Goal: Task Accomplishment & Management: Complete application form

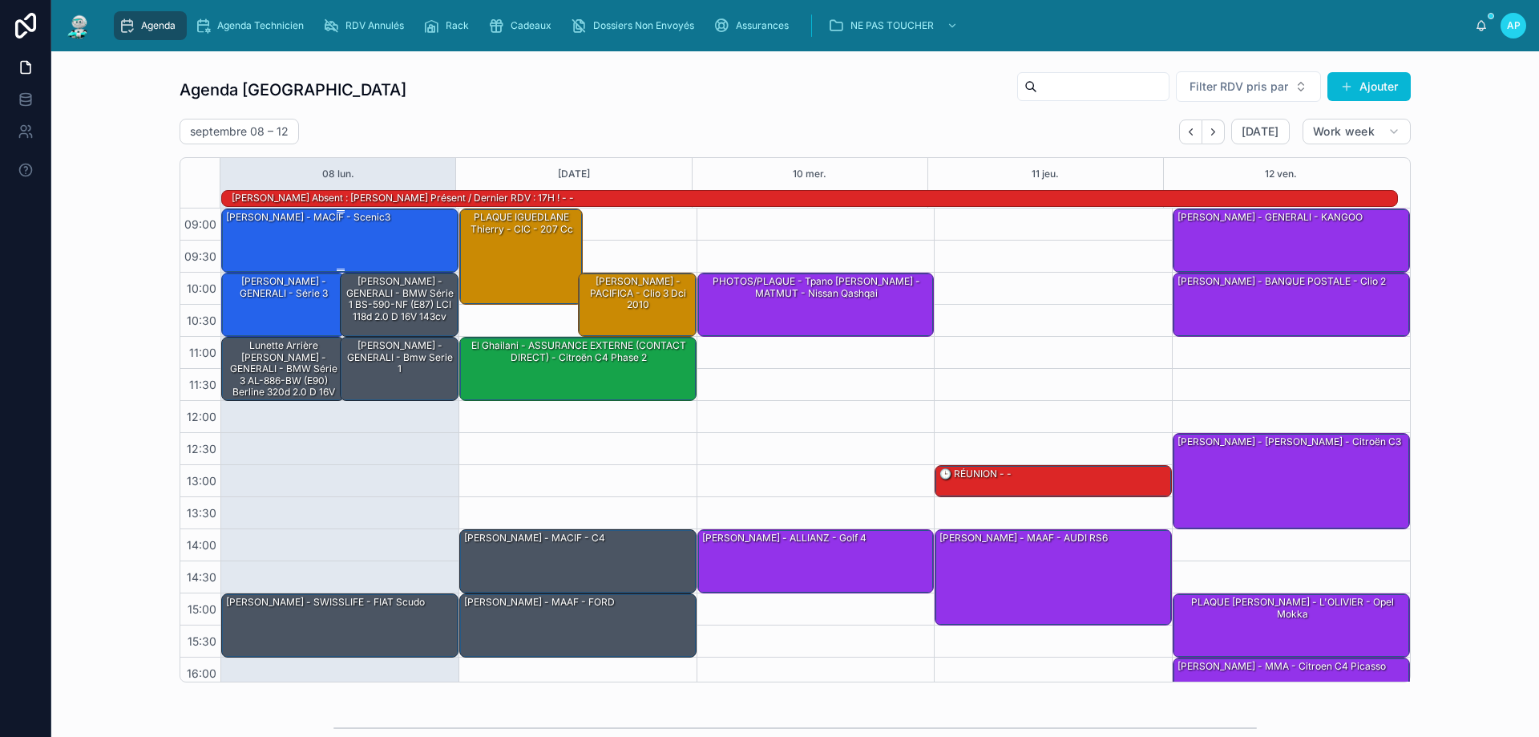
click at [393, 244] on div "[PERSON_NAME] - MACIF - scenic3" at bounding box center [340, 239] width 232 height 61
click at [358, 243] on div "[PERSON_NAME] - MACIF - scenic3" at bounding box center [340, 239] width 232 height 61
click at [367, 225] on div "[PERSON_NAME] - MACIF - scenic3" at bounding box center [308, 217] width 168 height 16
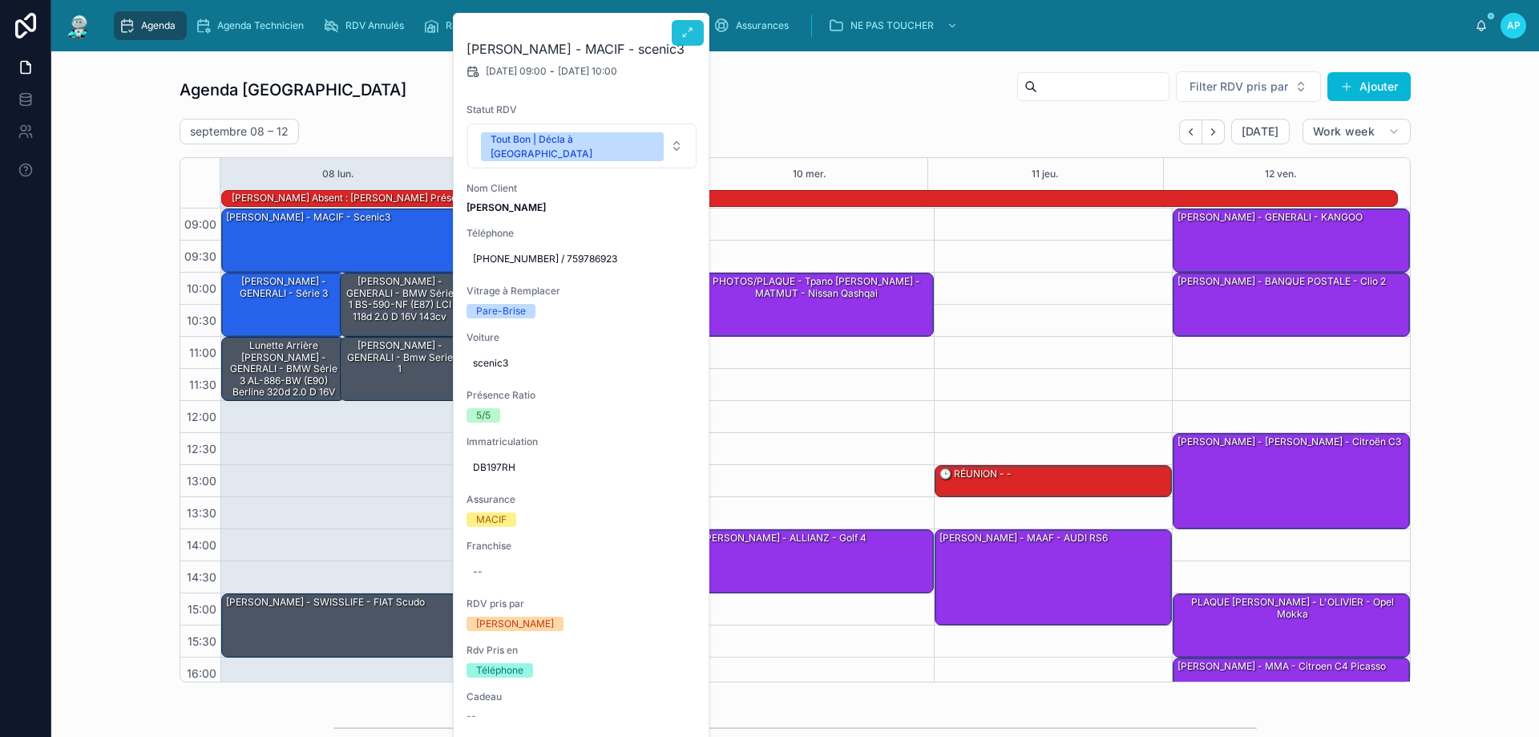
click at [693, 32] on icon at bounding box center [687, 32] width 13 height 13
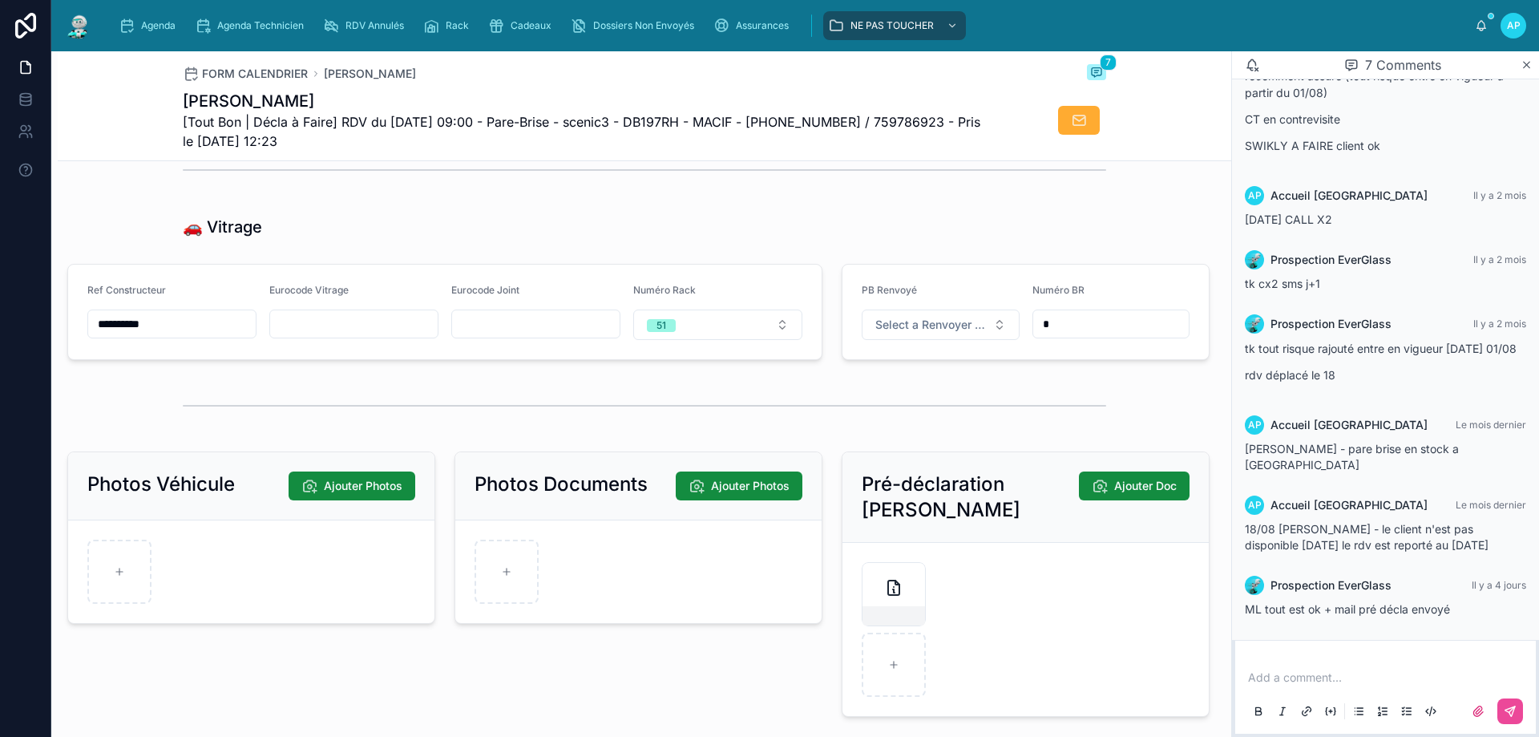
scroll to position [2004, 0]
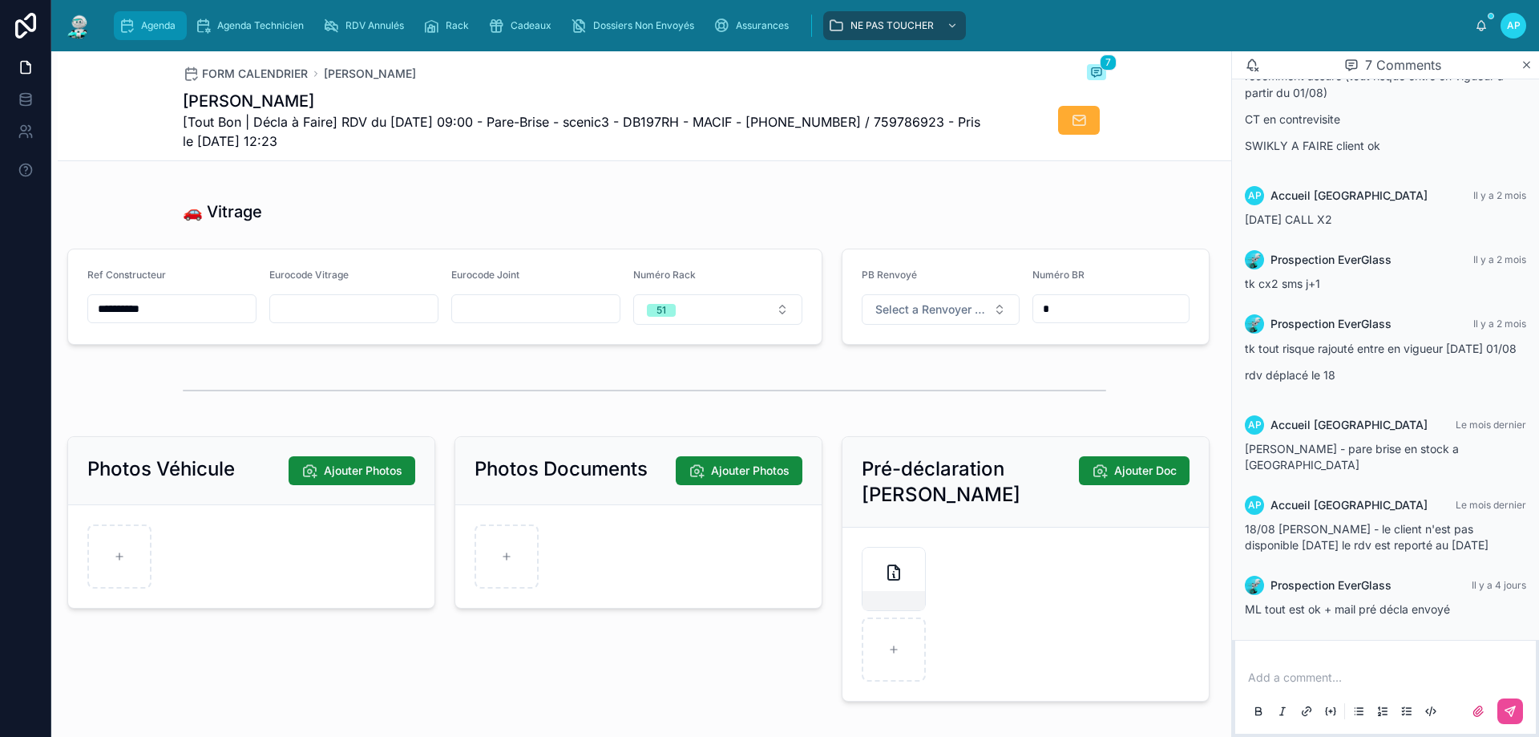
click at [156, 26] on span "Agenda" at bounding box center [158, 25] width 34 height 13
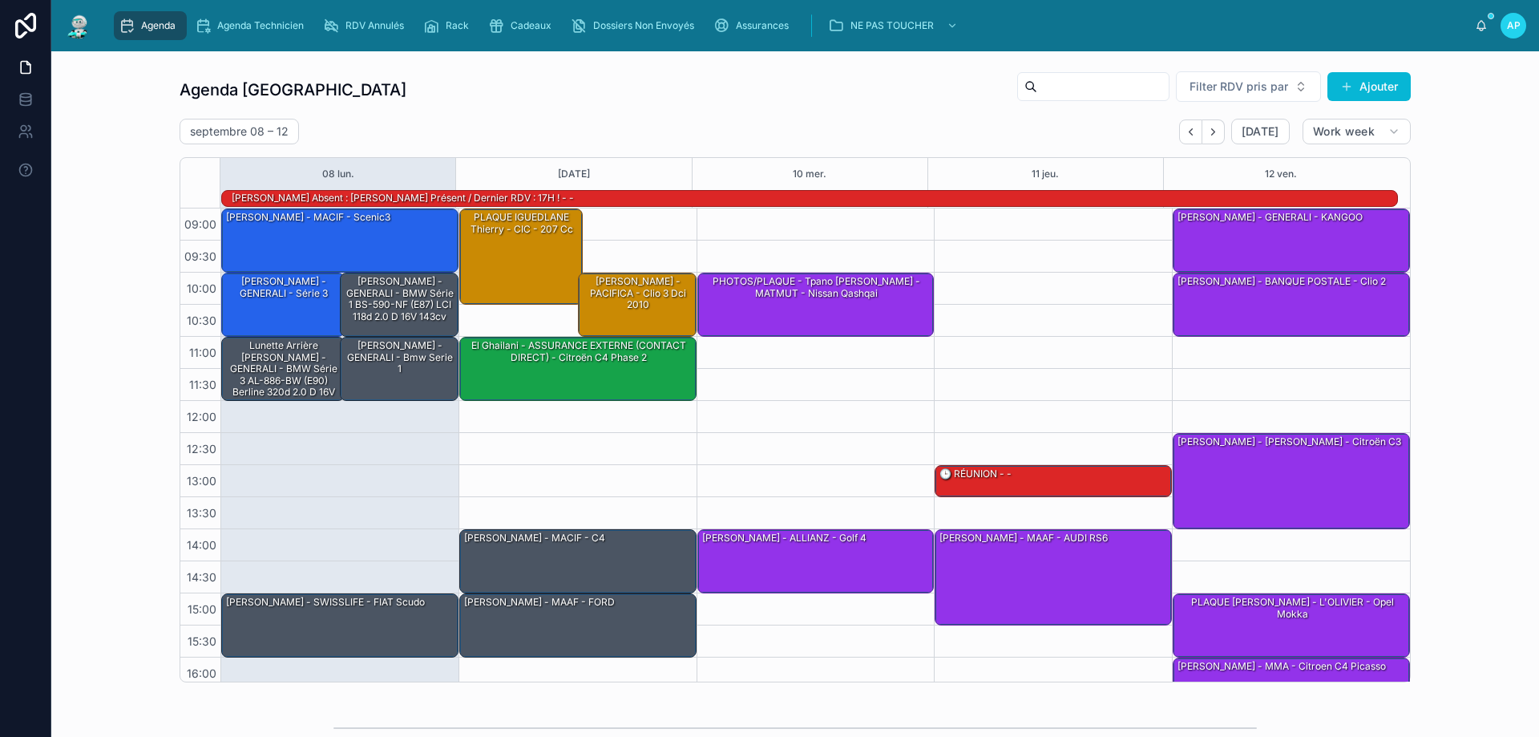
scroll to position [105, 0]
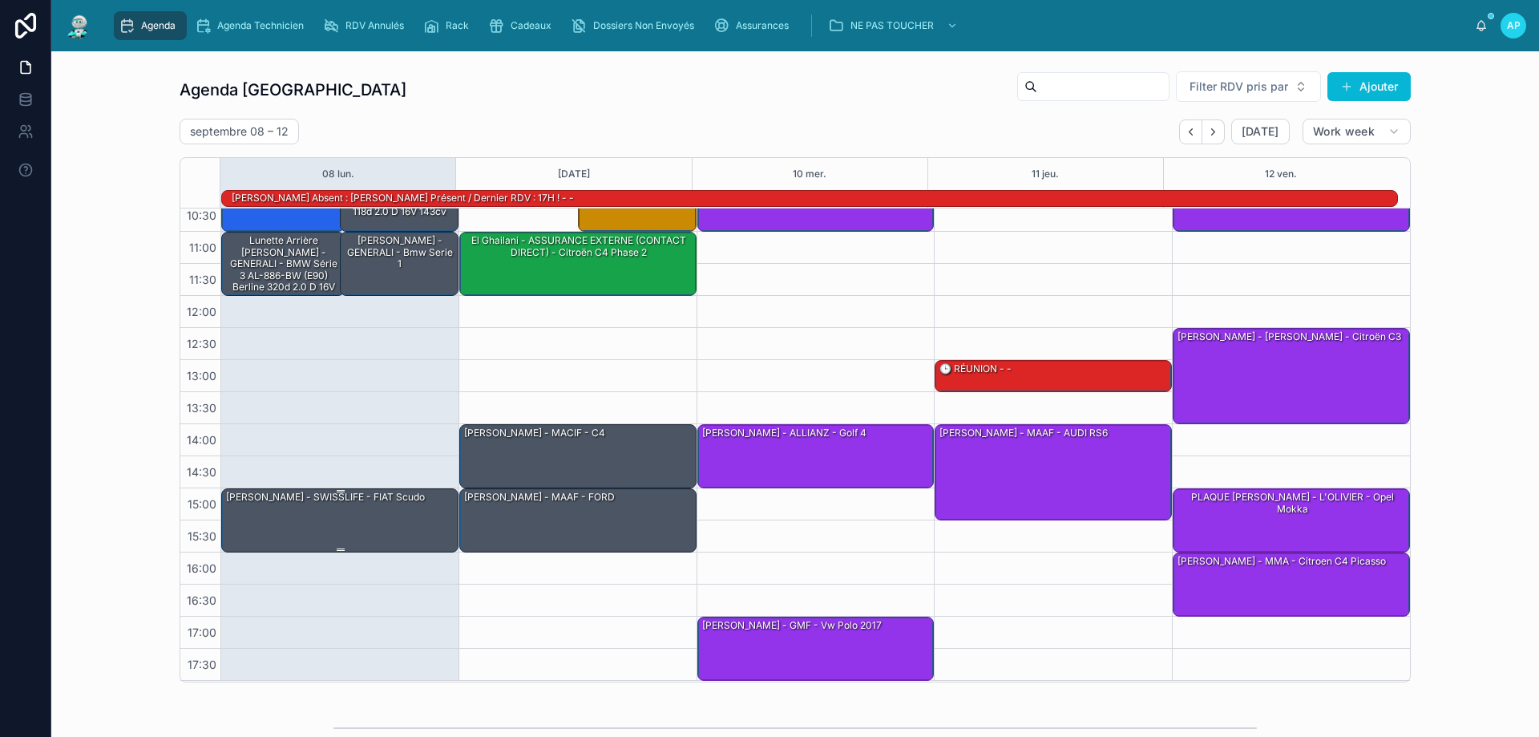
click at [375, 498] on div "[PERSON_NAME] - SWISSLIFE - FIAT Scudo" at bounding box center [325, 497] width 202 height 14
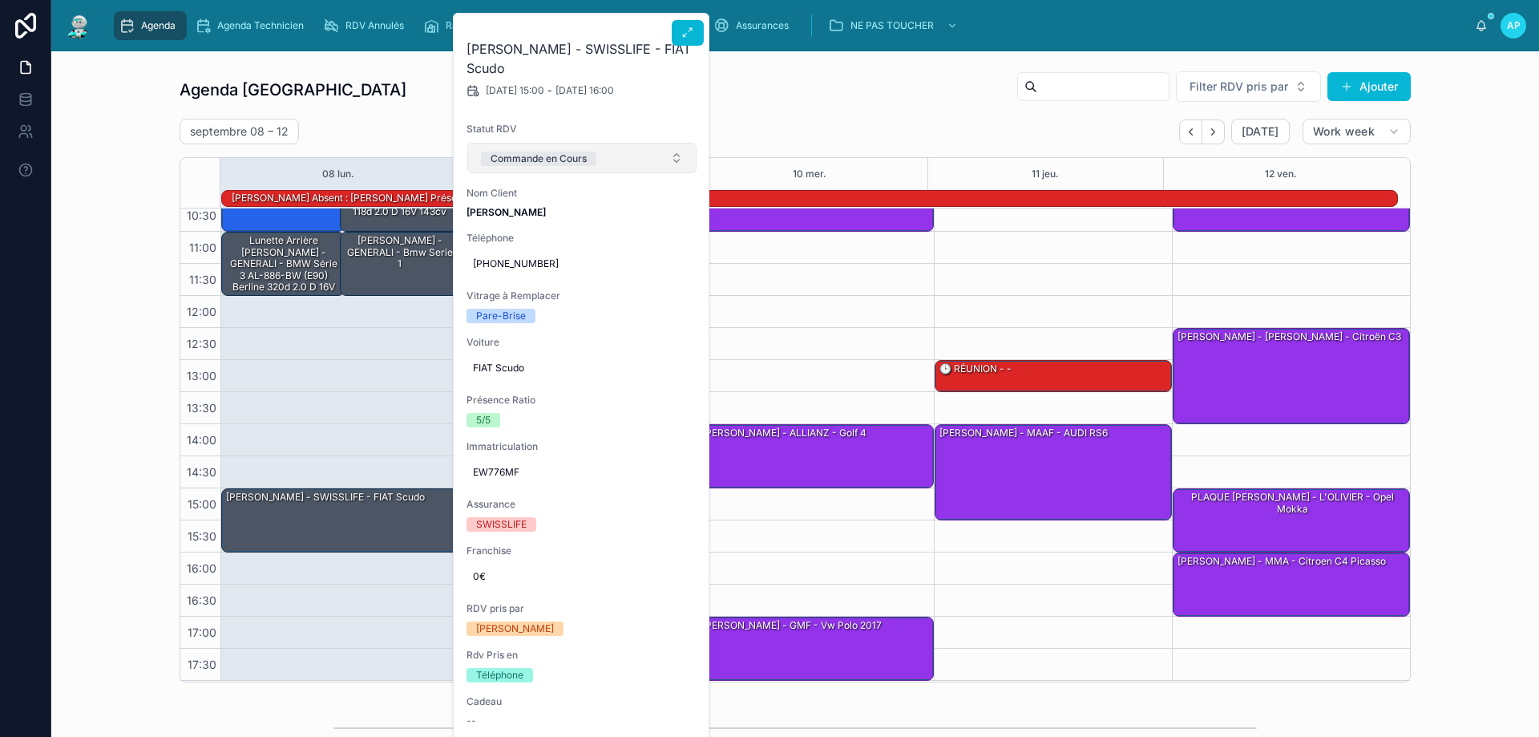
click at [553, 151] on div "Commande en Cours" at bounding box center [539, 158] width 96 height 14
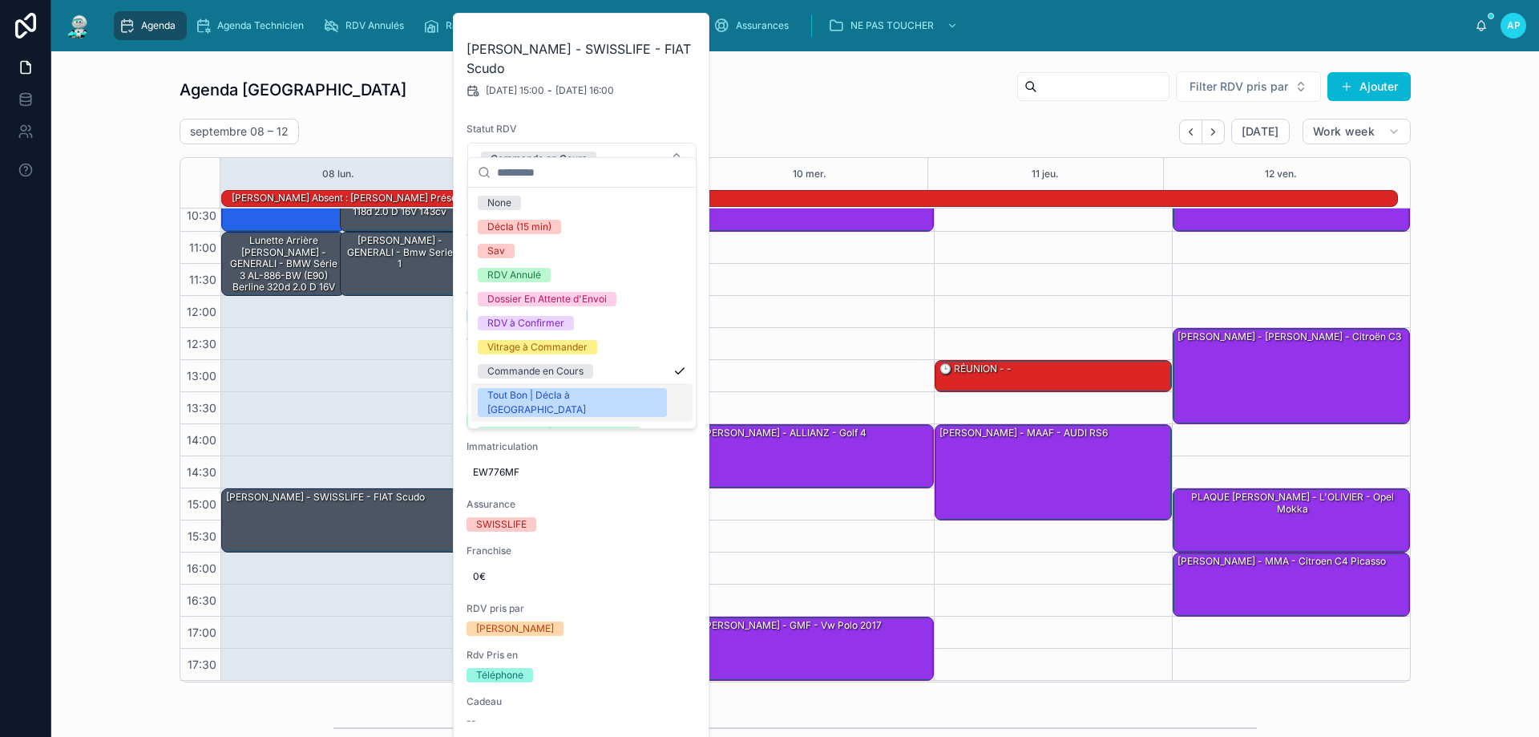
click at [596, 398] on span "Tout Bon | Décla à [GEOGRAPHIC_DATA]" at bounding box center [572, 402] width 189 height 29
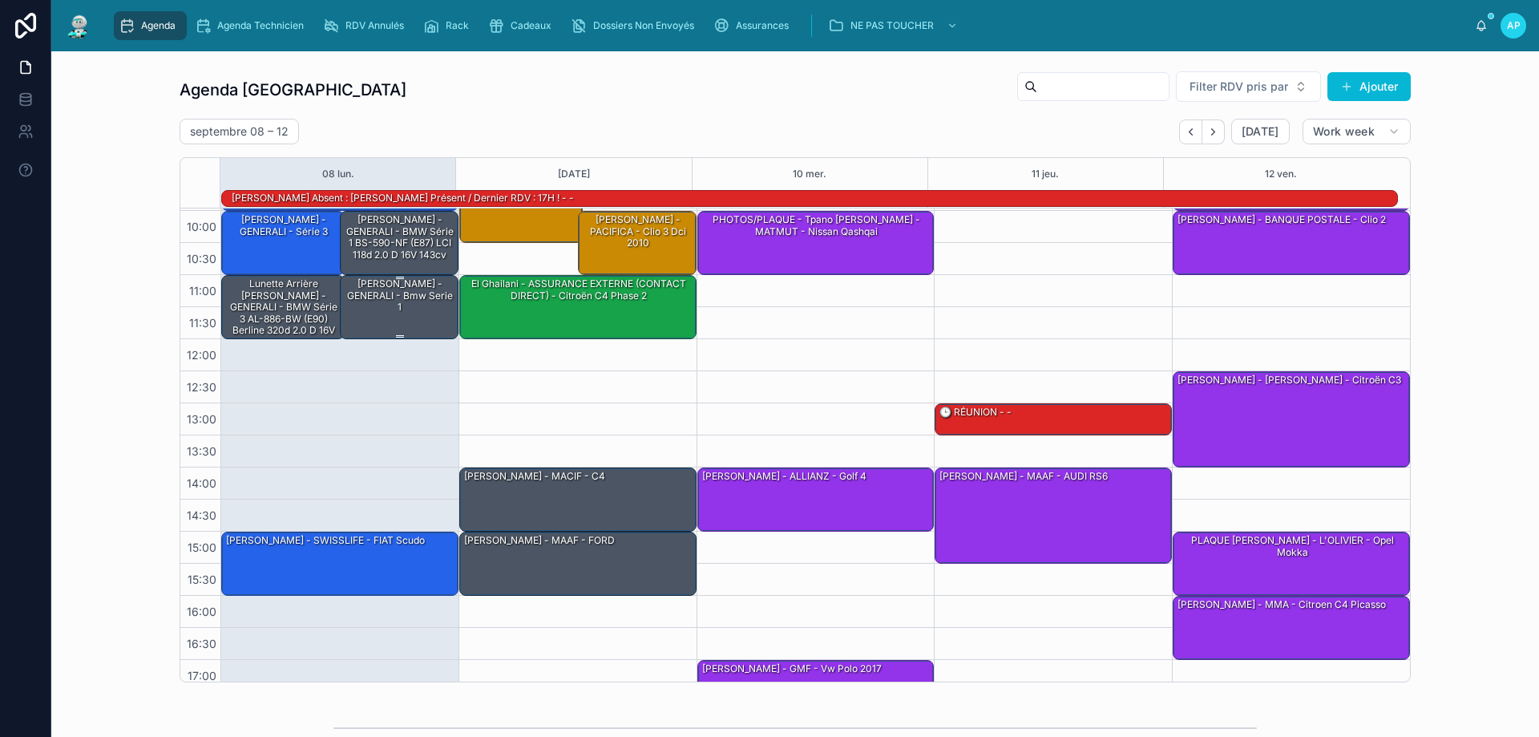
scroll to position [0, 0]
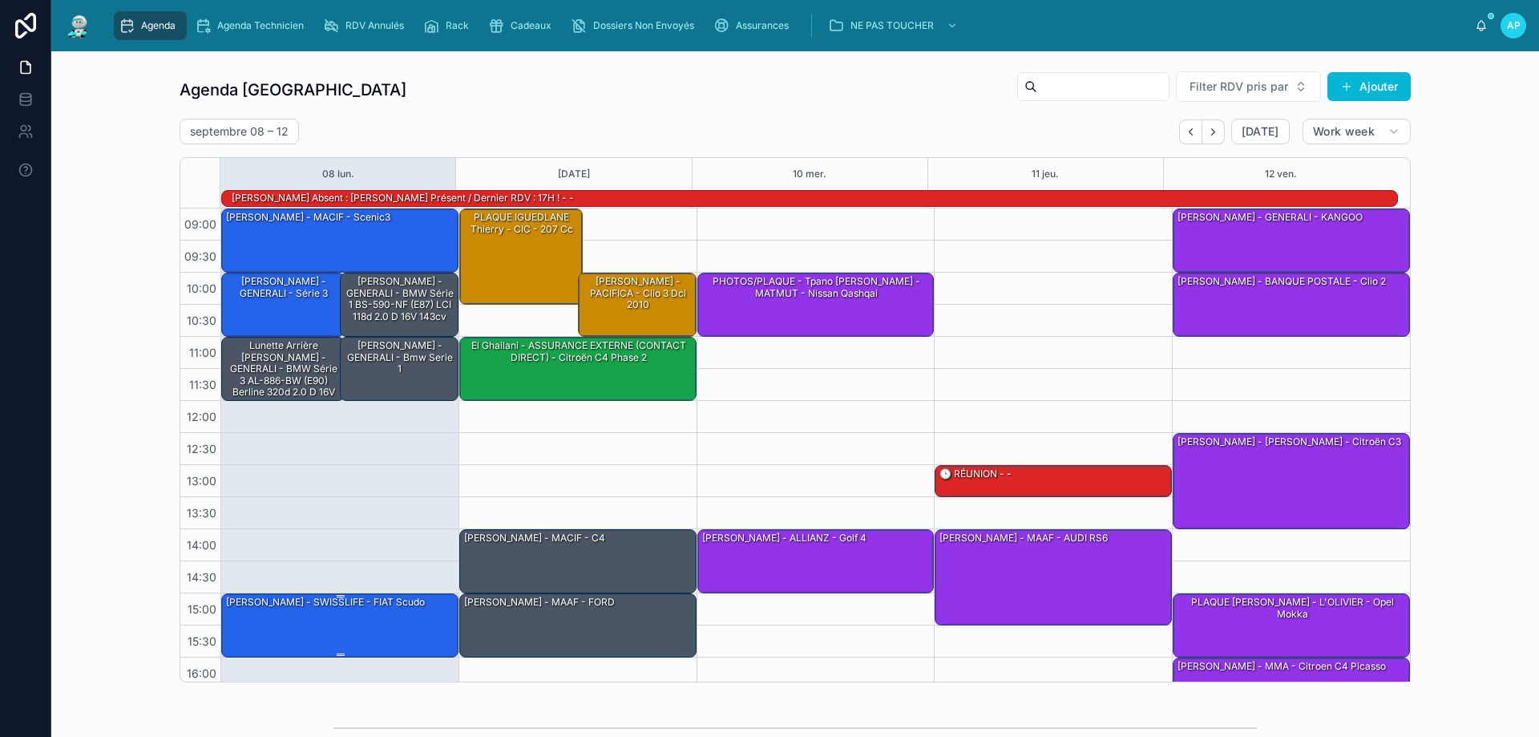
click at [335, 604] on div "[PERSON_NAME] - SWISSLIFE - FIAT Scudo" at bounding box center [325, 602] width 202 height 14
click at [402, 619] on div "[PERSON_NAME] - SWISSLIFE - FIAT Scudo" at bounding box center [340, 624] width 232 height 61
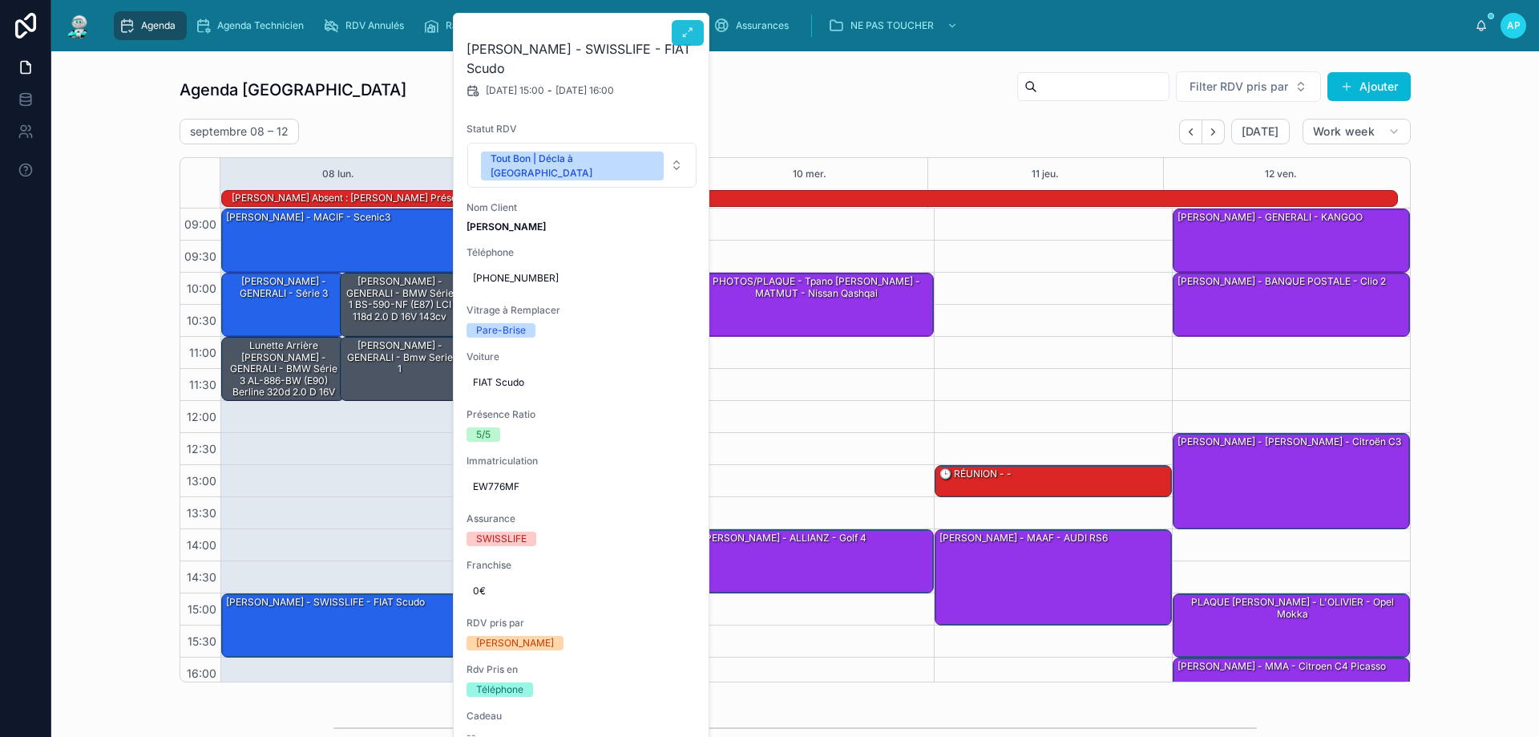
click at [687, 30] on icon at bounding box center [687, 32] width 13 height 13
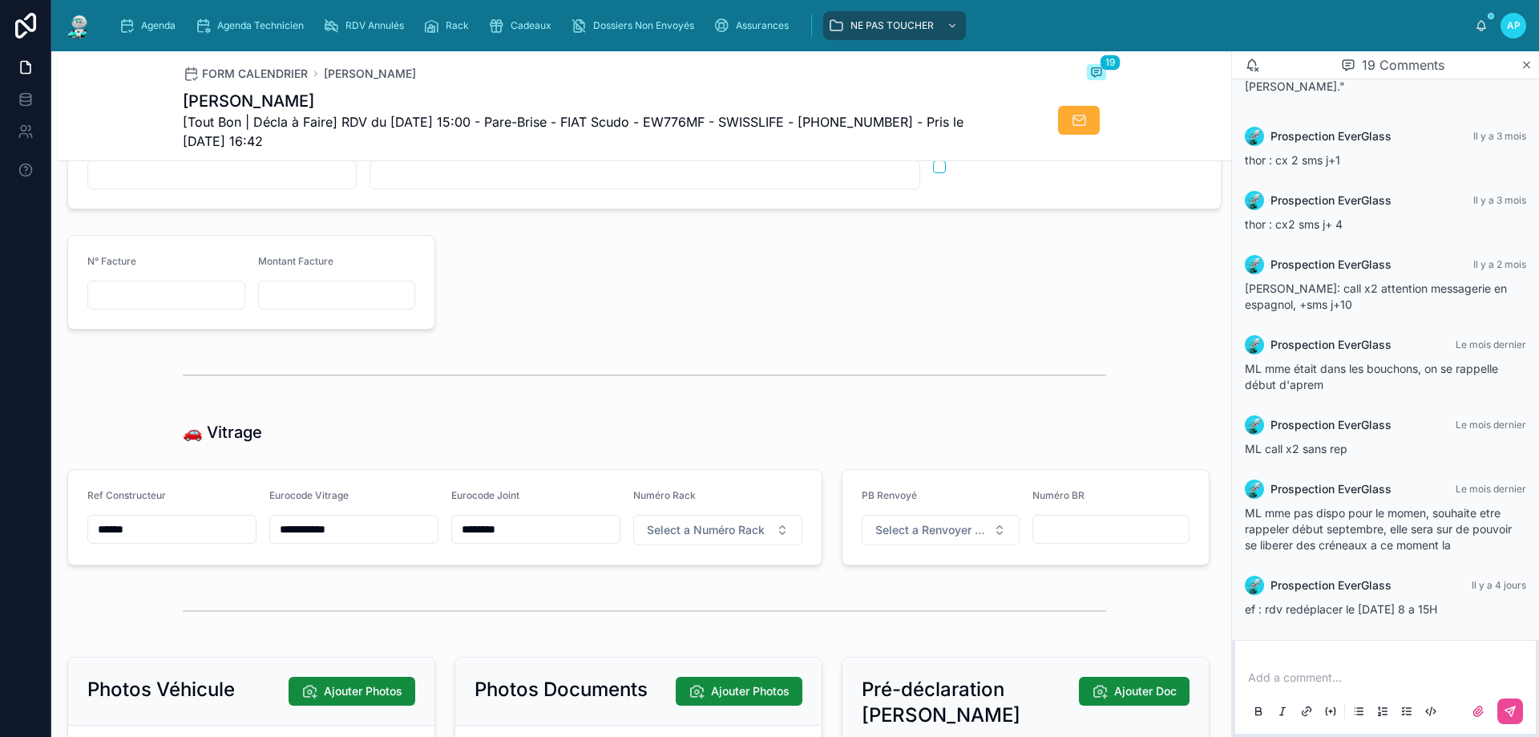
scroll to position [1803, 0]
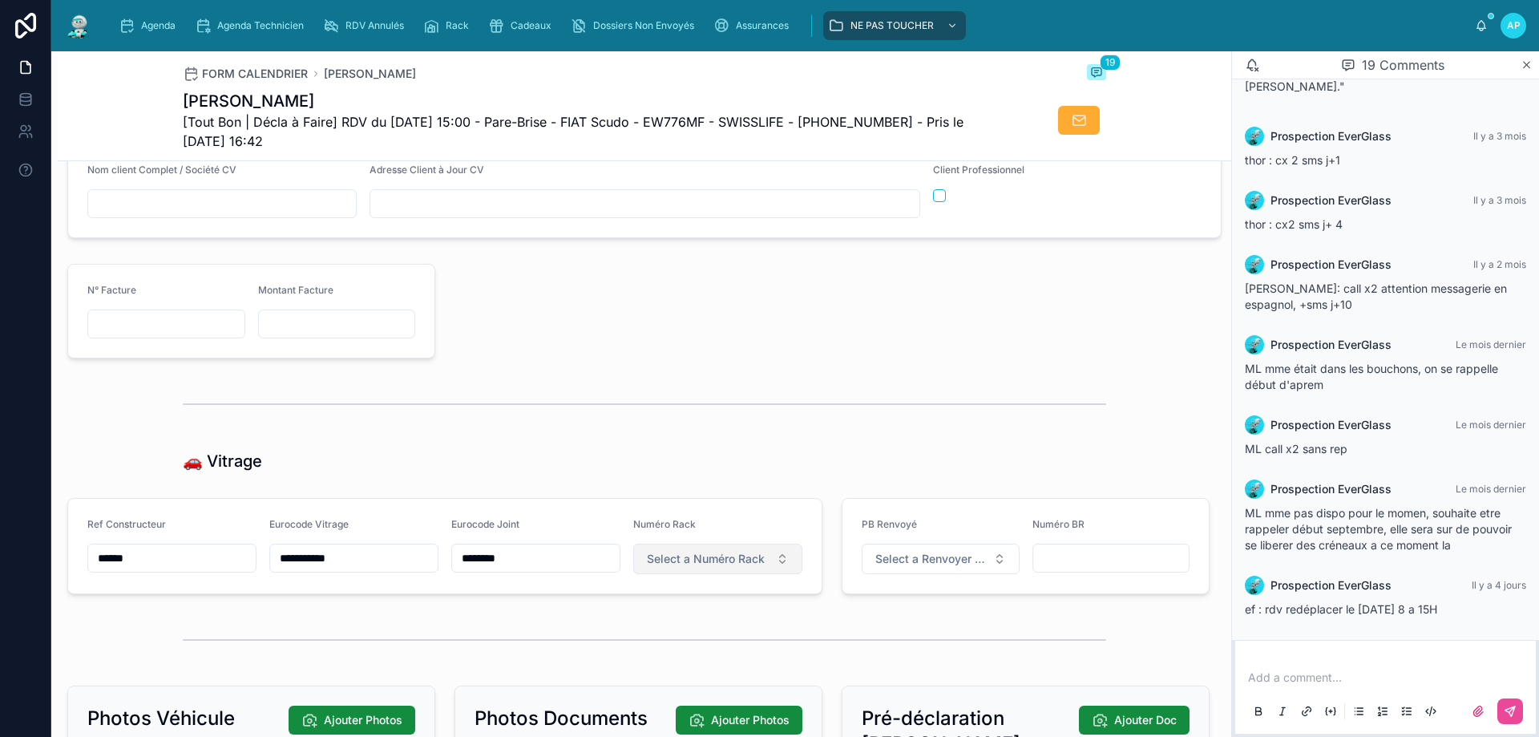
click at [753, 567] on span "Select a Numéro Rack" at bounding box center [706, 559] width 118 height 16
type input "**"
click at [745, 636] on div "55" at bounding box center [711, 634] width 192 height 22
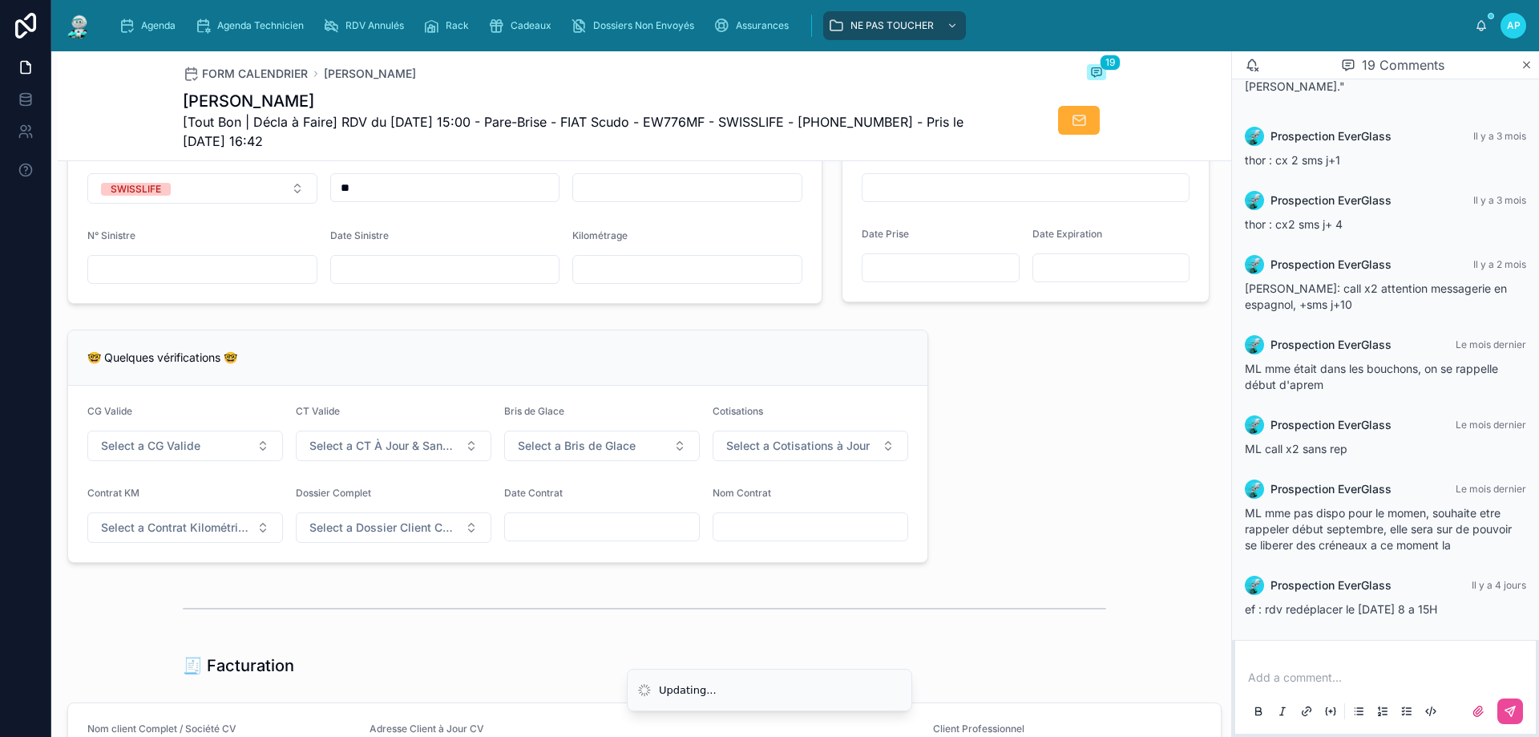
scroll to position [1242, 0]
click at [159, 27] on span "Agenda" at bounding box center [158, 25] width 34 height 13
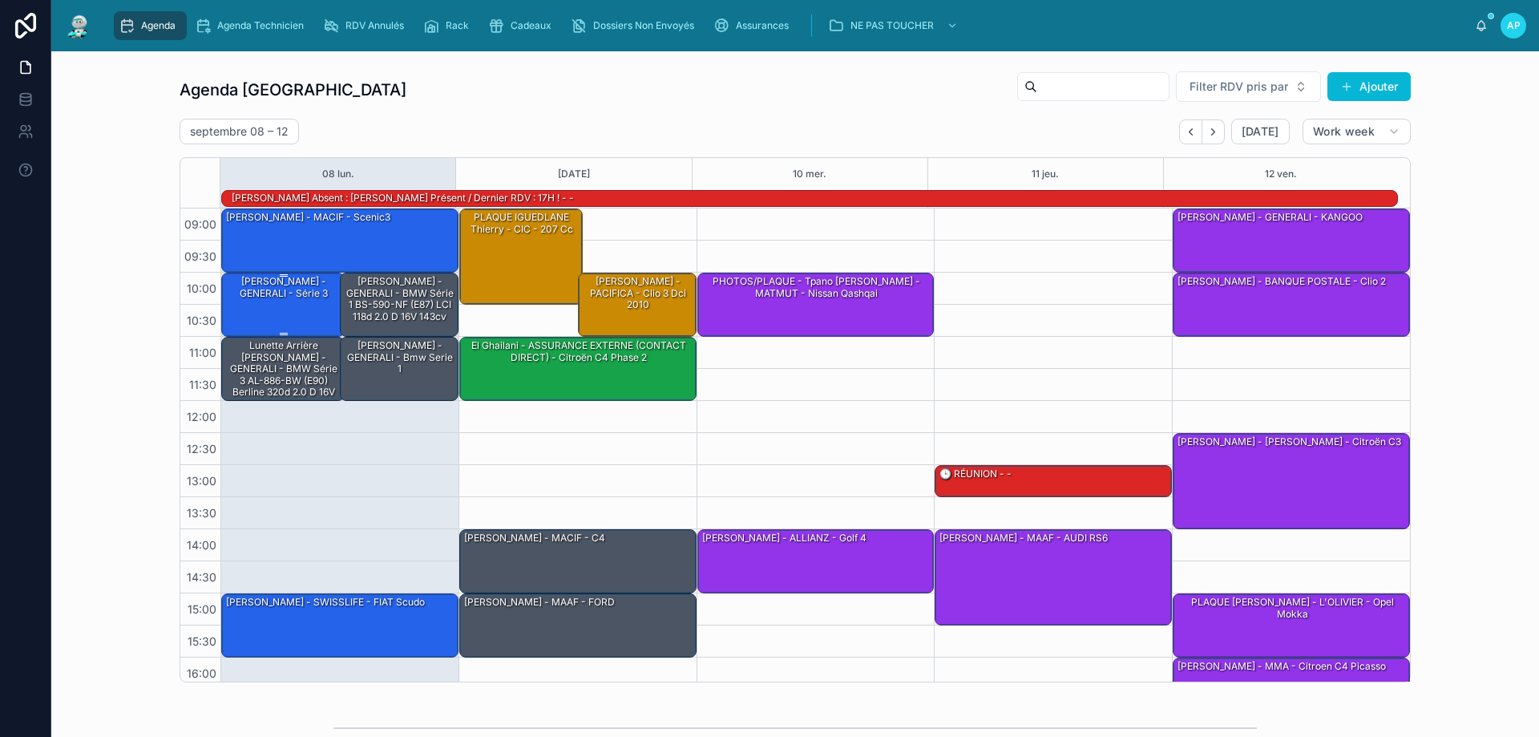
click at [300, 301] on div "[PERSON_NAME] - GENERALI - série 3" at bounding box center [283, 287] width 119 height 26
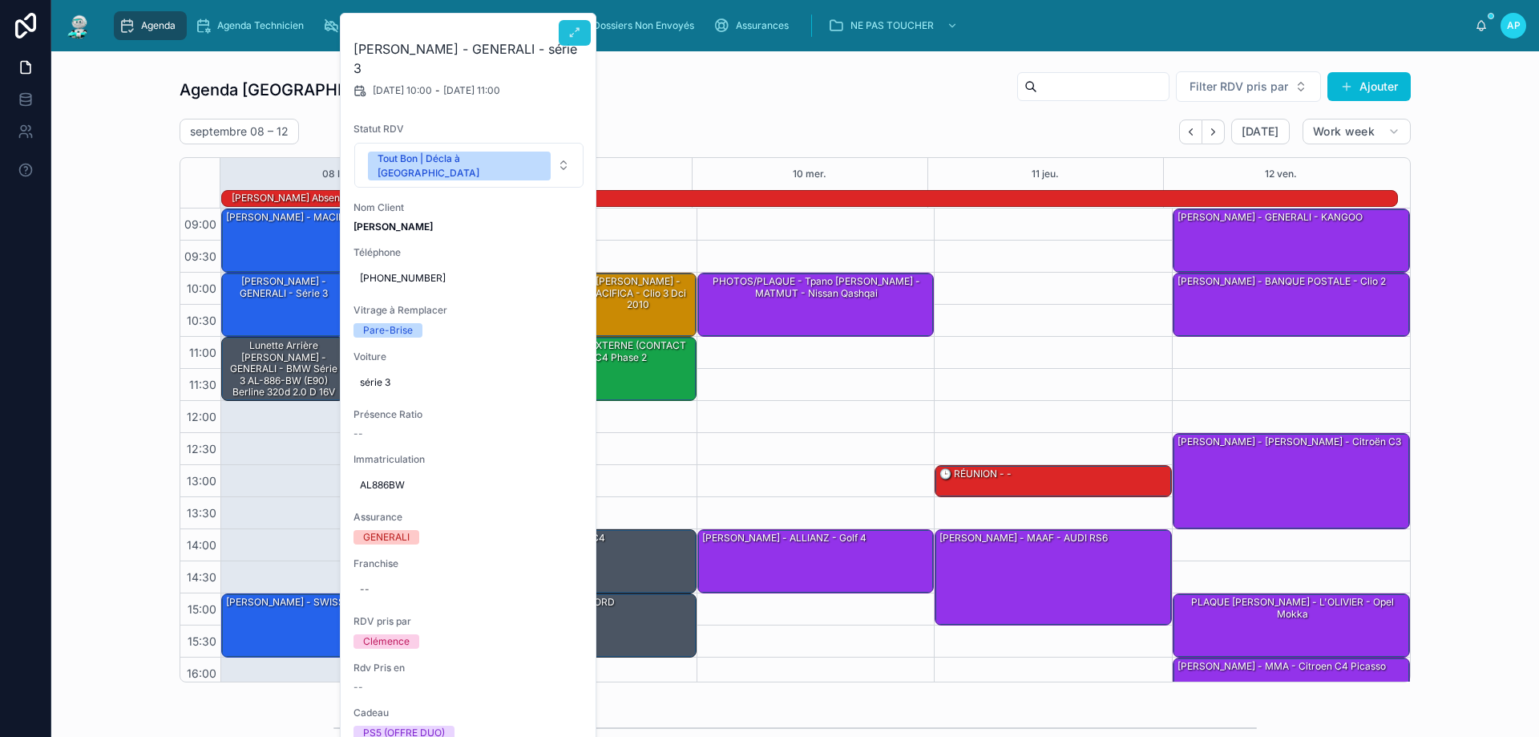
click at [578, 34] on icon at bounding box center [574, 32] width 13 height 13
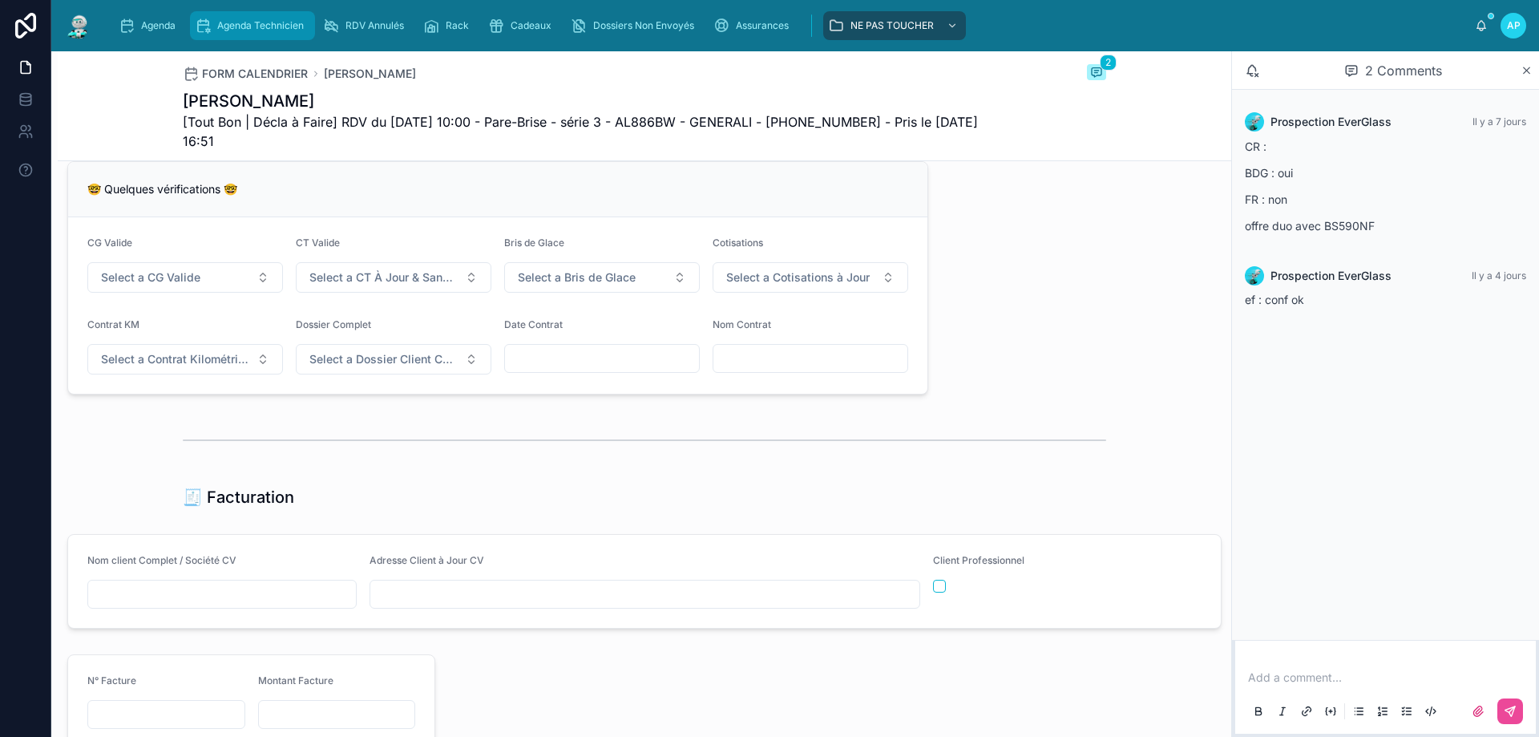
scroll to position [1290, 0]
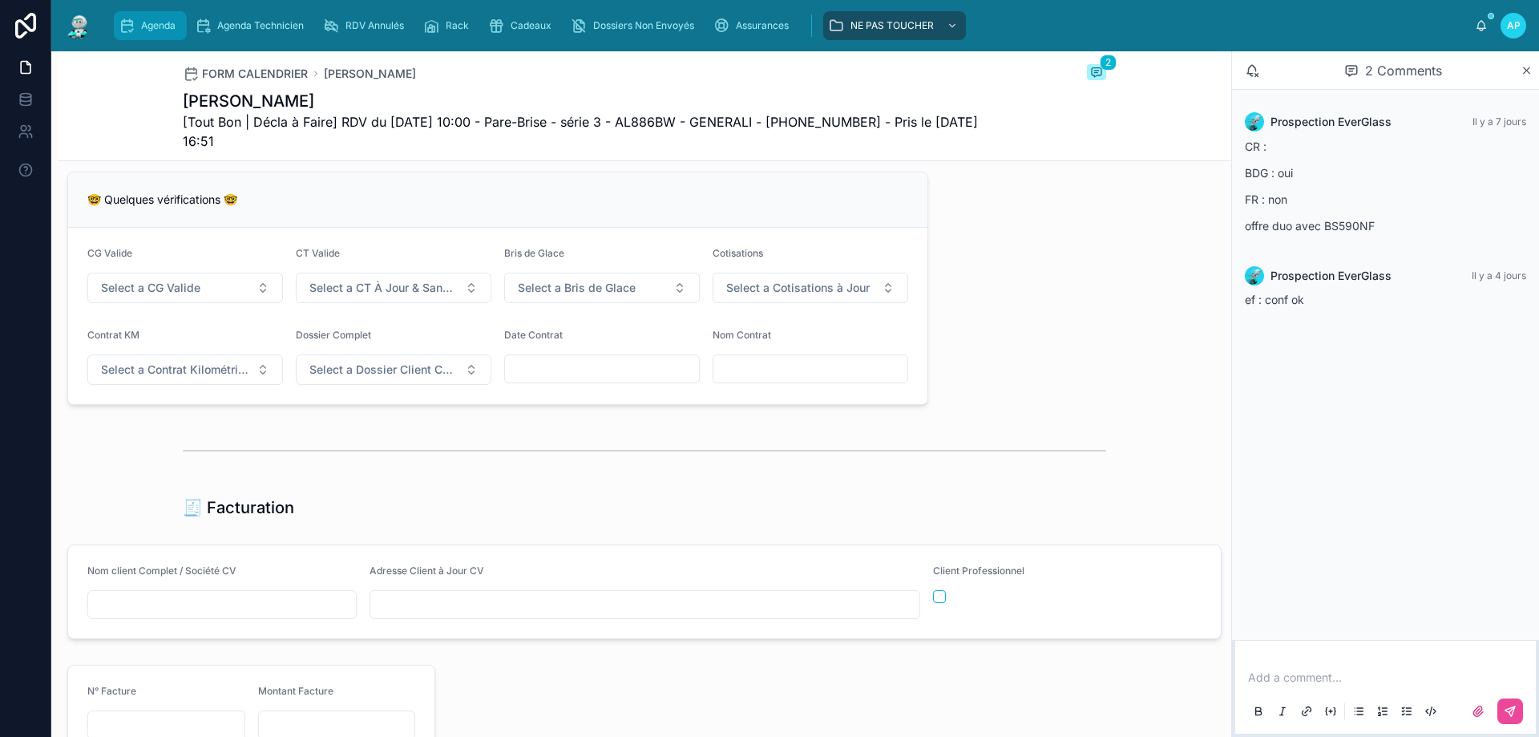
click at [172, 21] on span "Agenda" at bounding box center [158, 25] width 34 height 13
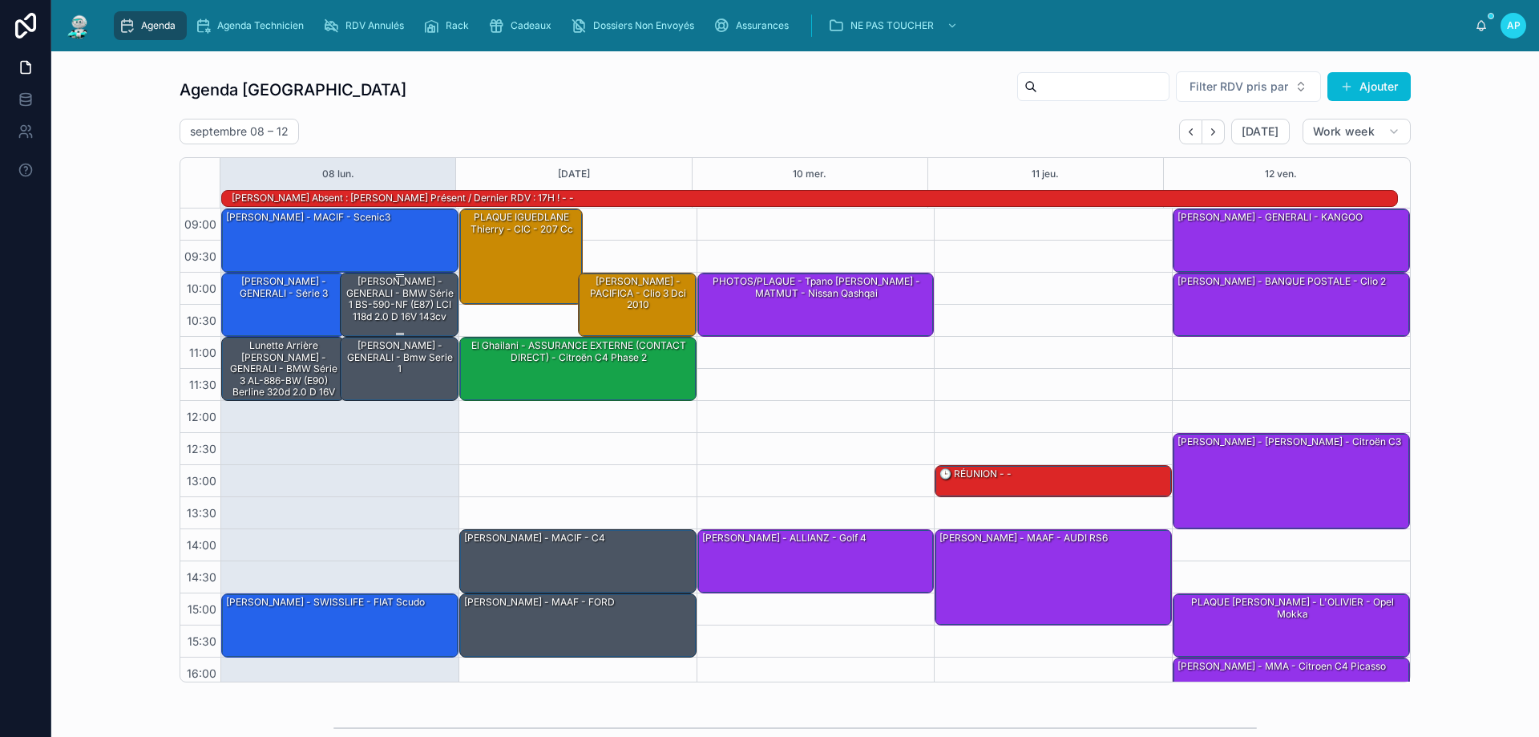
click at [415, 304] on div "[PERSON_NAME] - GENERALI - BMW Série 1 BS-590-NF (E87) LCI 118d 2.0 d 16V 143cv" at bounding box center [400, 299] width 114 height 50
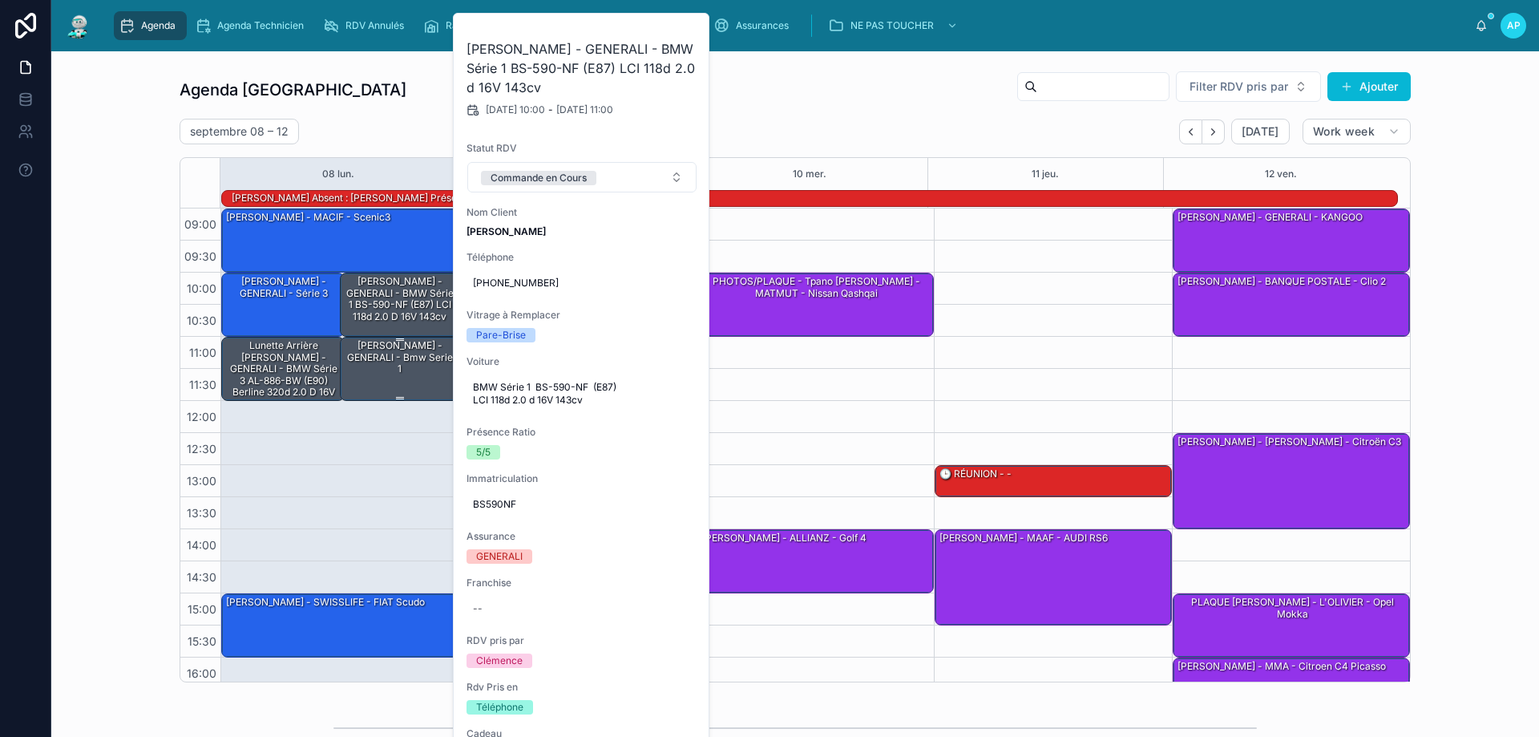
click at [409, 361] on div "[PERSON_NAME] - GENERALI - Bmw serie 1" at bounding box center [400, 357] width 114 height 38
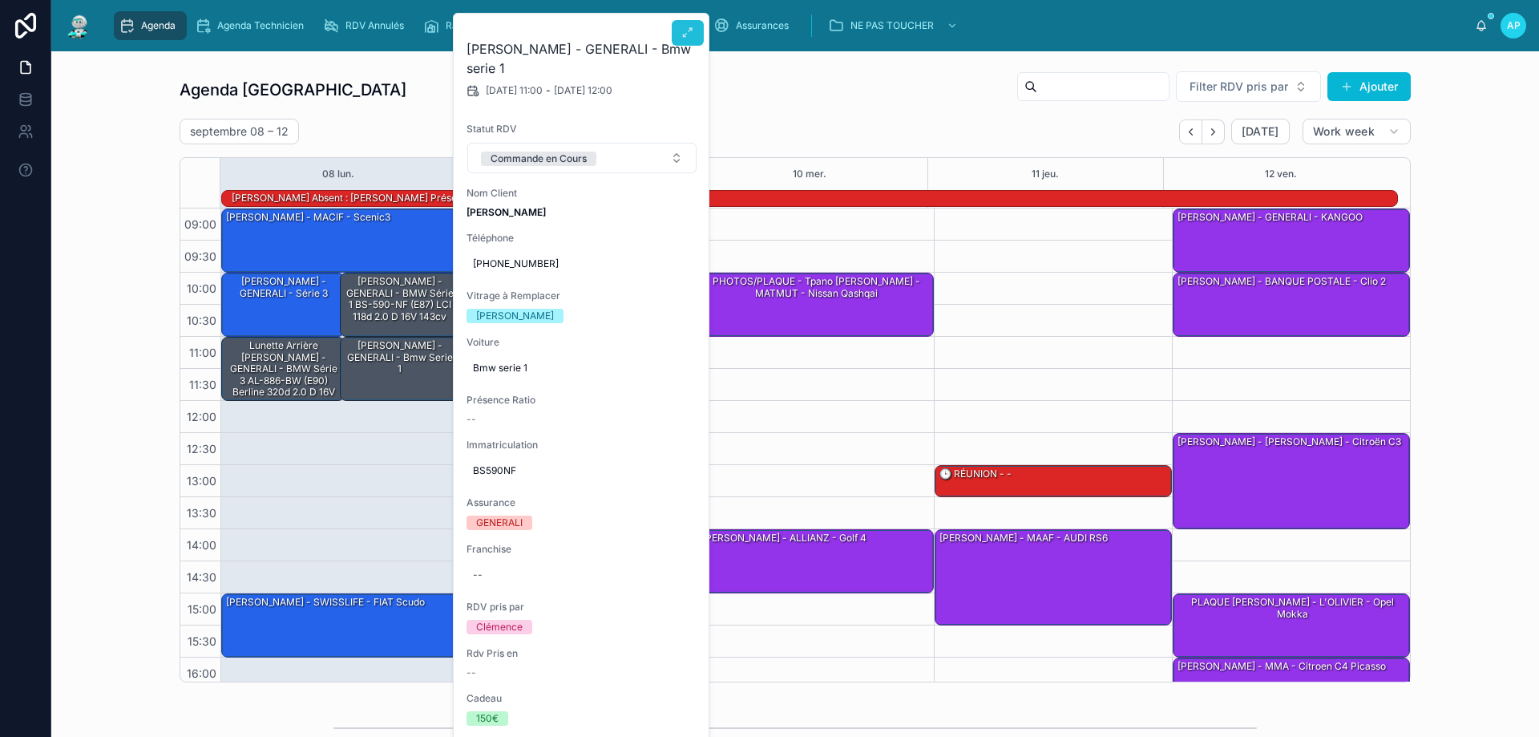
click at [682, 38] on icon at bounding box center [687, 32] width 13 height 13
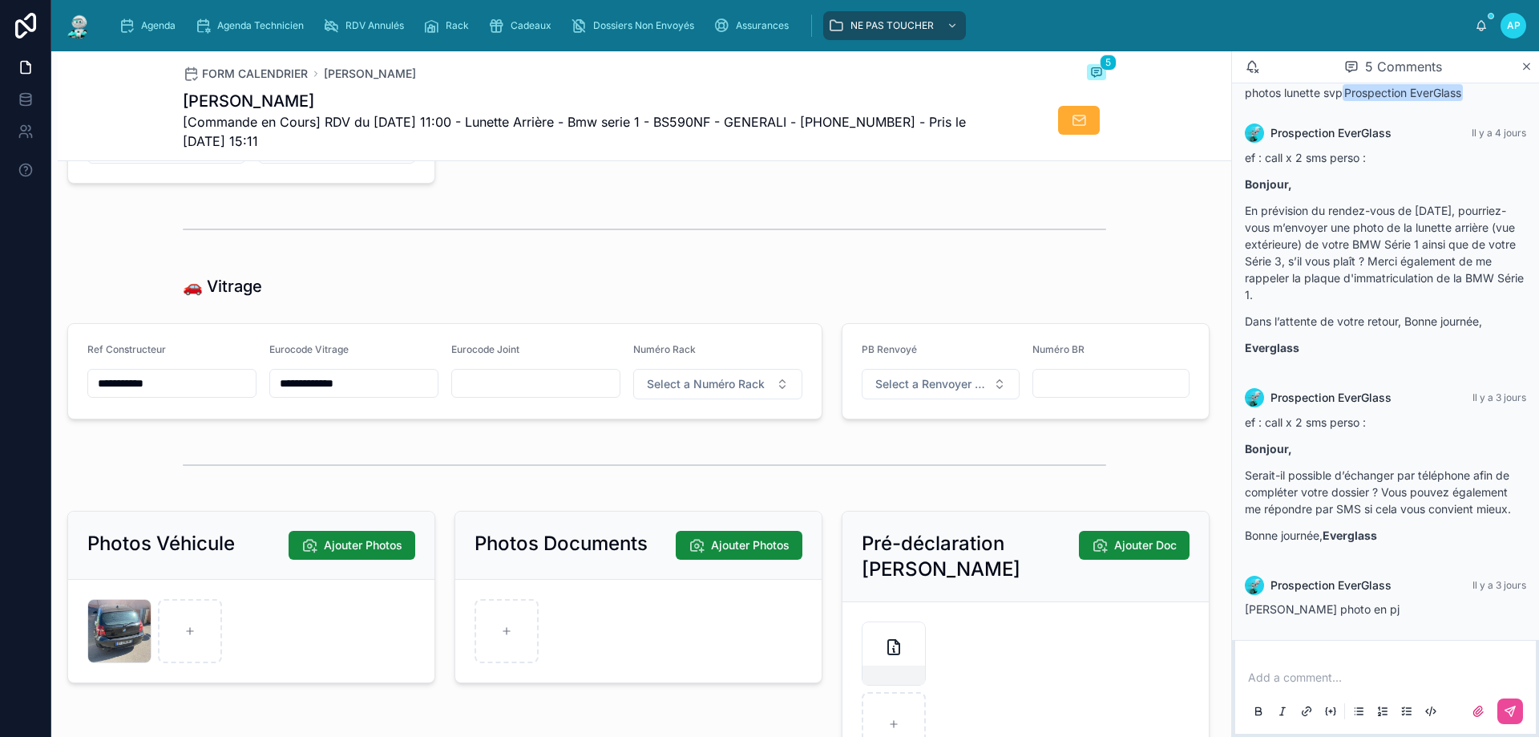
scroll to position [1835, 0]
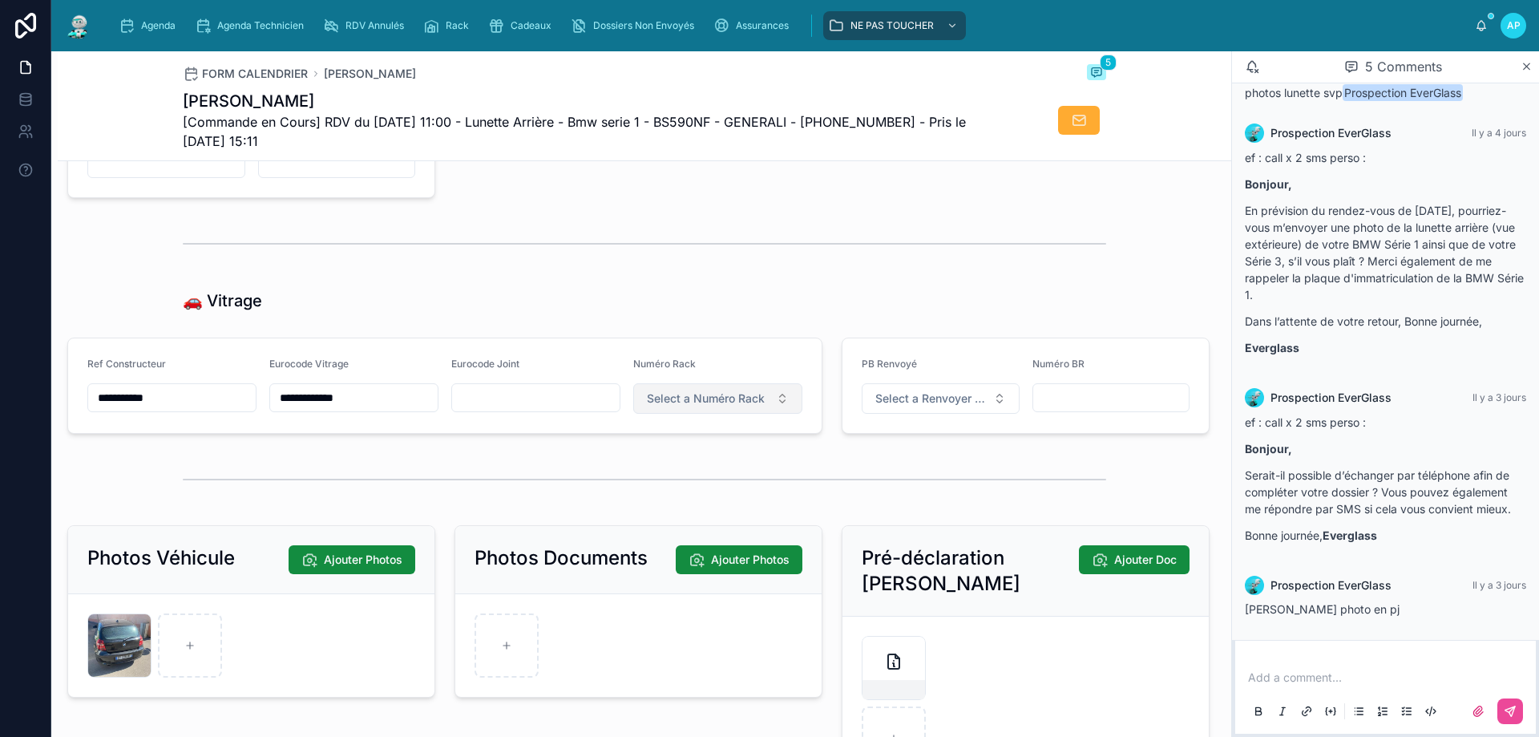
click at [650, 406] on span "Select a Numéro Rack" at bounding box center [706, 398] width 118 height 16
type input "**"
click at [639, 474] on div "19" at bounding box center [636, 473] width 10 height 13
click at [136, 23] on div "Agenda" at bounding box center [150, 26] width 63 height 26
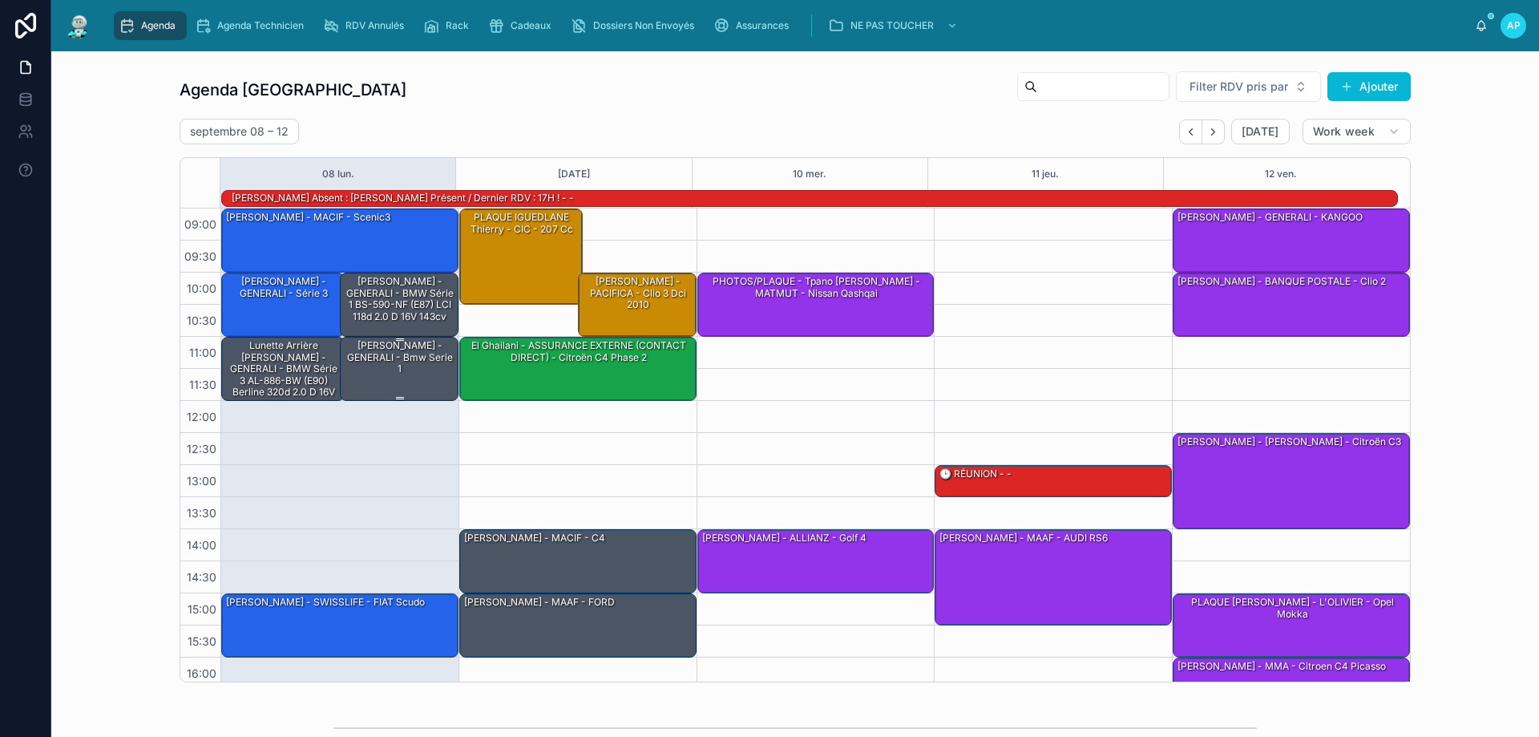
click at [407, 373] on div "[PERSON_NAME] - GENERALI - Bmw serie 1" at bounding box center [400, 357] width 114 height 38
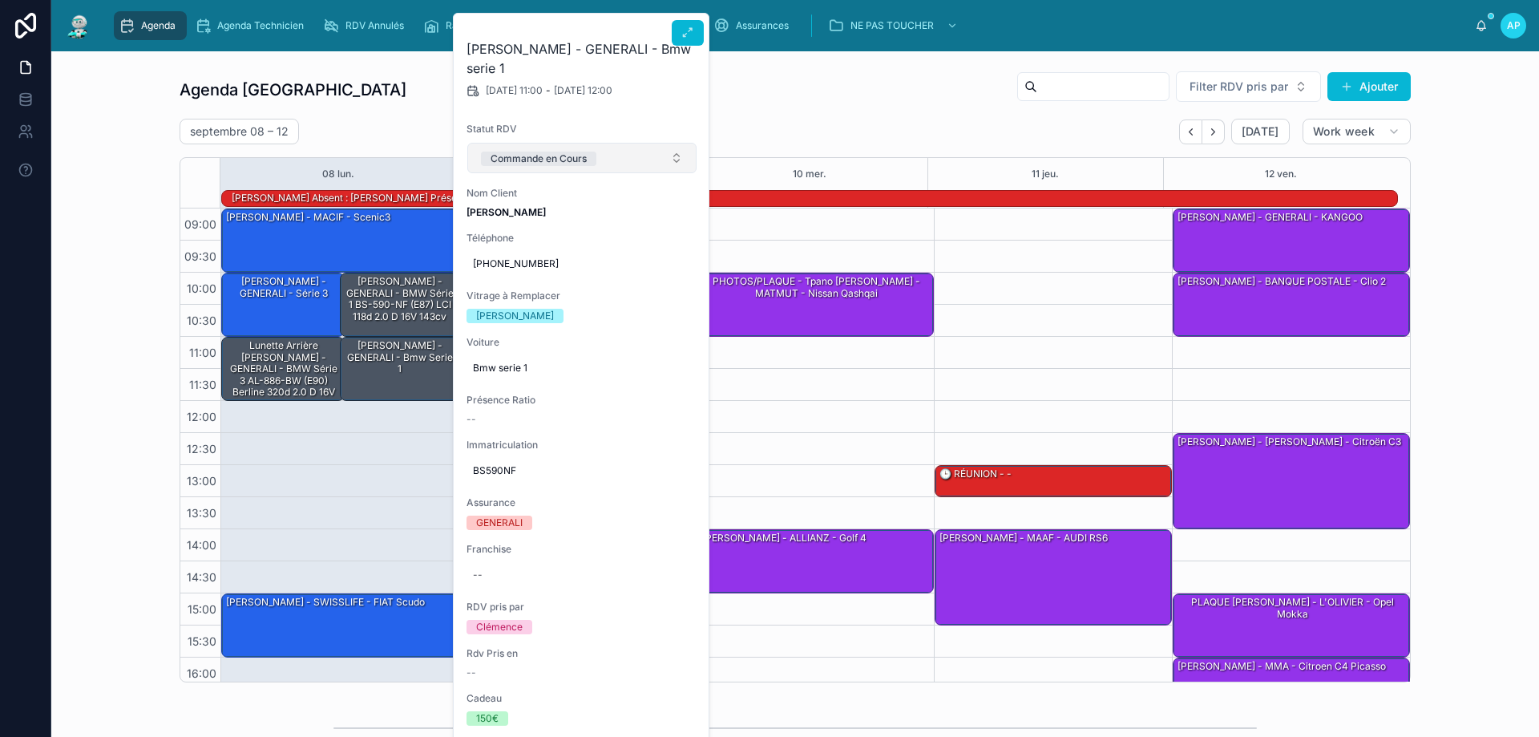
click at [616, 153] on button "Commande en Cours" at bounding box center [581, 158] width 229 height 30
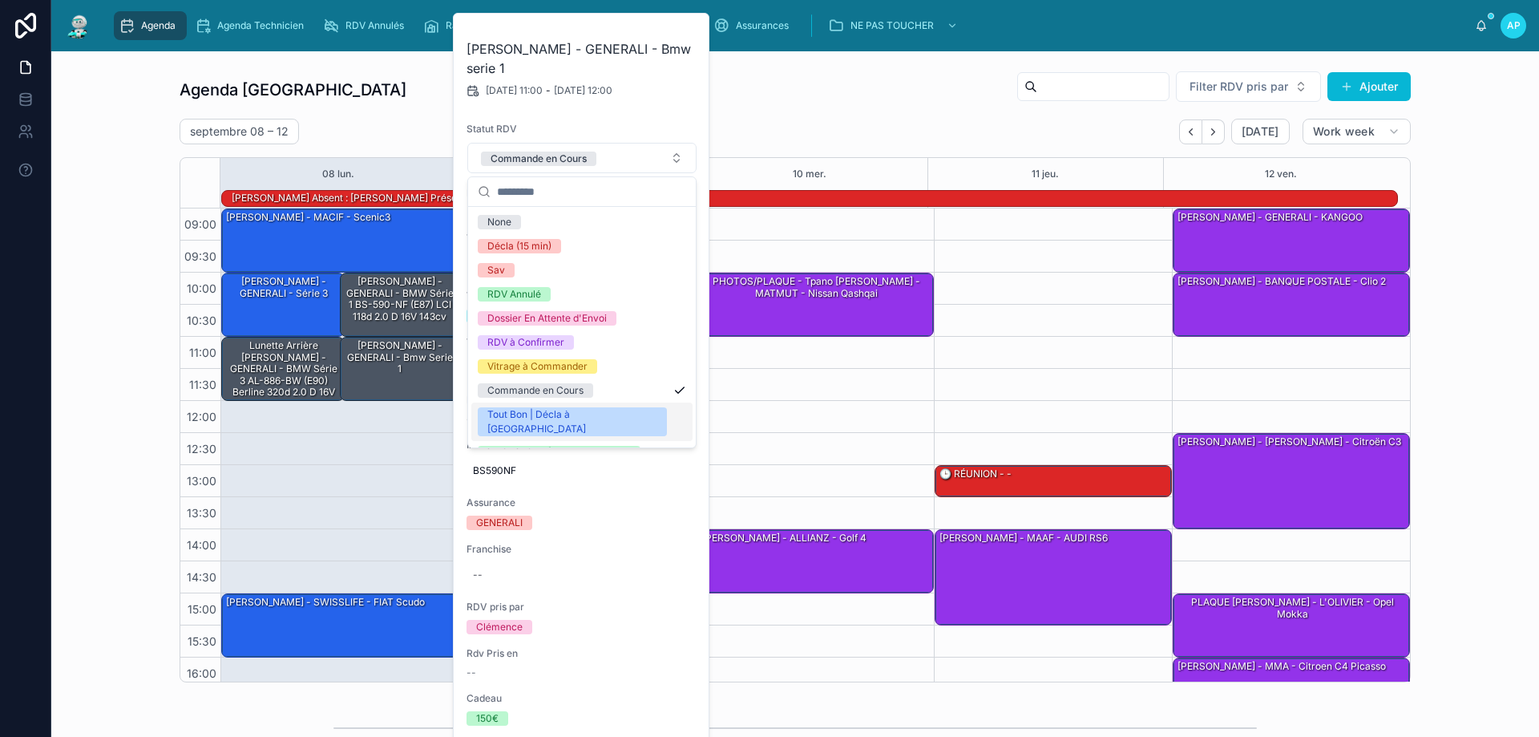
click at [581, 410] on div "Tout Bon | Décla à [GEOGRAPHIC_DATA]" at bounding box center [572, 421] width 170 height 29
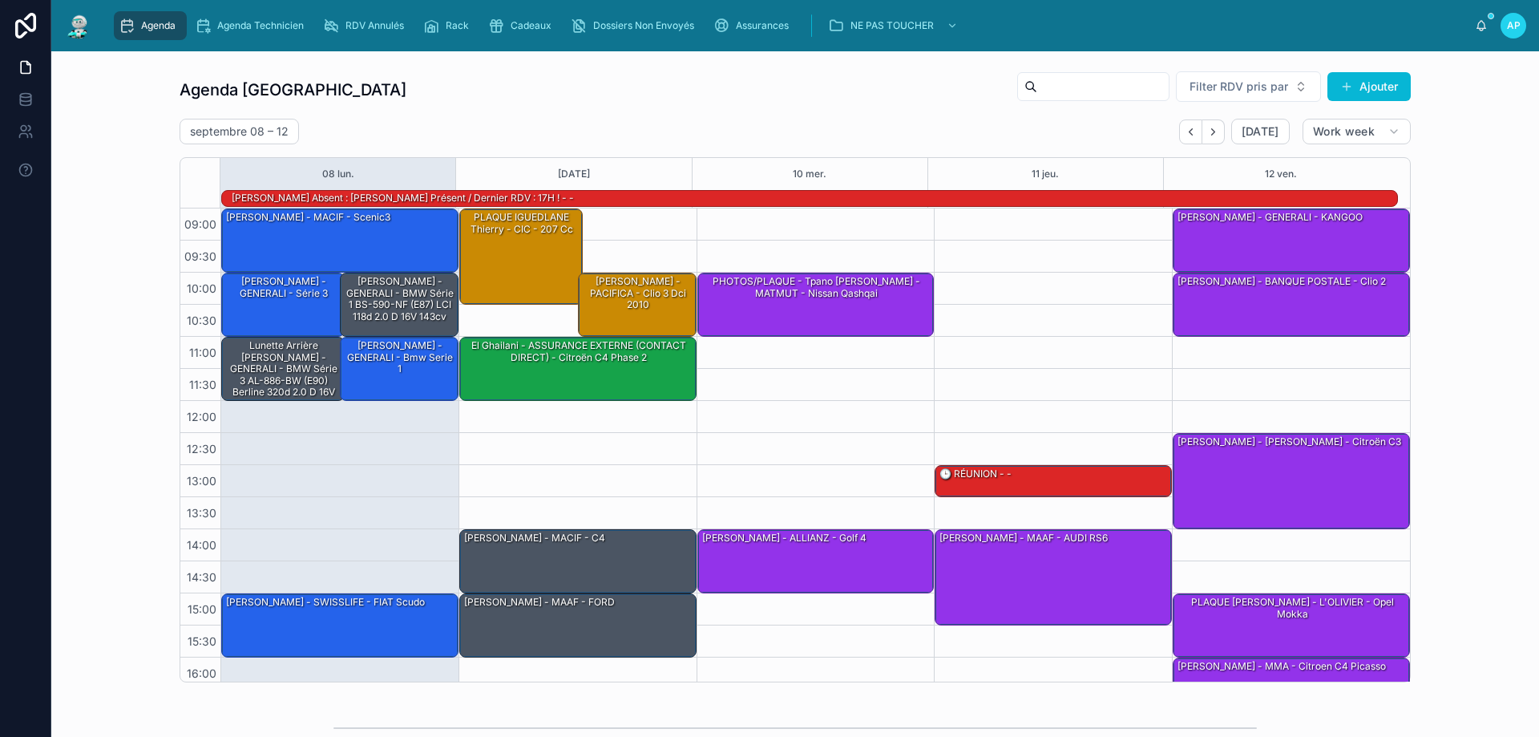
click at [286, 365] on div "Lunette arrière [PERSON_NAME] - GENERALI - BMW Série 3 AL-886-BW (E90) Berline …" at bounding box center [283, 374] width 119 height 72
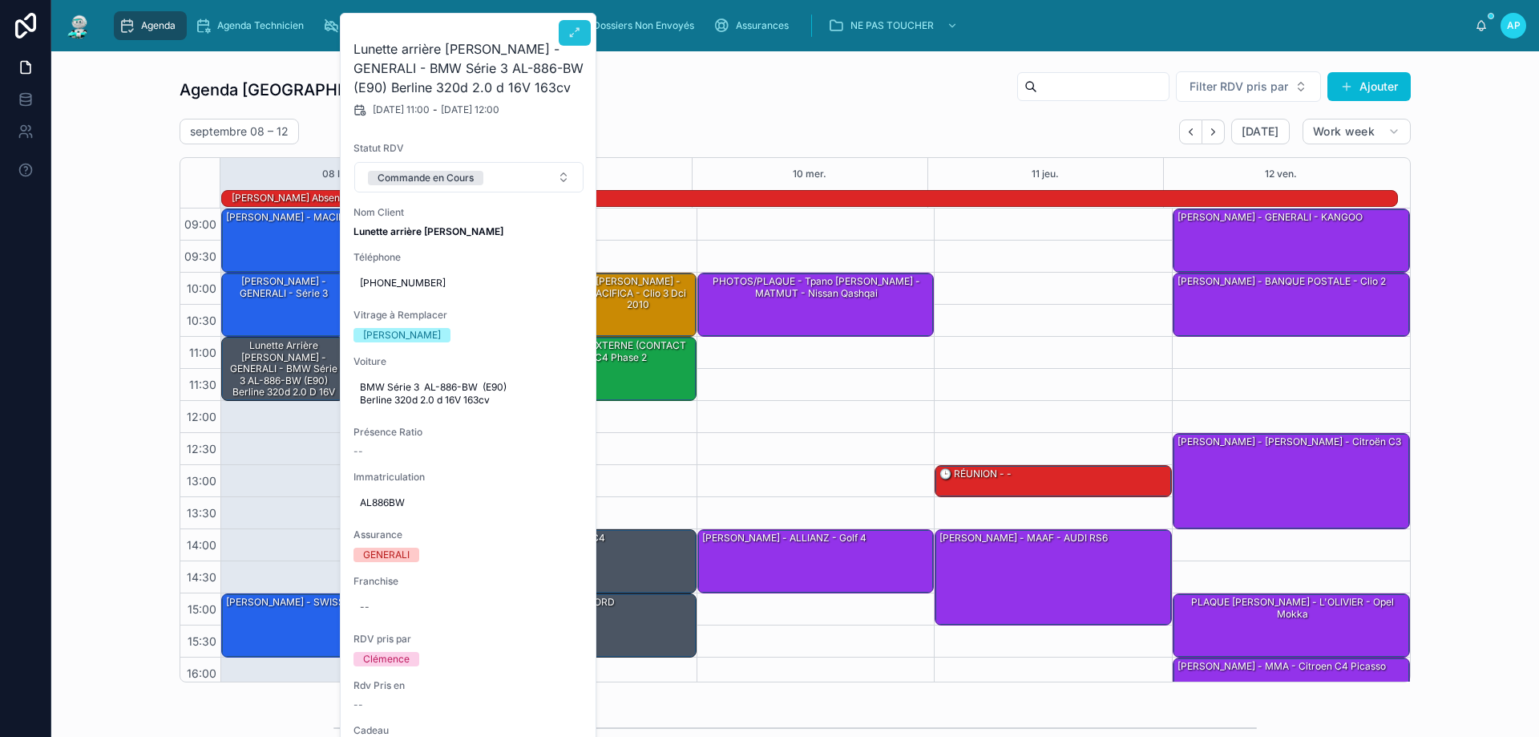
click at [570, 37] on icon at bounding box center [574, 32] width 13 height 13
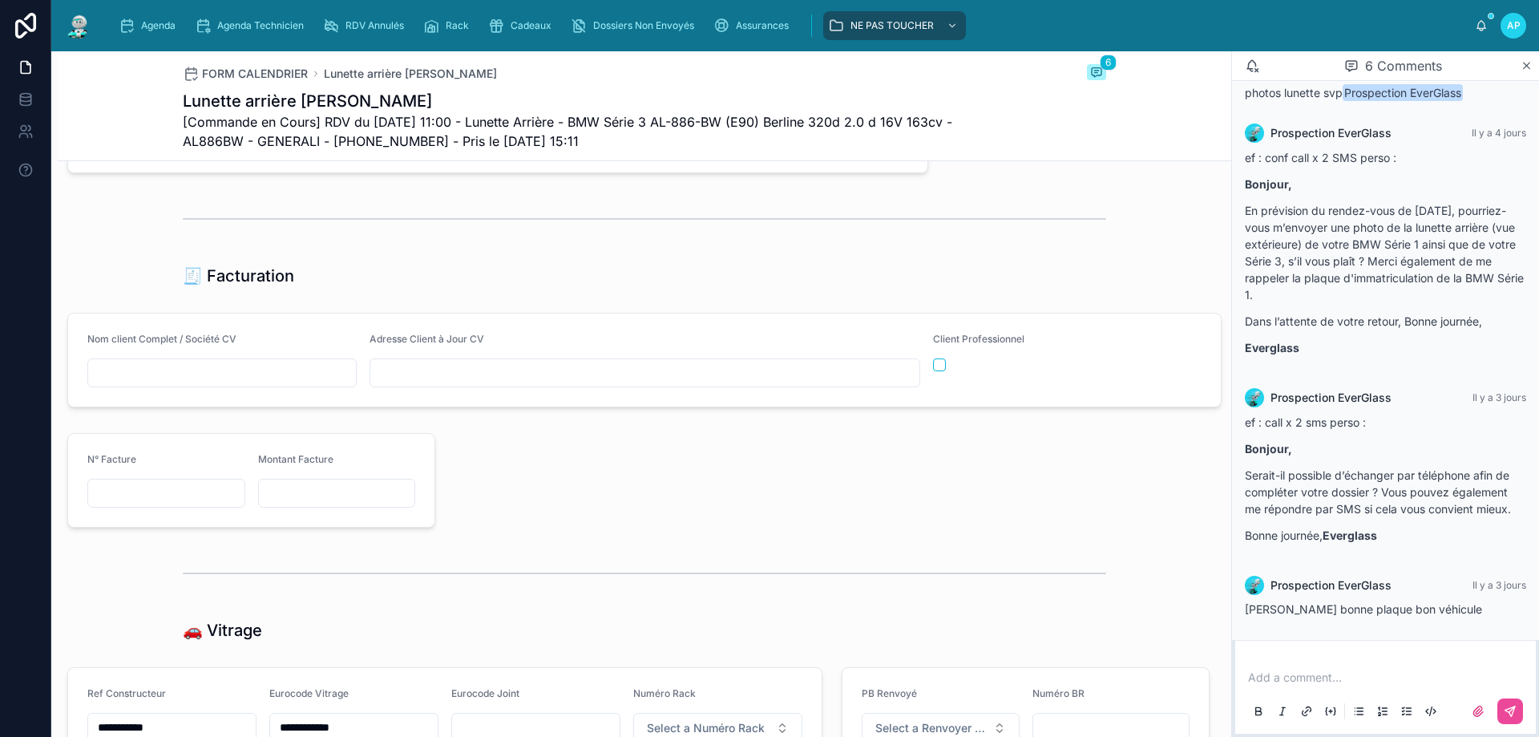
scroll to position [1843, 0]
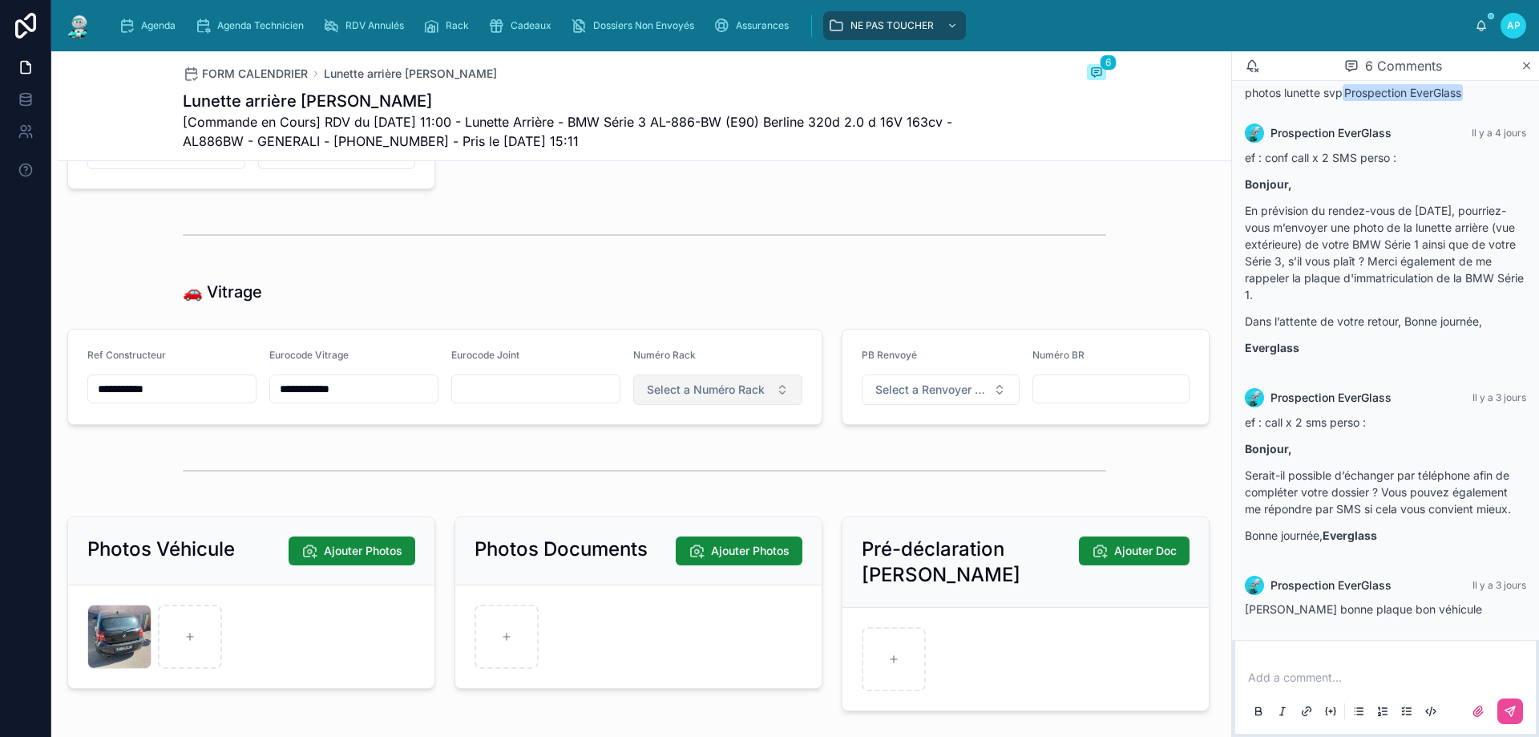
drag, startPoint x: 722, startPoint y: 405, endPoint x: 712, endPoint y: 406, distance: 10.5
click at [722, 398] on span "Select a Numéro Rack" at bounding box center [706, 390] width 118 height 16
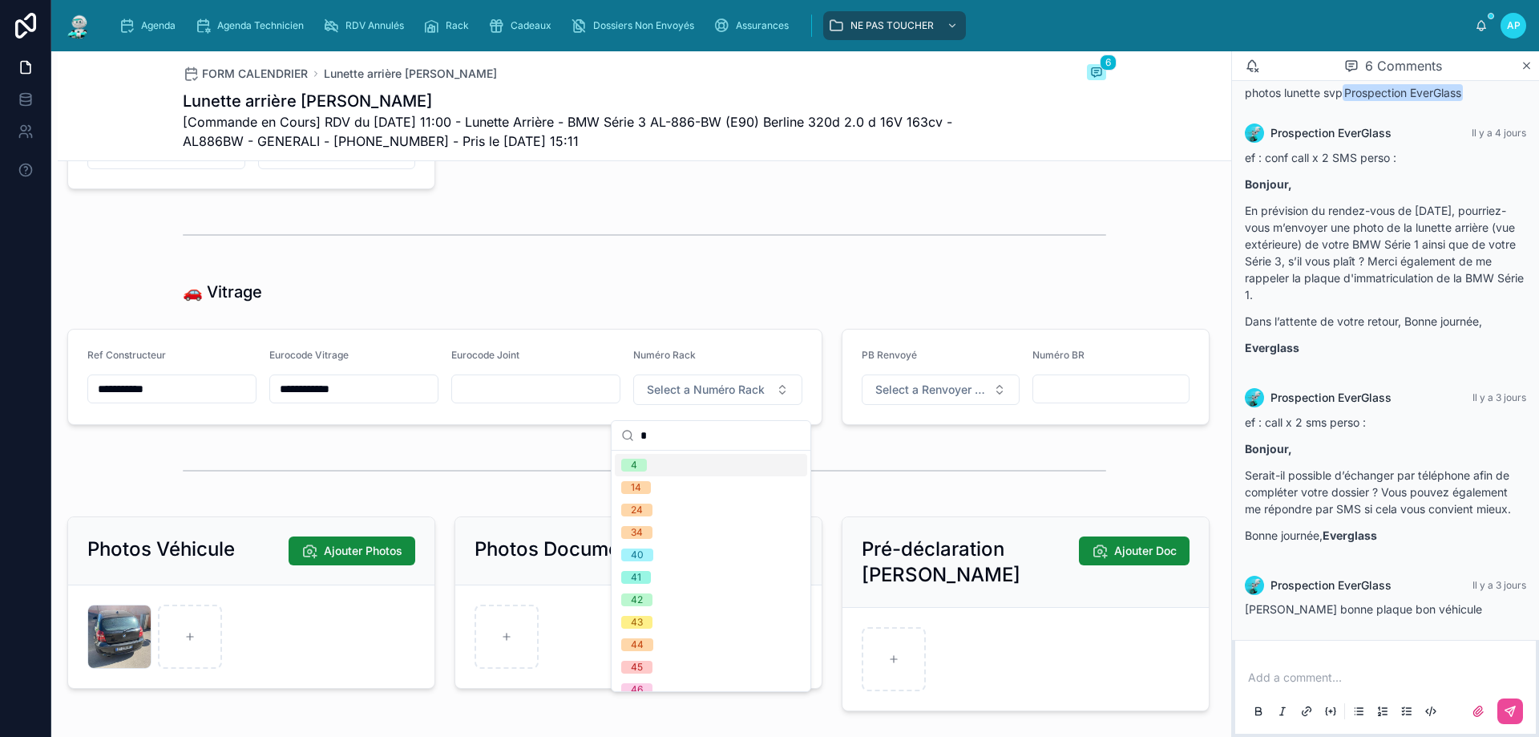
type input "*"
click at [640, 469] on span "4" at bounding box center [634, 464] width 26 height 13
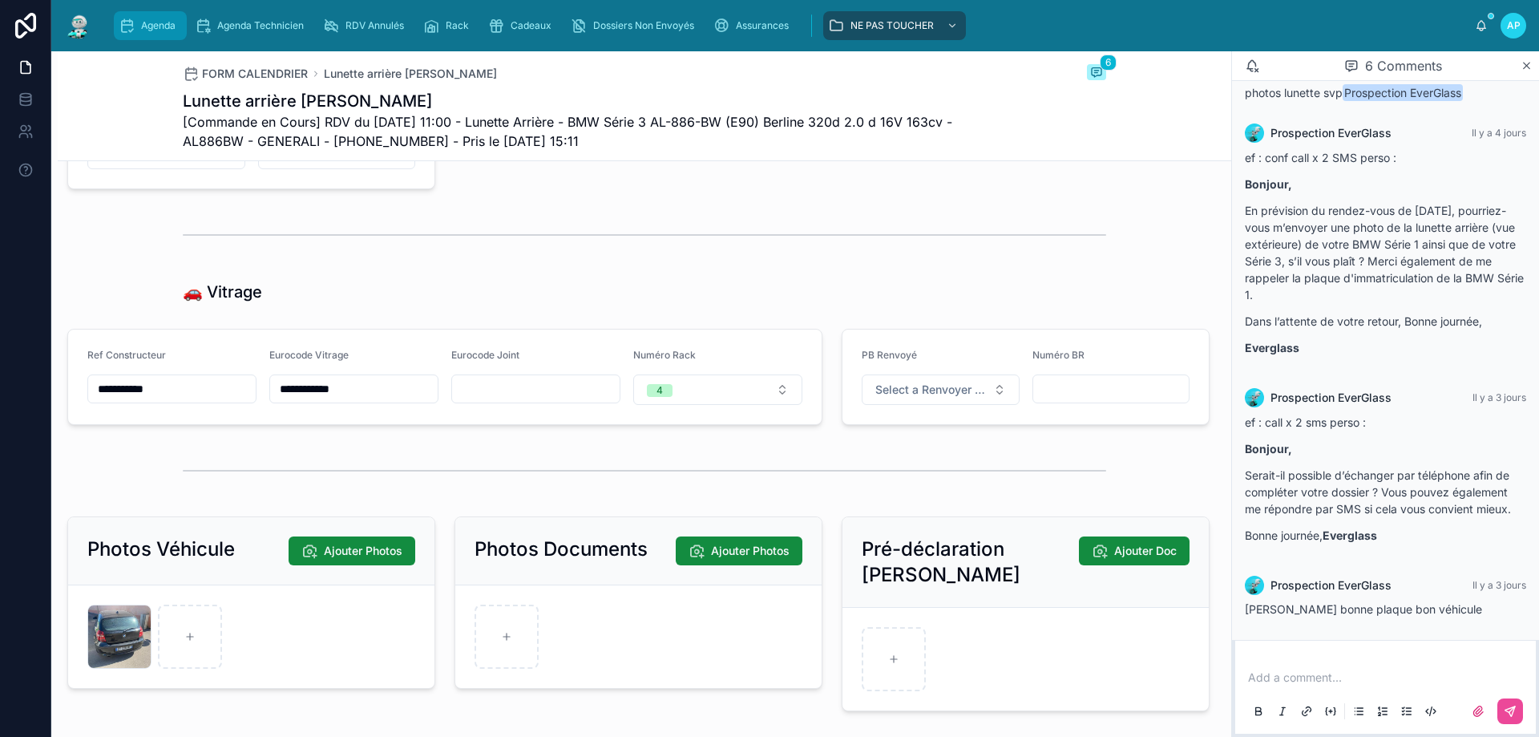
click at [163, 20] on span "Agenda" at bounding box center [158, 25] width 34 height 13
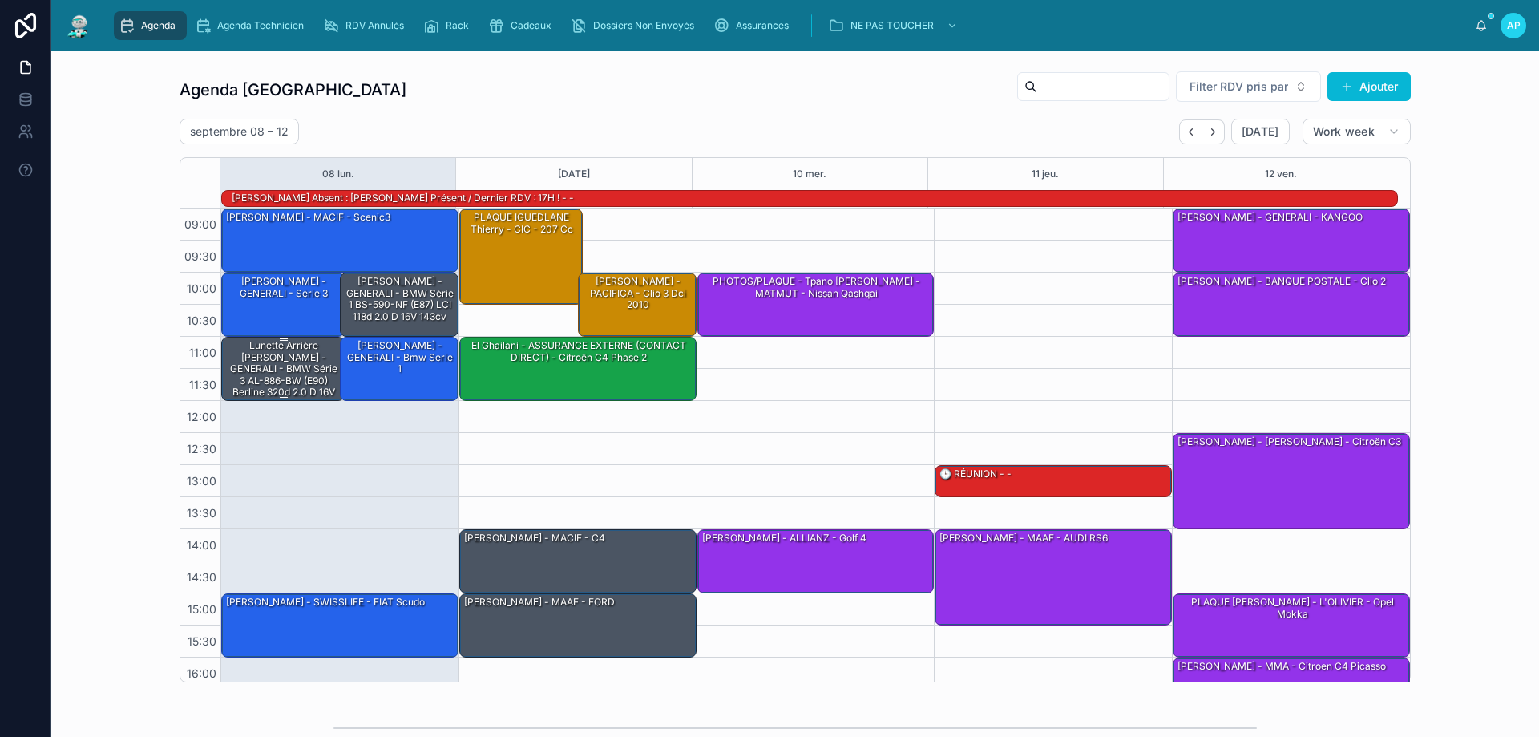
click at [296, 365] on div "Lunette arrière [PERSON_NAME] - GENERALI - BMW Série 3 AL-886-BW (E90) Berline …" at bounding box center [283, 374] width 119 height 72
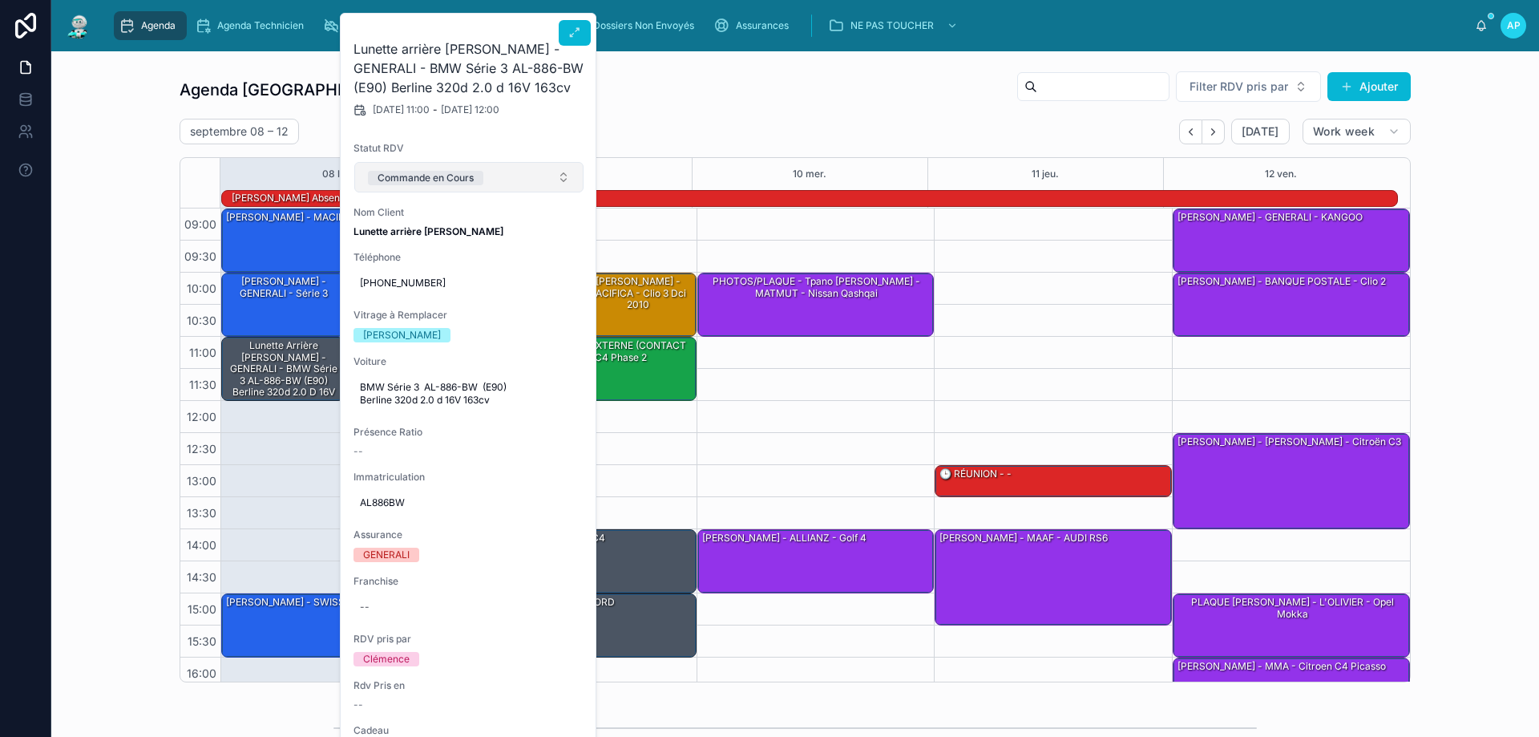
click at [478, 187] on button "Commande en Cours" at bounding box center [468, 177] width 229 height 30
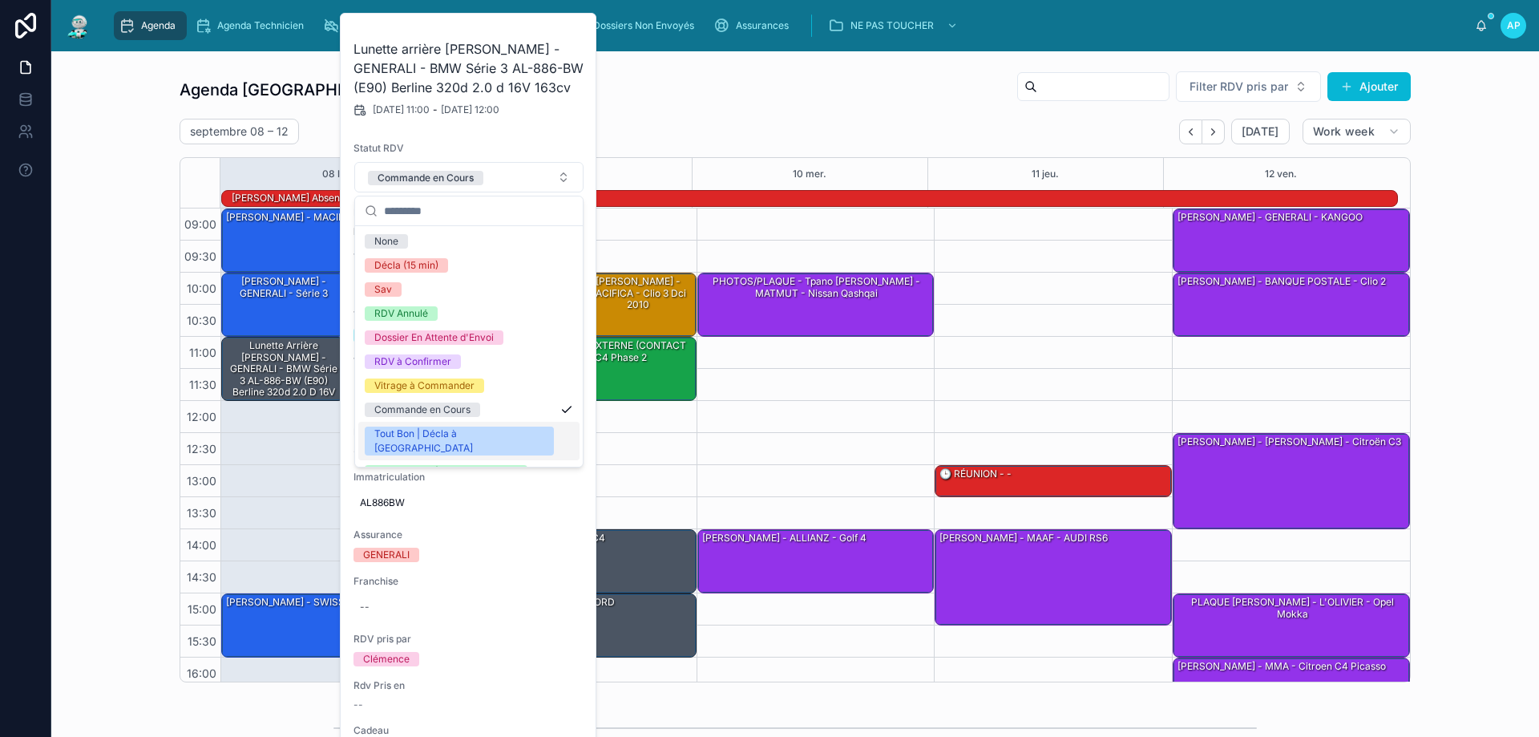
click at [457, 434] on div "Tout Bon | Décla à [GEOGRAPHIC_DATA]" at bounding box center [459, 440] width 170 height 29
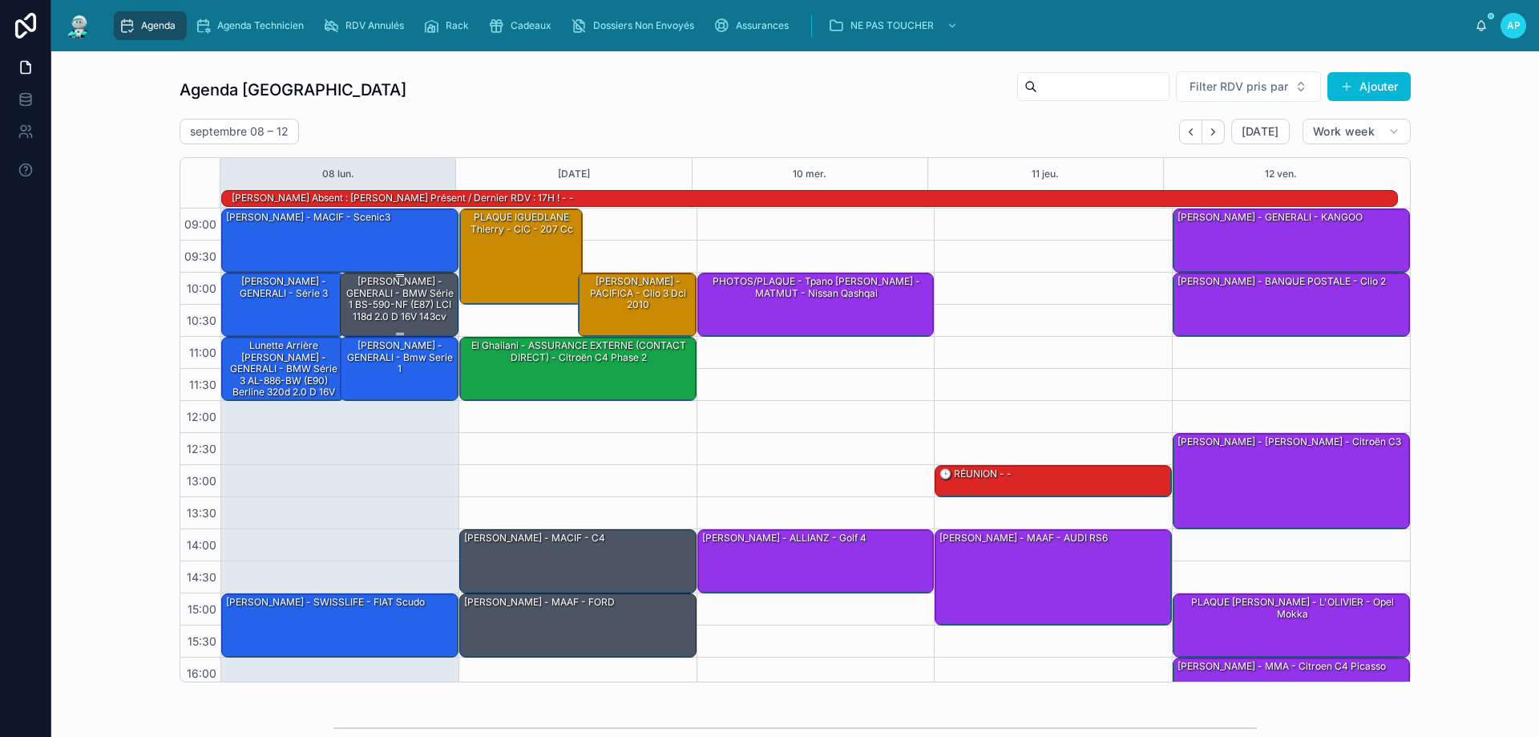
click at [424, 317] on div "[PERSON_NAME] - GENERALI - BMW Série 1 BS-590-NF (E87) LCI 118d 2.0 d 16V 143cv" at bounding box center [400, 299] width 114 height 50
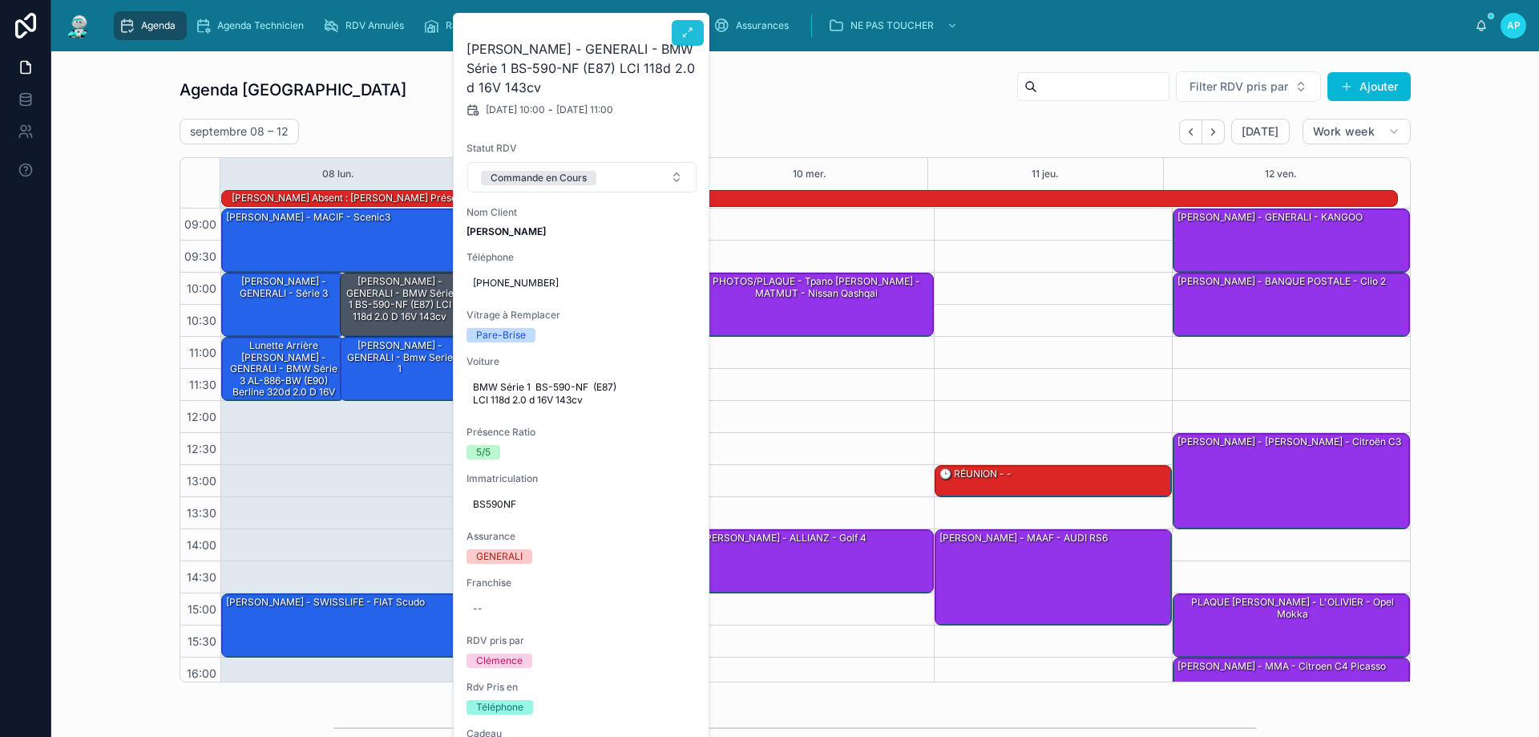
click at [681, 26] on icon at bounding box center [687, 32] width 13 height 13
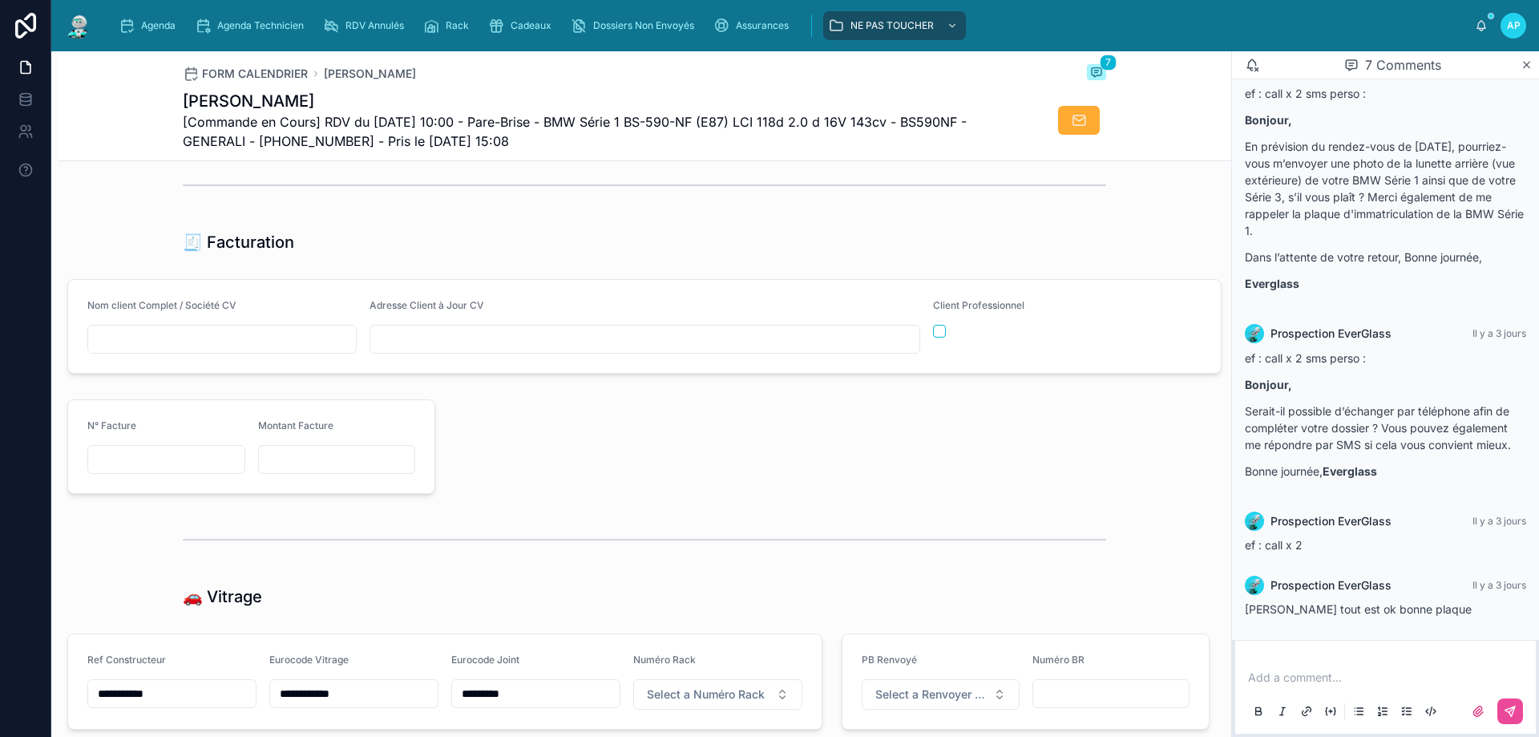
scroll to position [2004, 0]
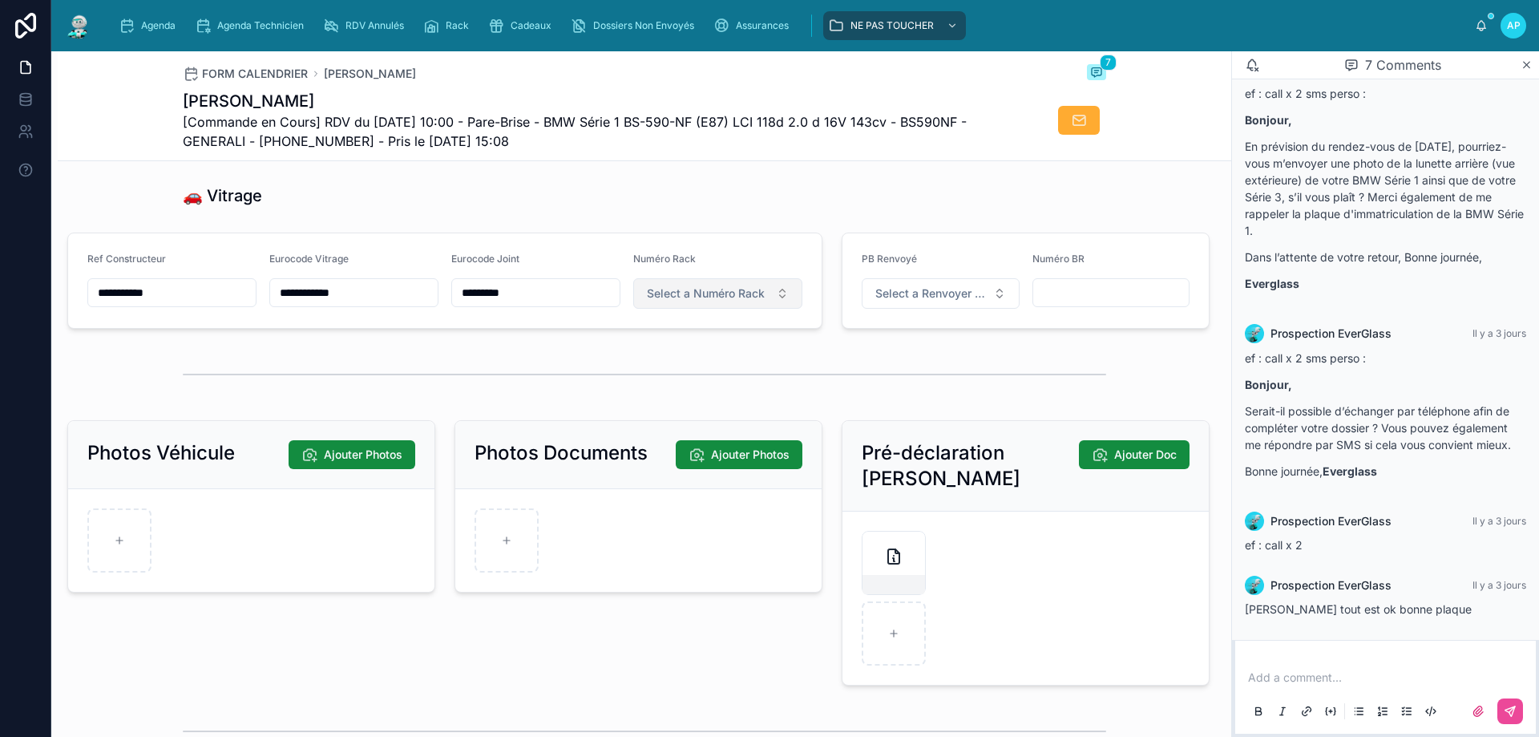
click at [720, 301] on span "Select a Numéro Rack" at bounding box center [706, 293] width 118 height 16
type input "**"
click at [668, 378] on div "57" at bounding box center [711, 368] width 192 height 22
click at [156, 25] on span "Agenda" at bounding box center [158, 25] width 34 height 13
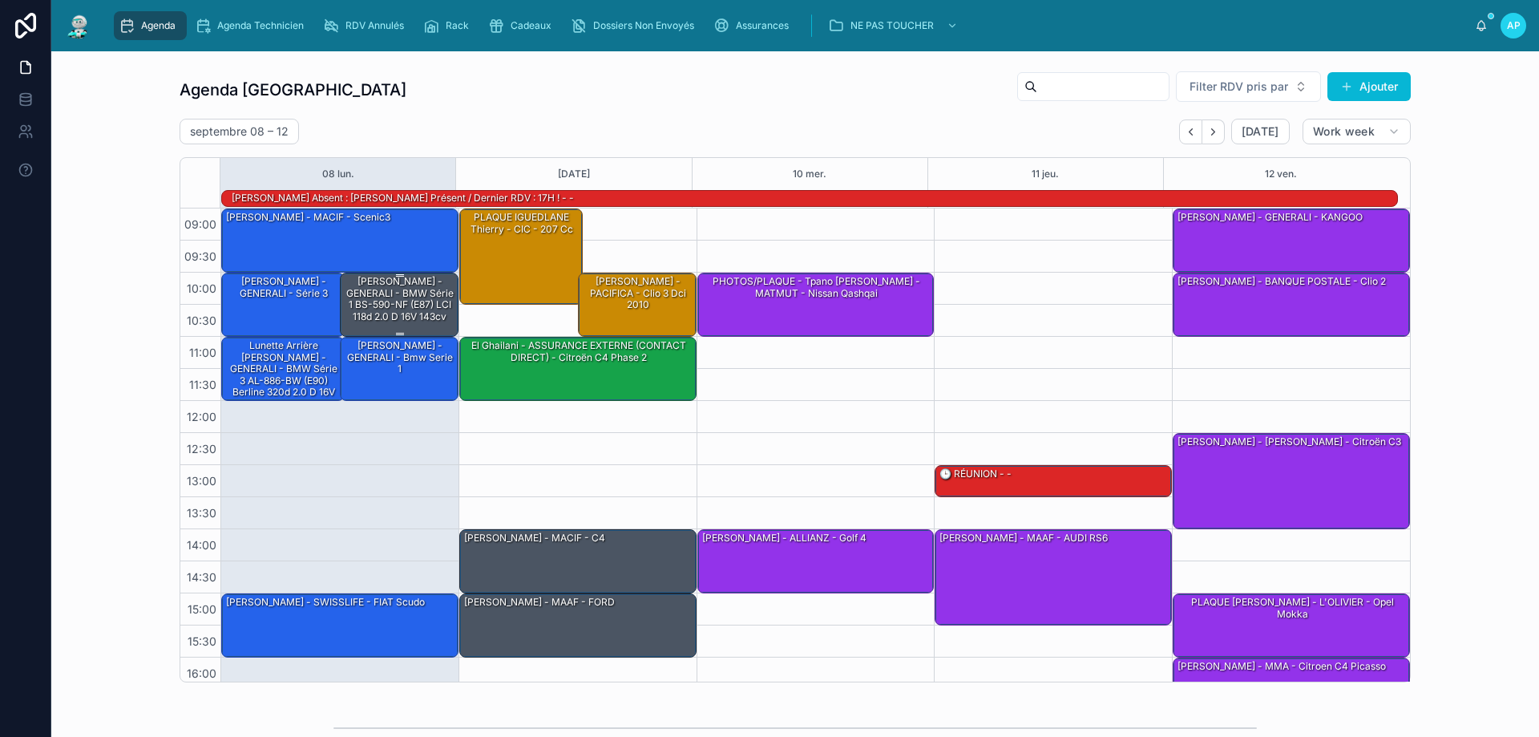
click at [406, 295] on div "[PERSON_NAME] - GENERALI - BMW Série 1 BS-590-NF (E87) LCI 118d 2.0 d 16V 143cv" at bounding box center [400, 299] width 114 height 50
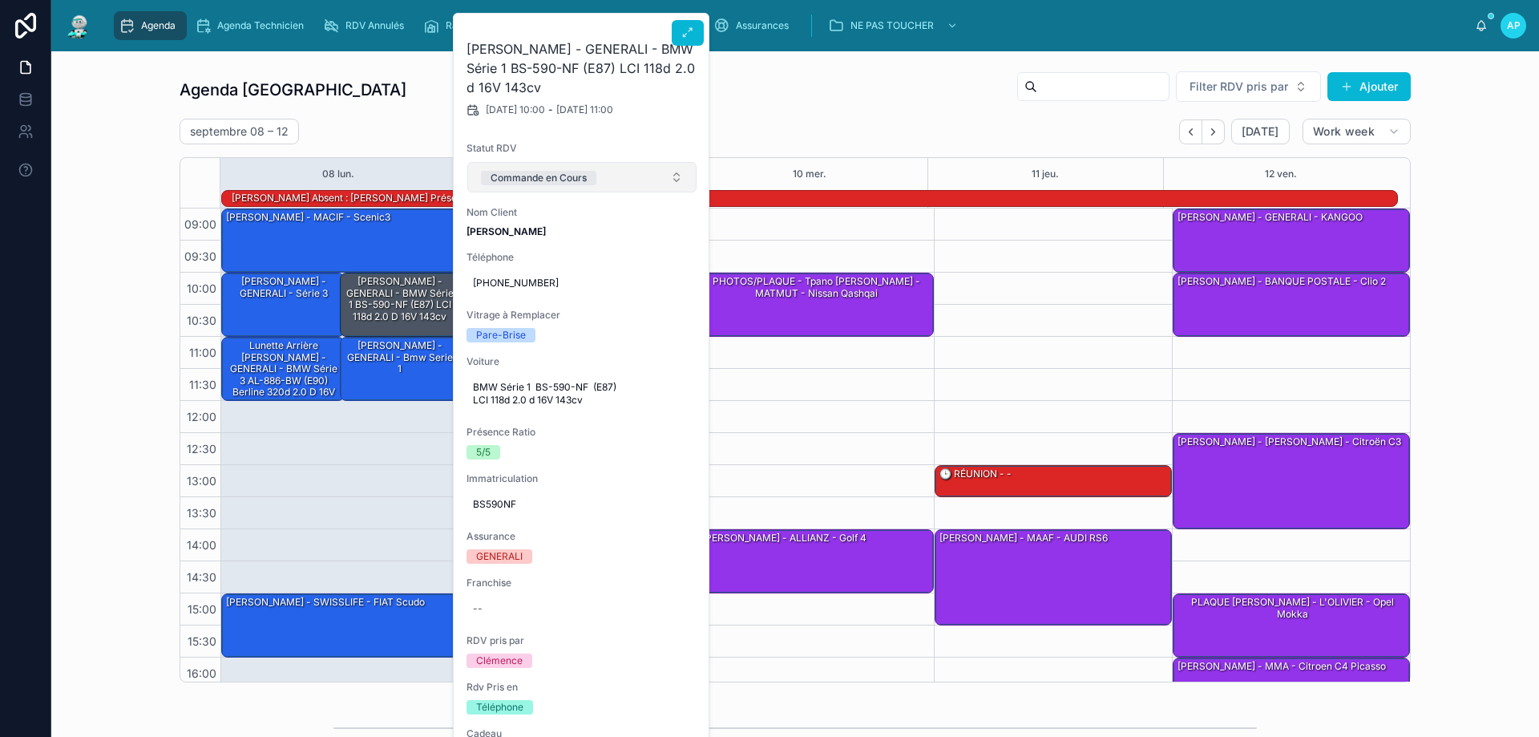
click at [637, 166] on button "Commande en Cours" at bounding box center [581, 177] width 229 height 30
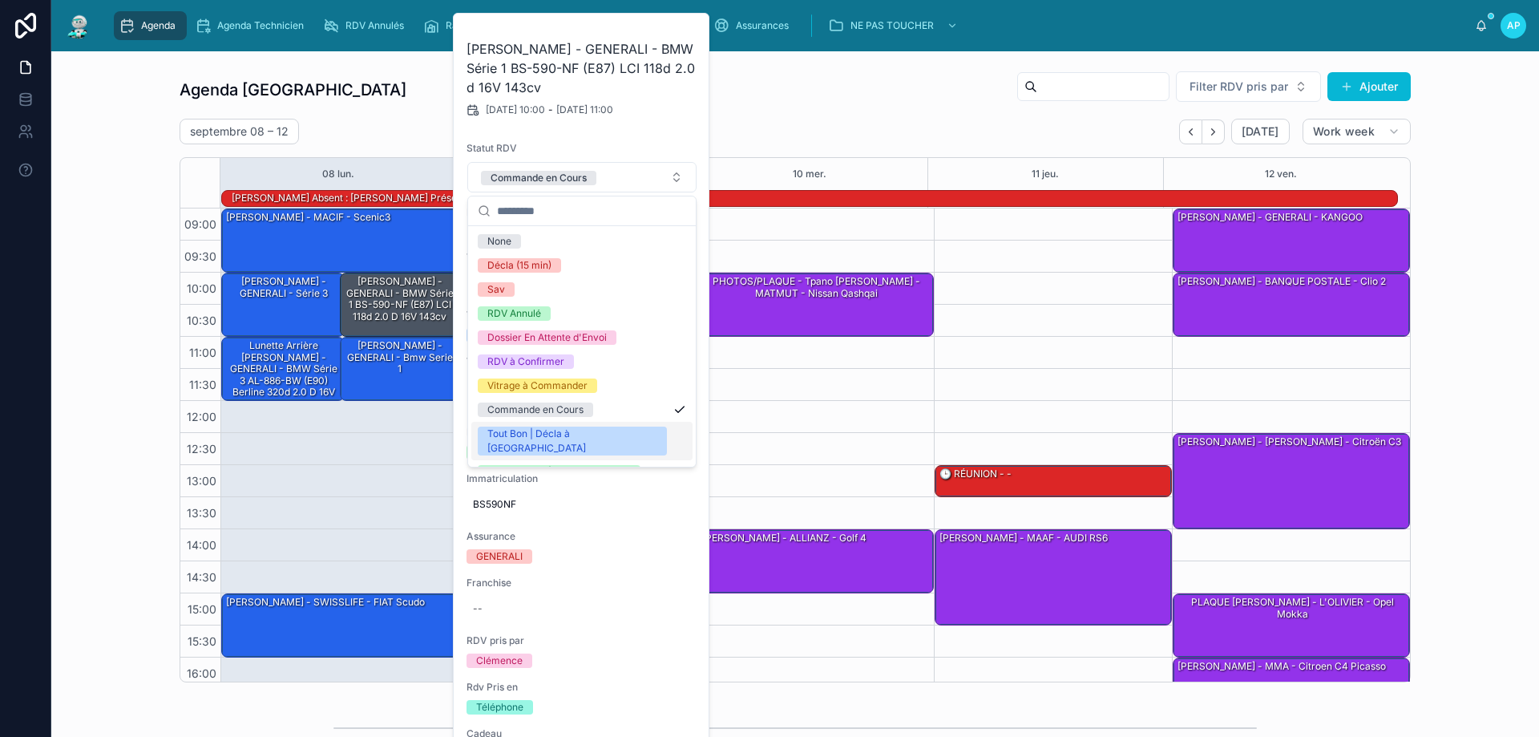
click at [579, 426] on div "Tout Bon | Décla à [GEOGRAPHIC_DATA]" at bounding box center [581, 441] width 221 height 38
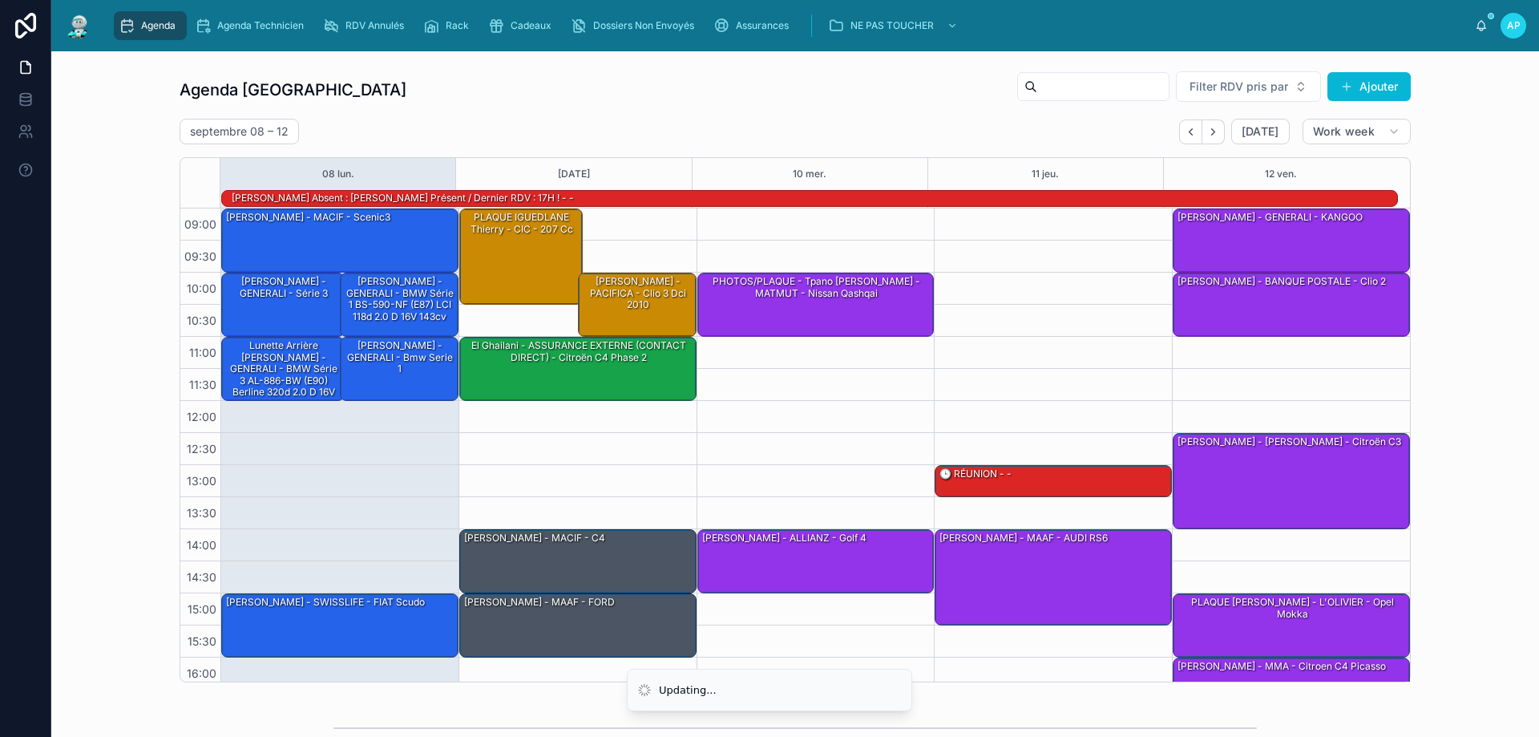
click at [409, 494] on div "09:00 – 10:00 [PERSON_NAME] - MACIF - scenic3 10:00 – 11:00 [PERSON_NAME] - GEN…" at bounding box center [339, 496] width 238 height 577
click at [508, 247] on div "PLAQUE IGUEDLANE Thierry - CIC - 207 cc" at bounding box center [521, 255] width 119 height 93
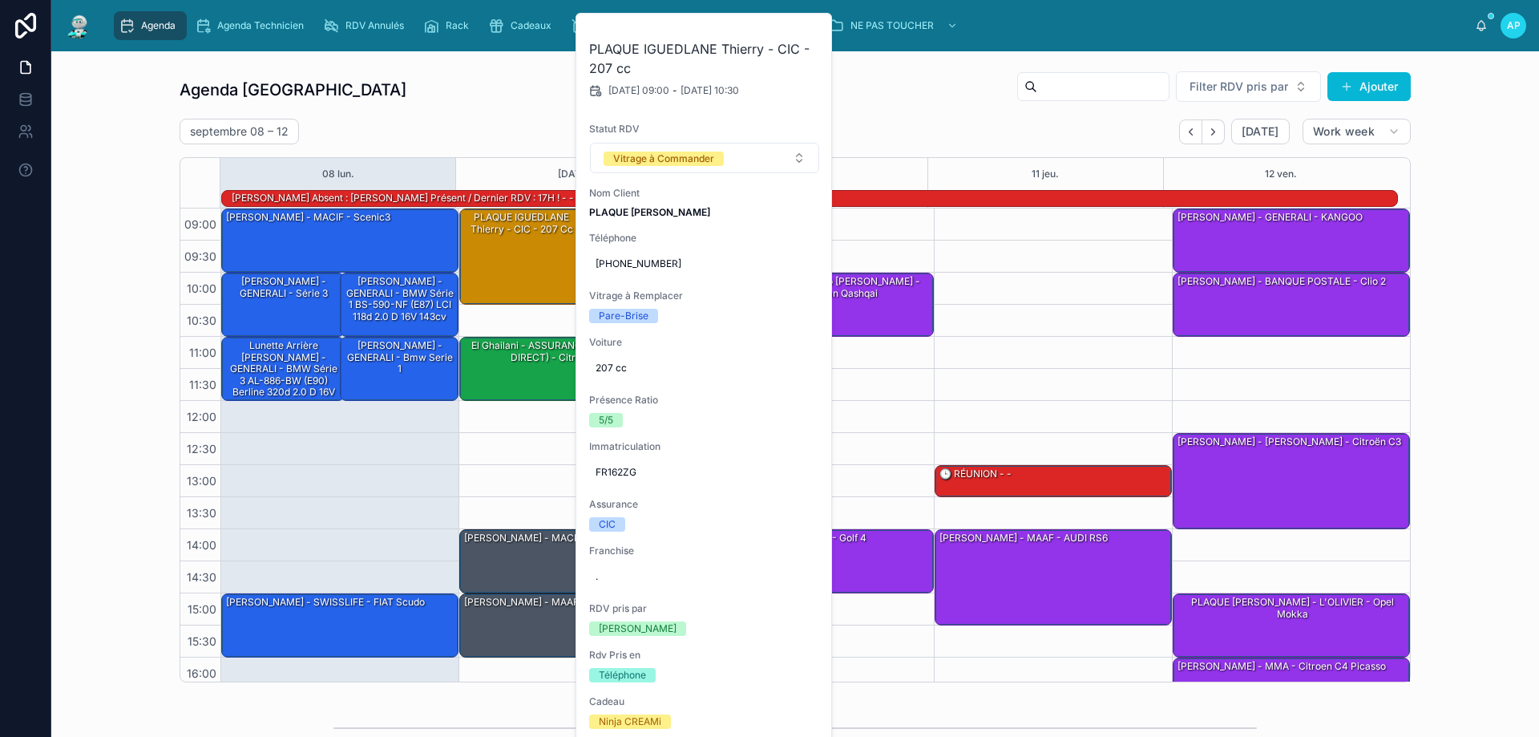
click at [518, 97] on div "Agenda Perpignan Filter RDV pris par [PERSON_NAME]" at bounding box center [795, 90] width 1231 height 38
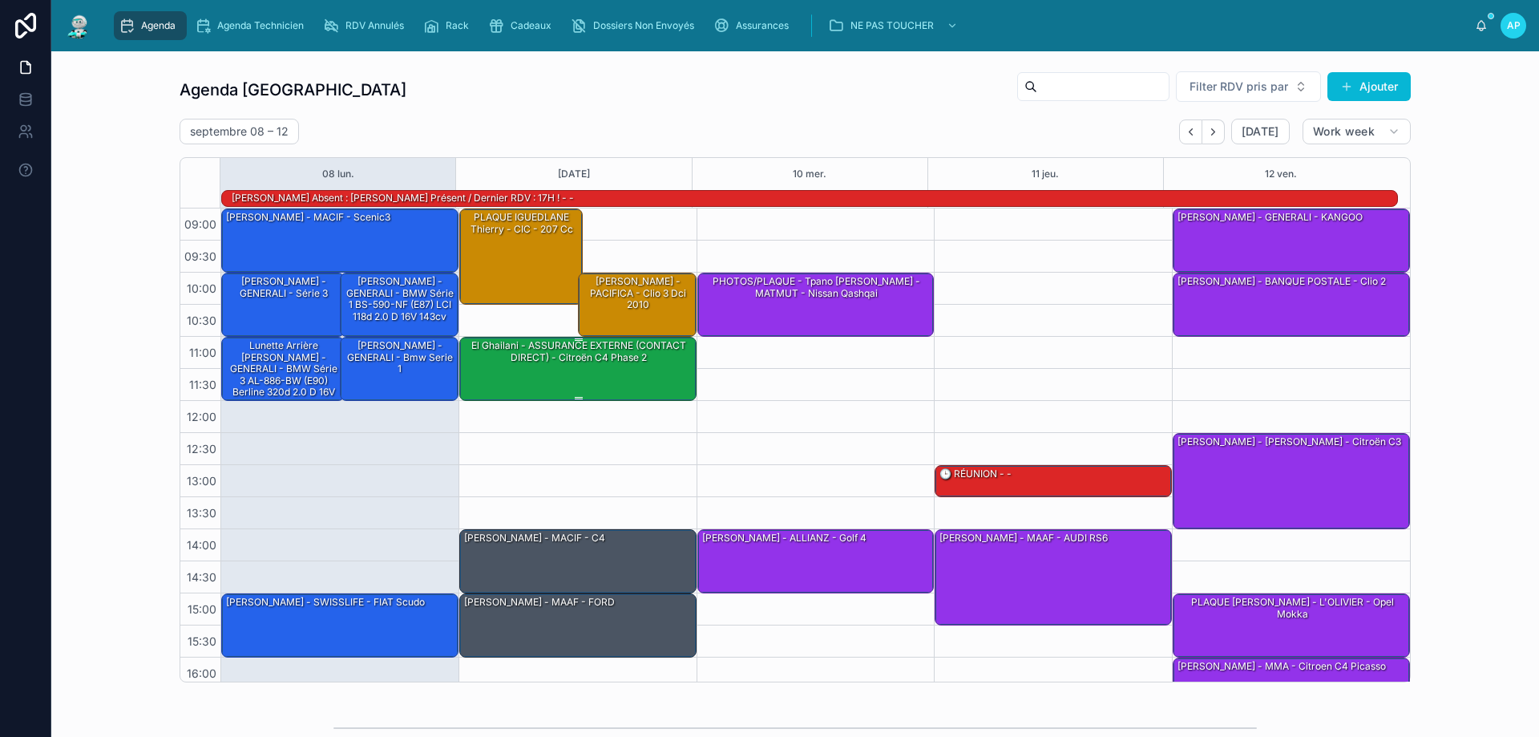
click at [539, 357] on div "El Ghailani - ASSURANCE EXTERNE (CONTACT DIRECT) - Citroën C4 Phase 2" at bounding box center [578, 351] width 232 height 26
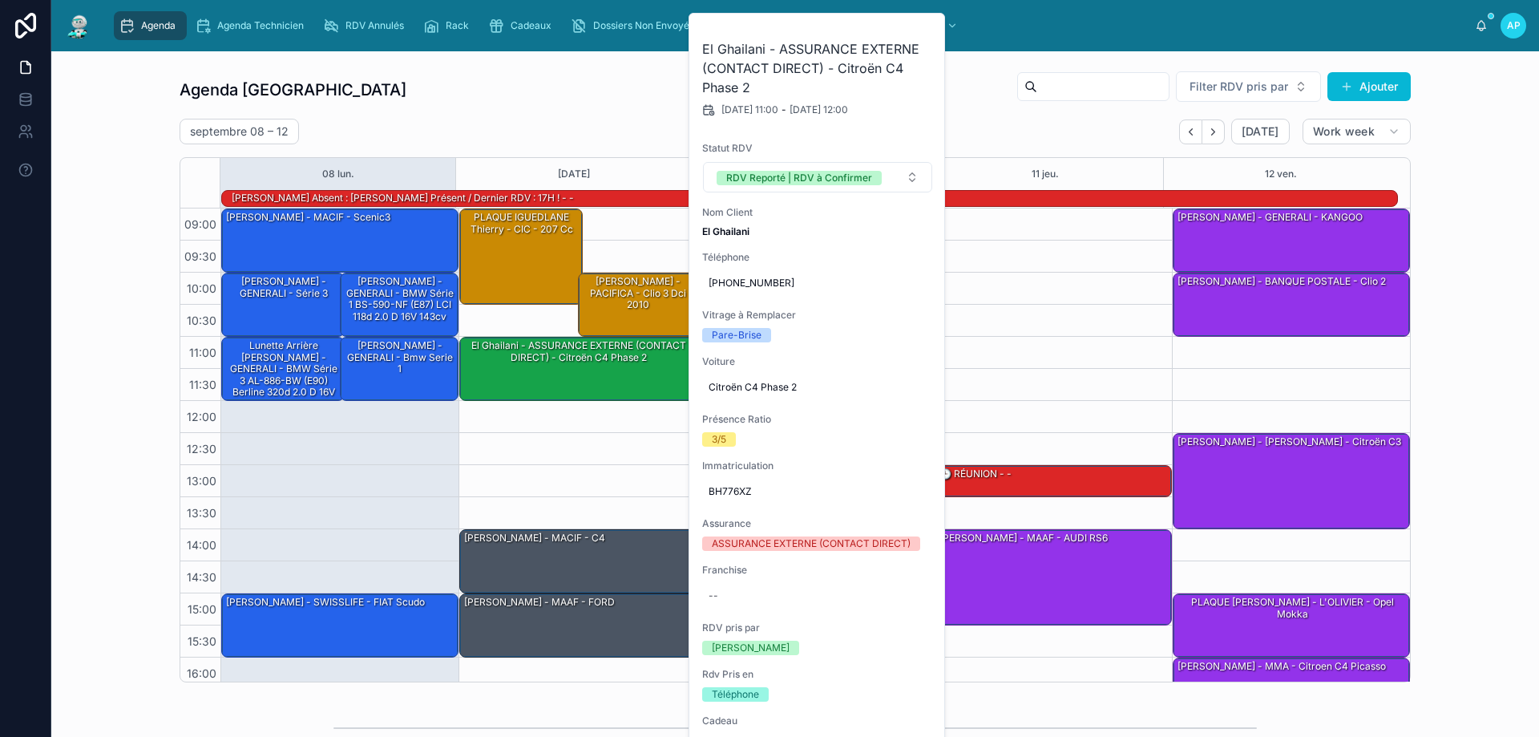
click at [555, 125] on div "[DATE] – [DATE] [DATE] Work week" at bounding box center [795, 132] width 1231 height 26
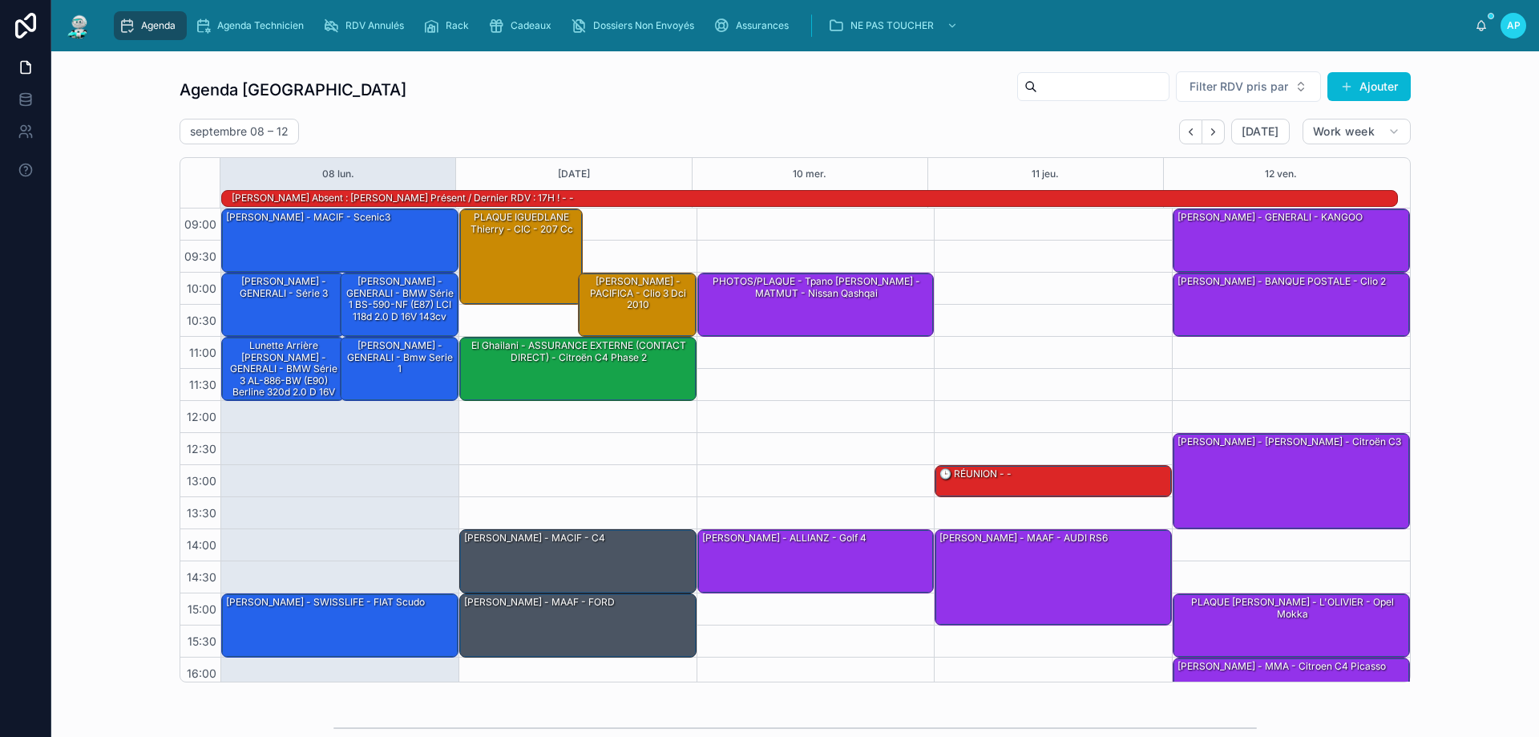
click at [128, 22] on icon "scrollable content" at bounding box center [127, 26] width 16 height 16
click at [343, 252] on div "[PERSON_NAME] - MACIF - scenic3" at bounding box center [340, 239] width 232 height 61
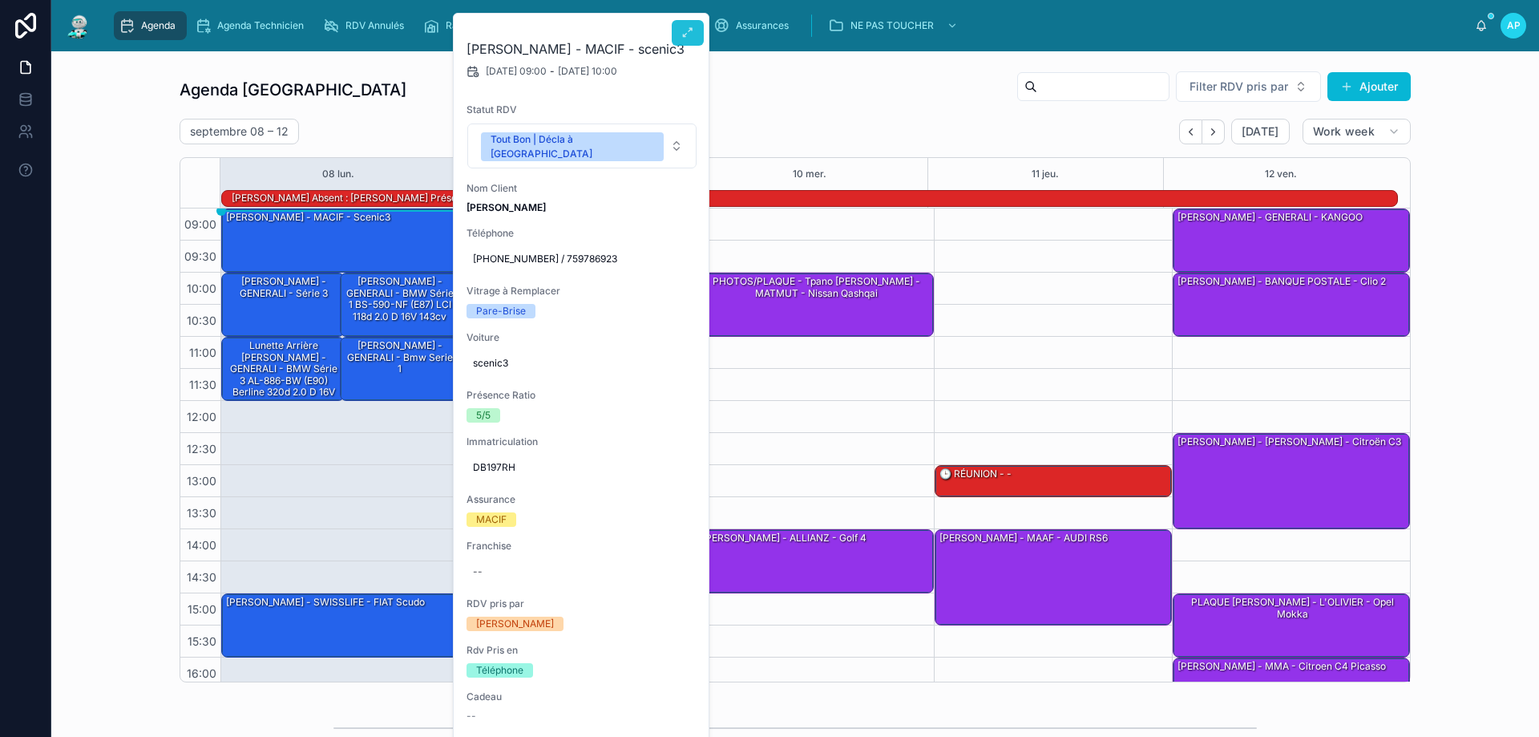
click at [685, 44] on button at bounding box center [688, 33] width 32 height 26
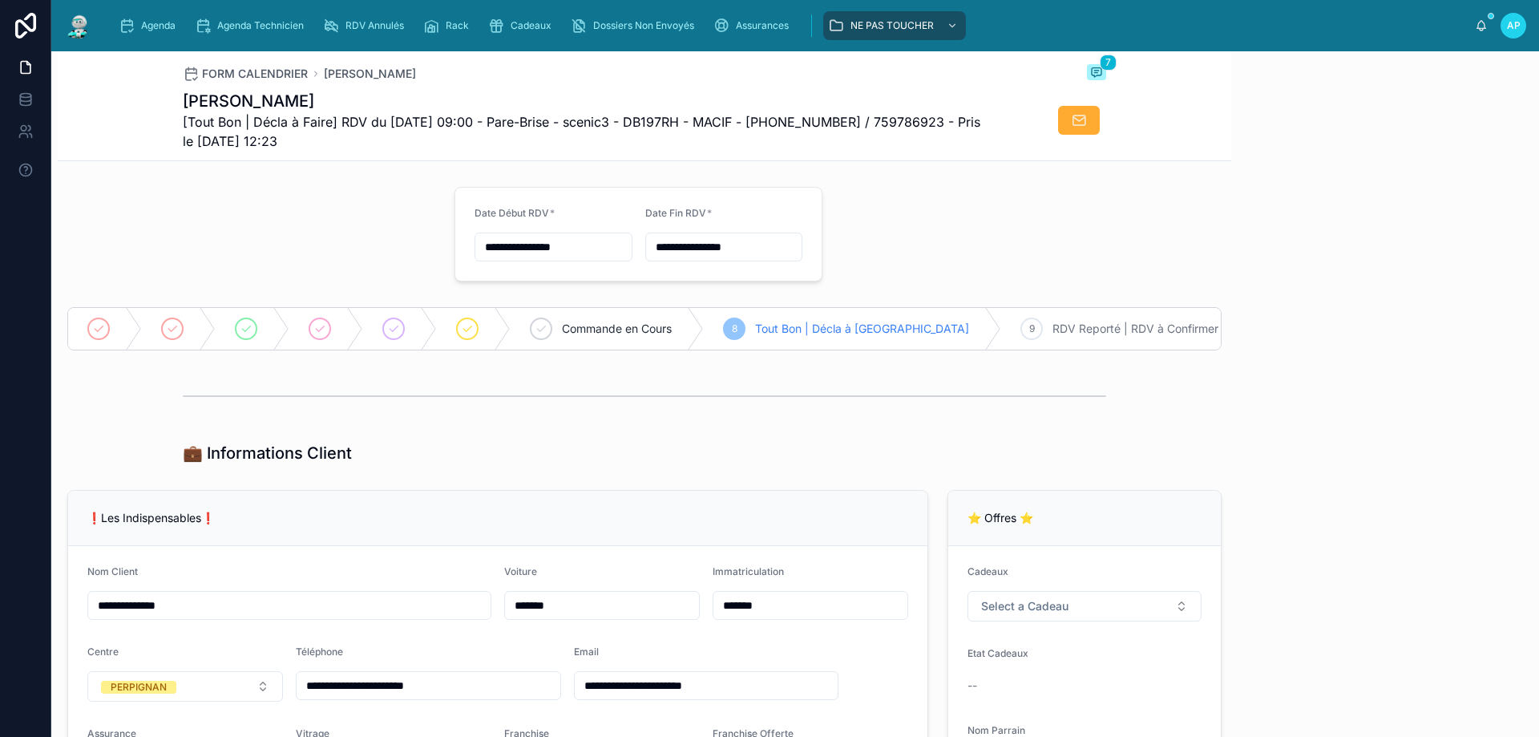
scroll to position [211, 0]
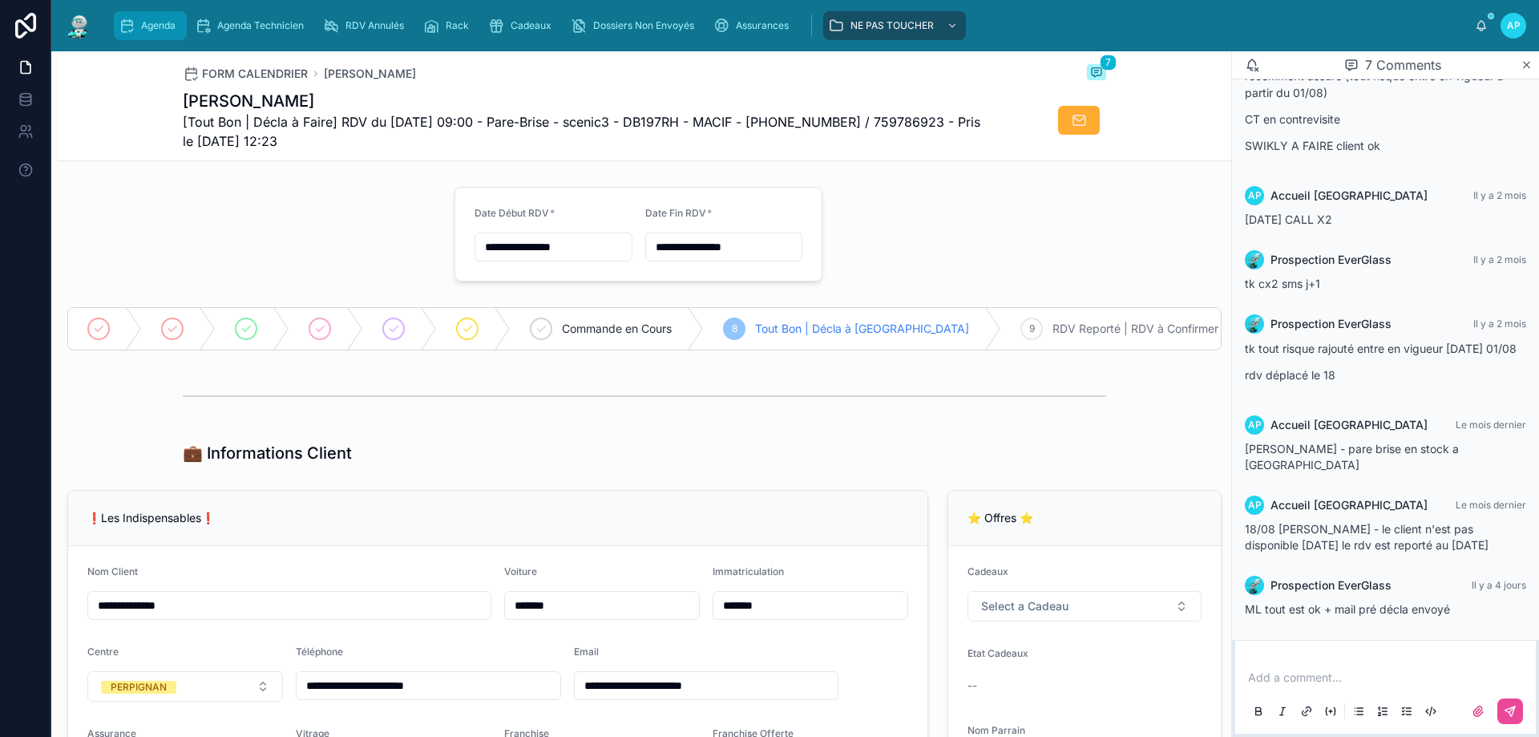
click at [127, 22] on icon "scrollable content" at bounding box center [127, 26] width 16 height 16
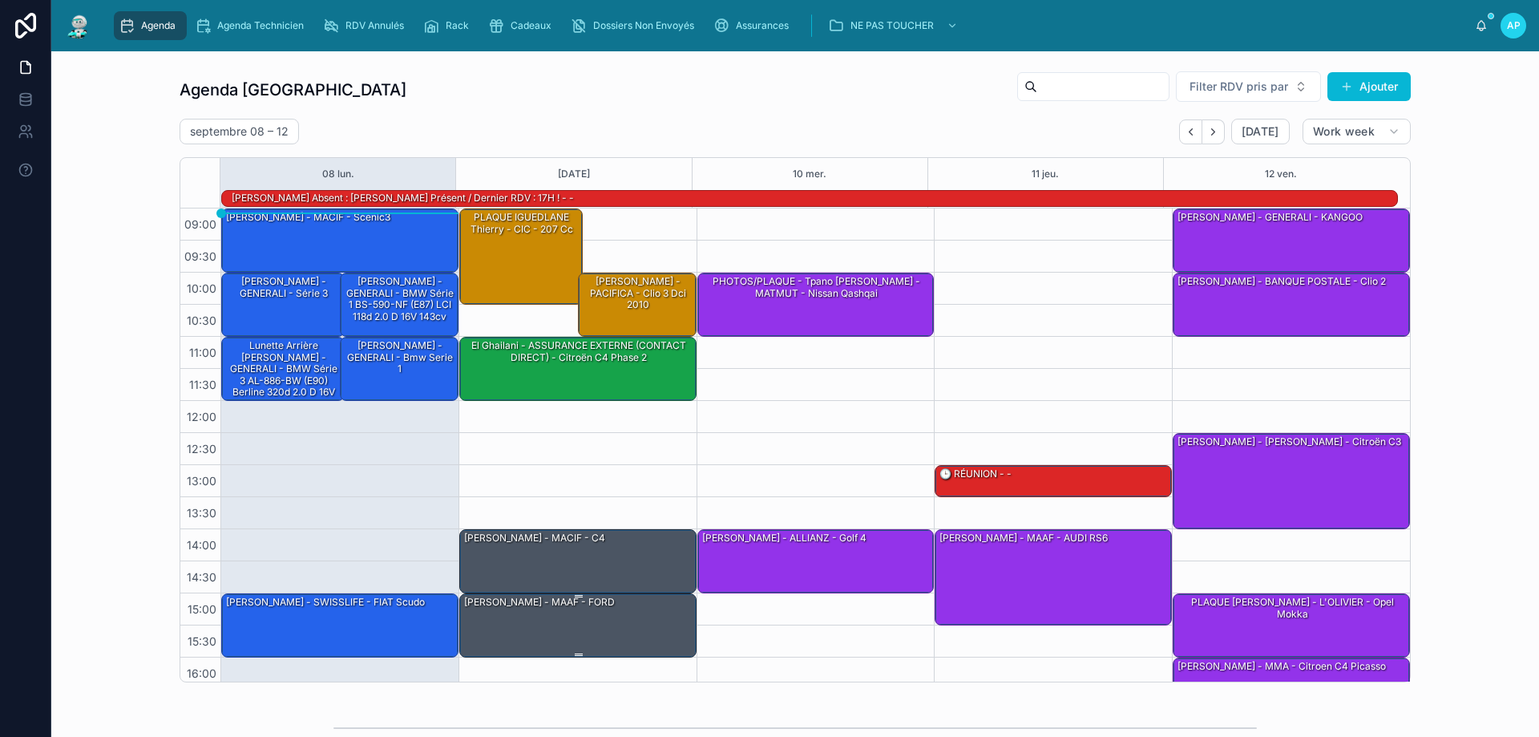
click at [486, 606] on div "[PERSON_NAME] - MAAF - FORD" at bounding box center [539, 602] width 154 height 14
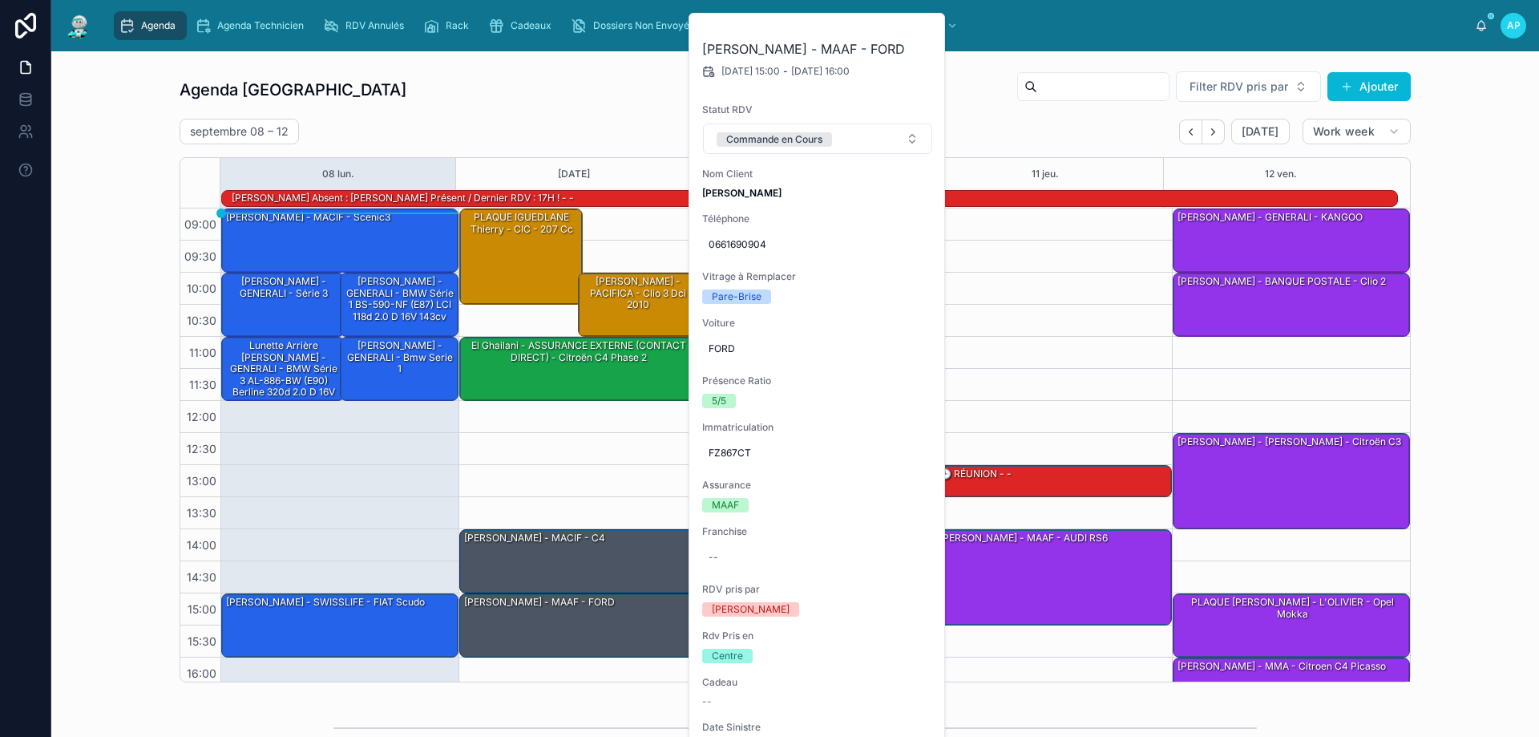
click at [561, 464] on div "09:00 – 10:30 PLAQUE [PERSON_NAME] - CIC - 207 cc 11:00 – 12:00 El Ghailani - A…" at bounding box center [577, 496] width 238 height 577
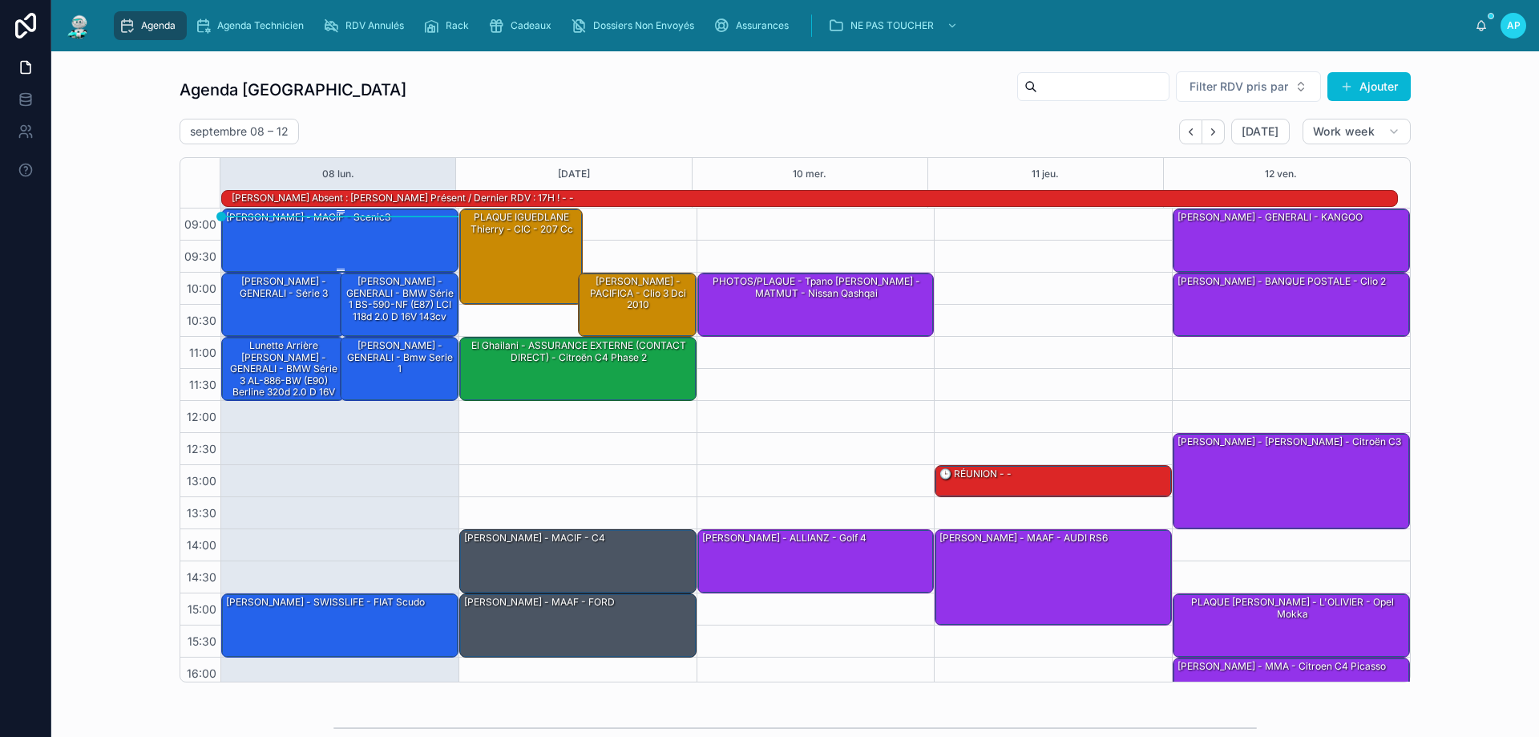
click at [400, 240] on div "[PERSON_NAME] - MACIF - scenic3" at bounding box center [340, 239] width 232 height 61
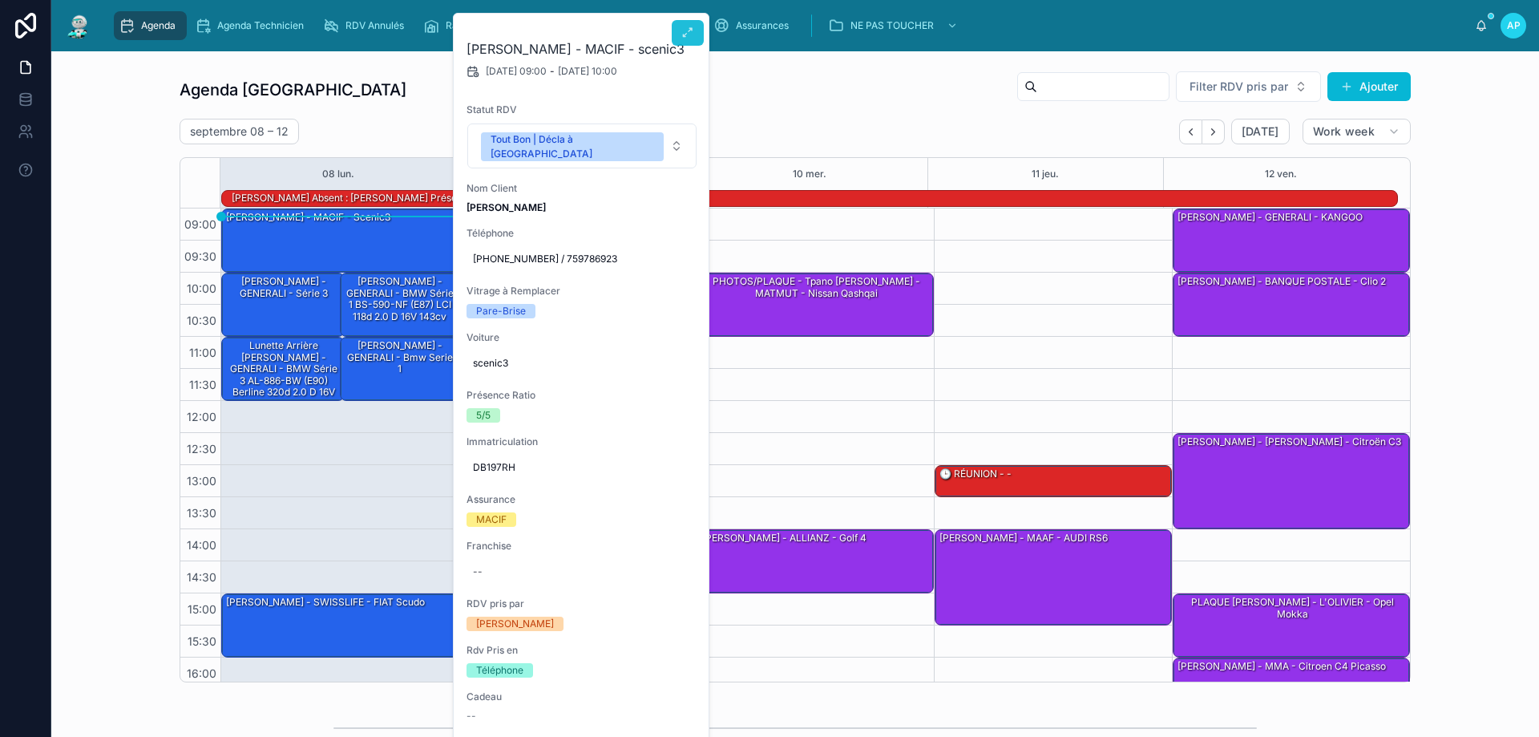
click at [683, 30] on icon at bounding box center [687, 32] width 13 height 13
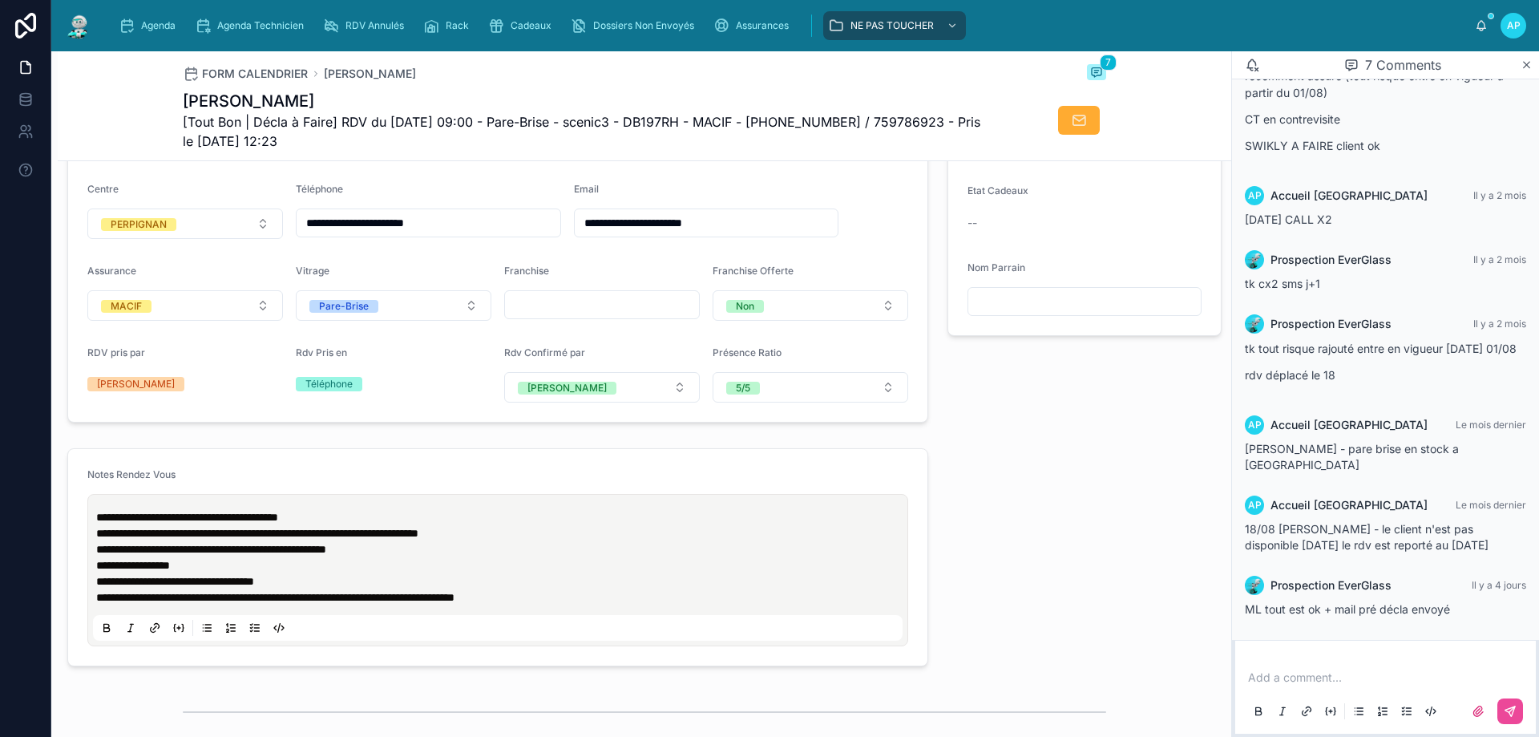
scroll to position [481, 0]
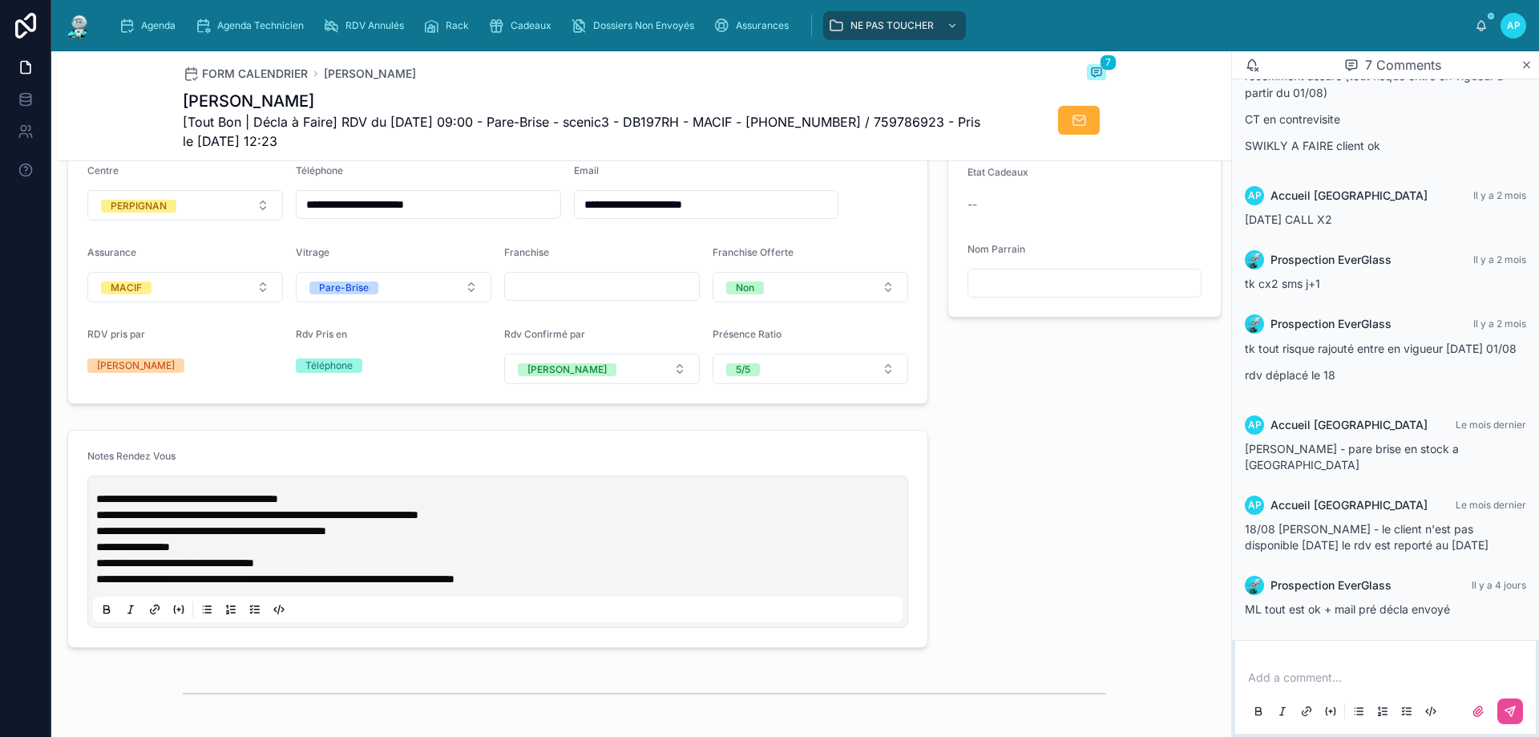
click at [87, 27] on img at bounding box center [78, 26] width 29 height 26
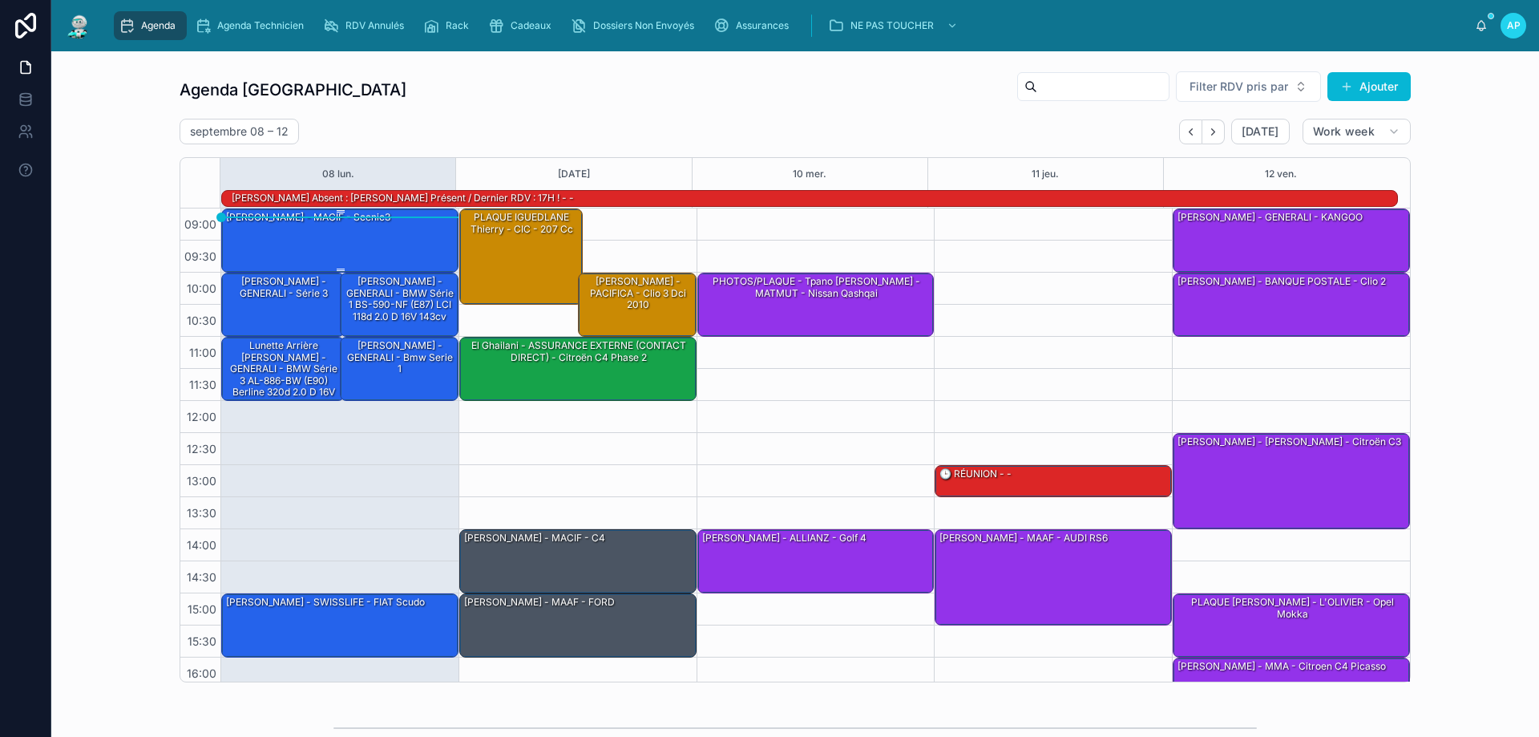
click at [320, 232] on div "[PERSON_NAME] - MACIF - scenic3" at bounding box center [340, 239] width 232 height 61
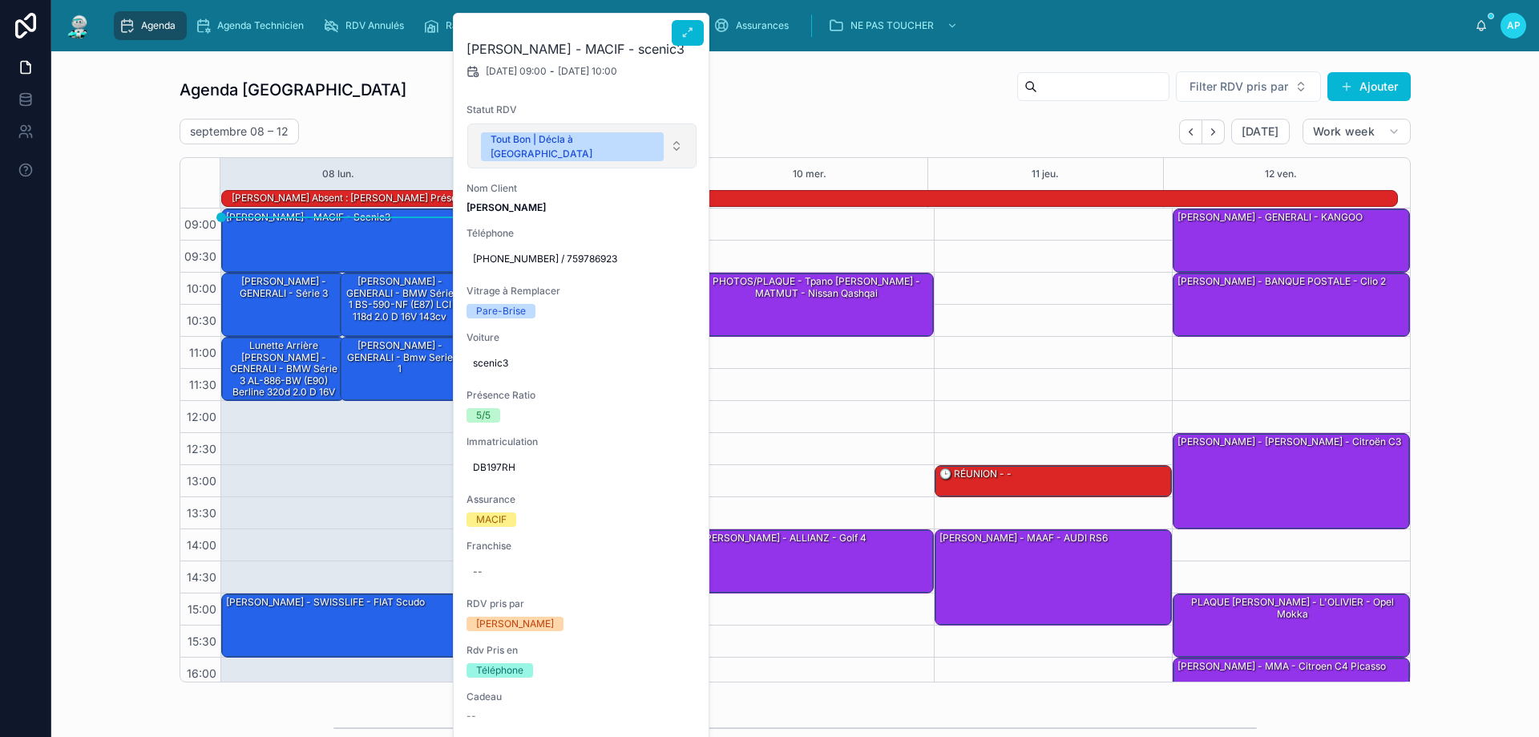
click at [681, 139] on button "Tout Bon | Décla à [GEOGRAPHIC_DATA]" at bounding box center [581, 145] width 229 height 45
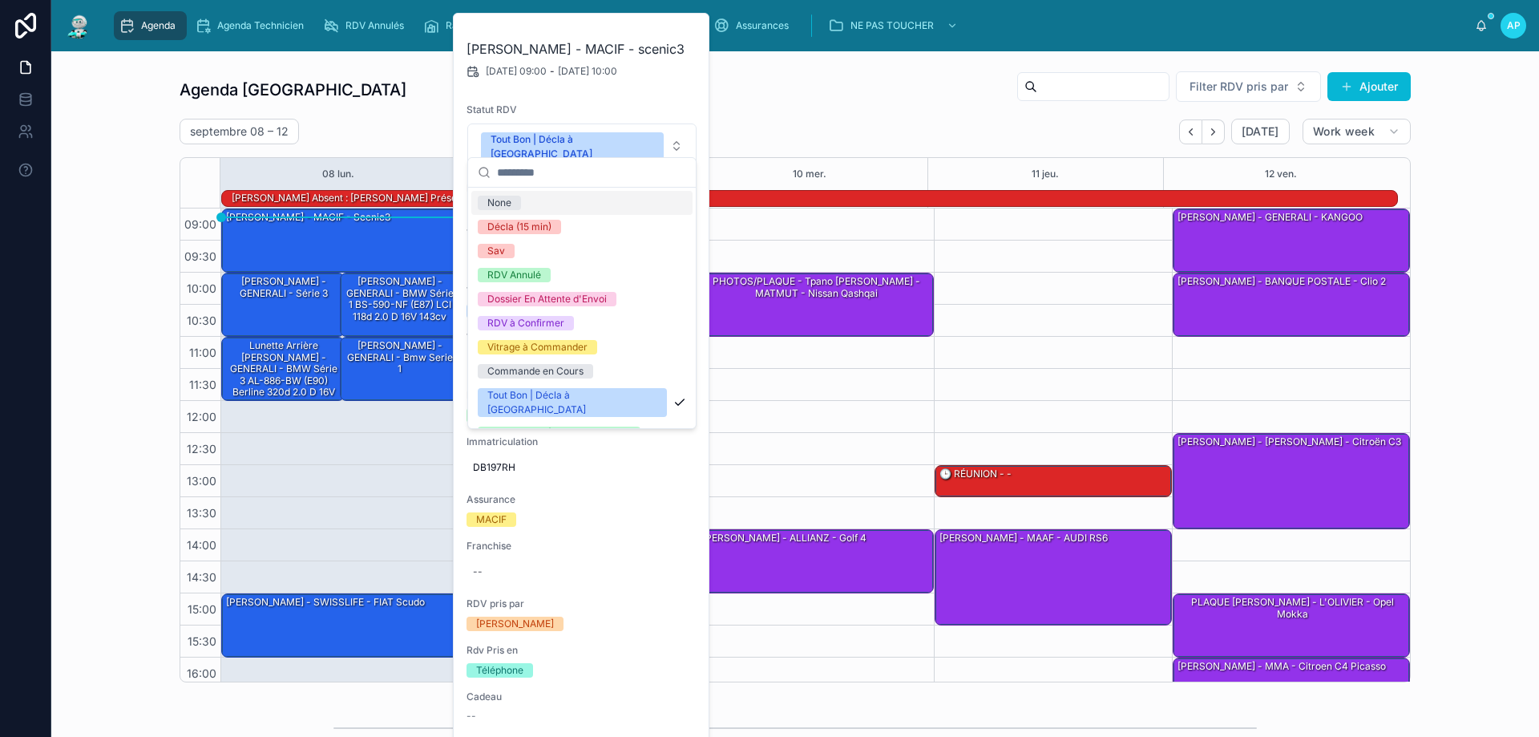
click at [814, 94] on div "Agenda Perpignan Filter RDV pris par [PERSON_NAME]" at bounding box center [795, 90] width 1231 height 38
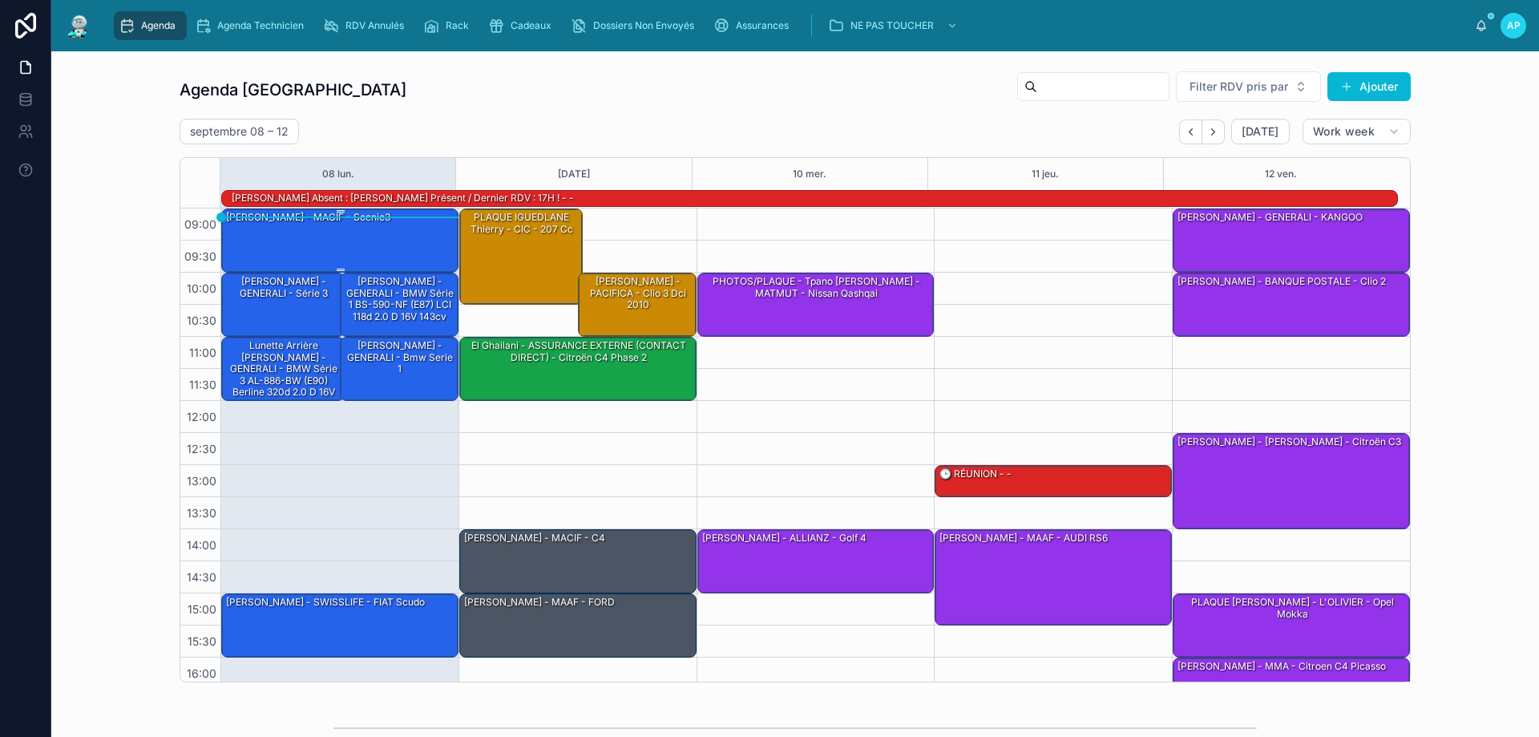
click at [384, 221] on div "[PERSON_NAME] - MACIF - scenic3" at bounding box center [340, 239] width 232 height 61
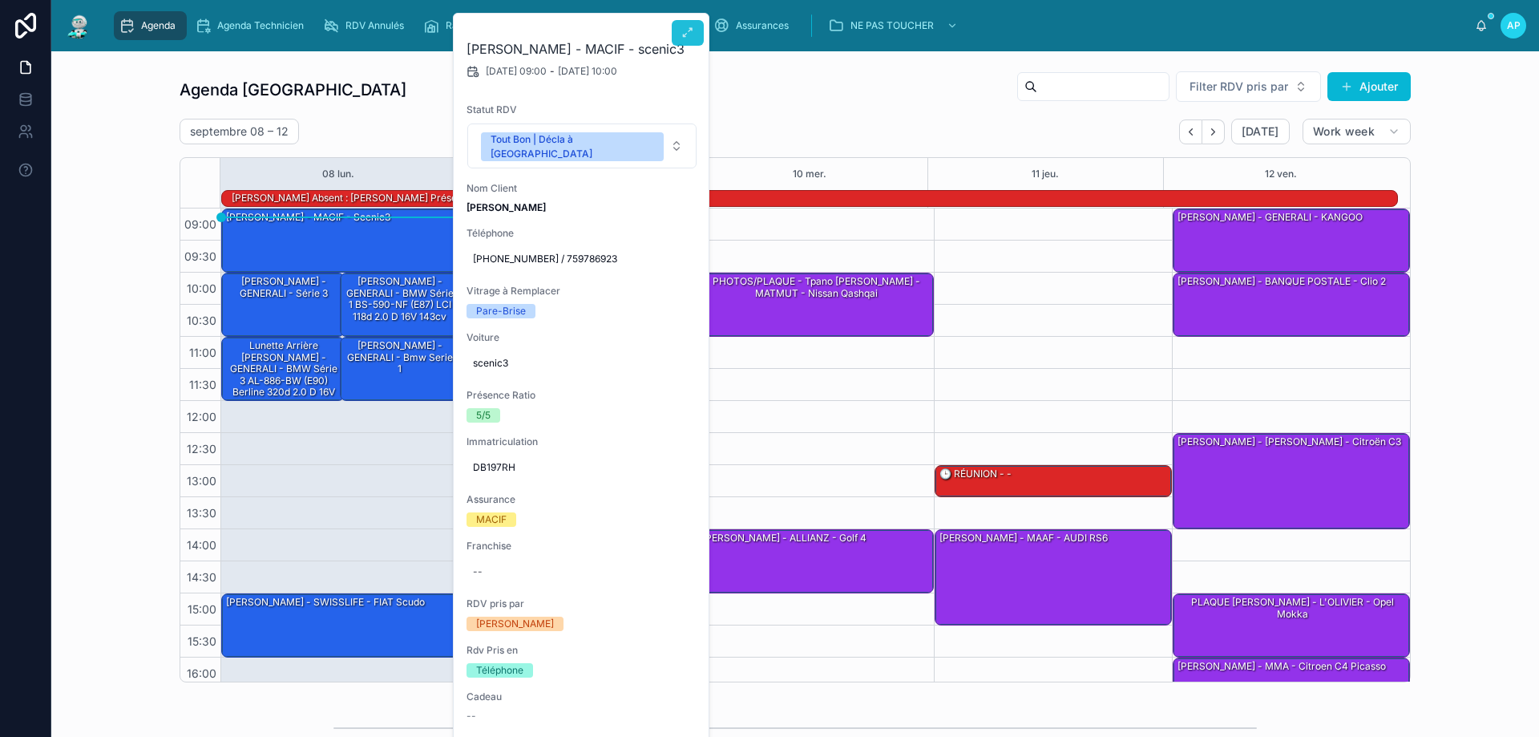
click at [691, 28] on icon at bounding box center [687, 32] width 13 height 13
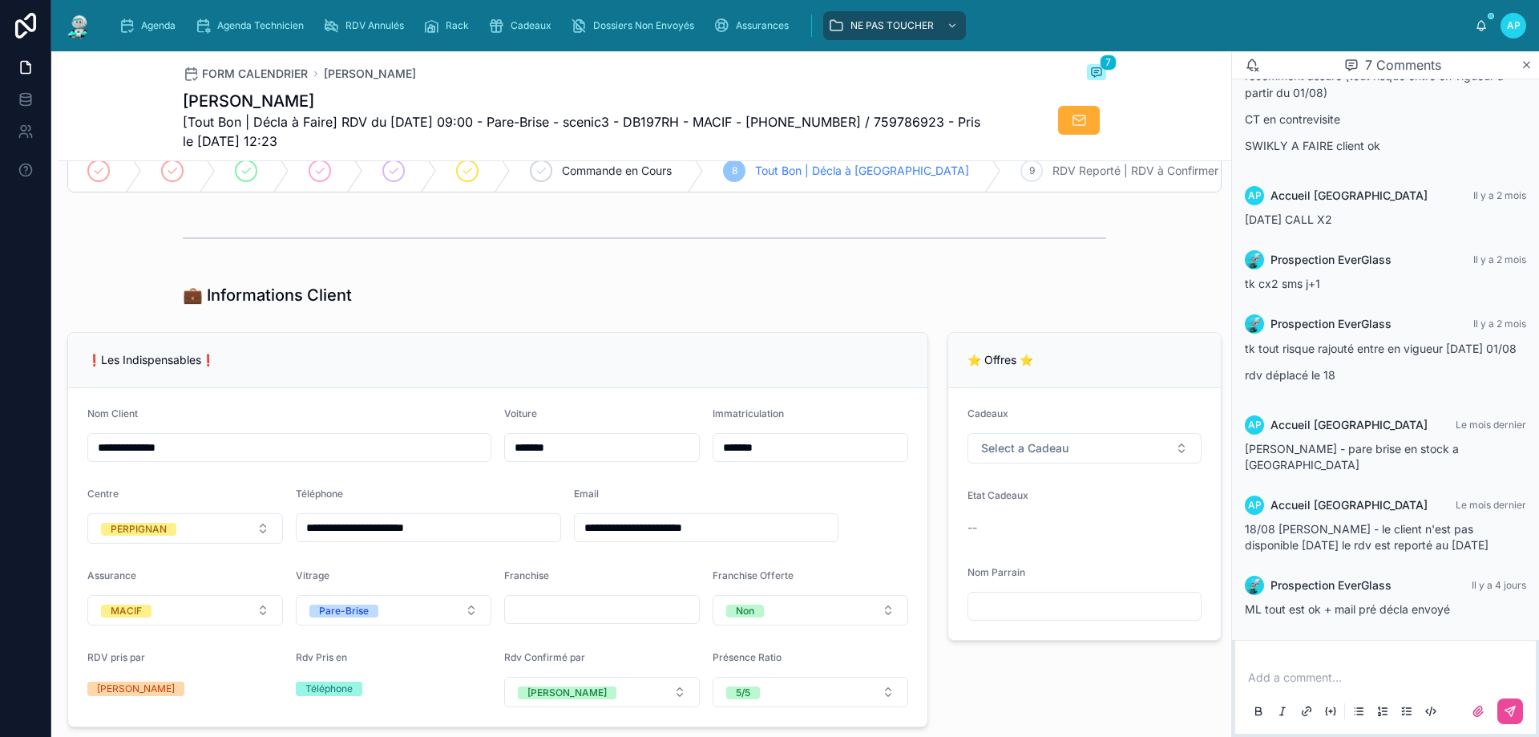
scroll to position [240, 0]
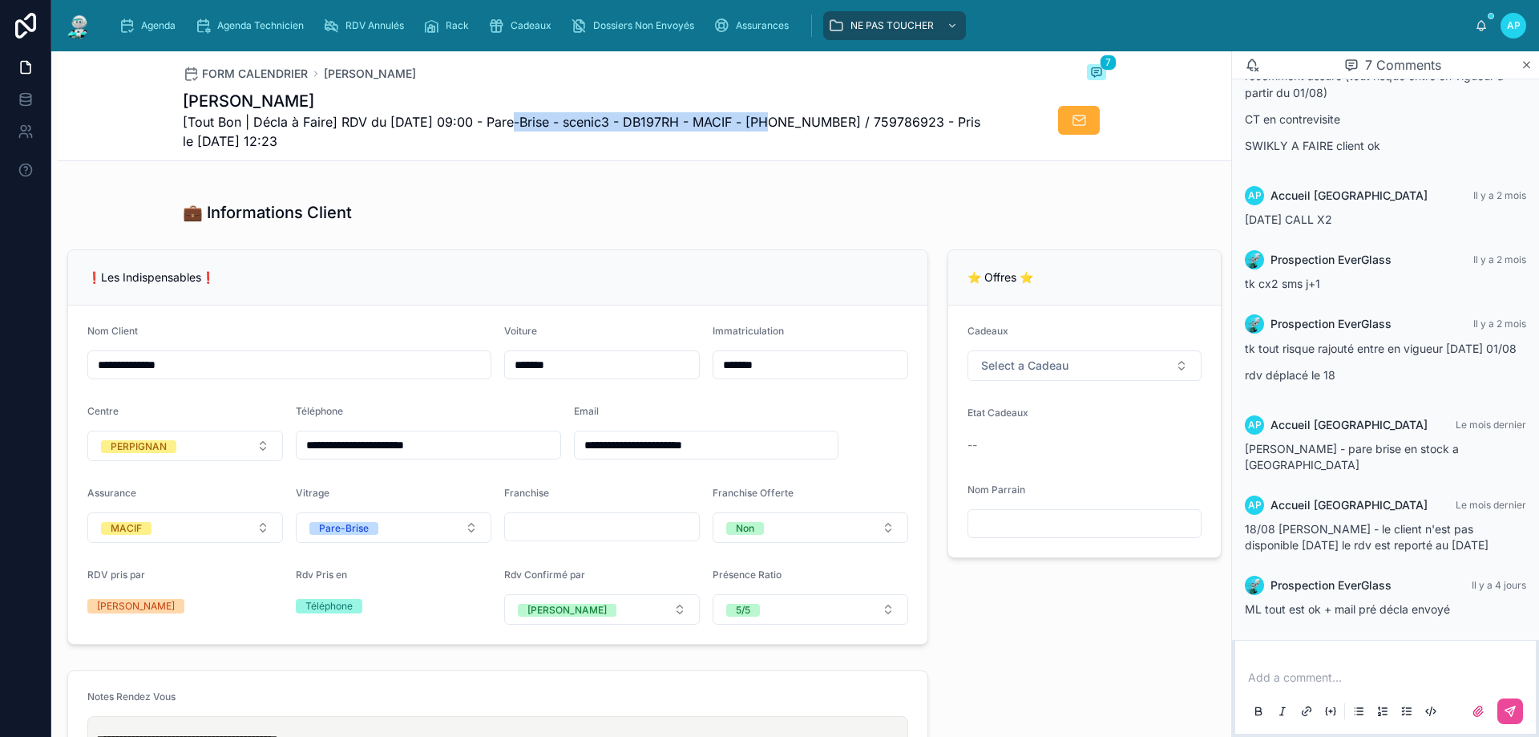
drag, startPoint x: 507, startPoint y: 120, endPoint x: 765, endPoint y: 123, distance: 258.1
click at [765, 123] on span "[Tout Bon | Décla à Faire] RDV du [DATE] 09:00 - Pare-Brise - scenic3 - DB197RH…" at bounding box center [584, 131] width 803 height 38
click at [136, 14] on div "Agenda" at bounding box center [150, 26] width 63 height 26
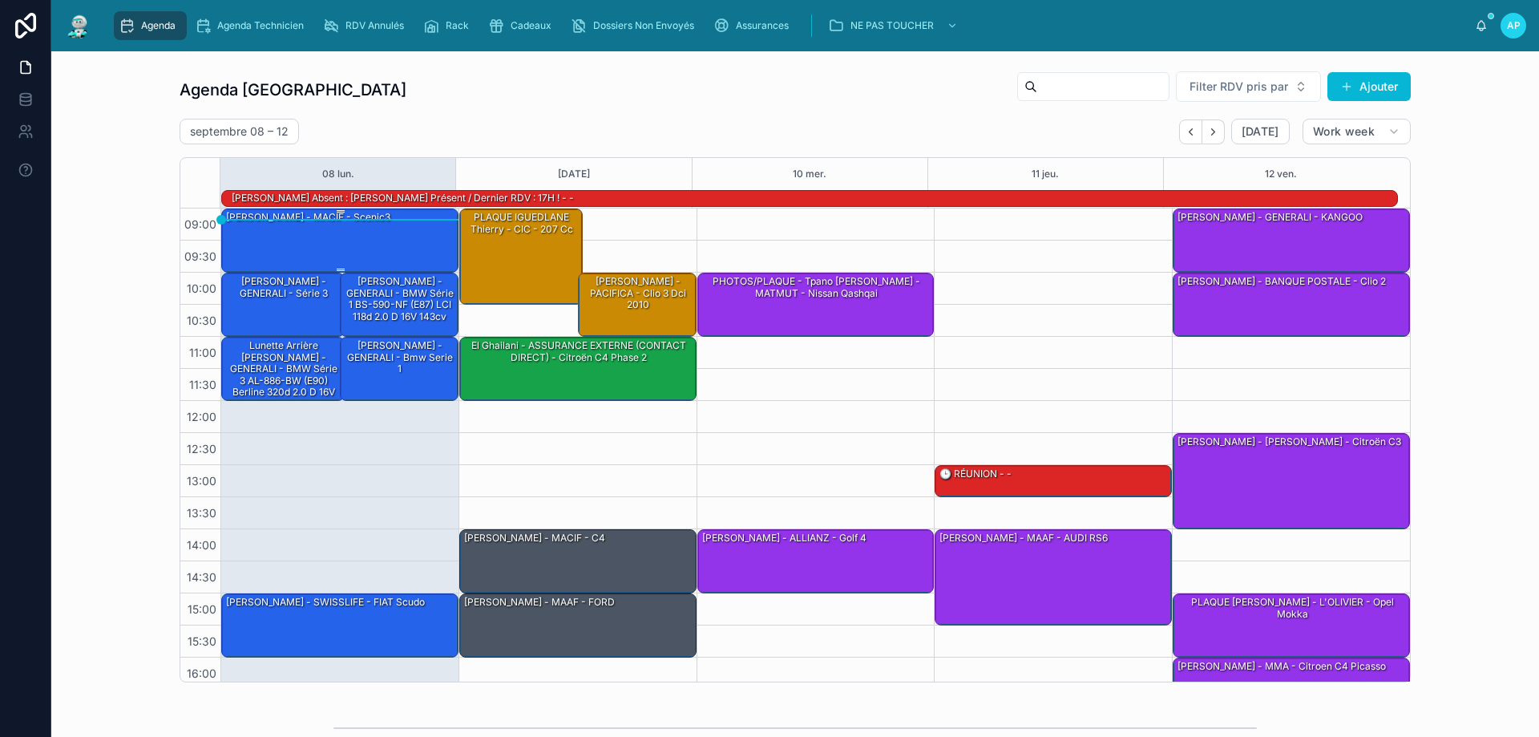
click at [244, 233] on div "[PERSON_NAME] - MACIF - scenic3" at bounding box center [340, 239] width 232 height 61
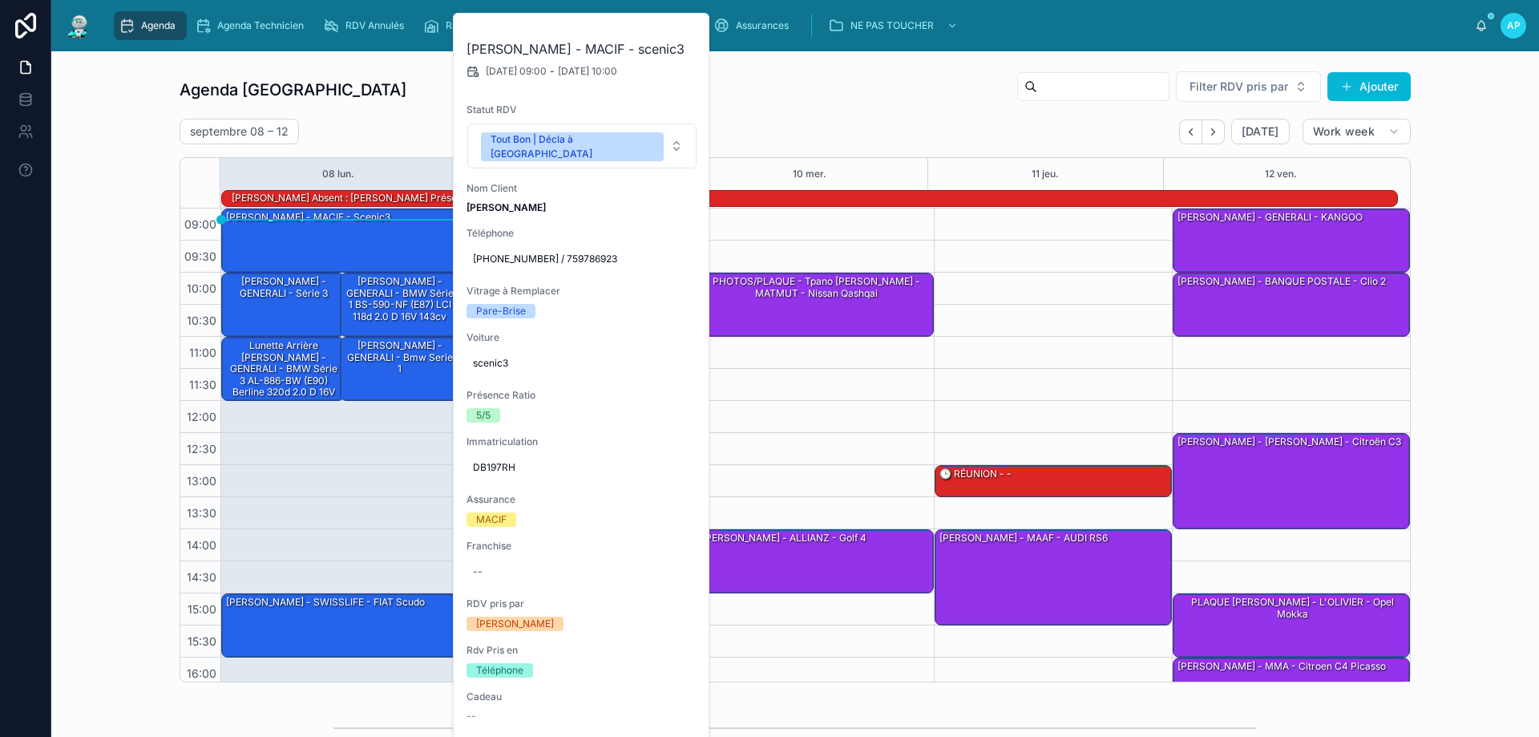
click at [95, 394] on div "Agenda Perpignan Filter RDV pris par Ajouter [DATE] – [DATE] [DATE] Work week 0…" at bounding box center [795, 376] width 1462 height 624
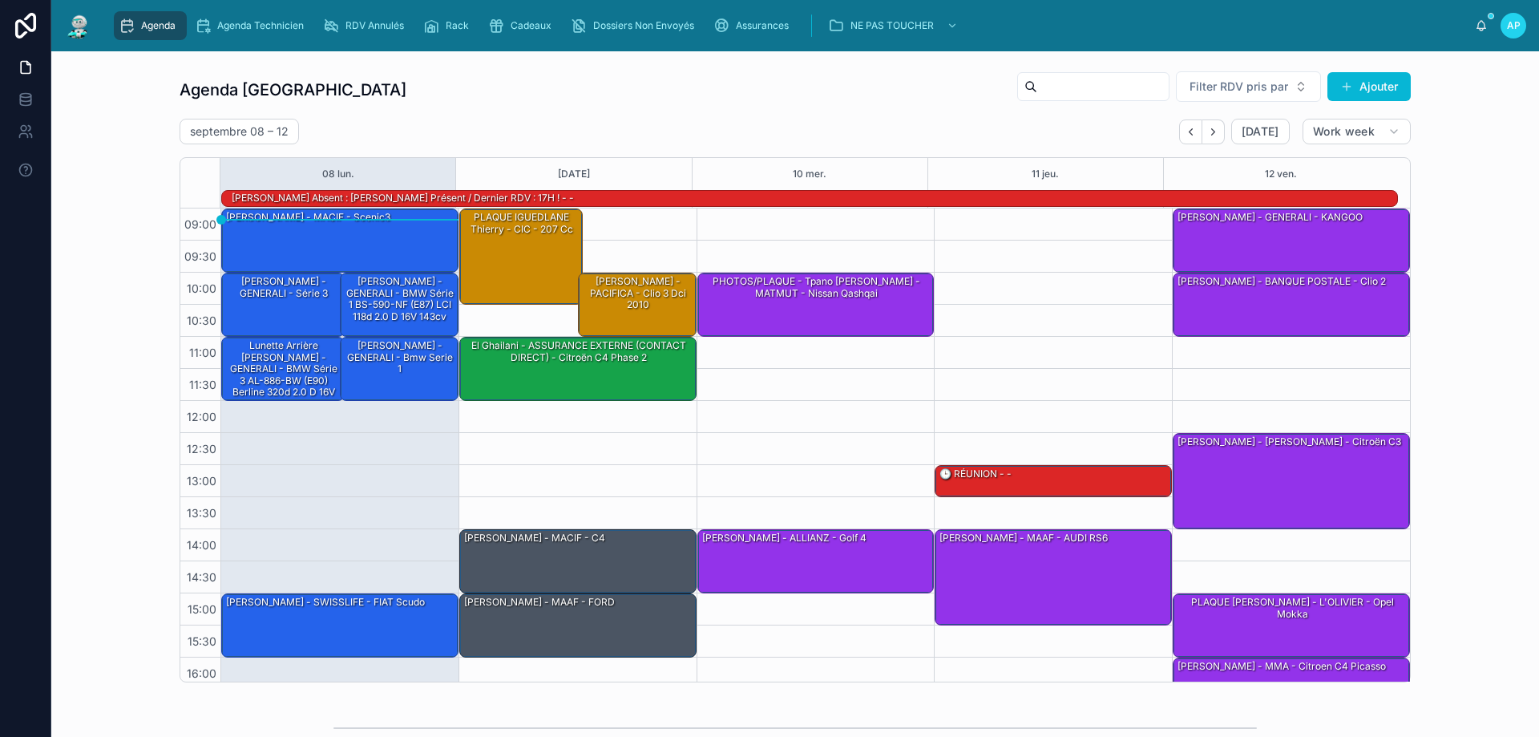
click at [796, 410] on div "10:00 – 11:00 PHOTOS/PLAQUE - Tpano [PERSON_NAME] - MATMUT - Nissan Qashqai 14:…" at bounding box center [815, 496] width 238 height 577
click at [774, 413] on div "10:00 – 11:00 PHOTOS/PLAQUE - Tpano [PERSON_NAME] - MATMUT - Nissan Qashqai 14:…" at bounding box center [815, 496] width 238 height 577
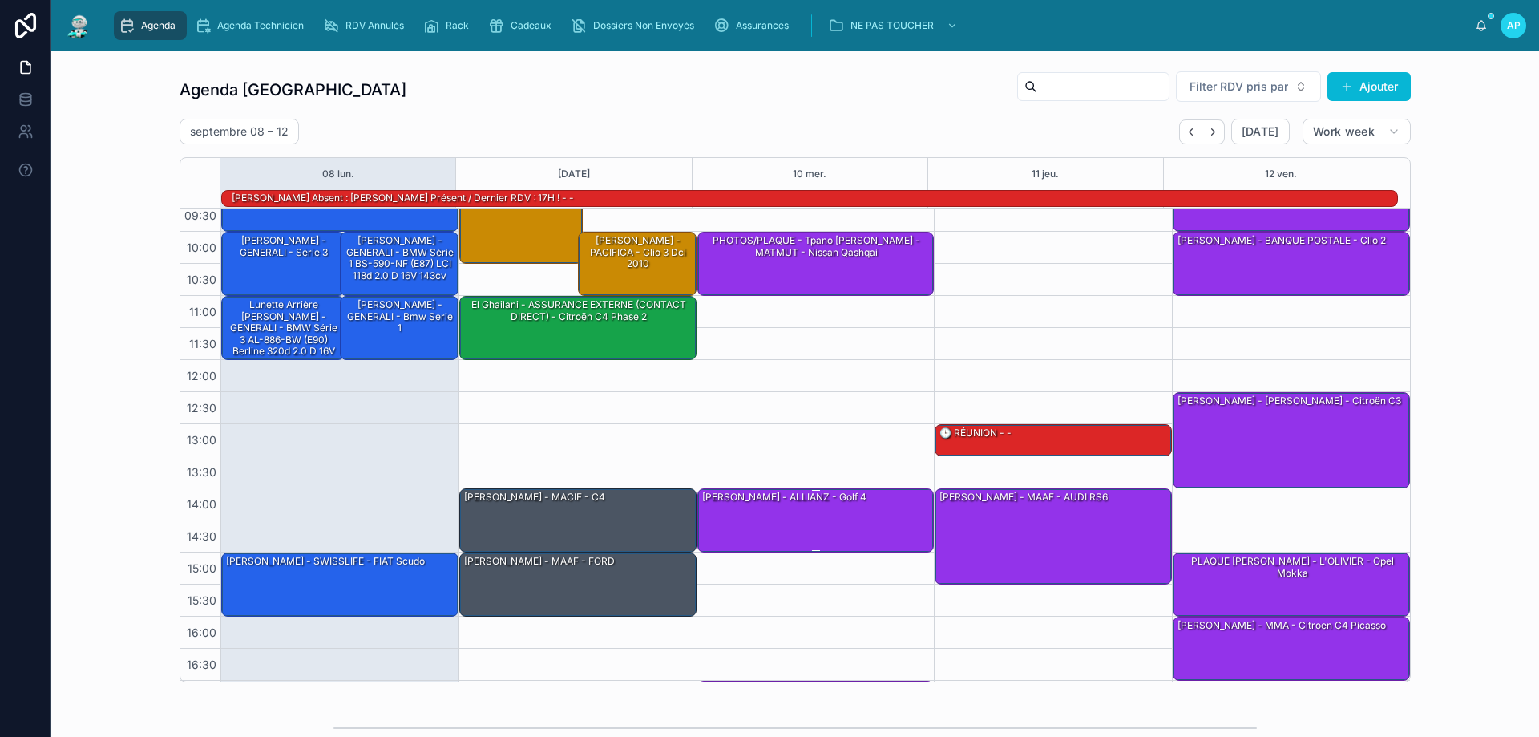
scroll to position [104, 0]
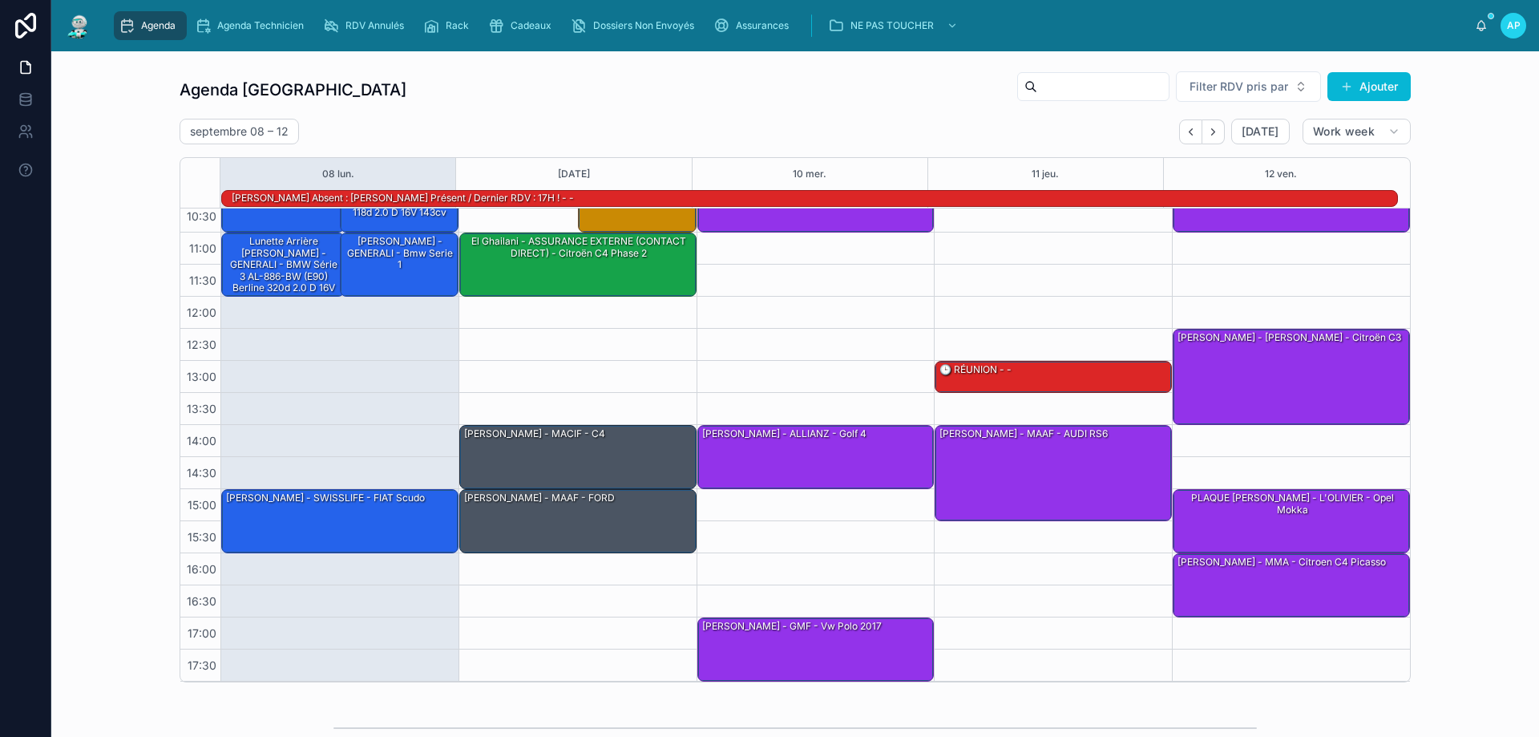
click at [244, 378] on div "09:00 – 10:00 [PERSON_NAME] - MACIF - scenic3 10:00 – 11:00 [PERSON_NAME] - GEN…" at bounding box center [339, 392] width 238 height 577
drag, startPoint x: 245, startPoint y: 379, endPoint x: 244, endPoint y: 371, distance: 8.1
click at [244, 371] on div "09:00 – 10:00 [PERSON_NAME] - MACIF - scenic3 10:00 – 11:00 [PERSON_NAME] - GEN…" at bounding box center [339, 392] width 238 height 577
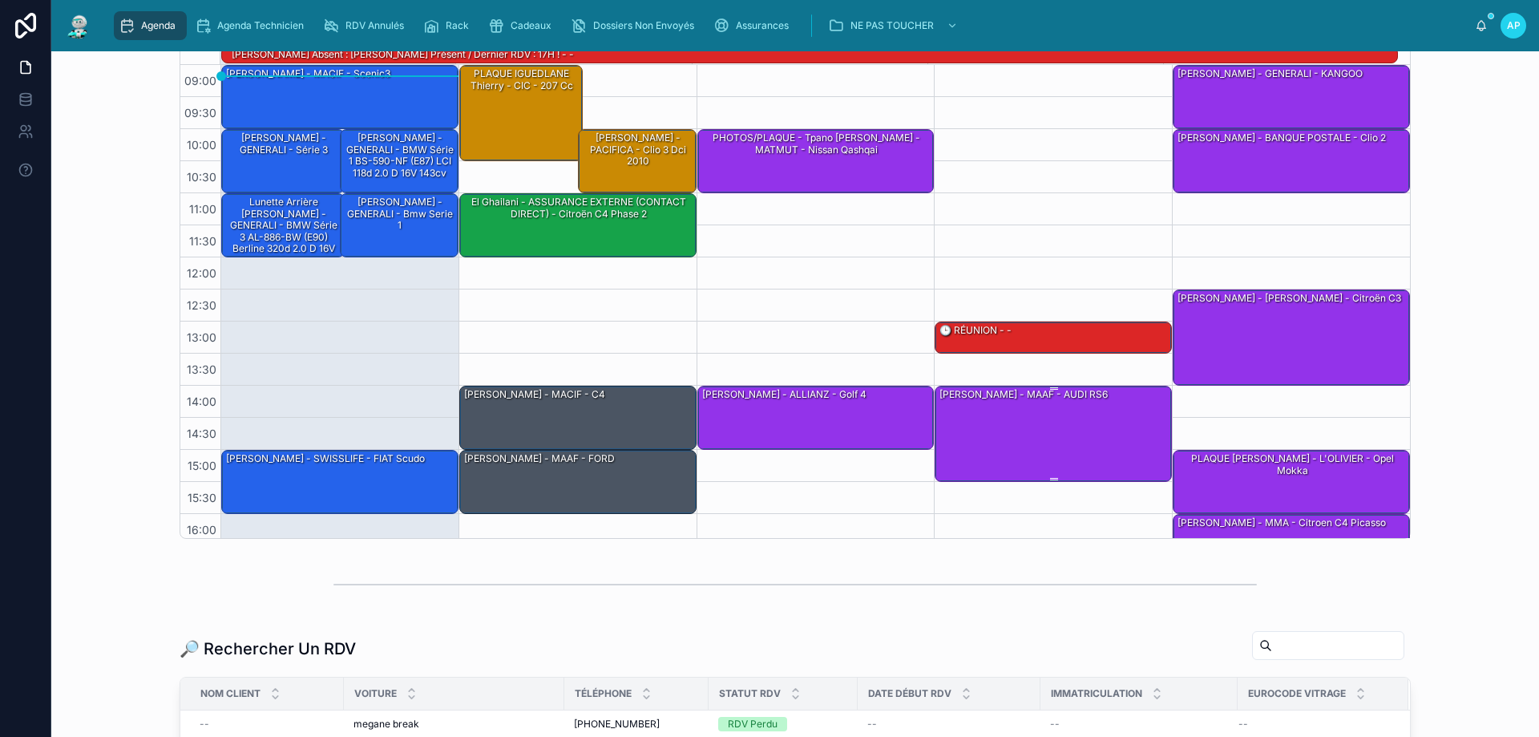
scroll to position [0, 0]
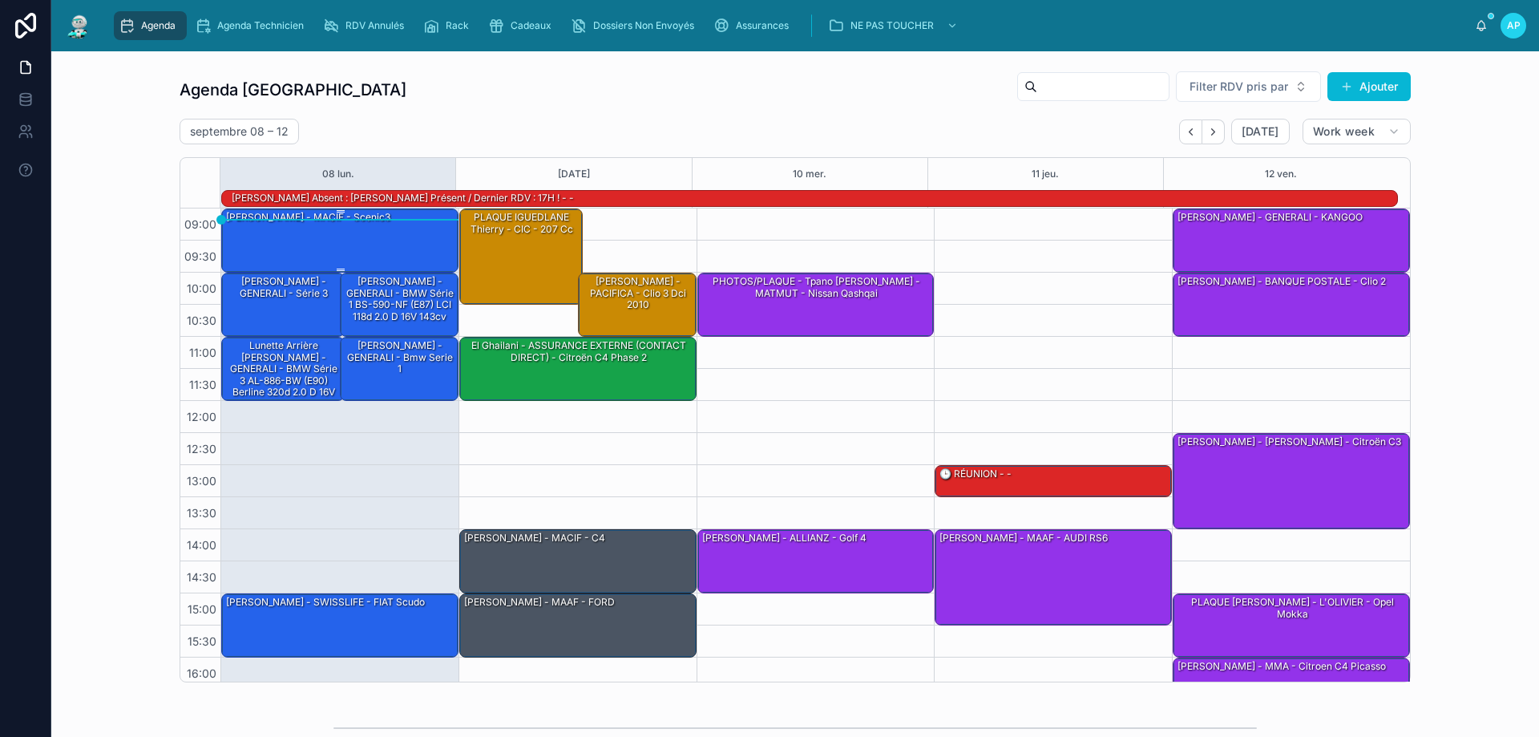
click at [360, 233] on div "[PERSON_NAME] - MACIF - scenic3" at bounding box center [340, 239] width 232 height 61
drag, startPoint x: 344, startPoint y: 234, endPoint x: 320, endPoint y: 232, distance: 24.2
click at [320, 232] on div "[PERSON_NAME] - MACIF - scenic3" at bounding box center [340, 239] width 232 height 61
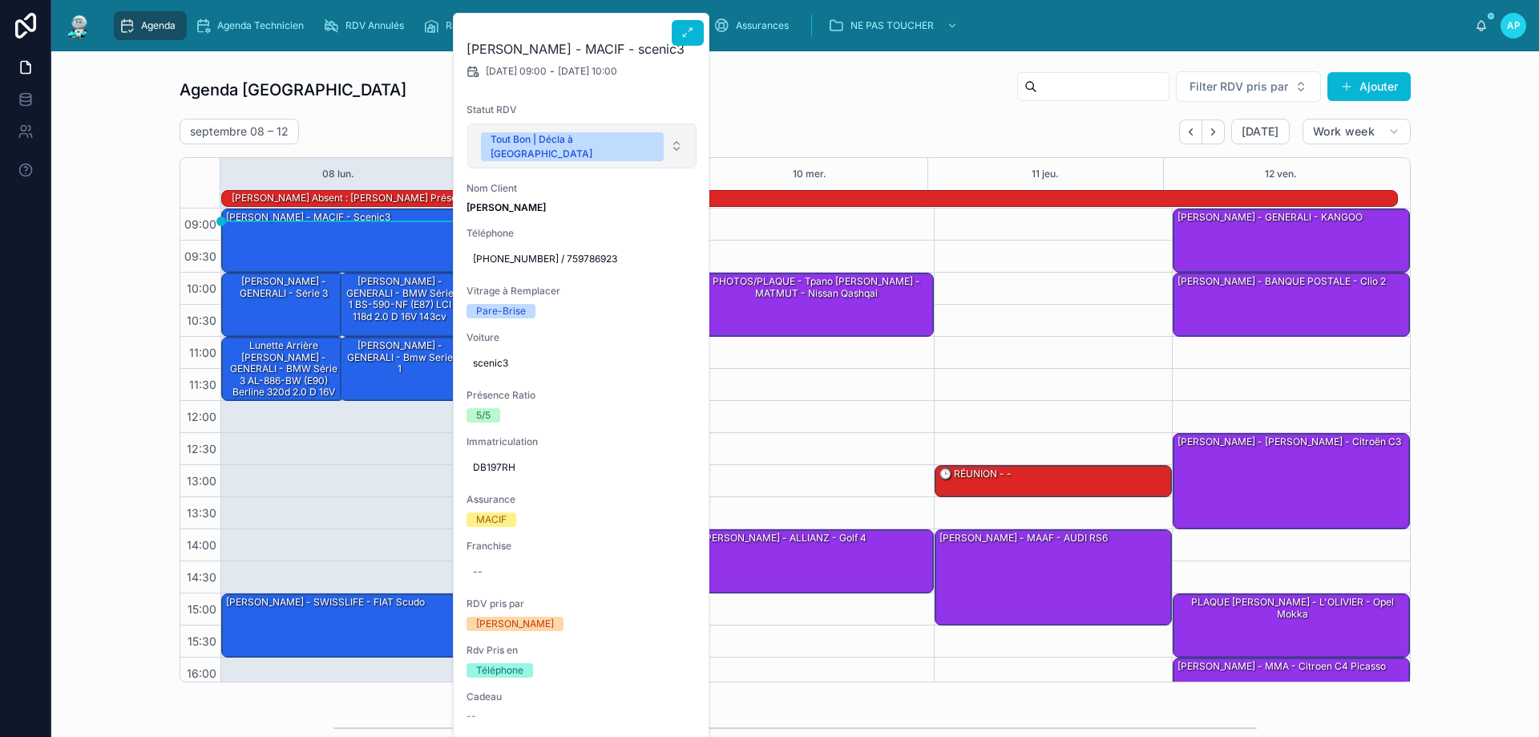
click at [653, 136] on button "Tout Bon | Décla à [GEOGRAPHIC_DATA]" at bounding box center [581, 145] width 229 height 45
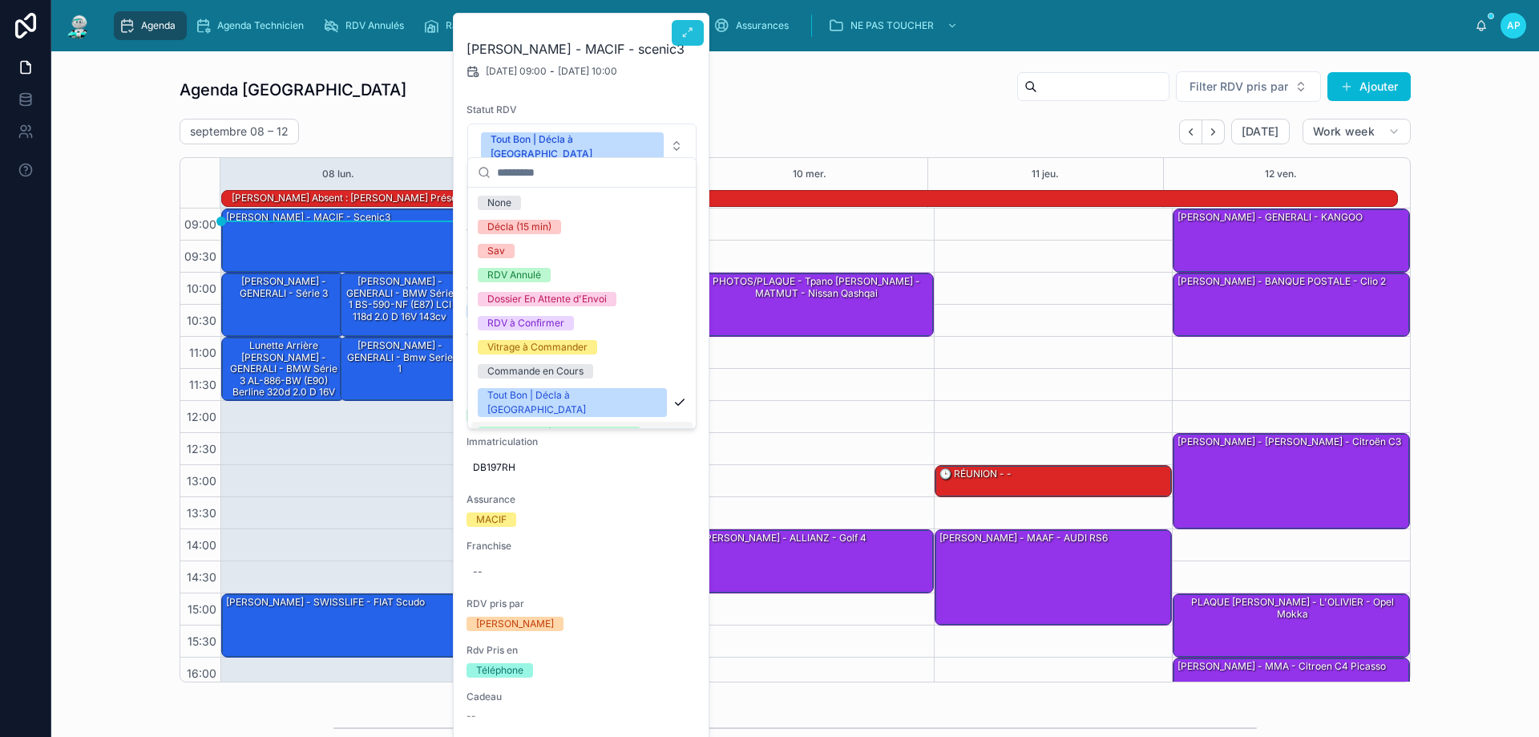
click at [689, 38] on icon at bounding box center [687, 32] width 13 height 13
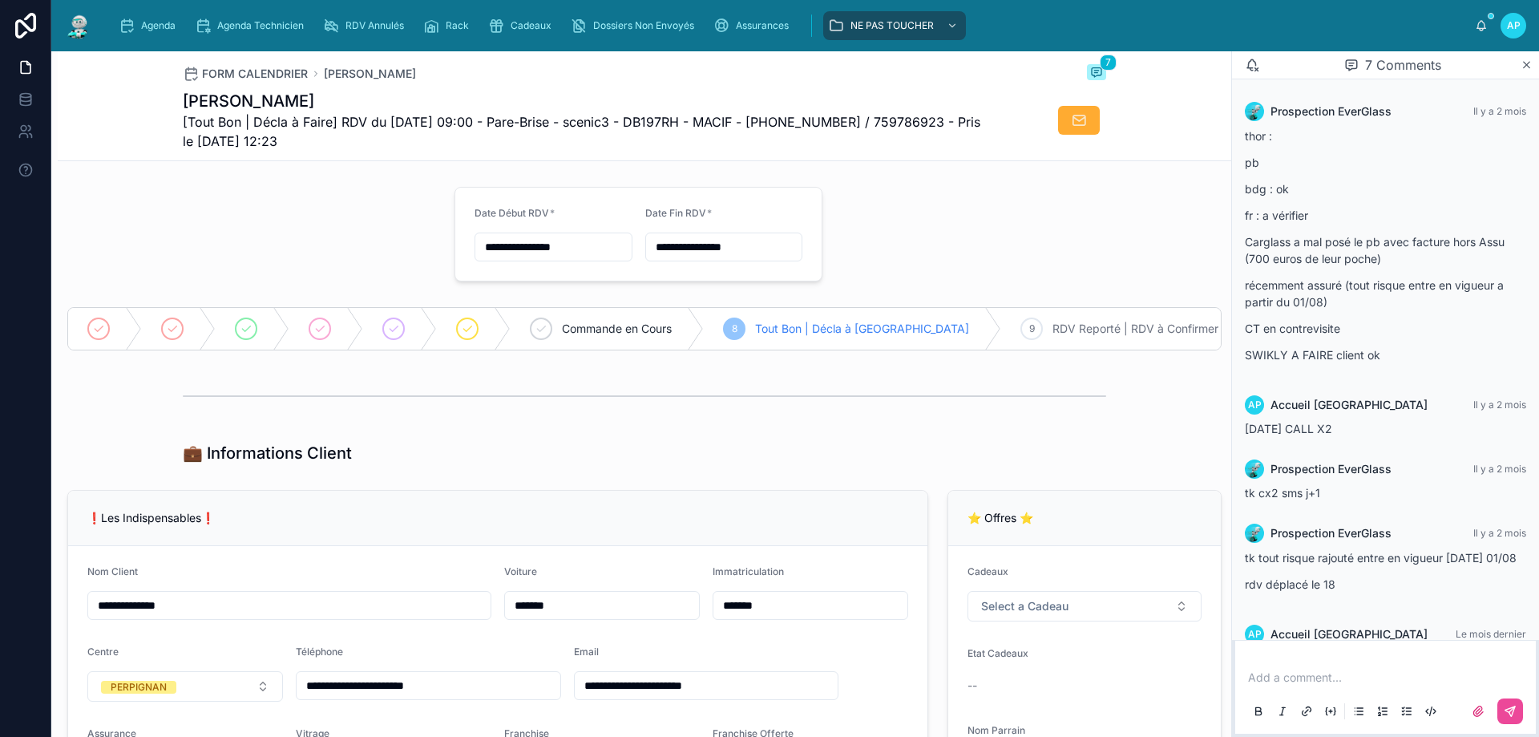
scroll to position [211, 0]
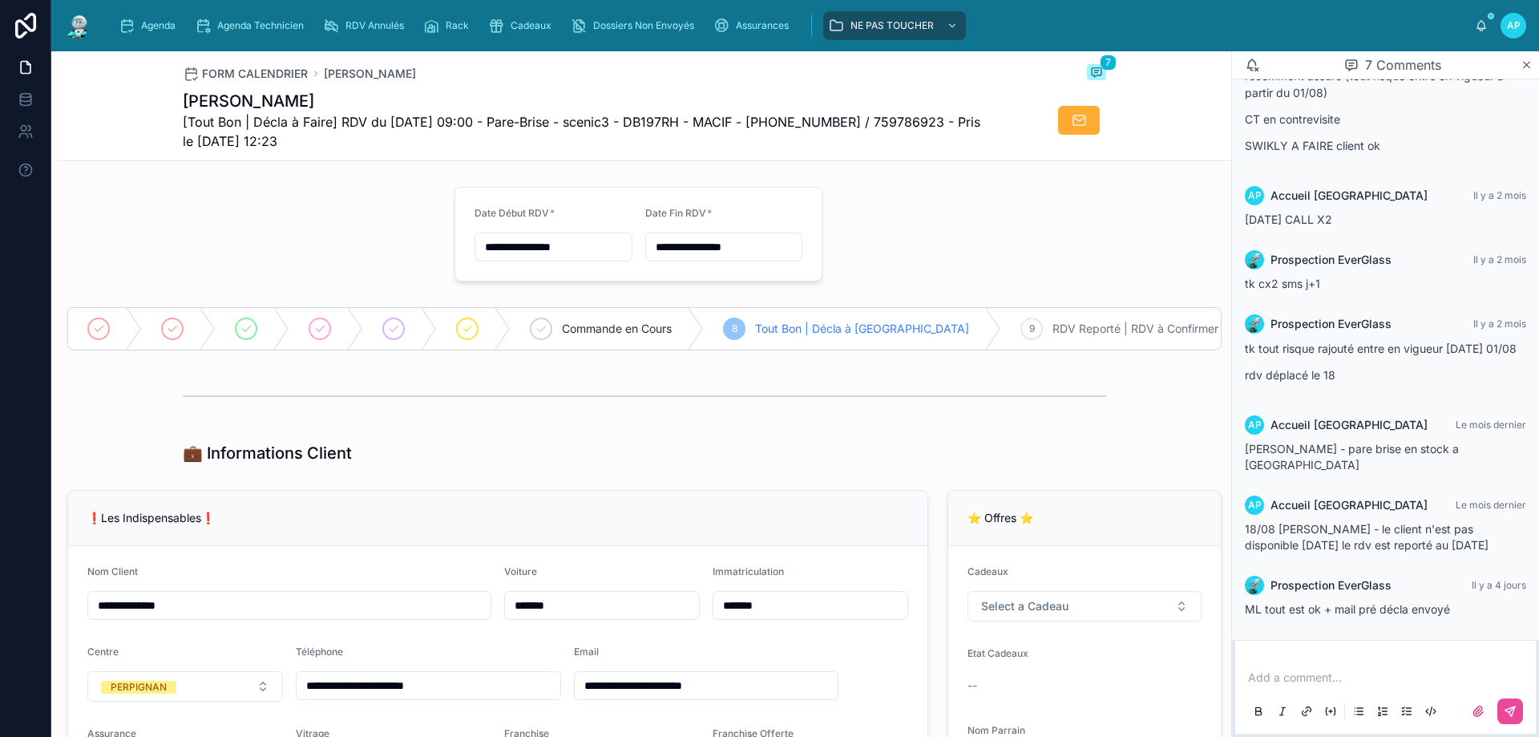
click at [1308, 679] on p at bounding box center [1388, 677] width 281 height 16
click at [1337, 681] on p at bounding box center [1388, 677] width 281 height 16
drag, startPoint x: 1289, startPoint y: 670, endPoint x: 1232, endPoint y: 641, distance: 63.8
click at [1232, 641] on div "**********" at bounding box center [1385, 680] width 307 height 113
click at [1508, 709] on icon at bounding box center [1510, 711] width 13 height 13
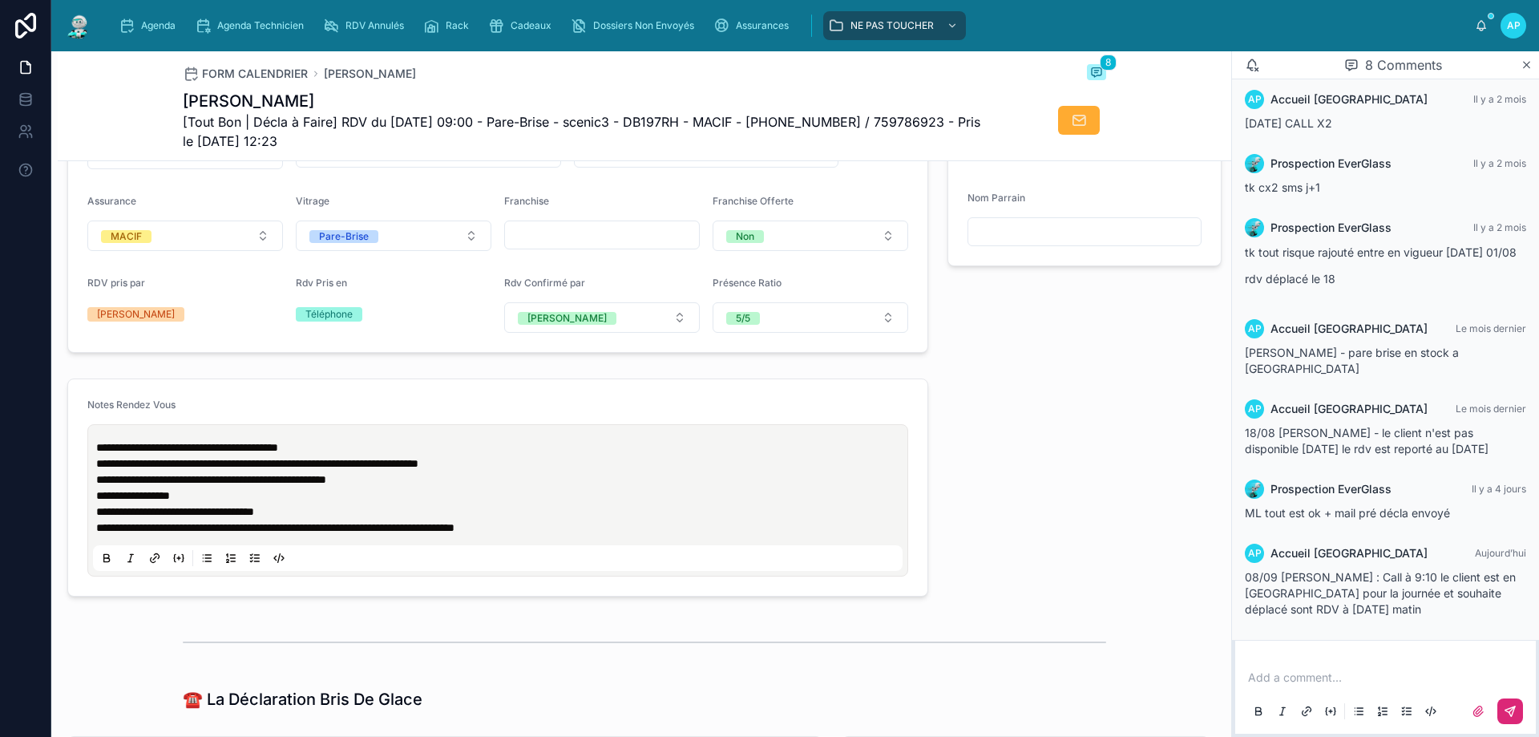
scroll to position [561, 0]
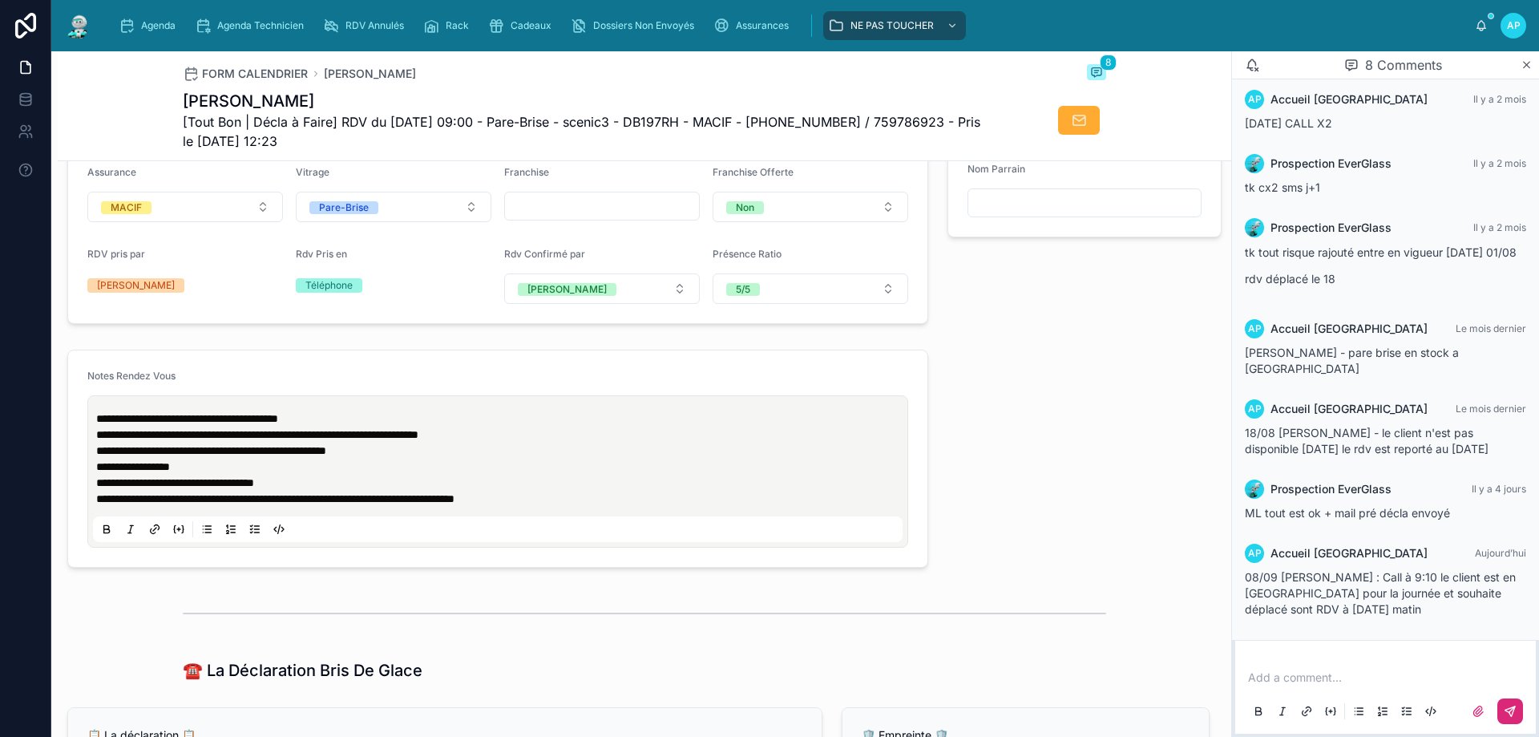
click at [587, 507] on p "**********" at bounding box center [501, 499] width 810 height 16
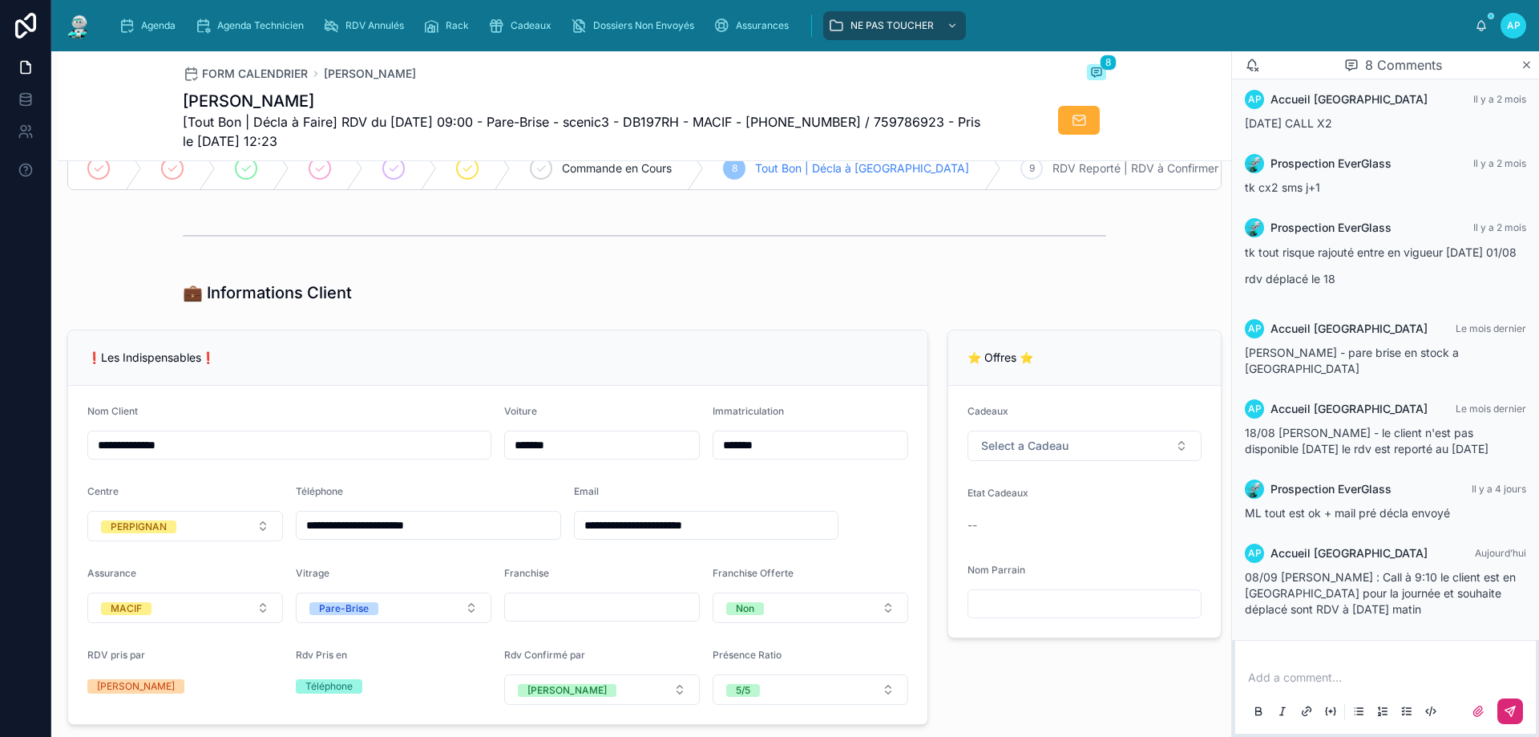
scroll to position [0, 0]
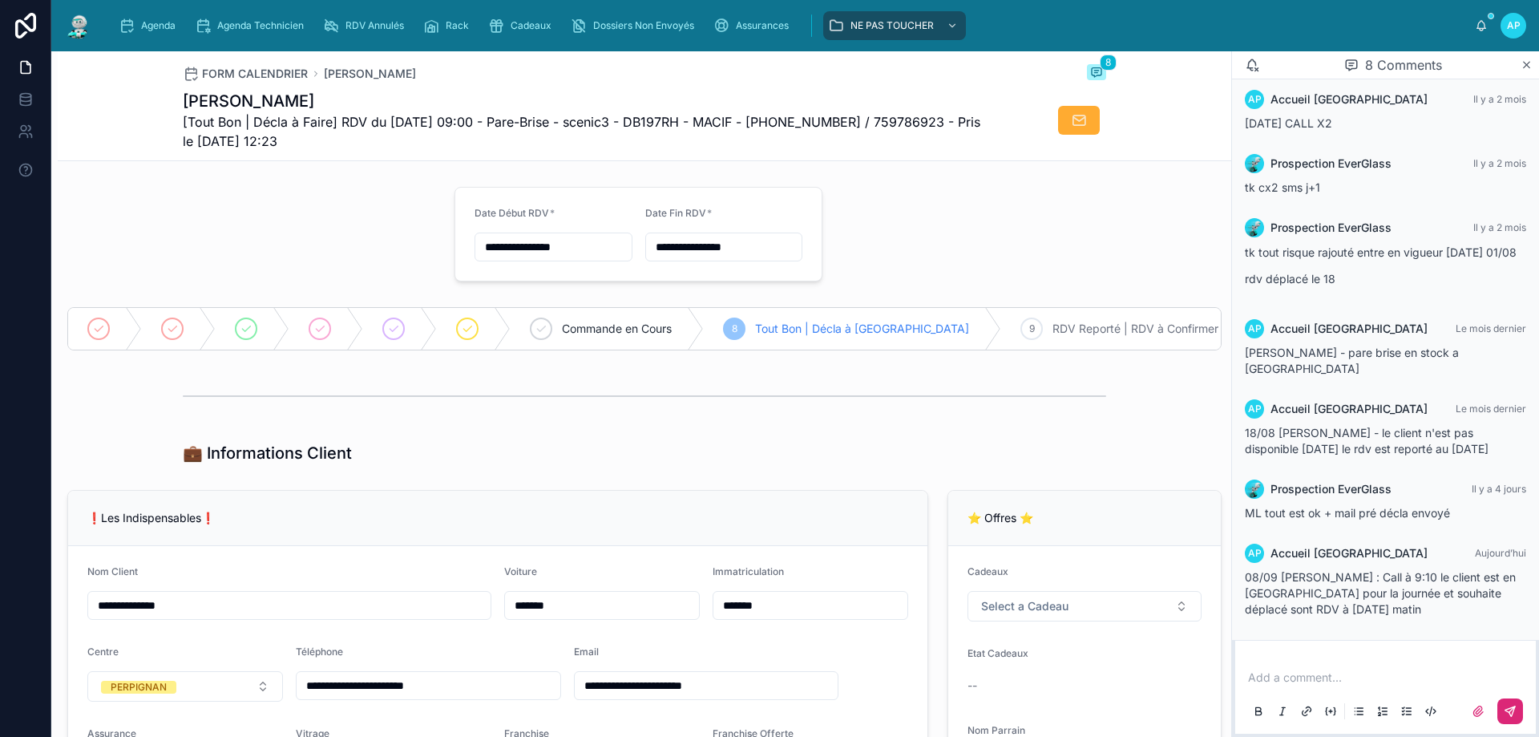
click at [528, 232] on div "**********" at bounding box center [553, 234] width 158 height 55
click at [524, 240] on input "**********" at bounding box center [553, 247] width 156 height 22
click at [547, 416] on button "11" at bounding box center [548, 415] width 29 height 29
click at [541, 565] on input "**" at bounding box center [533, 570] width 37 height 22
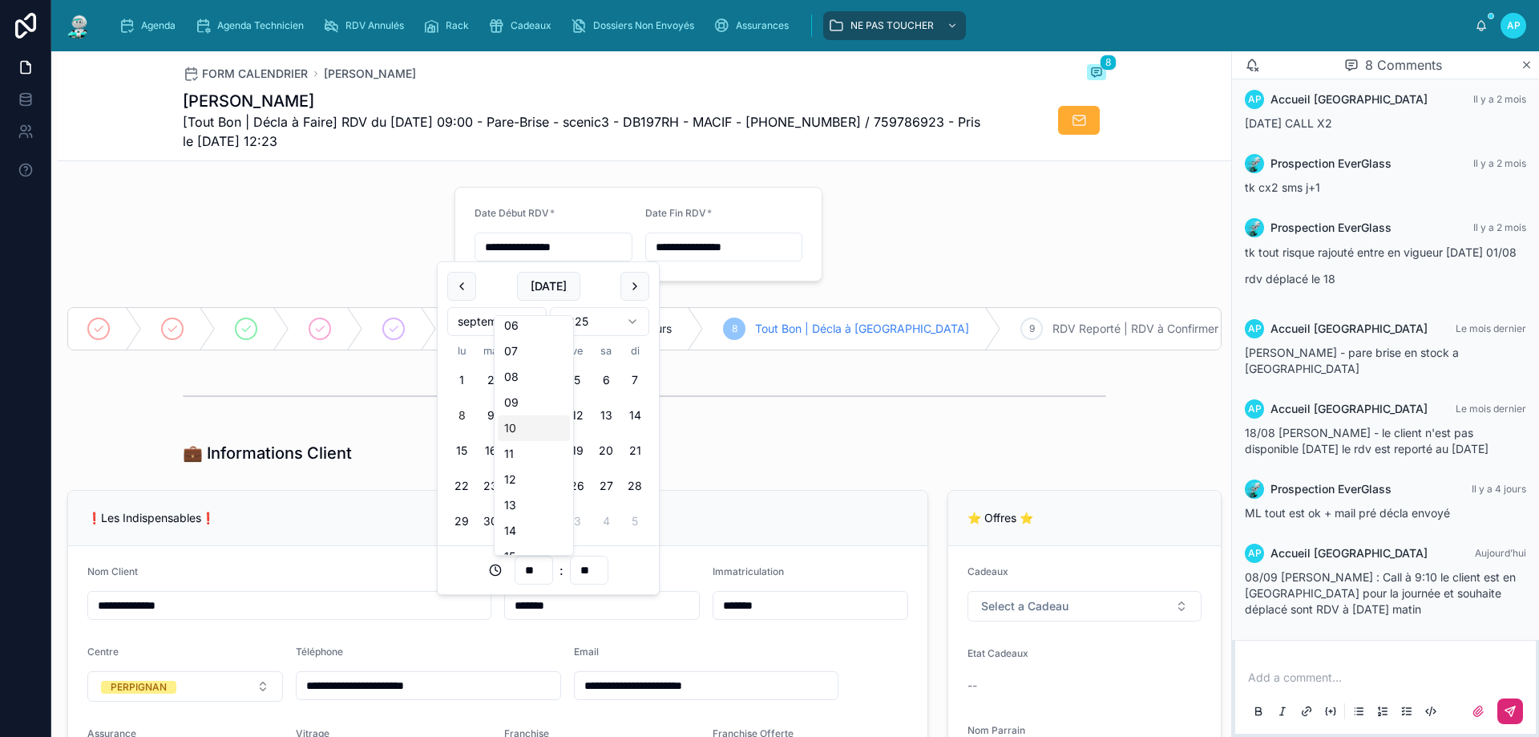
click at [535, 427] on div "10" at bounding box center [534, 428] width 72 height 26
type input "**********"
type input "**"
click at [692, 243] on input "**********" at bounding box center [724, 247] width 156 height 22
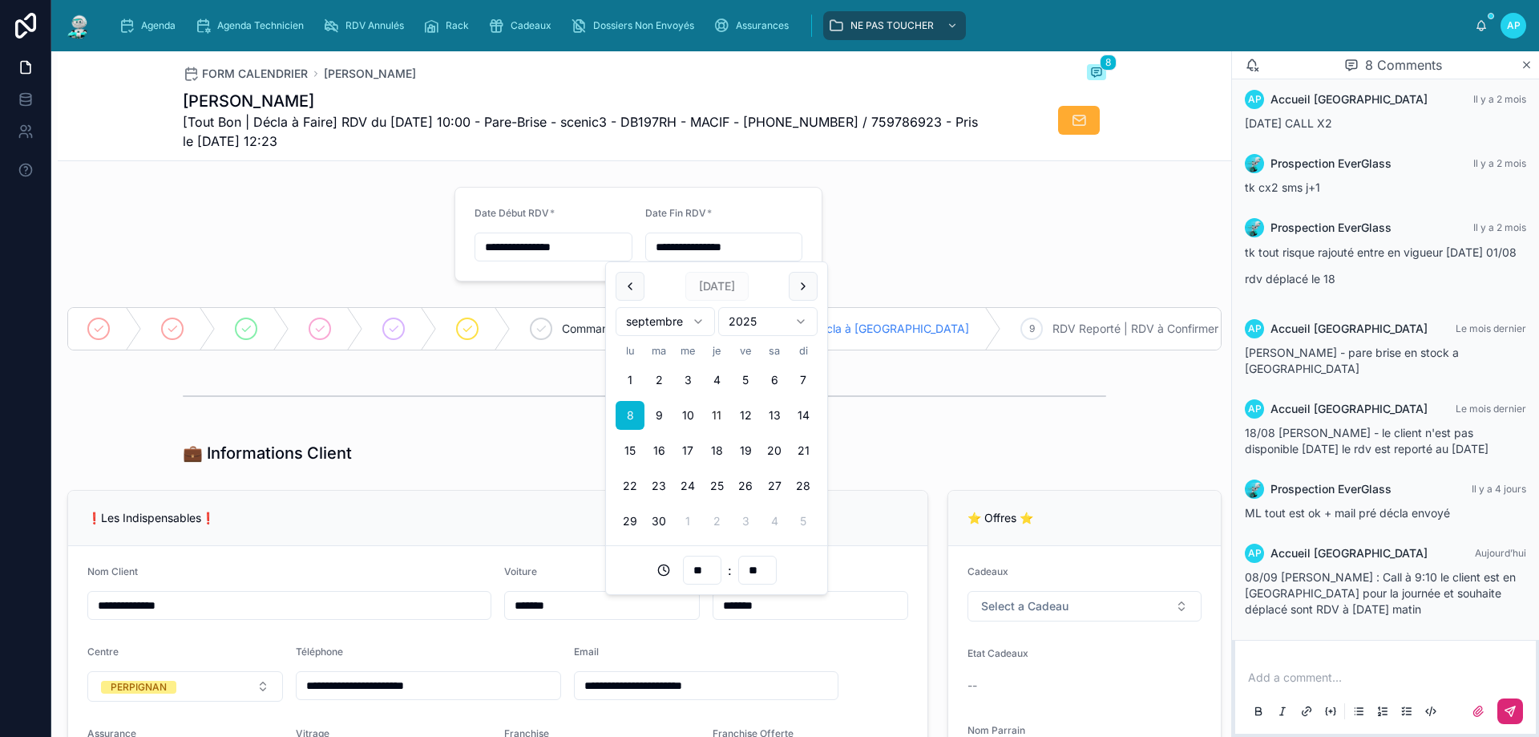
click at [712, 414] on button "11" at bounding box center [716, 415] width 29 height 29
click at [700, 568] on input "**" at bounding box center [702, 570] width 37 height 22
click at [690, 458] on div "11" at bounding box center [702, 454] width 72 height 26
type input "**********"
type input "**"
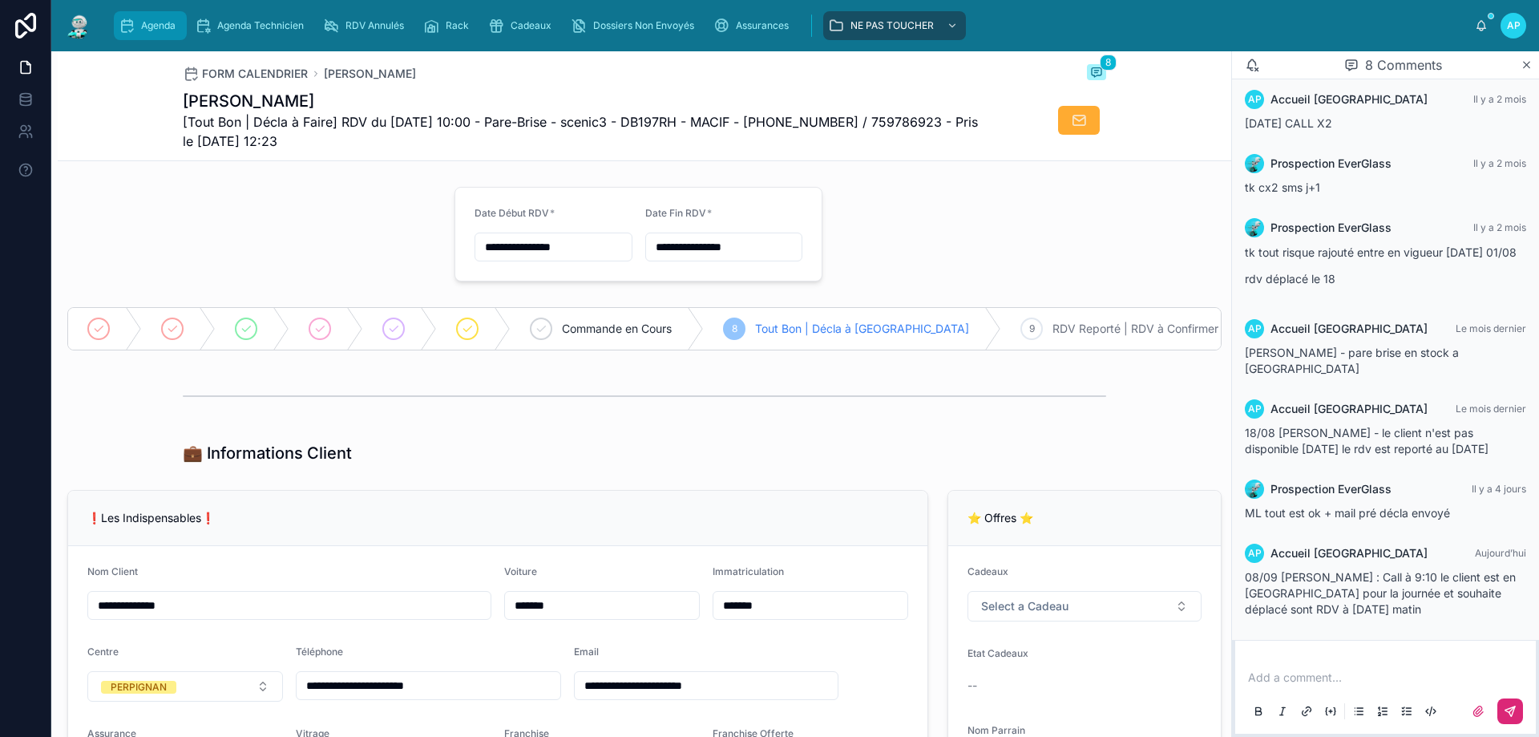
click at [136, 30] on div "Agenda" at bounding box center [150, 26] width 63 height 26
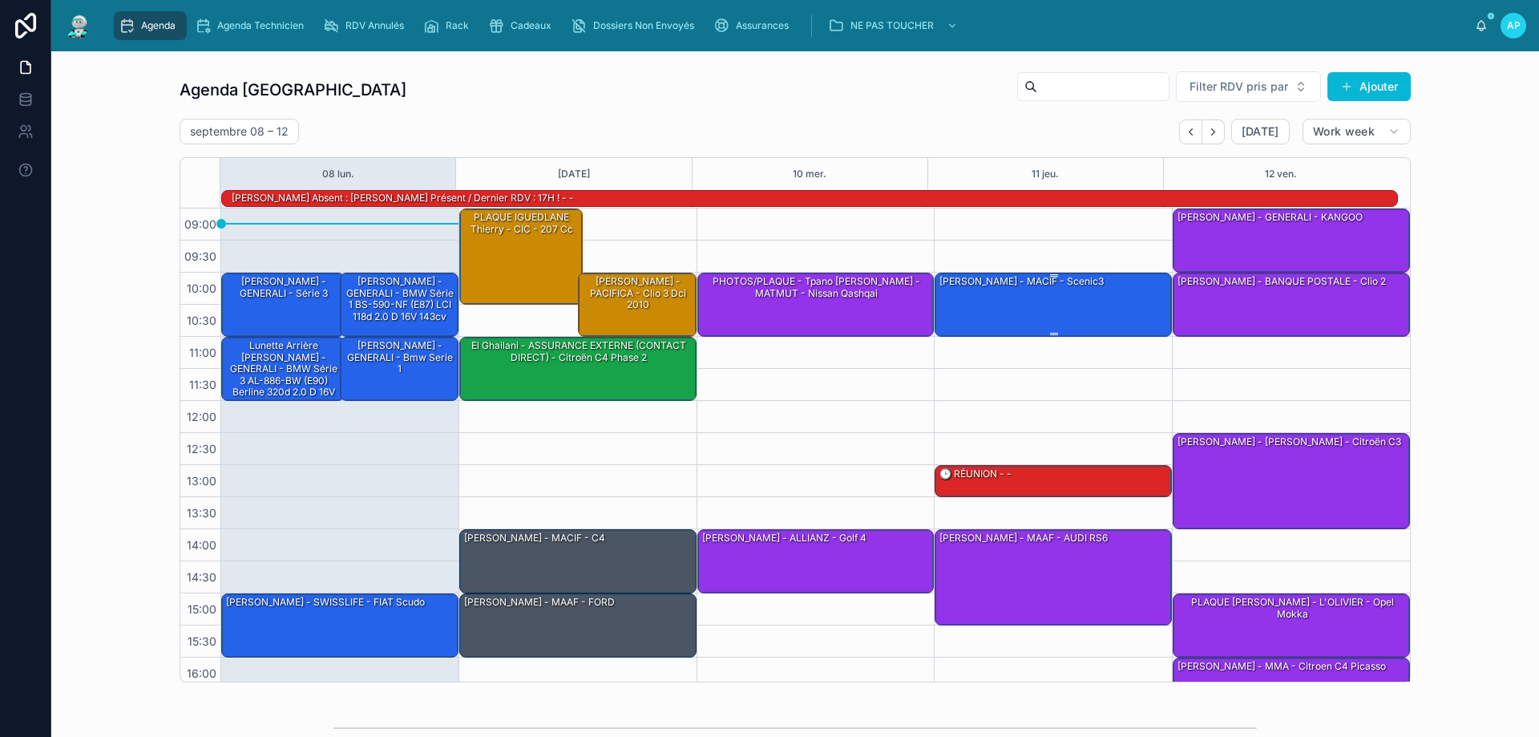
click at [978, 285] on div "[PERSON_NAME] - MACIF - scenic3" at bounding box center [1022, 281] width 168 height 14
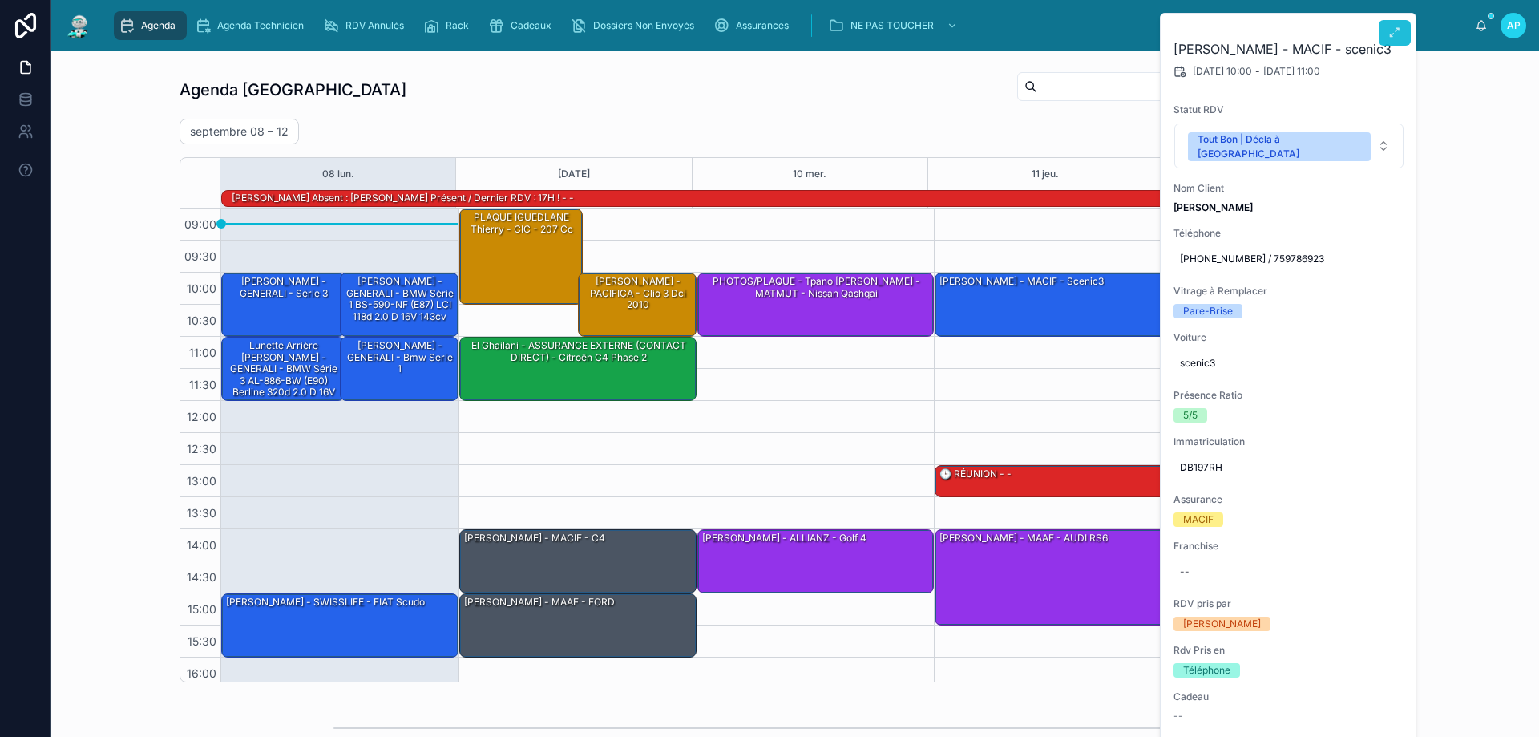
click at [1396, 36] on icon at bounding box center [1394, 32] width 13 height 13
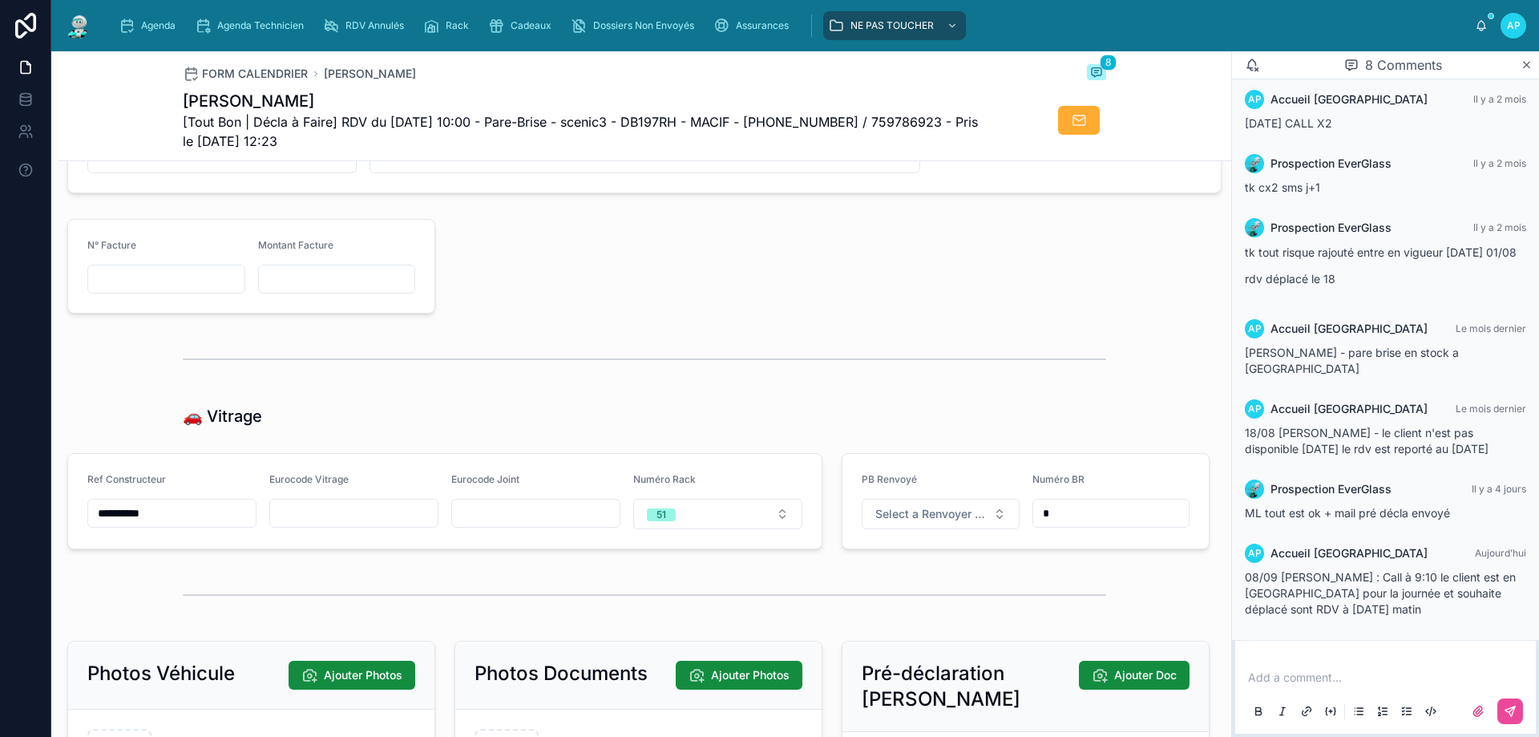
scroll to position [1851, 0]
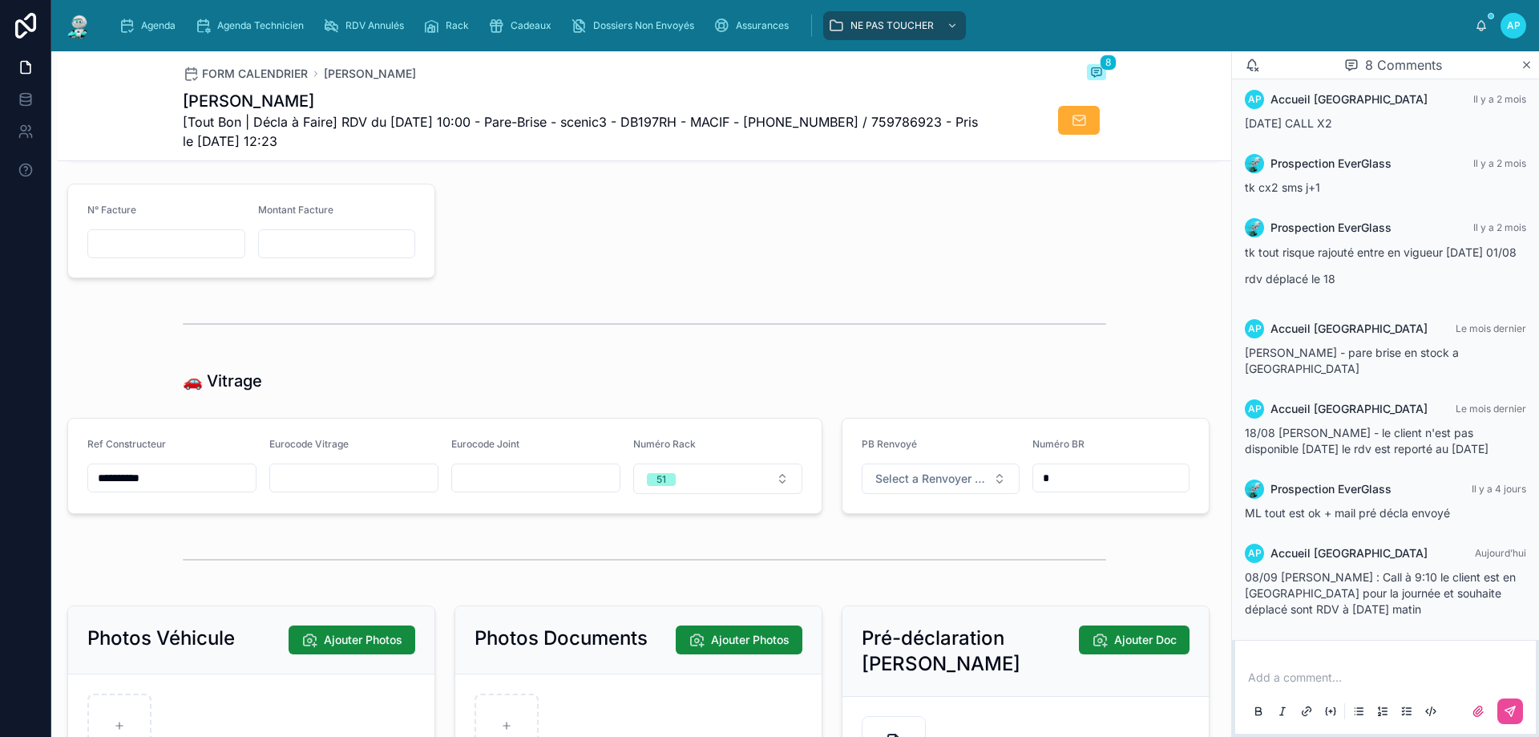
click at [69, 26] on img at bounding box center [78, 26] width 29 height 26
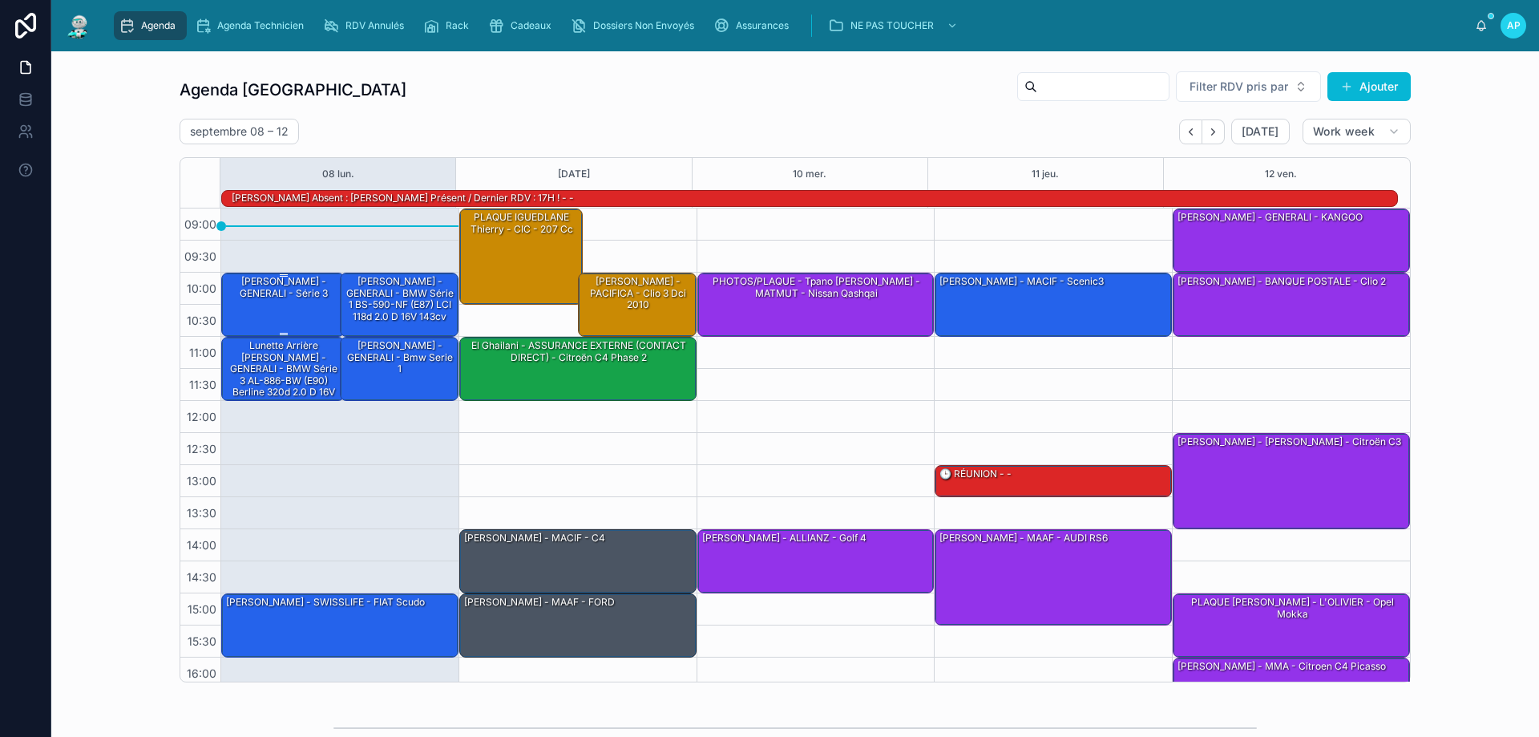
click at [283, 300] on div "[PERSON_NAME] - GENERALI - série 3" at bounding box center [283, 287] width 119 height 26
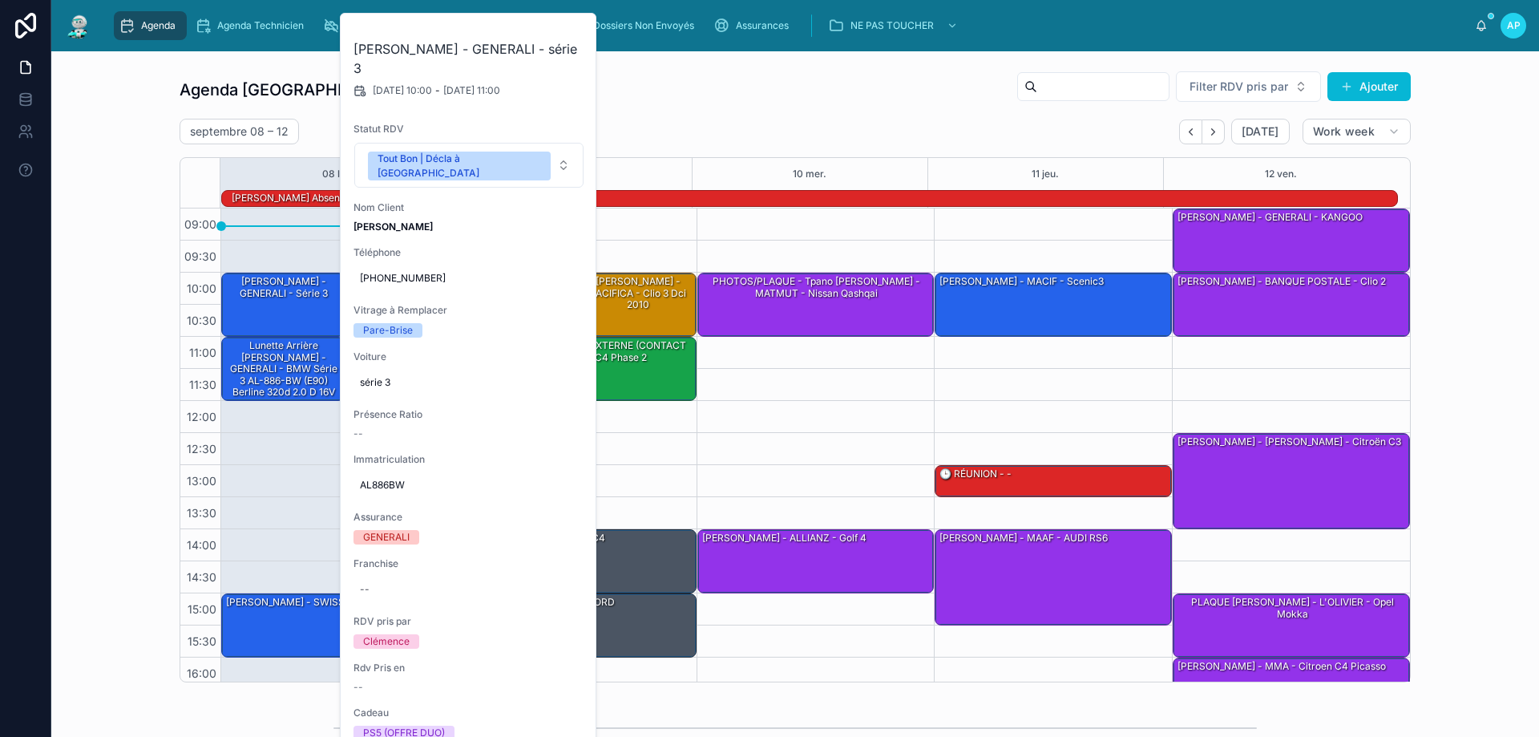
click at [87, 196] on div "Agenda Perpignan Filter RDV pris par Ajouter [DATE] – [DATE] [DATE] Work week 0…" at bounding box center [795, 376] width 1462 height 624
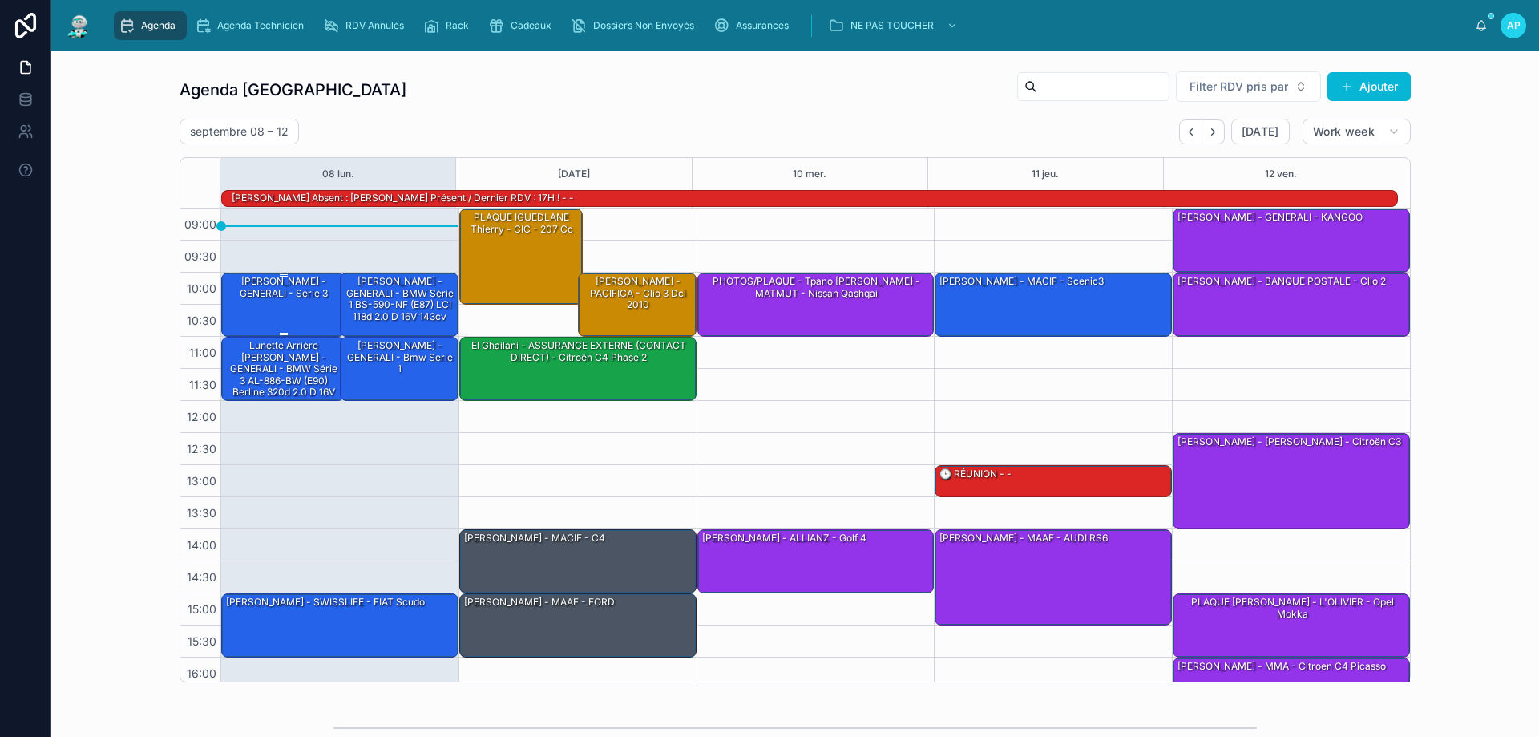
click at [274, 290] on div "[PERSON_NAME] - GENERALI - série 3" at bounding box center [283, 287] width 119 height 26
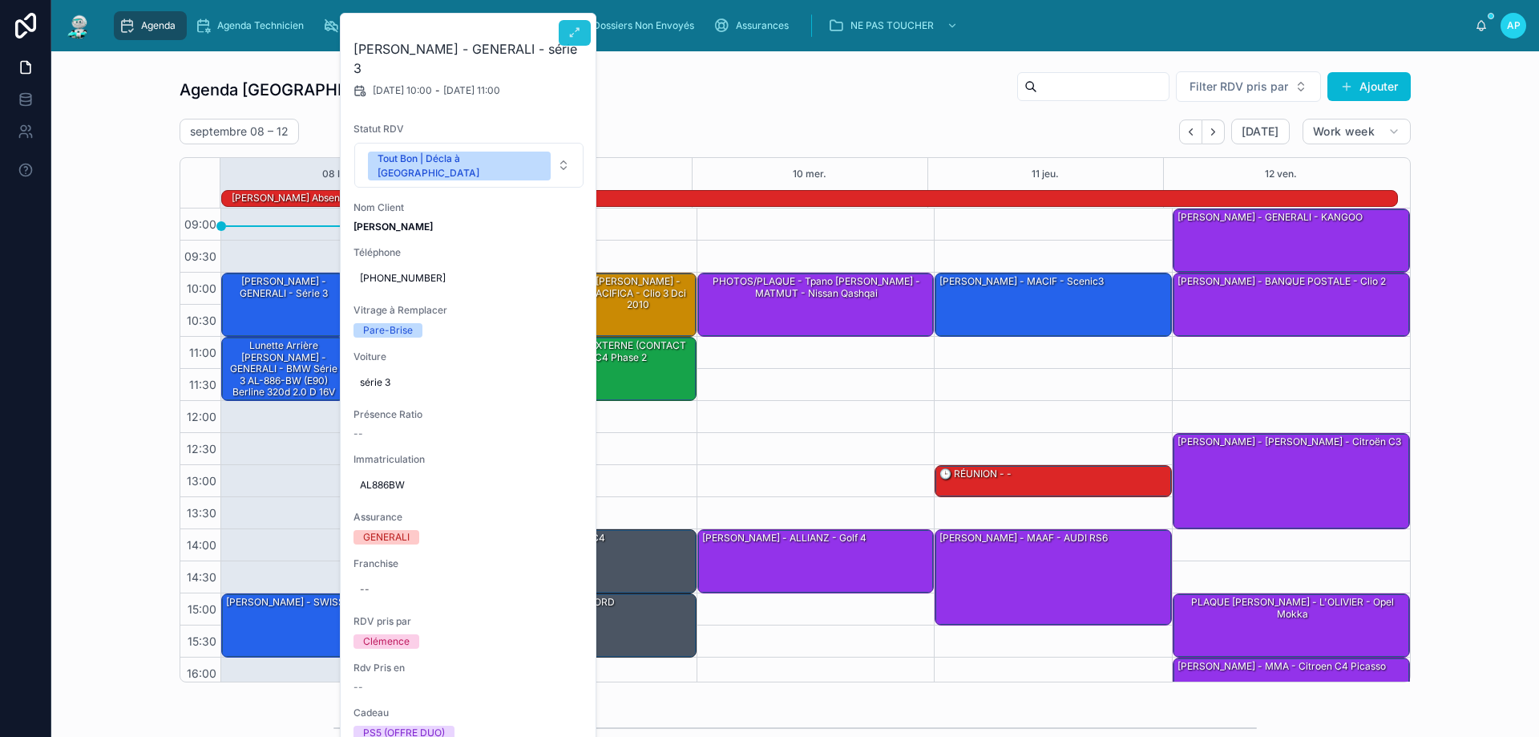
click at [582, 32] on button at bounding box center [575, 33] width 32 height 26
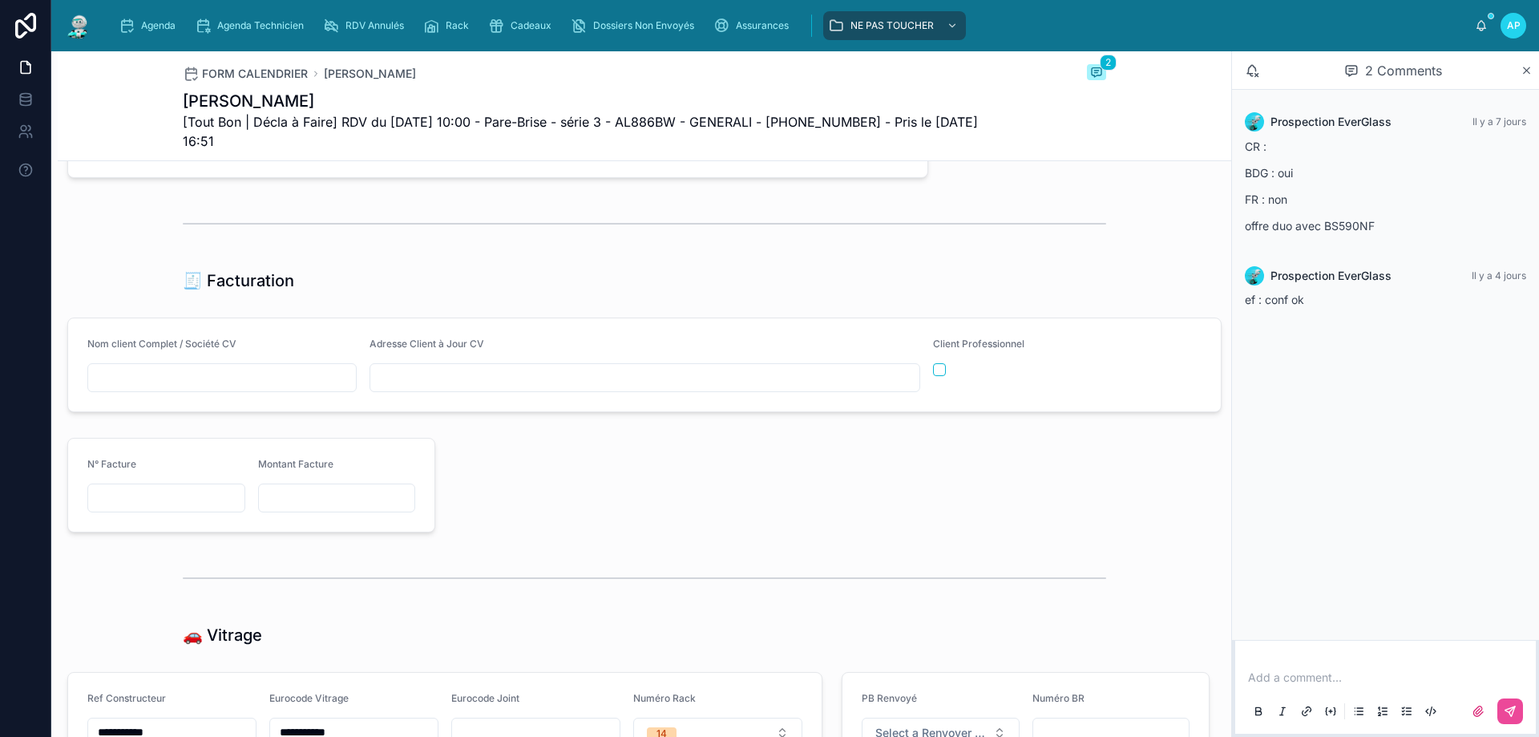
scroll to position [1202, 0]
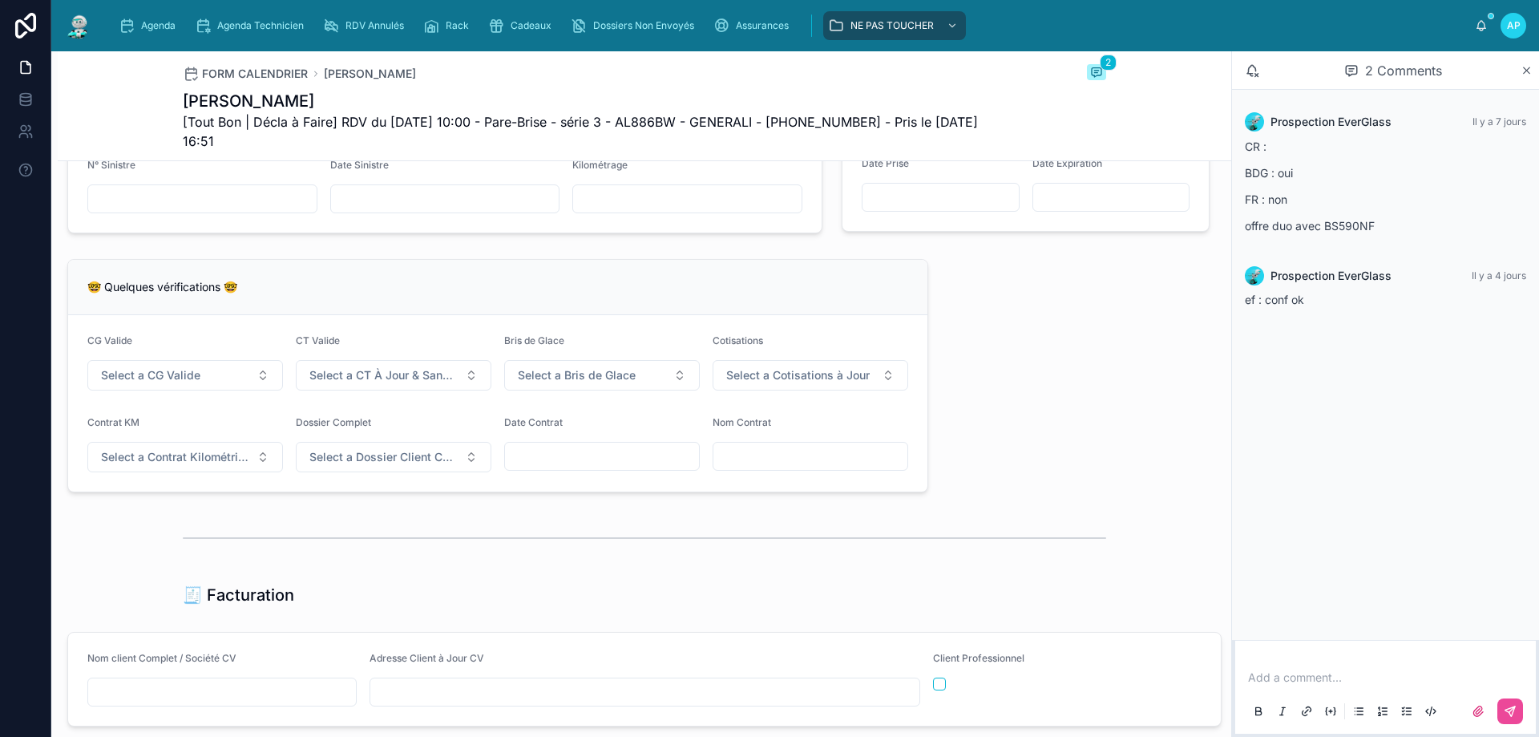
click at [75, 21] on img at bounding box center [78, 26] width 29 height 26
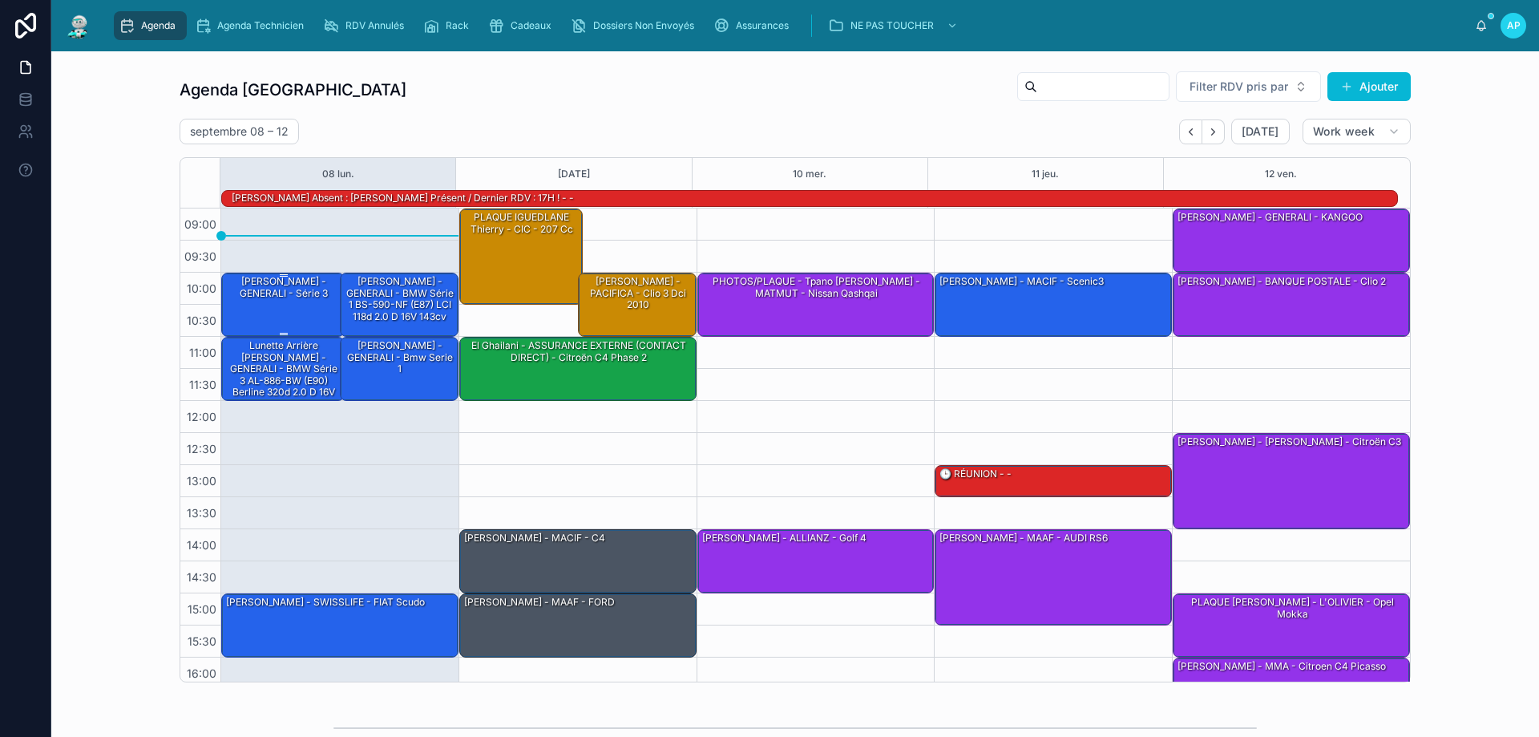
click at [289, 291] on div "[PERSON_NAME] - GENERALI - série 3" at bounding box center [283, 287] width 119 height 26
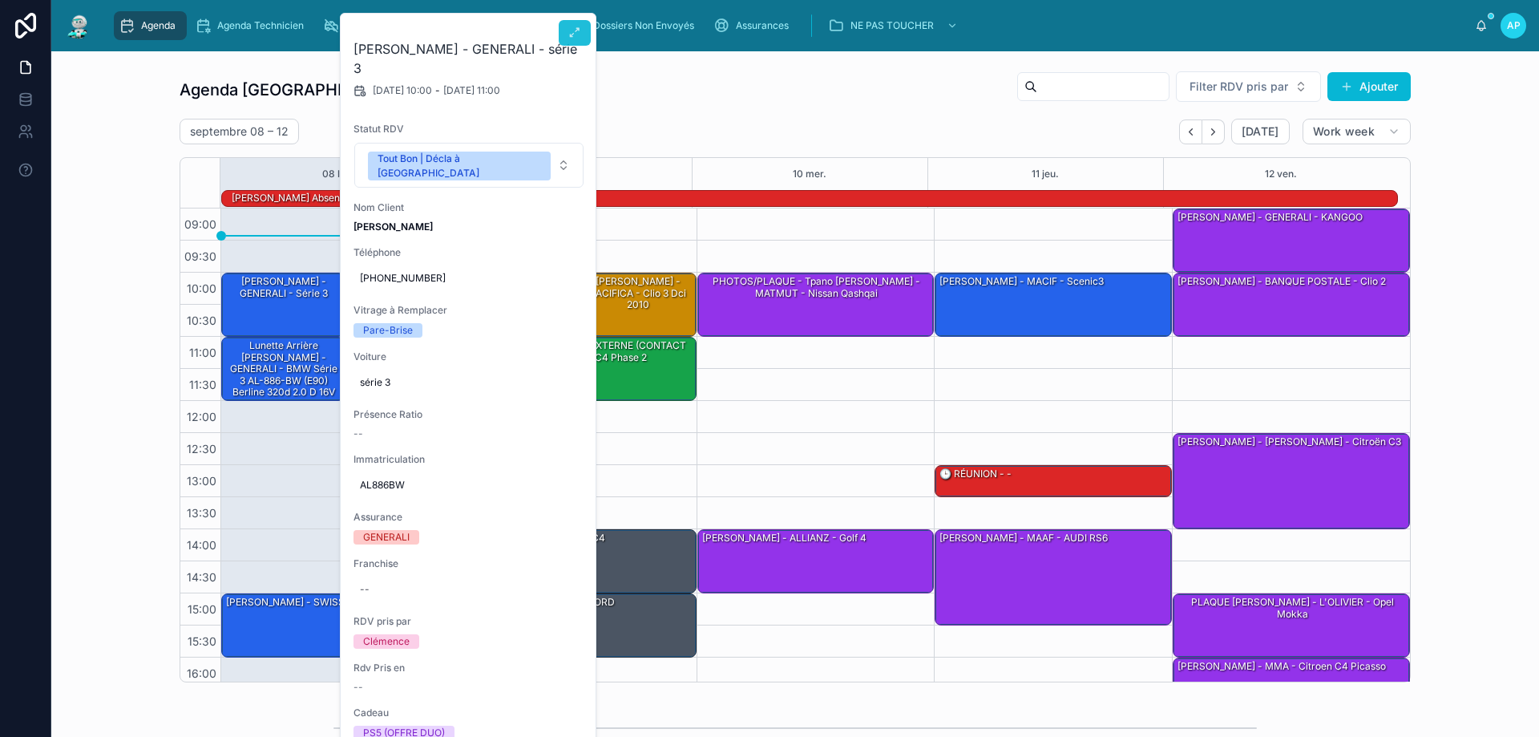
click at [574, 22] on button at bounding box center [575, 33] width 32 height 26
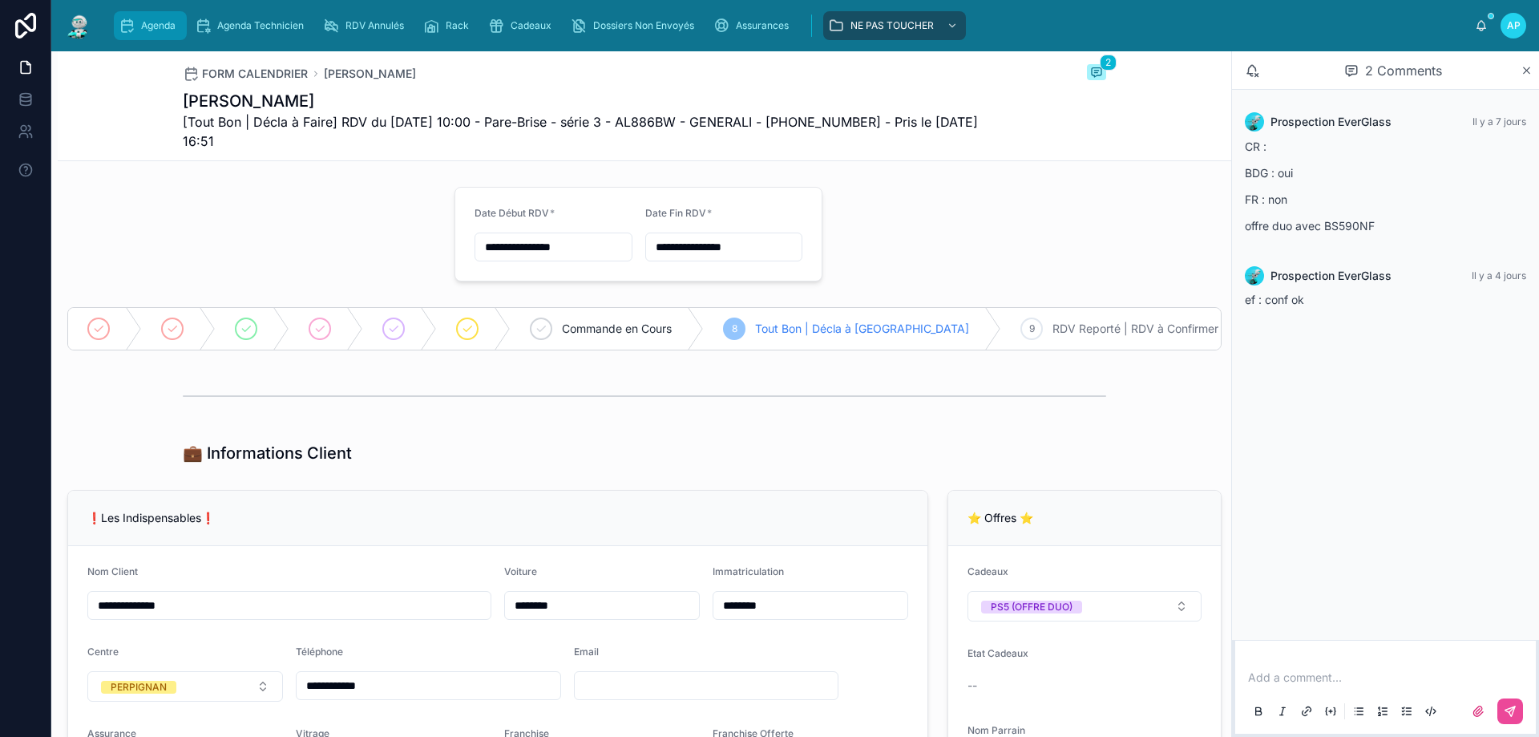
click at [127, 30] on icon "scrollable content" at bounding box center [127, 26] width 16 height 16
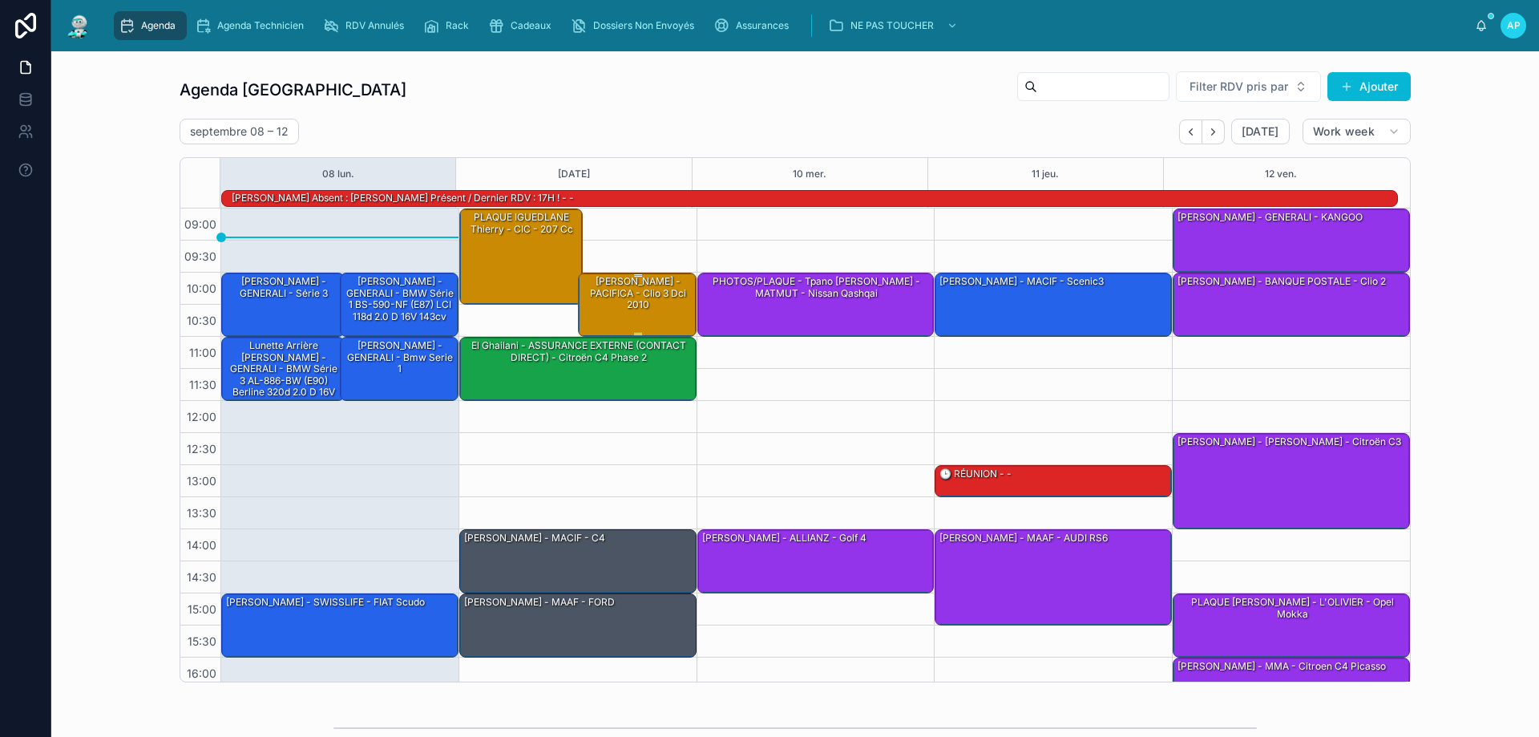
click at [616, 305] on div "[PERSON_NAME] - PACIFICA - clio 3 dci 2010" at bounding box center [638, 293] width 114 height 38
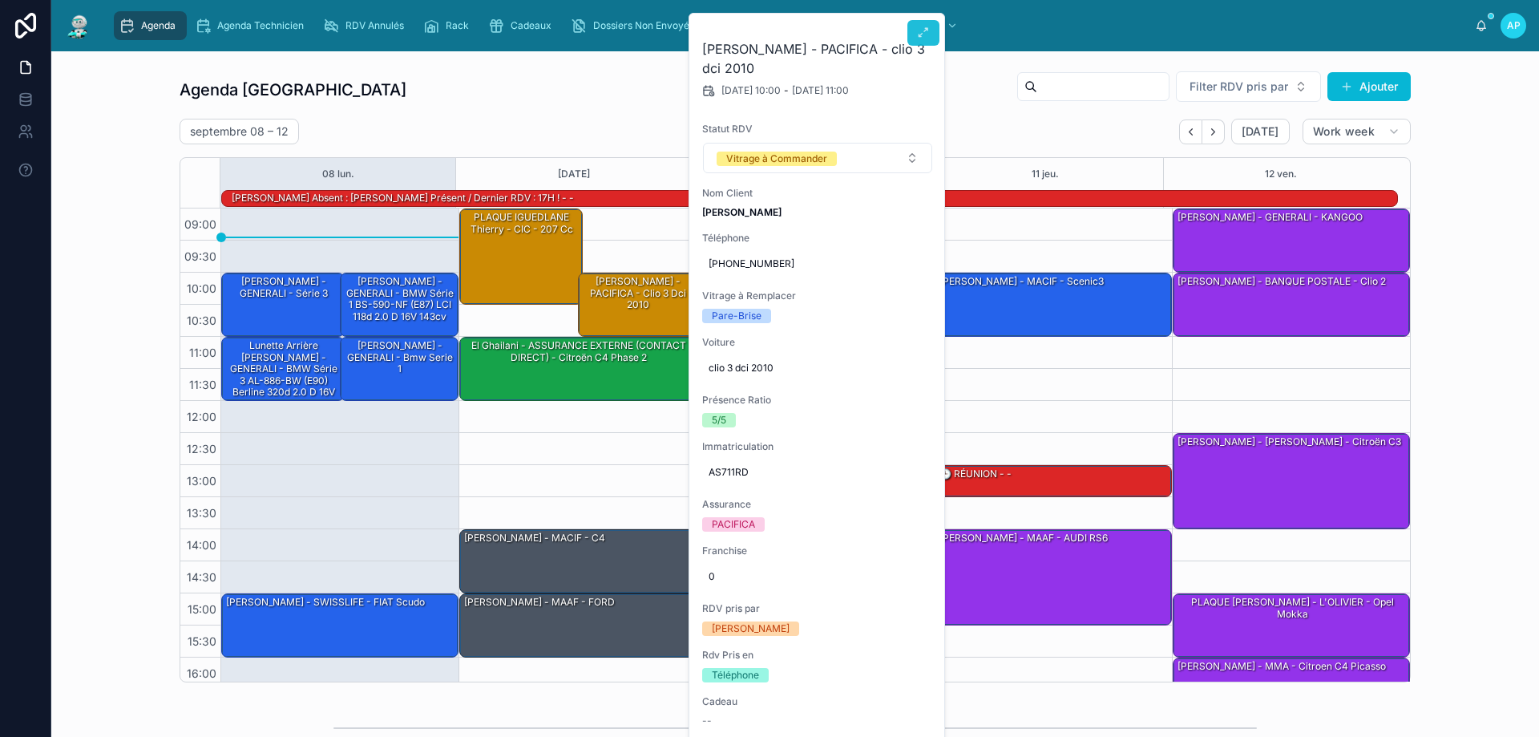
click at [932, 26] on button at bounding box center [923, 33] width 32 height 26
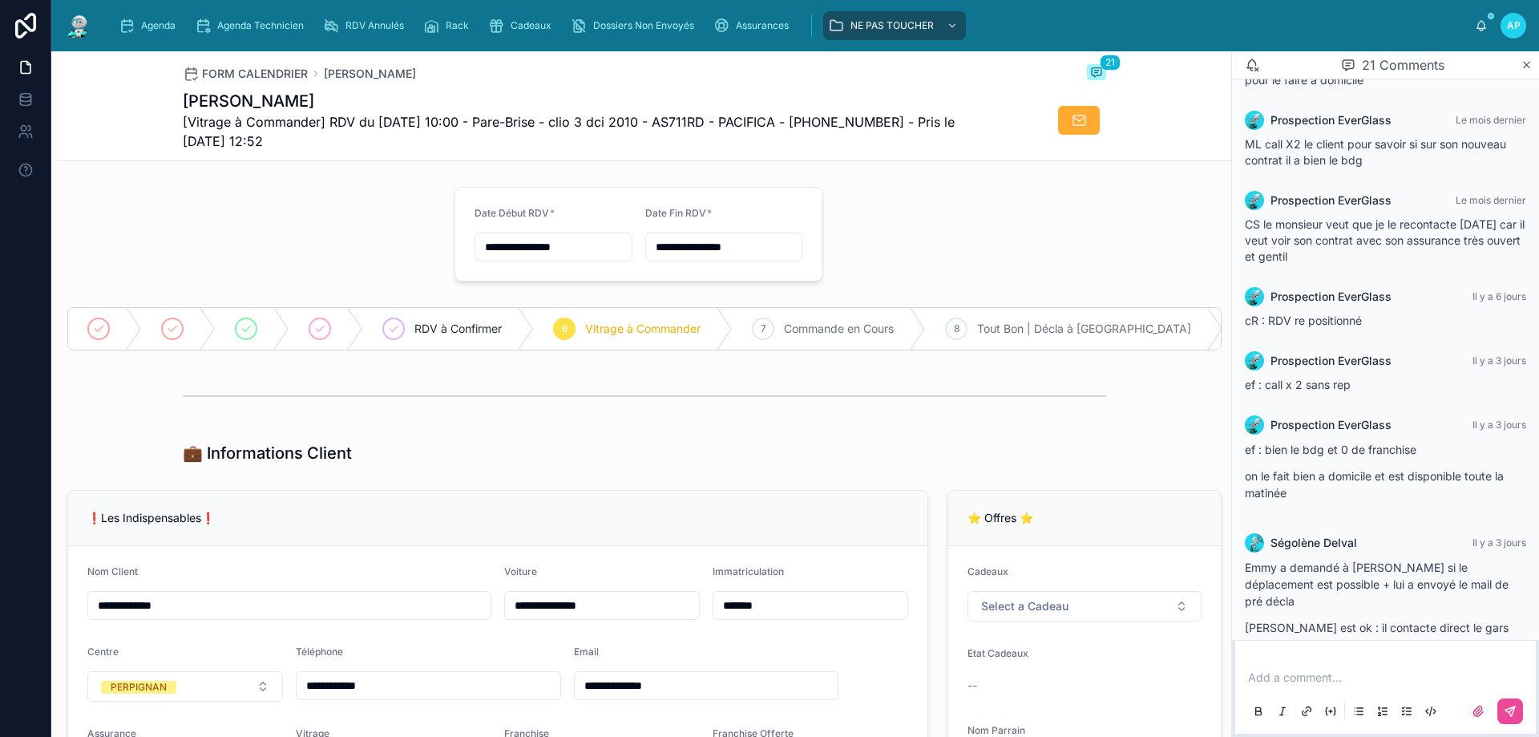
scroll to position [1703, 0]
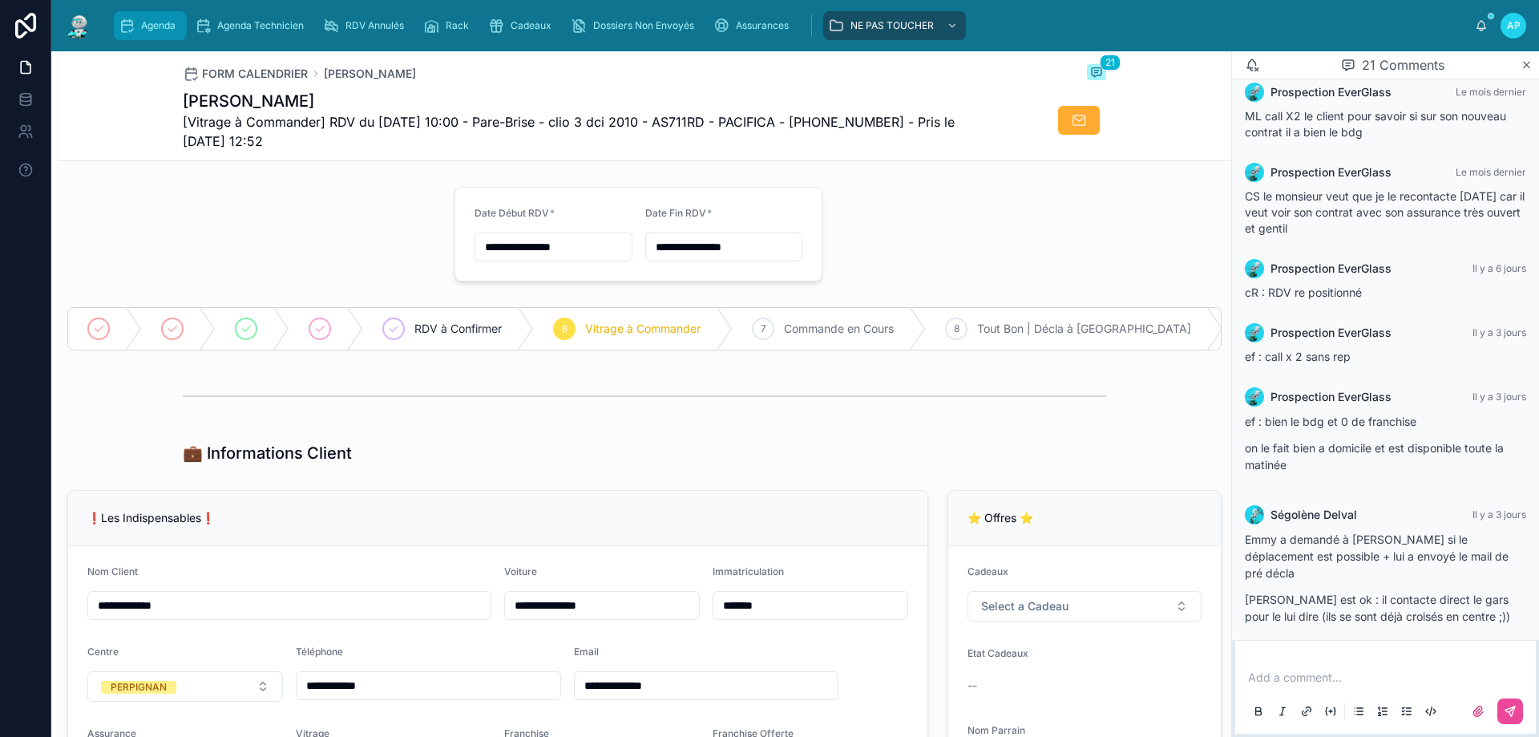
click at [157, 26] on span "Agenda" at bounding box center [158, 25] width 34 height 13
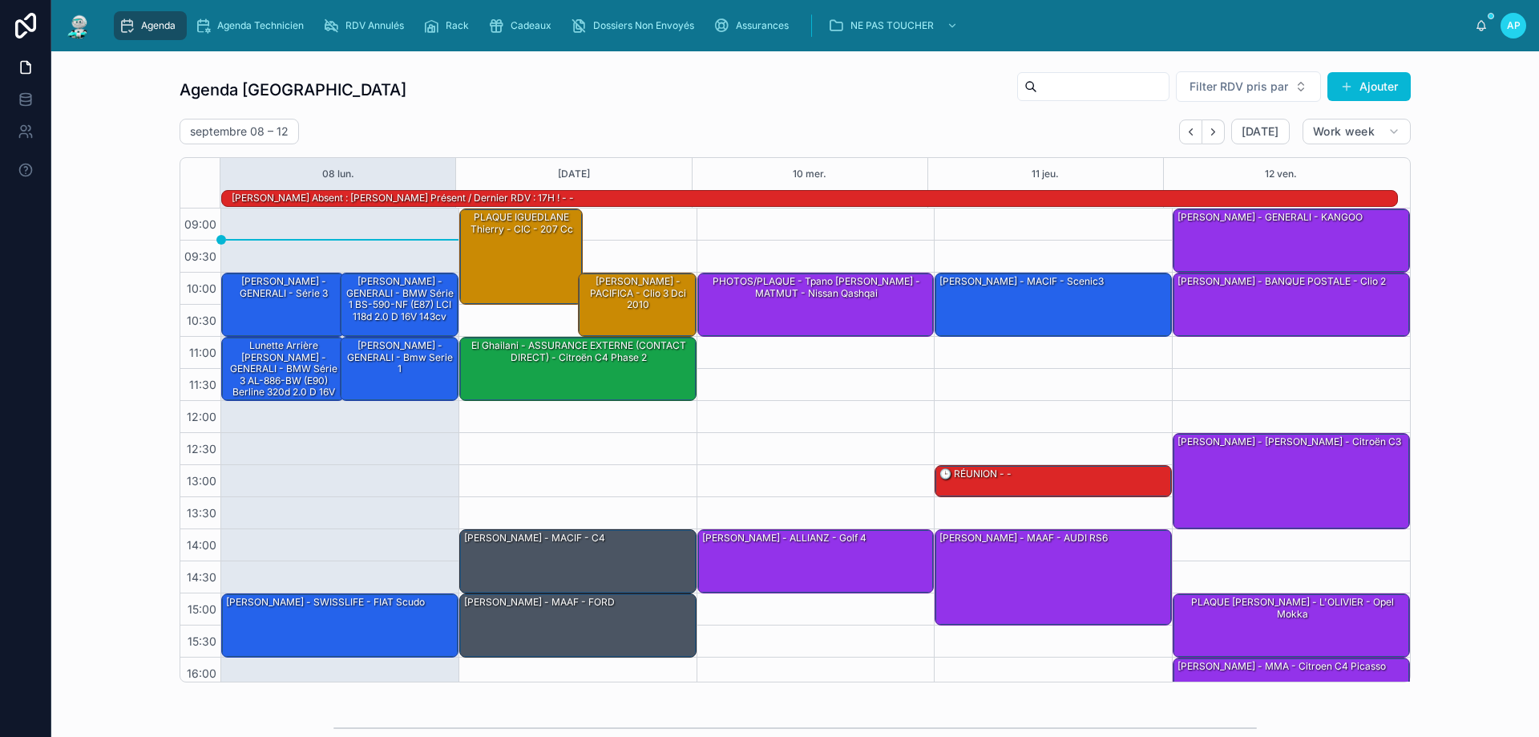
scroll to position [105, 0]
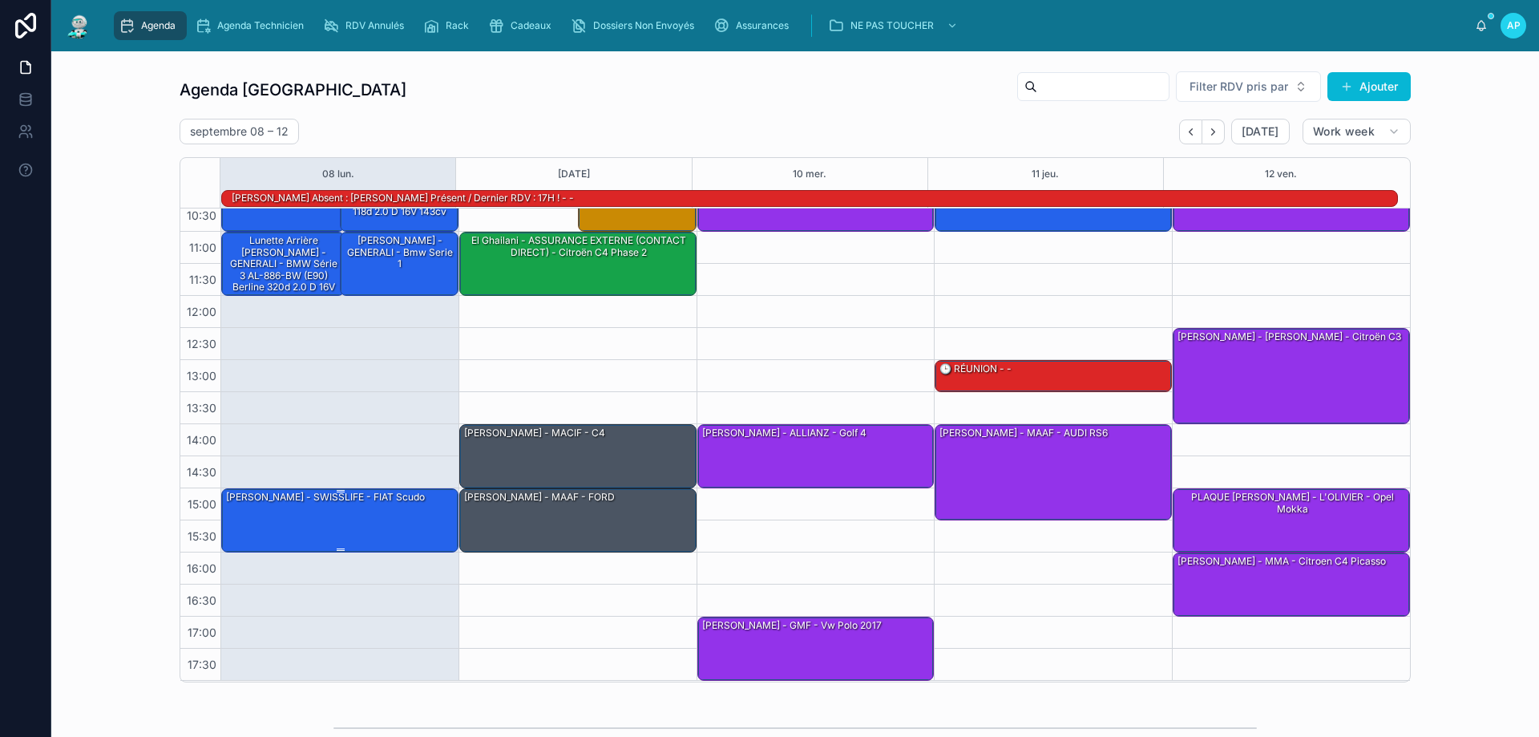
click at [353, 513] on div "[PERSON_NAME] - SWISSLIFE - FIAT Scudo" at bounding box center [340, 519] width 232 height 61
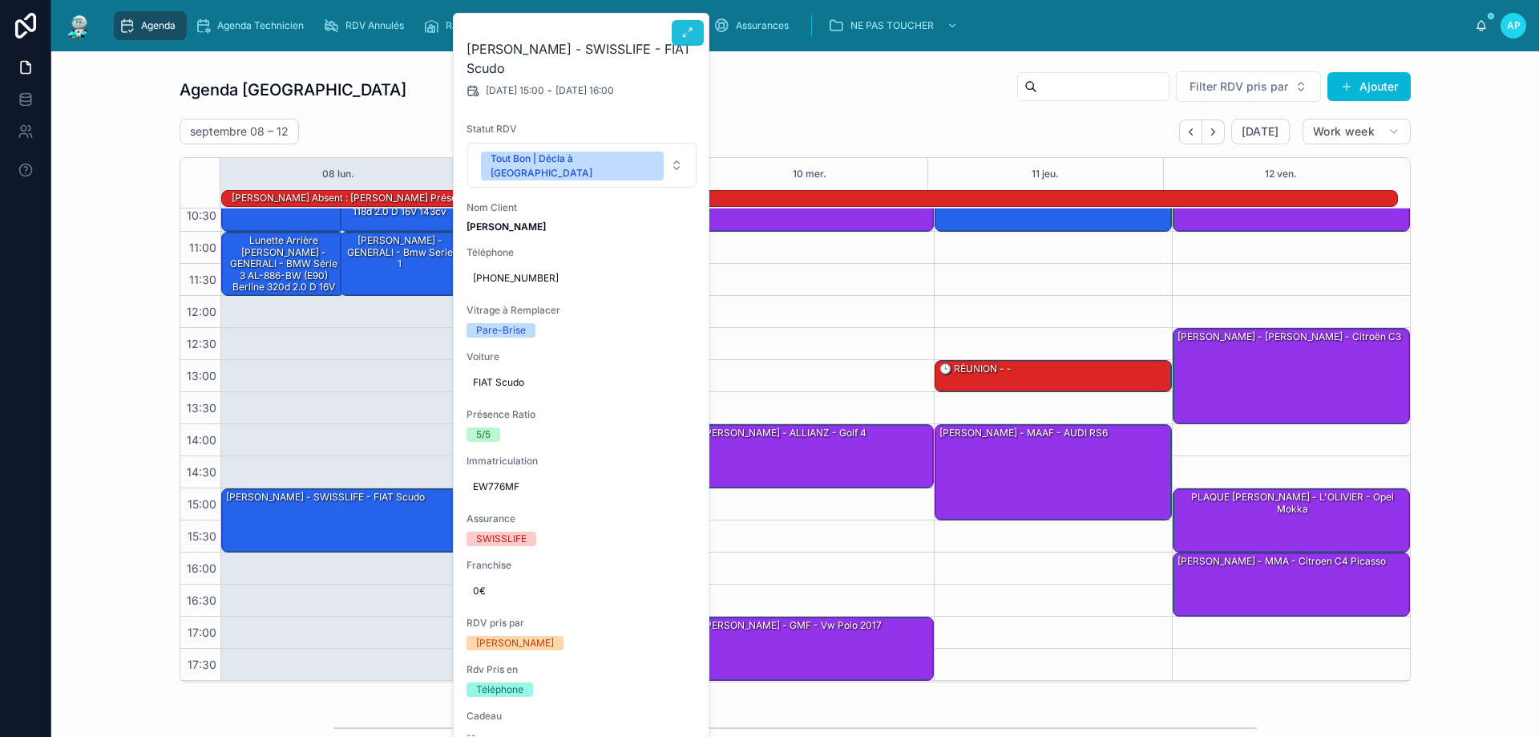
click at [695, 30] on button at bounding box center [688, 33] width 32 height 26
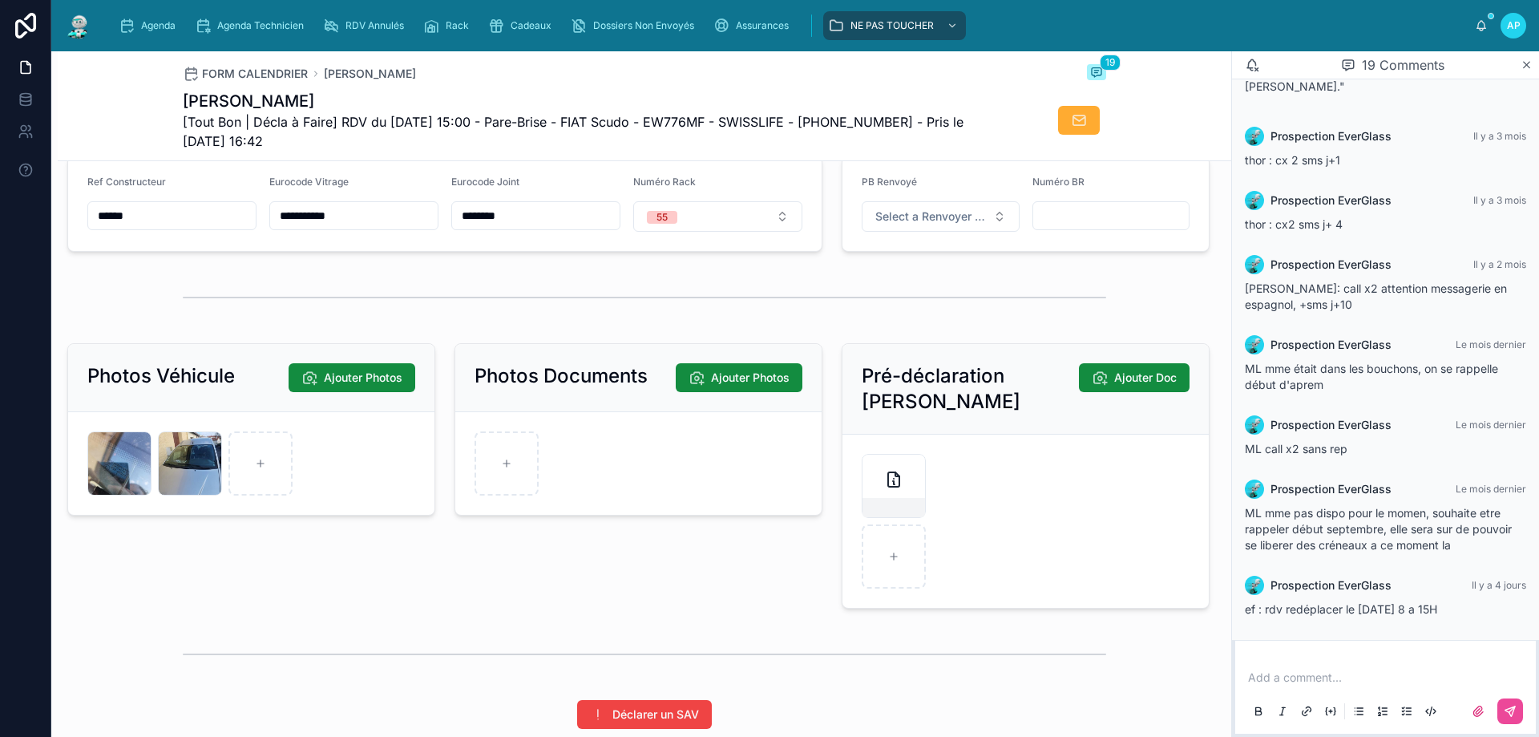
scroll to position [1963, 0]
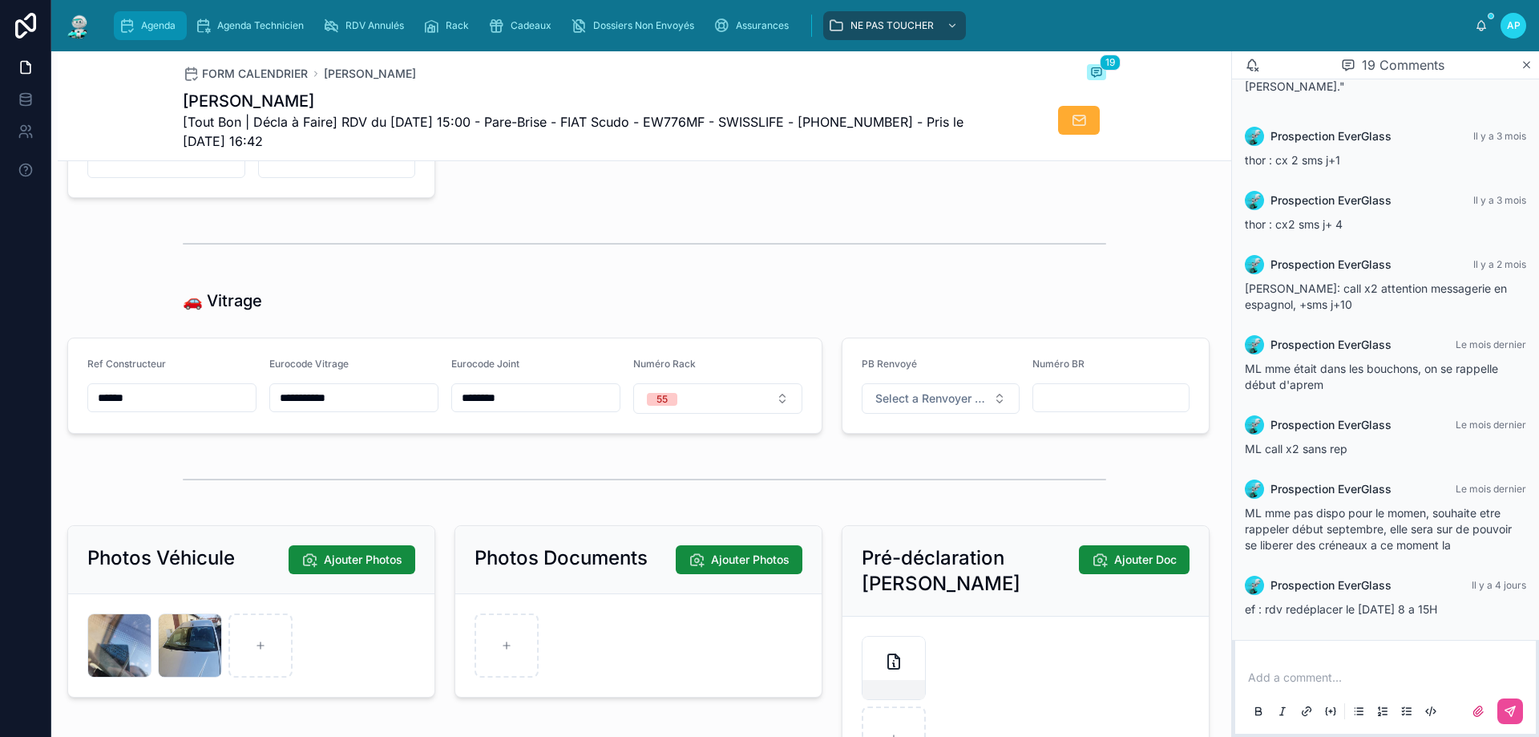
click at [169, 20] on span "Agenda" at bounding box center [158, 25] width 34 height 13
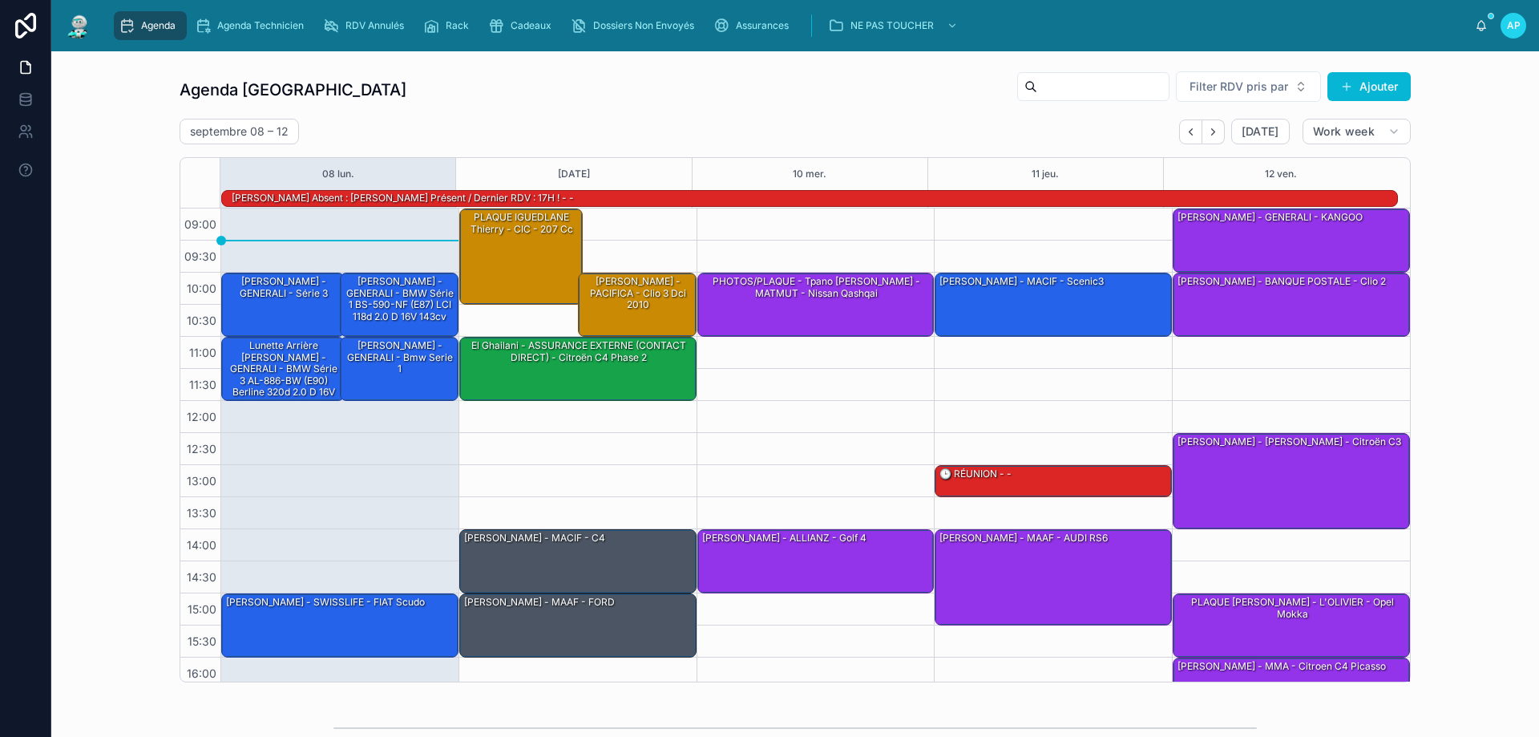
scroll to position [105, 0]
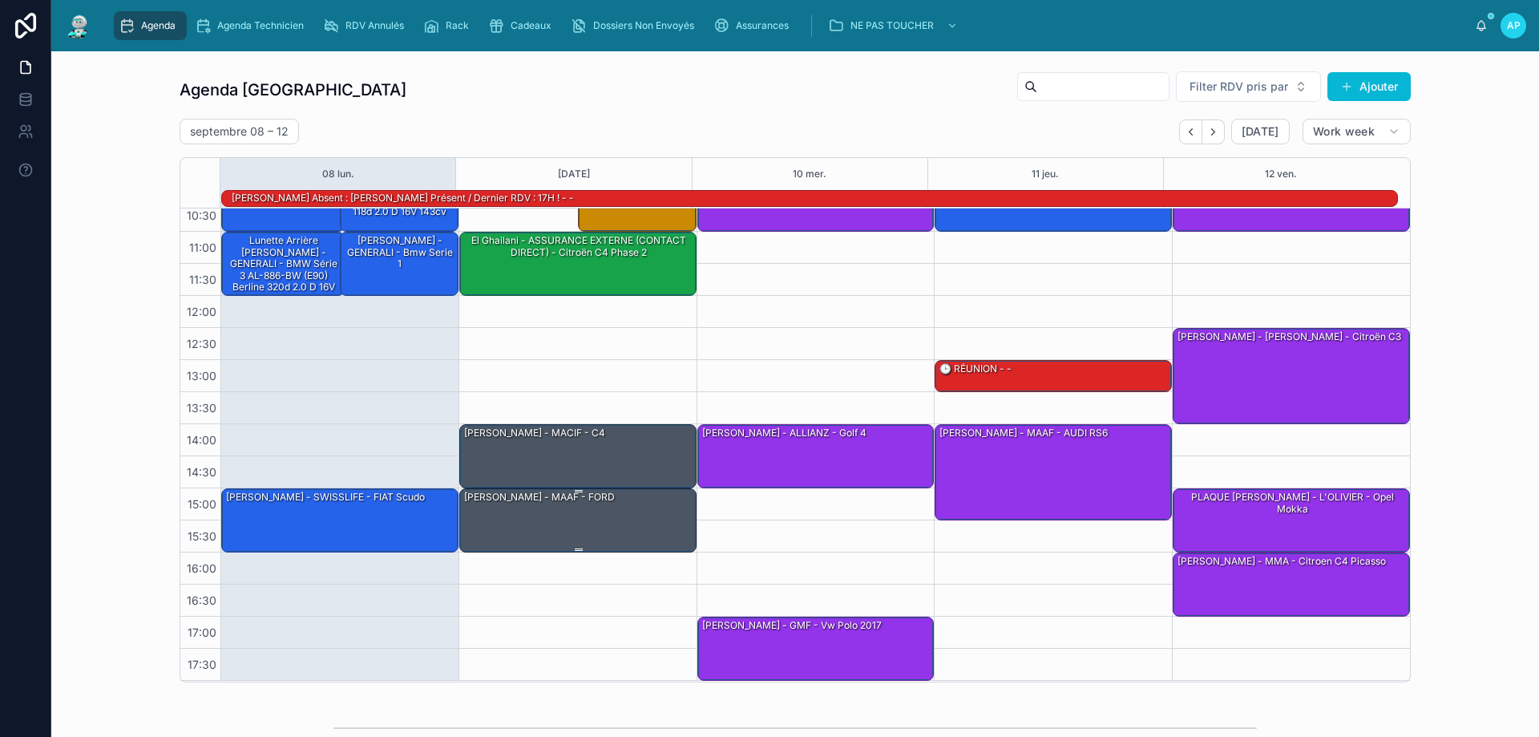
click at [522, 507] on div "[PERSON_NAME] - MAAF - FORD" at bounding box center [578, 519] width 232 height 61
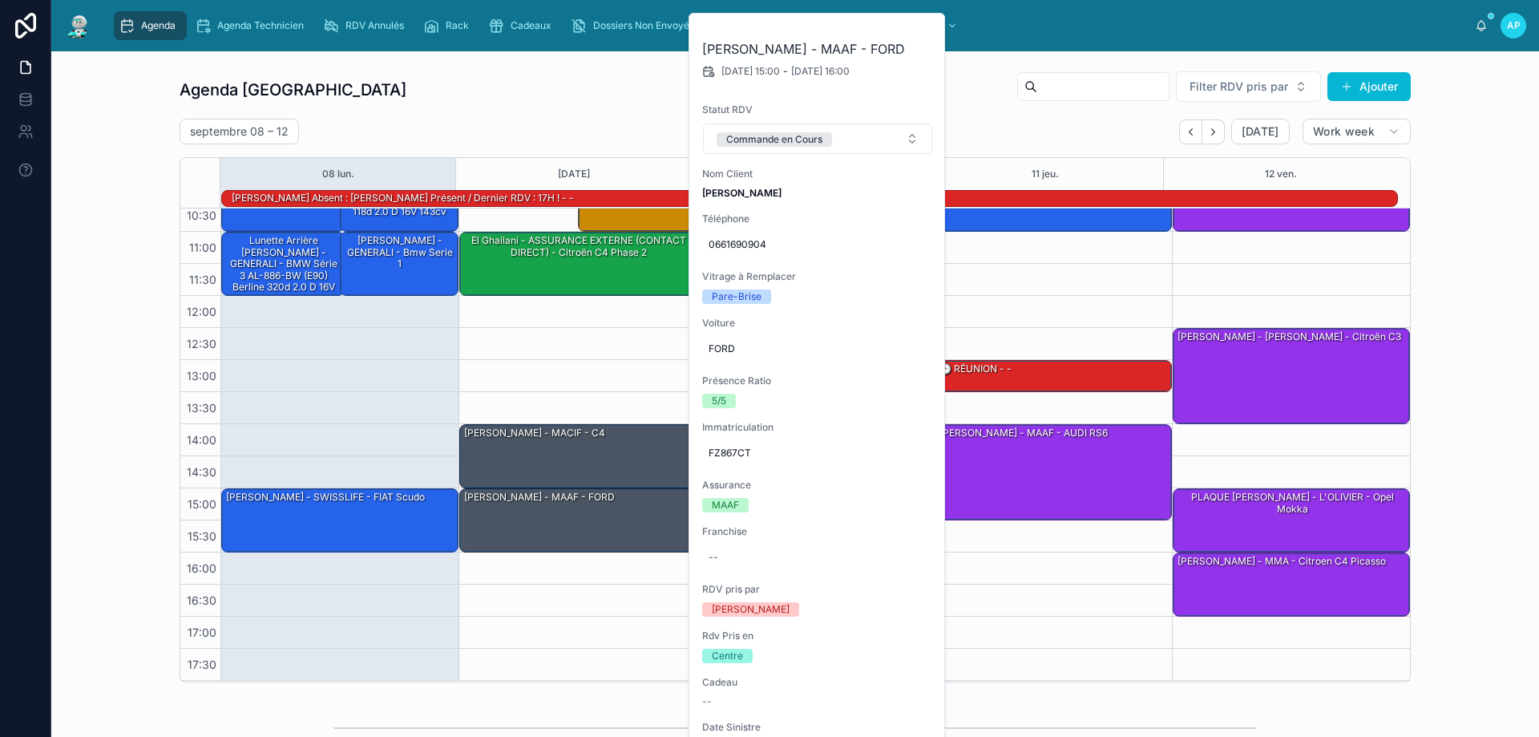
click at [551, 384] on div "09:00 – 10:30 PLAQUE [PERSON_NAME] - CIC - 207 cc 11:00 – 12:00 El Ghailani - A…" at bounding box center [577, 391] width 238 height 577
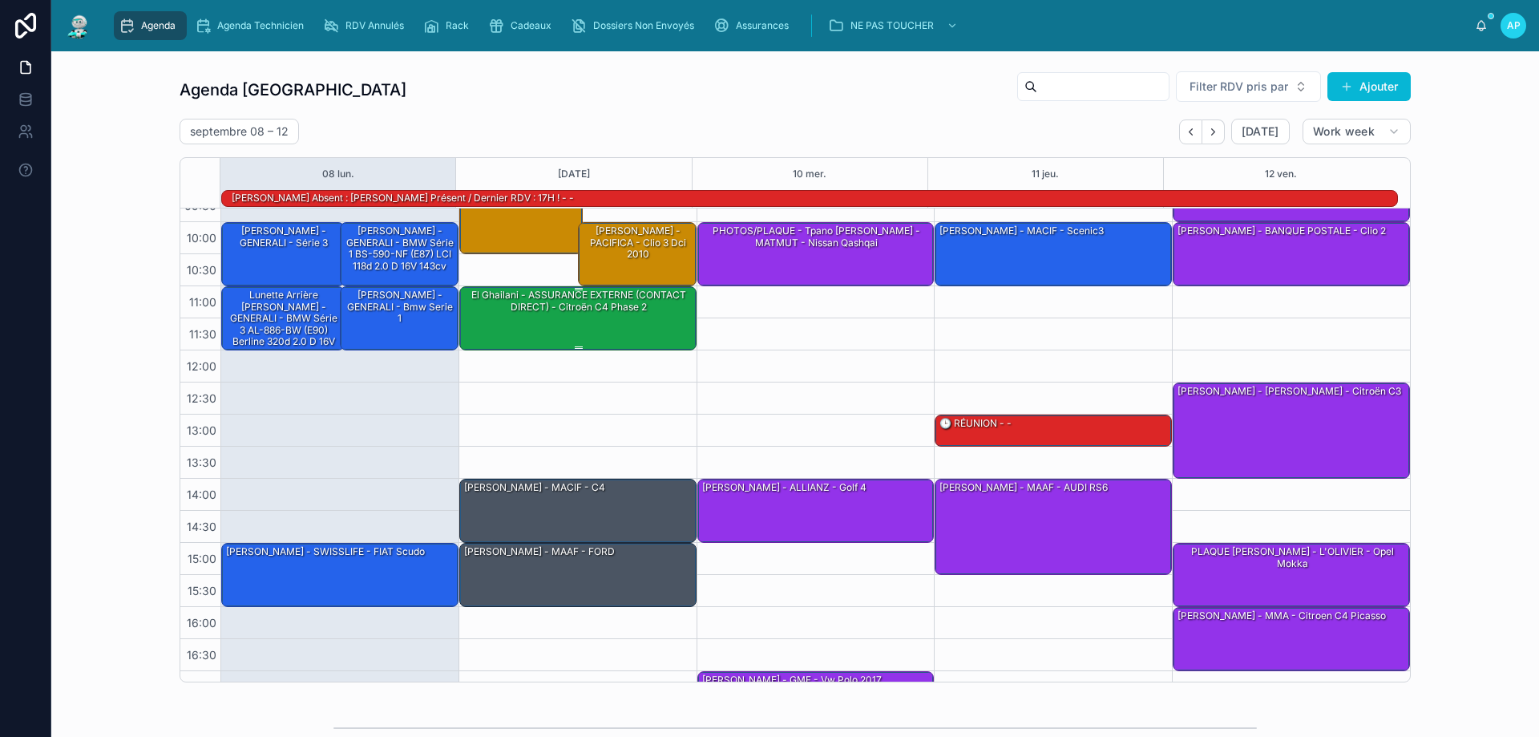
scroll to position [0, 0]
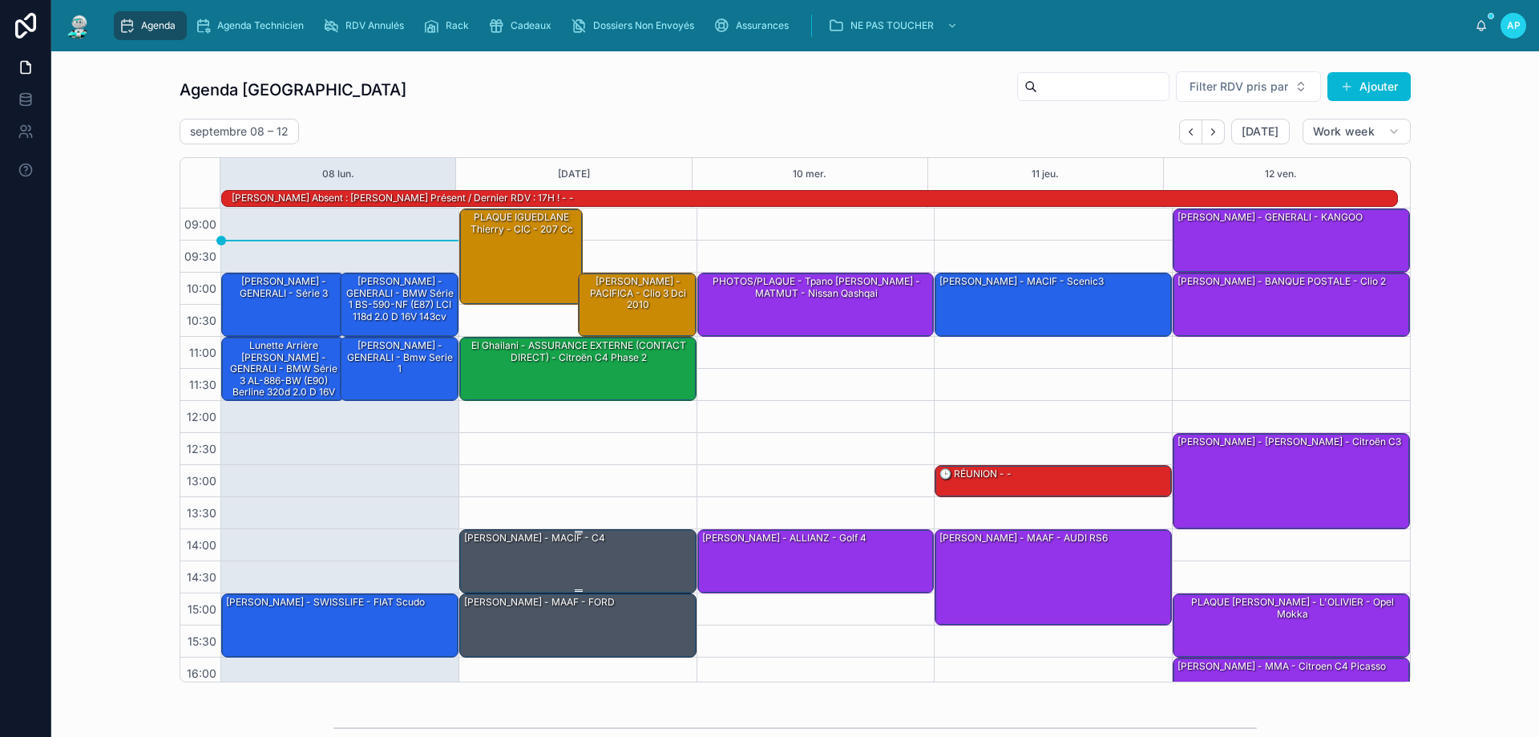
click at [519, 540] on div "[PERSON_NAME] - MACIF - c4" at bounding box center [534, 538] width 144 height 14
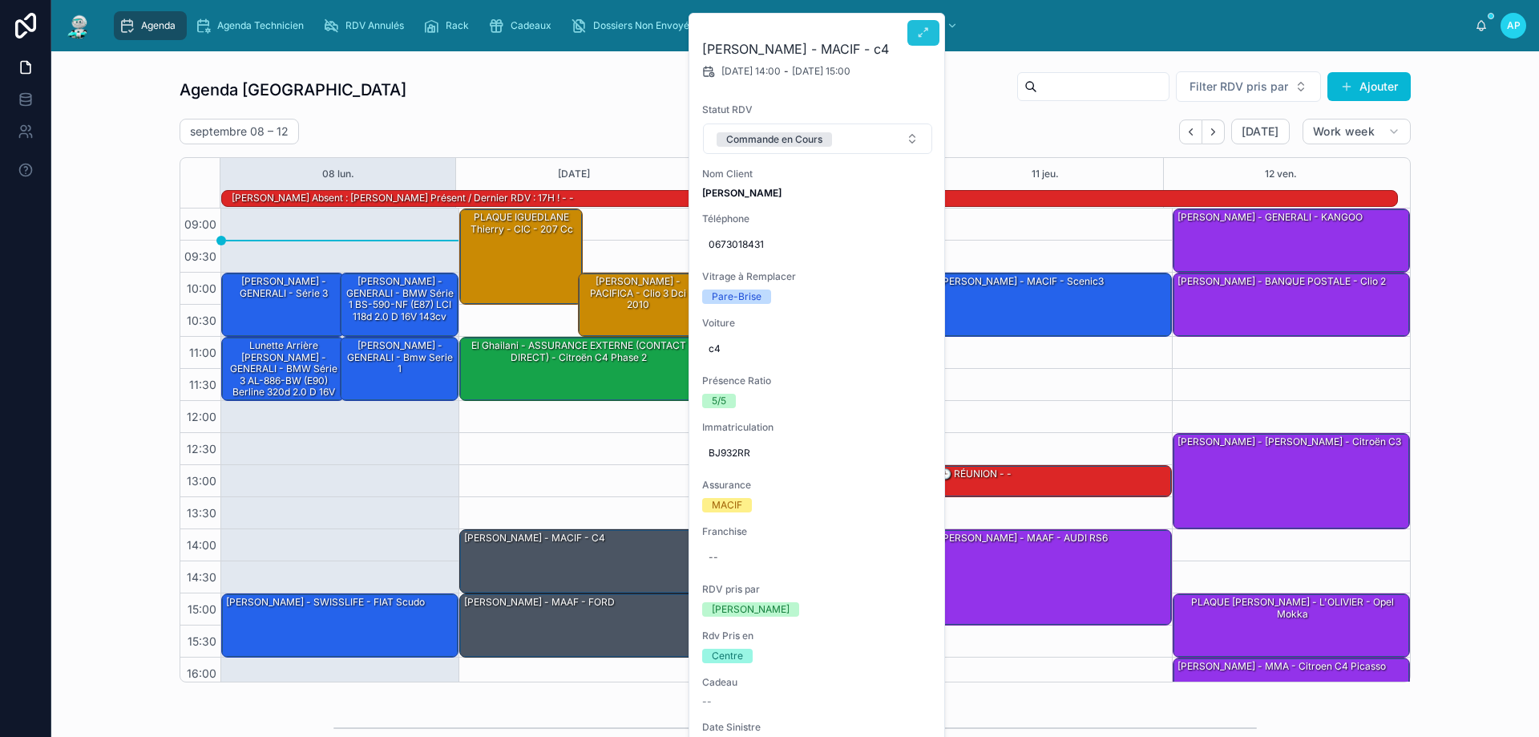
click at [927, 27] on icon at bounding box center [923, 32] width 13 height 13
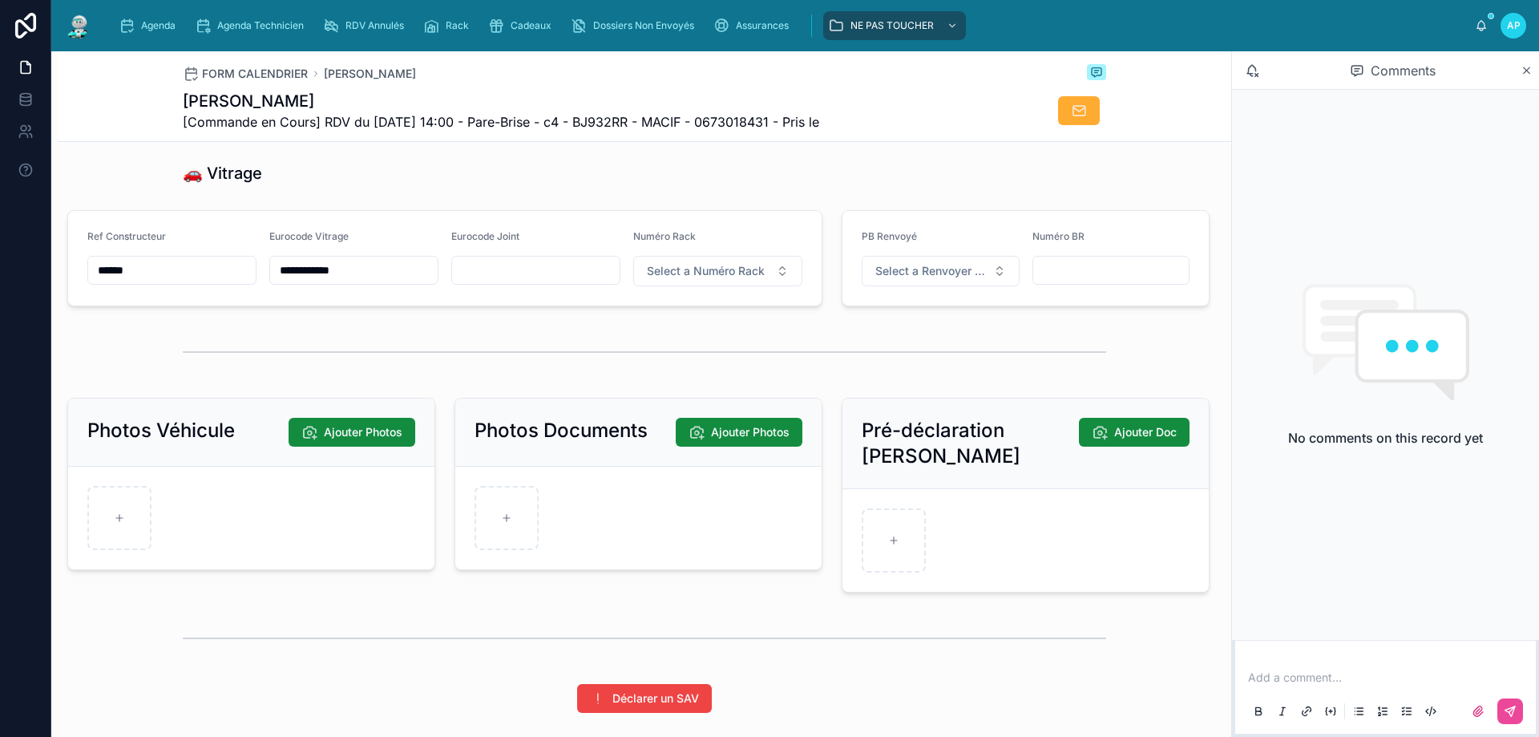
scroll to position [1665, 0]
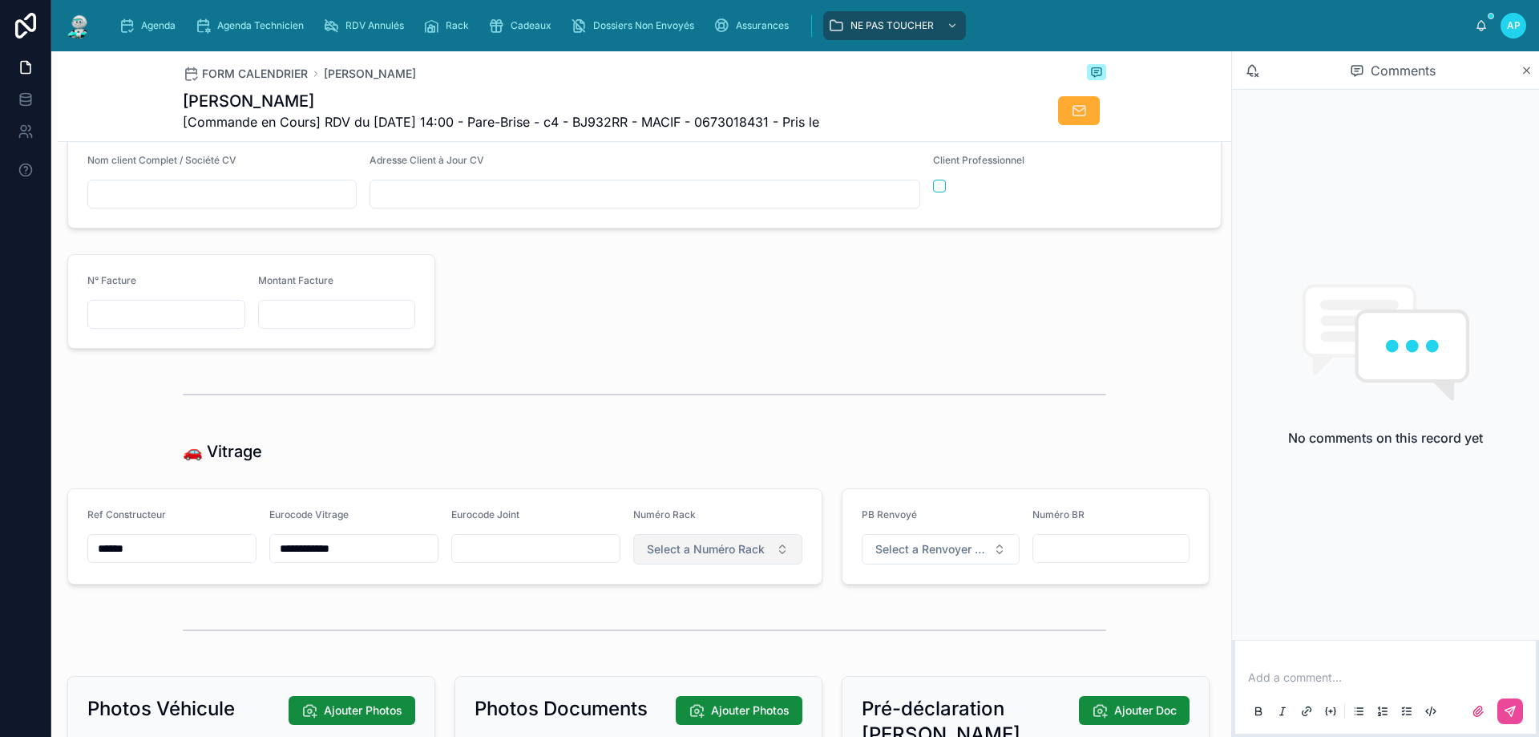
click at [726, 557] on span "Select a Numéro Rack" at bounding box center [706, 549] width 118 height 16
type input "**"
click at [674, 631] on div "36" at bounding box center [711, 624] width 192 height 22
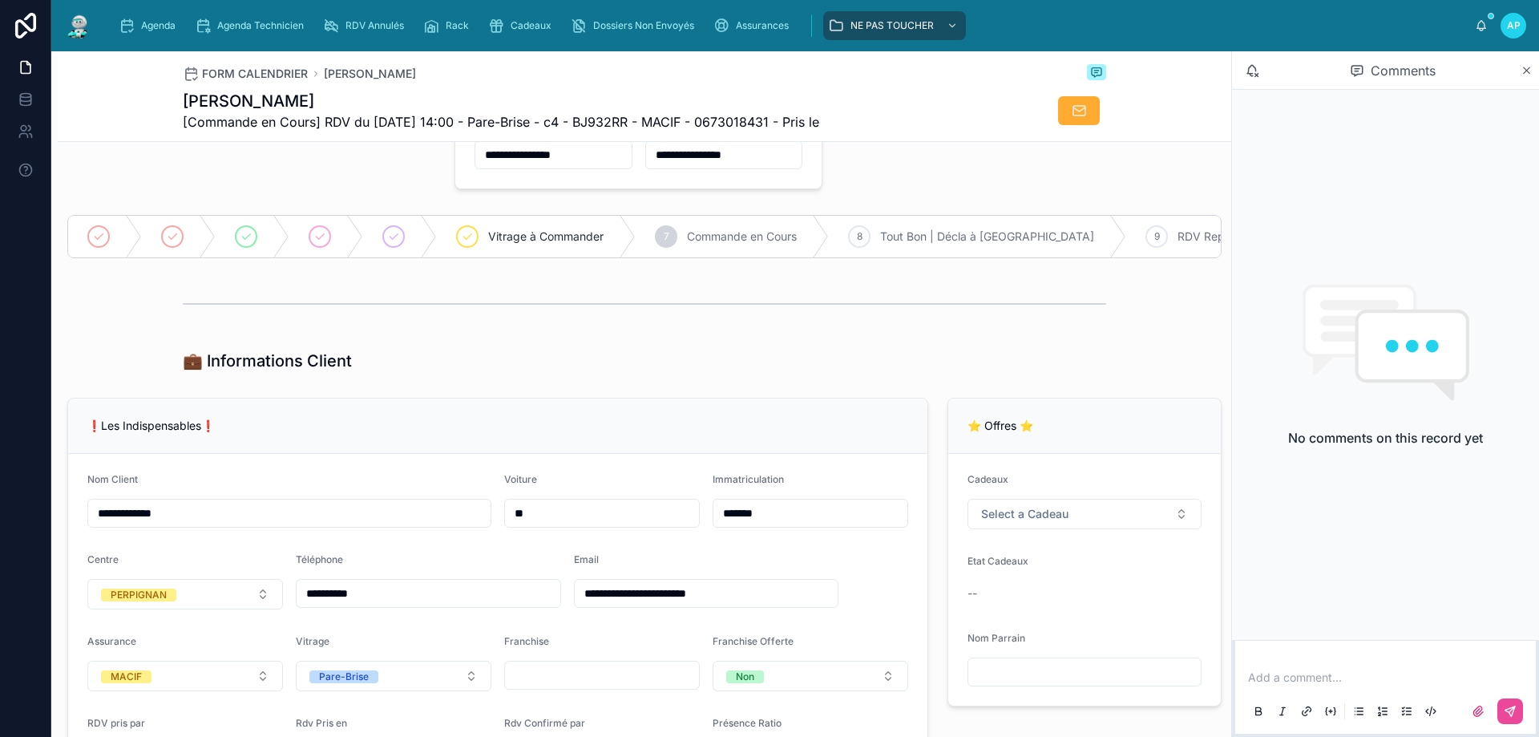
scroll to position [0, 0]
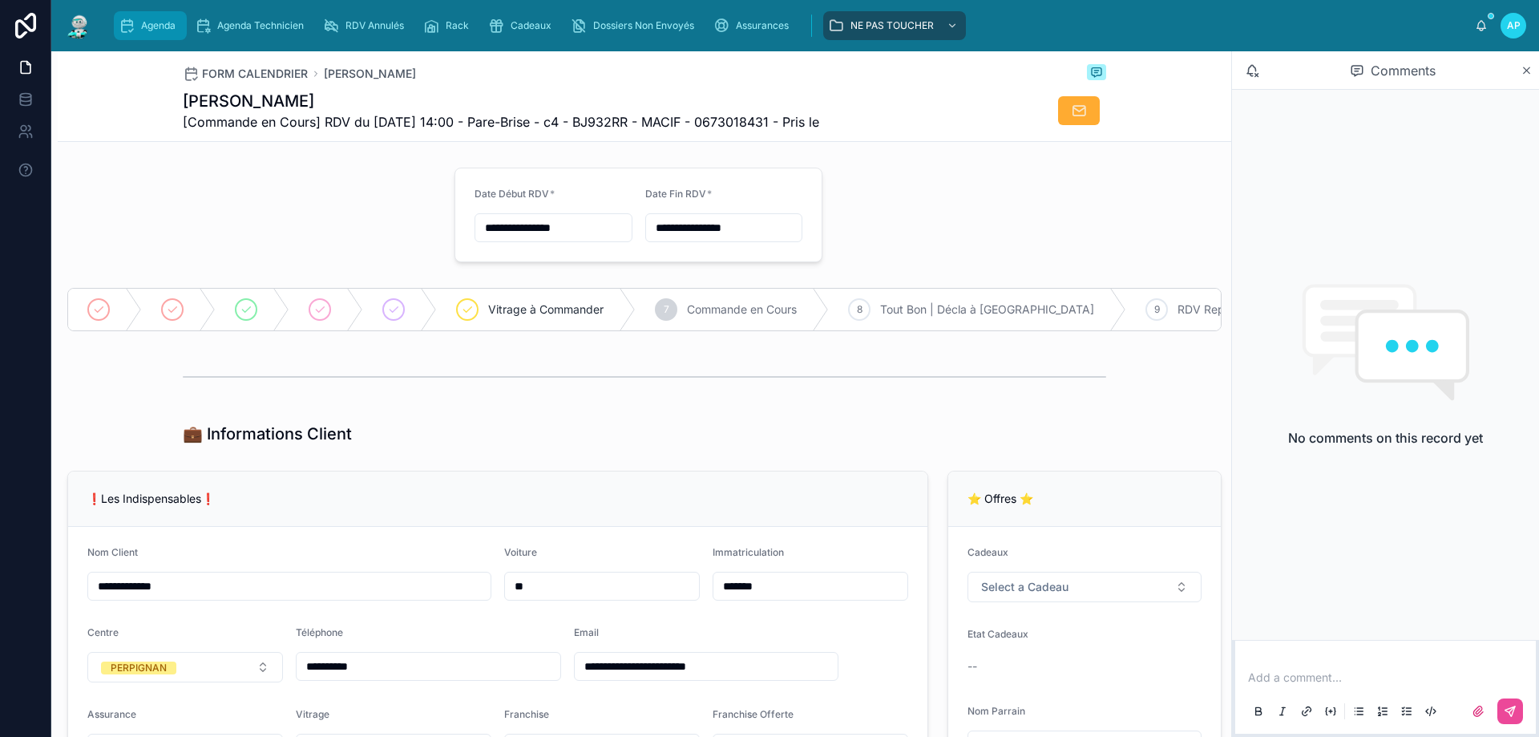
click at [168, 19] on span "Agenda" at bounding box center [158, 25] width 34 height 13
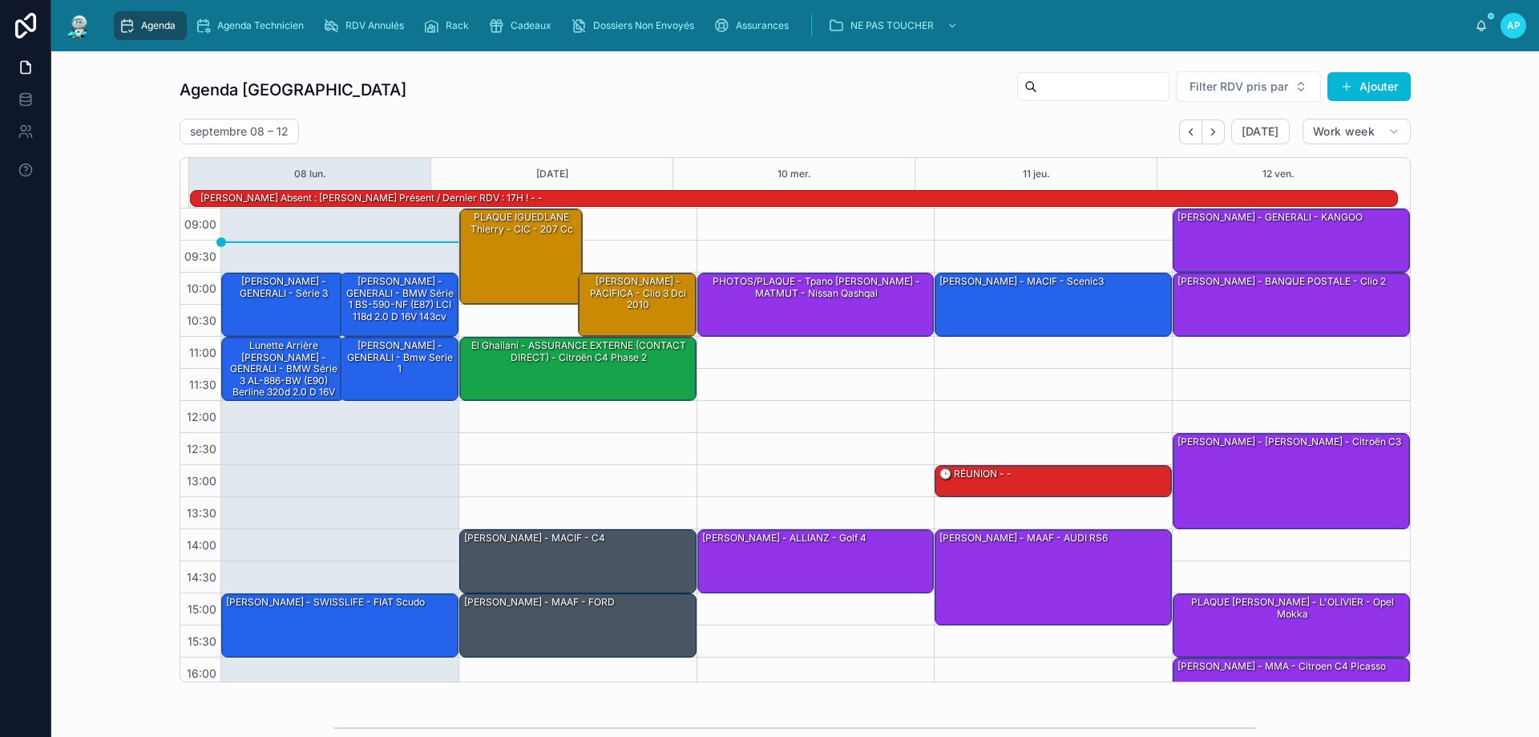
scroll to position [105, 0]
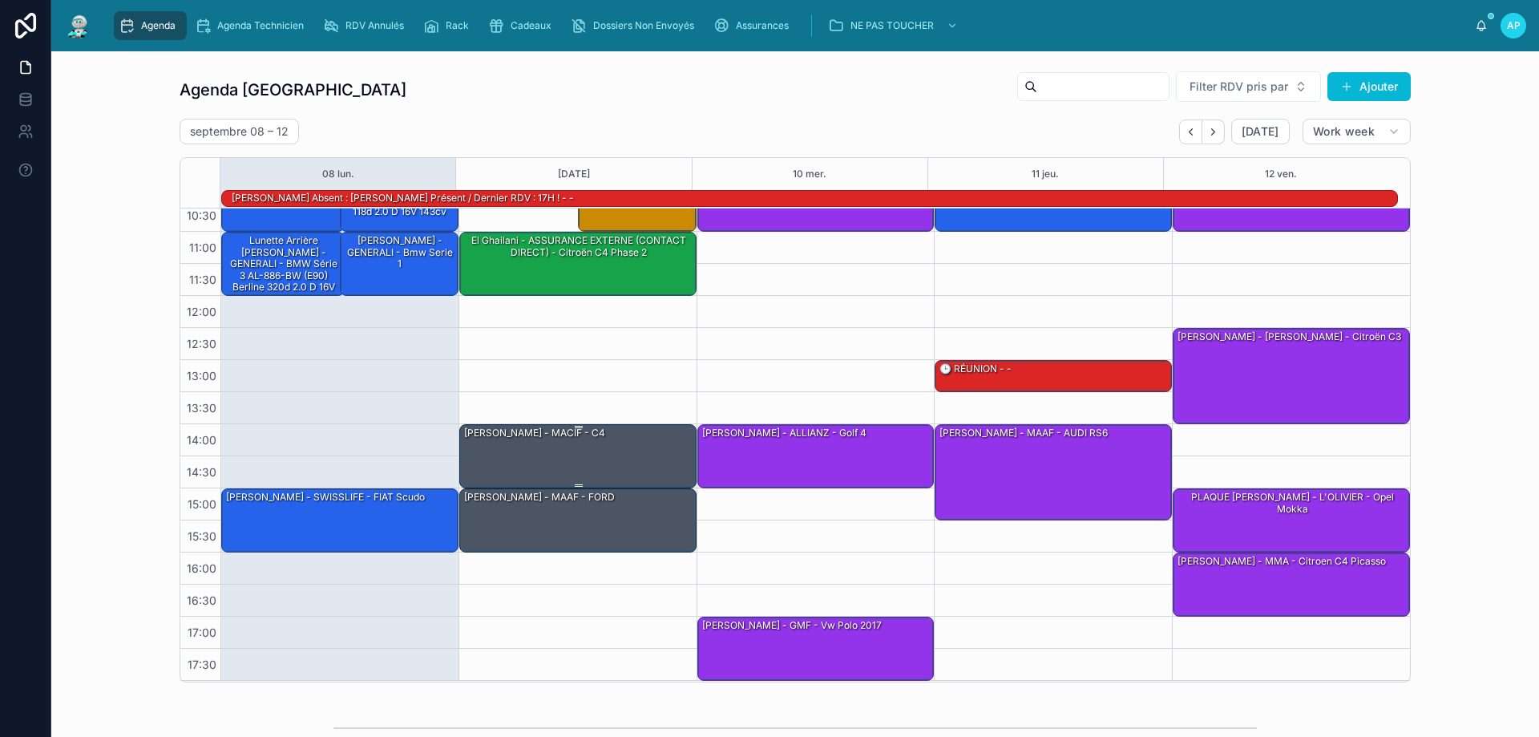
click at [602, 438] on div "[PERSON_NAME] - MACIF - c4" at bounding box center [578, 455] width 232 height 61
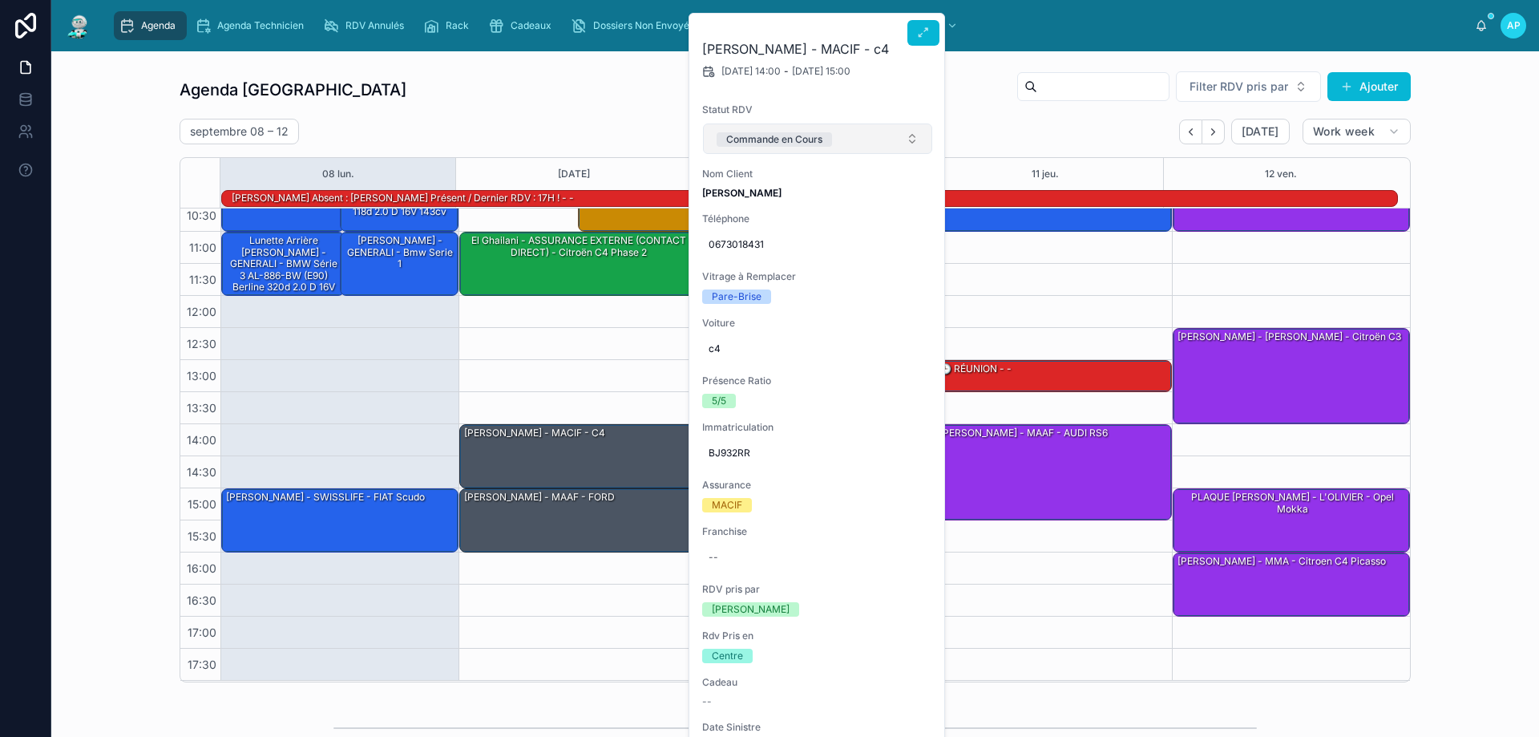
click at [826, 132] on span "Commande en Cours" at bounding box center [774, 139] width 115 height 14
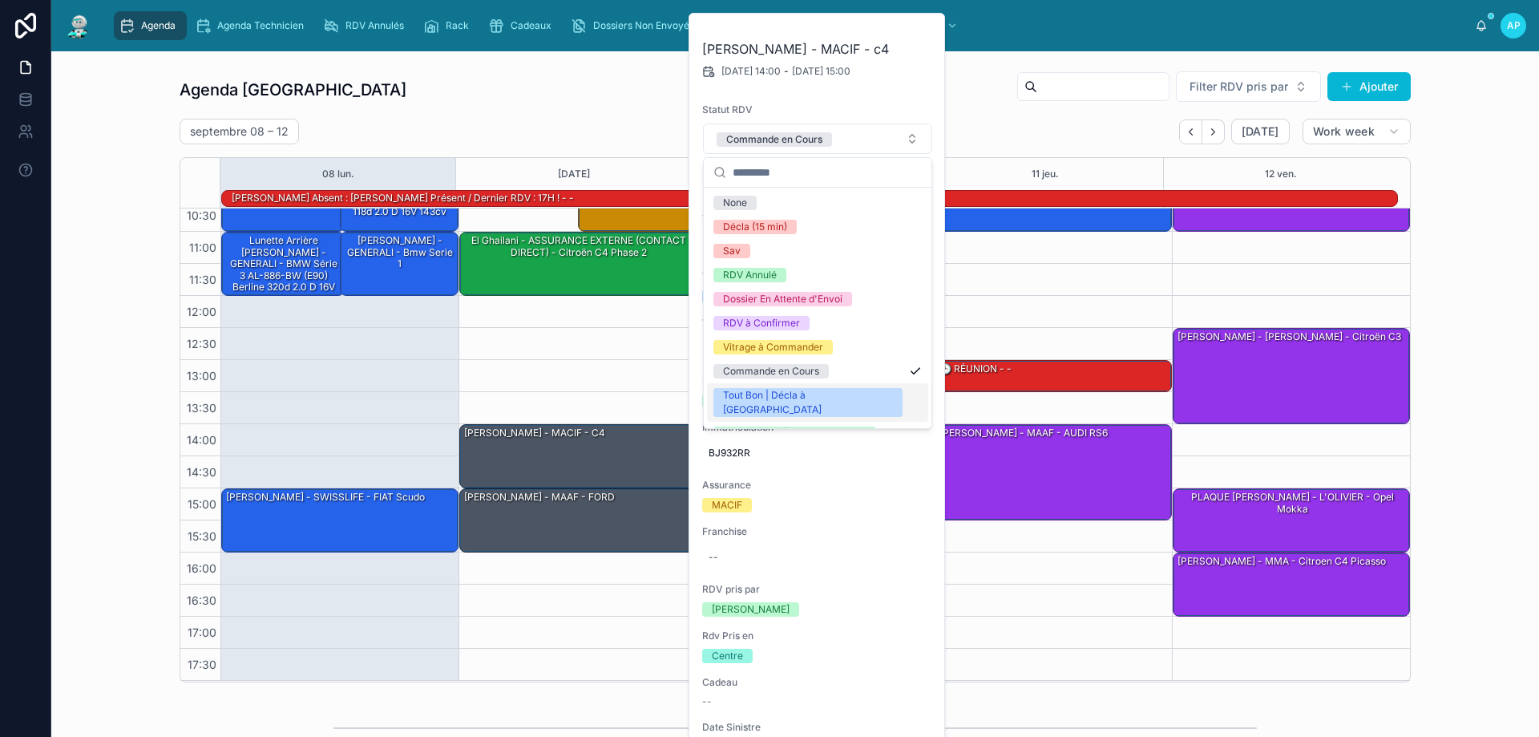
click at [794, 399] on div "Tout Bon | Décla à [GEOGRAPHIC_DATA]" at bounding box center [808, 402] width 170 height 29
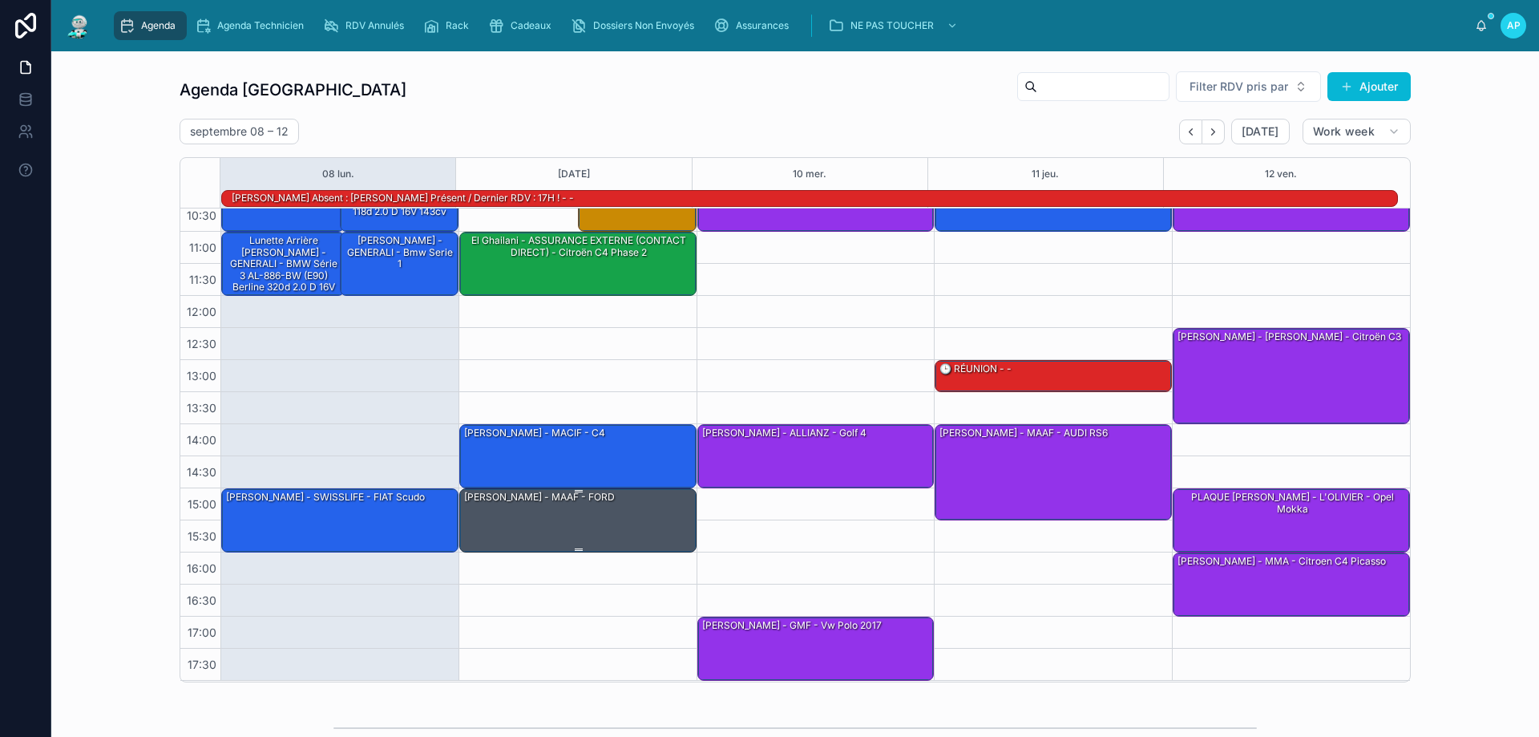
click at [636, 503] on div "[PERSON_NAME] - MAAF - FORD" at bounding box center [578, 519] width 232 height 61
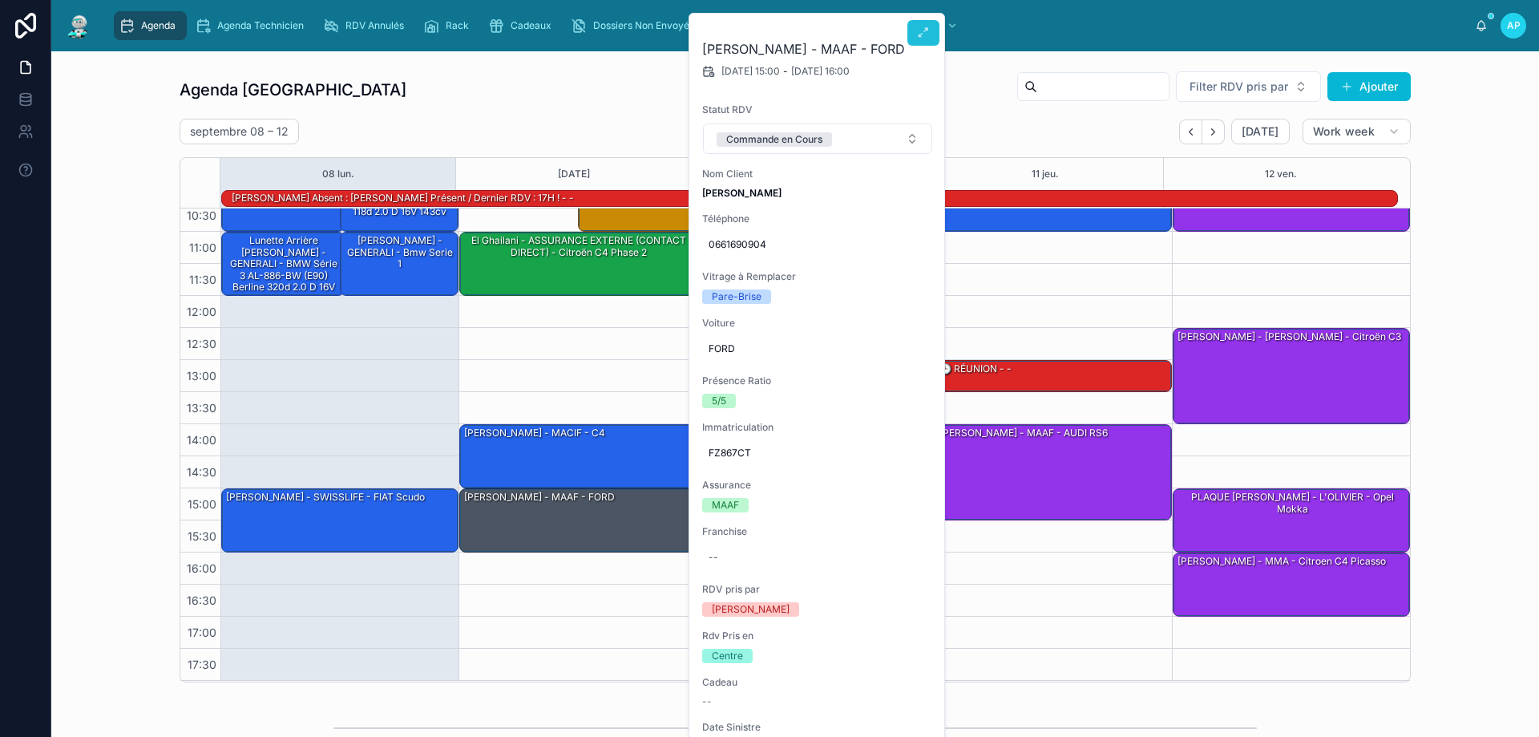
click at [932, 32] on button at bounding box center [923, 33] width 32 height 26
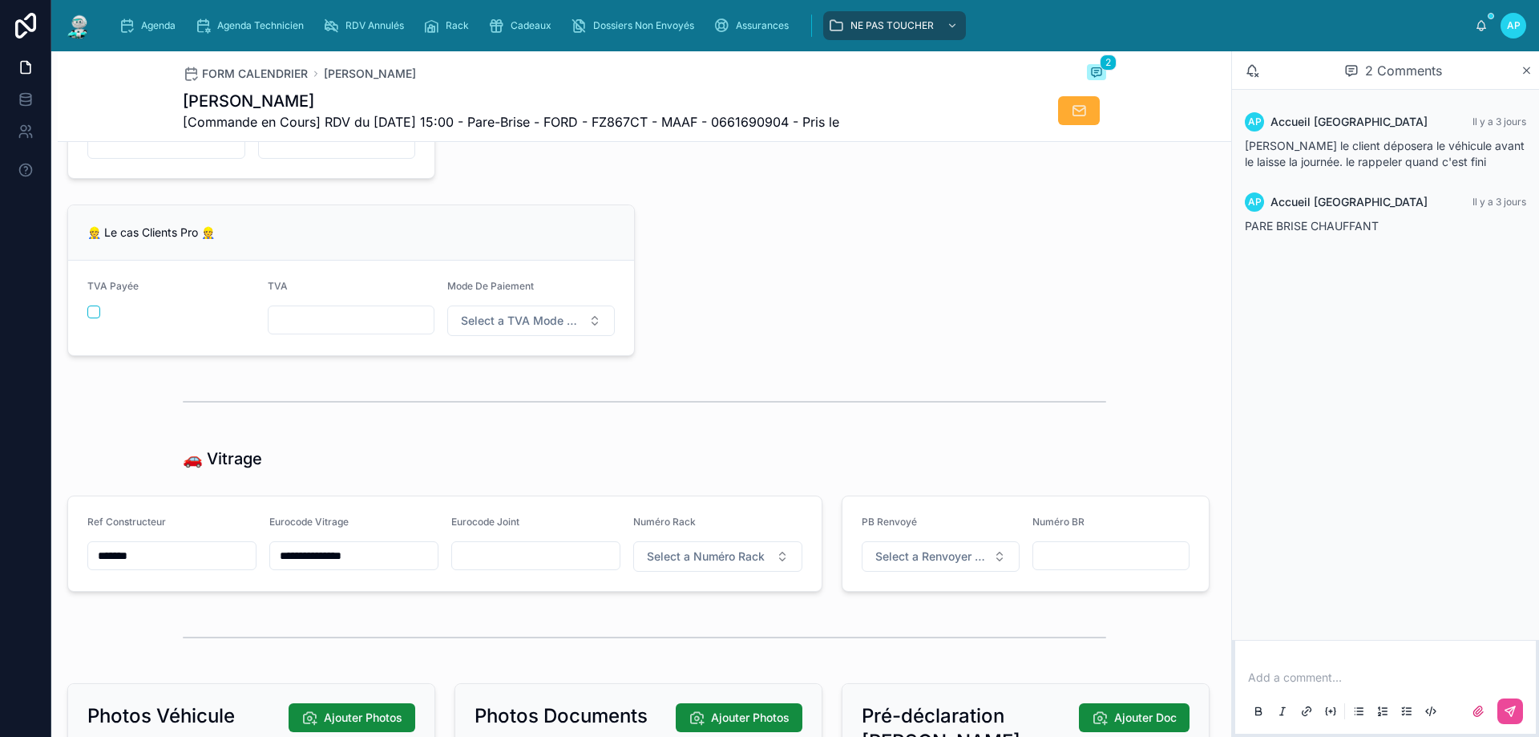
scroll to position [1763, 0]
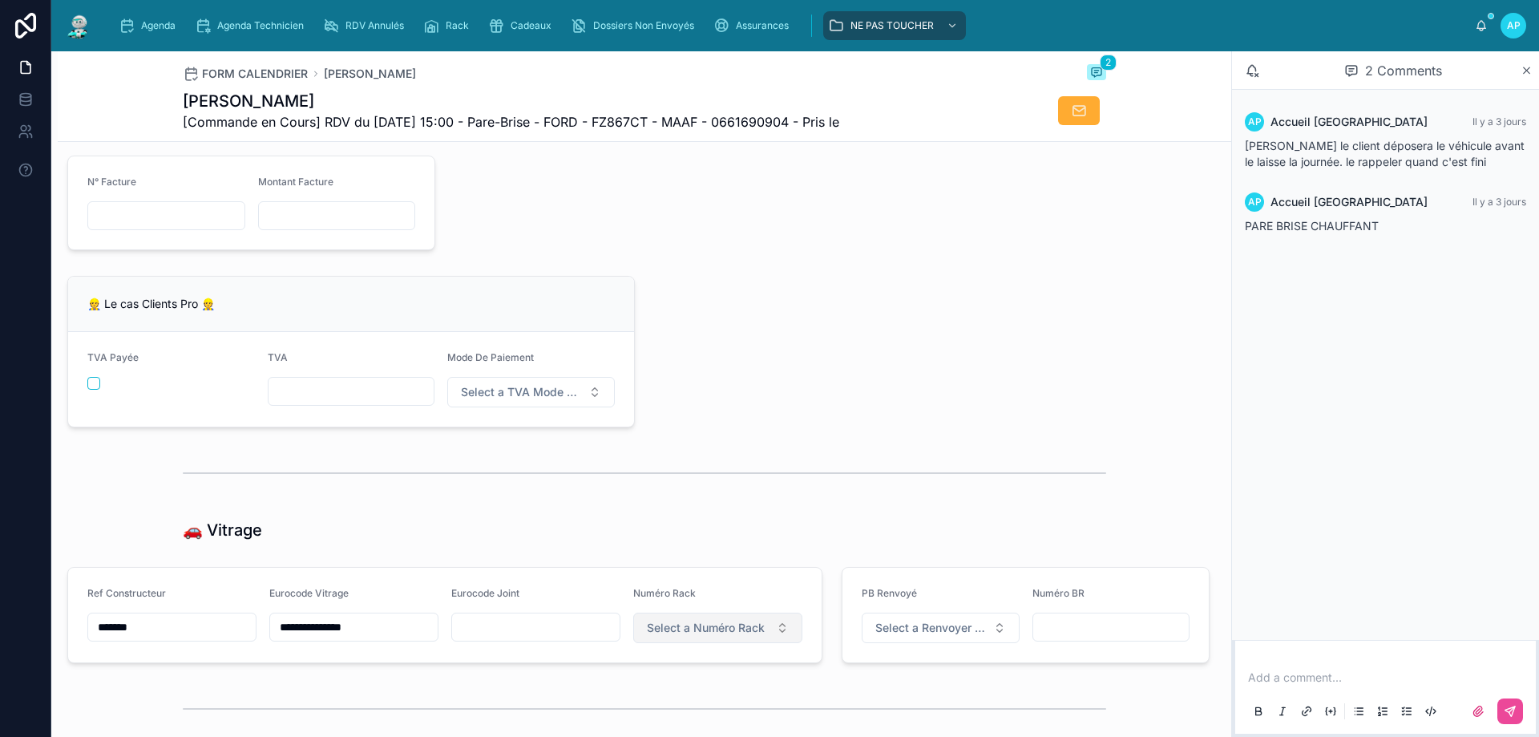
click at [697, 636] on span "Select a Numéro Rack" at bounding box center [706, 628] width 118 height 16
type input "**"
click at [656, 701] on div "Hors Rack" at bounding box center [654, 702] width 47 height 13
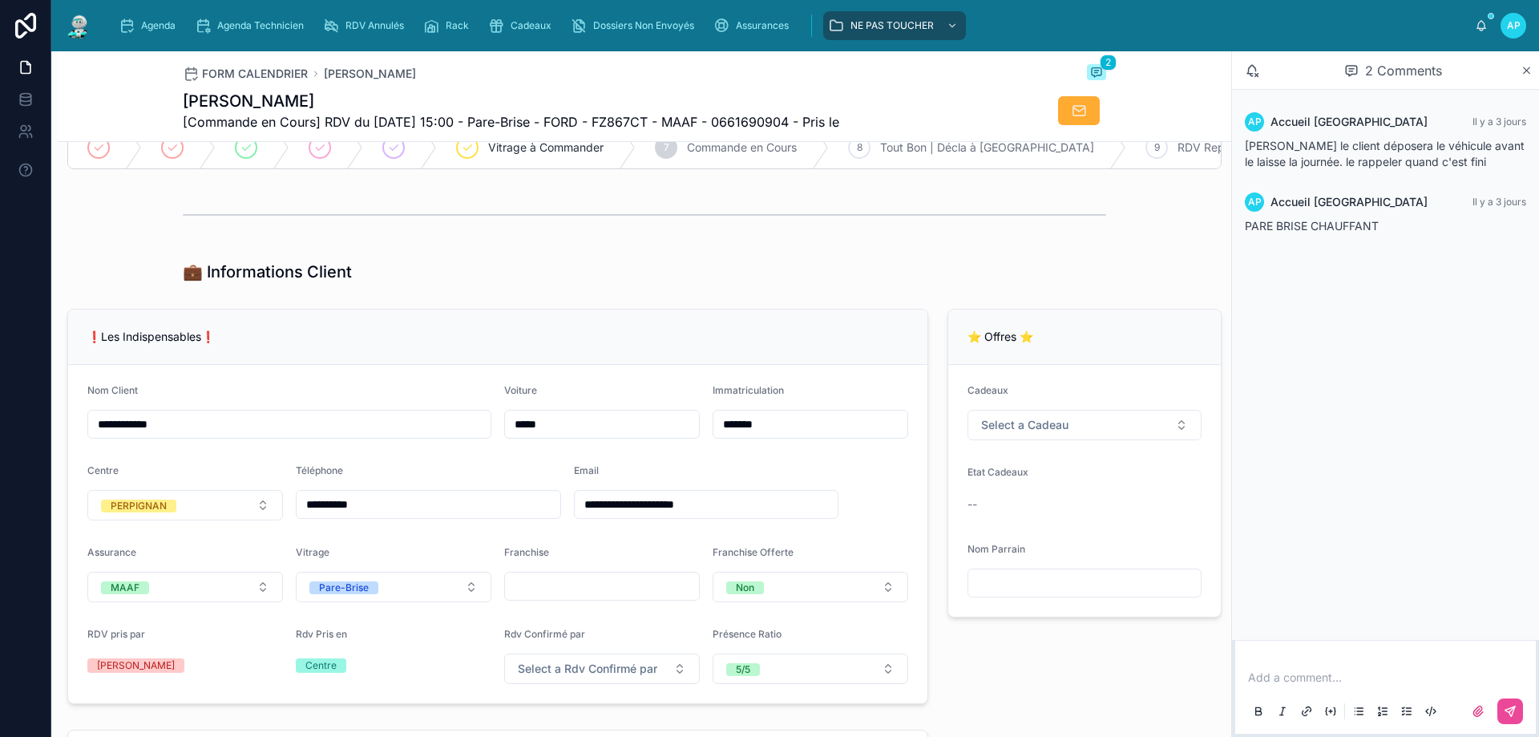
scroll to position [0, 0]
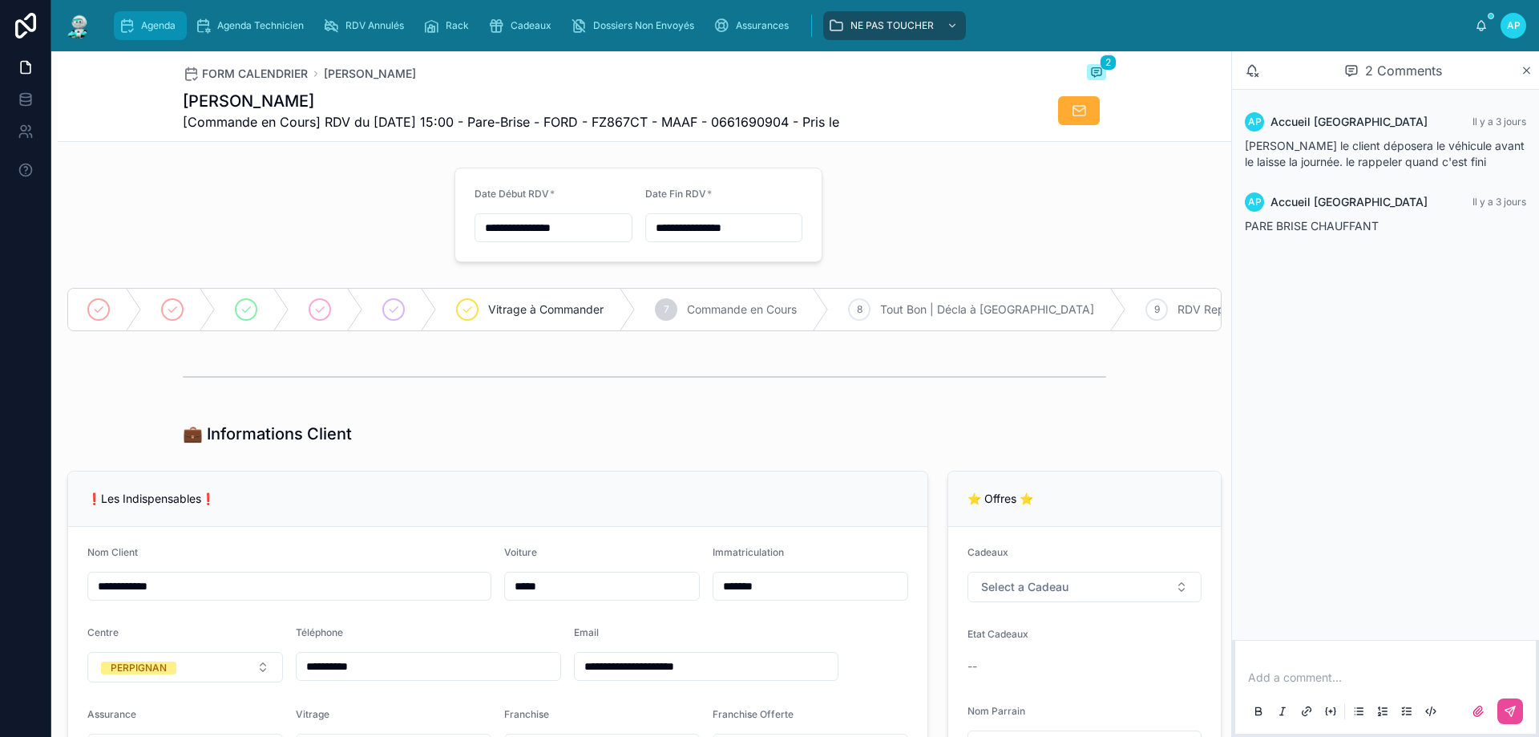
click at [133, 18] on icon "scrollable content" at bounding box center [127, 26] width 16 height 16
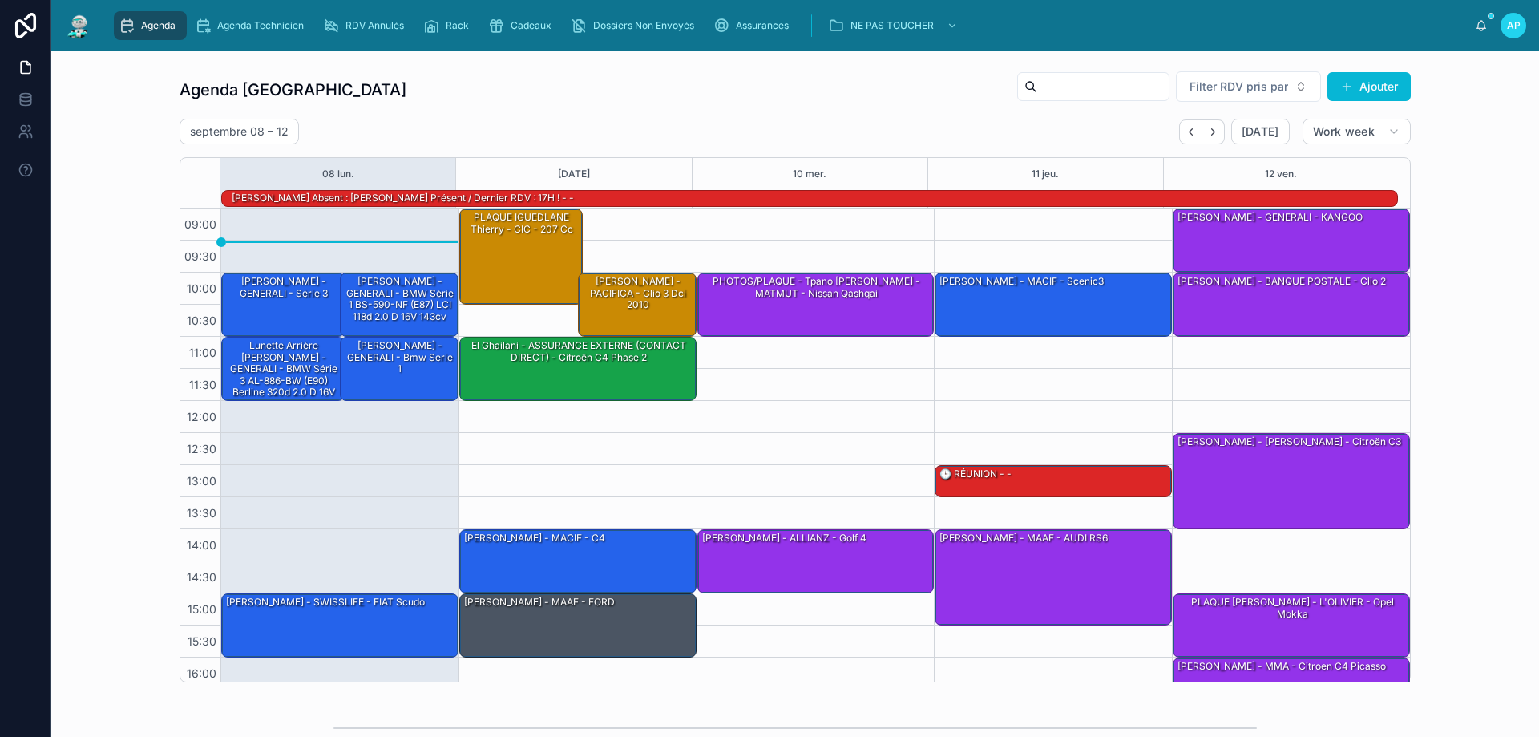
scroll to position [105, 0]
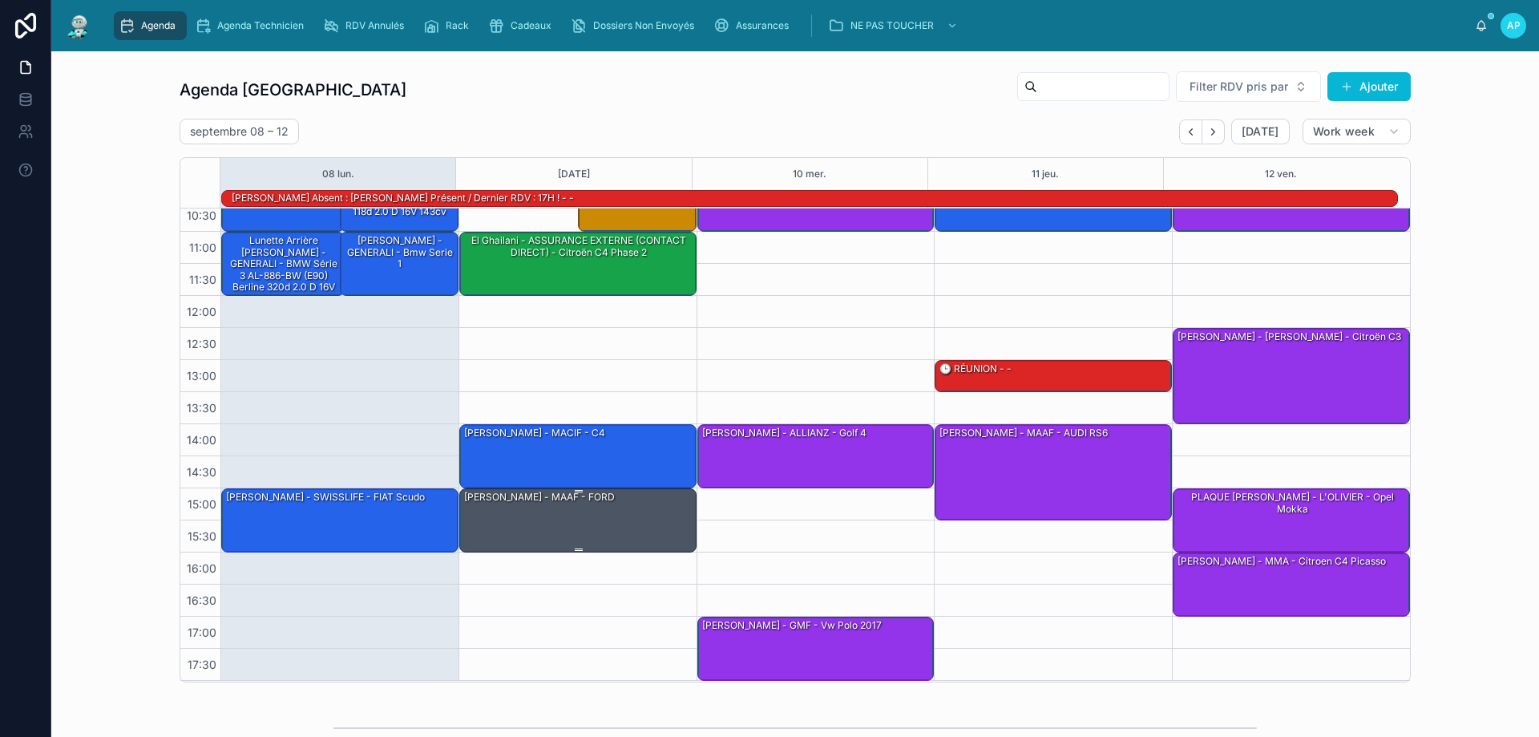
click at [579, 507] on div "[PERSON_NAME] - MAAF - FORD" at bounding box center [578, 519] width 232 height 61
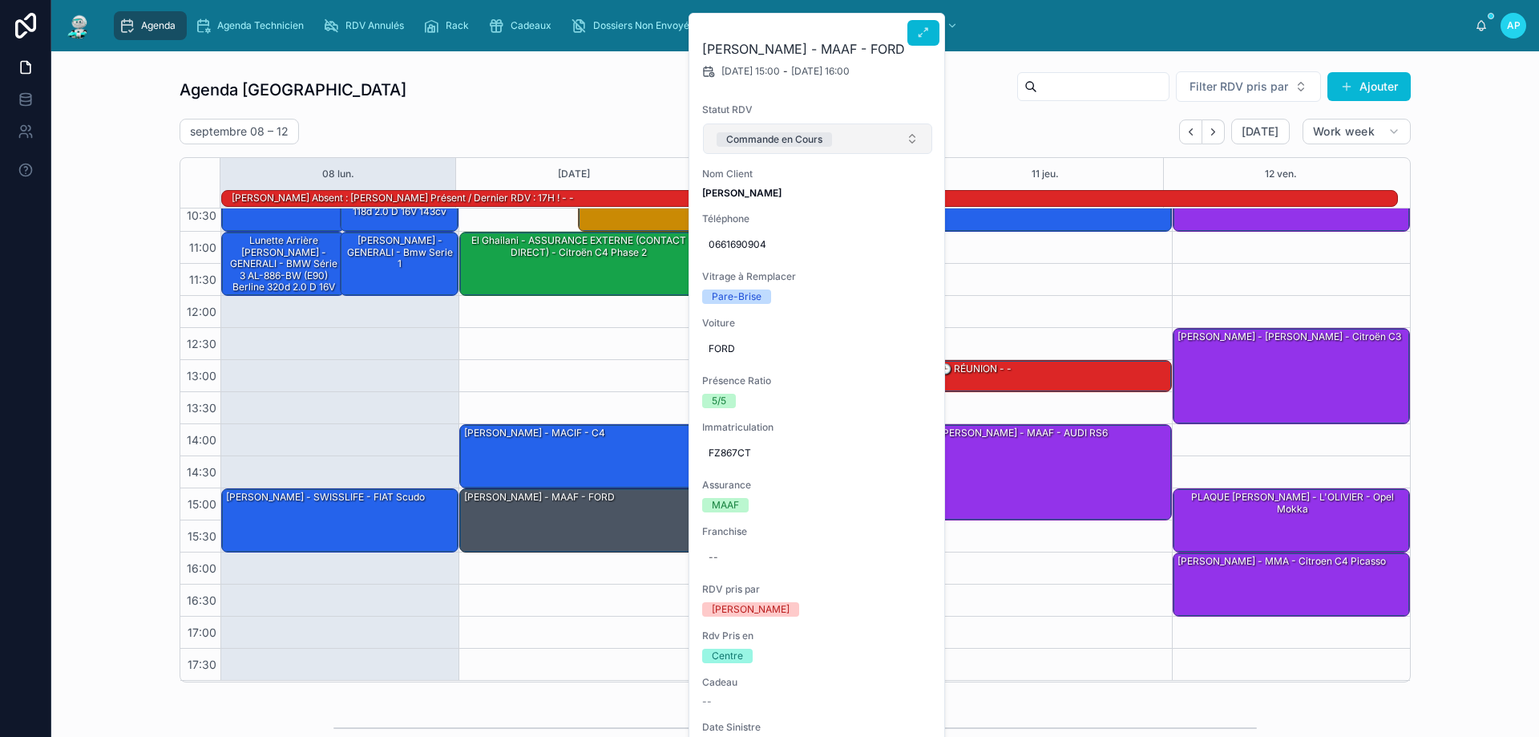
click at [770, 141] on div "Commande en Cours" at bounding box center [774, 139] width 96 height 14
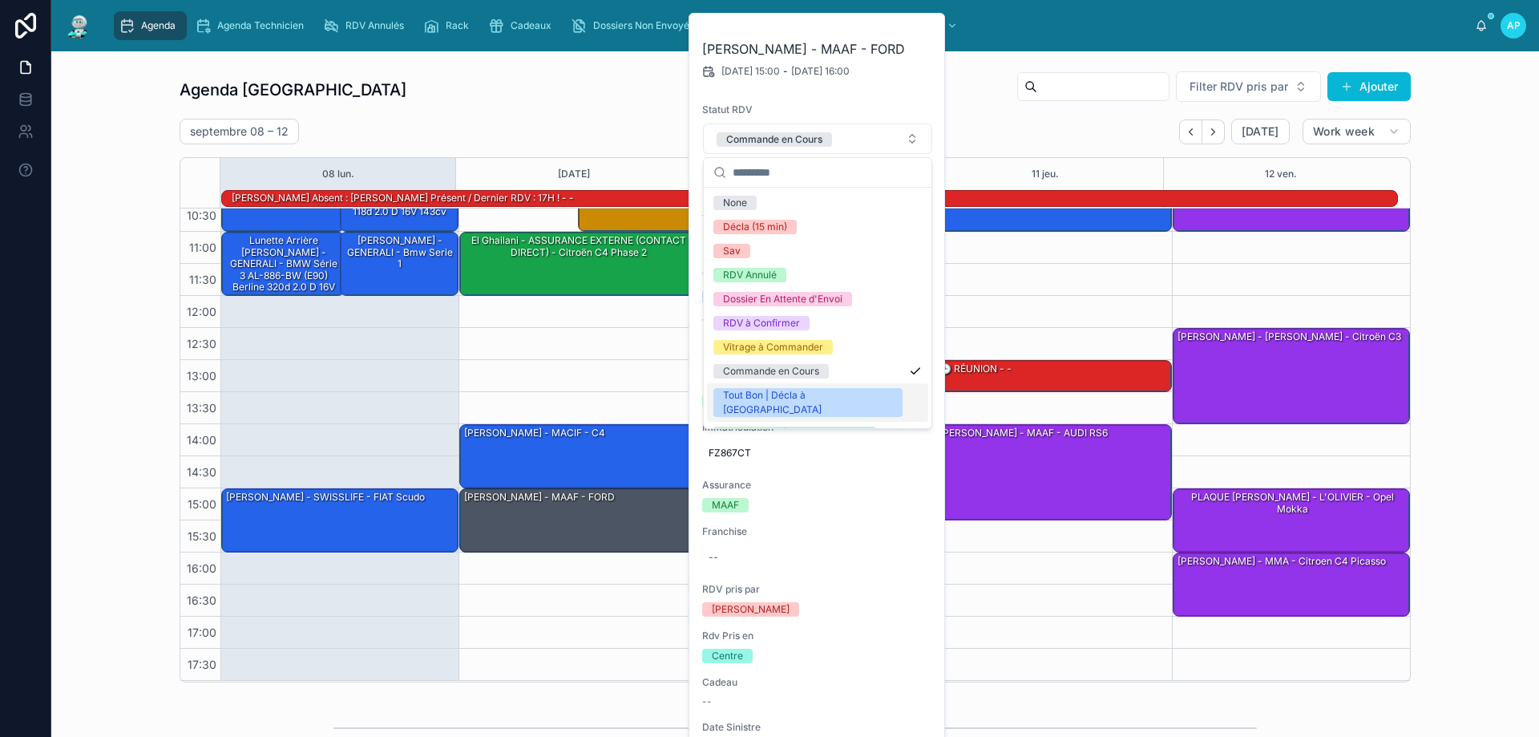
click at [815, 398] on div "Tout Bon | Décla à [GEOGRAPHIC_DATA]" at bounding box center [808, 402] width 170 height 29
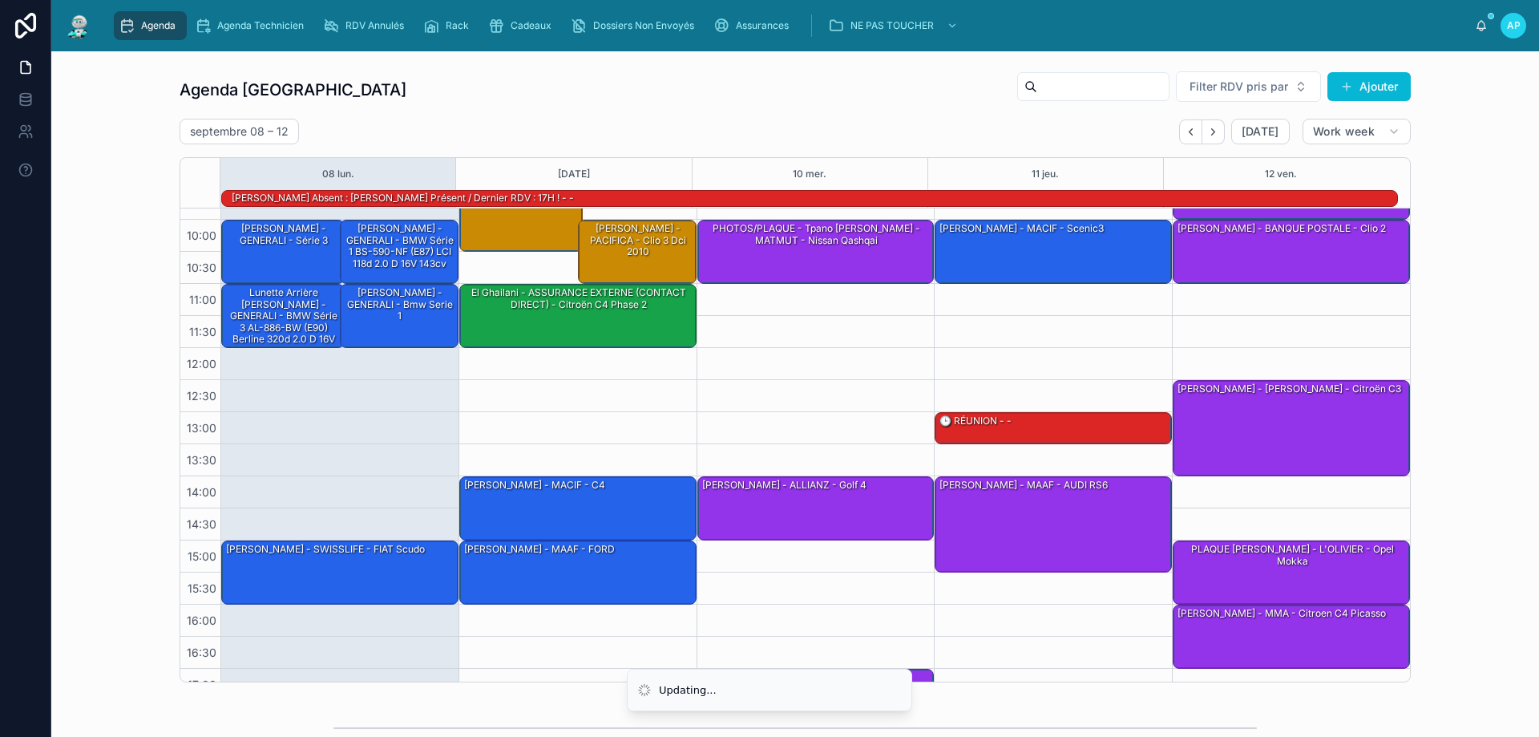
scroll to position [0, 0]
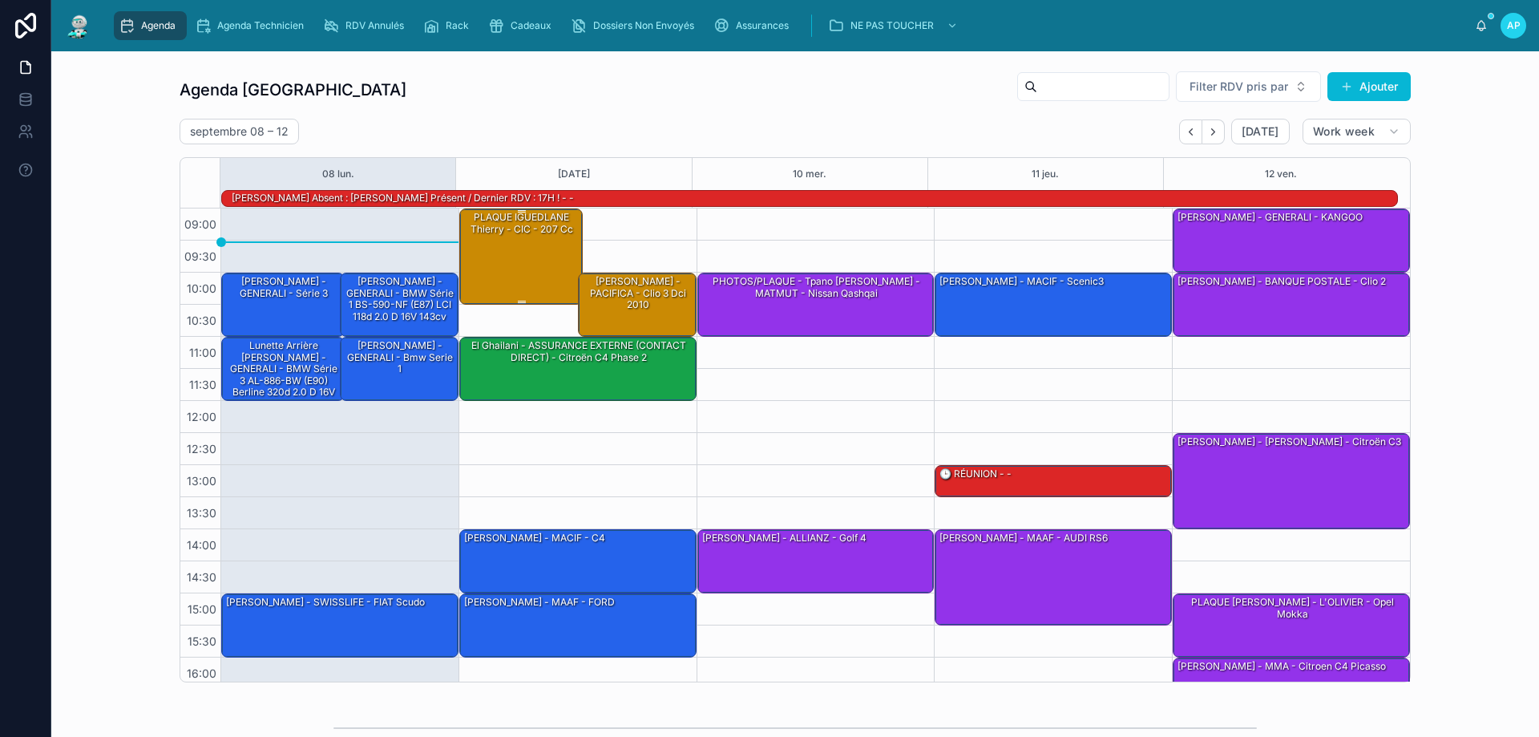
click at [527, 252] on div "PLAQUE IGUEDLANE Thierry - CIC - 207 cc" at bounding box center [521, 255] width 119 height 93
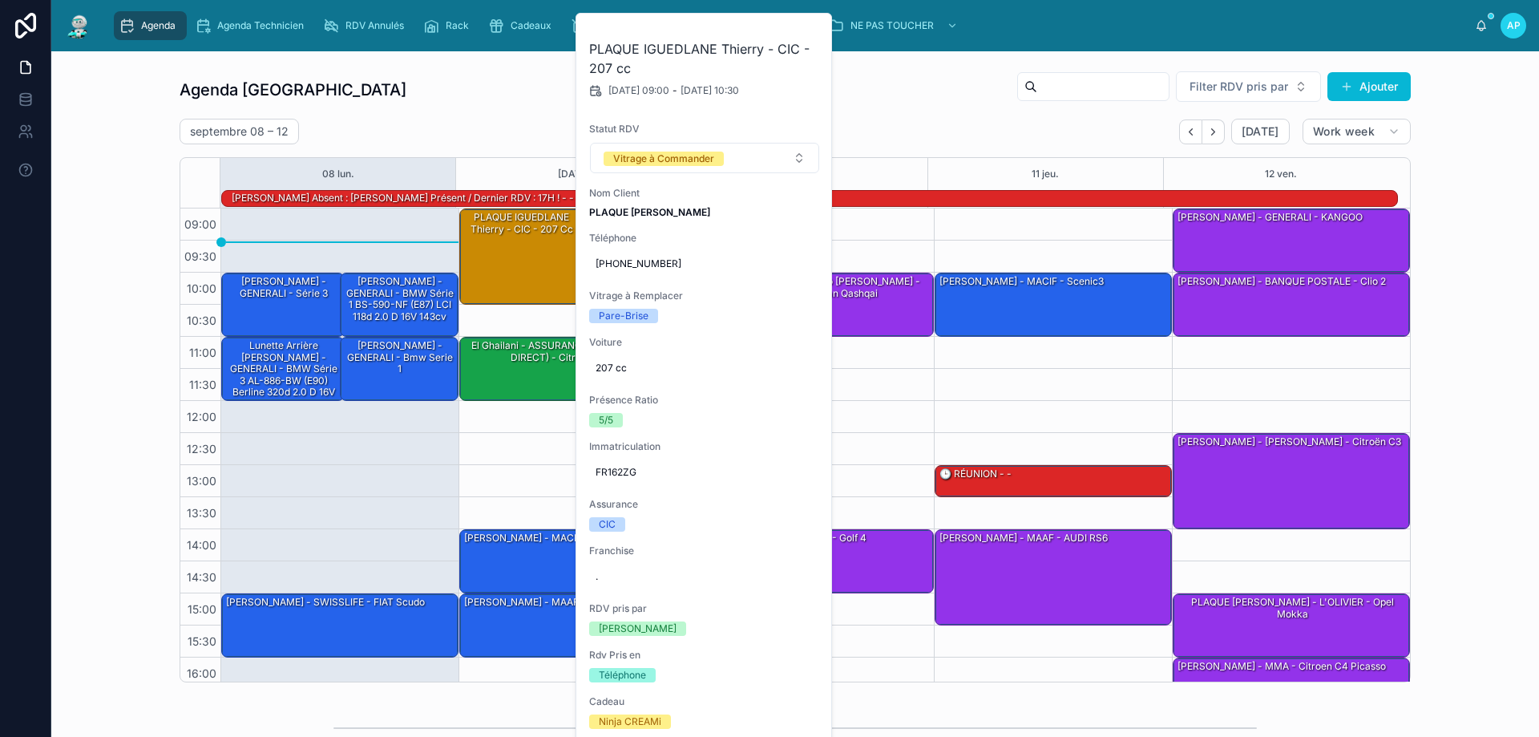
click at [293, 433] on div "10:00 – 11:00 [PERSON_NAME] - GENERALI - série 3 11:00 – 12:00 Lunette arrière …" at bounding box center [339, 496] width 238 height 577
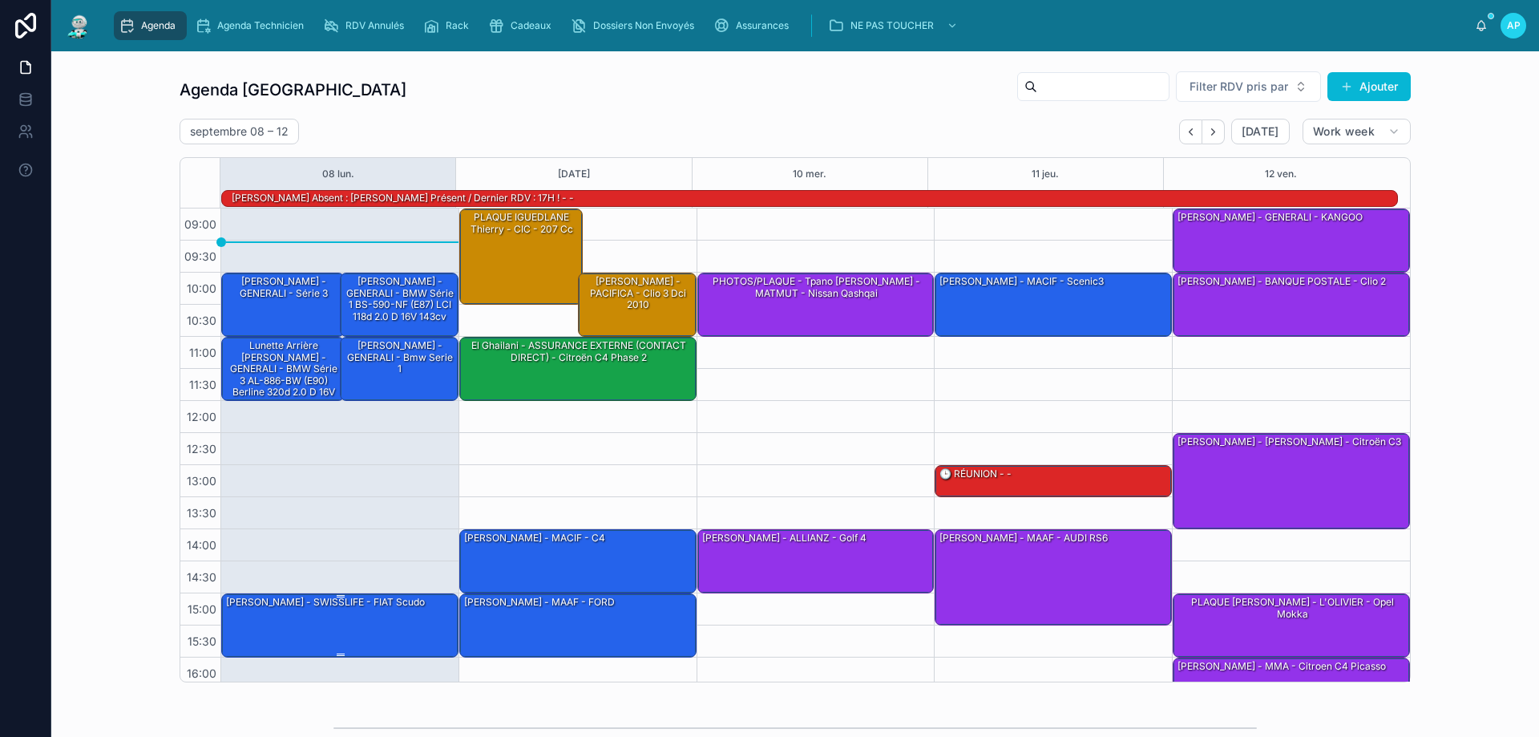
click at [382, 616] on div "[PERSON_NAME] - SWISSLIFE - FIAT Scudo" at bounding box center [340, 624] width 232 height 61
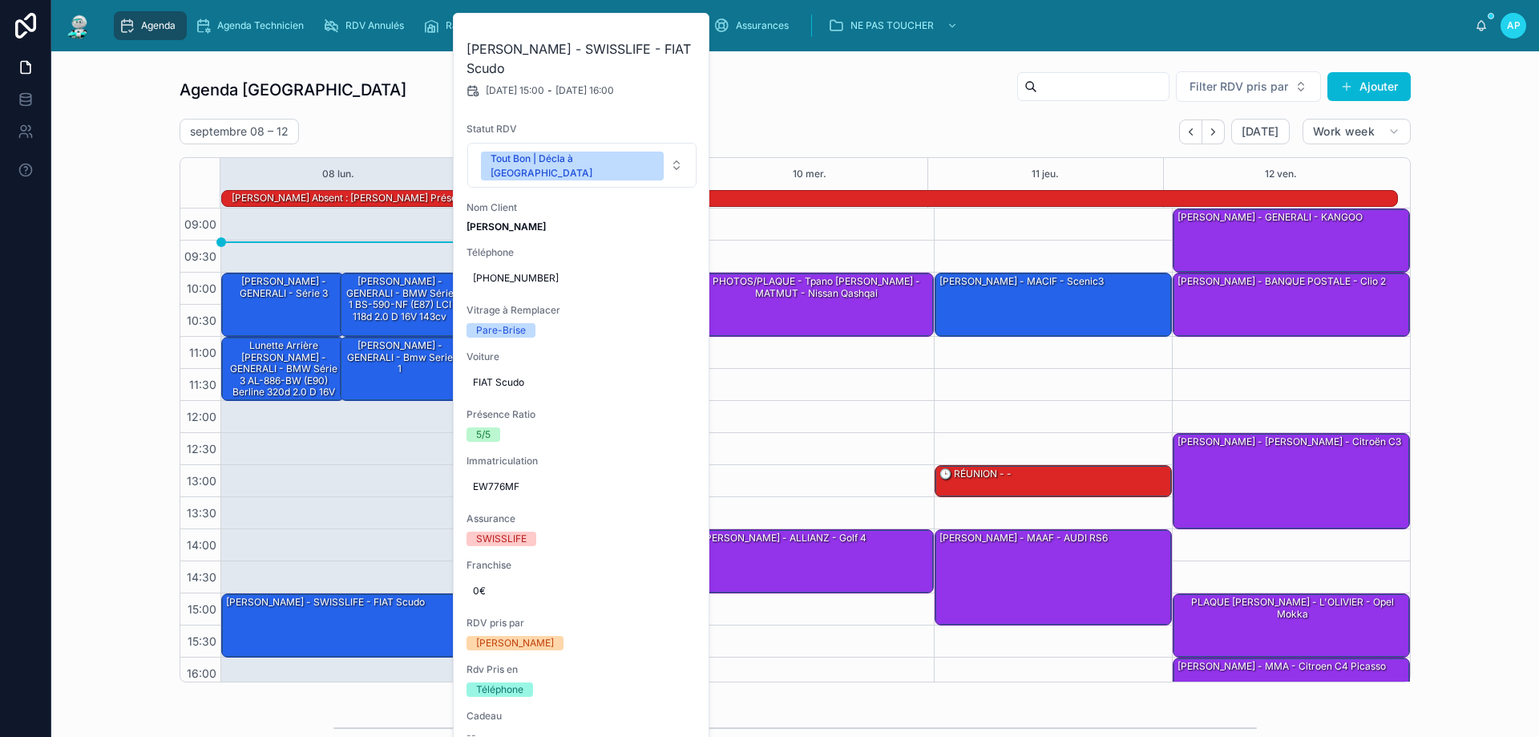
click at [841, 415] on div "10:00 – 11:00 PHOTOS/PLAQUE - Tpano [PERSON_NAME] - MATMUT - Nissan Qashqai 14:…" at bounding box center [815, 496] width 238 height 577
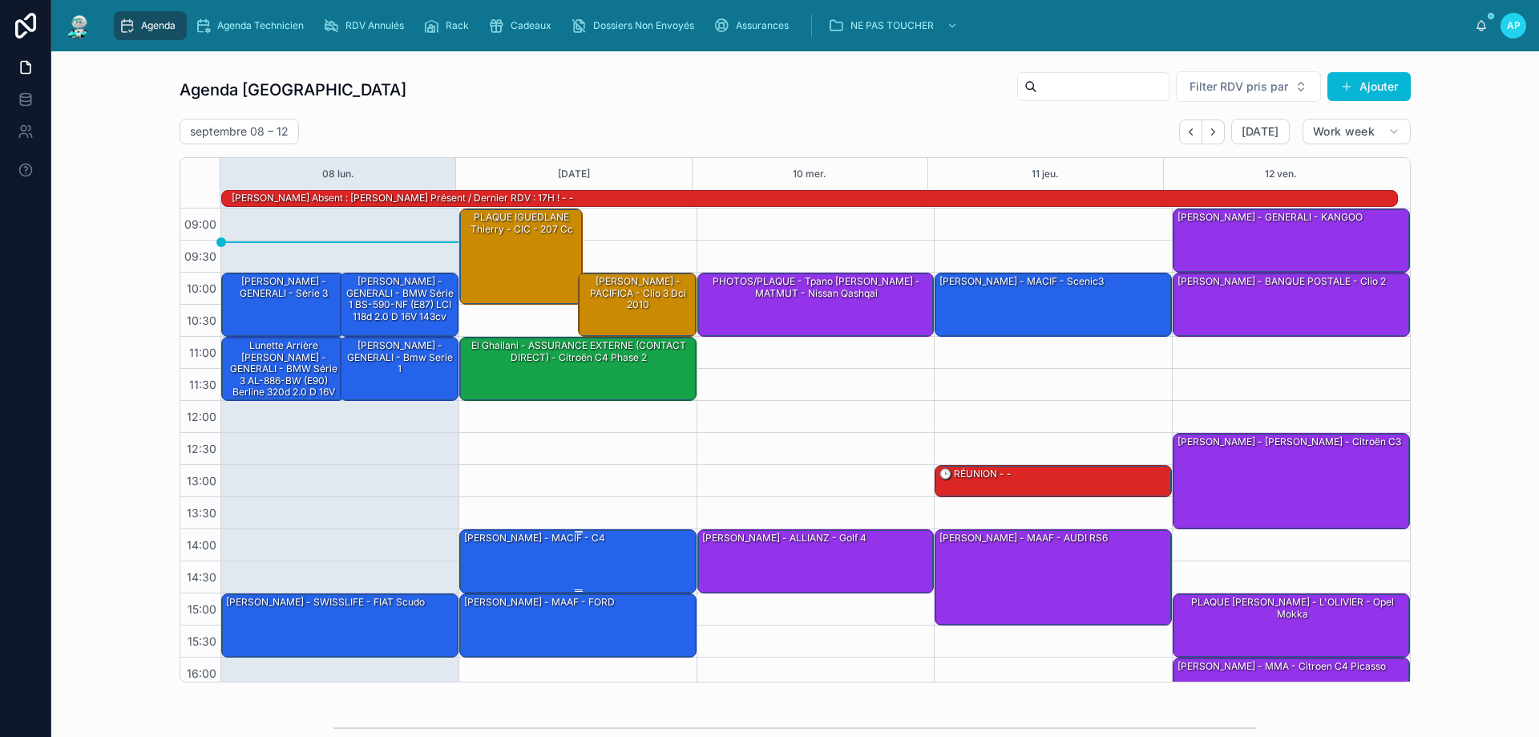
click at [610, 547] on div "[PERSON_NAME] - MACIF - c4" at bounding box center [578, 560] width 232 height 61
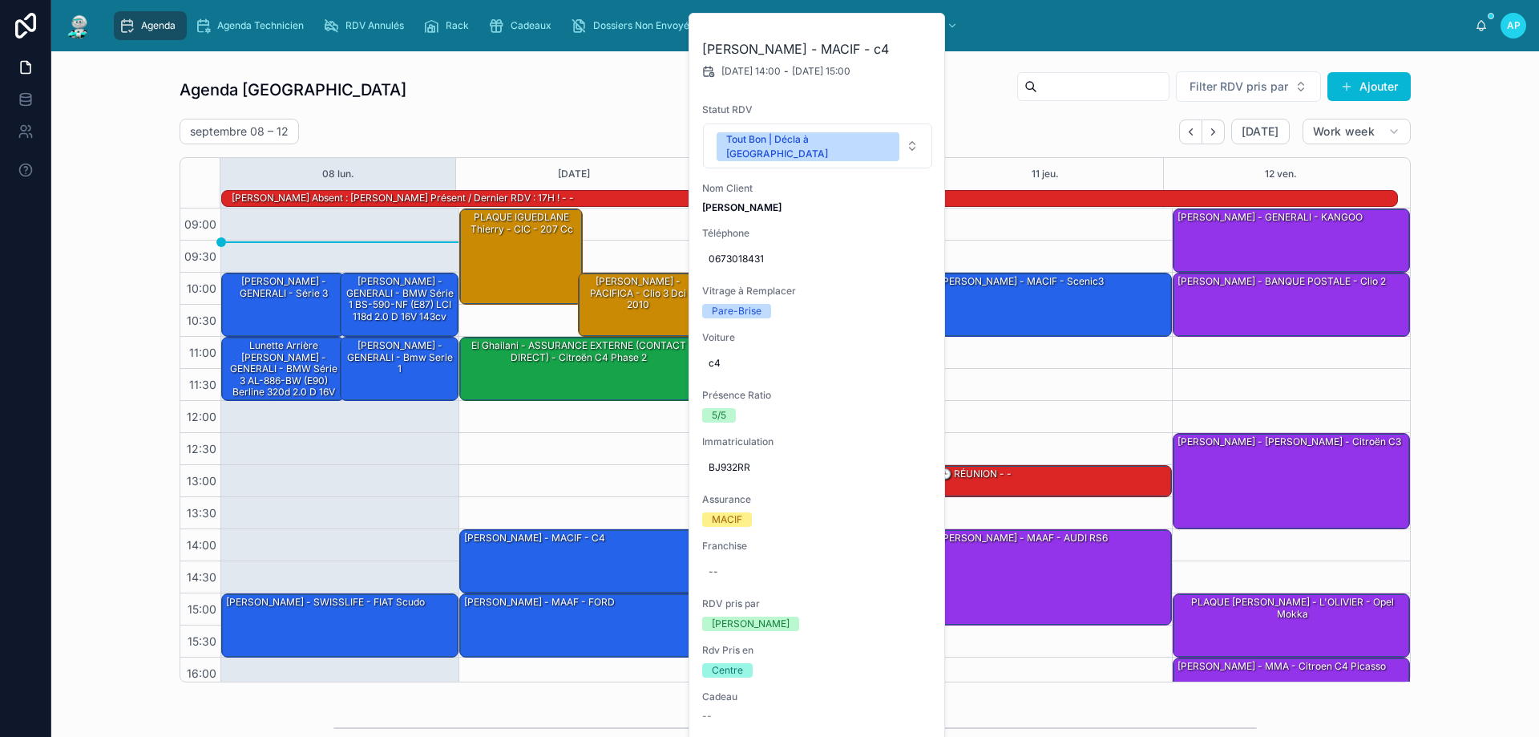
click at [640, 448] on div "09:00 – 10:30 PLAQUE [PERSON_NAME] - CIC - 207 cc 11:00 – 12:00 El Ghailani - A…" at bounding box center [577, 496] width 238 height 577
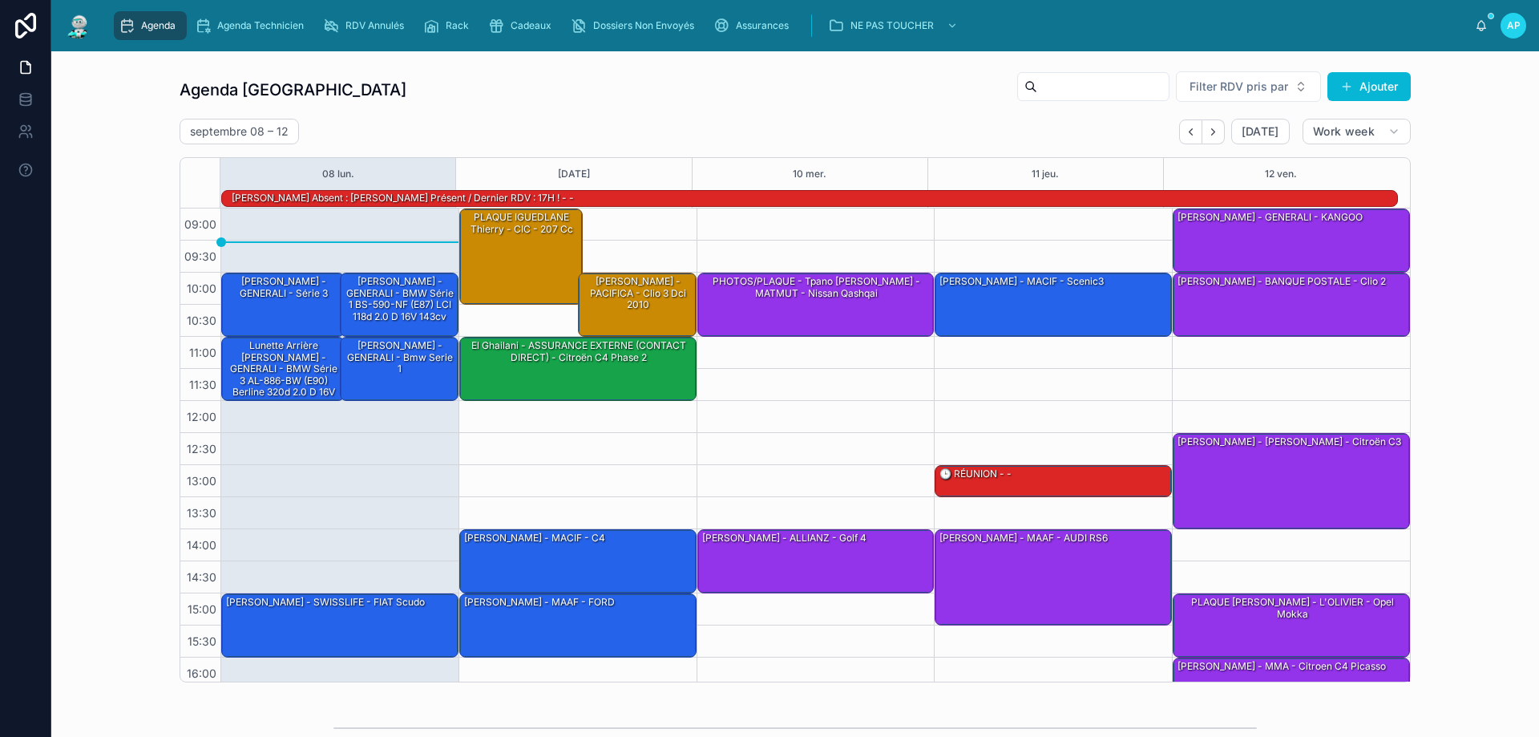
click at [170, 21] on span "Agenda" at bounding box center [158, 25] width 34 height 13
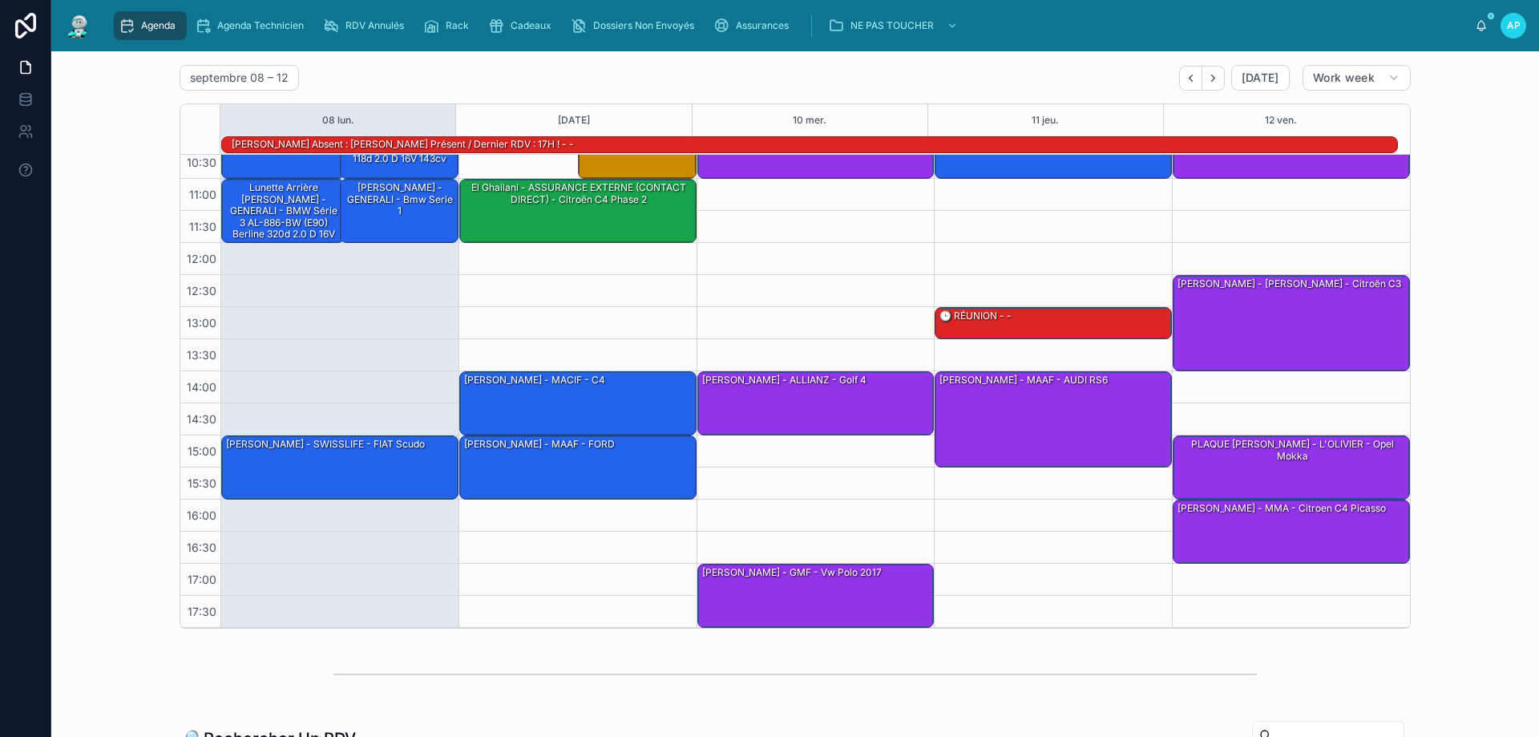
scroll to position [80, 0]
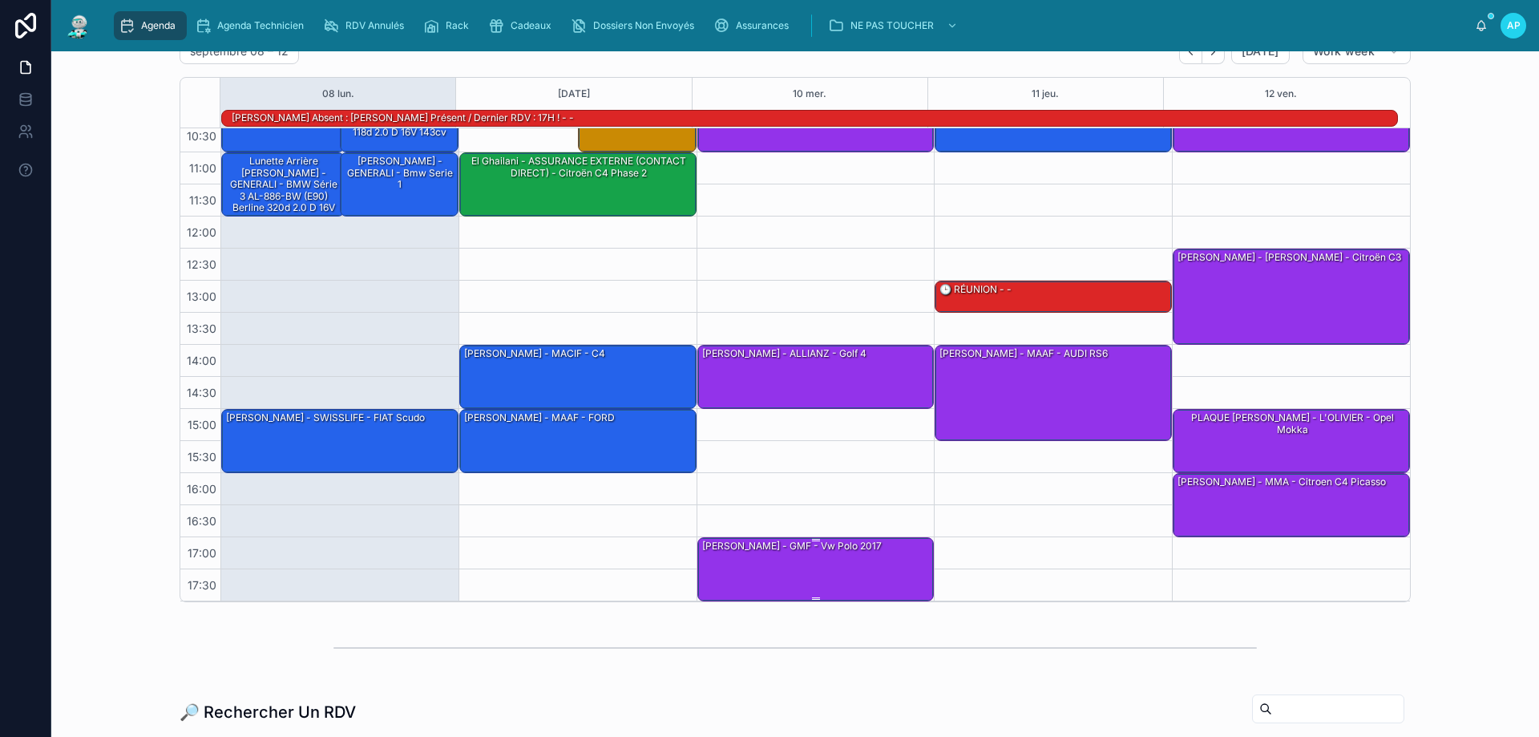
click at [811, 574] on div "[PERSON_NAME] - GMF - vw polo 2017" at bounding box center [817, 568] width 232 height 61
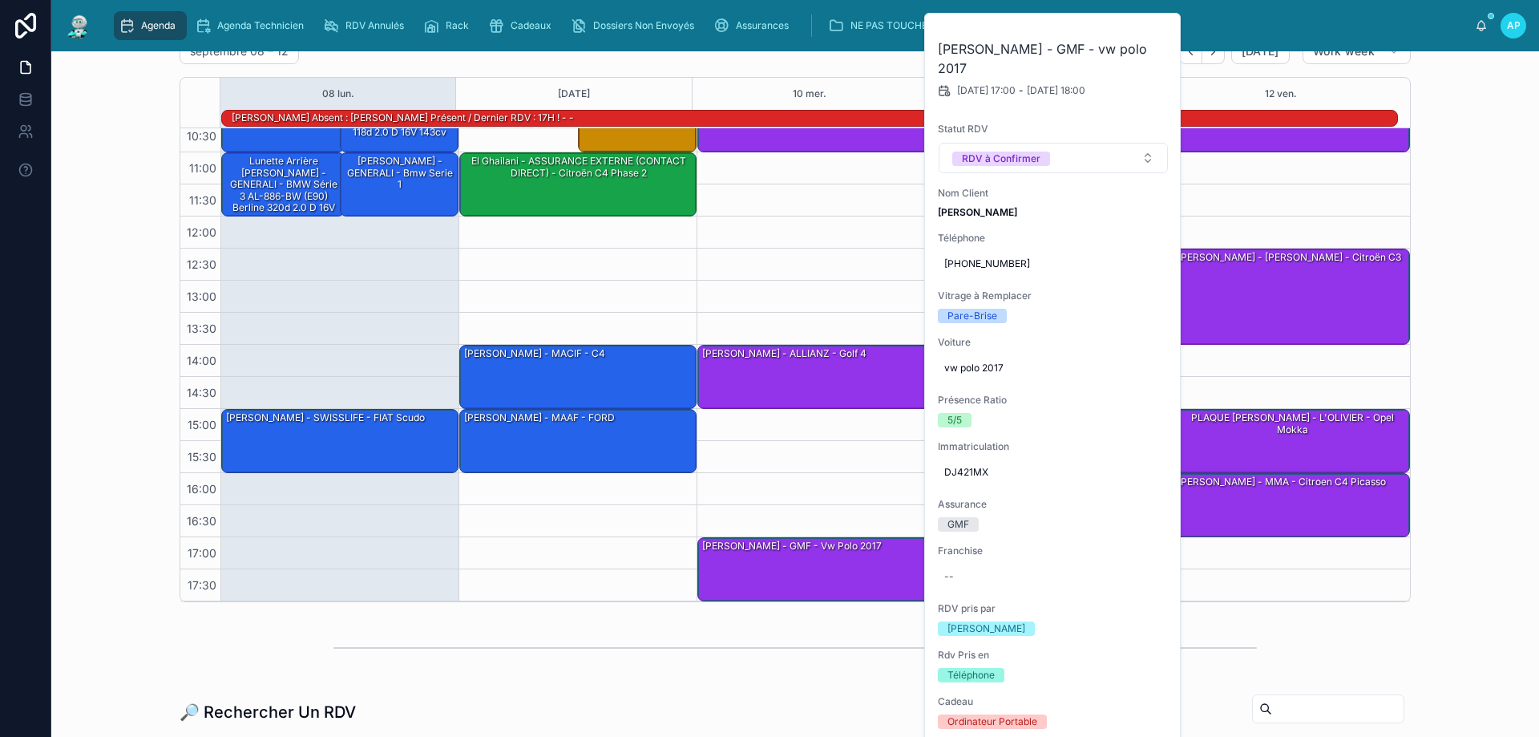
click at [777, 246] on div "10:00 – 11:00 PHOTOS/PLAQUE - Tpano [PERSON_NAME] - MATMUT - Nissan Qashqai 14:…" at bounding box center [815, 312] width 238 height 577
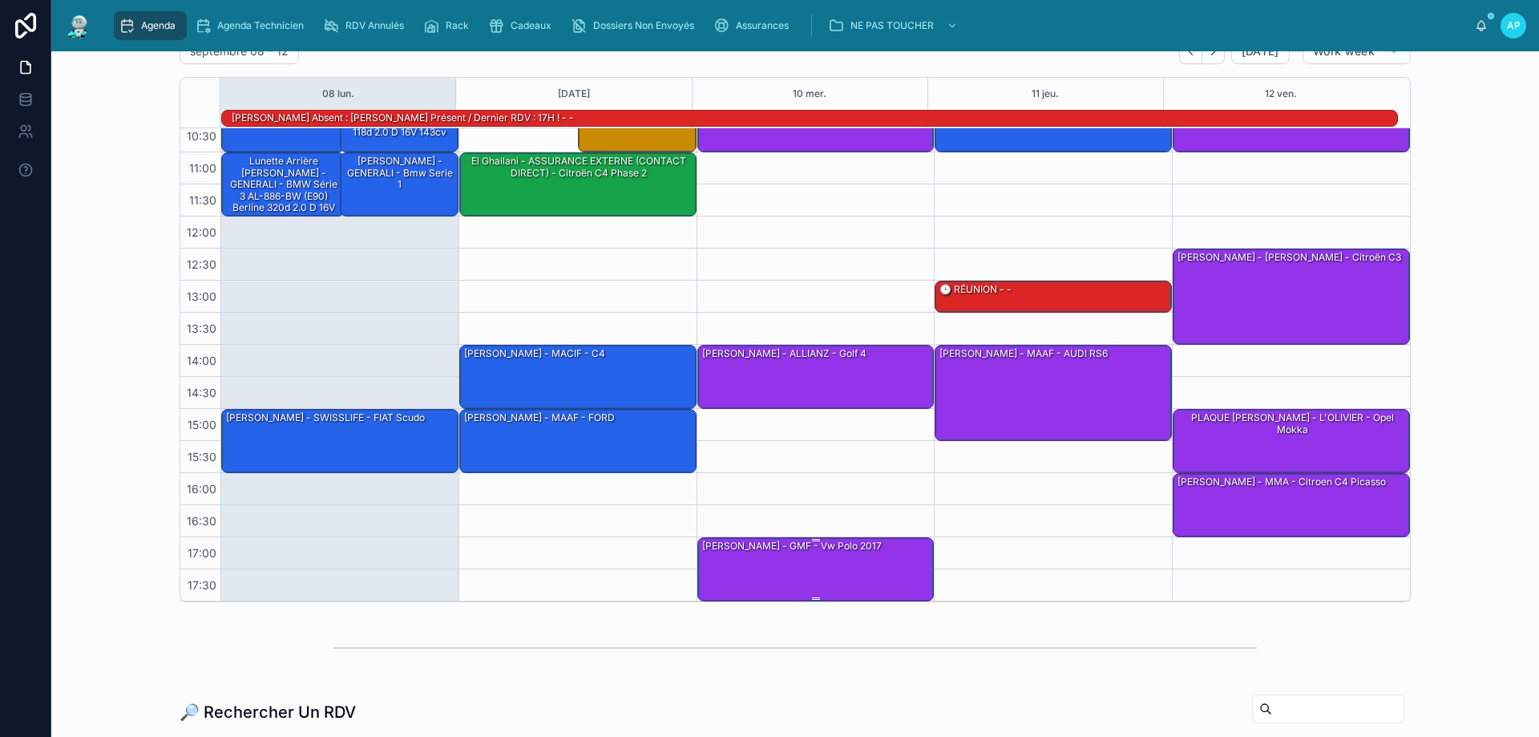
click at [837, 550] on div "[PERSON_NAME] - GMF - vw polo 2017" at bounding box center [817, 568] width 232 height 61
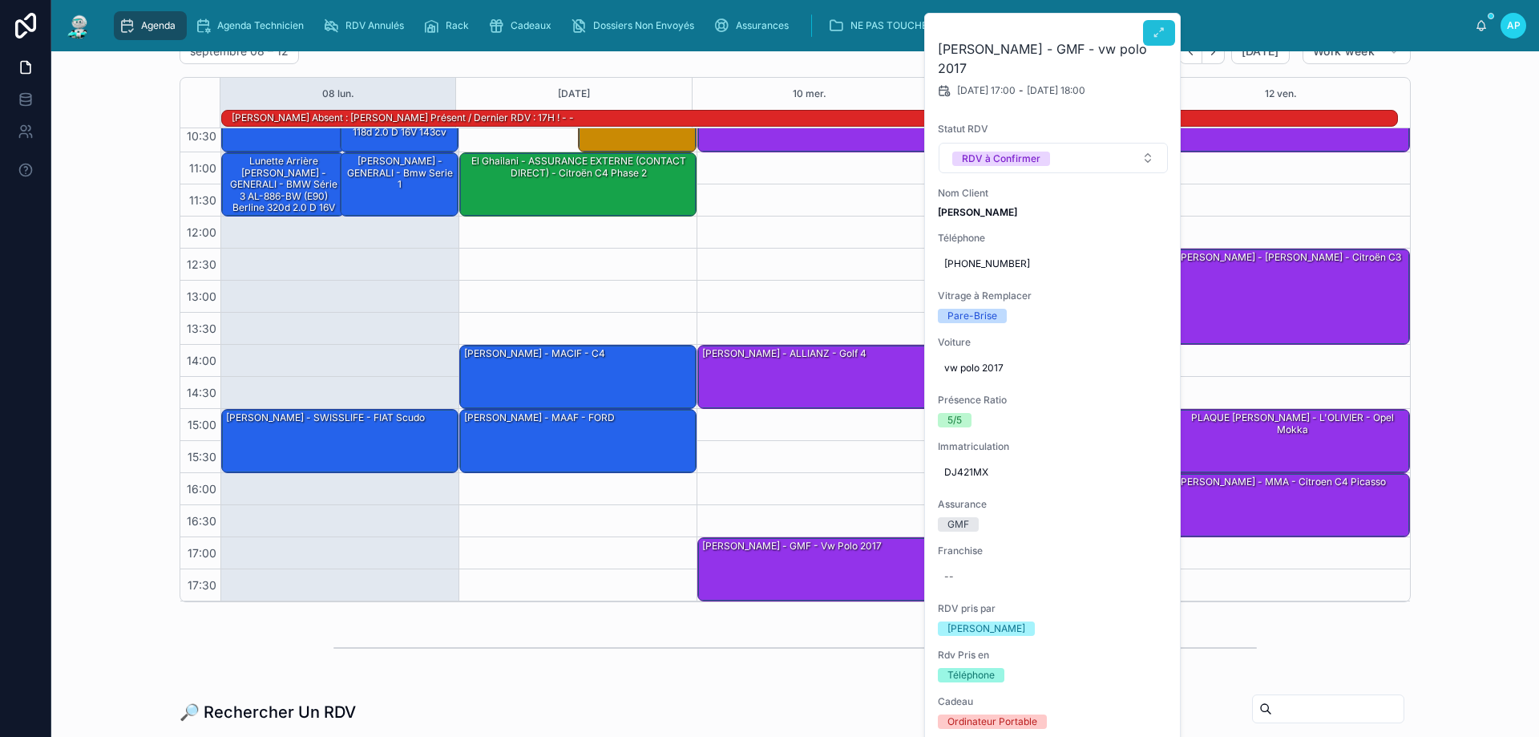
click at [1160, 30] on icon at bounding box center [1159, 32] width 13 height 13
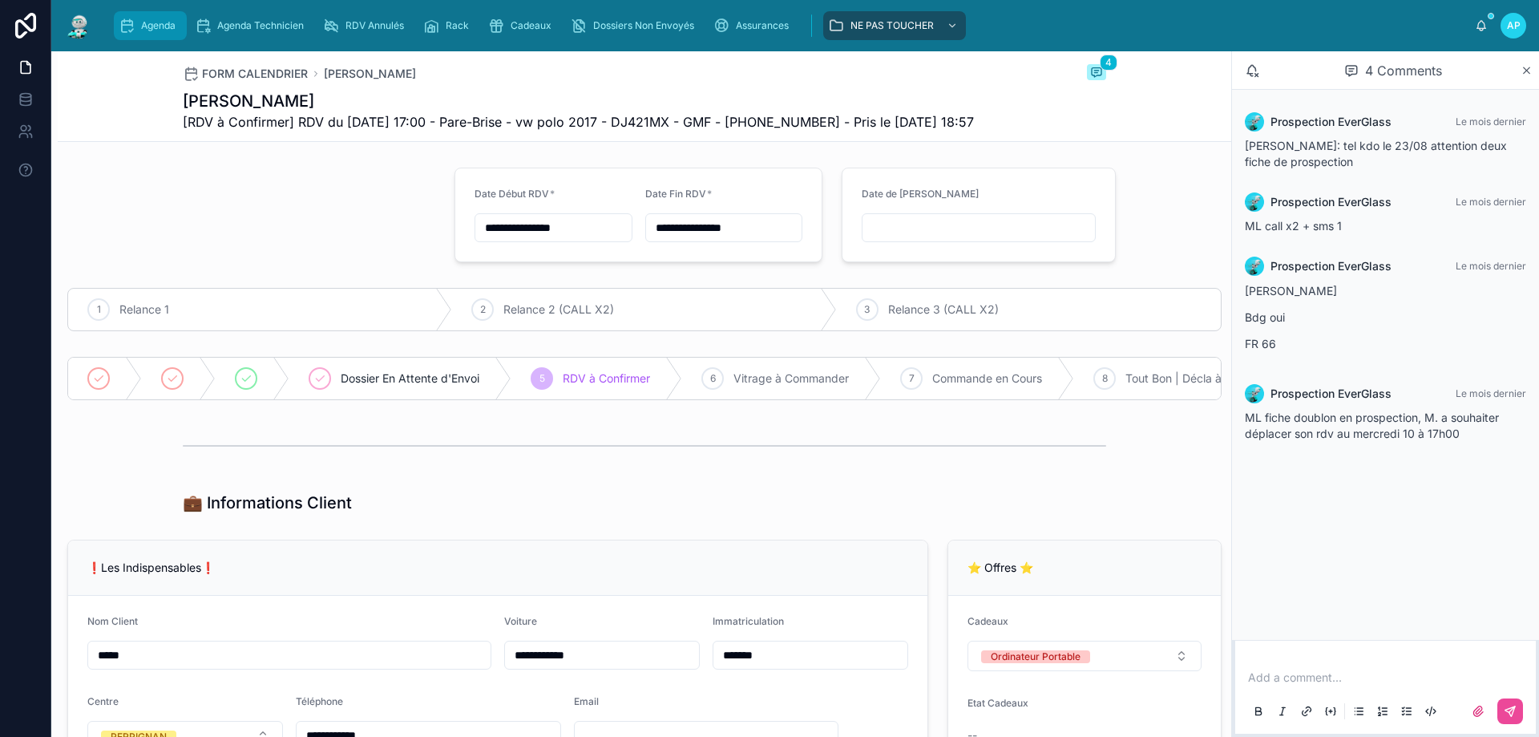
click at [133, 27] on icon "scrollable content" at bounding box center [127, 26] width 16 height 16
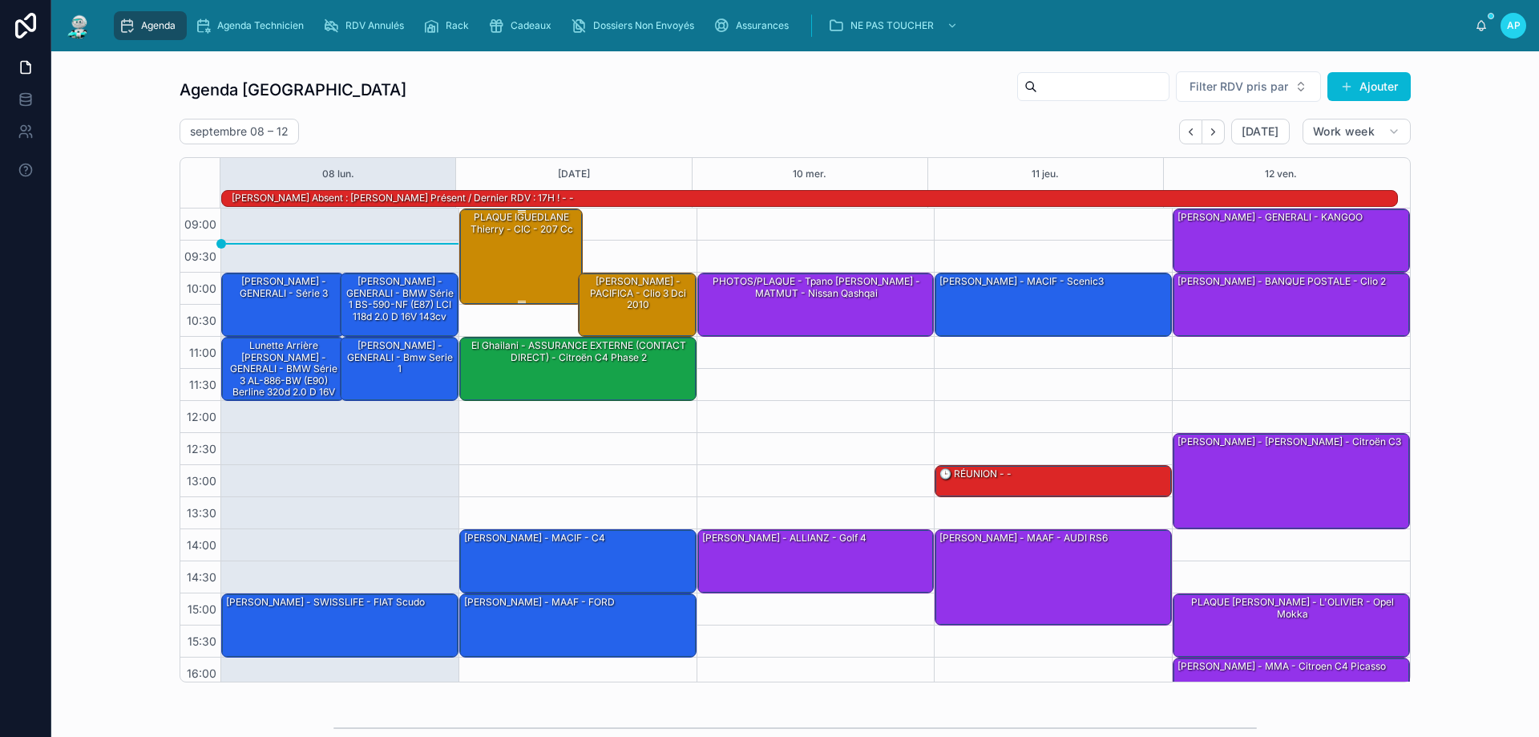
click at [523, 240] on div "PLAQUE IGUEDLANE Thierry - CIC - 207 cc" at bounding box center [521, 255] width 119 height 93
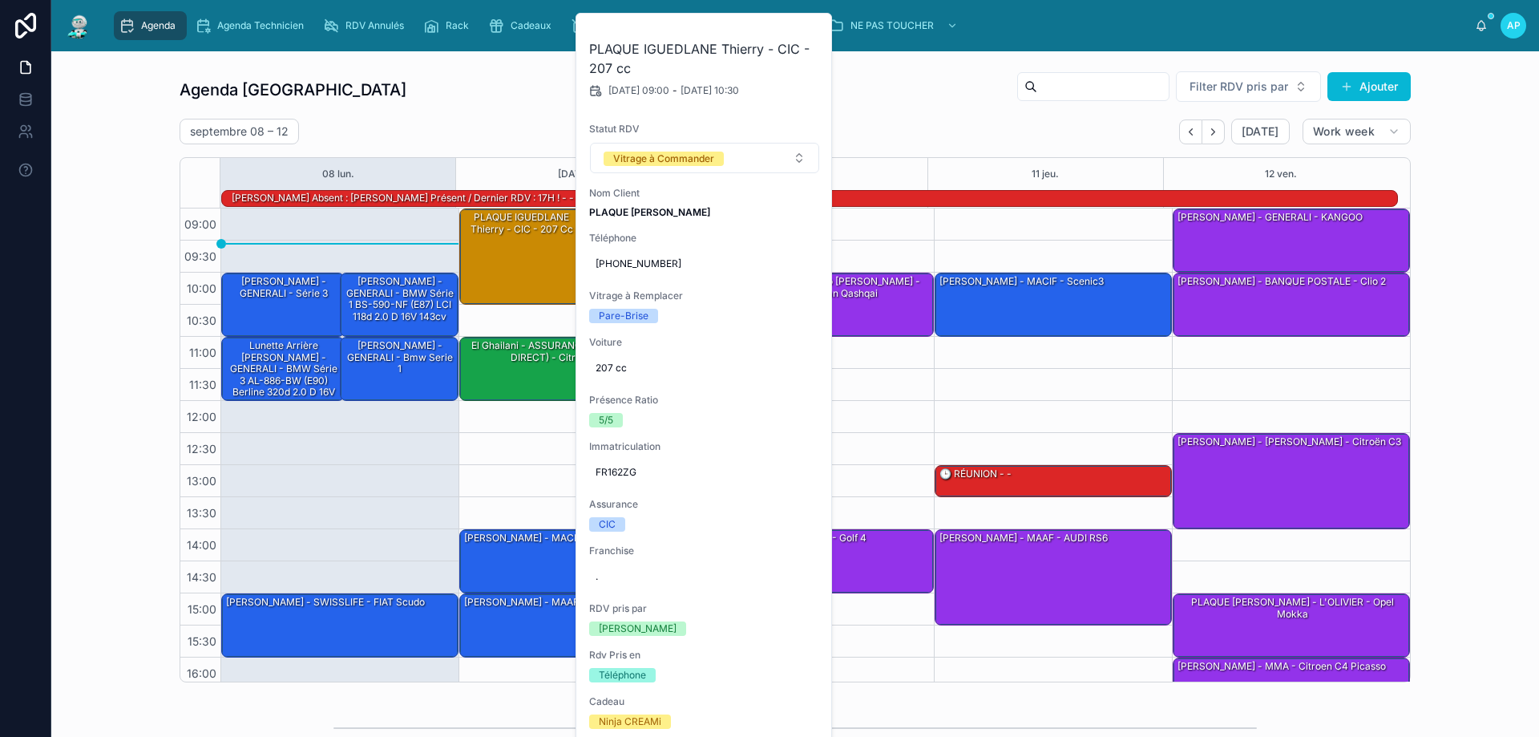
click at [543, 87] on div "Agenda Perpignan Filter RDV pris par [PERSON_NAME]" at bounding box center [795, 90] width 1231 height 38
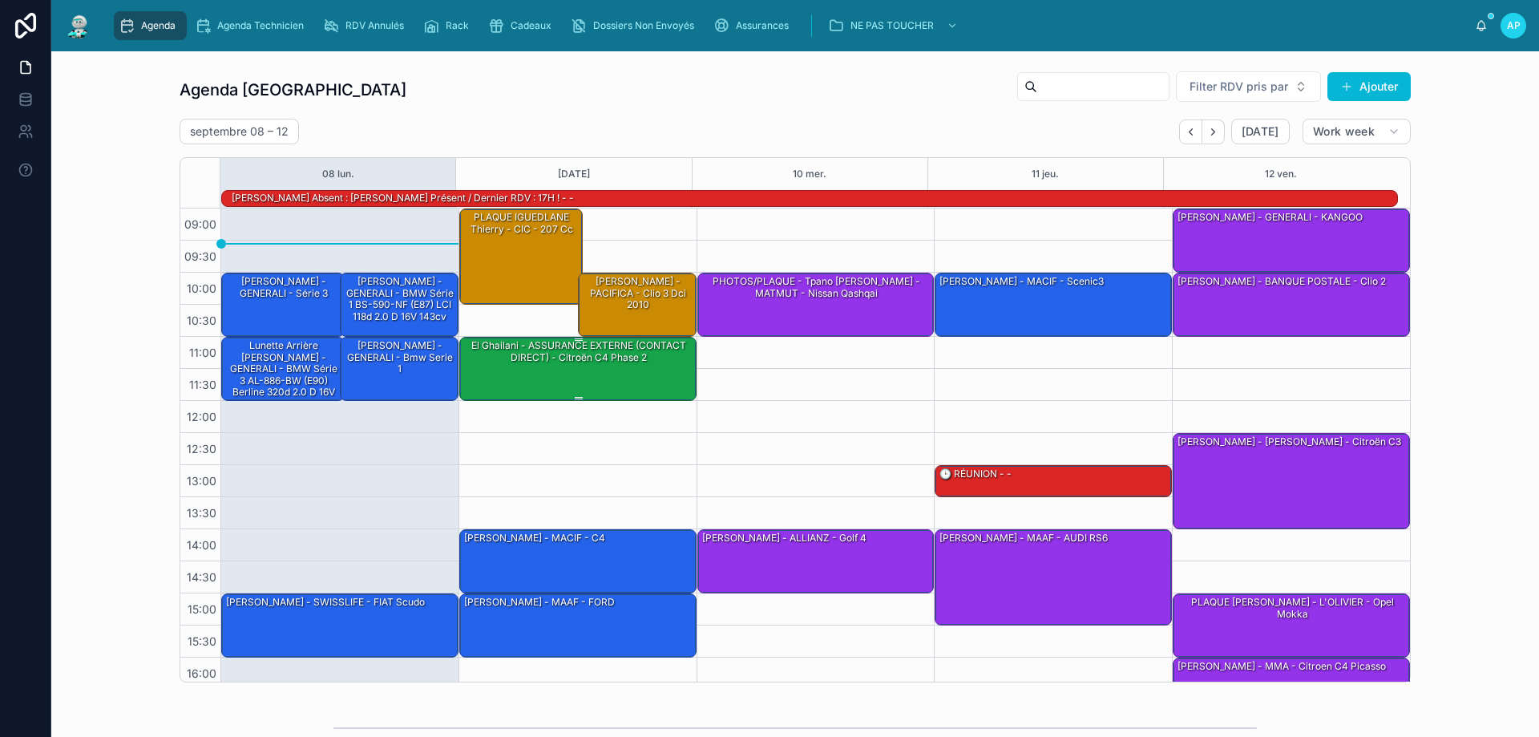
click at [578, 360] on div "El Ghailani - ASSURANCE EXTERNE (CONTACT DIRECT) - Citroën C4 Phase 2" at bounding box center [578, 351] width 232 height 26
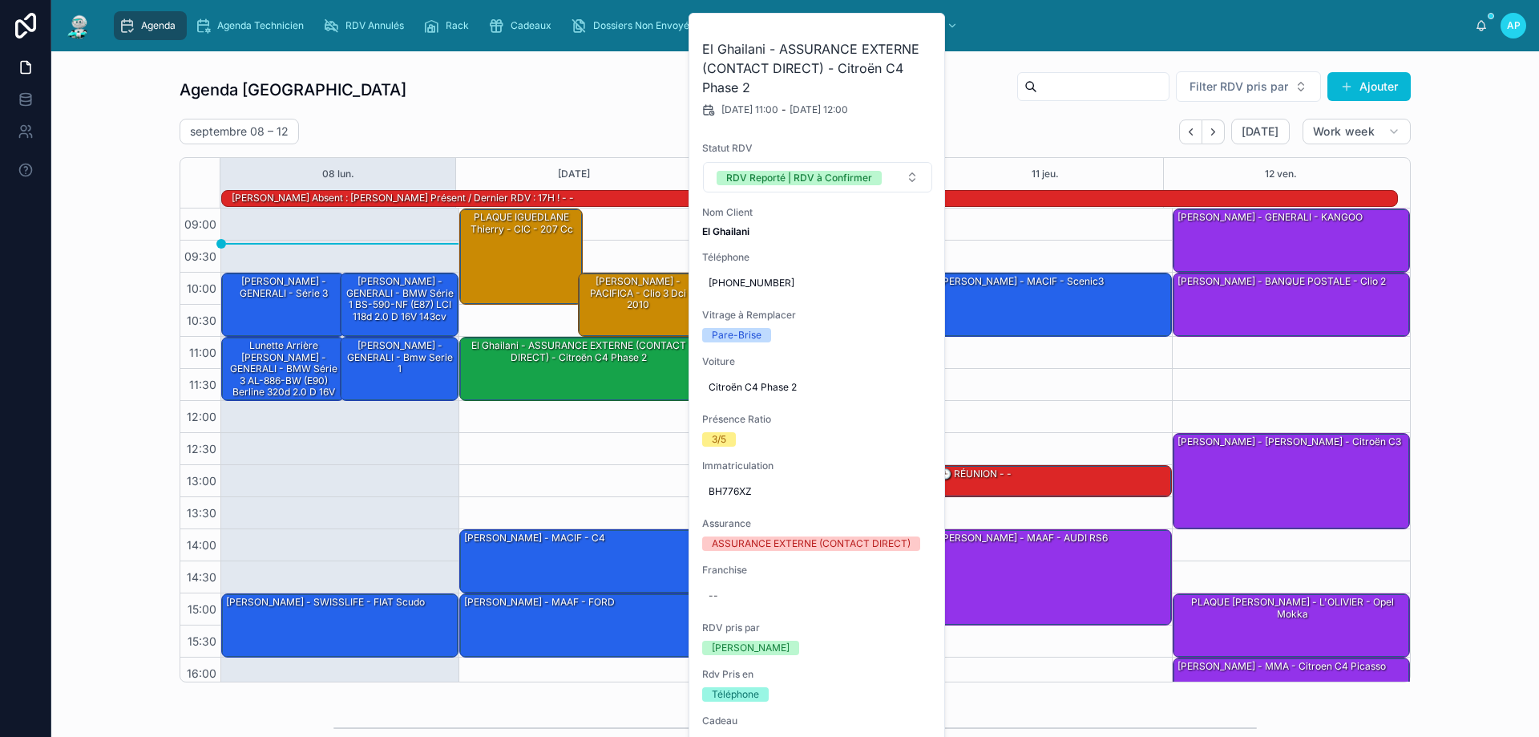
click at [647, 132] on div "[DATE] – [DATE] [DATE] Work week" at bounding box center [795, 132] width 1231 height 26
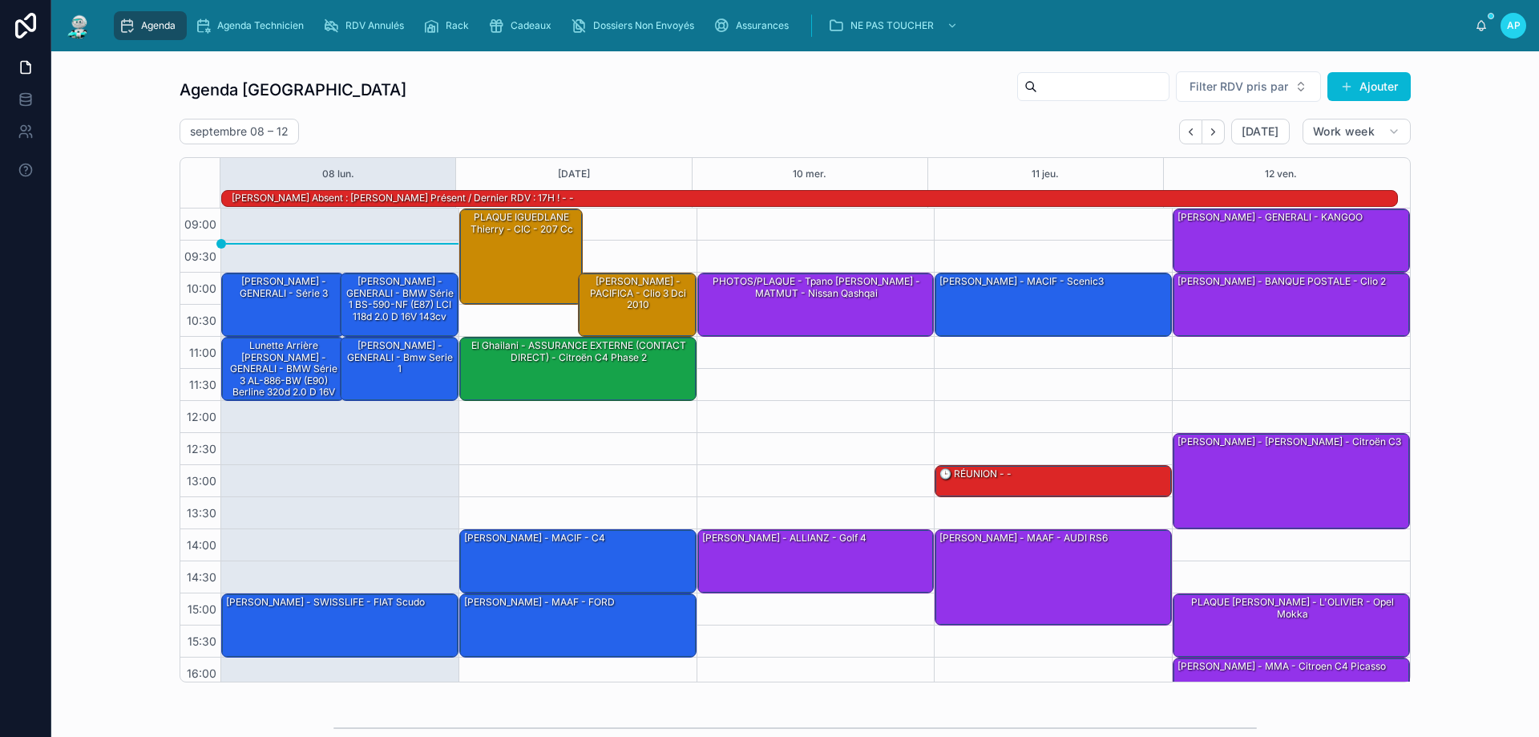
click at [170, 23] on span "Agenda" at bounding box center [158, 25] width 34 height 13
click at [382, 361] on div "[PERSON_NAME] - GENERALI - Bmw serie 1" at bounding box center [400, 357] width 114 height 38
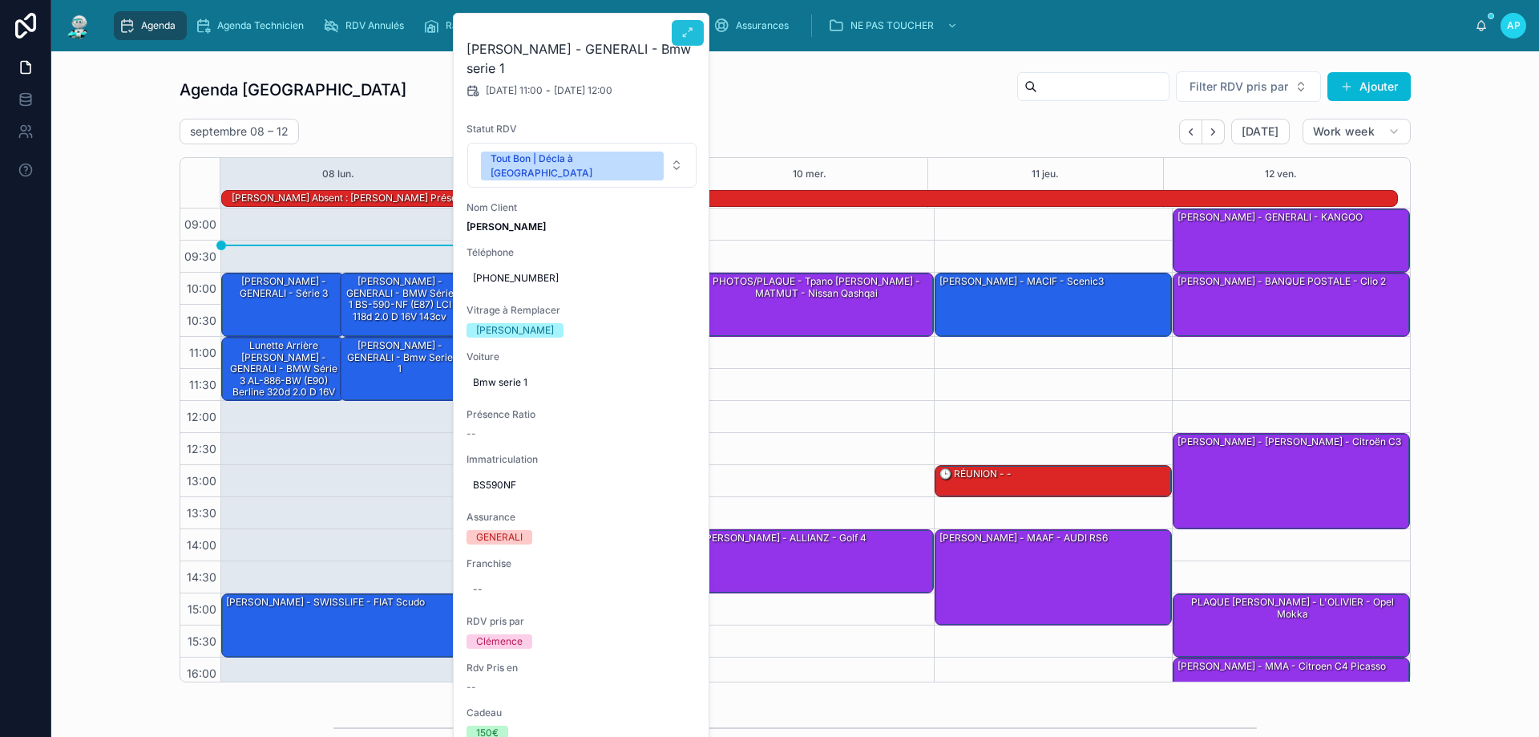
click at [686, 35] on icon at bounding box center [687, 32] width 13 height 13
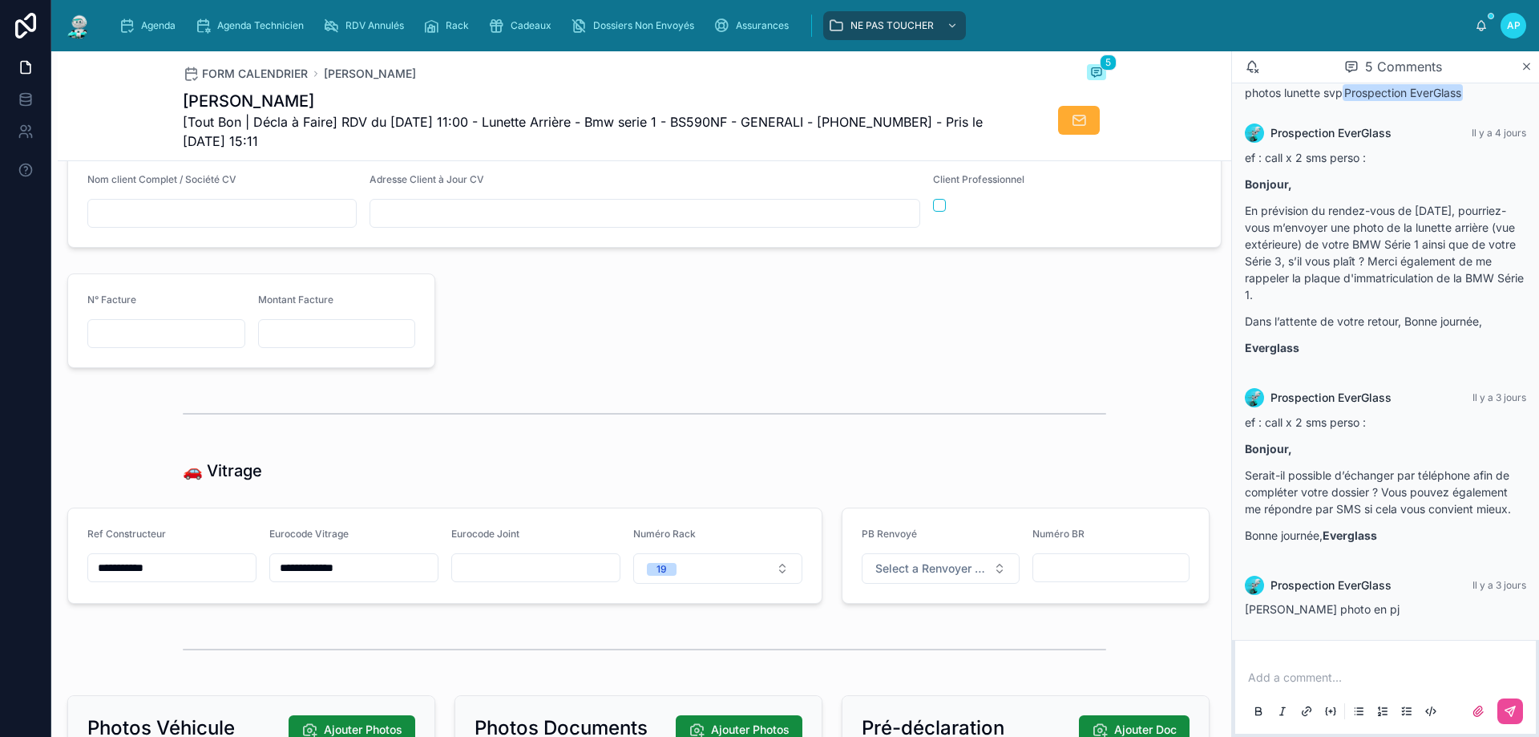
scroll to position [1924, 0]
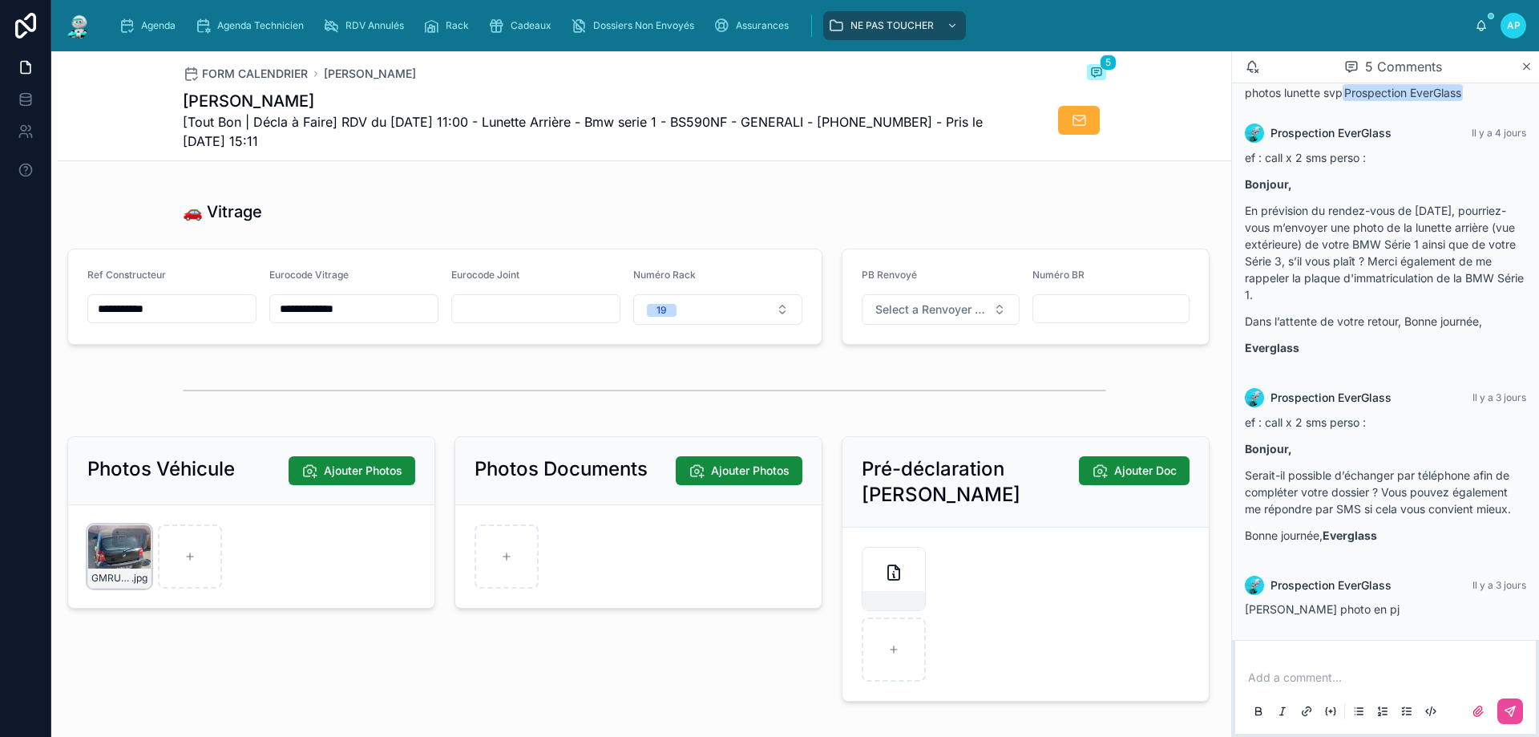
click at [106, 563] on div "GMRULNXKQRUZXN7ONLIUIIRC12 .jpg" at bounding box center [119, 556] width 64 height 64
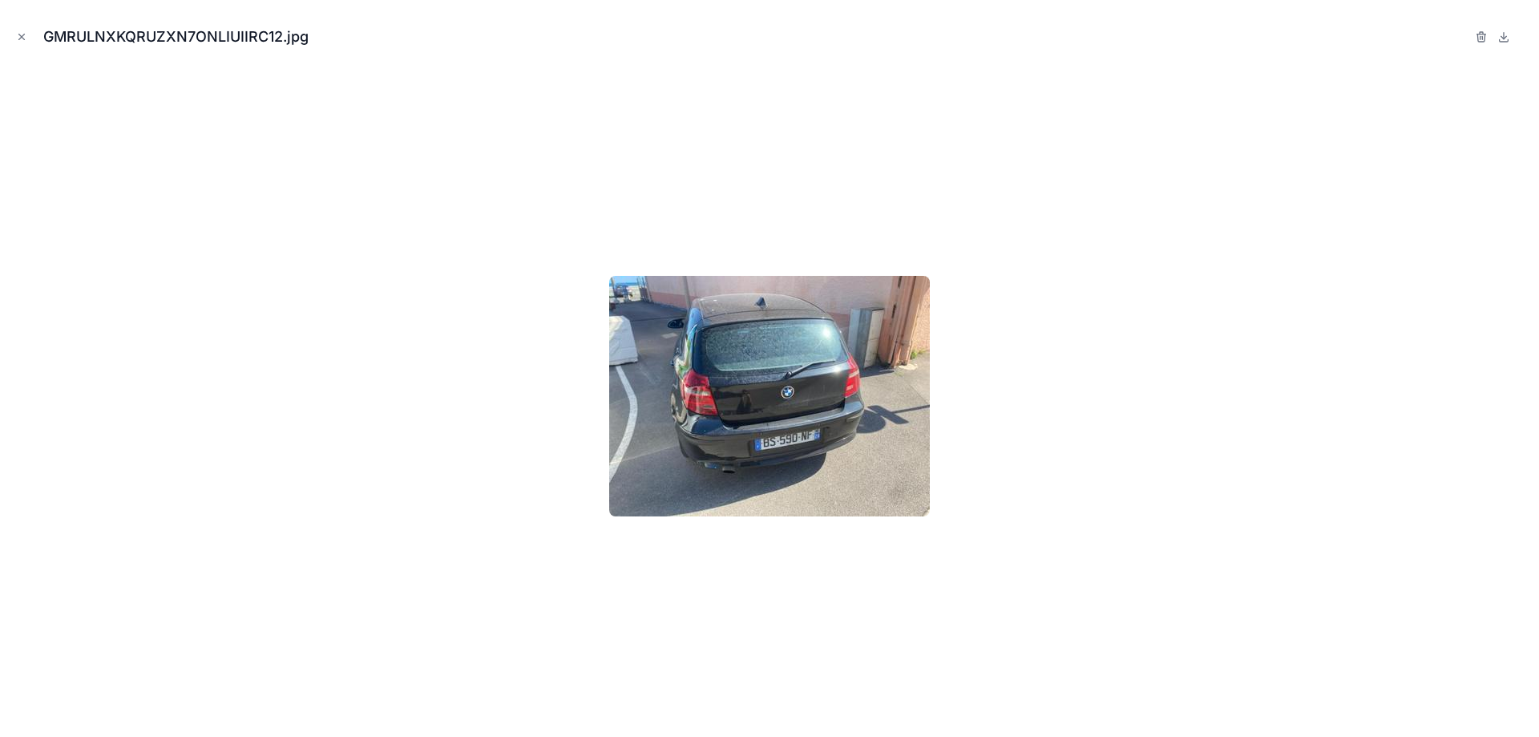
click at [1121, 406] on div at bounding box center [769, 395] width 1513 height 656
click at [25, 32] on icon "Close modal" at bounding box center [21, 36] width 11 height 11
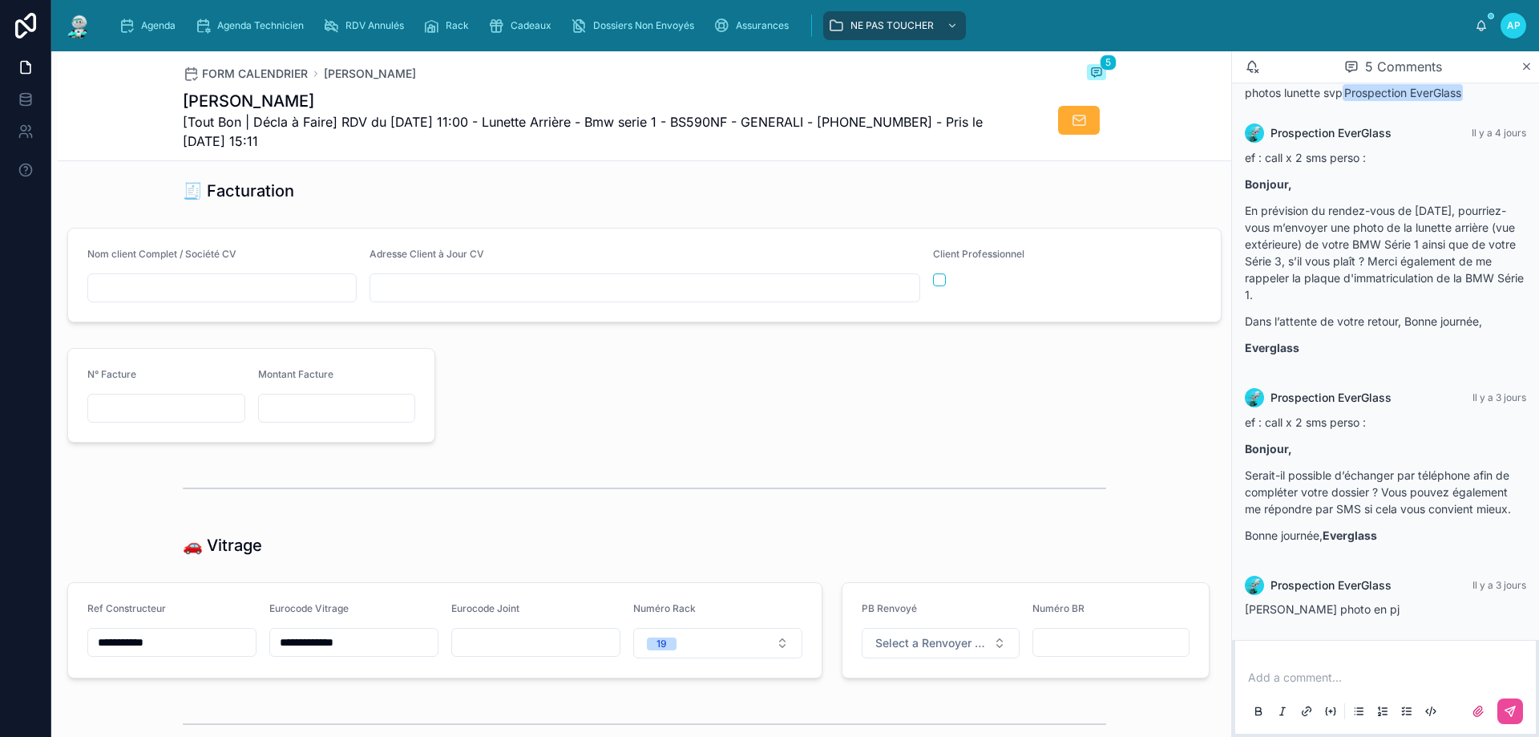
scroll to position [1674, 0]
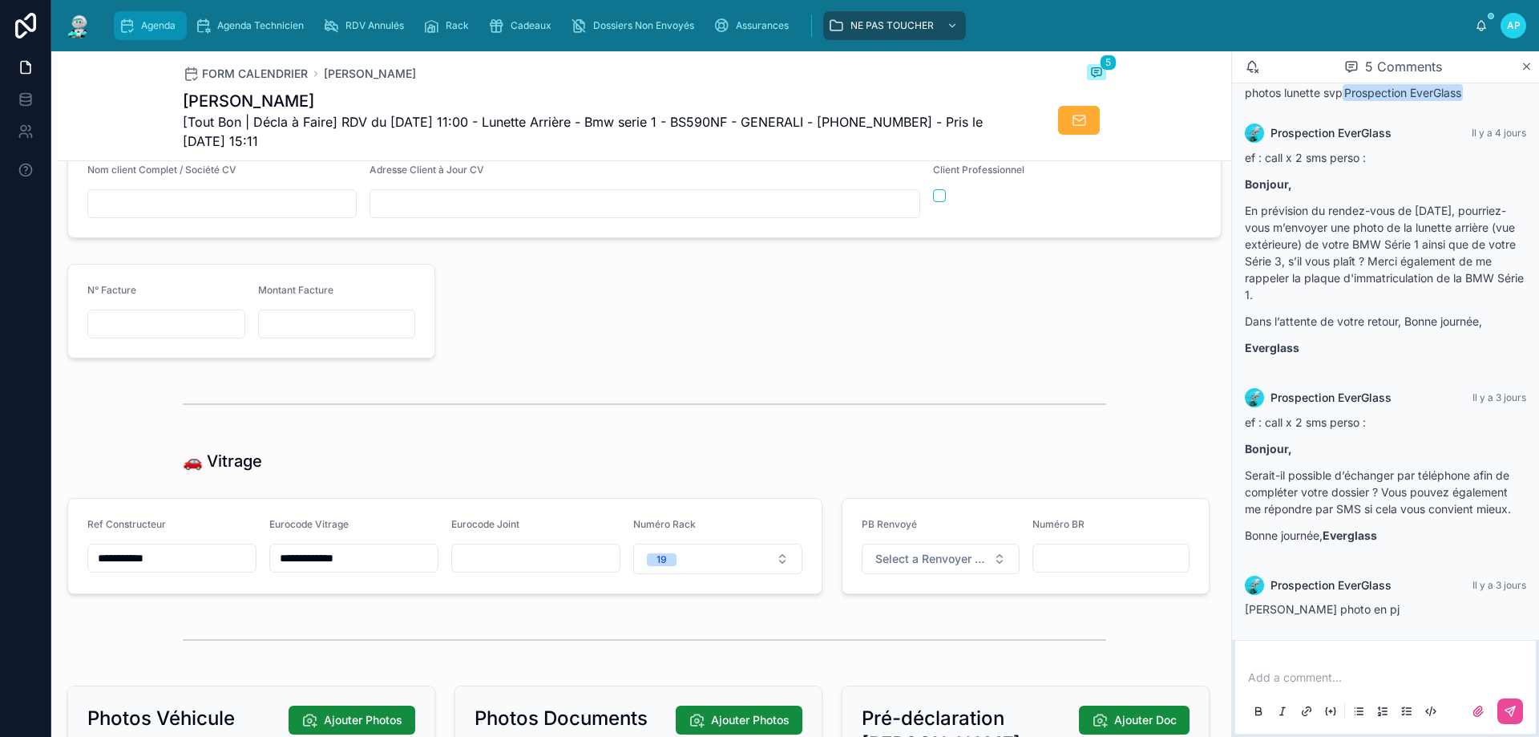
click at [168, 29] on span "Agenda" at bounding box center [158, 25] width 34 height 13
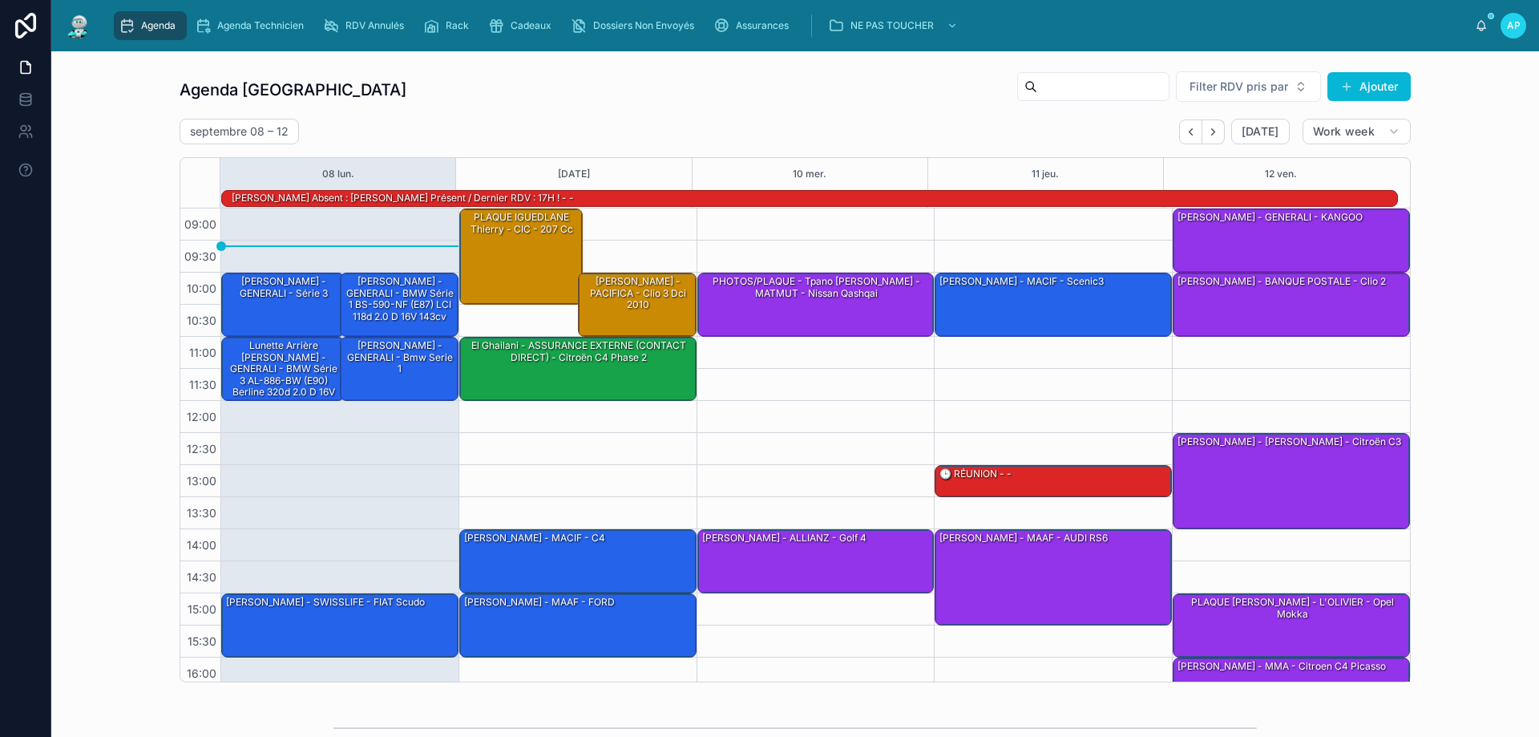
scroll to position [105, 0]
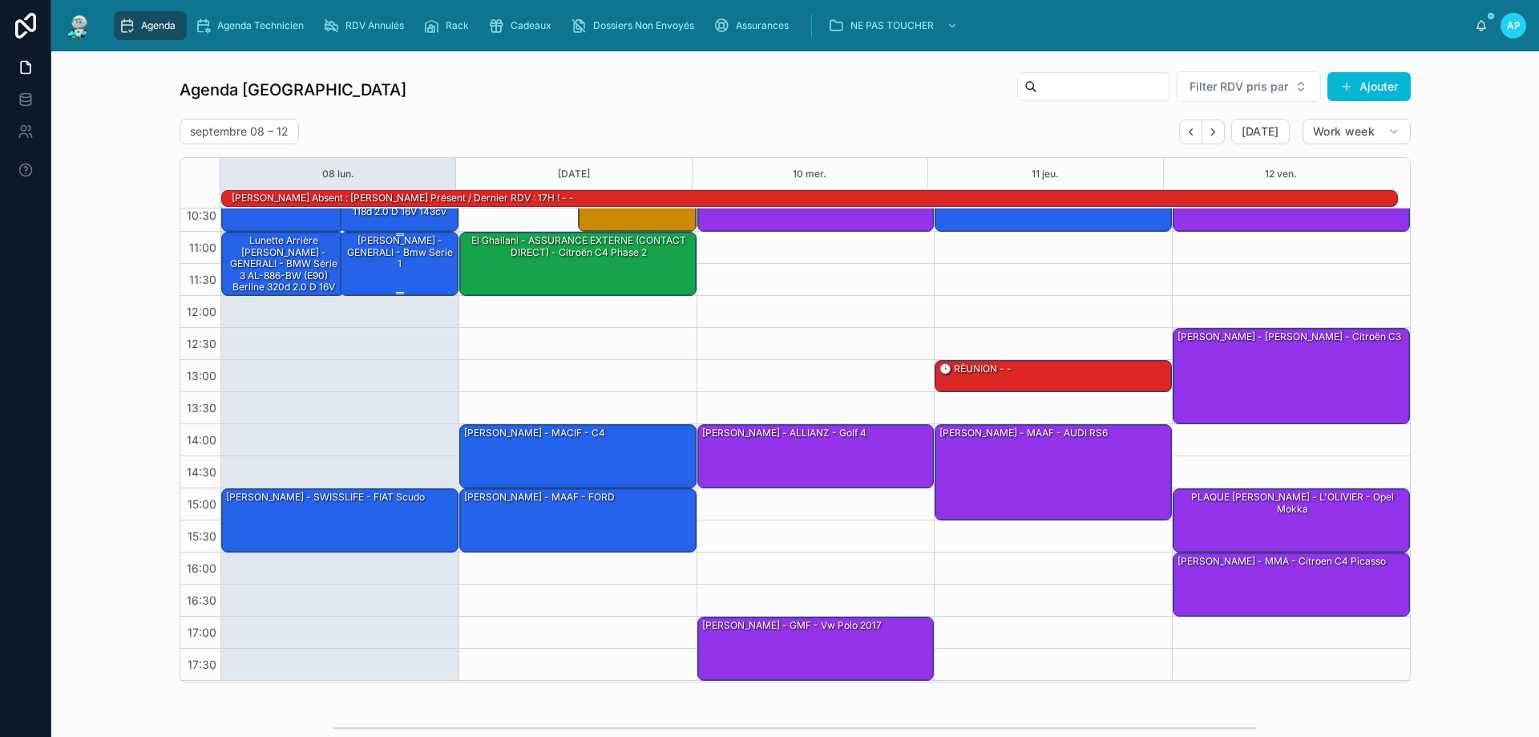
click at [362, 256] on div "[PERSON_NAME] - GENERALI - Bmw serie 1" at bounding box center [400, 252] width 114 height 38
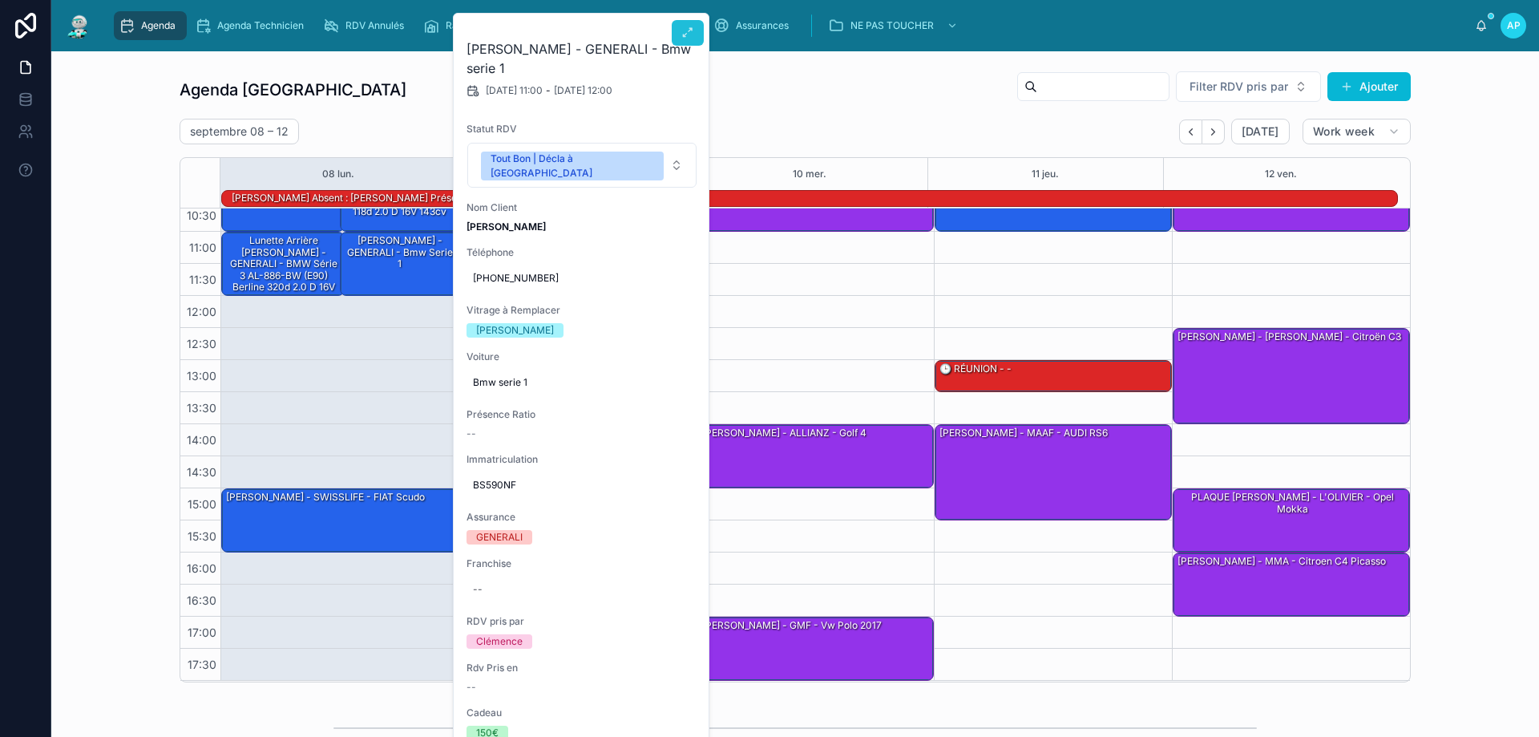
click at [686, 33] on icon at bounding box center [687, 32] width 13 height 13
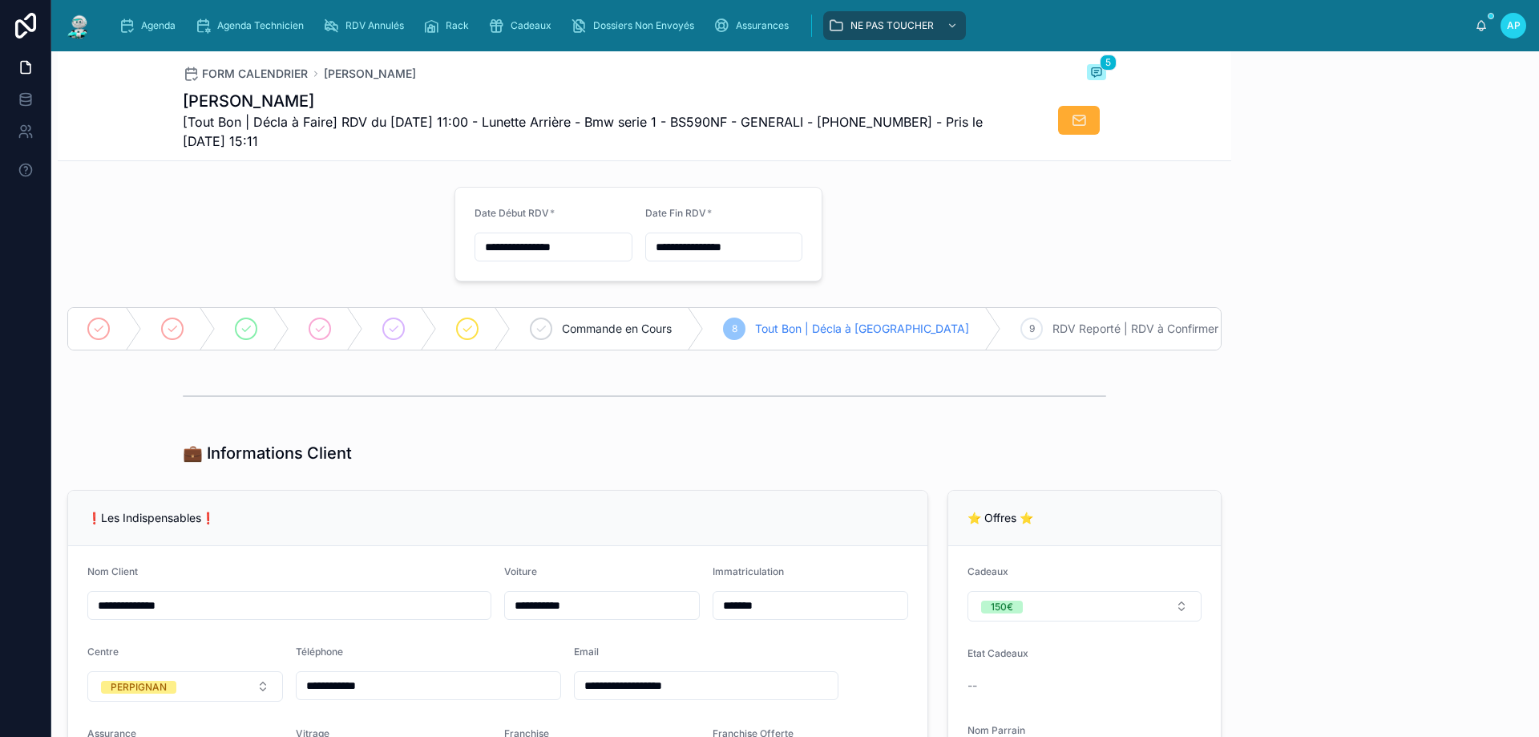
scroll to position [111, 0]
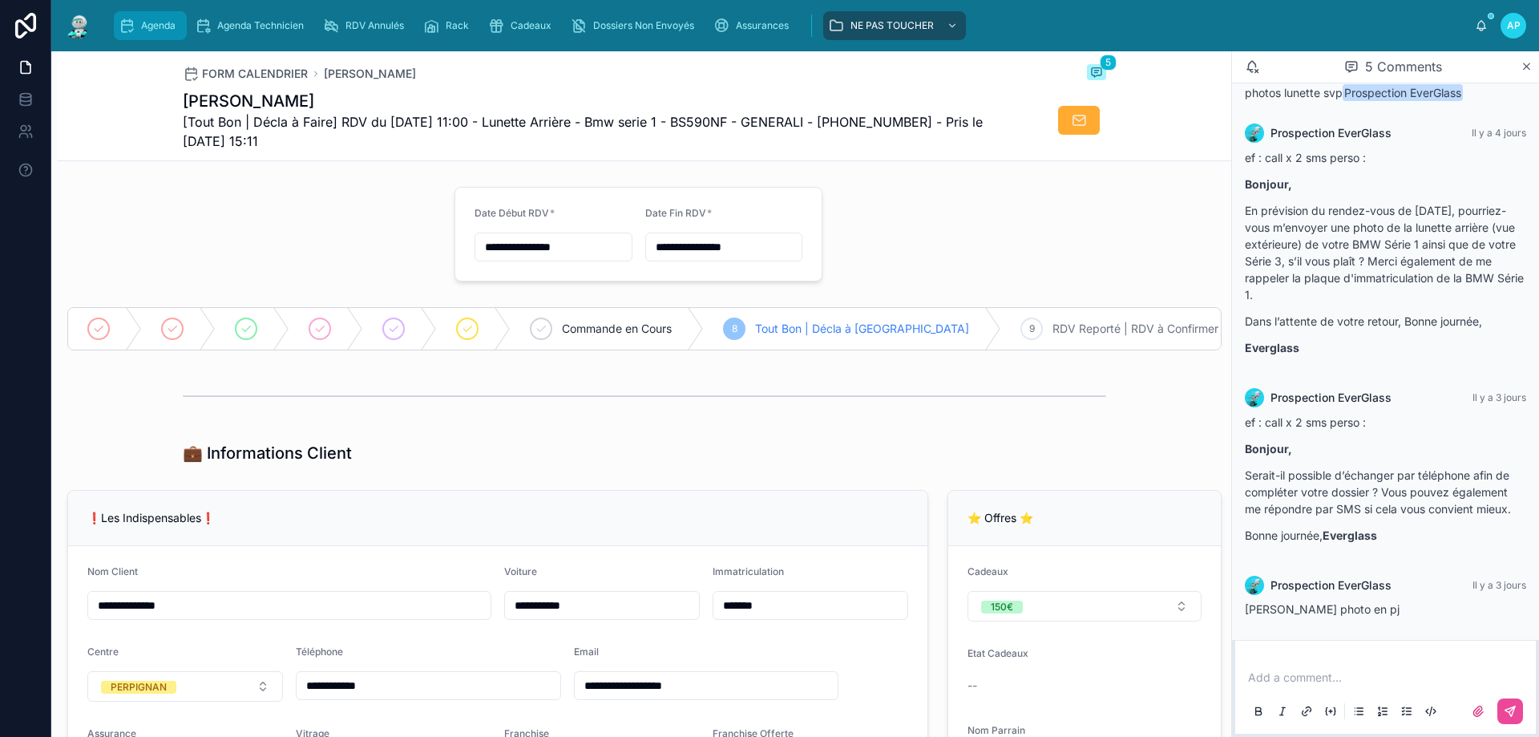
click at [159, 28] on span "Agenda" at bounding box center [158, 25] width 34 height 13
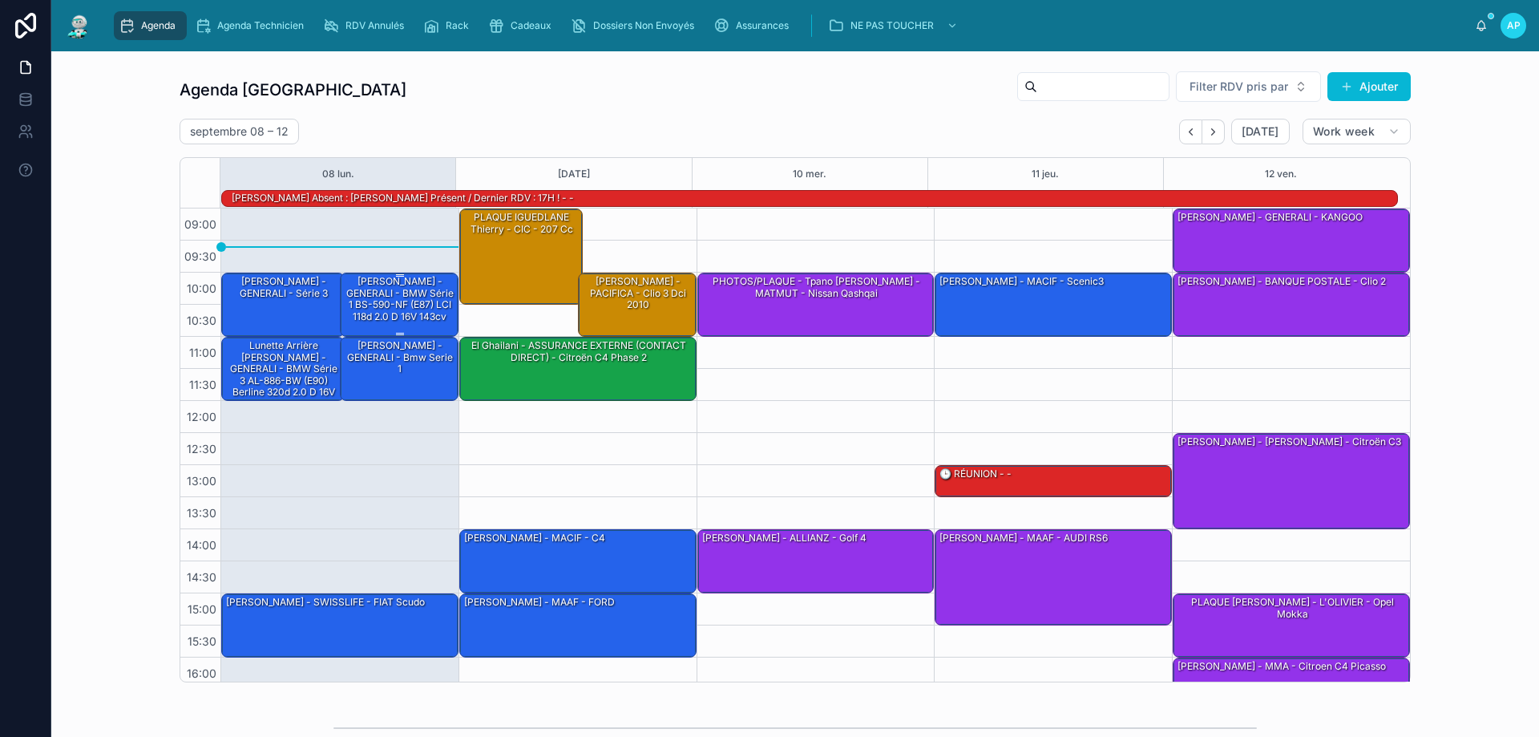
click at [420, 307] on div "[PERSON_NAME] - GENERALI - BMW Série 1 BS-590-NF (E87) LCI 118d 2.0 d 16V 143cv" at bounding box center [400, 299] width 114 height 50
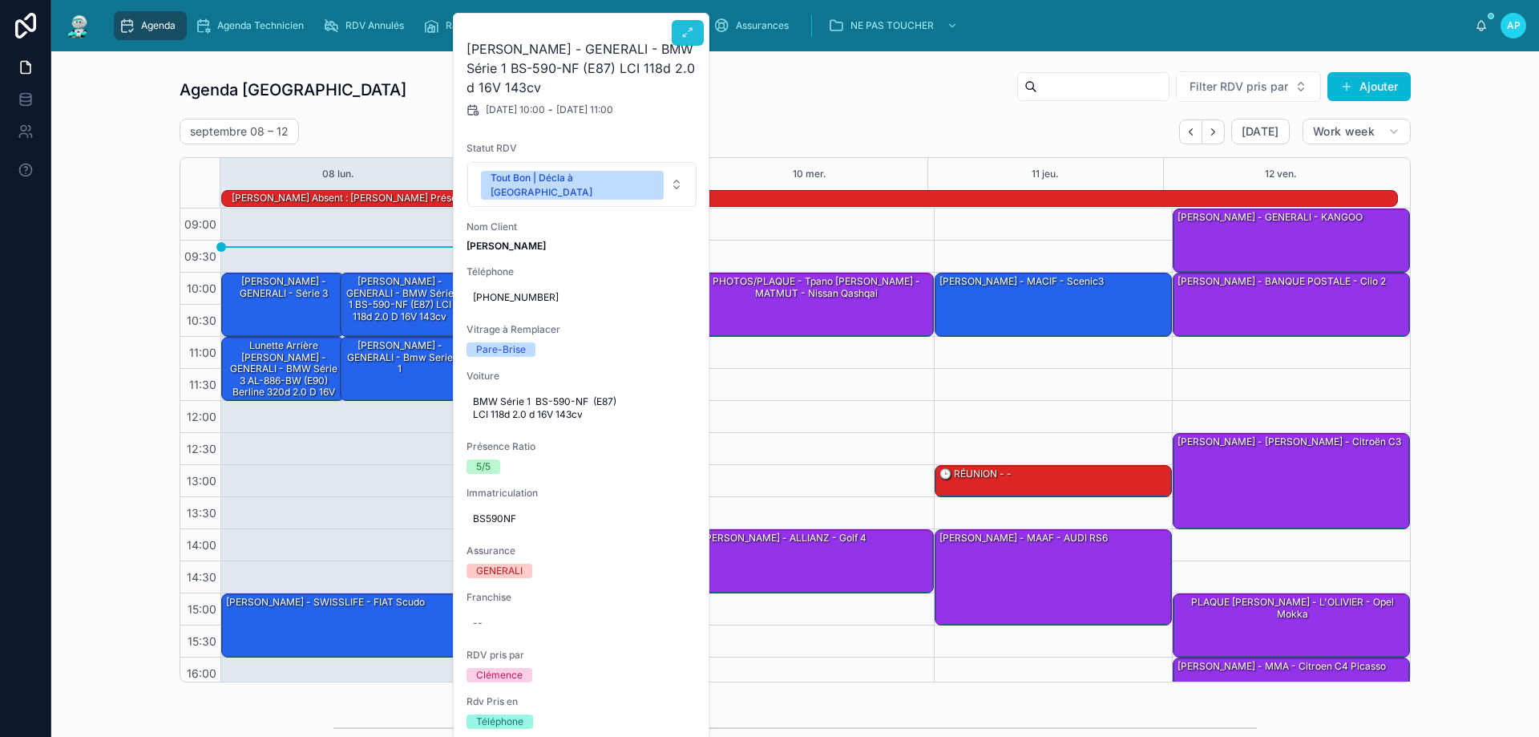
click at [693, 42] on button at bounding box center [688, 33] width 32 height 26
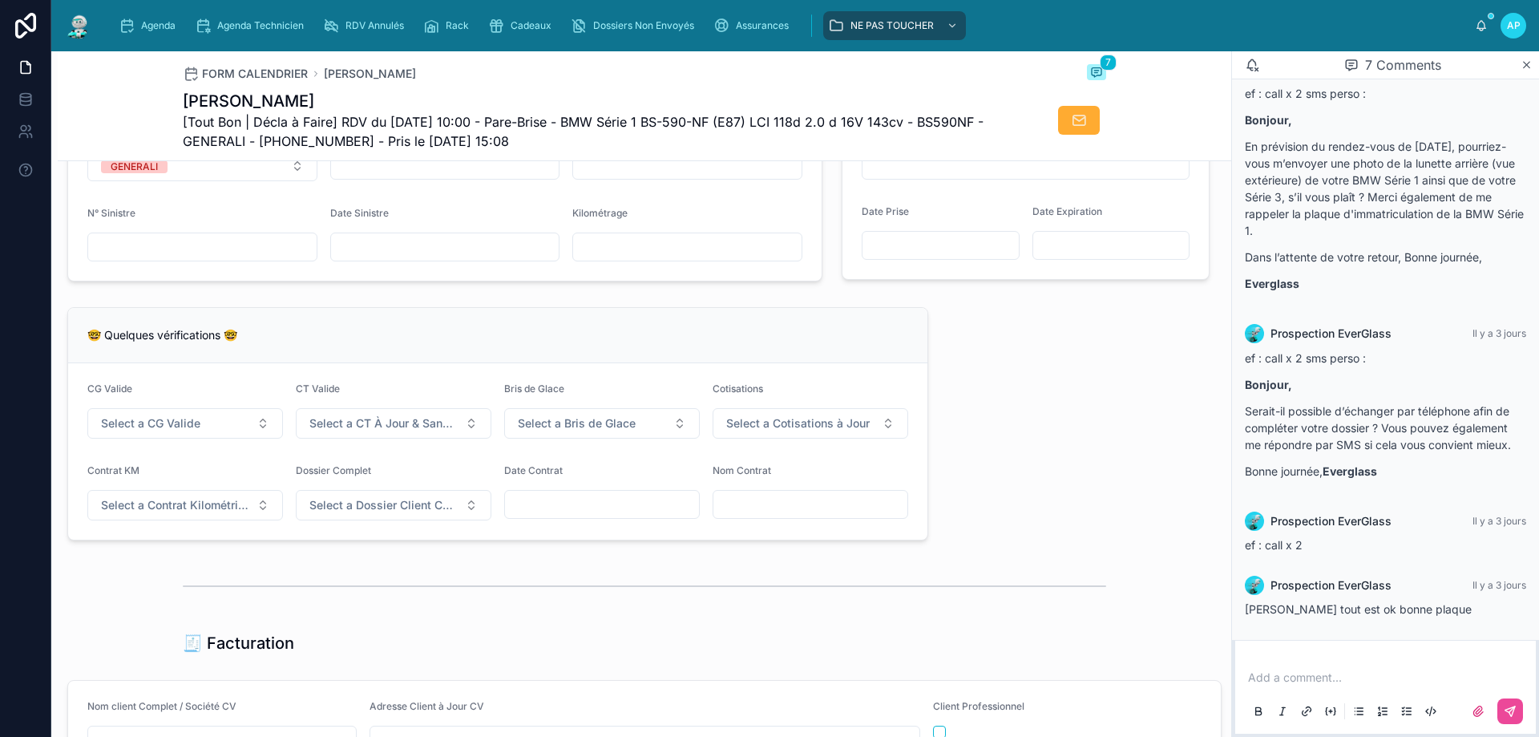
scroll to position [1603, 0]
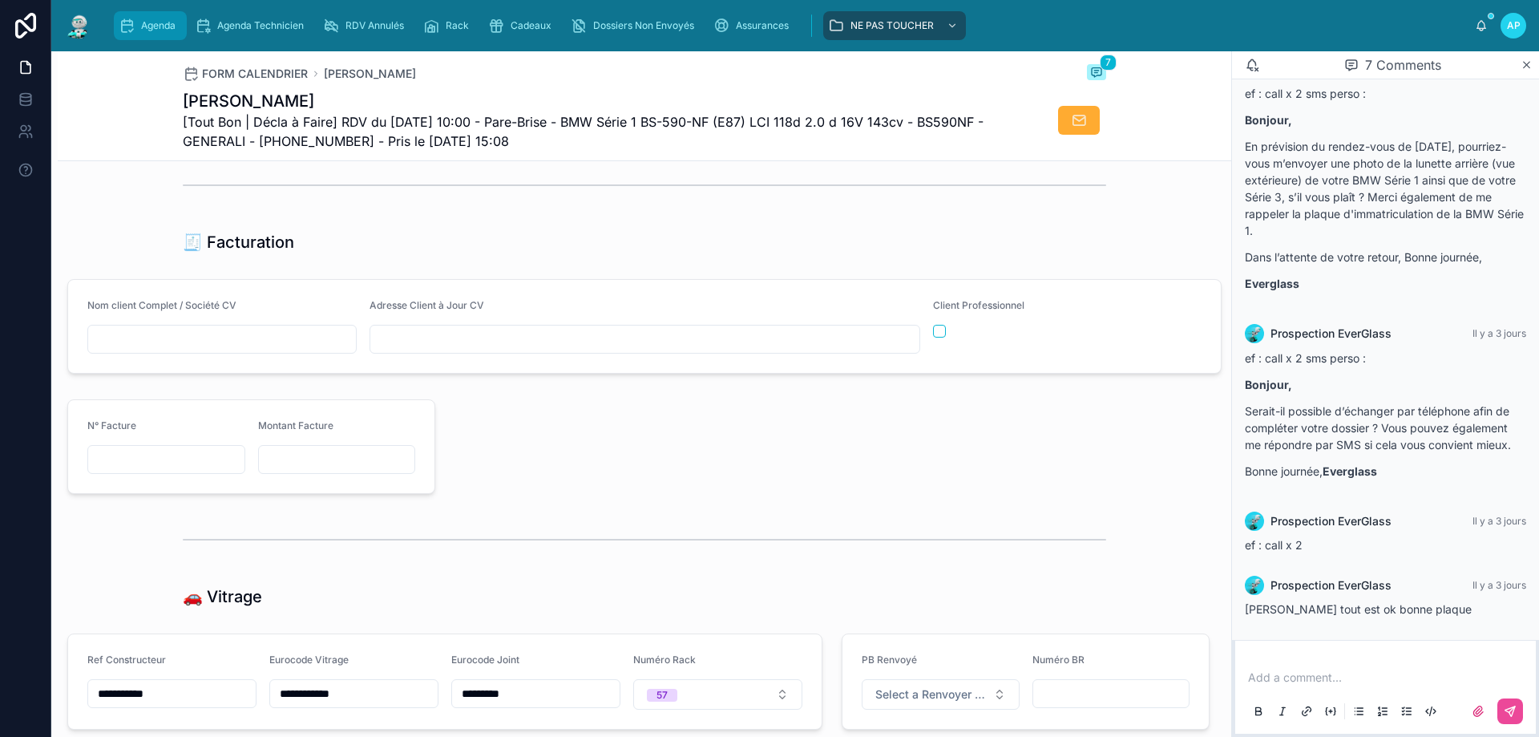
click at [155, 24] on span "Agenda" at bounding box center [158, 25] width 34 height 13
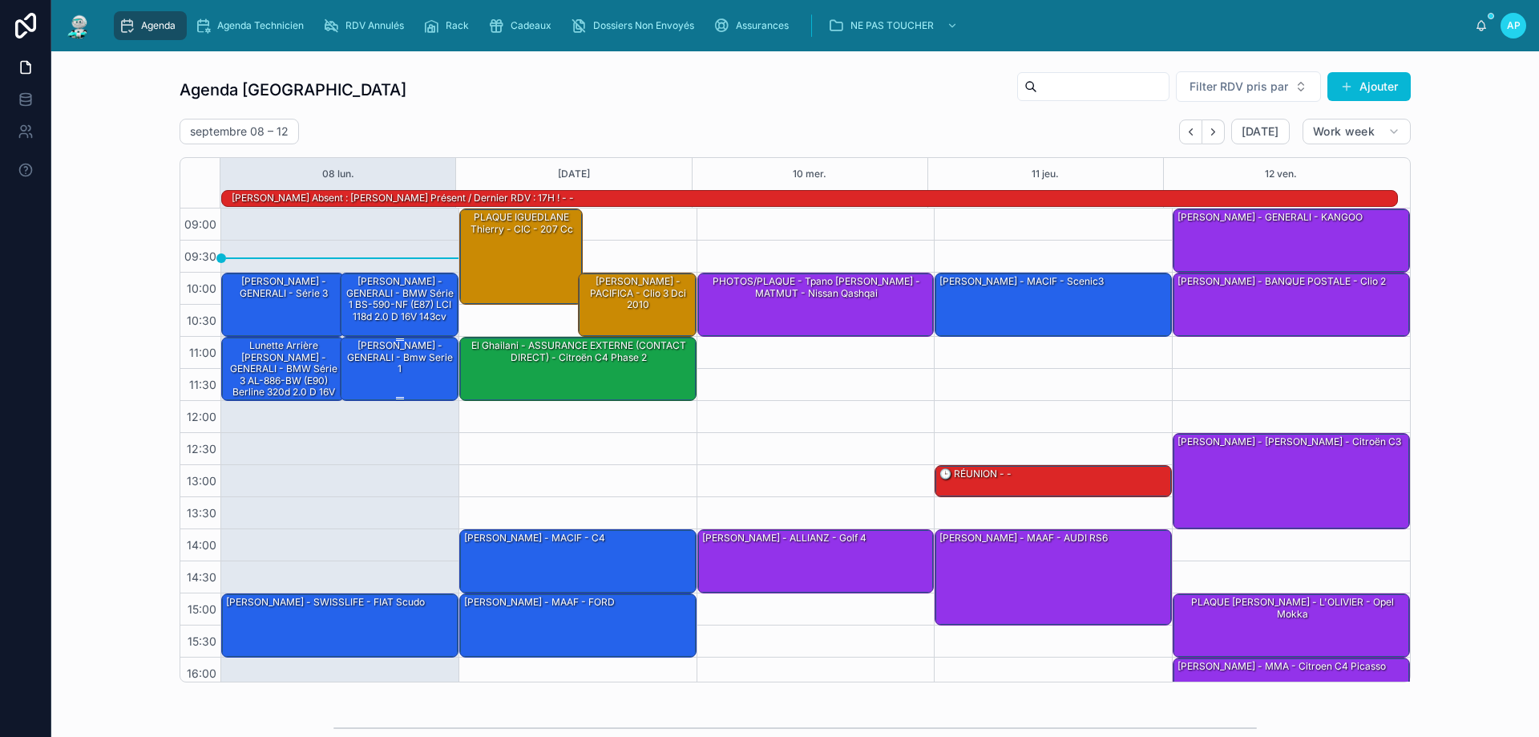
click at [370, 365] on div "[PERSON_NAME] - GENERALI - Bmw serie 1" at bounding box center [400, 357] width 114 height 38
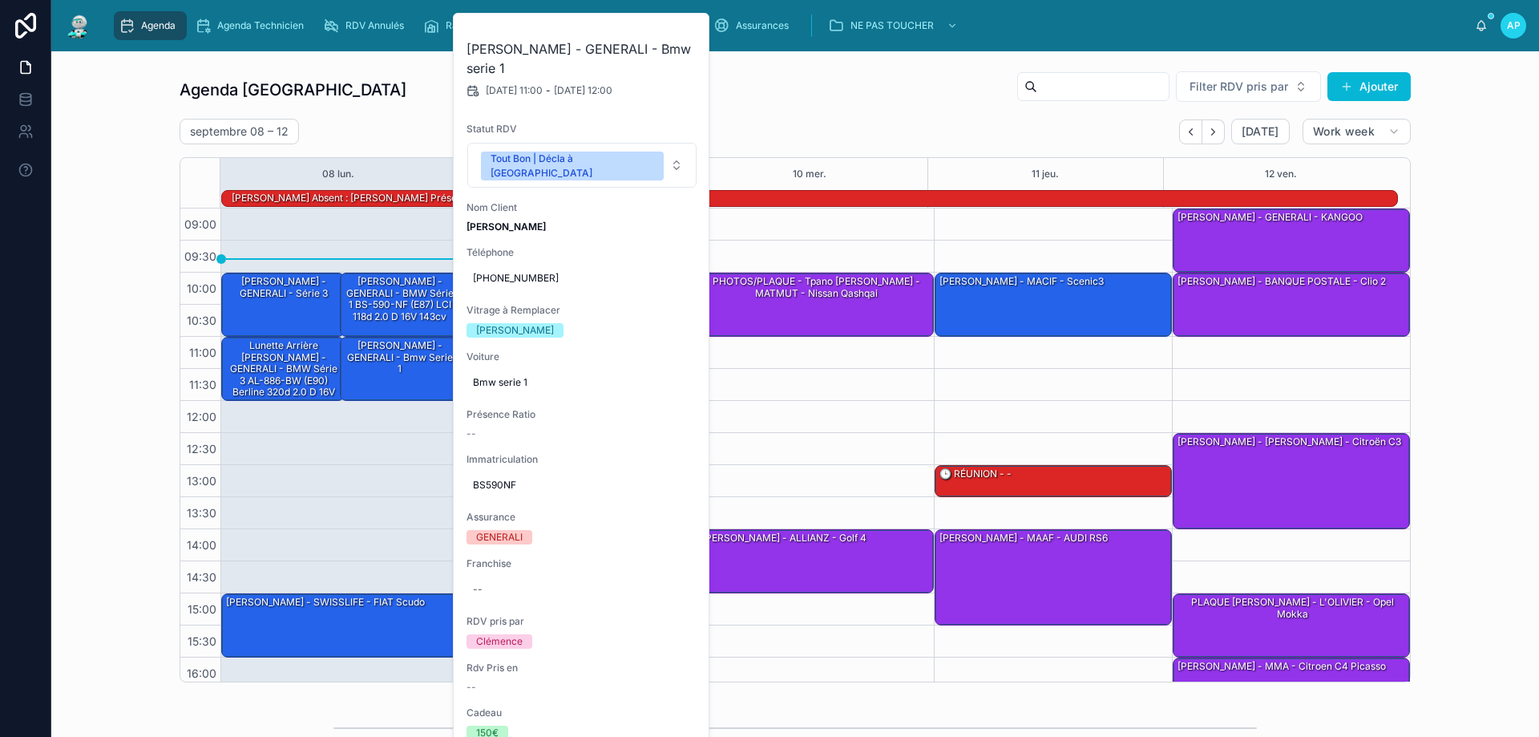
click at [112, 254] on div "Agenda Perpignan Filter RDV pris par Ajouter [DATE] – [DATE] [DATE] Work week 0…" at bounding box center [795, 376] width 1462 height 624
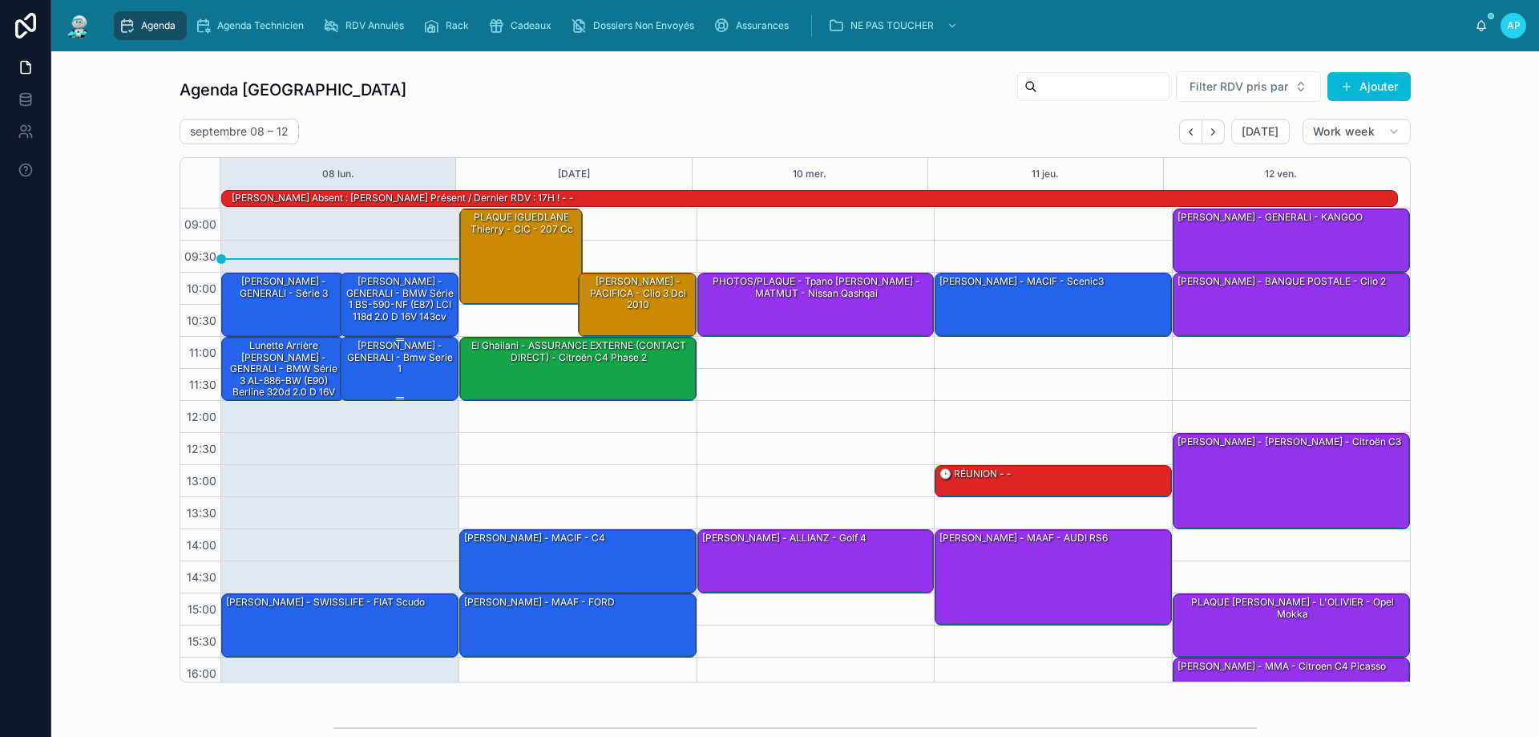
click at [386, 363] on div "[PERSON_NAME] - GENERALI - Bmw serie 1" at bounding box center [400, 357] width 114 height 38
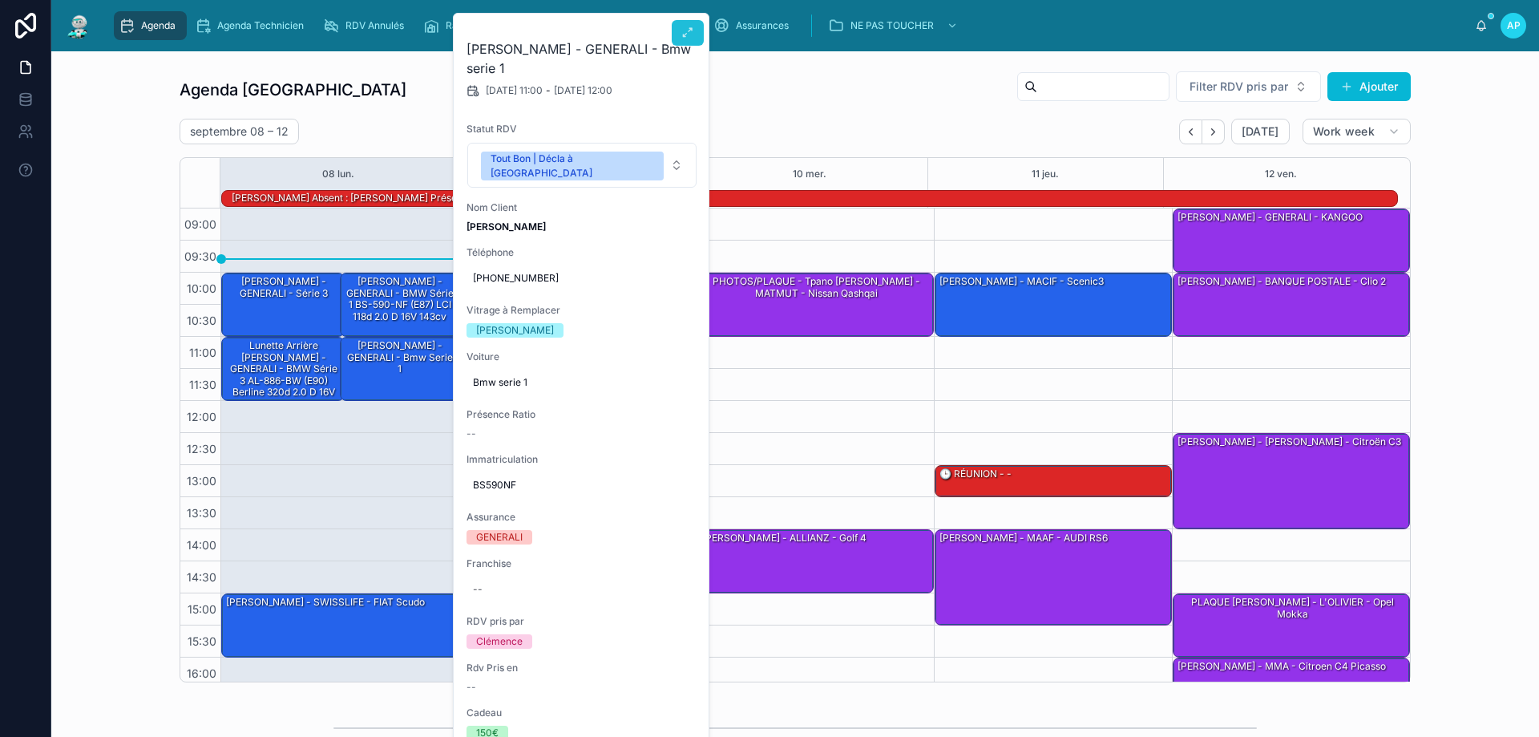
click at [689, 34] on icon at bounding box center [687, 32] width 13 height 13
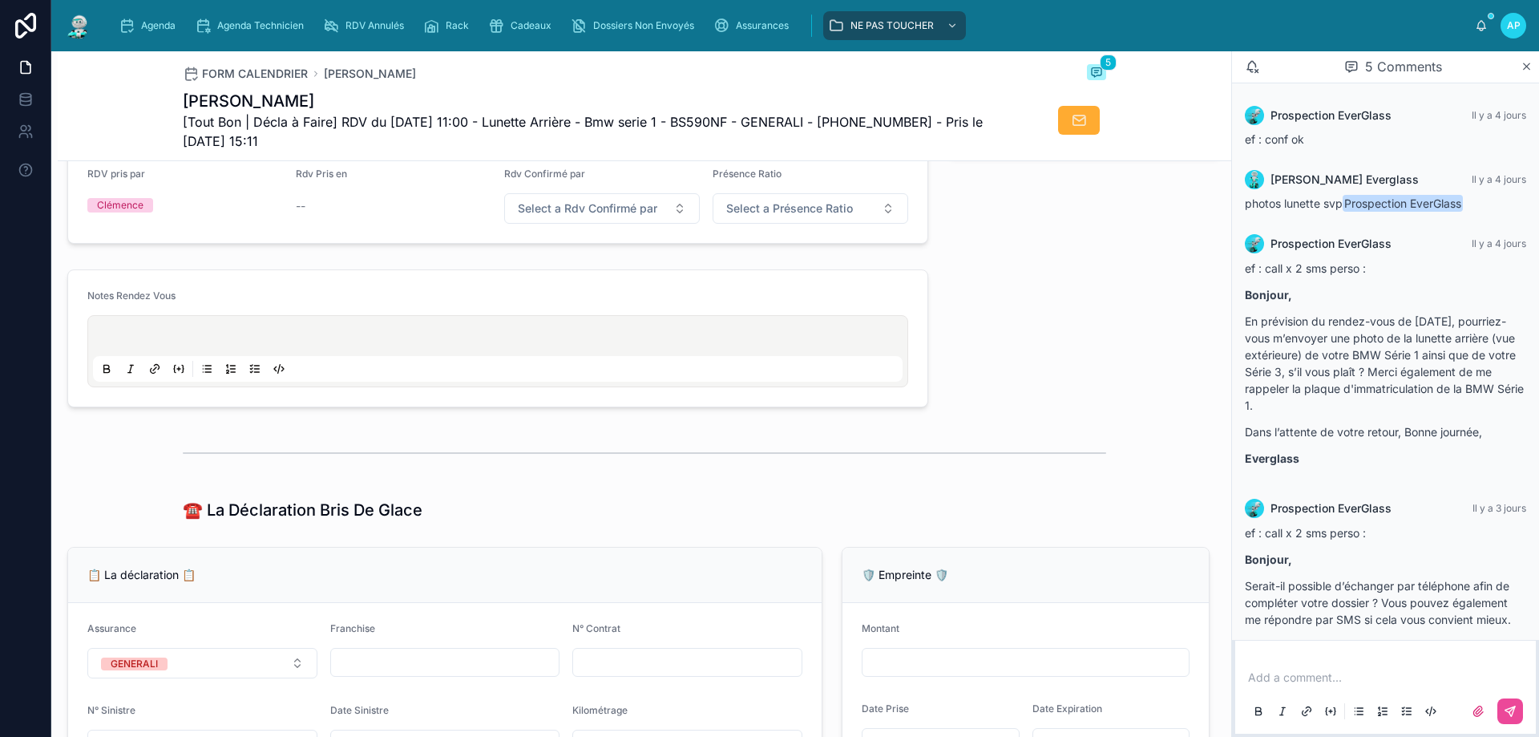
scroll to position [801, 0]
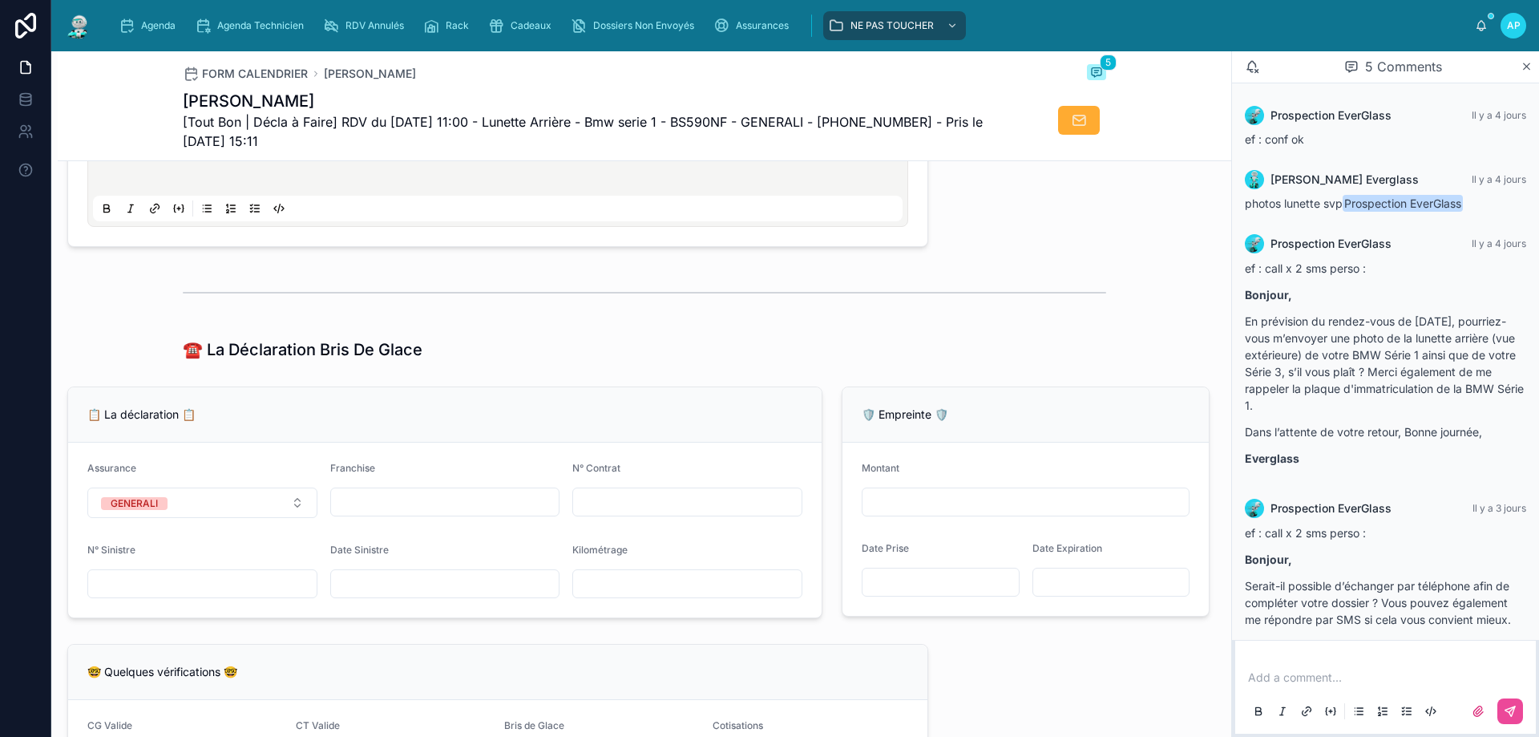
click at [384, 511] on input "text" at bounding box center [445, 502] width 228 height 22
type input "*"
click at [568, 319] on div at bounding box center [644, 292] width 1173 height 53
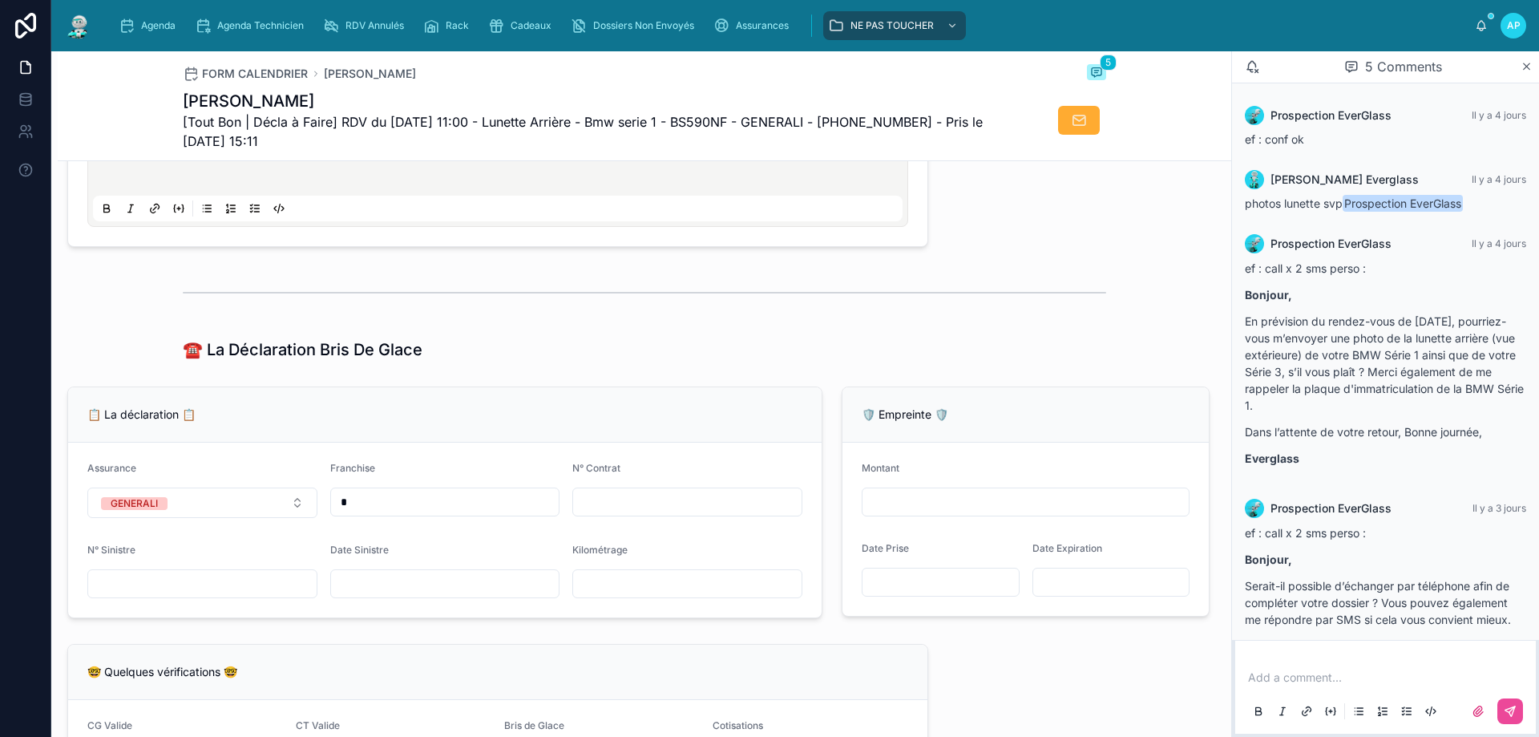
click at [612, 513] on input "text" at bounding box center [687, 502] width 228 height 22
type input "********"
click at [439, 595] on input "text" at bounding box center [445, 583] width 228 height 22
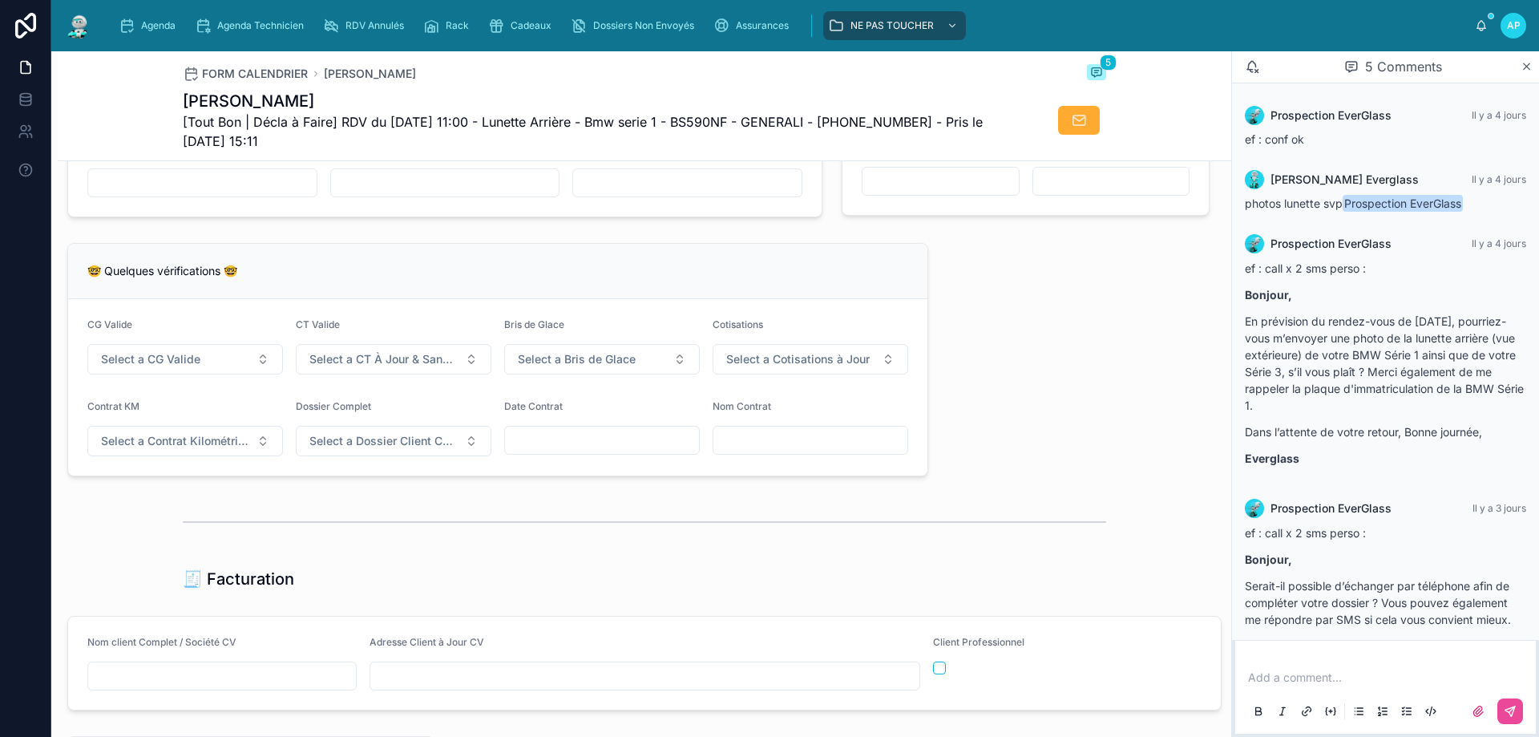
click at [598, 590] on div "🧾 Facturation" at bounding box center [644, 578] width 923 height 22
click at [592, 451] on input "text" at bounding box center [602, 440] width 194 height 22
type input "**********"
click at [700, 508] on div at bounding box center [644, 521] width 1173 height 53
click at [734, 451] on input "text" at bounding box center [810, 440] width 194 height 22
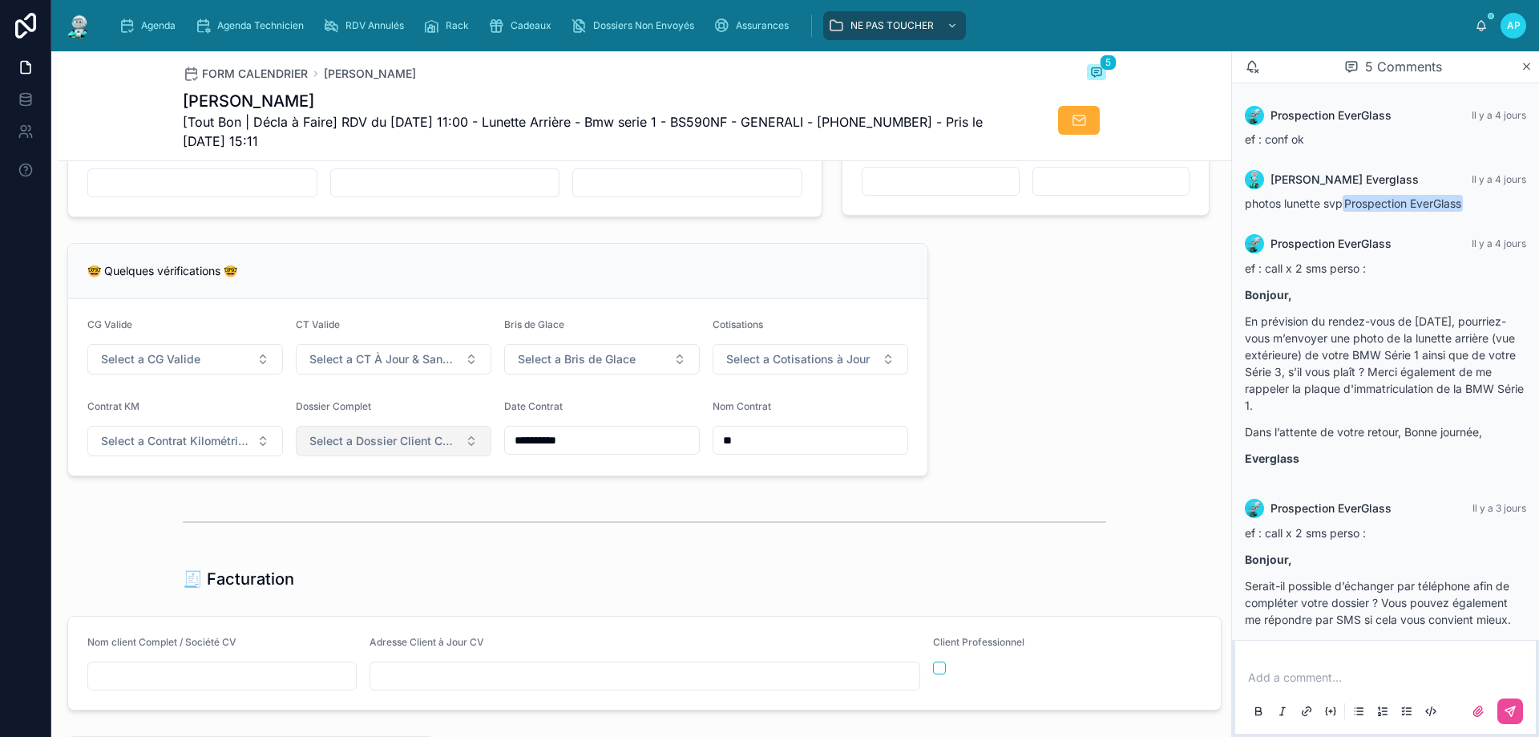
type input "*"
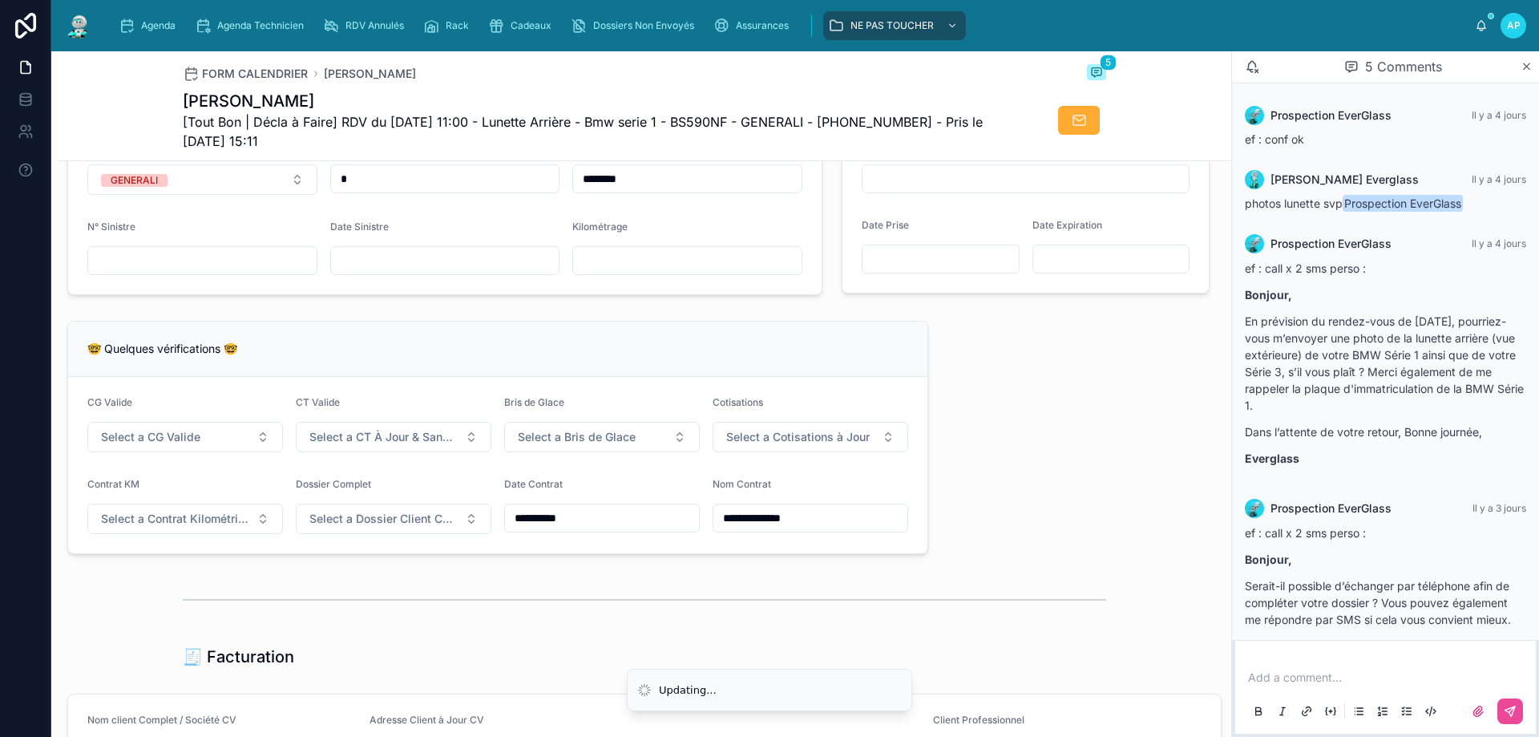
scroll to position [1122, 0]
type input "**********"
click at [237, 449] on button "Select a CG Valide" at bounding box center [185, 439] width 196 height 30
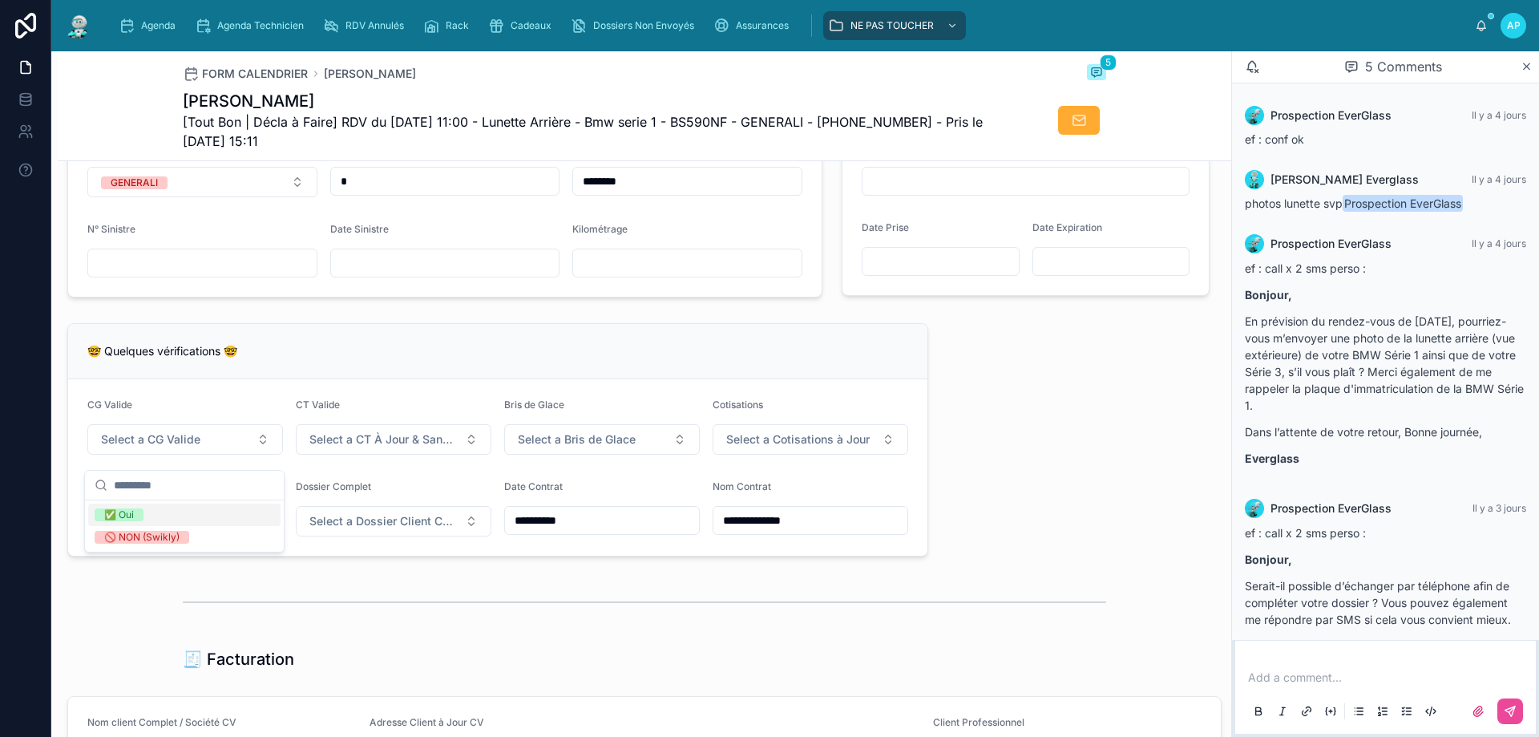
click at [378, 357] on div "🤓 Quelques vérifications 🤓" at bounding box center [497, 351] width 821 height 16
click at [181, 447] on span "Select a CG Valide" at bounding box center [150, 439] width 99 height 16
click at [153, 535] on div "🚫 NON (Swikly)" at bounding box center [141, 537] width 75 height 13
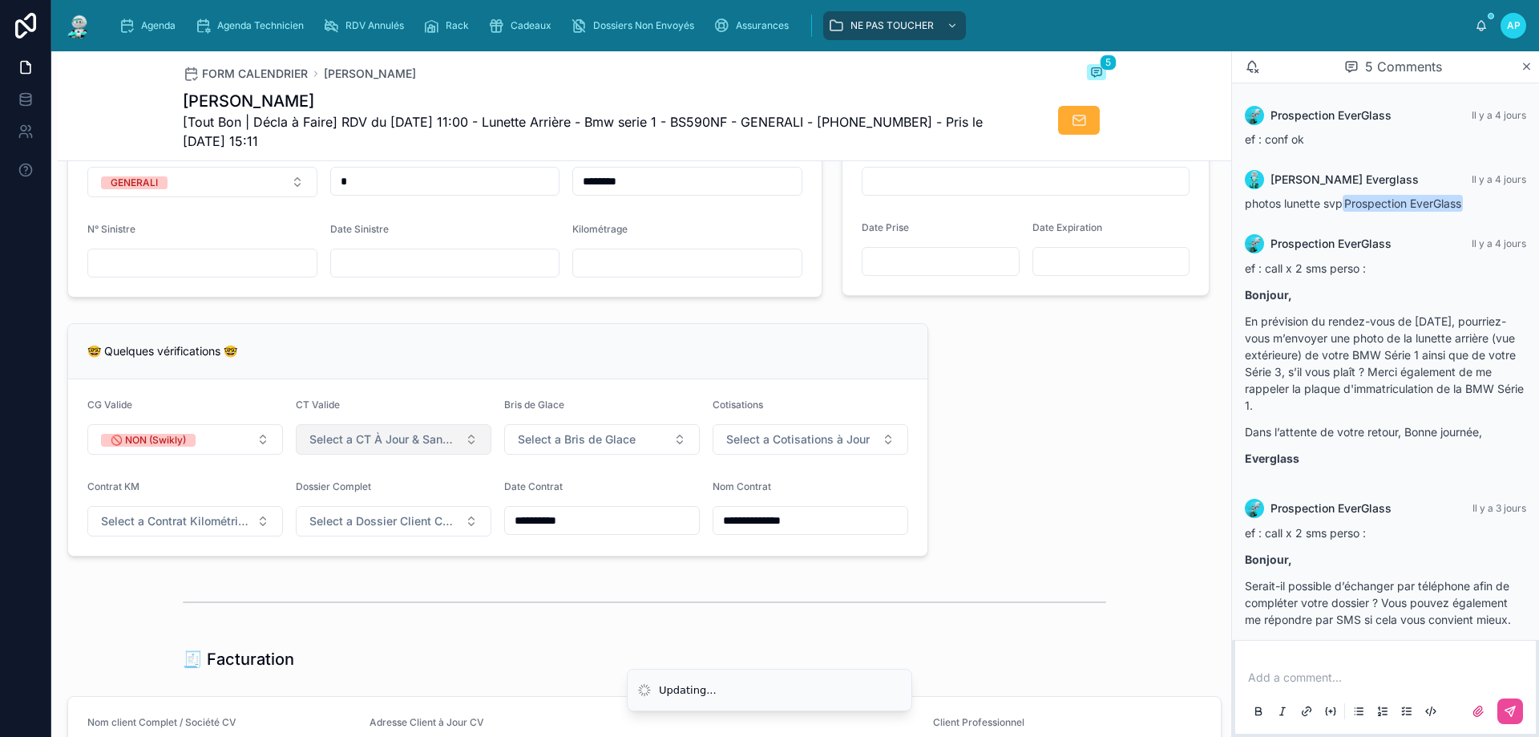
click at [388, 447] on span "Select a CT À Jour & Sans BDG" at bounding box center [383, 439] width 149 height 16
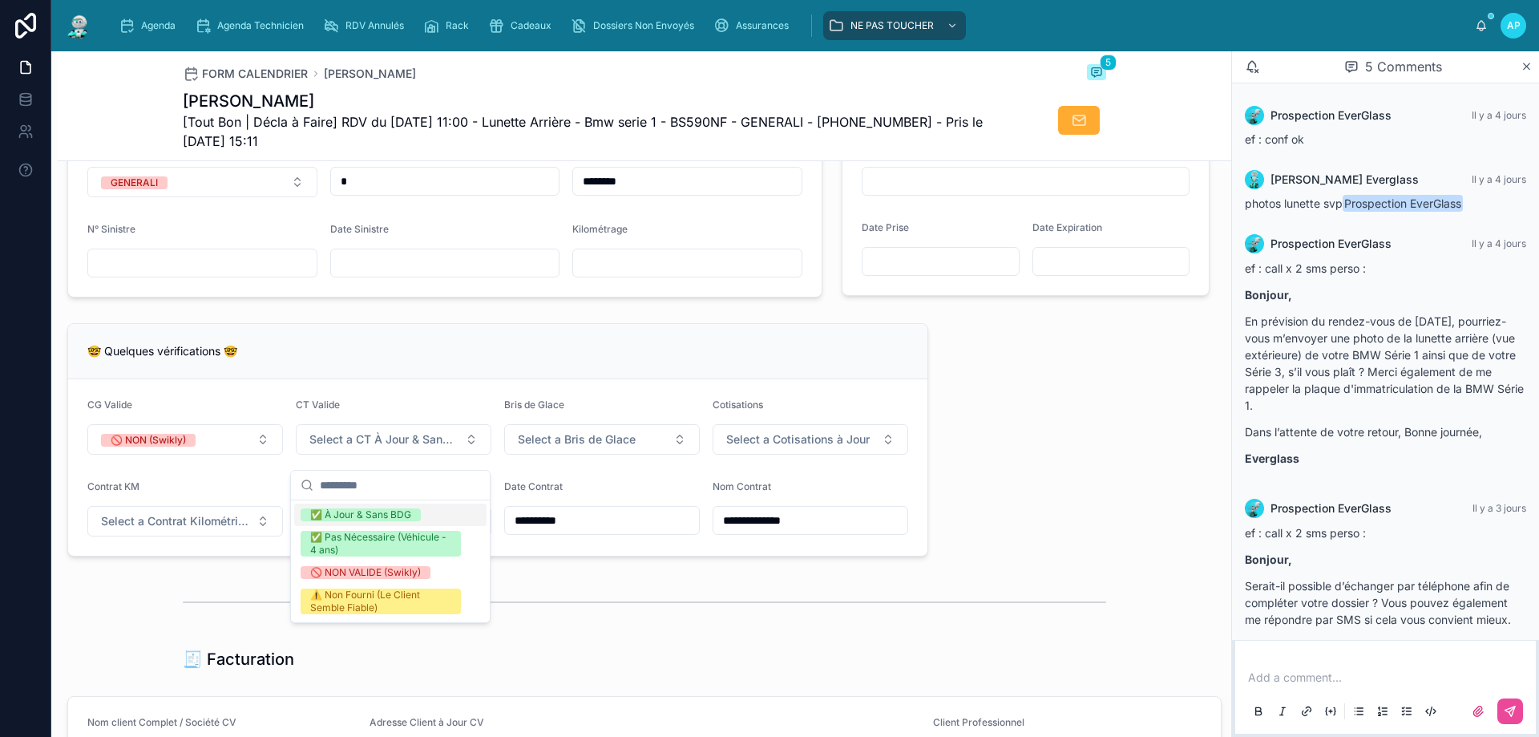
click at [535, 359] on div "🤓 Quelques vérifications 🤓" at bounding box center [497, 351] width 821 height 16
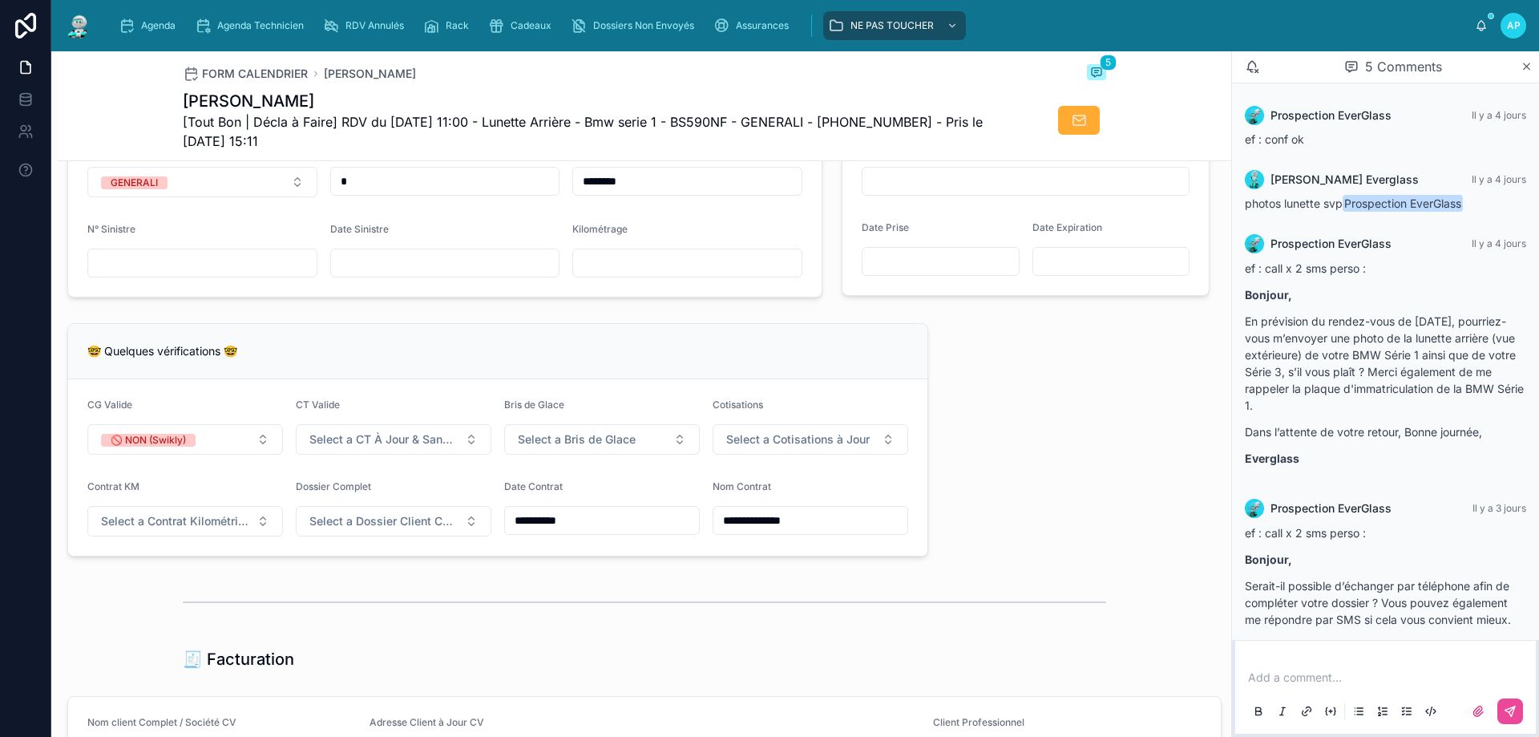
scroll to position [882, 0]
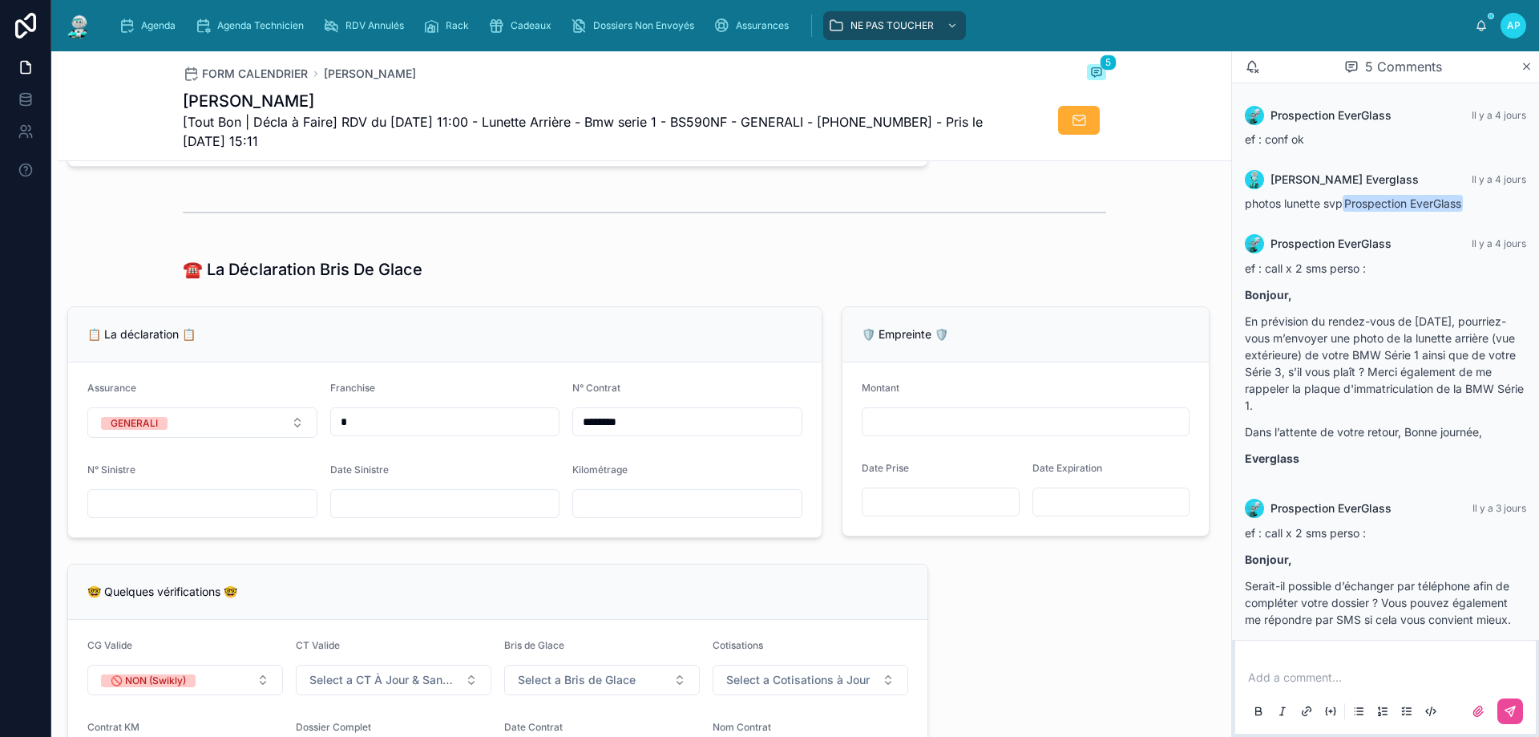
click at [413, 515] on input "text" at bounding box center [445, 503] width 228 height 22
click at [377, 464] on form "Assurance GENERALI Franchise * N° Contrat ******** N° Sinistre Date Sinistre Ki…" at bounding box center [444, 449] width 753 height 175
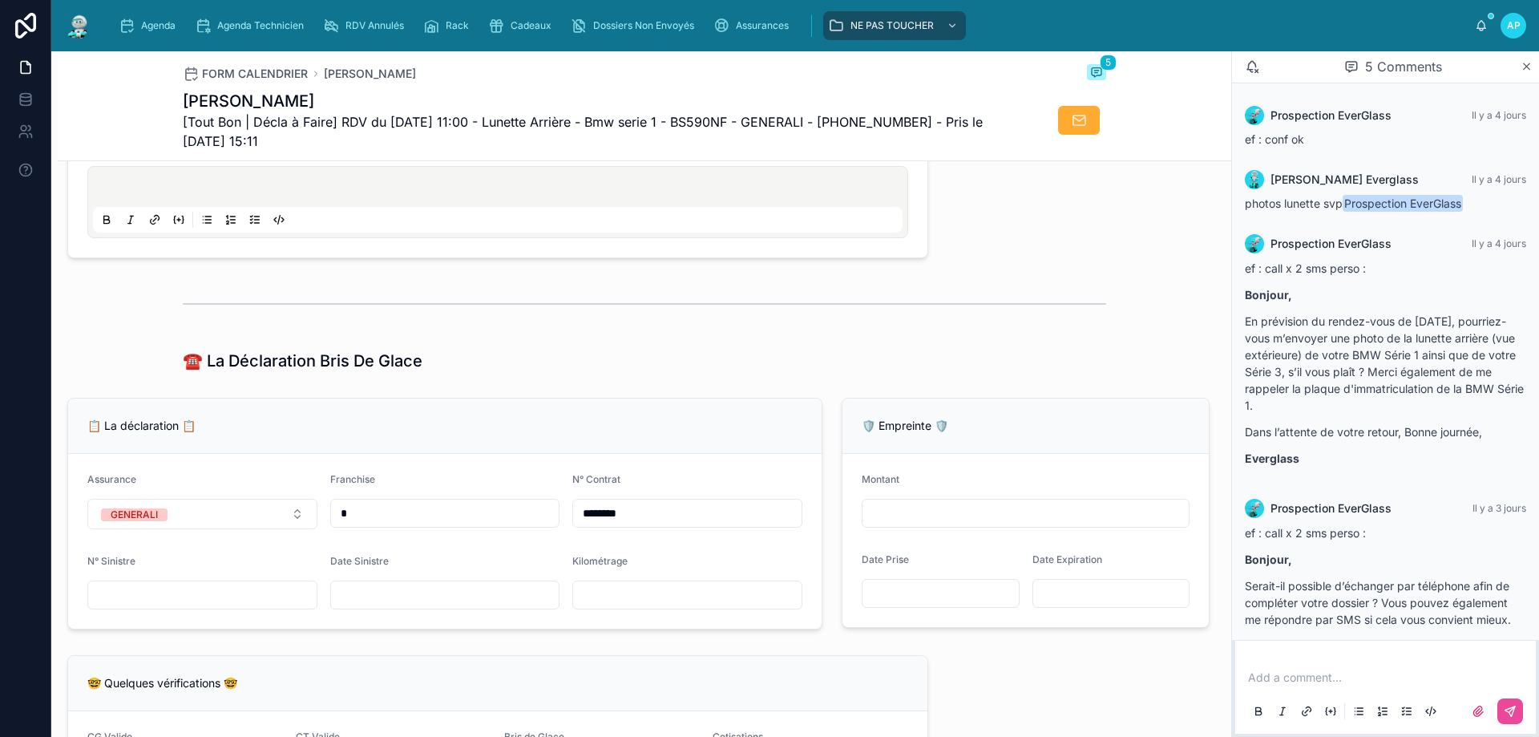
scroll to position [1042, 0]
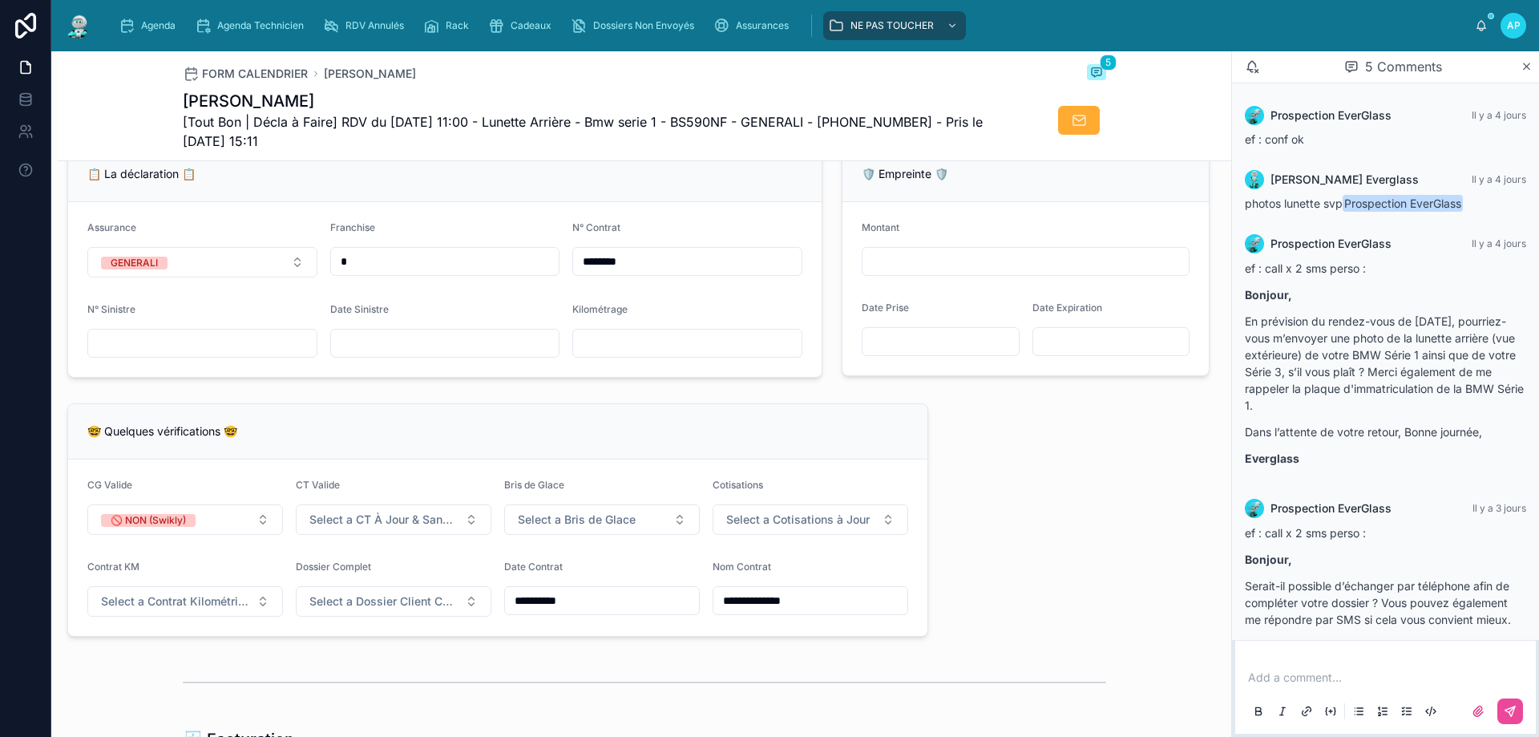
drag, startPoint x: 602, startPoint y: 260, endPoint x: 547, endPoint y: 303, distance: 69.6
click at [602, 262] on div "********" at bounding box center [687, 261] width 230 height 29
click at [588, 273] on input "********" at bounding box center [687, 261] width 228 height 22
click at [141, 28] on span "Agenda" at bounding box center [158, 25] width 34 height 13
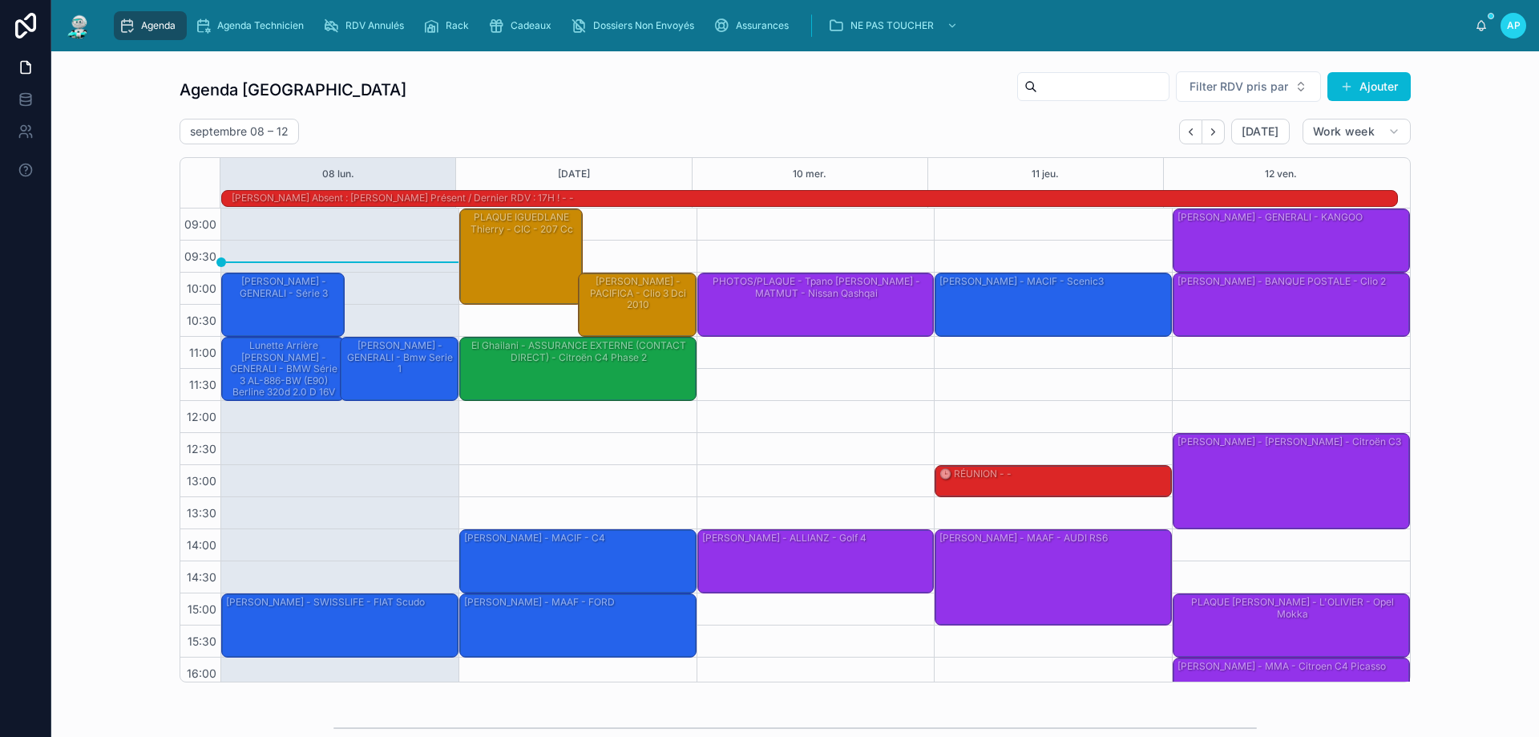
click at [424, 305] on div "[PERSON_NAME] - GENERALI - BMW Série 1 BS-590-NF (E87) LCI 118d 2.0 d 16V 143cv" at bounding box center [400, 299] width 114 height 50
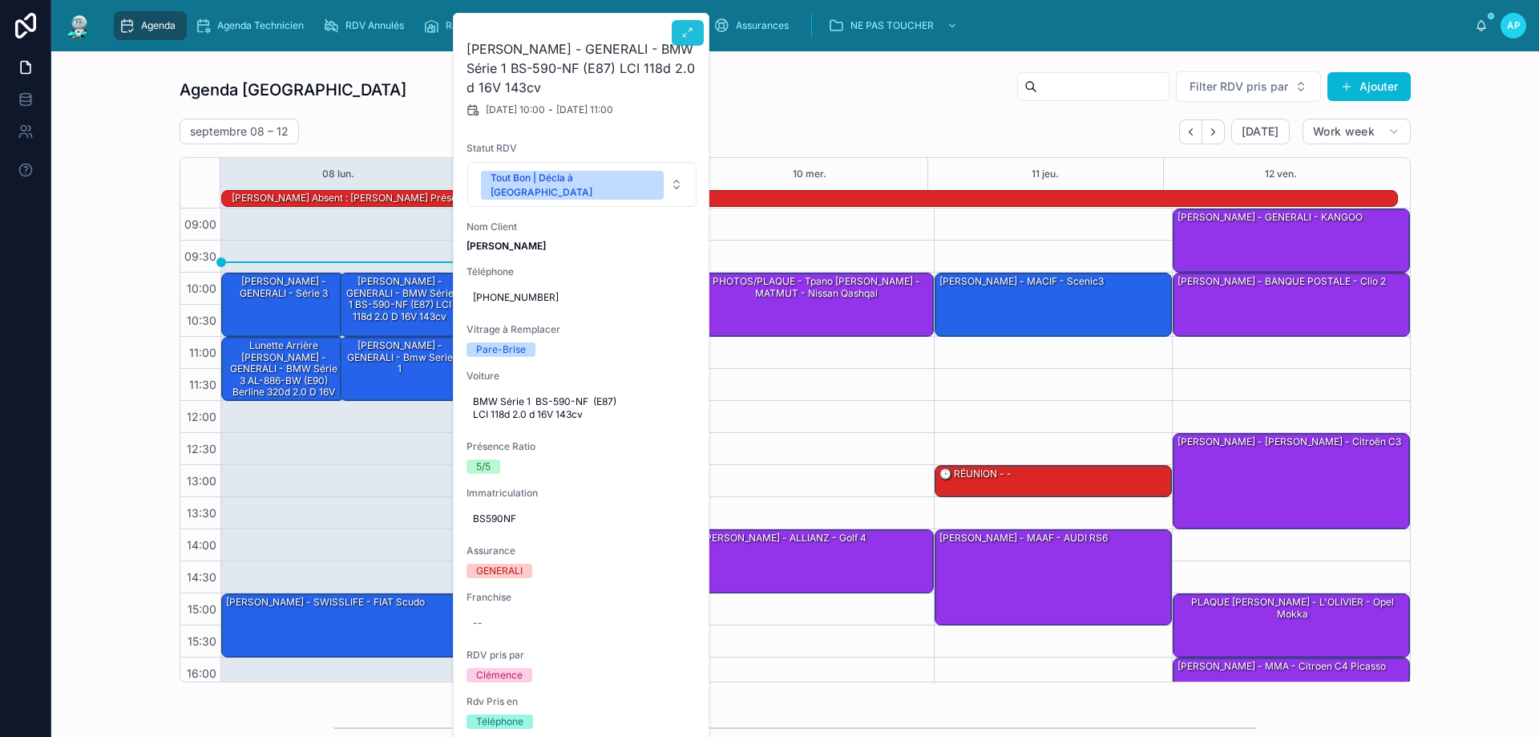
click at [689, 30] on icon at bounding box center [687, 32] width 13 height 13
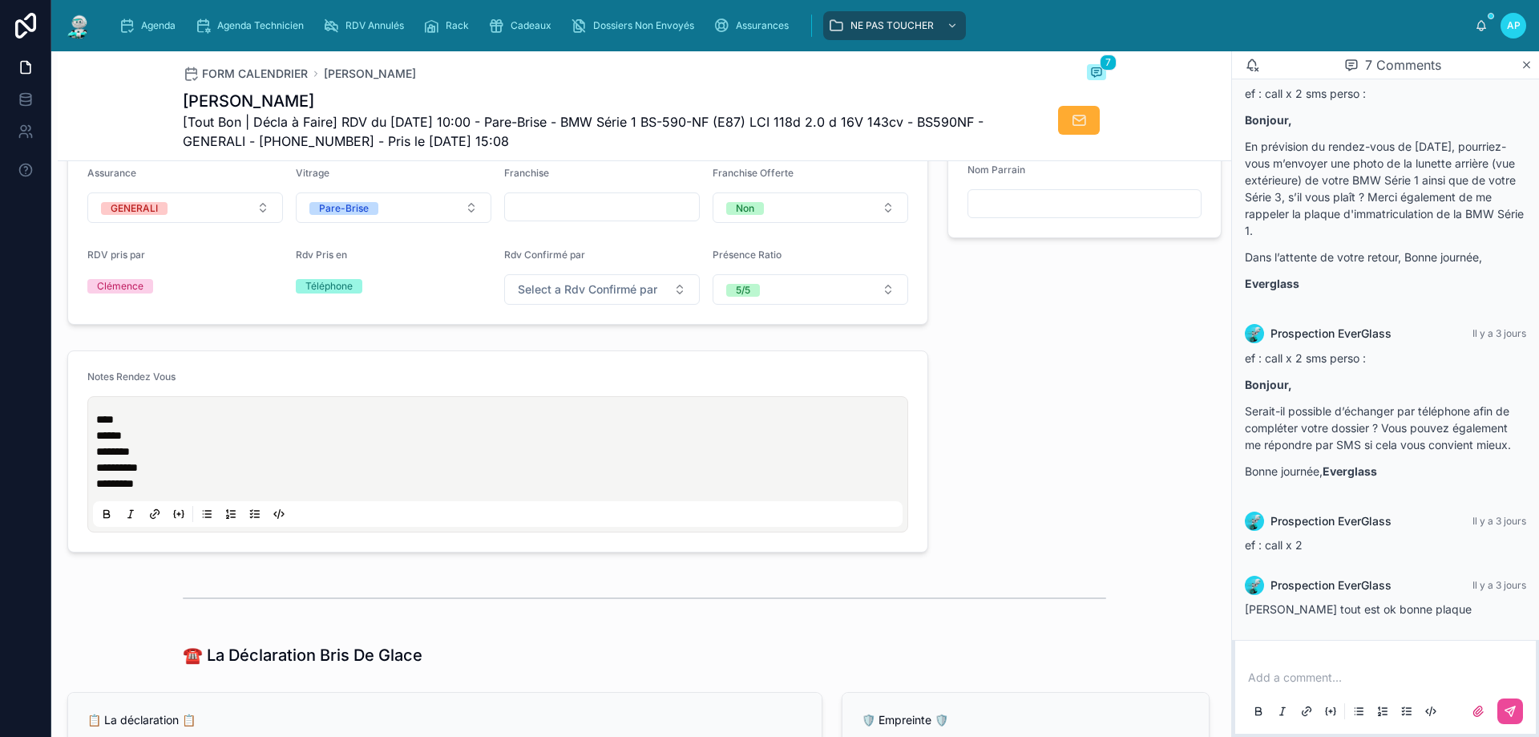
scroll to position [561, 0]
click at [547, 209] on input "text" at bounding box center [602, 206] width 194 height 22
type input "*"
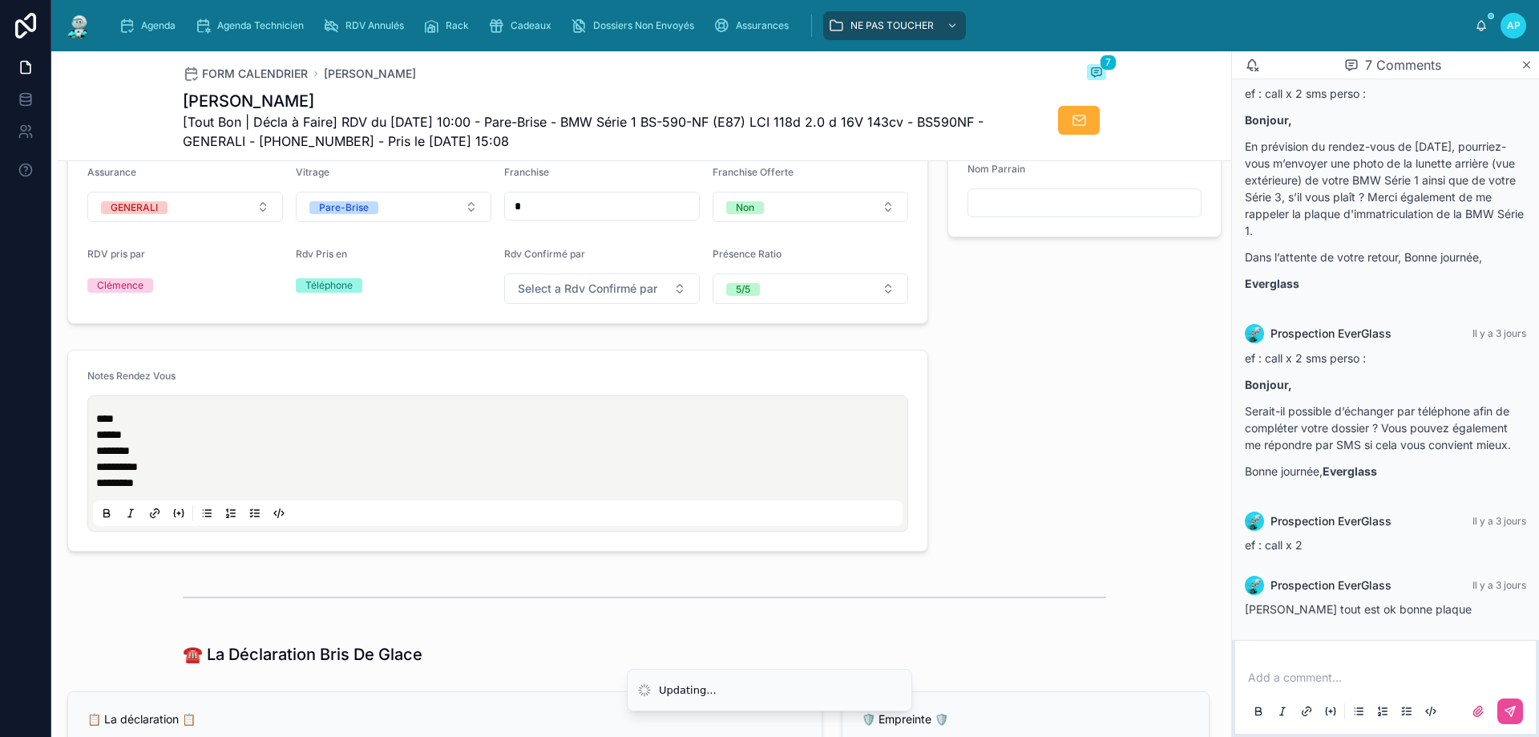
click at [311, 357] on div "Notes Rendez Vous **** ***** ******* ********* ********" at bounding box center [498, 450] width 880 height 215
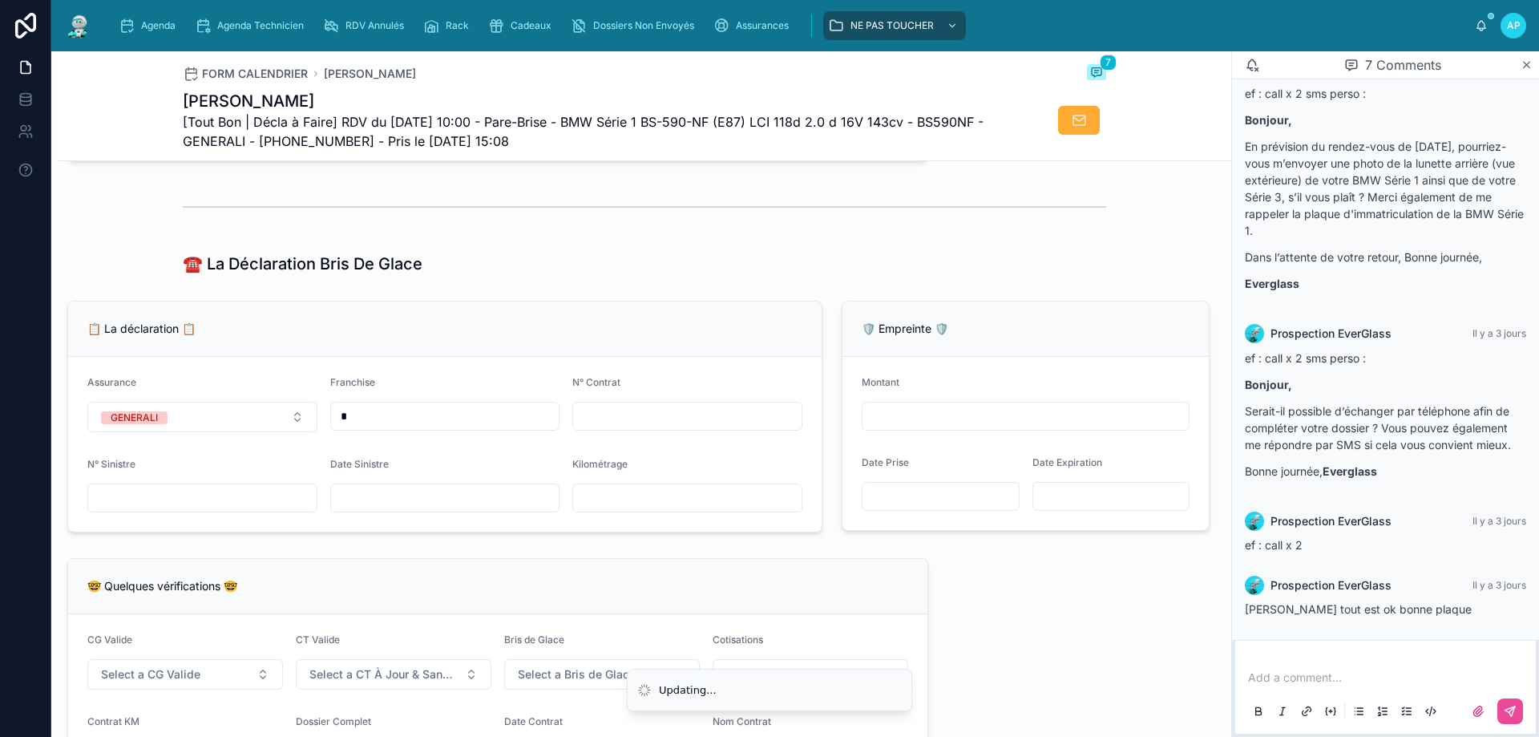
scroll to position [962, 0]
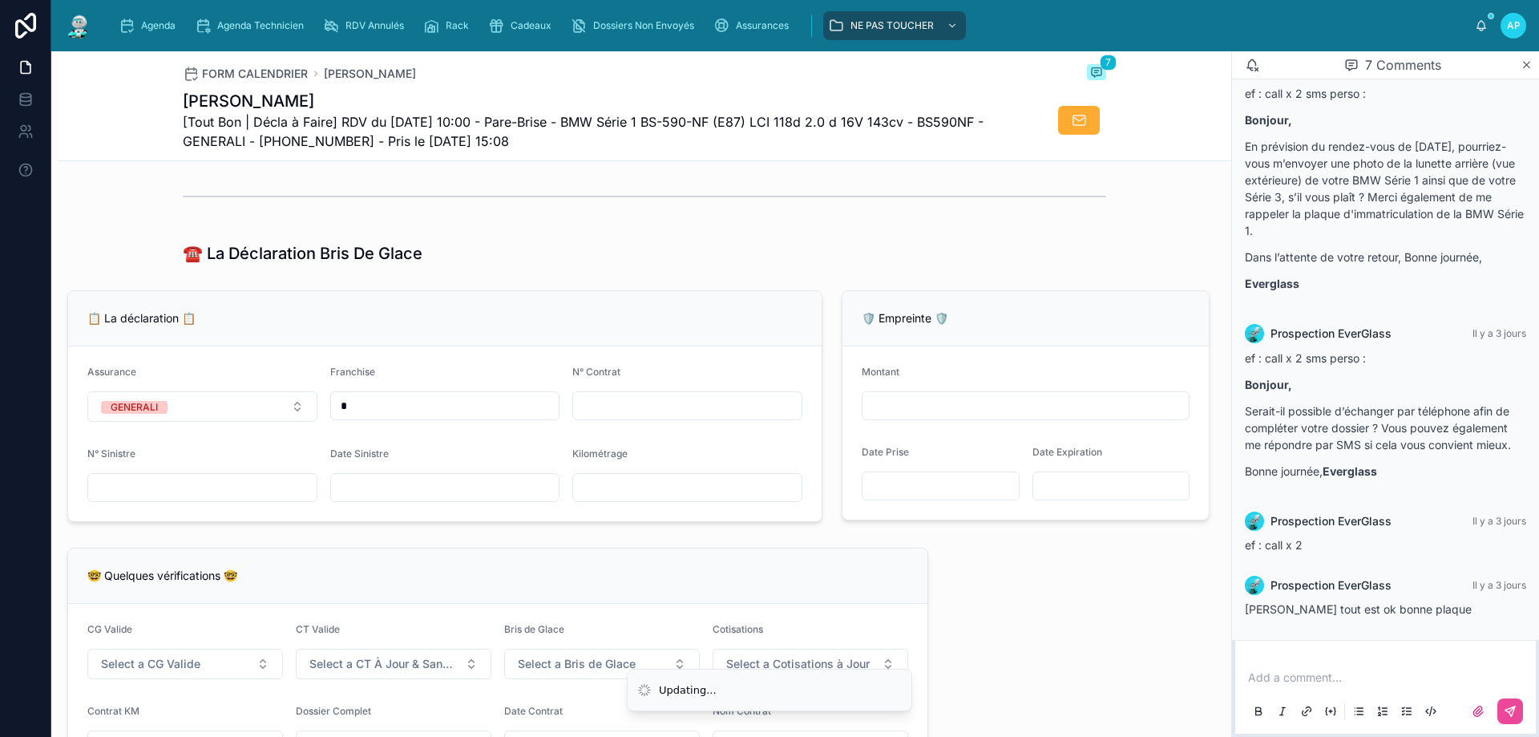
click at [389, 495] on input "text" at bounding box center [445, 487] width 228 height 22
click at [607, 417] on input "text" at bounding box center [687, 405] width 228 height 22
paste input "********"
type input "********"
click at [162, 521] on form "Assurance GENERALI Franchise * N° Contrat ******** N° Sinistre Date Sinistre Ki…" at bounding box center [444, 433] width 753 height 175
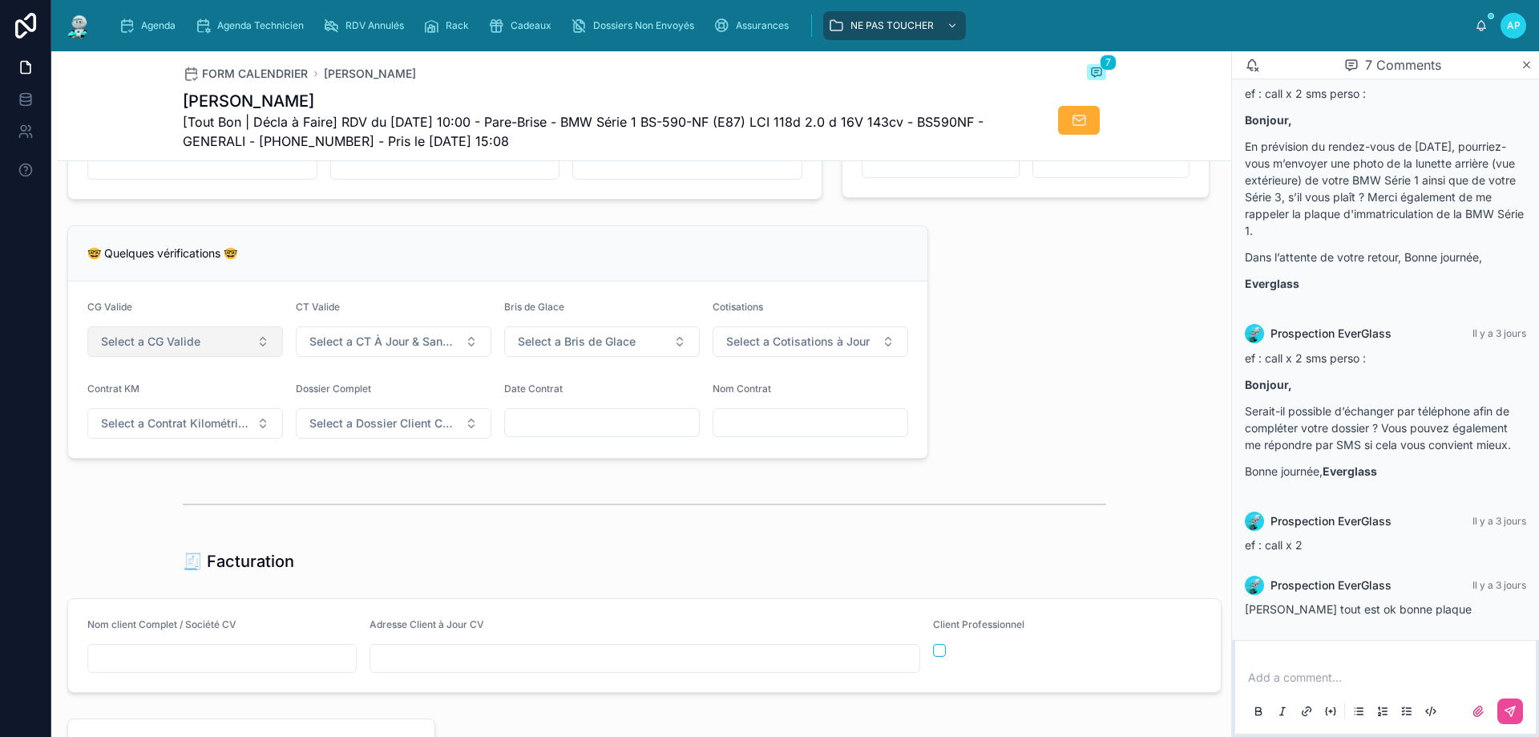
scroll to position [1282, 0]
click at [178, 350] on span "Select a CG Valide" at bounding box center [150, 343] width 99 height 16
click at [131, 437] on div "🚫 NON (Swikly)" at bounding box center [141, 440] width 75 height 13
click at [360, 347] on span "Select a CT À Jour & Sans BDG" at bounding box center [383, 343] width 149 height 16
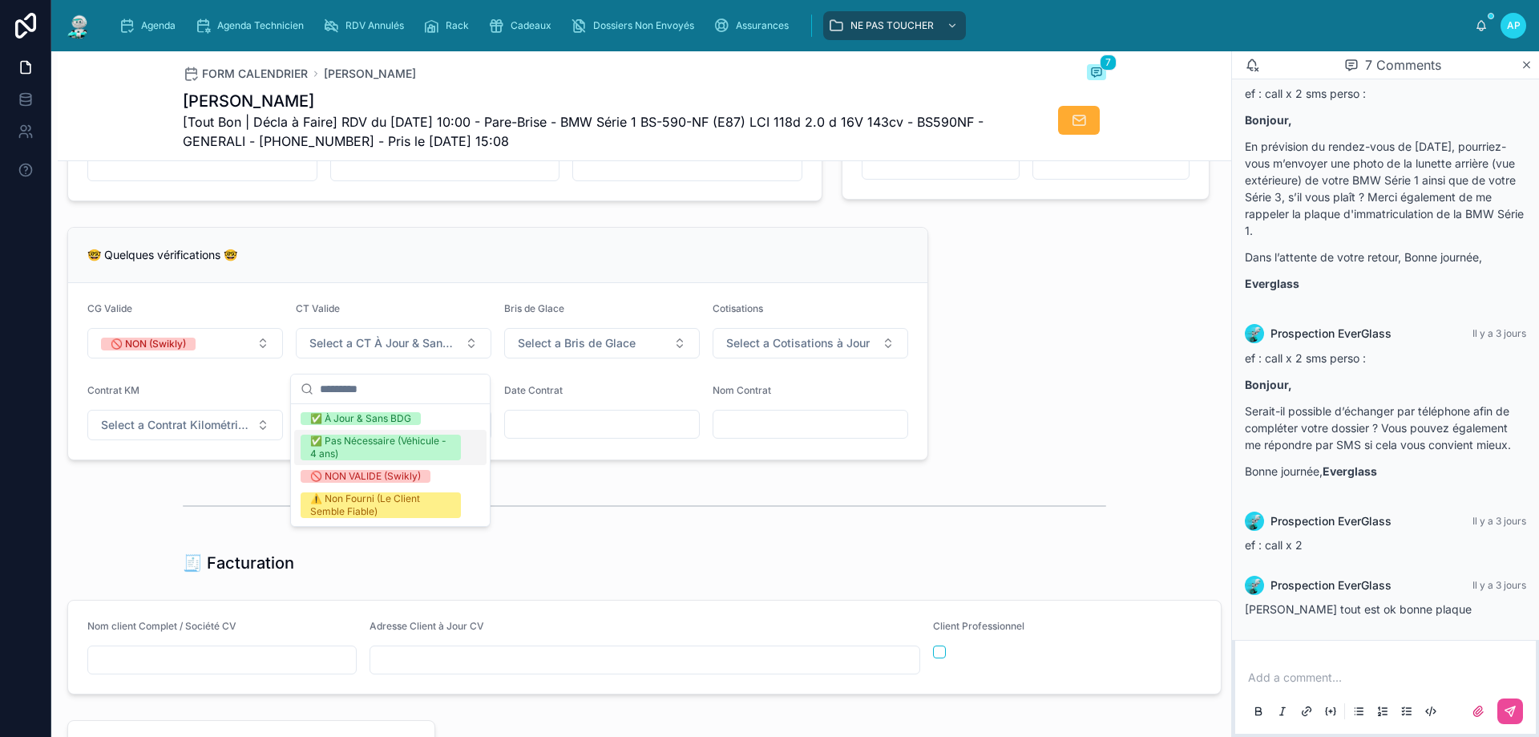
click at [624, 502] on div at bounding box center [644, 506] width 923 height 40
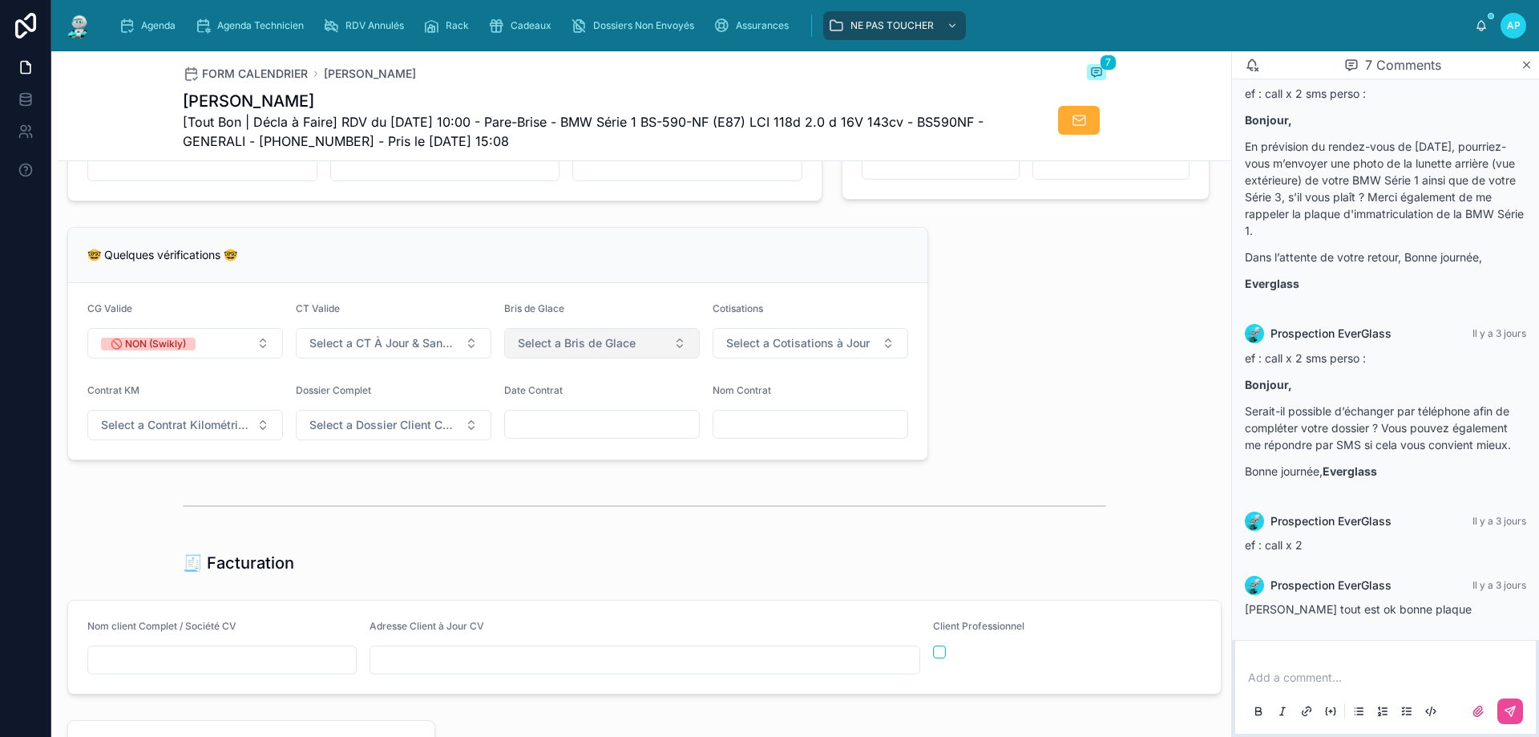
click at [567, 346] on button "Select a Bris de Glace" at bounding box center [602, 343] width 196 height 30
click at [565, 418] on span "✅ Validé" at bounding box center [537, 418] width 61 height 13
click at [760, 351] on span "Select a Cotisations à Jour" at bounding box center [797, 343] width 143 height 16
click at [746, 422] on div "✅ À Jour" at bounding box center [744, 418] width 44 height 13
click at [135, 433] on span "Select a Contrat Kilométrique" at bounding box center [175, 425] width 149 height 16
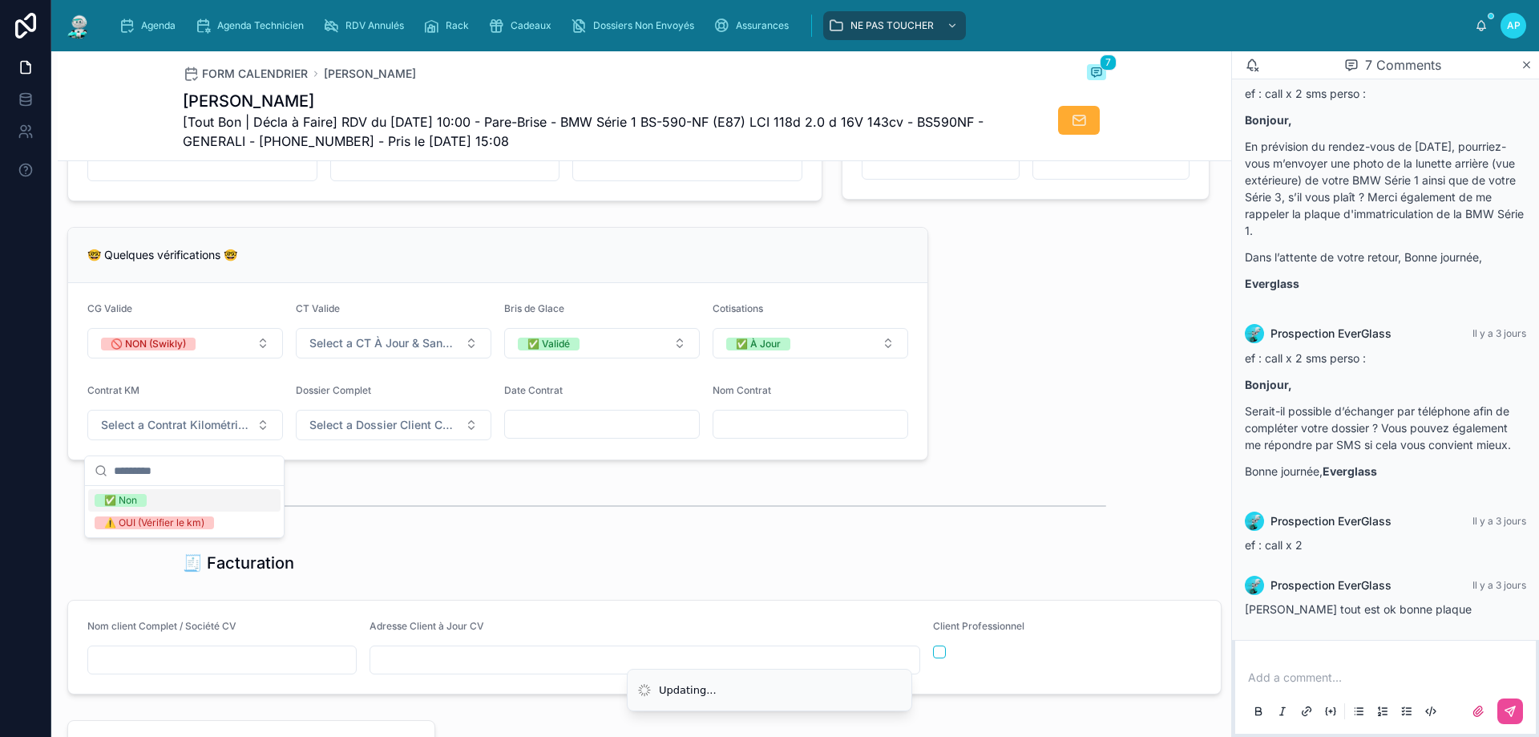
click at [130, 498] on div "✅ Non" at bounding box center [120, 500] width 33 height 13
click at [539, 434] on input "text" at bounding box center [602, 424] width 194 height 22
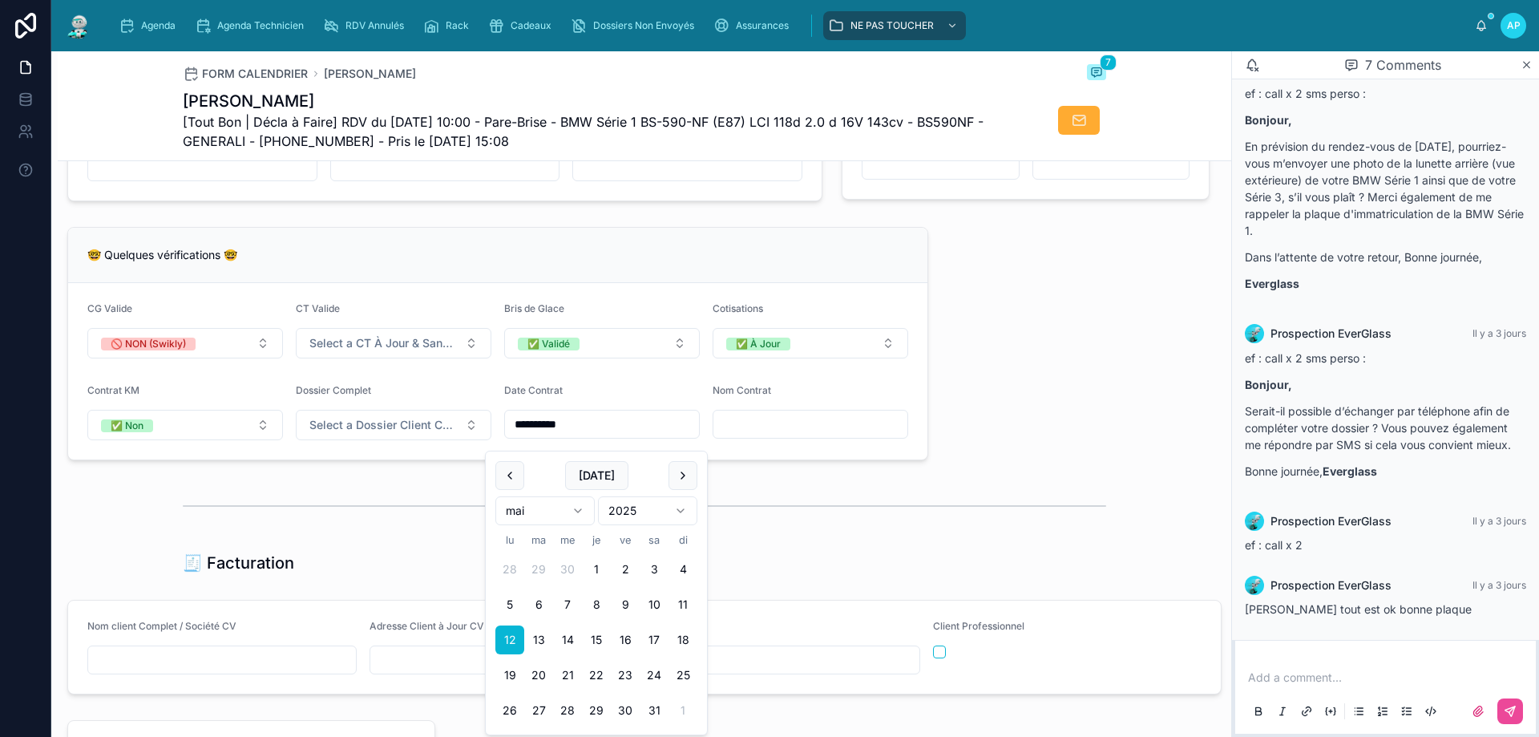
type input "**********"
click at [785, 435] on input "text" at bounding box center [810, 424] width 194 height 22
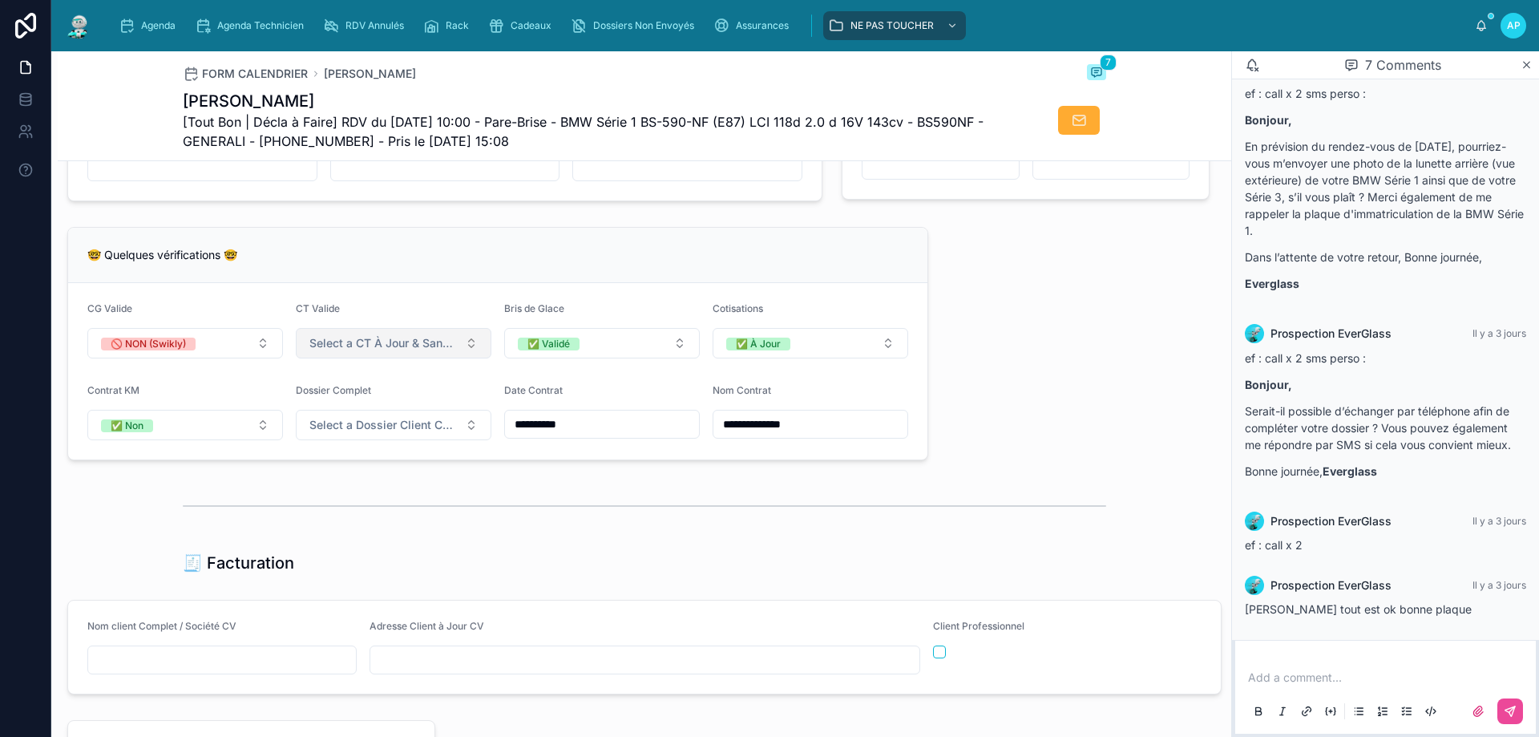
type input "**********"
click at [378, 351] on span "Select a CT À Jour & Sans BDG" at bounding box center [383, 343] width 149 height 16
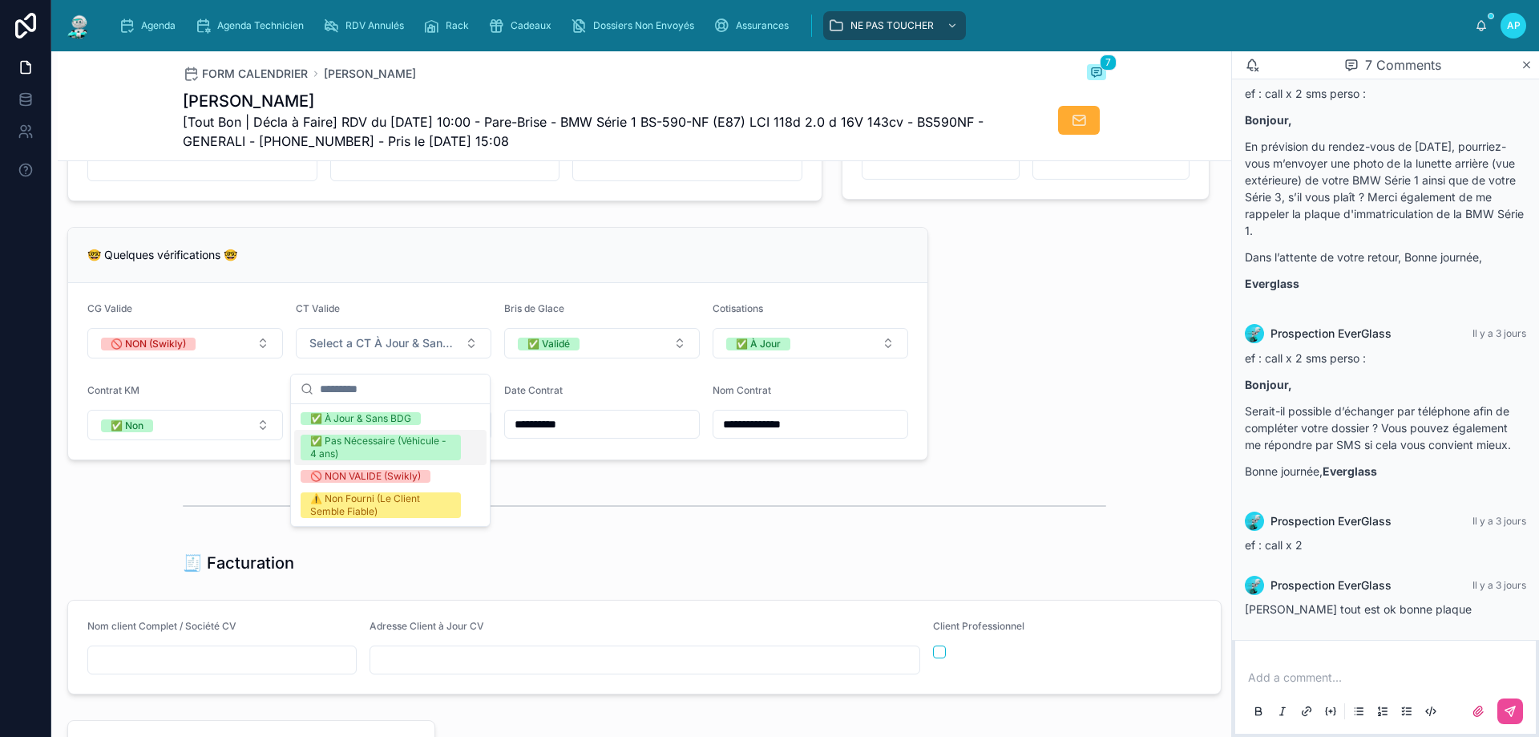
click at [491, 256] on div "🤓 Quelques vérifications 🤓" at bounding box center [497, 255] width 859 height 55
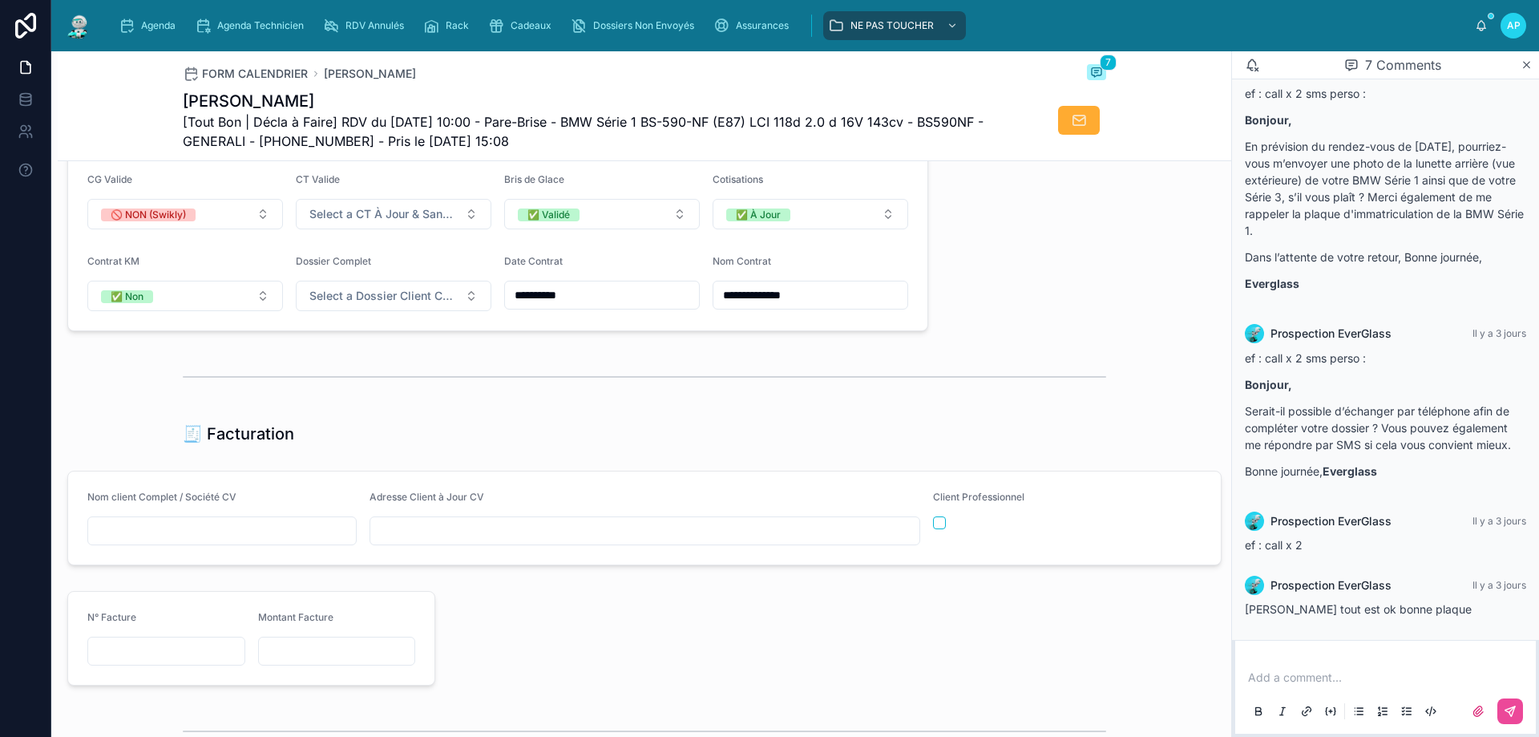
scroll to position [1443, 0]
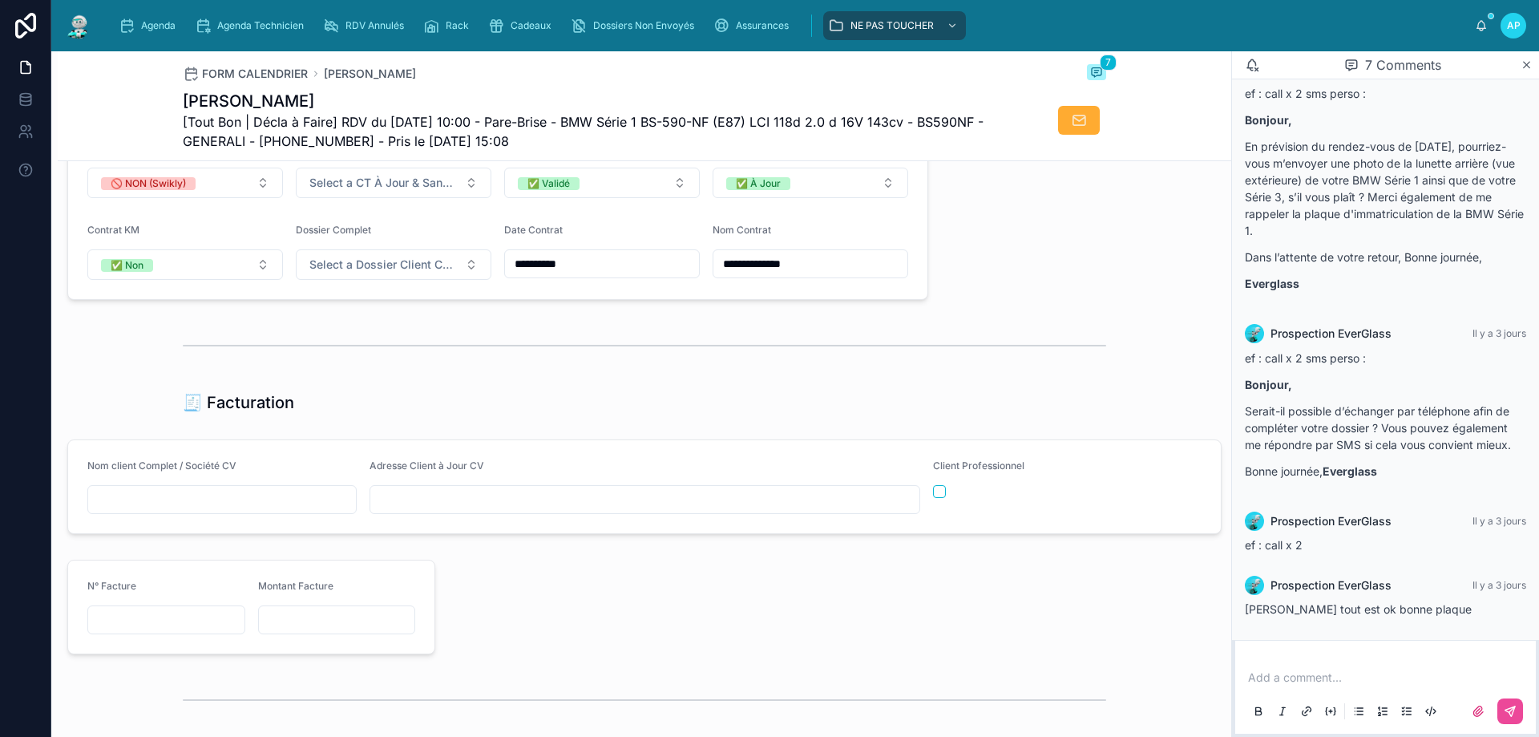
click at [155, 511] on input "text" at bounding box center [222, 499] width 268 height 22
click at [758, 275] on input "**********" at bounding box center [810, 263] width 194 height 22
click at [796, 275] on input "**********" at bounding box center [810, 263] width 194 height 22
click at [799, 275] on input "**********" at bounding box center [810, 263] width 194 height 22
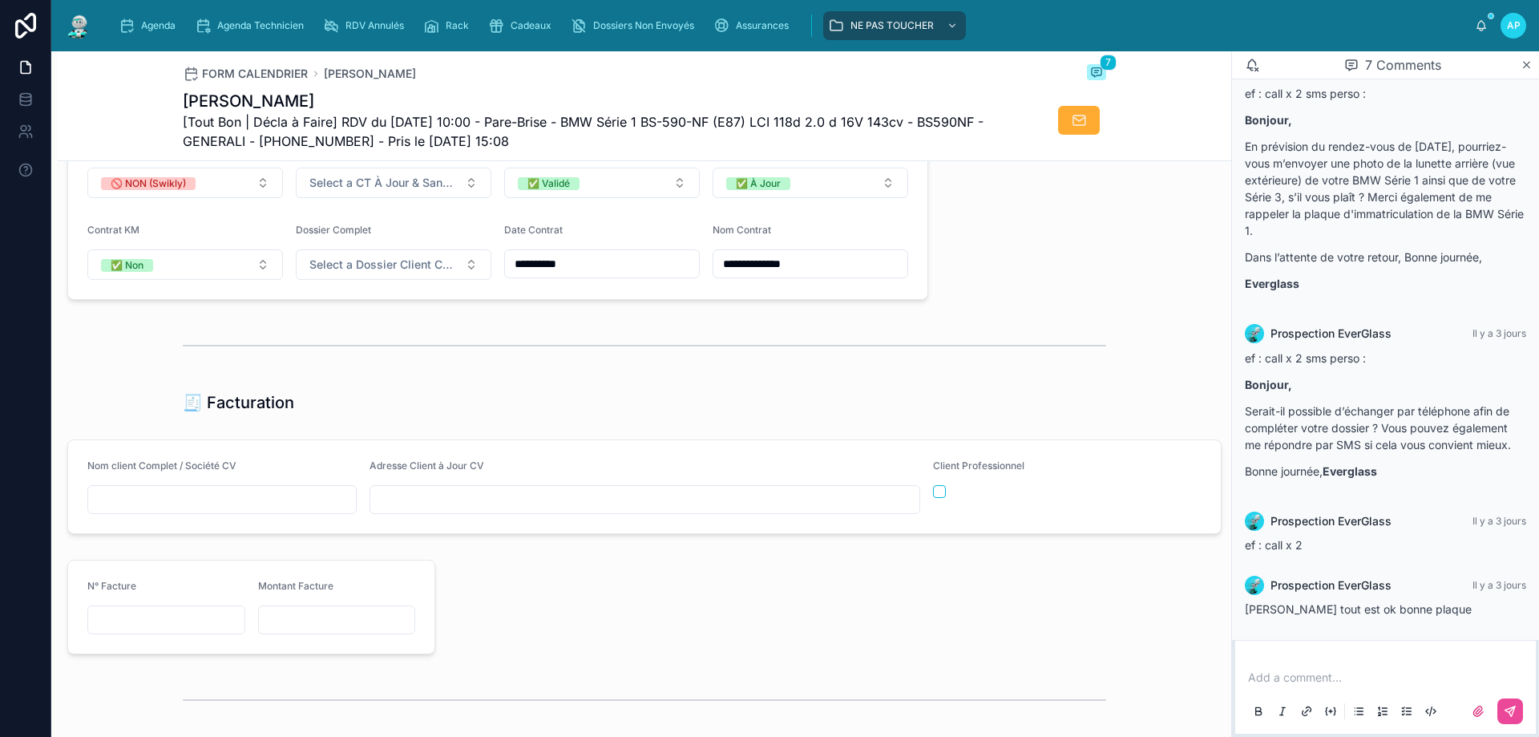
click at [799, 275] on input "**********" at bounding box center [810, 263] width 194 height 22
click at [161, 511] on input "text" at bounding box center [222, 499] width 268 height 22
paste input "**********"
type input "**********"
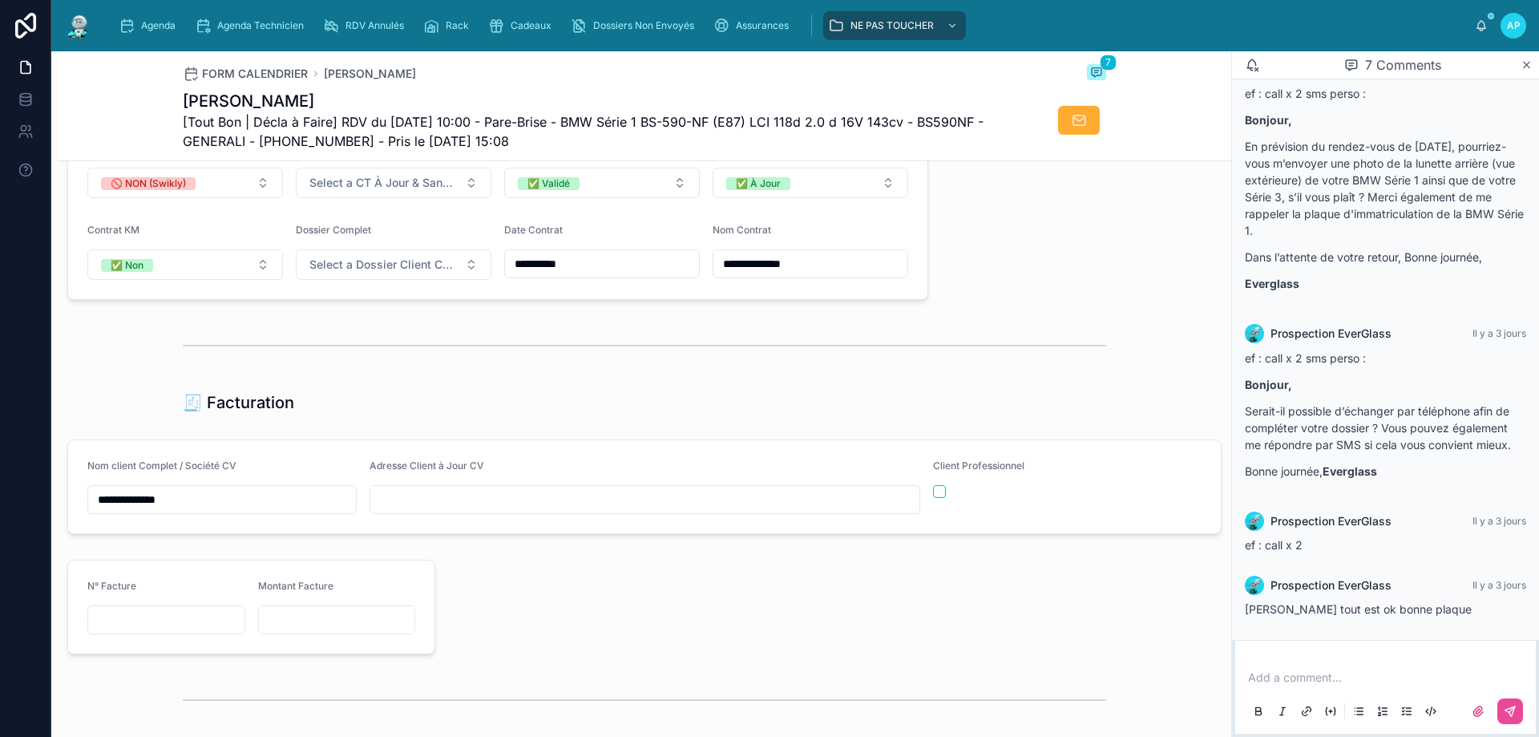
click at [316, 414] on div "🧾 Facturation" at bounding box center [644, 402] width 923 height 22
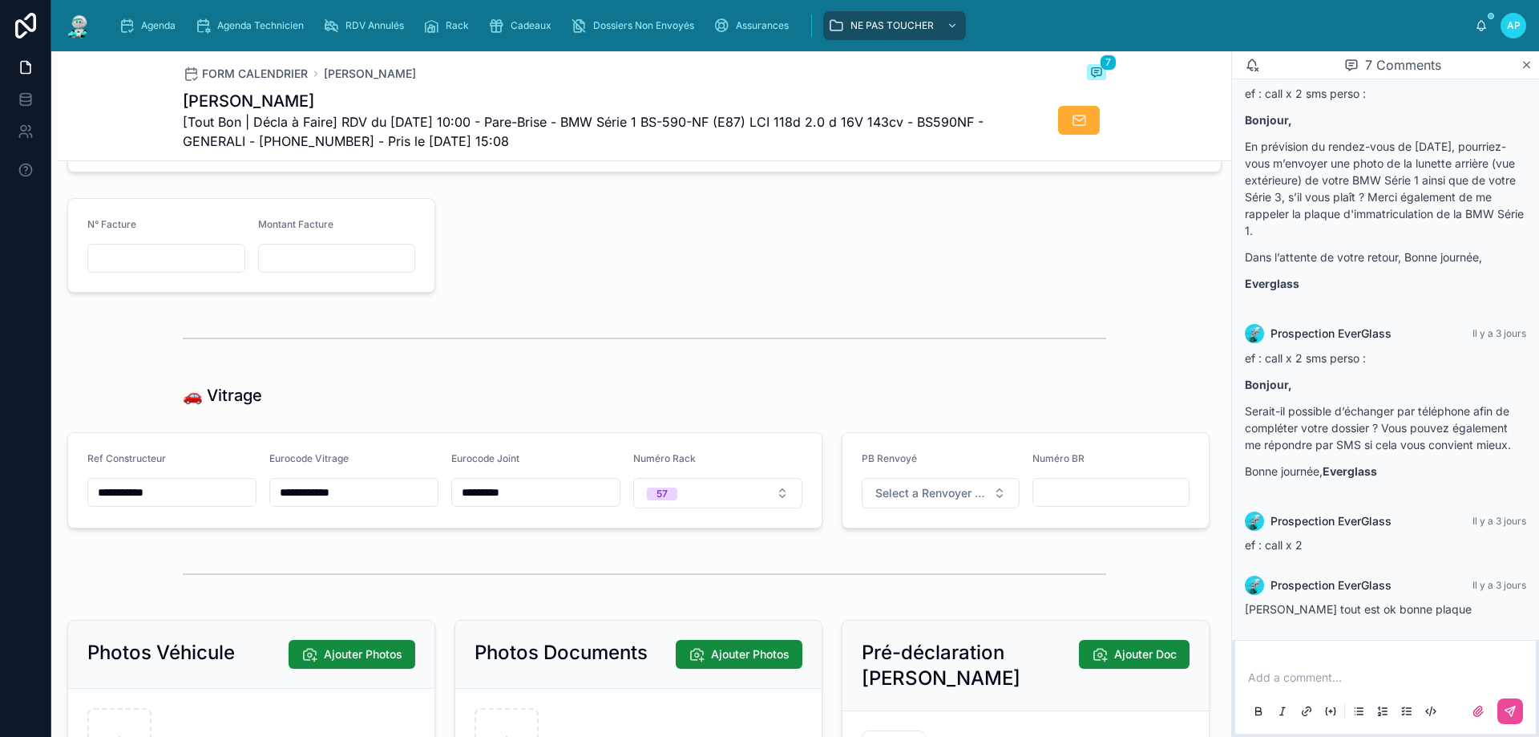
scroll to position [2004, 0]
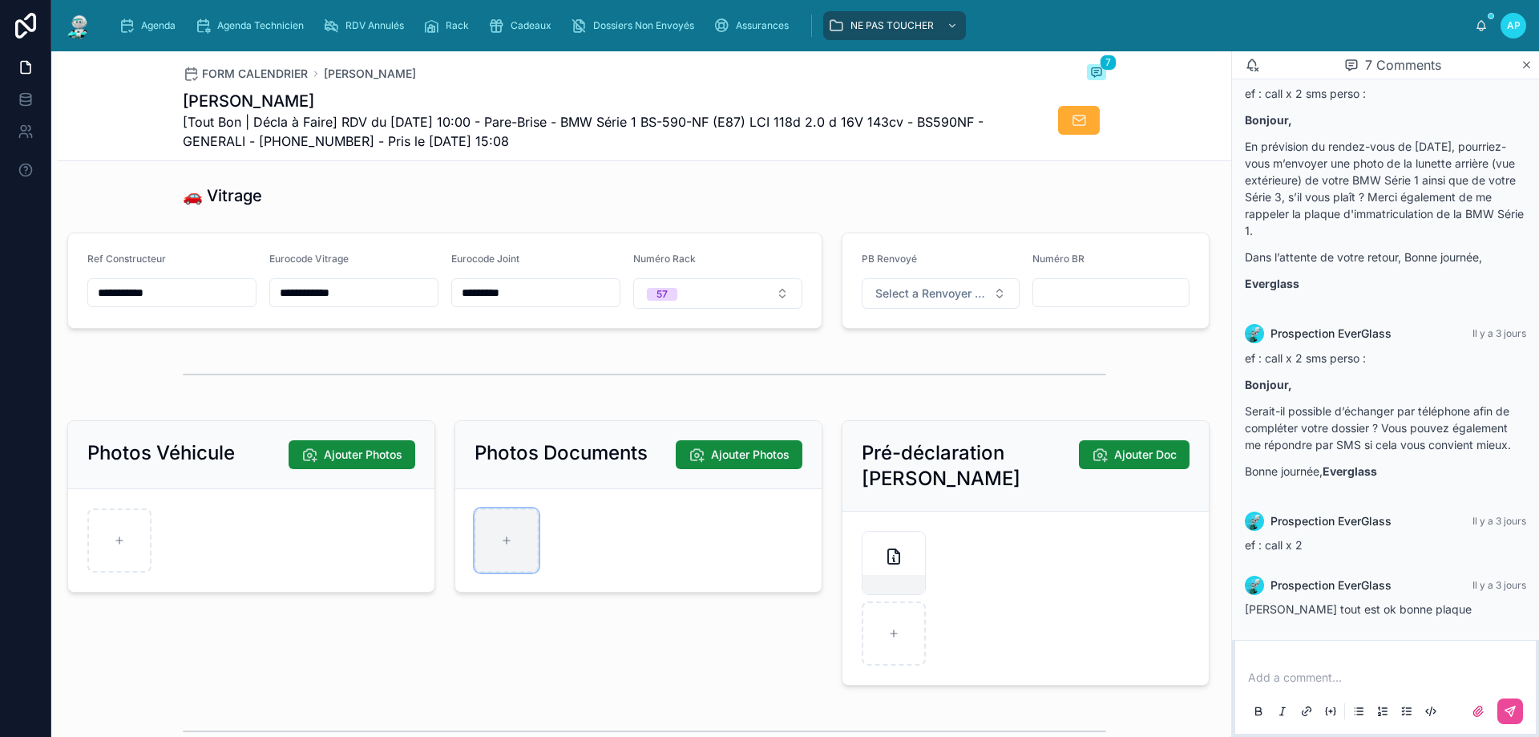
click at [528, 558] on div at bounding box center [506, 540] width 64 height 64
type input "**********"
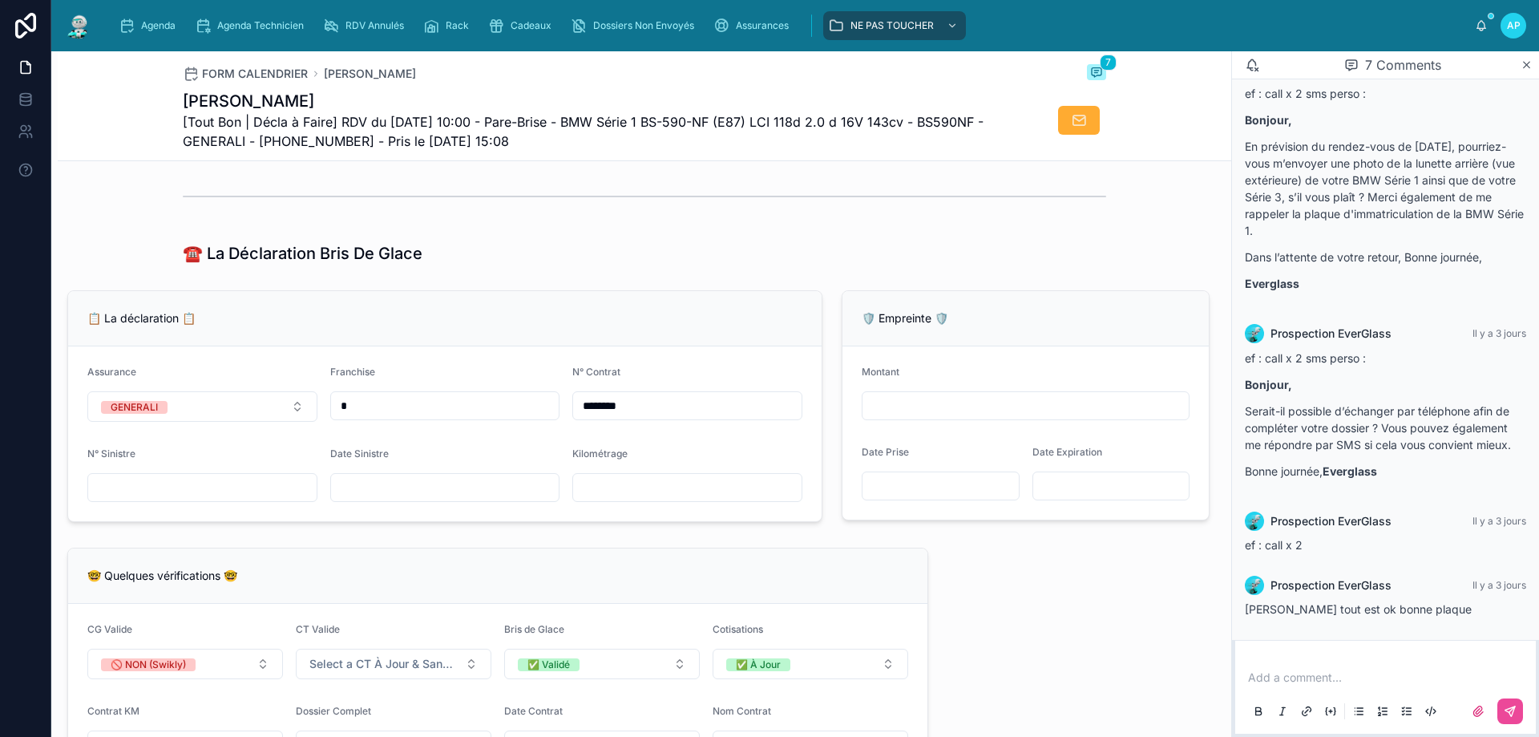
scroll to position [1202, 0]
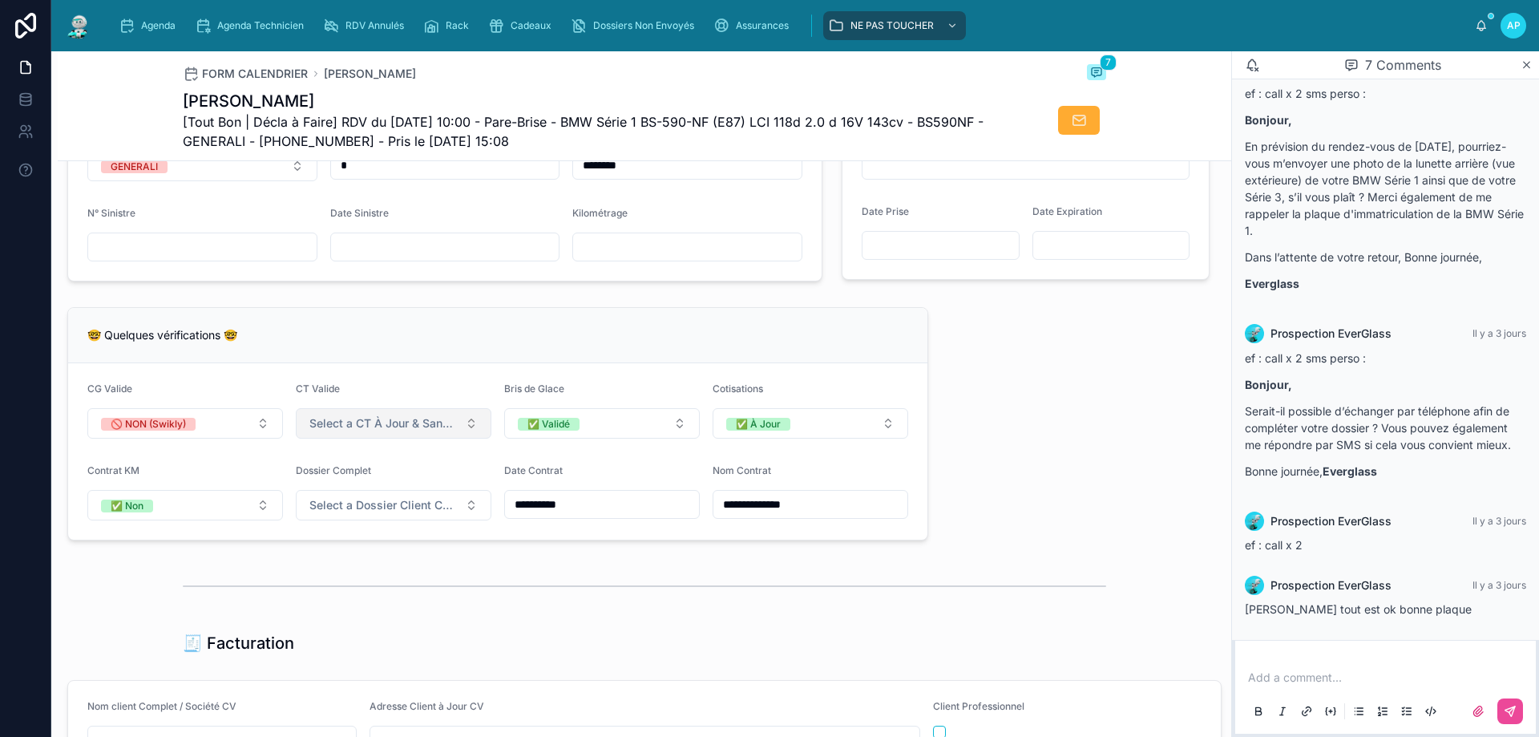
click at [416, 438] on button "Select a CT À Jour & Sans BDG" at bounding box center [394, 423] width 196 height 30
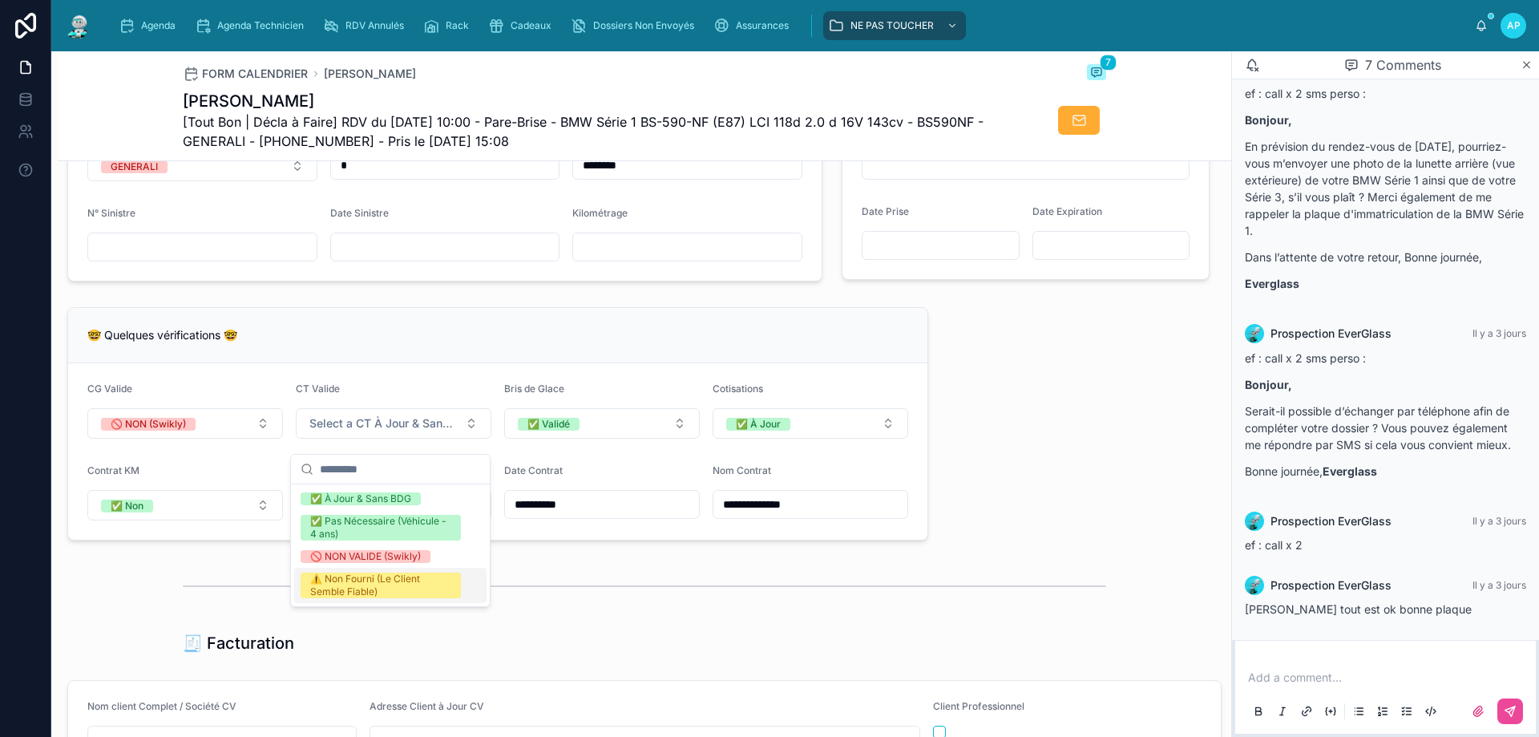
click at [390, 588] on div "⚠️ Non Fourni (Le Client Semble Fiable)" at bounding box center [380, 585] width 141 height 26
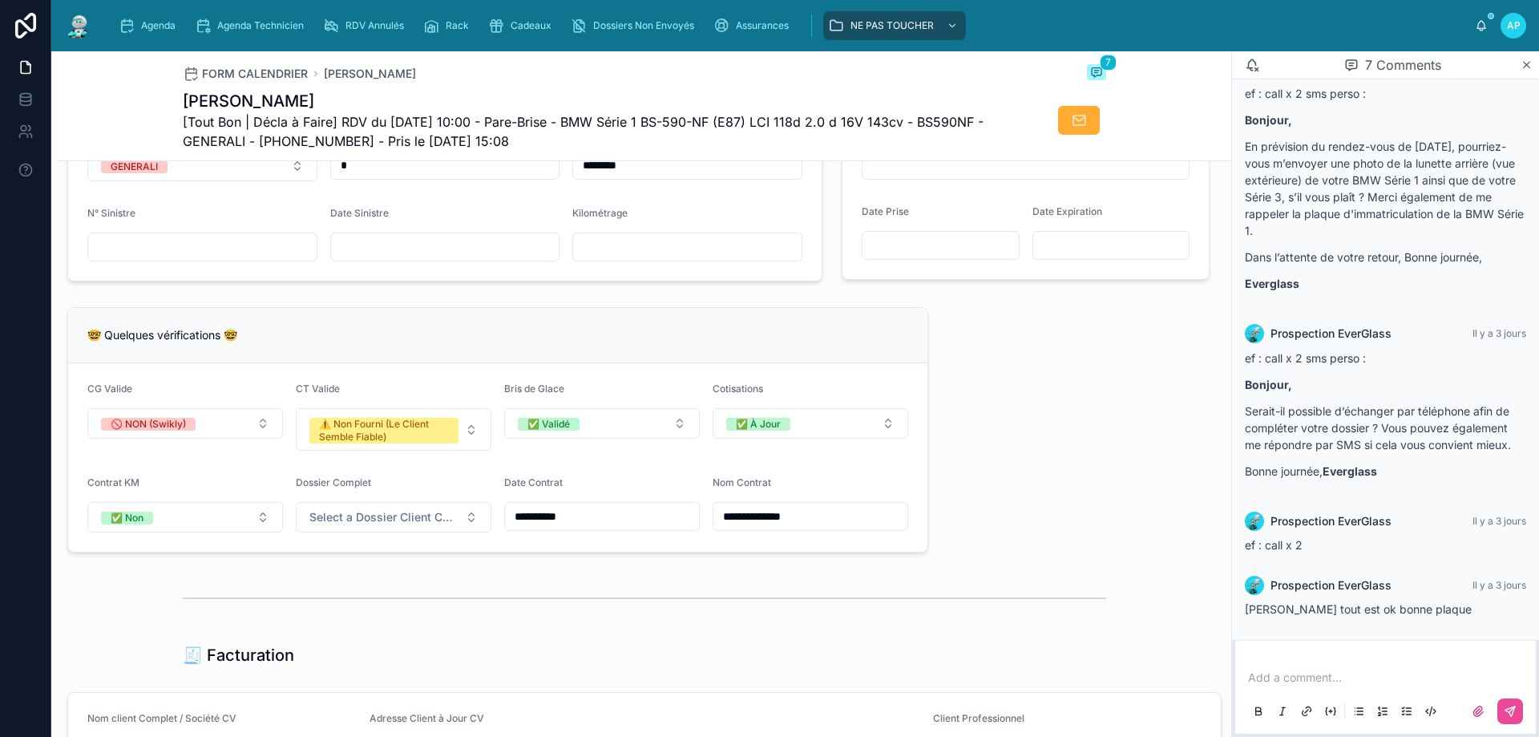
drag, startPoint x: 794, startPoint y: 366, endPoint x: 782, endPoint y: 368, distance: 12.1
click at [795, 363] on div "🤓 Quelques vérifications 🤓" at bounding box center [497, 335] width 859 height 55
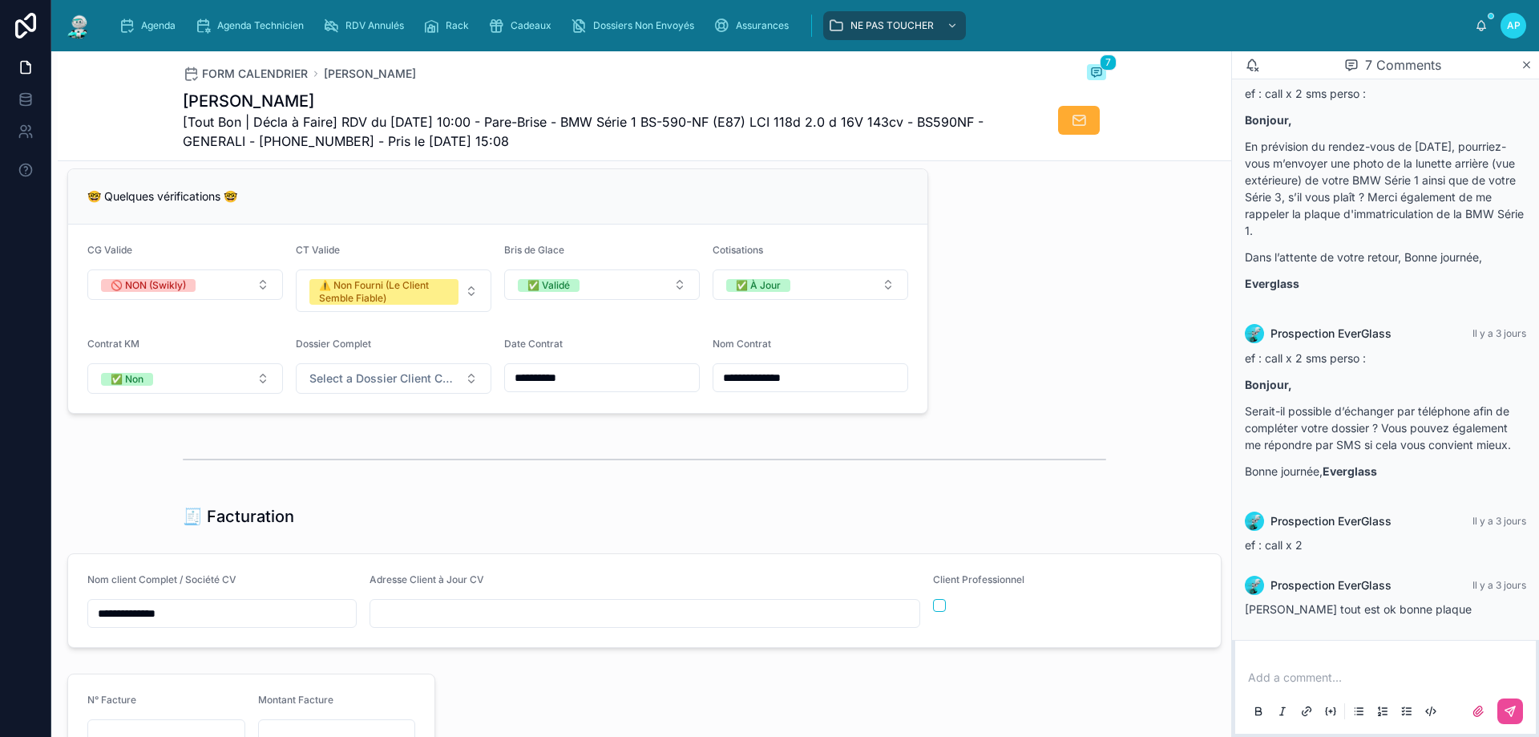
scroll to position [1363, 0]
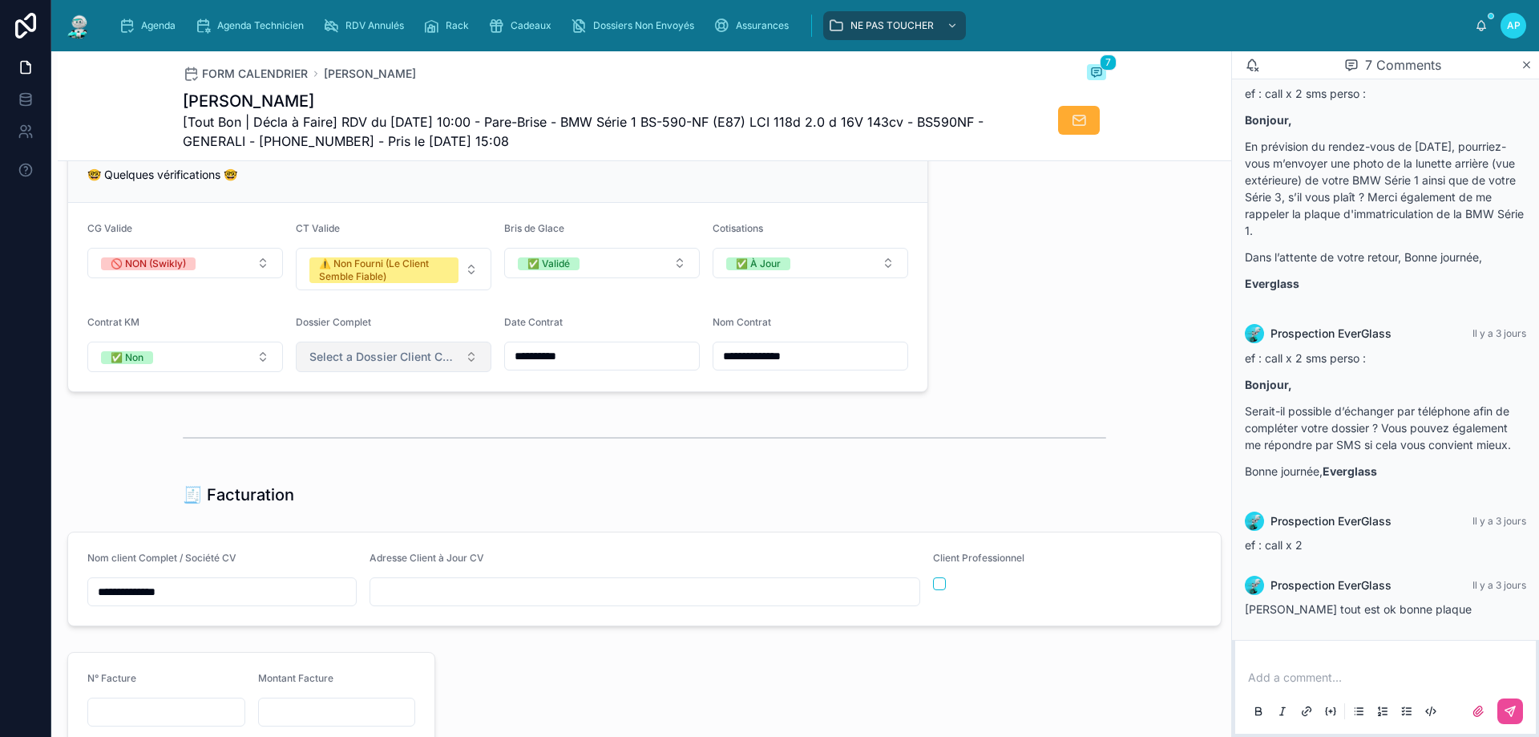
click at [386, 361] on span "Select a Dossier Client Complet" at bounding box center [383, 357] width 149 height 16
click at [370, 459] on div "⚠️ NON (Régulariser ou [DEMOGRAPHIC_DATA])" at bounding box center [380, 461] width 141 height 26
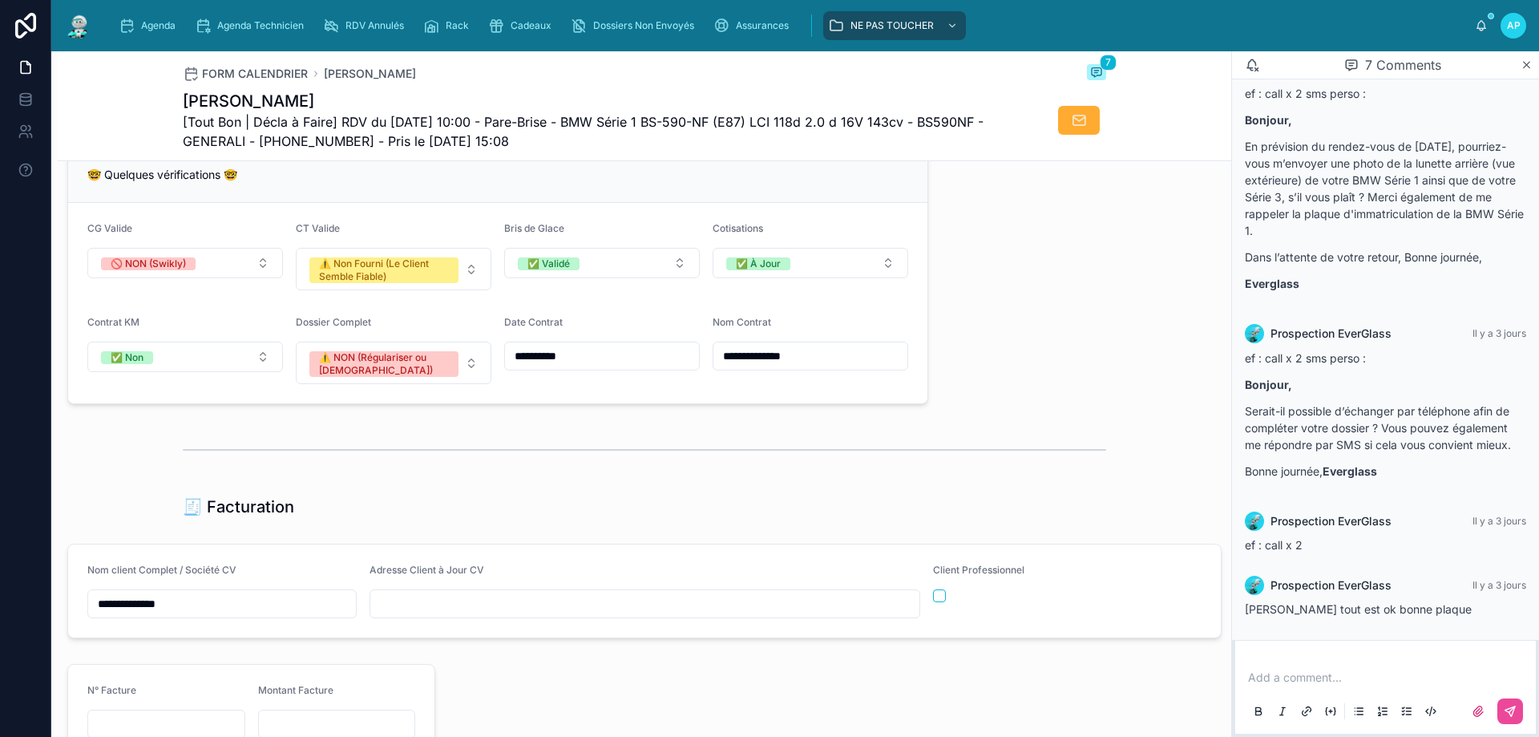
scroll to position [1443, 0]
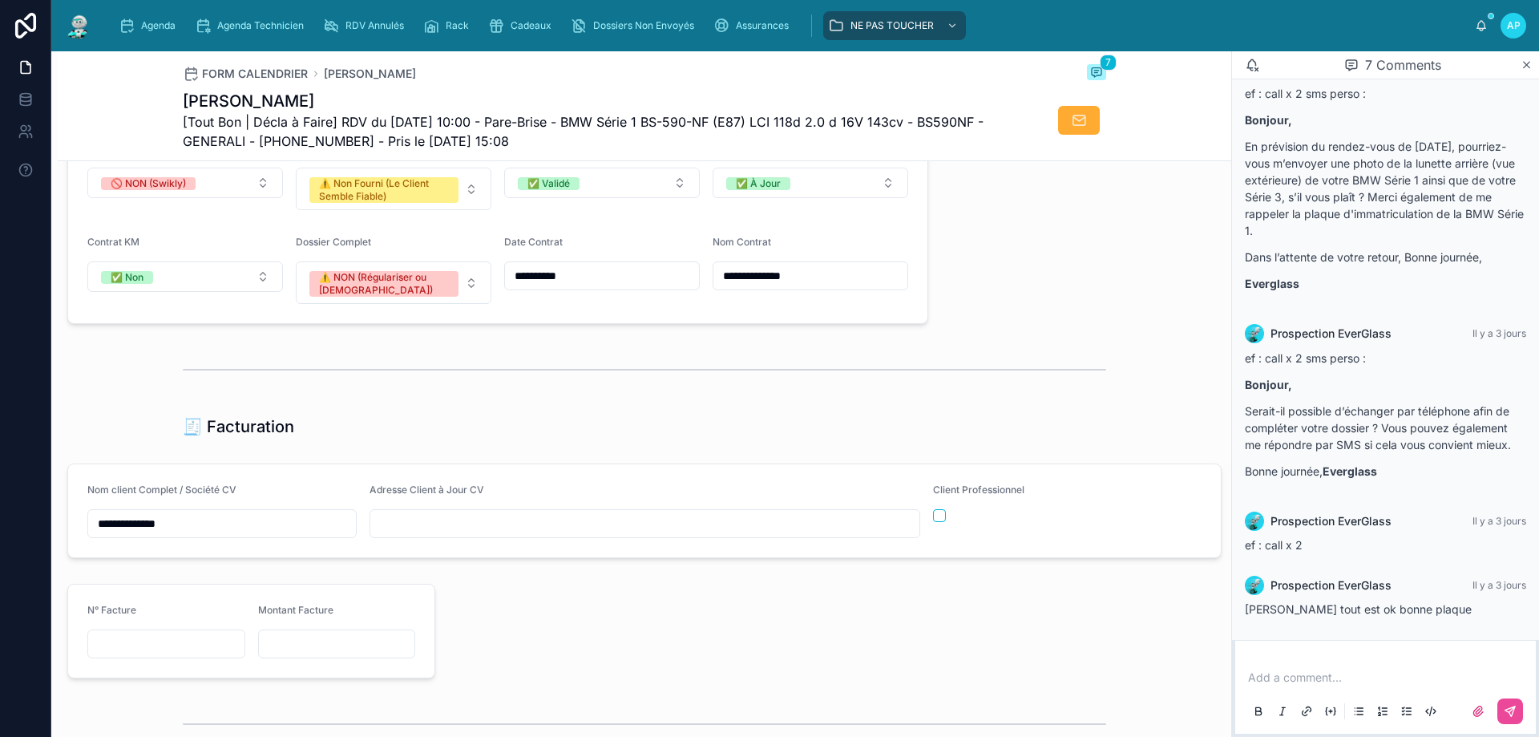
click at [406, 534] on input "text" at bounding box center [644, 523] width 549 height 22
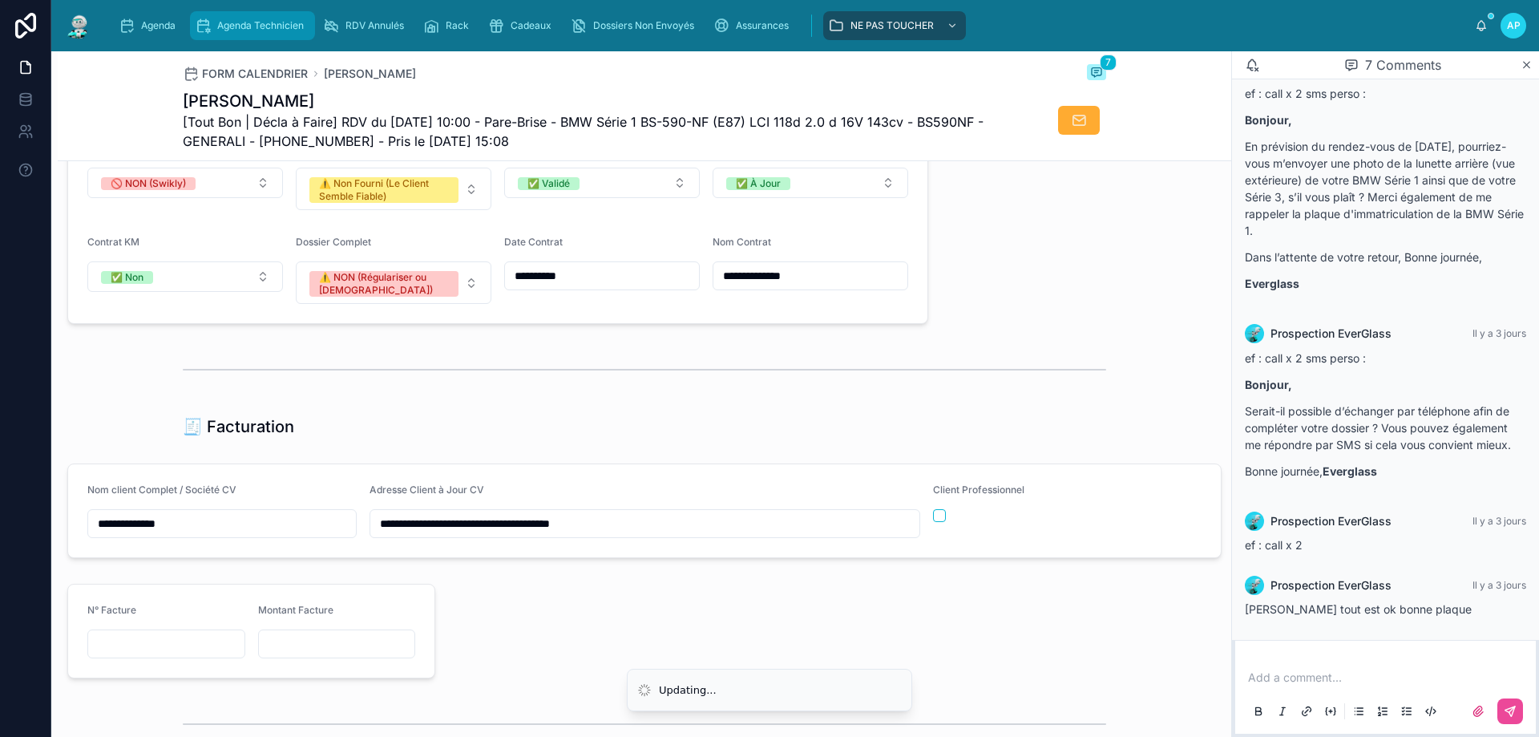
type input "**********"
click at [505, 434] on div "🧾 Facturation" at bounding box center [644, 426] width 923 height 22
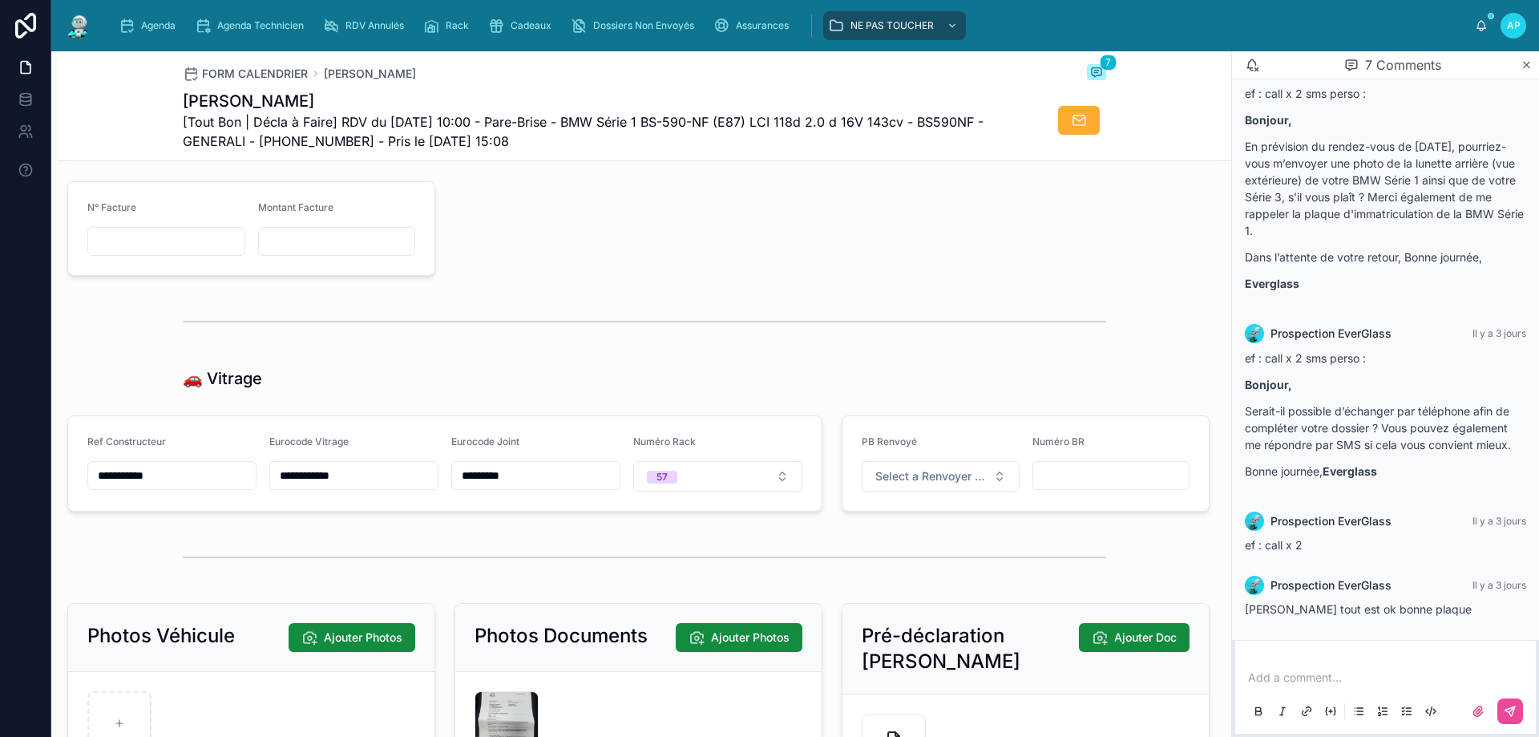
scroll to position [2084, 0]
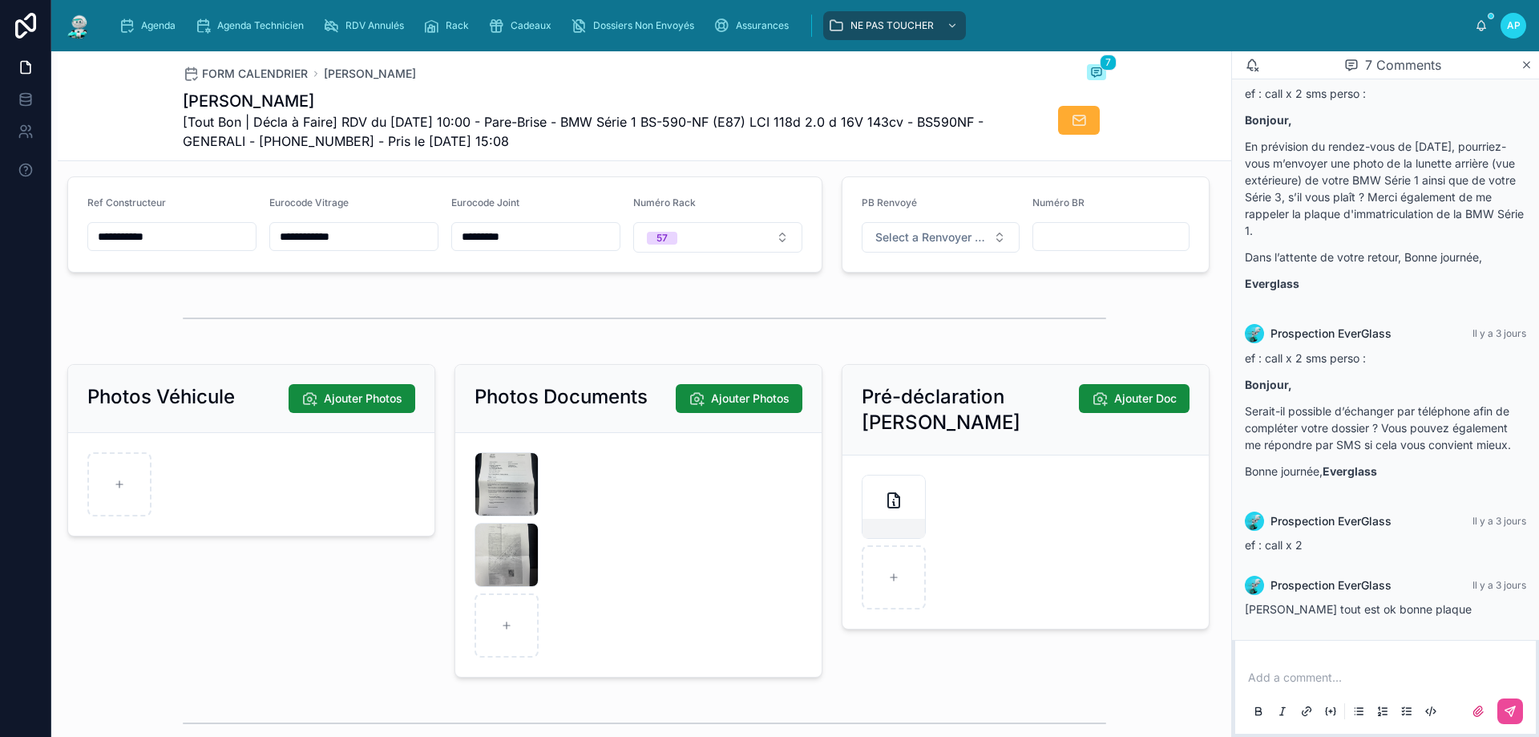
click at [333, 245] on input "**********" at bounding box center [354, 236] width 168 height 22
drag, startPoint x: 333, startPoint y: 245, endPoint x: 281, endPoint y: 269, distance: 58.1
click at [281, 269] on form "**********" at bounding box center [444, 224] width 753 height 95
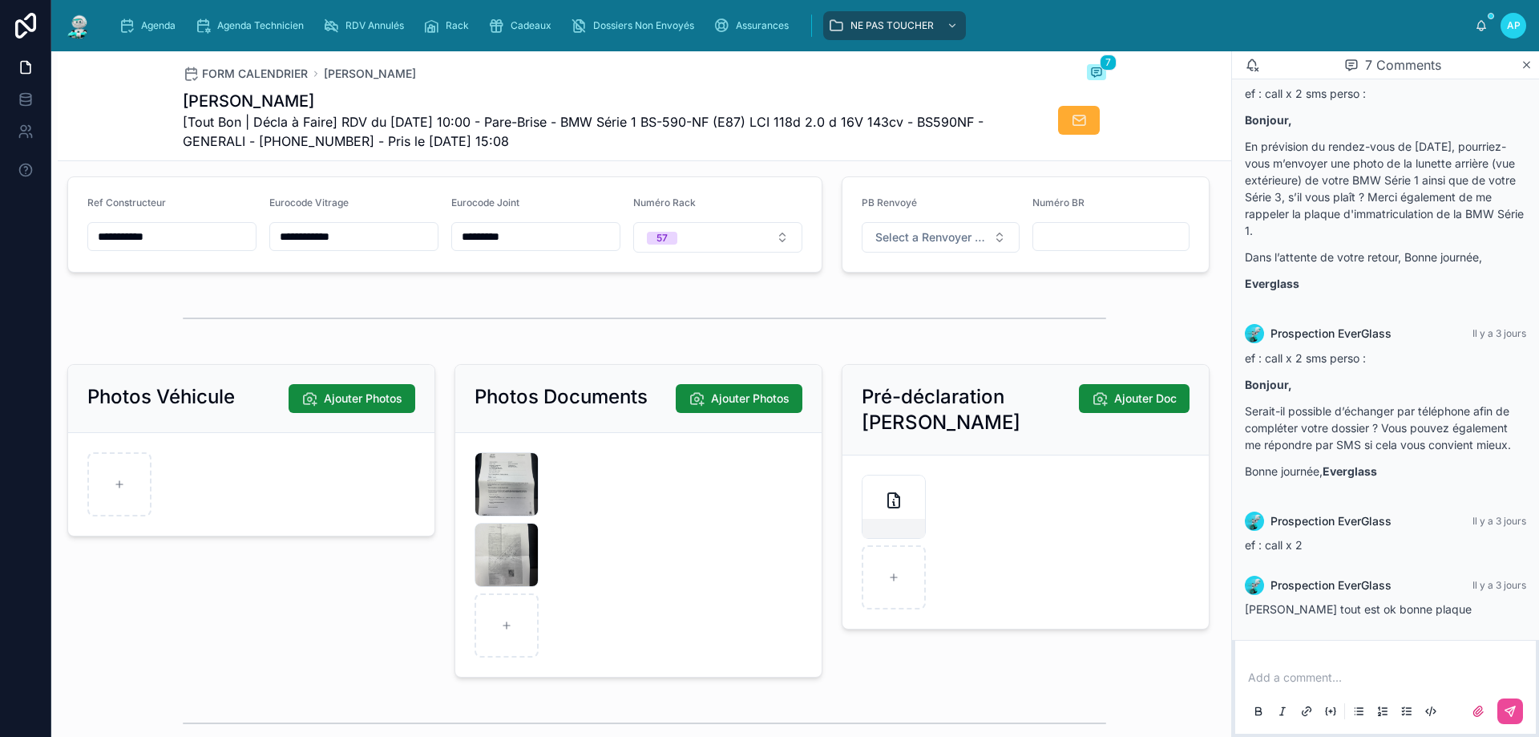
click at [312, 243] on input "**********" at bounding box center [354, 236] width 168 height 22
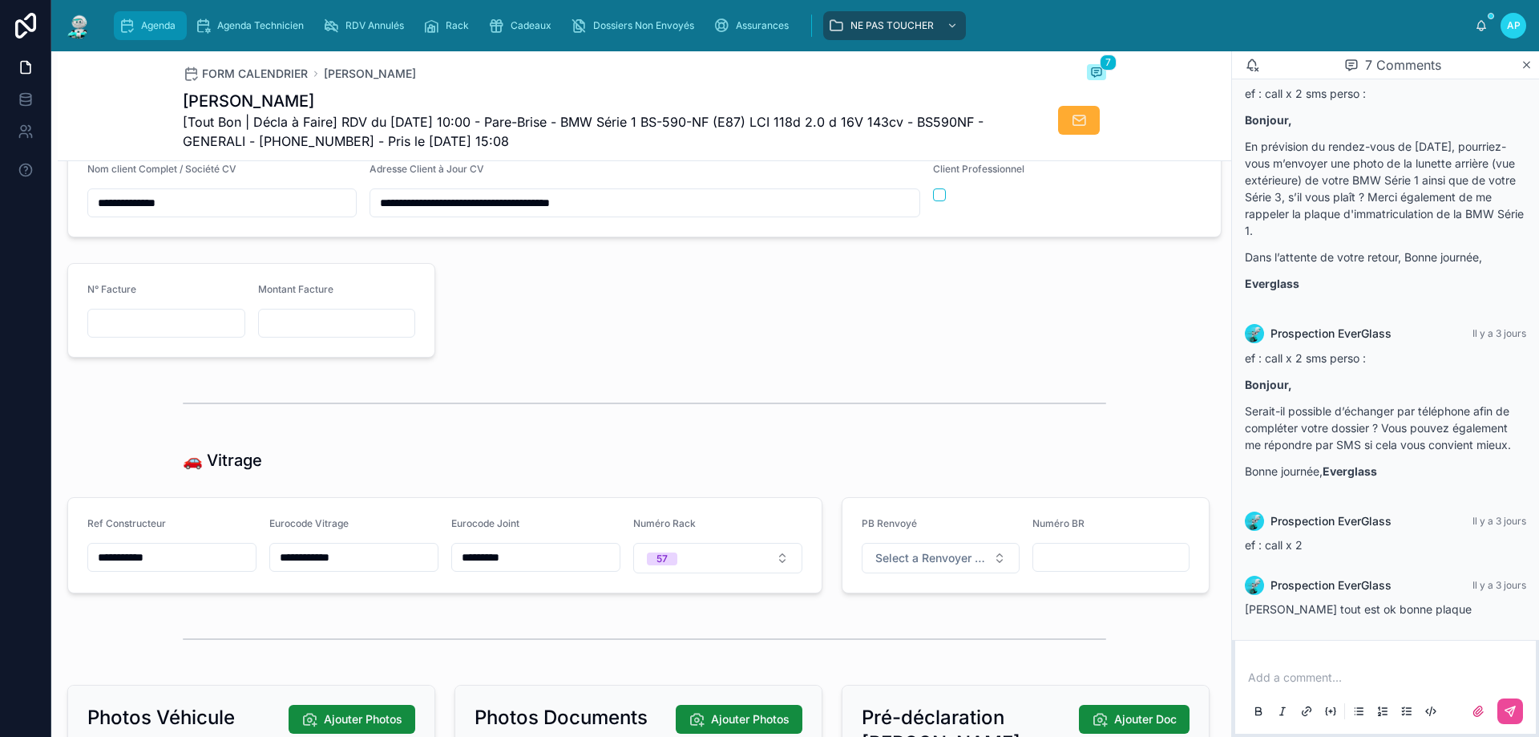
click at [174, 28] on span "Agenda" at bounding box center [158, 25] width 34 height 13
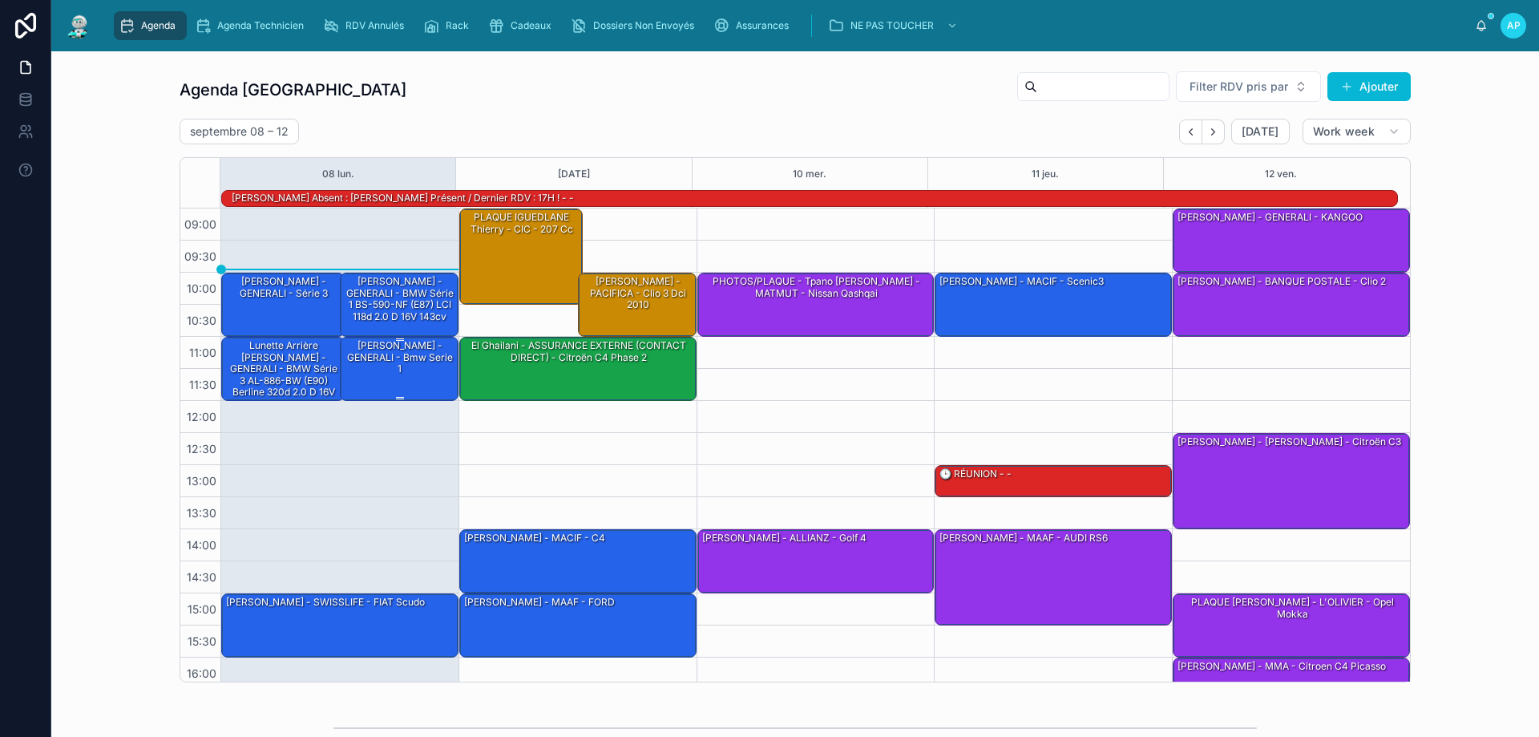
click at [384, 357] on div "[PERSON_NAME] - GENERALI - Bmw serie 1" at bounding box center [400, 357] width 114 height 38
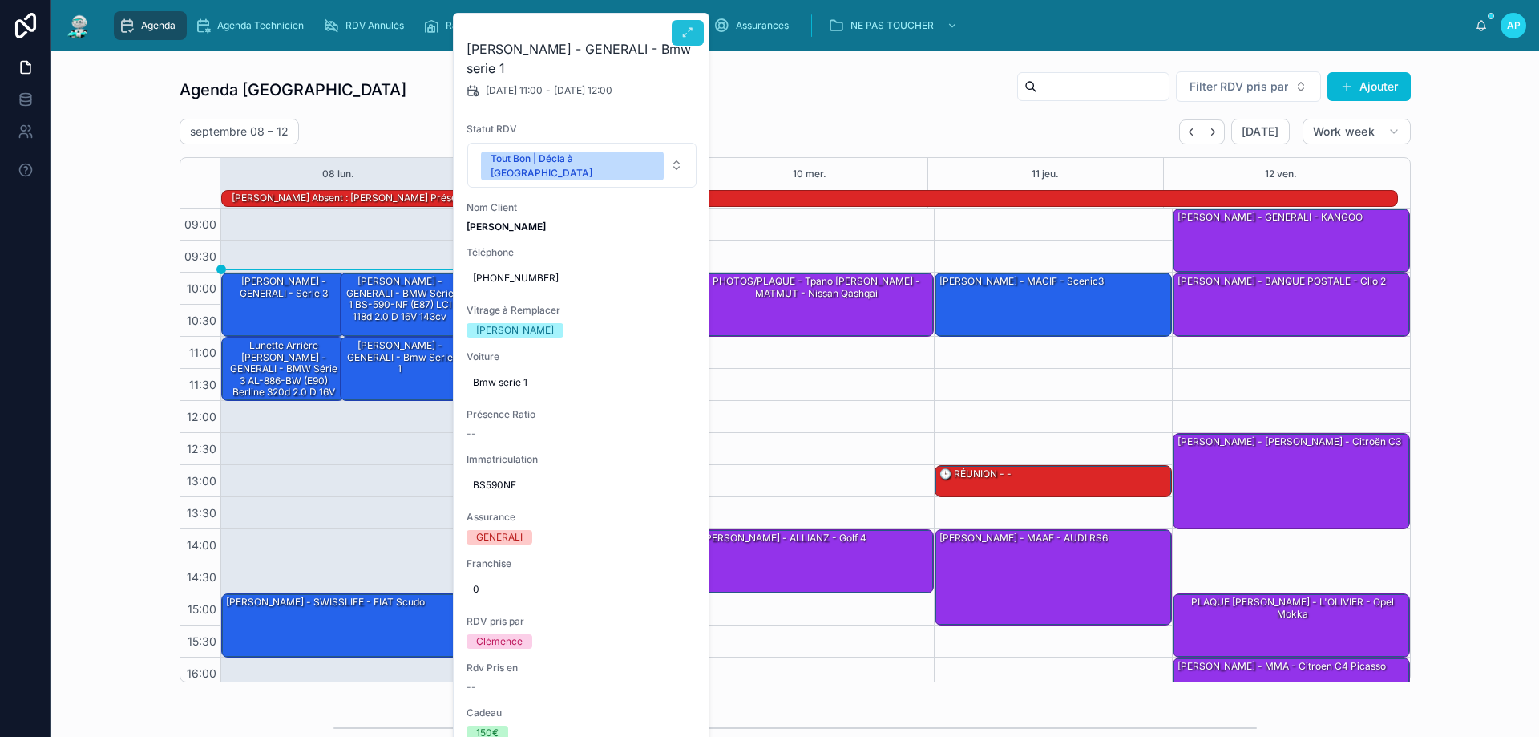
click at [680, 29] on button at bounding box center [688, 33] width 32 height 26
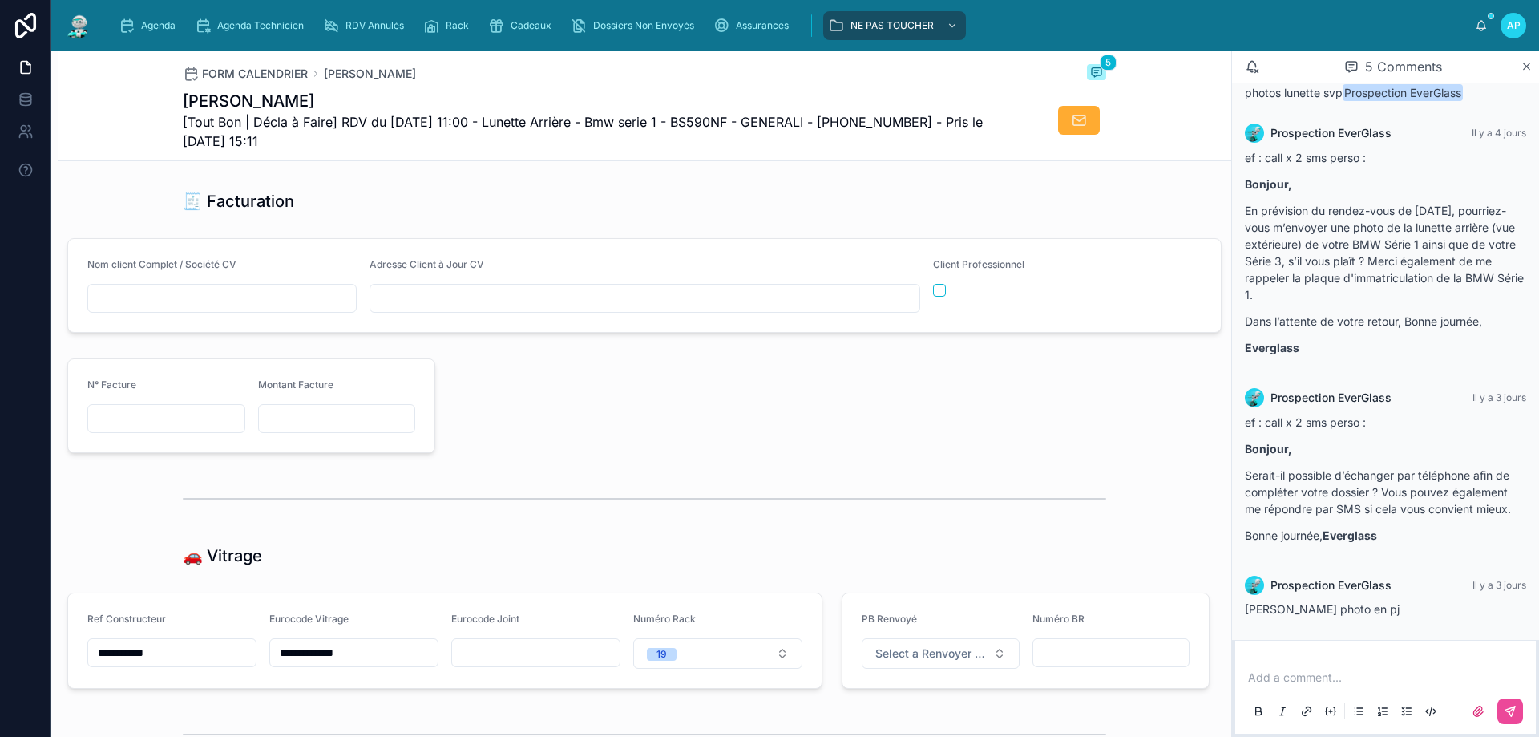
scroll to position [1683, 0]
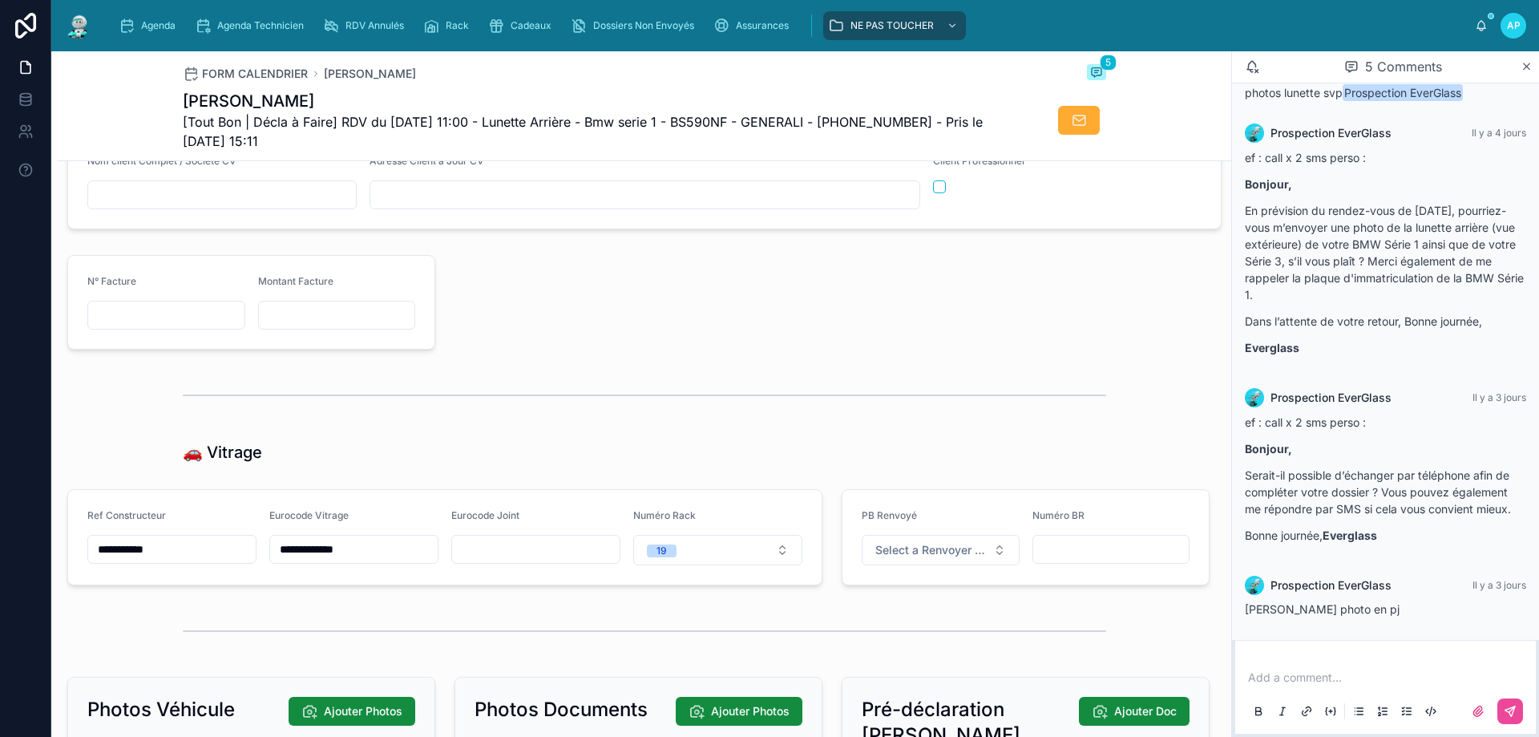
click at [313, 560] on input "**********" at bounding box center [354, 549] width 168 height 22
click at [604, 389] on div at bounding box center [644, 395] width 923 height 40
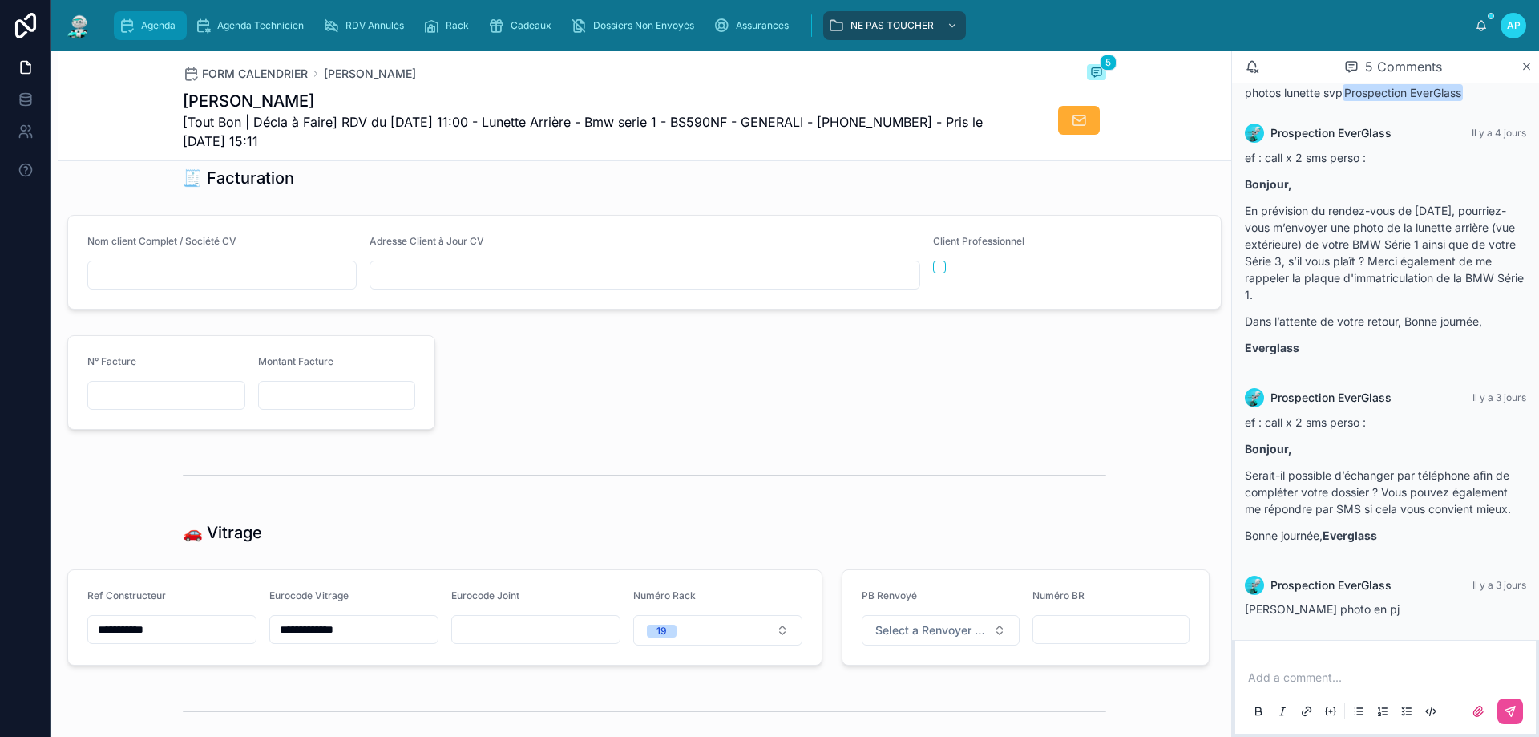
click at [173, 27] on span "Agenda" at bounding box center [158, 25] width 34 height 13
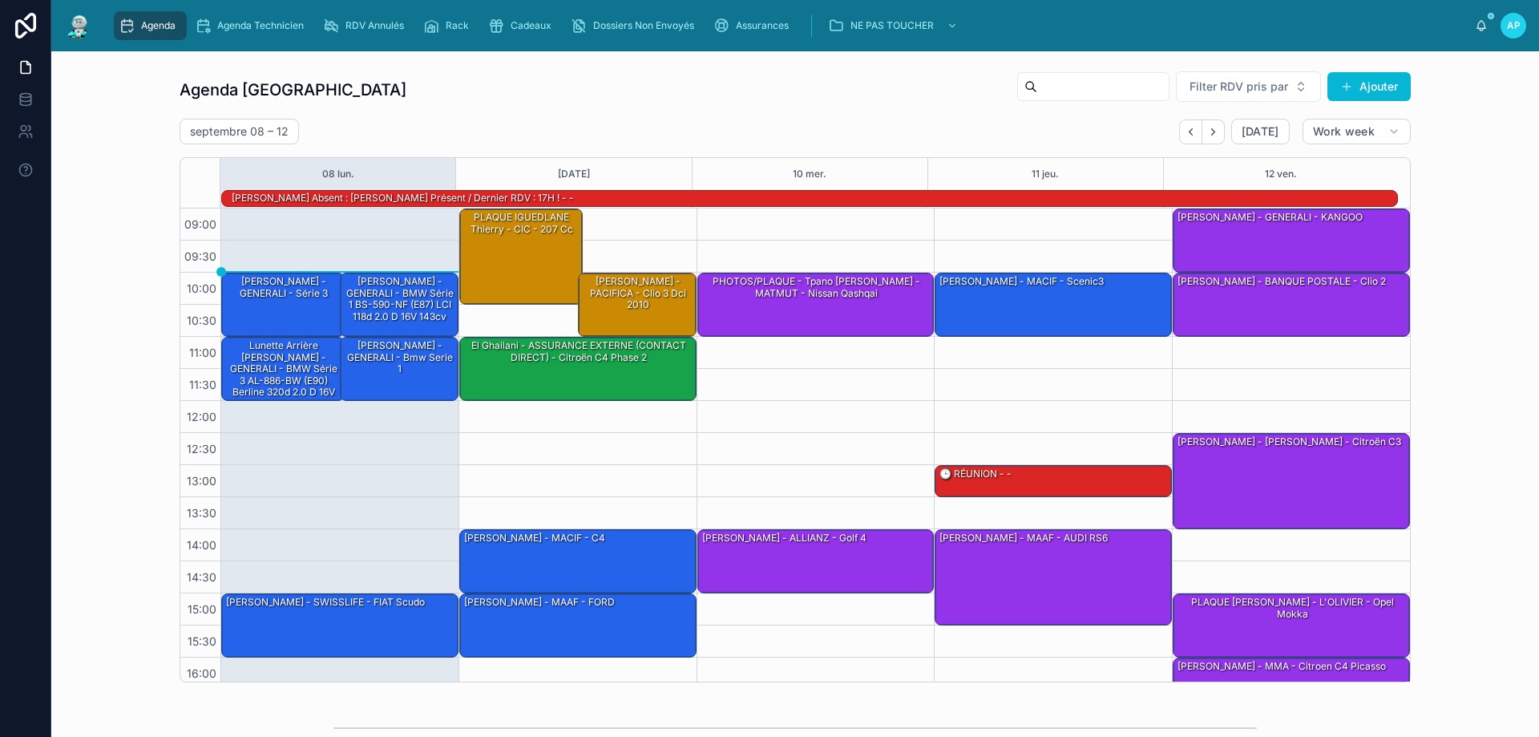
scroll to position [105, 0]
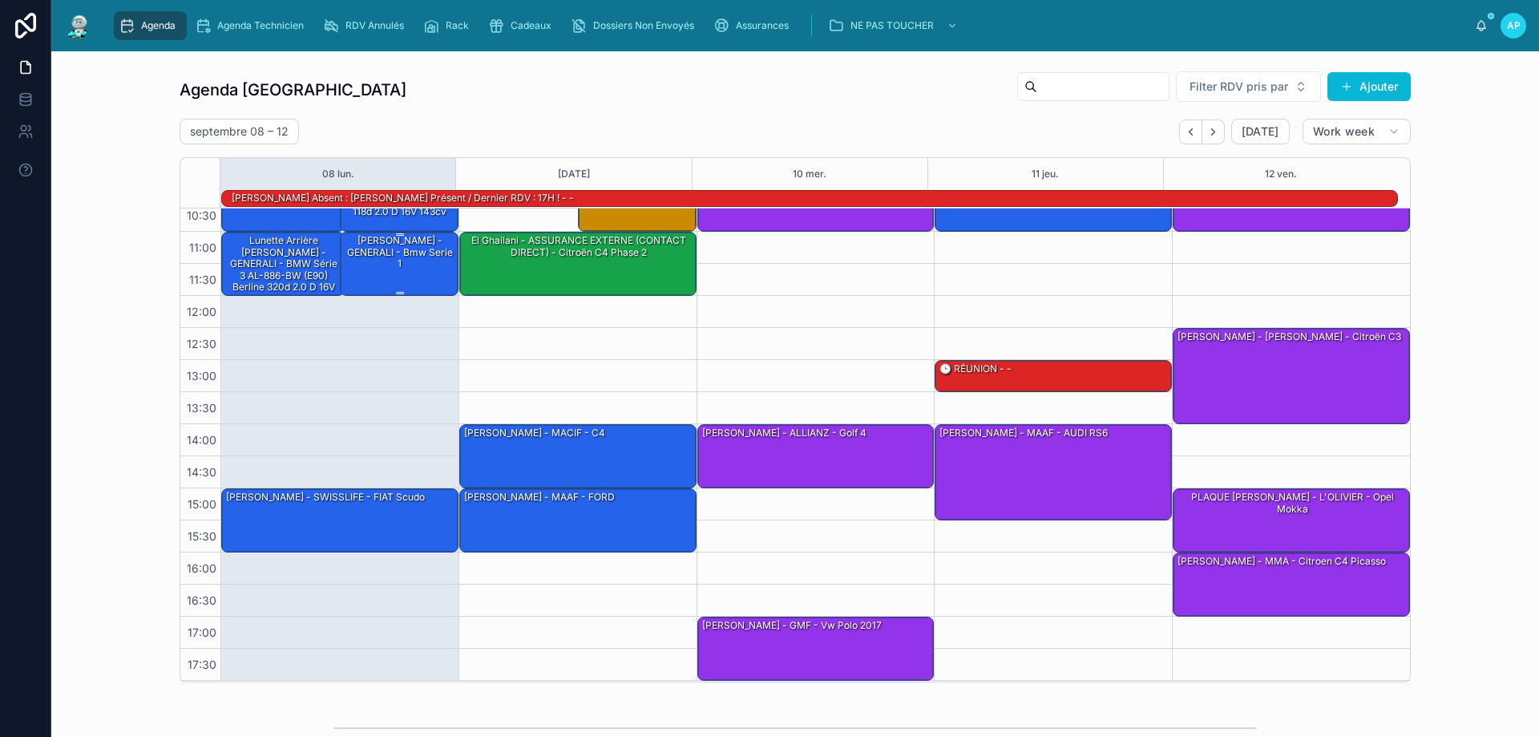
click at [373, 241] on div "[PERSON_NAME] - GENERALI - Bmw serie 1" at bounding box center [400, 252] width 114 height 38
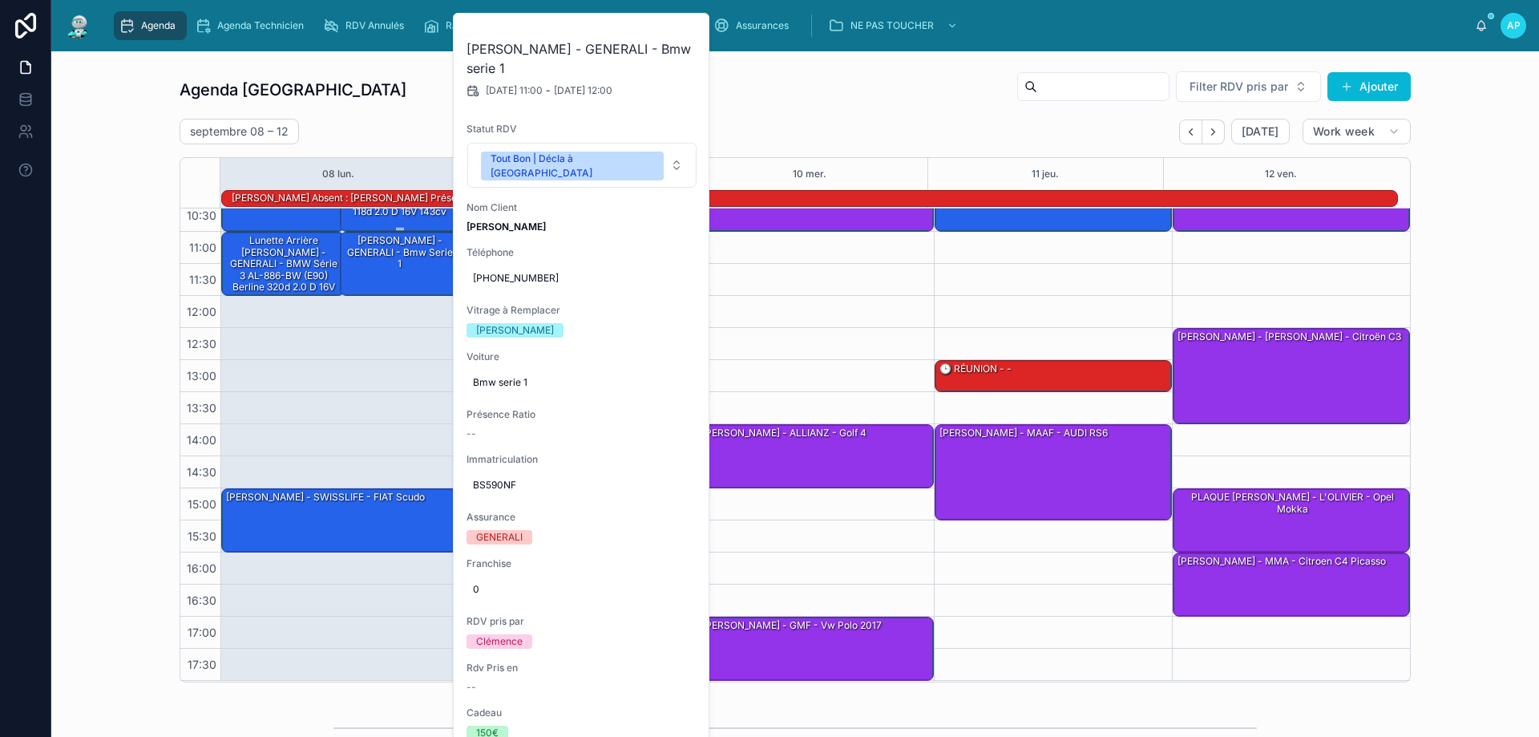
click at [373, 217] on div "[PERSON_NAME] - GENERALI - BMW Série 1 BS-590-NF (E87) LCI 118d 2.0 d 16V 143cv" at bounding box center [400, 194] width 114 height 50
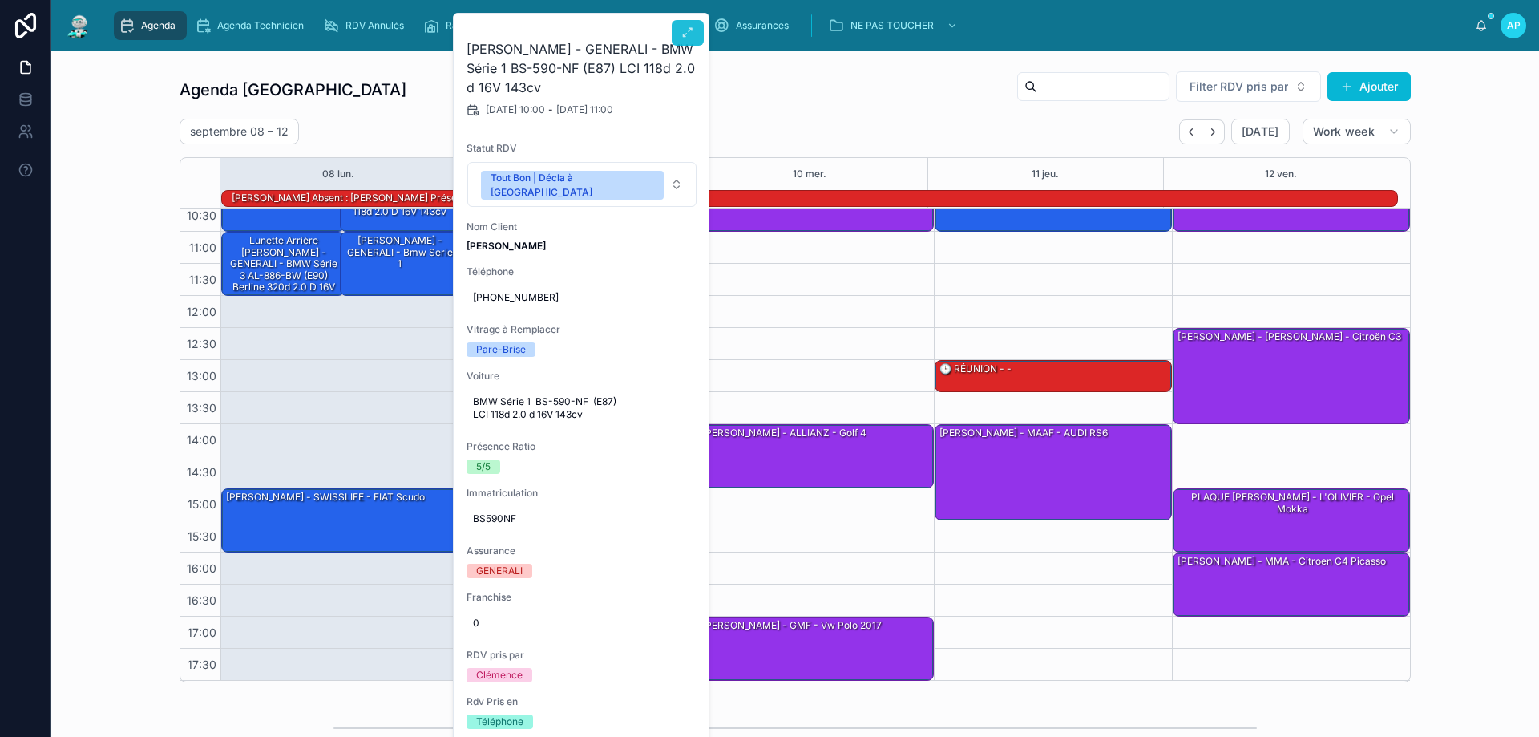
click at [689, 30] on icon at bounding box center [687, 32] width 13 height 13
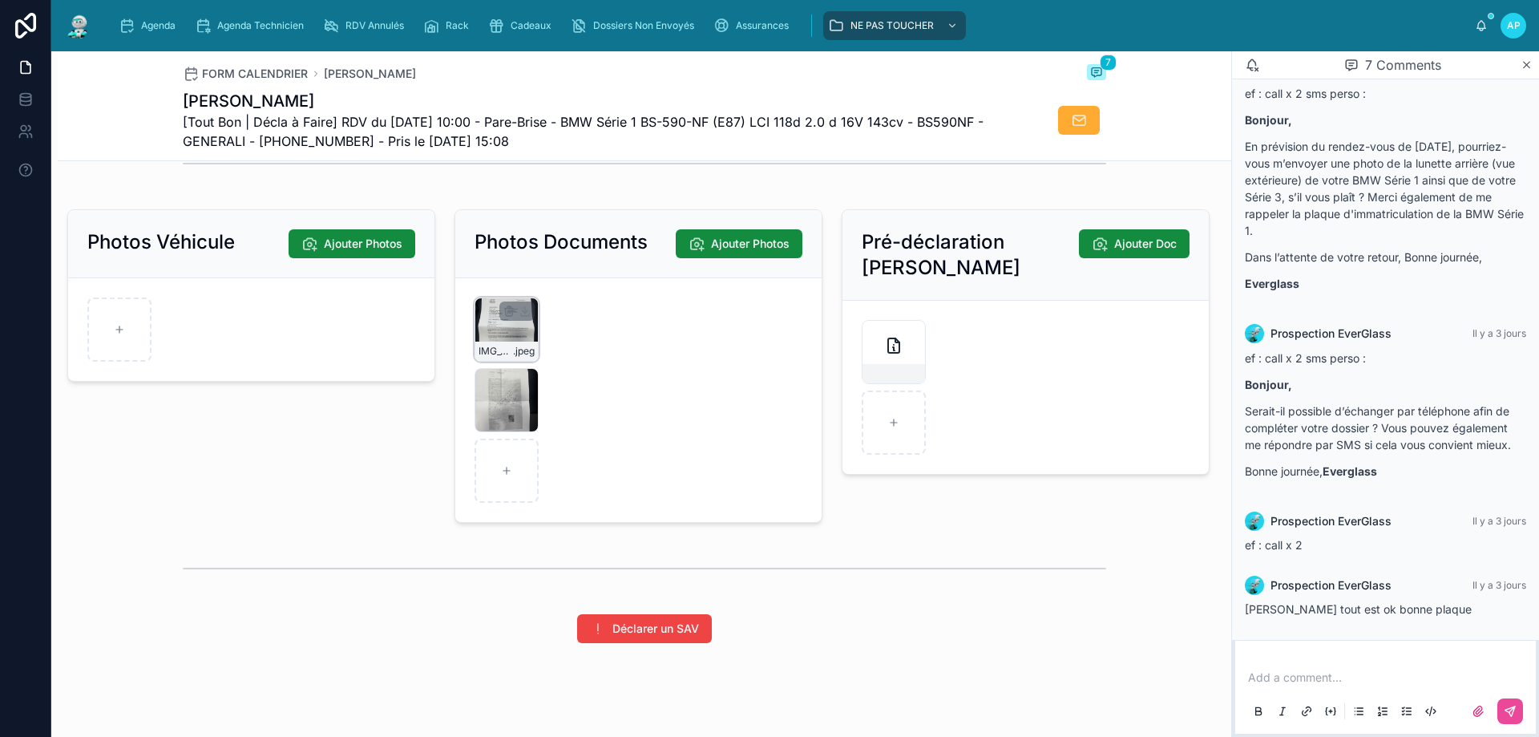
scroll to position [2211, 0]
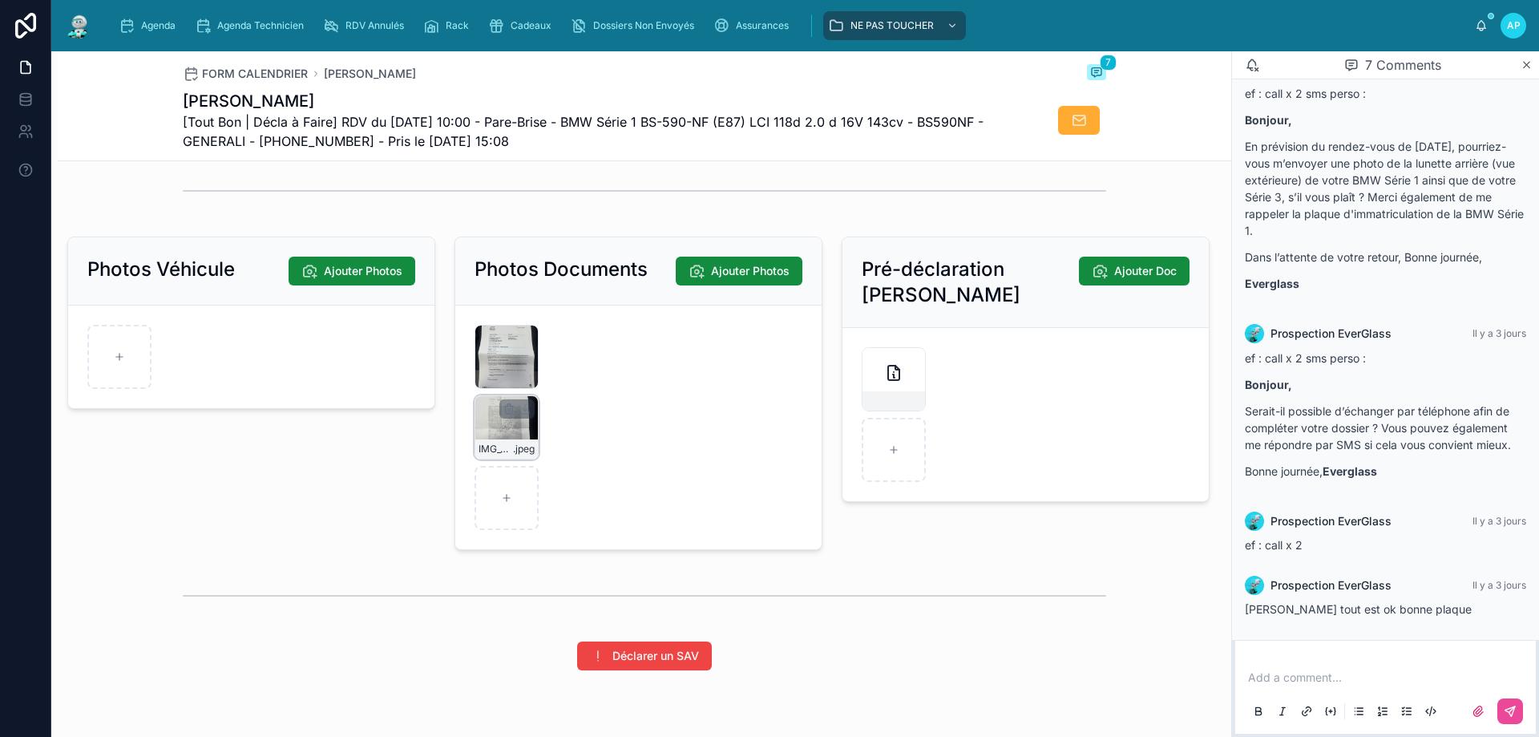
click at [491, 439] on div "IMG_5091 .jpeg" at bounding box center [506, 427] width 64 height 64
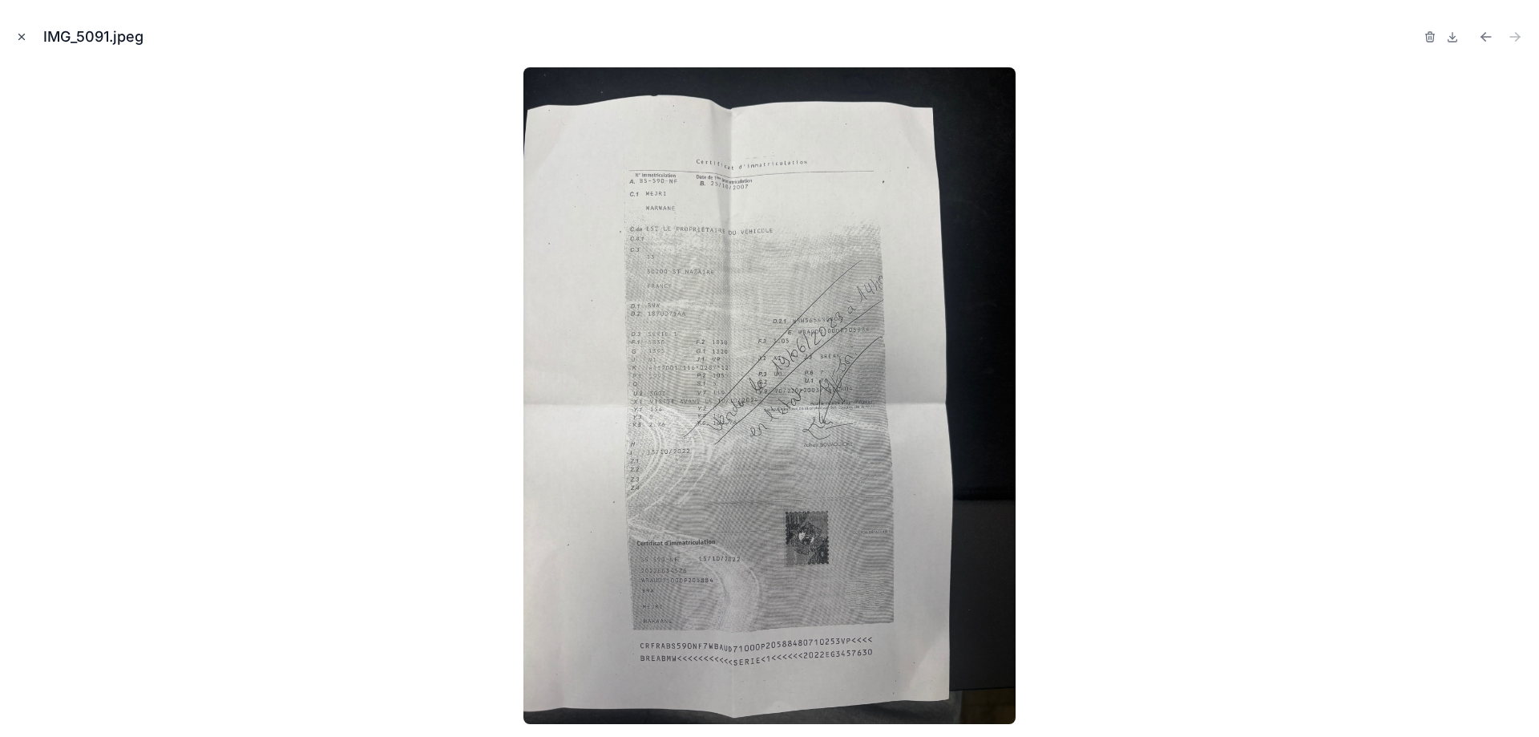
click at [21, 36] on icon "Close modal" at bounding box center [22, 37] width 6 height 6
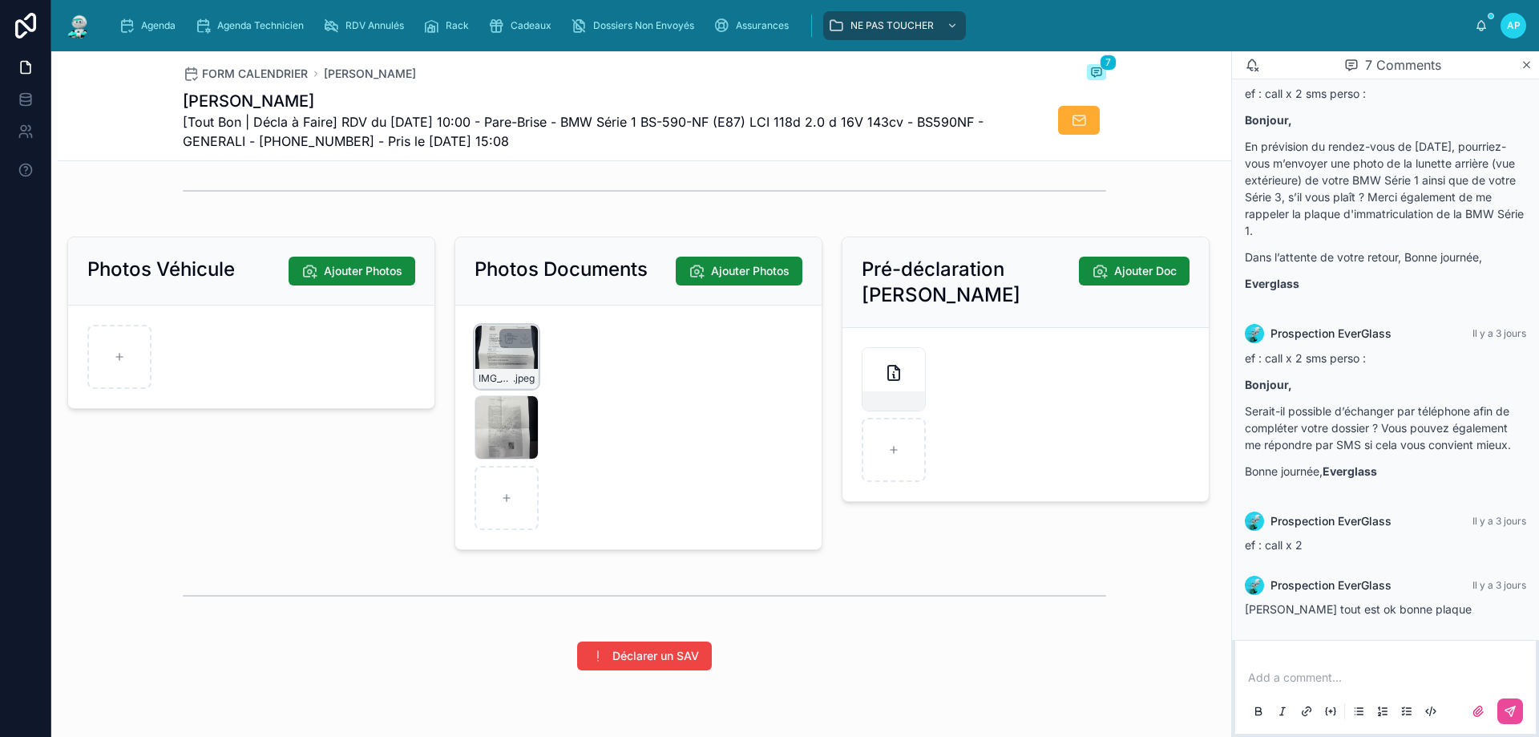
click at [500, 374] on div "IMG_5092 .jpeg" at bounding box center [506, 357] width 64 height 64
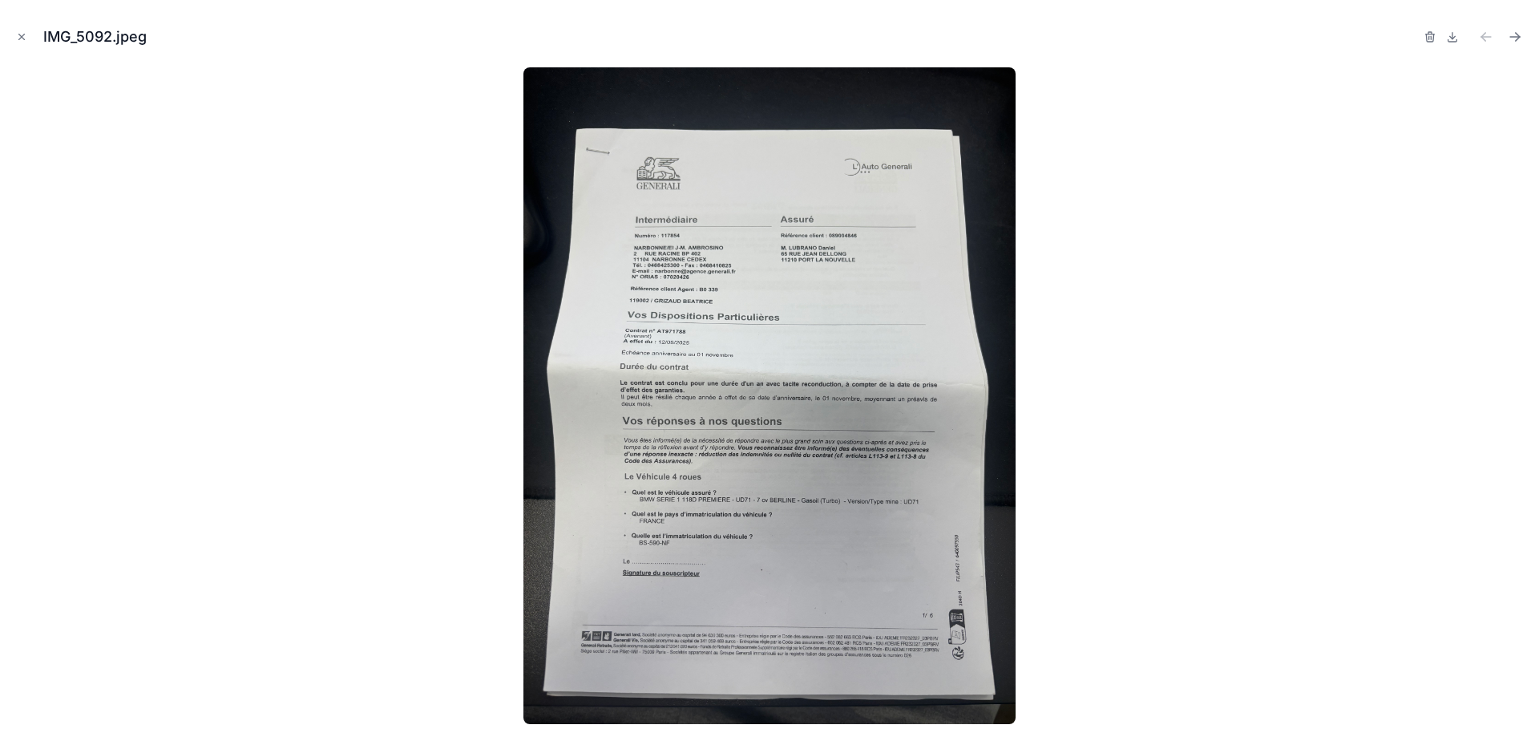
click at [371, 281] on div at bounding box center [769, 395] width 1513 height 656
click at [15, 38] on button "Close modal" at bounding box center [22, 37] width 18 height 18
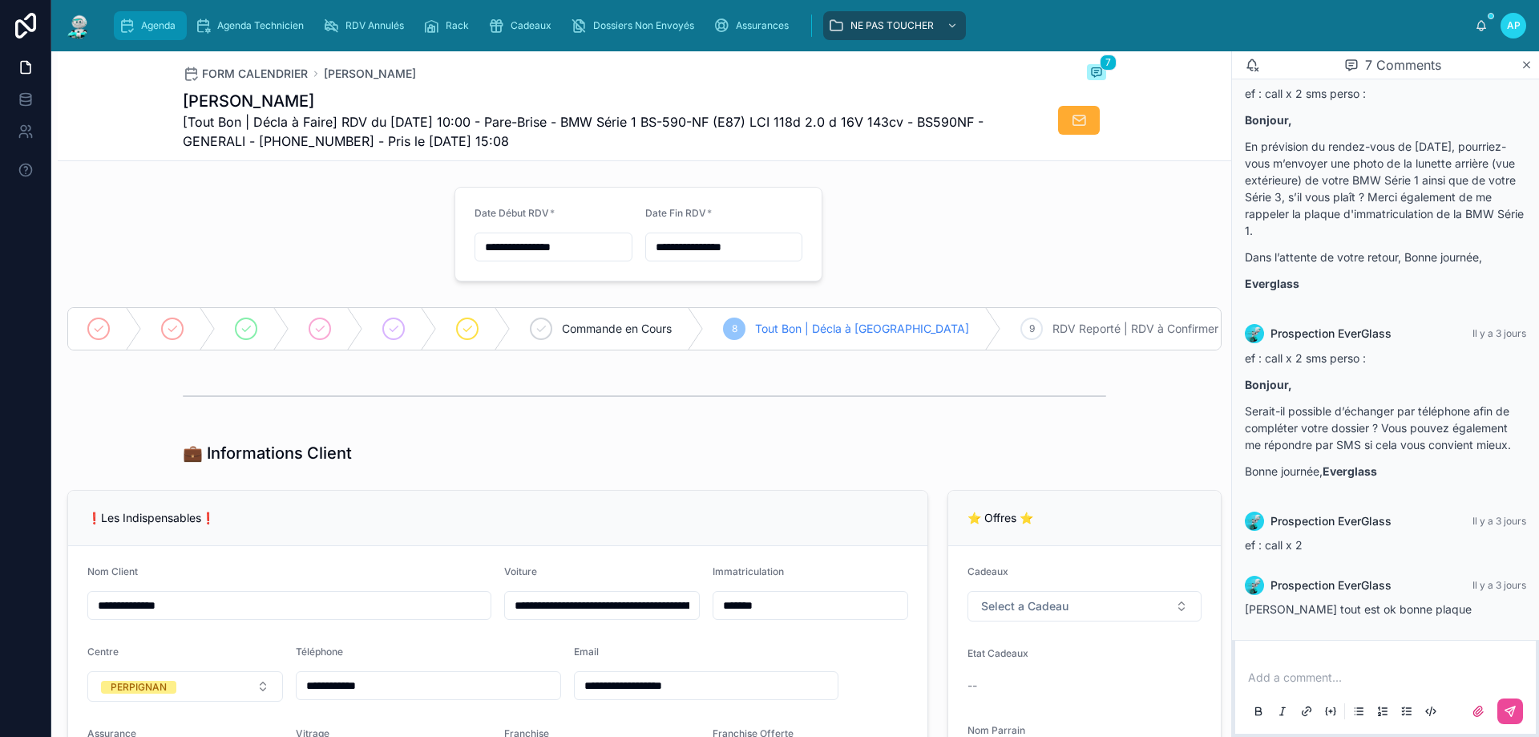
click at [142, 26] on span "Agenda" at bounding box center [158, 25] width 34 height 13
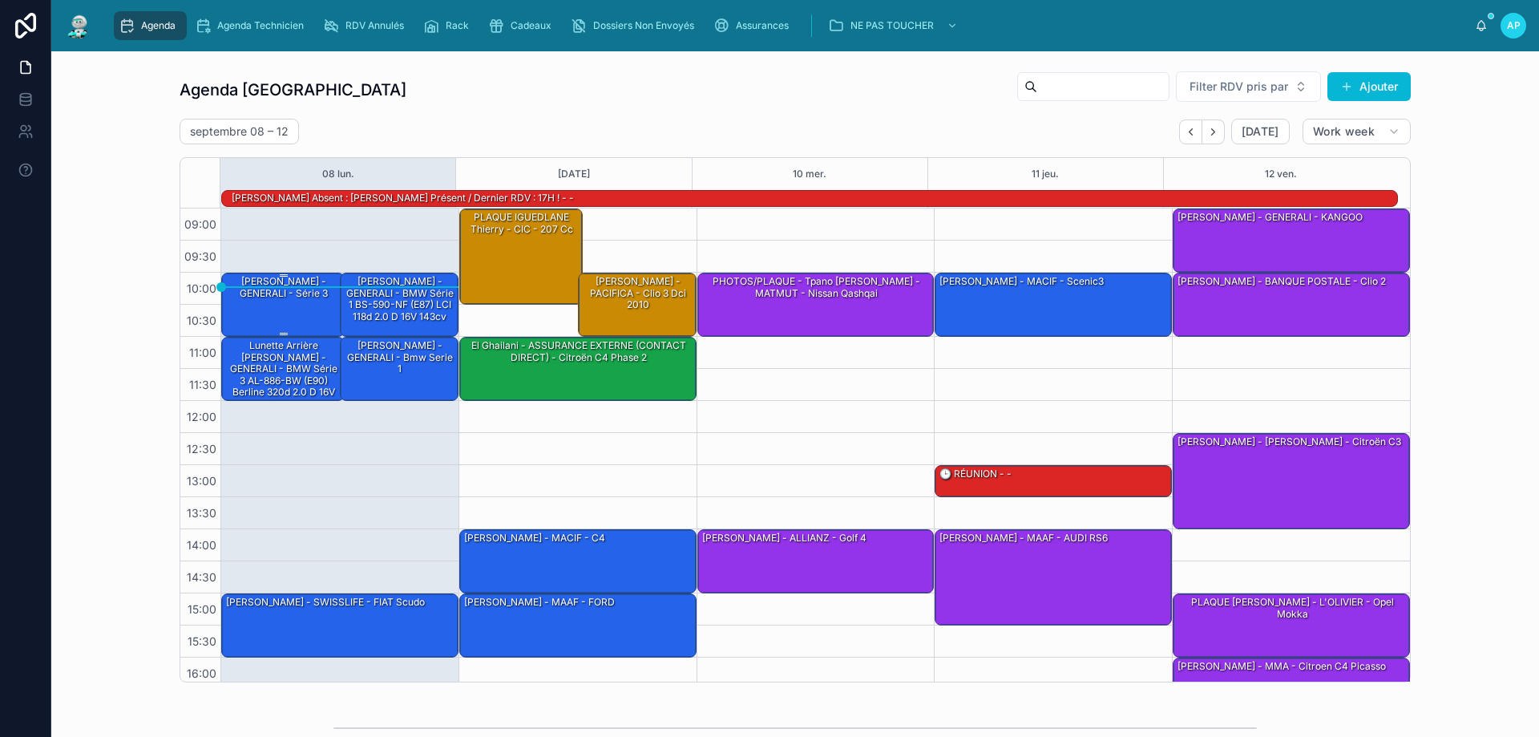
click at [293, 289] on div "[PERSON_NAME] - GENERALI - série 3" at bounding box center [283, 287] width 119 height 26
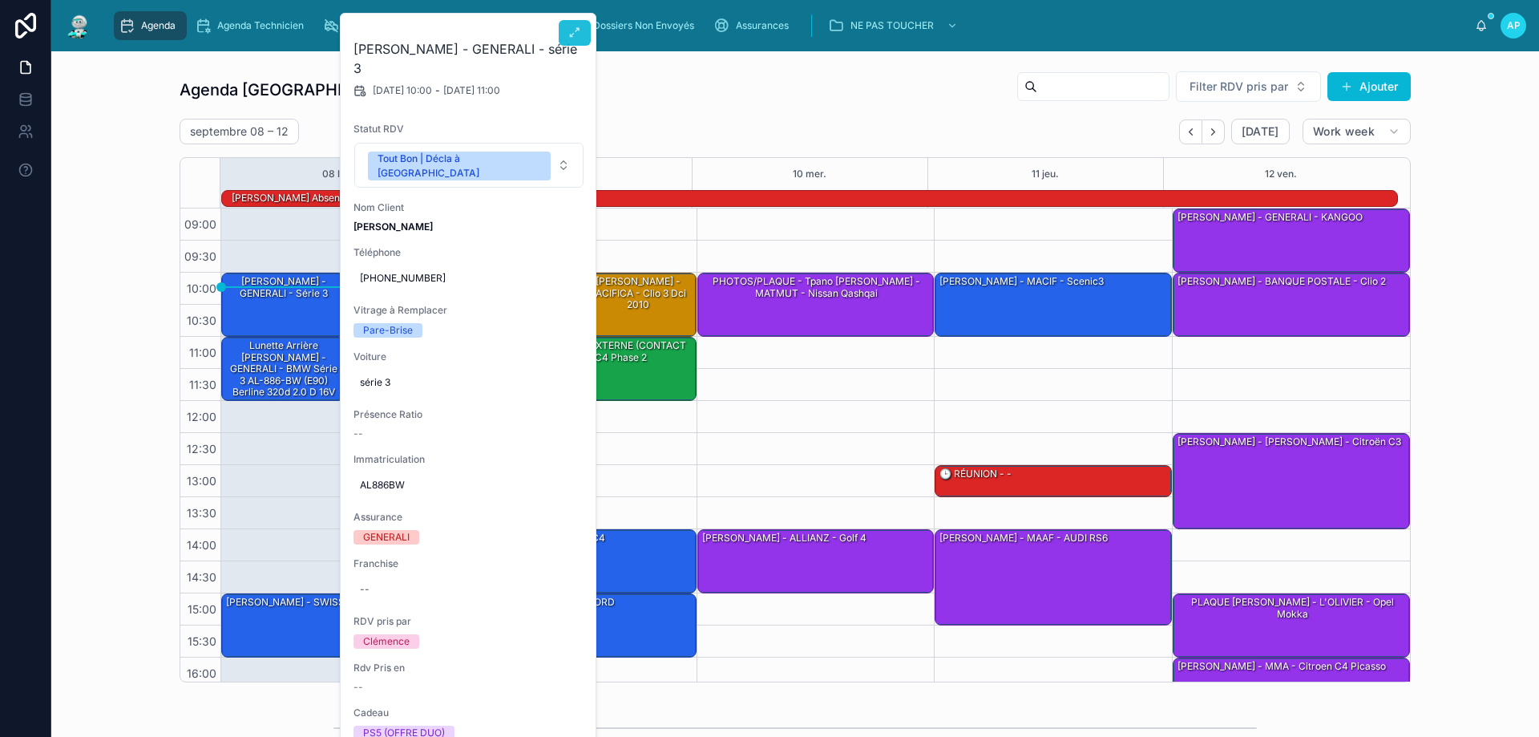
click at [566, 34] on button at bounding box center [575, 33] width 32 height 26
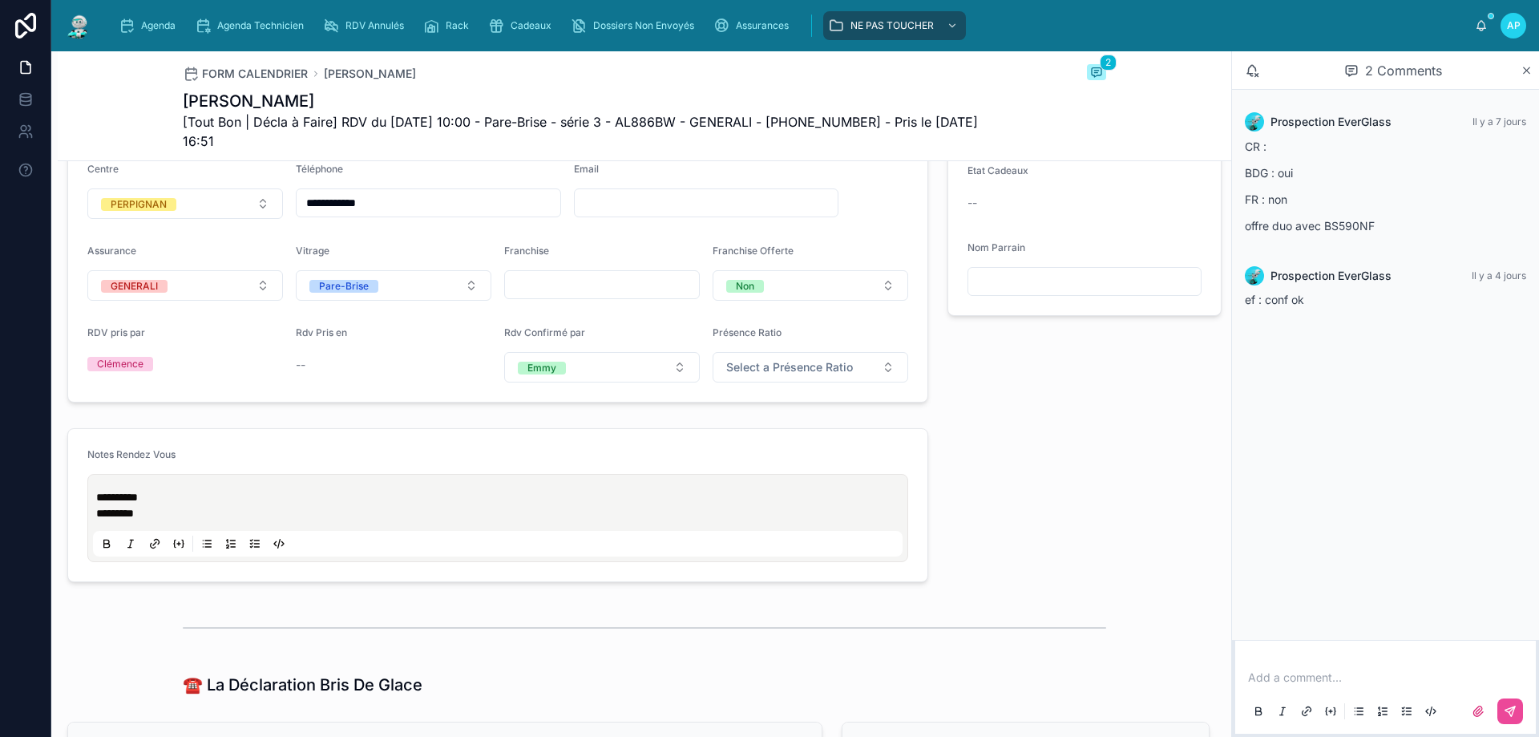
scroll to position [481, 0]
click at [553, 296] on input "text" at bounding box center [602, 286] width 194 height 22
type input "*"
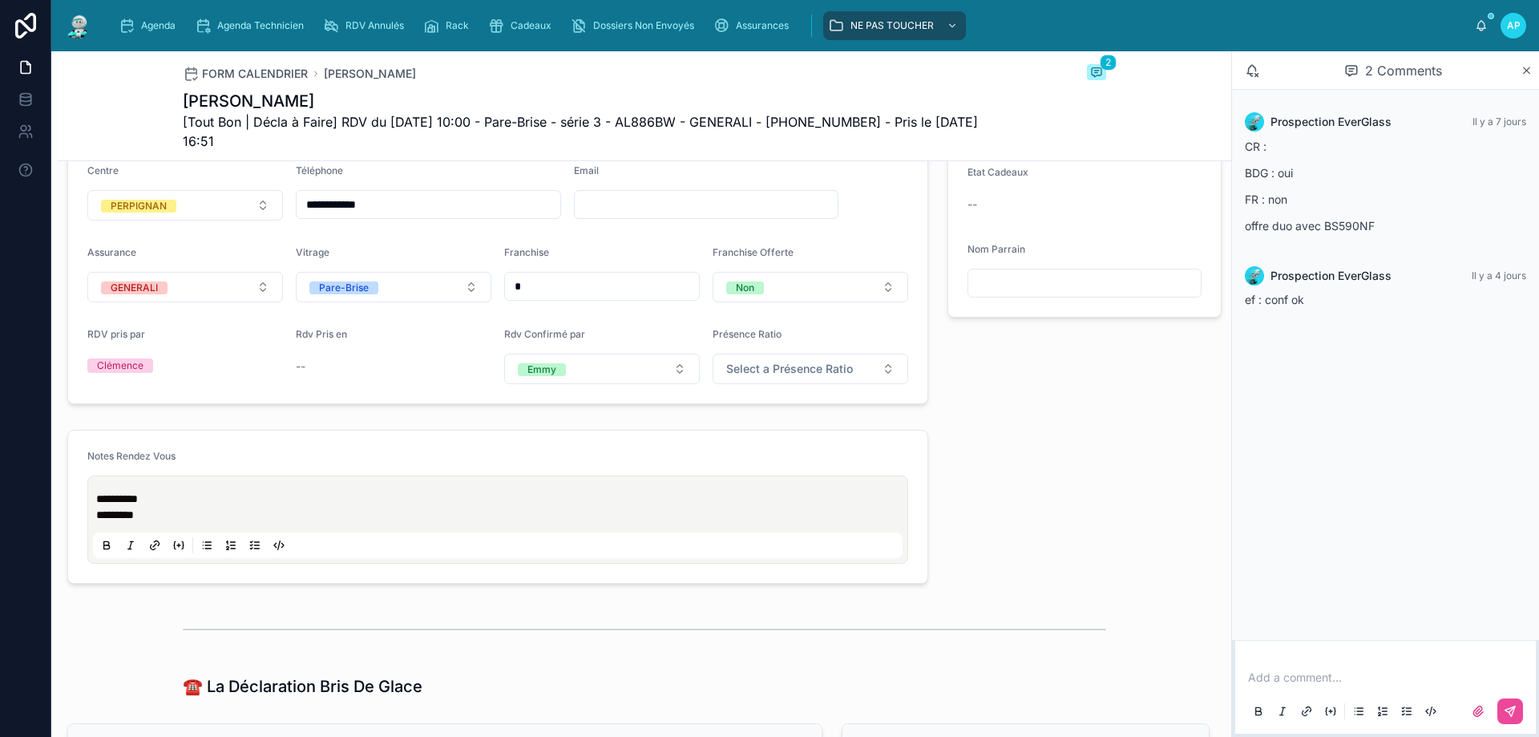
click at [219, 438] on div "Notes Rendez Vous ********* ********" at bounding box center [498, 506] width 880 height 167
click at [154, 28] on span "Agenda" at bounding box center [158, 25] width 34 height 13
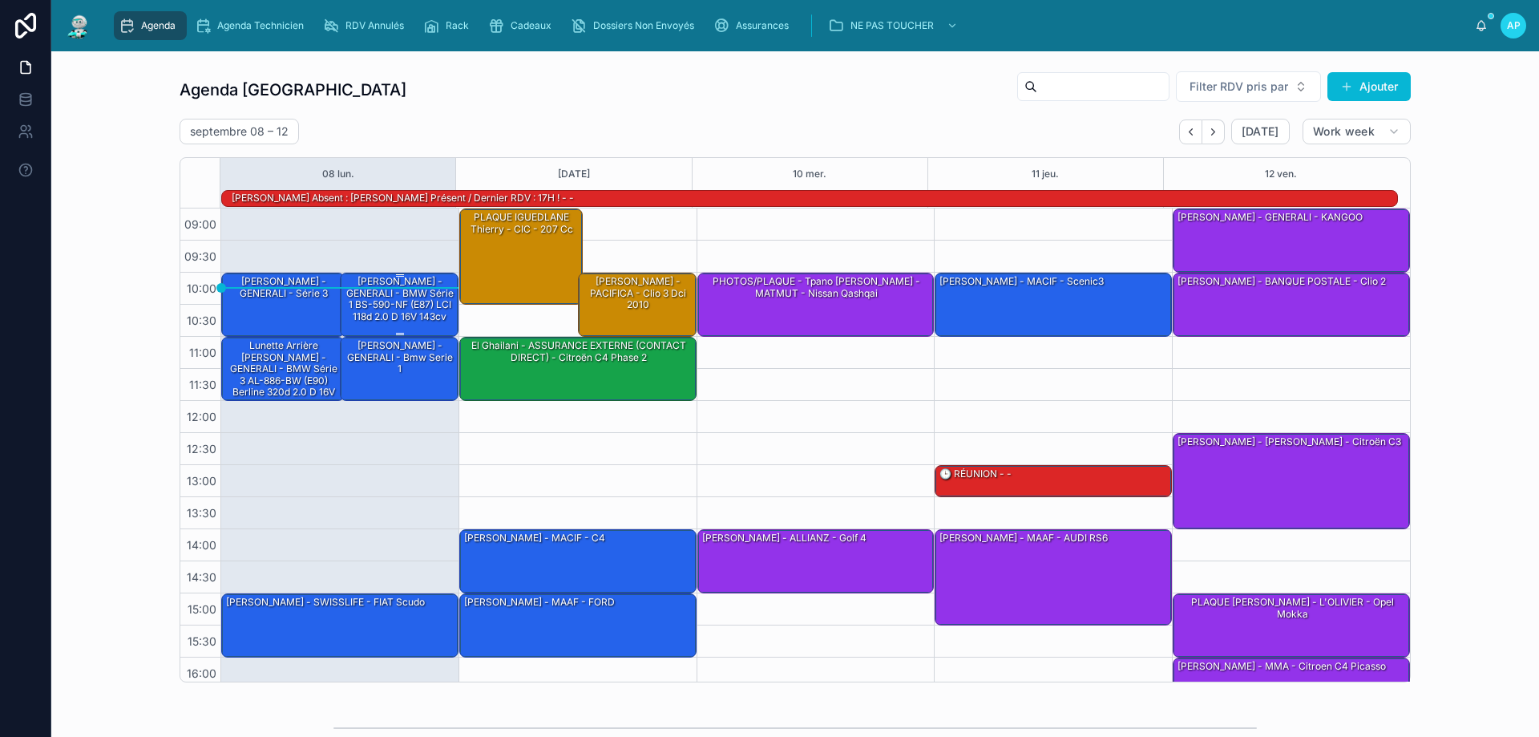
click at [394, 297] on div "[PERSON_NAME] - GENERALI - BMW Série 1 BS-590-NF (E87) LCI 118d 2.0 d 16V 143cv" at bounding box center [400, 299] width 114 height 50
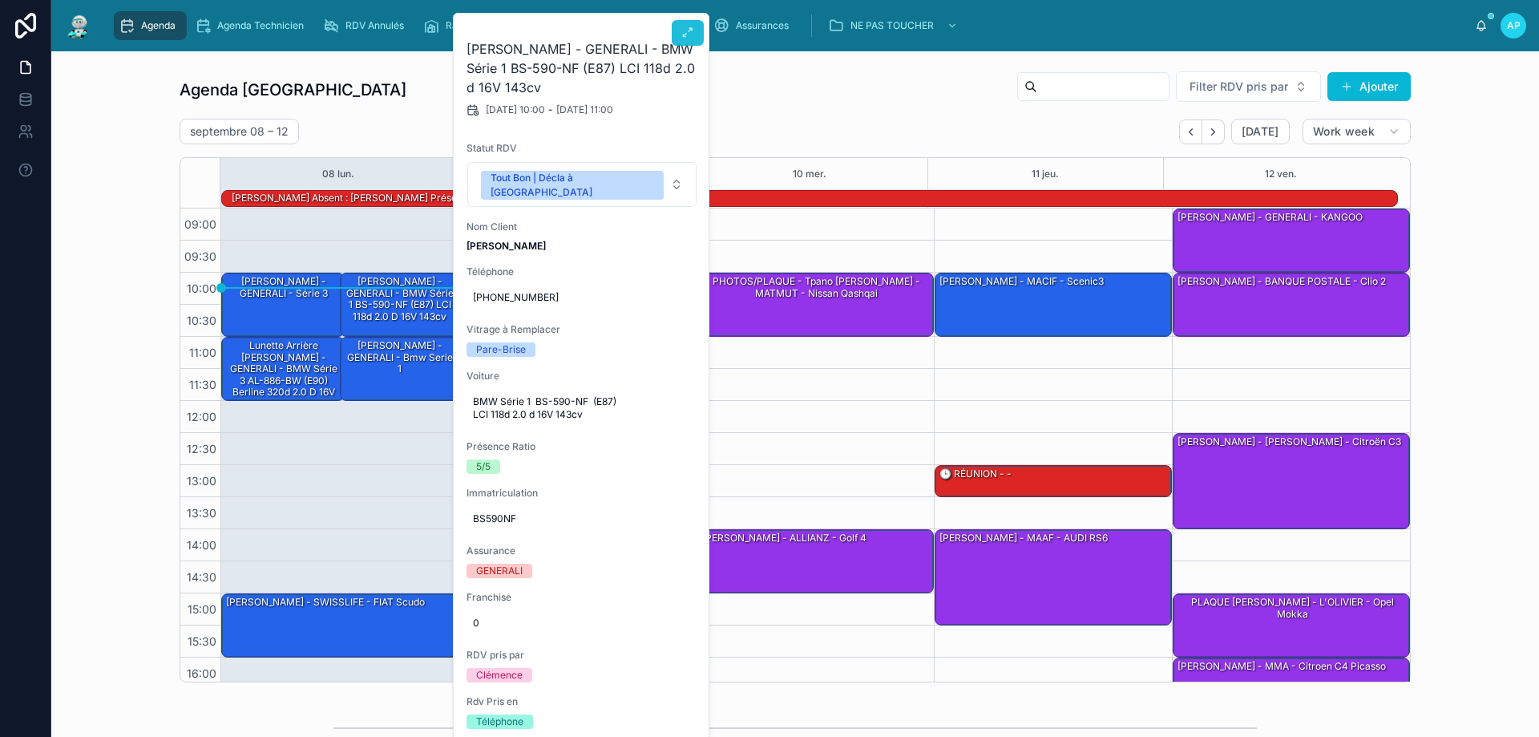
click at [689, 33] on icon at bounding box center [687, 32] width 13 height 13
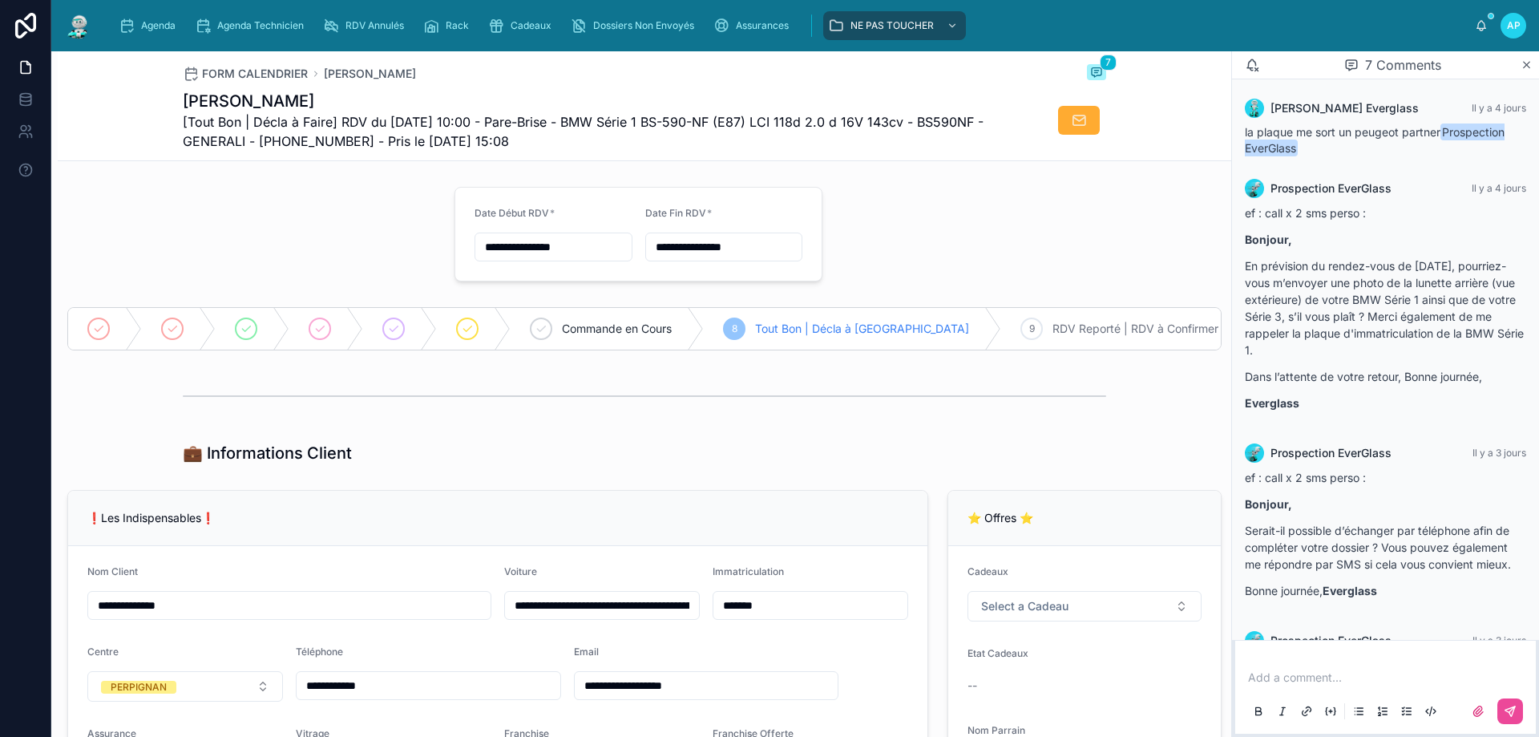
scroll to position [384, 0]
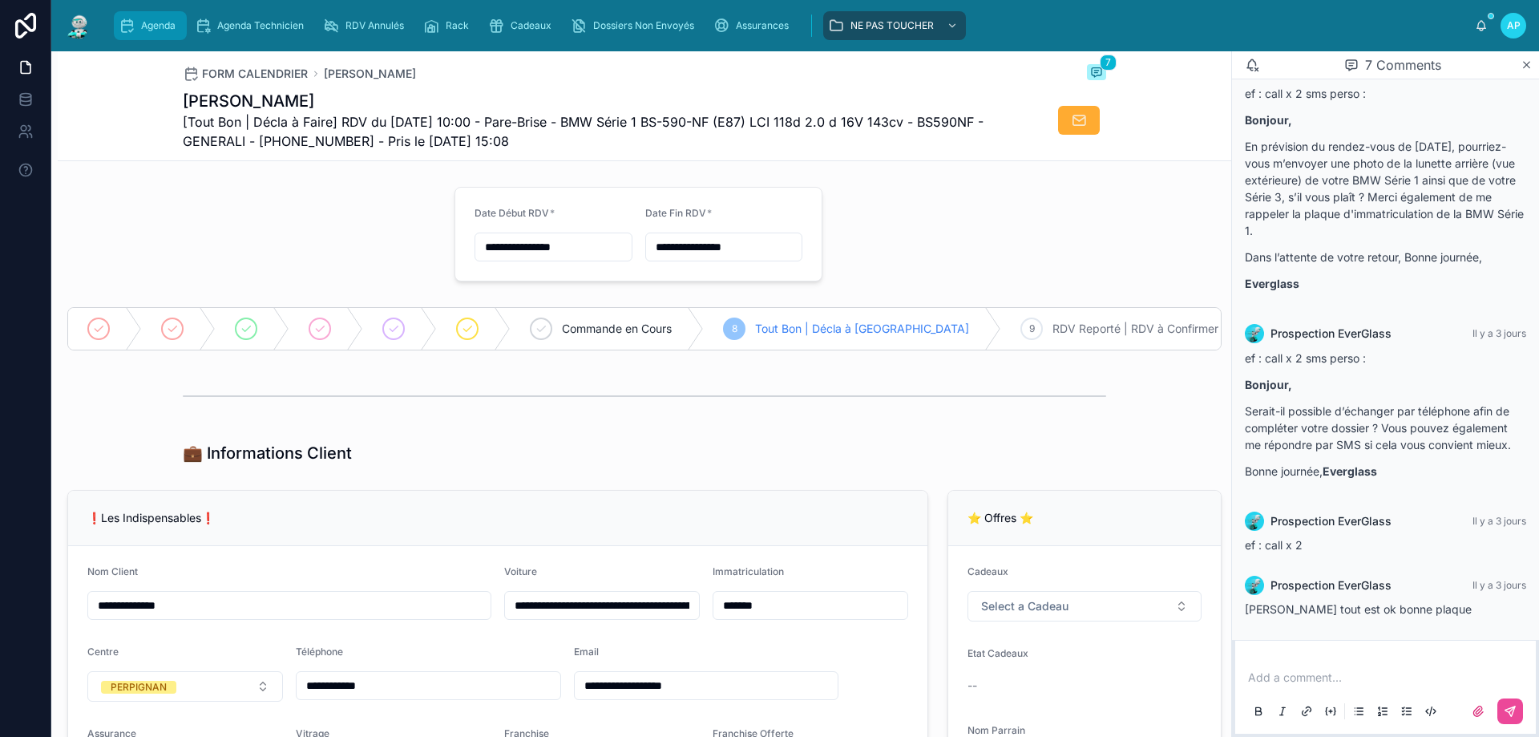
click at [161, 14] on div "Agenda" at bounding box center [150, 26] width 63 height 26
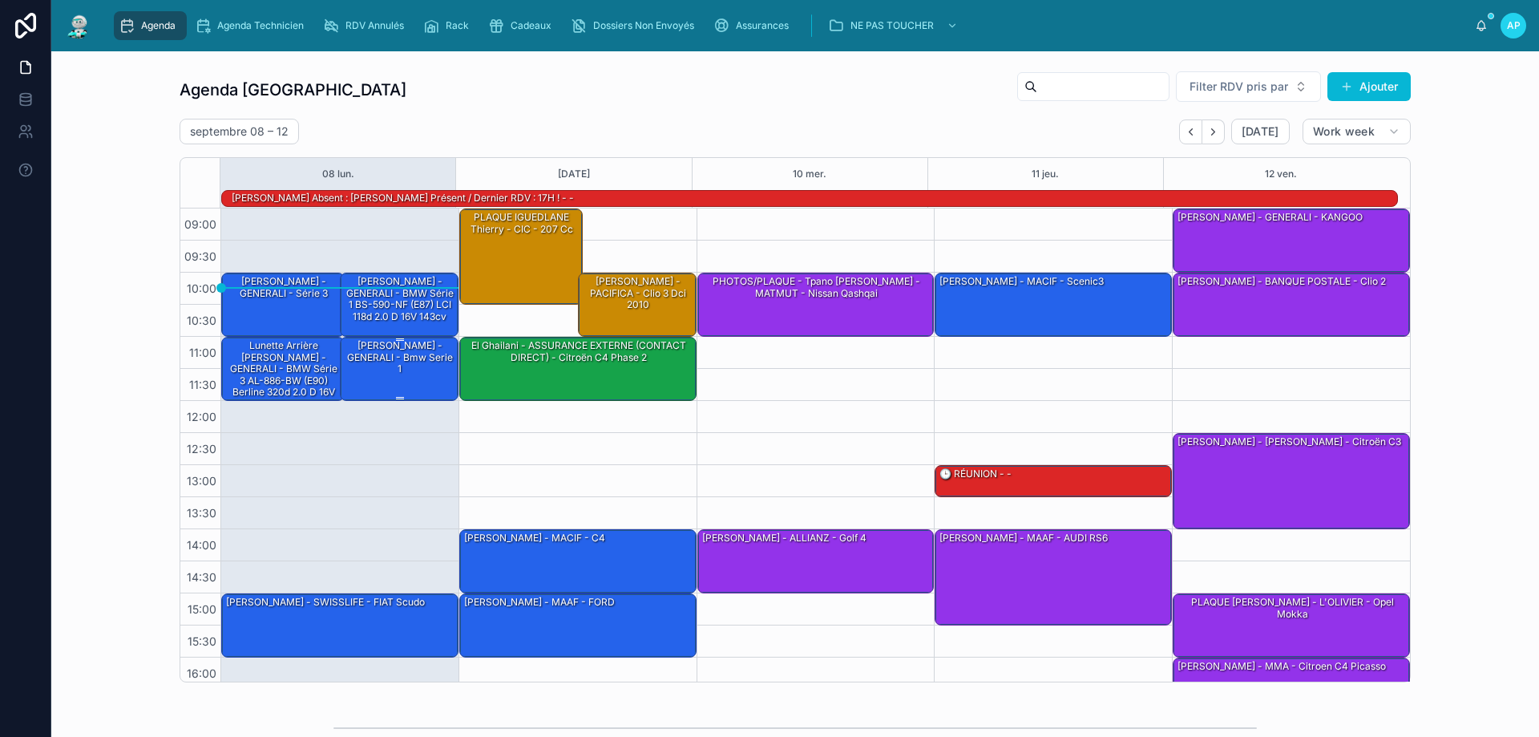
click at [401, 364] on div "[PERSON_NAME] - GENERALI - Bmw serie 1" at bounding box center [400, 357] width 114 height 38
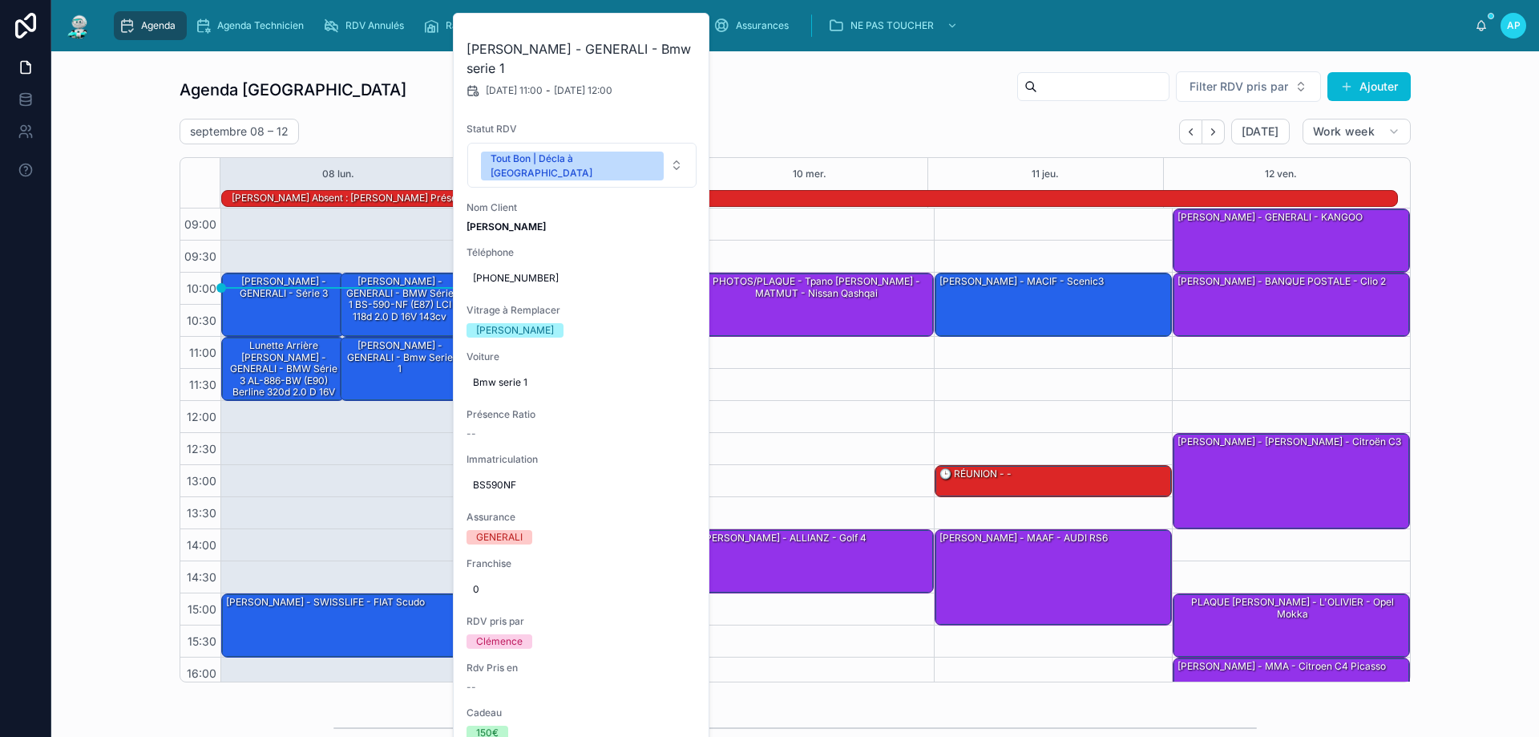
click at [407, 106] on div "Agenda Perpignan Filter RDV pris par [PERSON_NAME]" at bounding box center [795, 90] width 1231 height 38
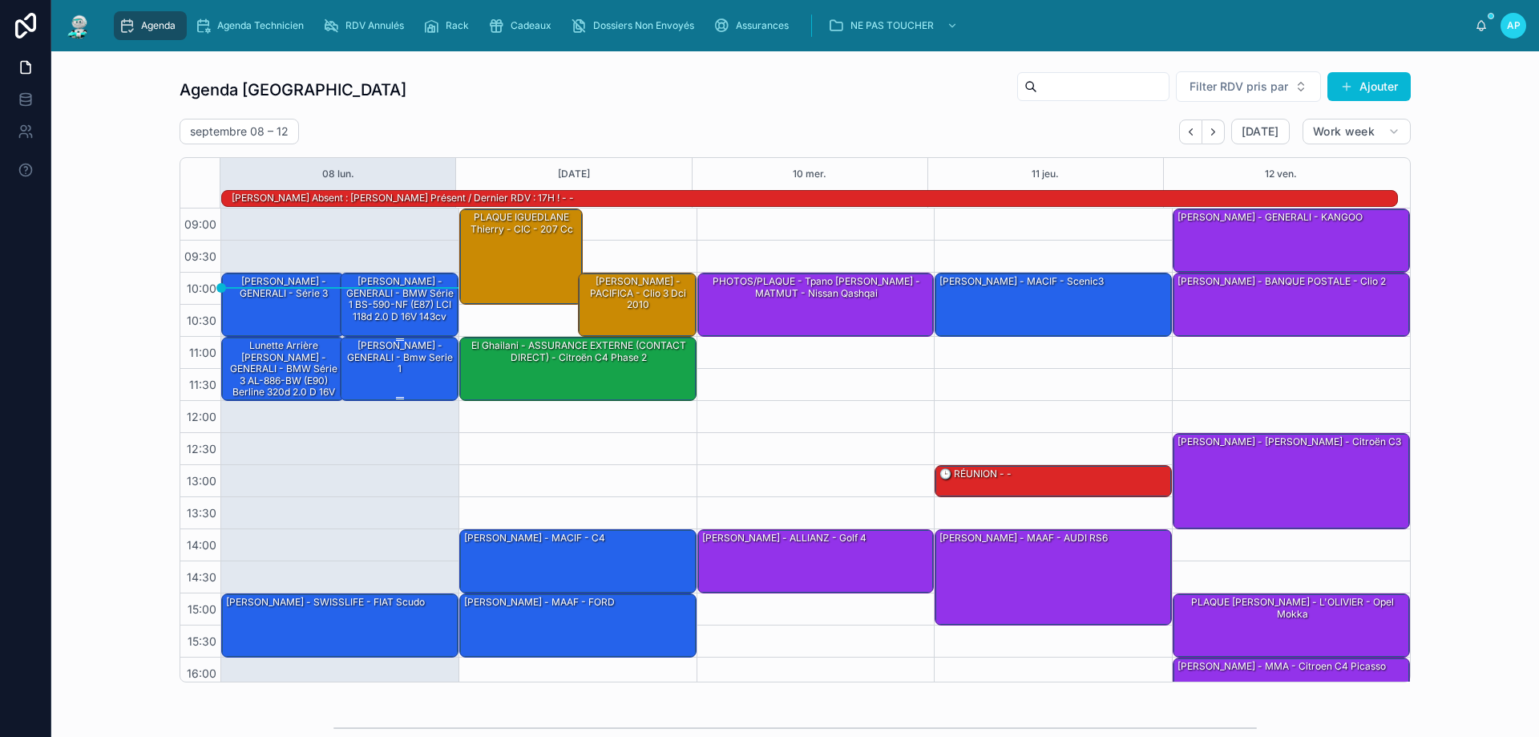
click at [350, 361] on div "[PERSON_NAME] - GENERALI - Bmw serie 1" at bounding box center [400, 357] width 114 height 38
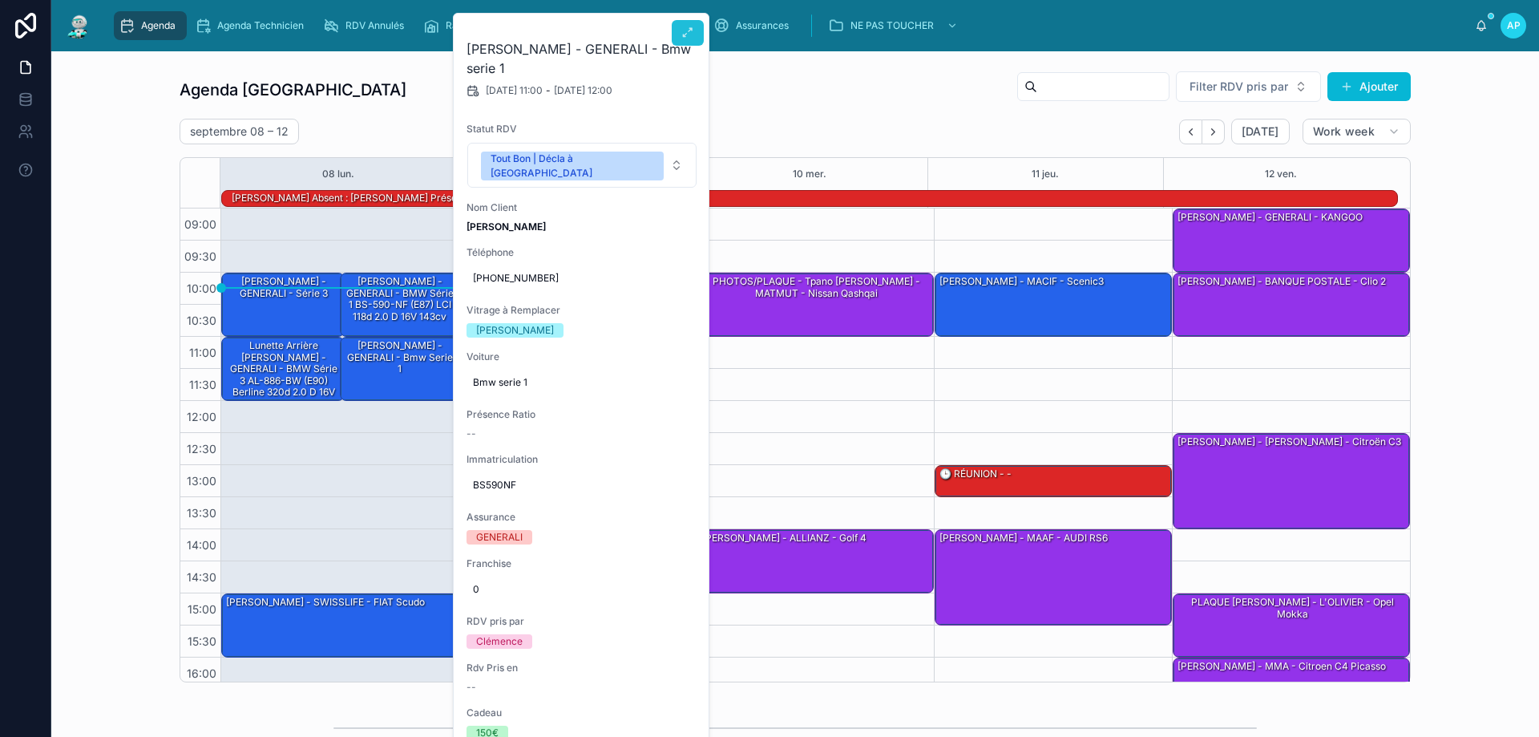
click at [685, 28] on icon at bounding box center [687, 32] width 13 height 13
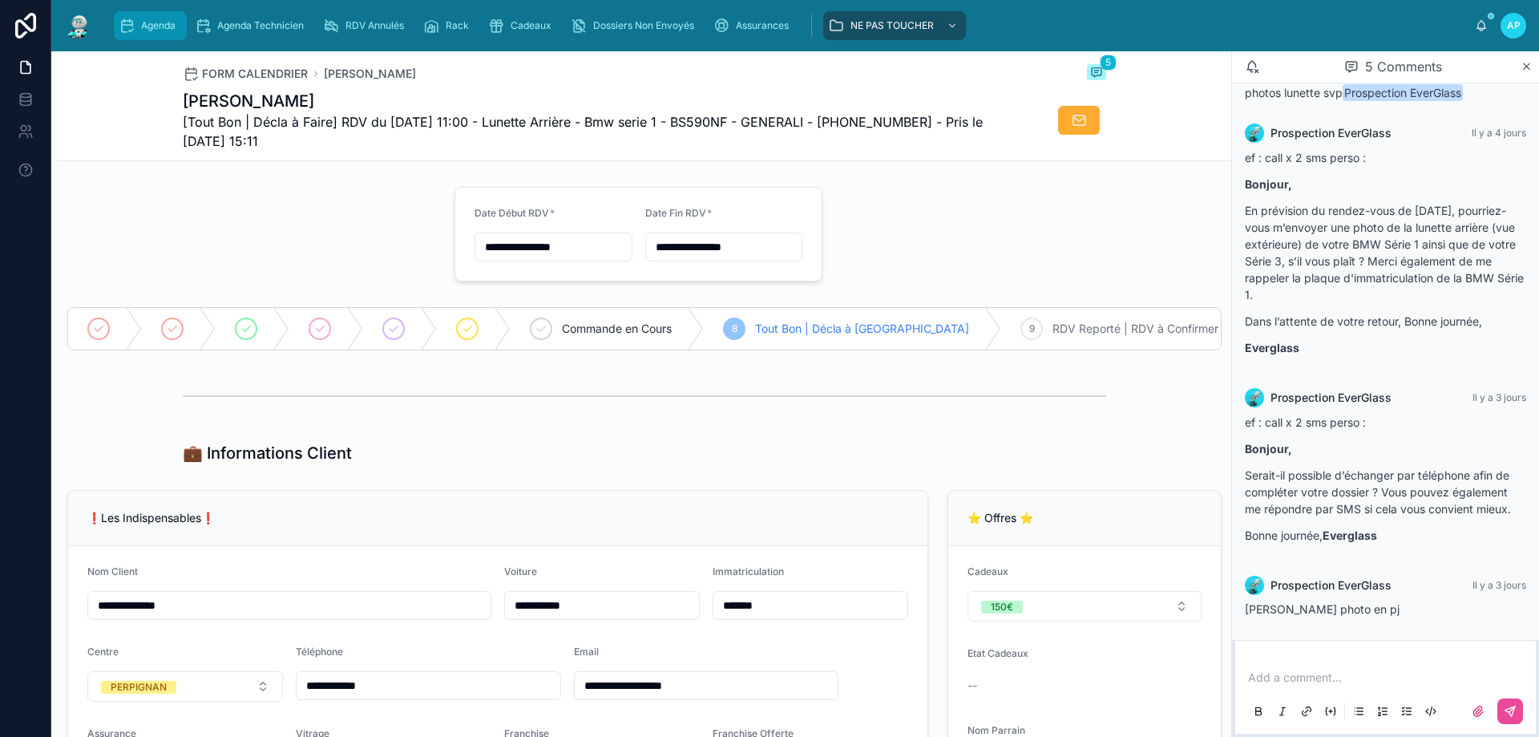
click at [174, 18] on div "Agenda" at bounding box center [150, 26] width 63 height 26
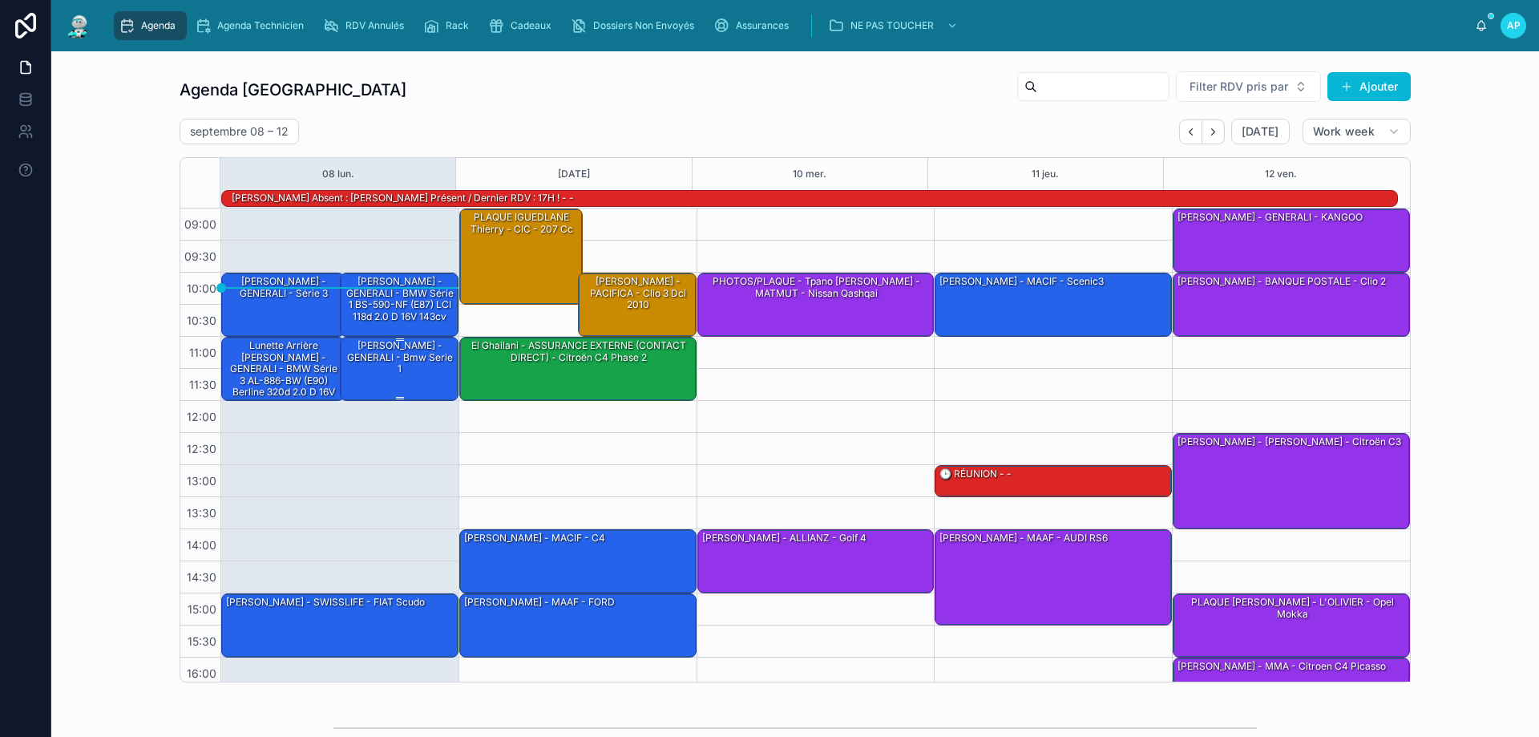
click at [394, 369] on div "[PERSON_NAME] - GENERALI - Bmw serie 1" at bounding box center [400, 357] width 114 height 38
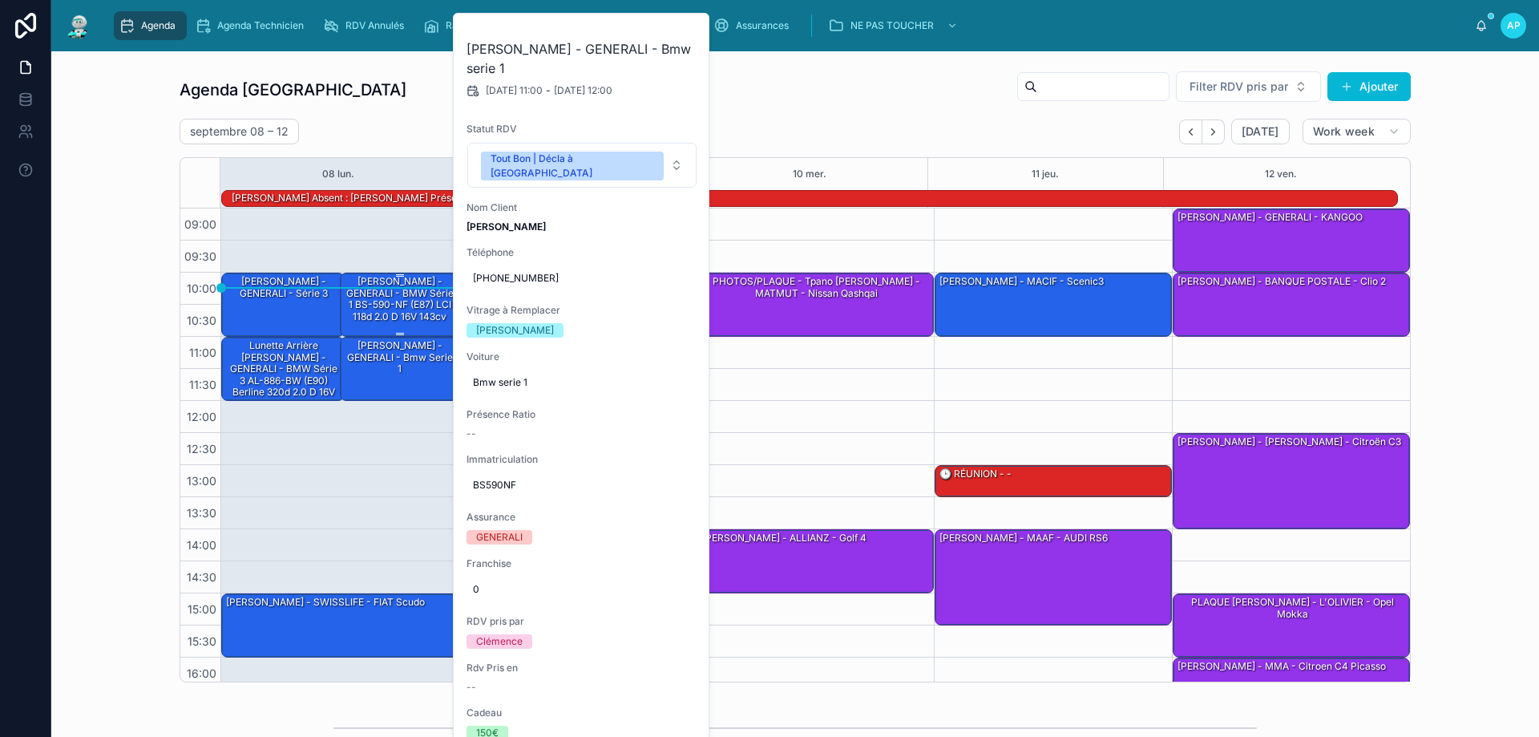
click at [388, 310] on div "[PERSON_NAME] - GENERALI - BMW Série 1 BS-590-NF (E87) LCI 118d 2.0 d 16V 143cv" at bounding box center [400, 299] width 114 height 50
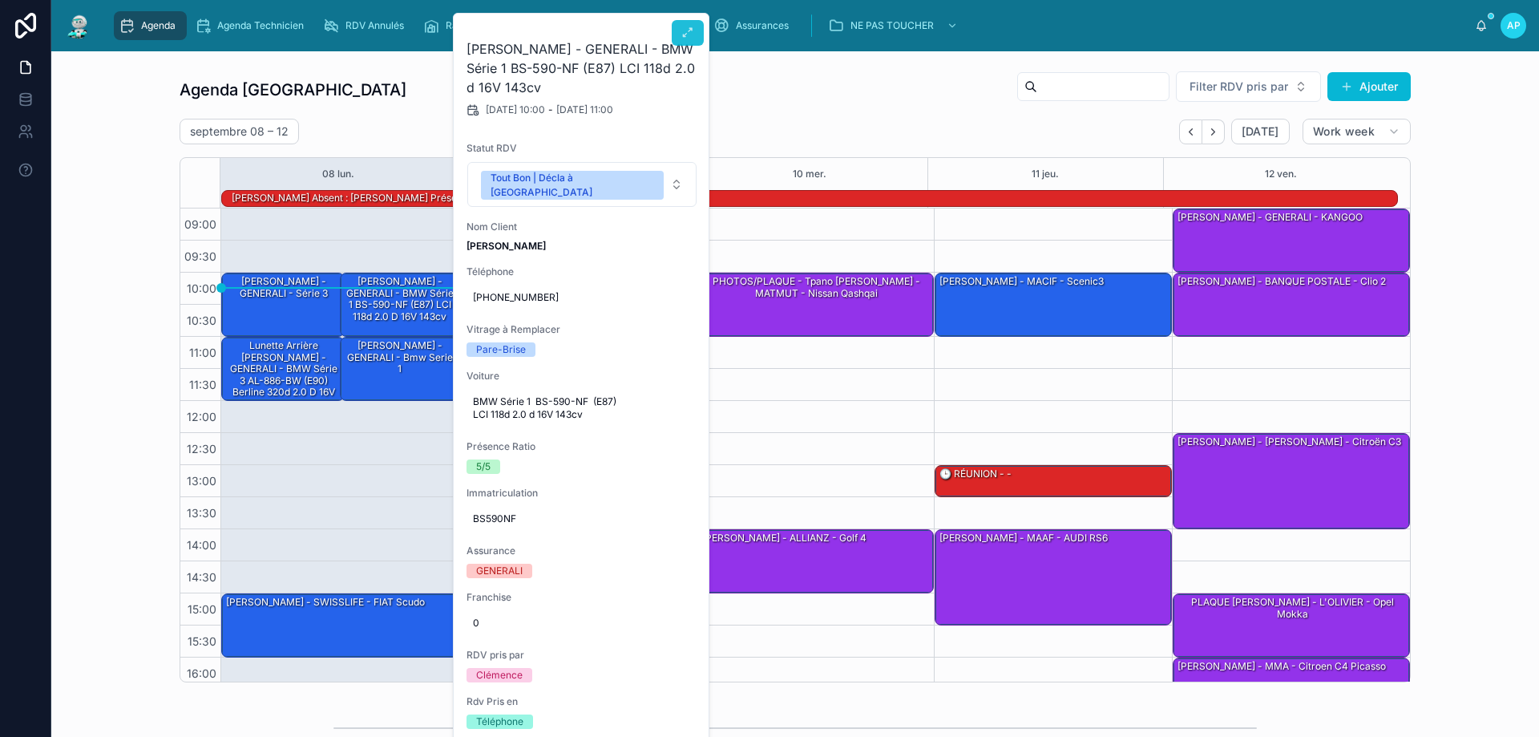
click at [686, 32] on icon at bounding box center [687, 32] width 13 height 13
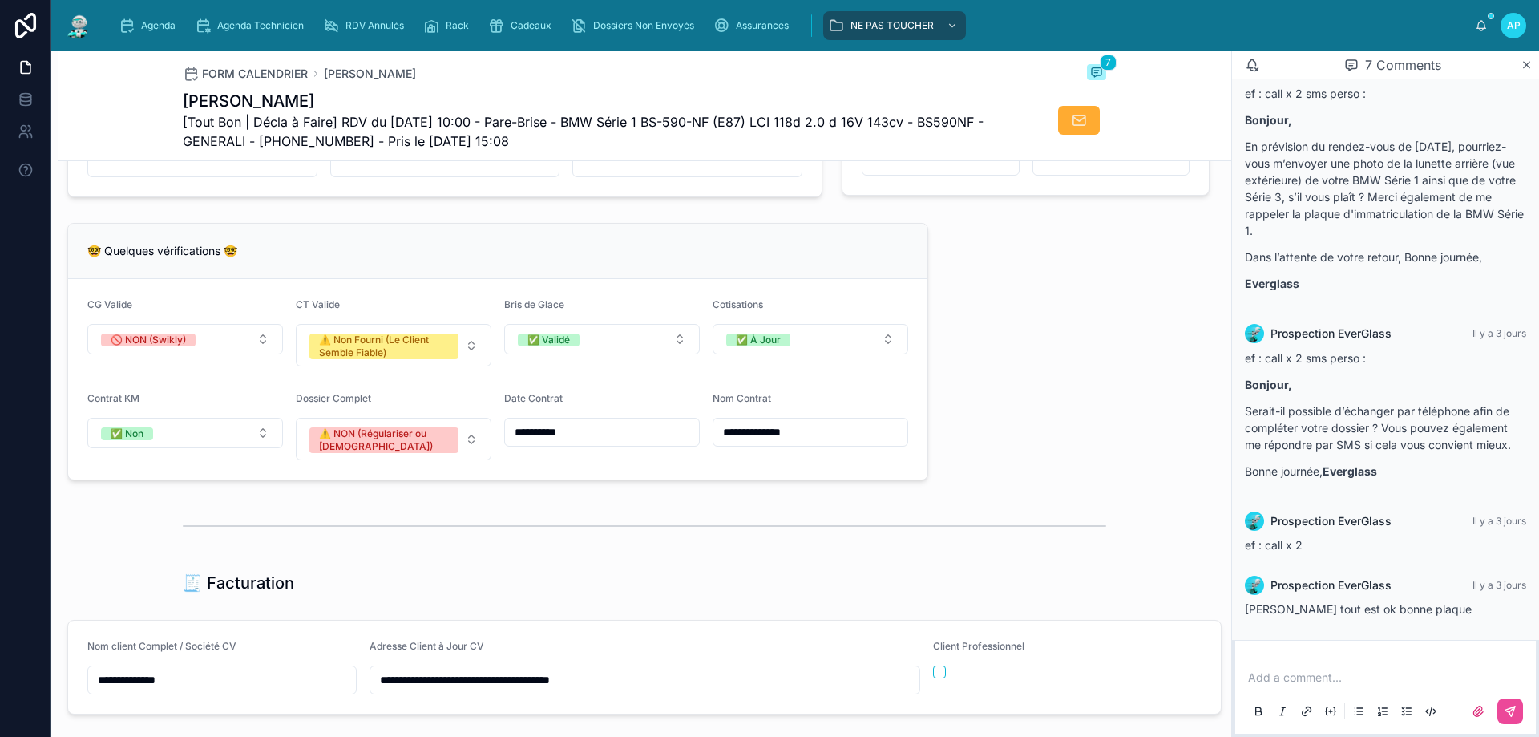
scroll to position [1282, 0]
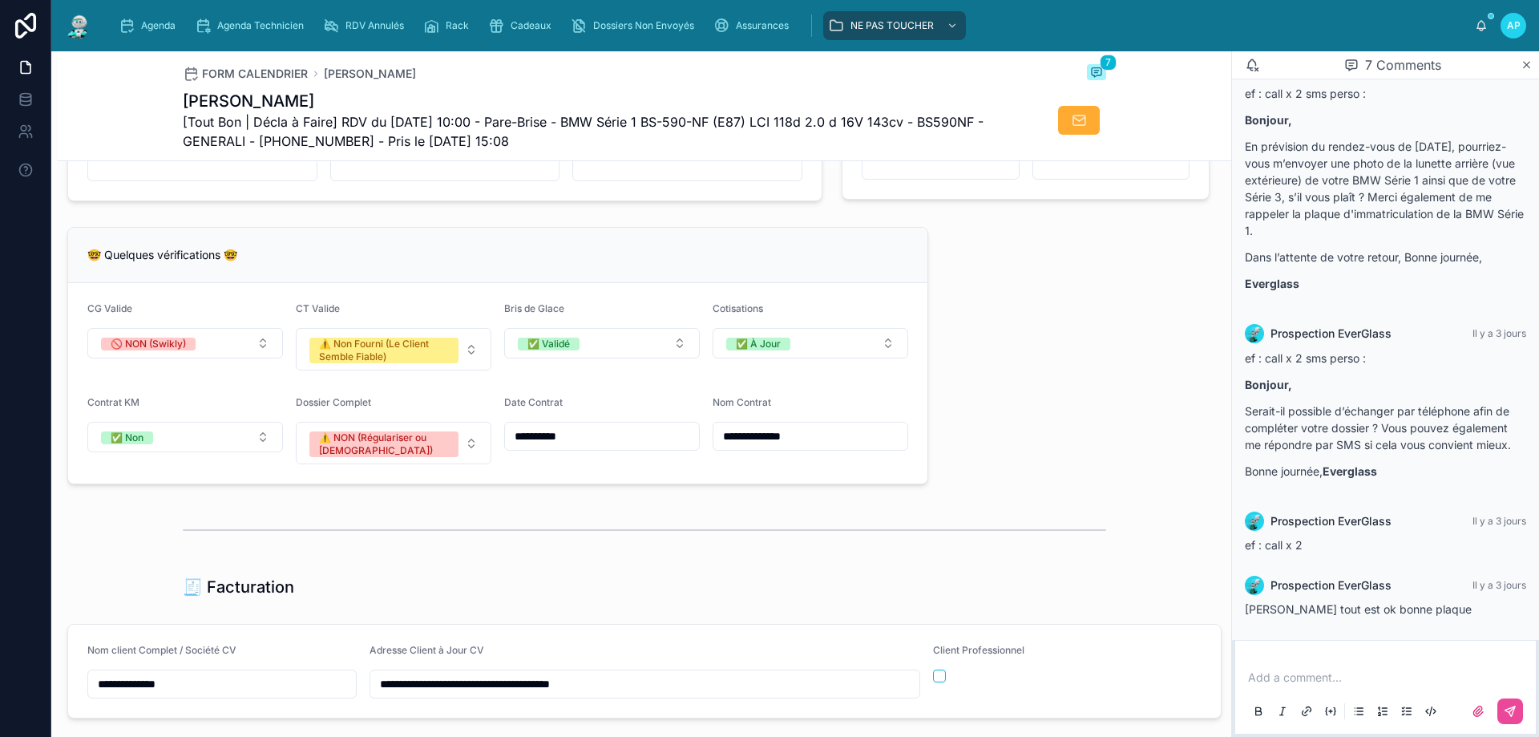
click at [1305, 677] on p at bounding box center [1388, 677] width 281 height 16
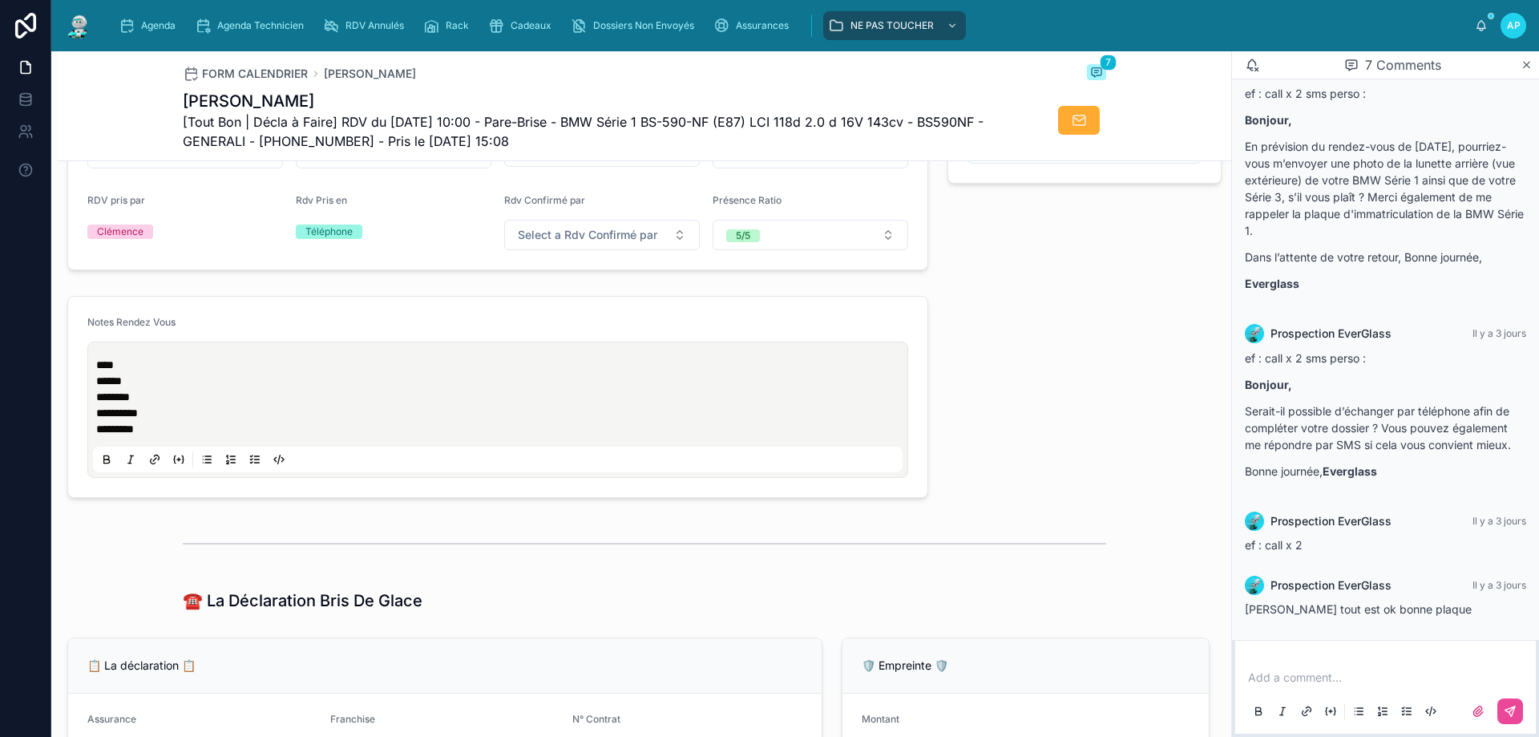
scroll to position [0, 0]
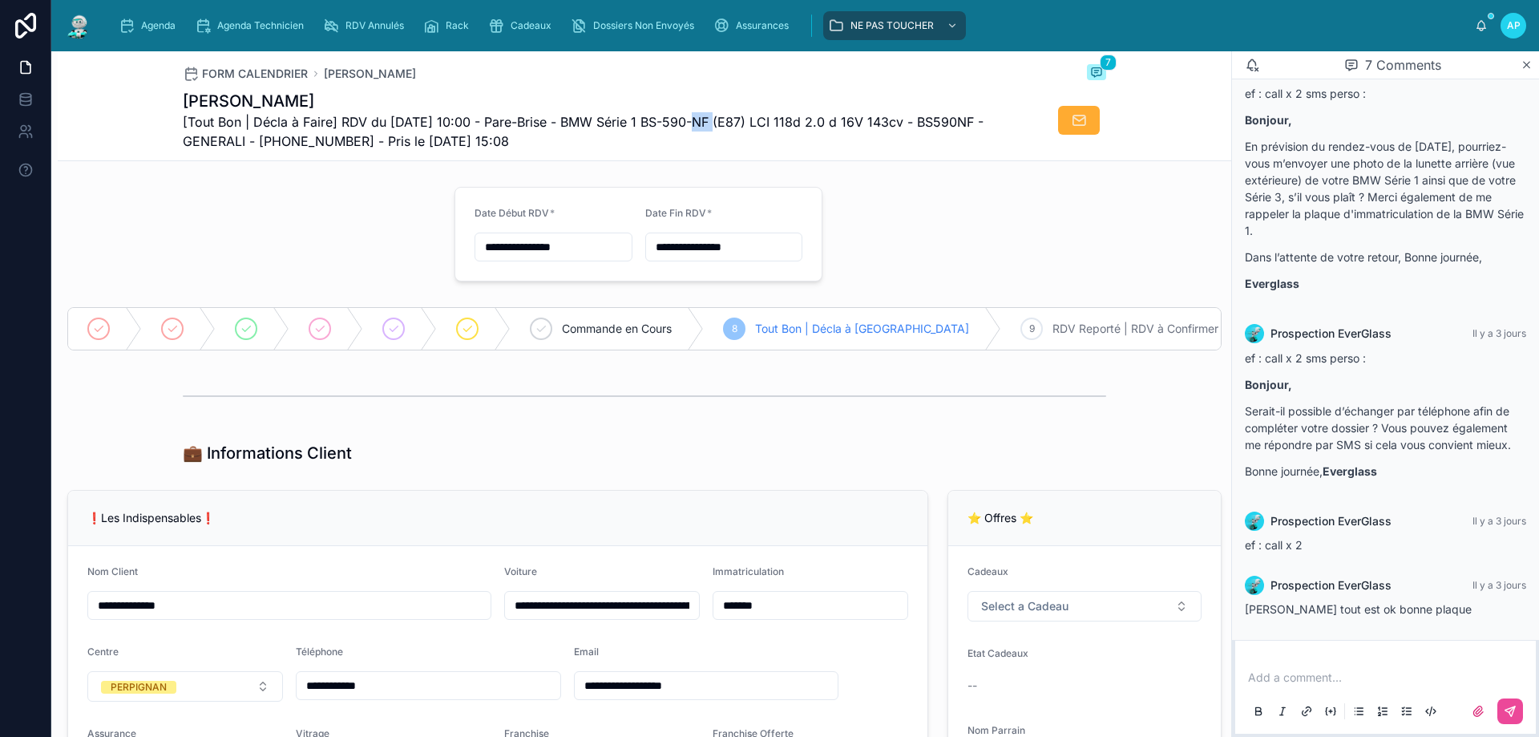
drag, startPoint x: 684, startPoint y: 123, endPoint x: 709, endPoint y: 123, distance: 24.8
click at [709, 123] on span "[Tout Bon | Décla à Faire] RDV du [DATE] 10:00 - Pare-Brise - BMW Série 1 BS-59…" at bounding box center [584, 131] width 803 height 38
click at [723, 123] on span "[Tout Bon | Décla à Faire] RDV du [DATE] 10:00 - Pare-Brise - BMW Série 1 BS-59…" at bounding box center [584, 131] width 803 height 38
click at [723, 132] on span "[Tout Bon | Décla à Faire] RDV du [DATE] 10:00 - Pare-Brise - BMW Série 1 BS-59…" at bounding box center [584, 131] width 803 height 38
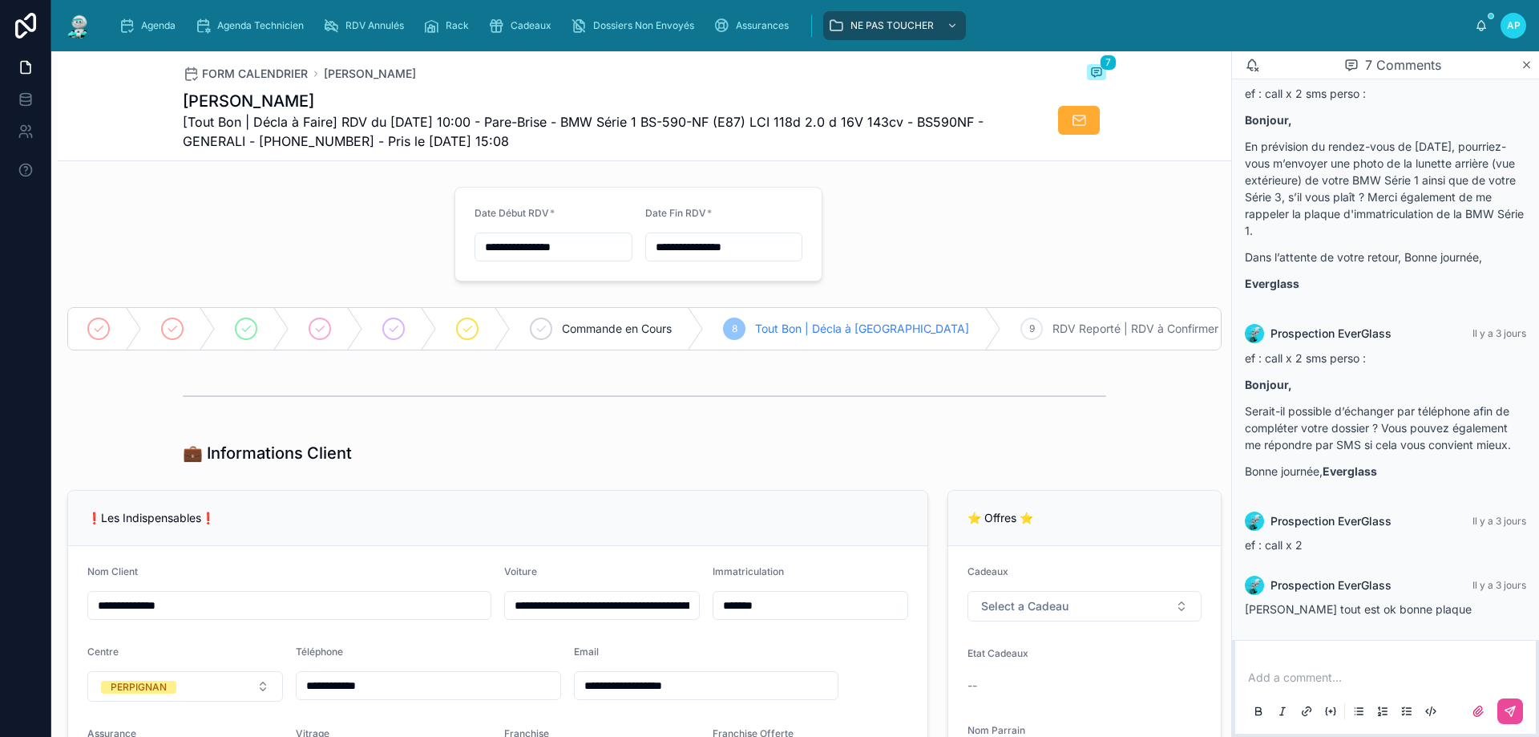
click at [733, 117] on span "[Tout Bon | Décla à Faire] RDV du [DATE] 10:00 - Pare-Brise - BMW Série 1 BS-59…" at bounding box center [584, 131] width 803 height 38
drag, startPoint x: 732, startPoint y: 119, endPoint x: 662, endPoint y: 120, distance: 69.7
click at [662, 120] on span "[Tout Bon | Décla à Faire] RDV du [DATE] 10:00 - Pare-Brise - BMW Série 1 BS-59…" at bounding box center [584, 131] width 803 height 38
click at [675, 124] on span "[Tout Bon | Décla à Faire] RDV du [DATE] 10:00 - Pare-Brise - BMW Série 1 BS-59…" at bounding box center [584, 131] width 803 height 38
click at [676, 124] on span "[Tout Bon | Décla à Faire] RDV du [DATE] 10:00 - Pare-Brise - BMW Série 1 BS-59…" at bounding box center [584, 131] width 803 height 38
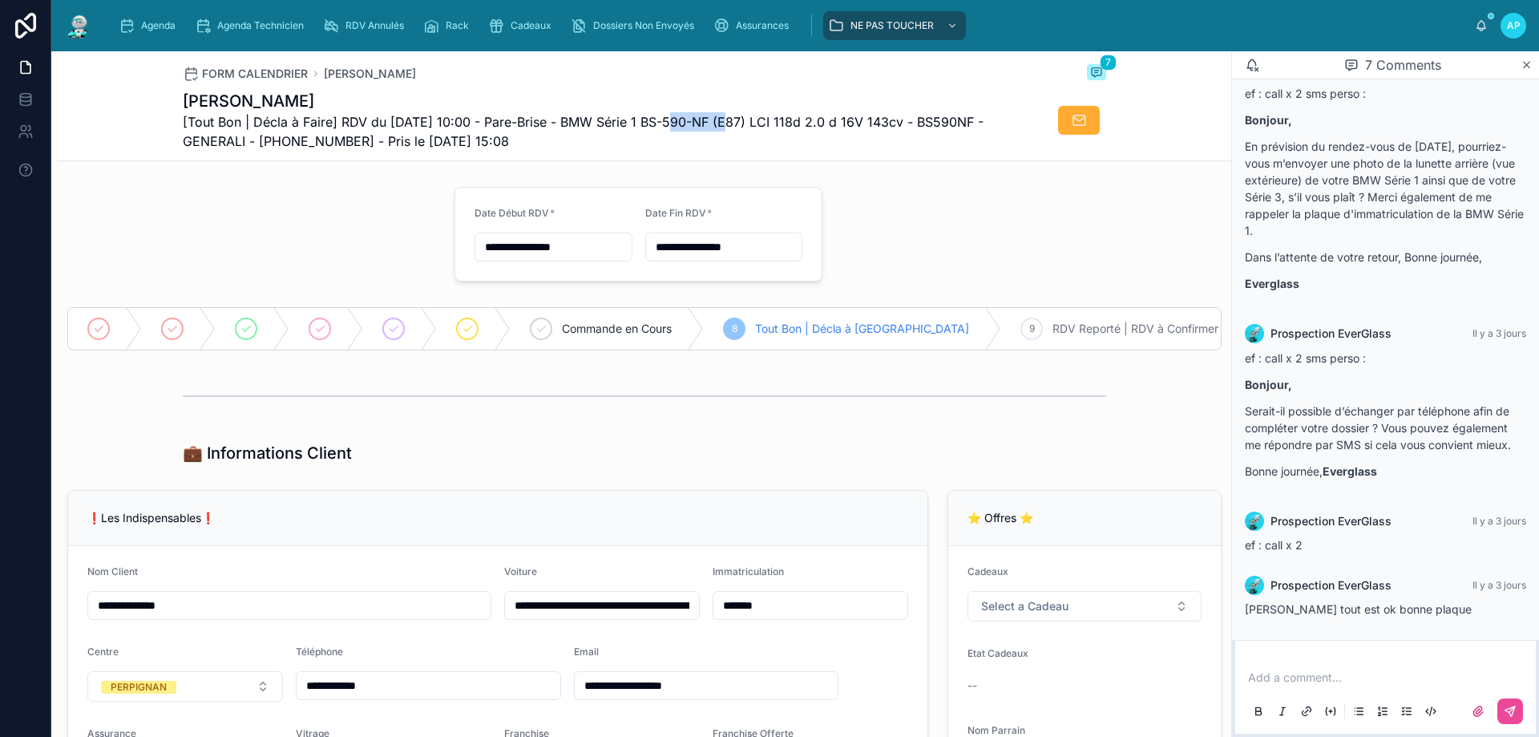
drag, startPoint x: 729, startPoint y: 120, endPoint x: 664, endPoint y: 123, distance: 64.2
click at [663, 123] on span "[Tout Bon | Décla à Faire] RDV du [DATE] 10:00 - Pare-Brise - BMW Série 1 BS-59…" at bounding box center [584, 131] width 803 height 38
click at [692, 117] on span "[Tout Bon | Décla à Faire] RDV du [DATE] 10:00 - Pare-Brise - BMW Série 1 BS-59…" at bounding box center [584, 131] width 803 height 38
drag, startPoint x: 692, startPoint y: 117, endPoint x: 674, endPoint y: 123, distance: 18.5
click at [674, 123] on span "[Tout Bon | Décla à Faire] RDV du [DATE] 10:00 - Pare-Brise - BMW Série 1 BS-59…" at bounding box center [584, 131] width 803 height 38
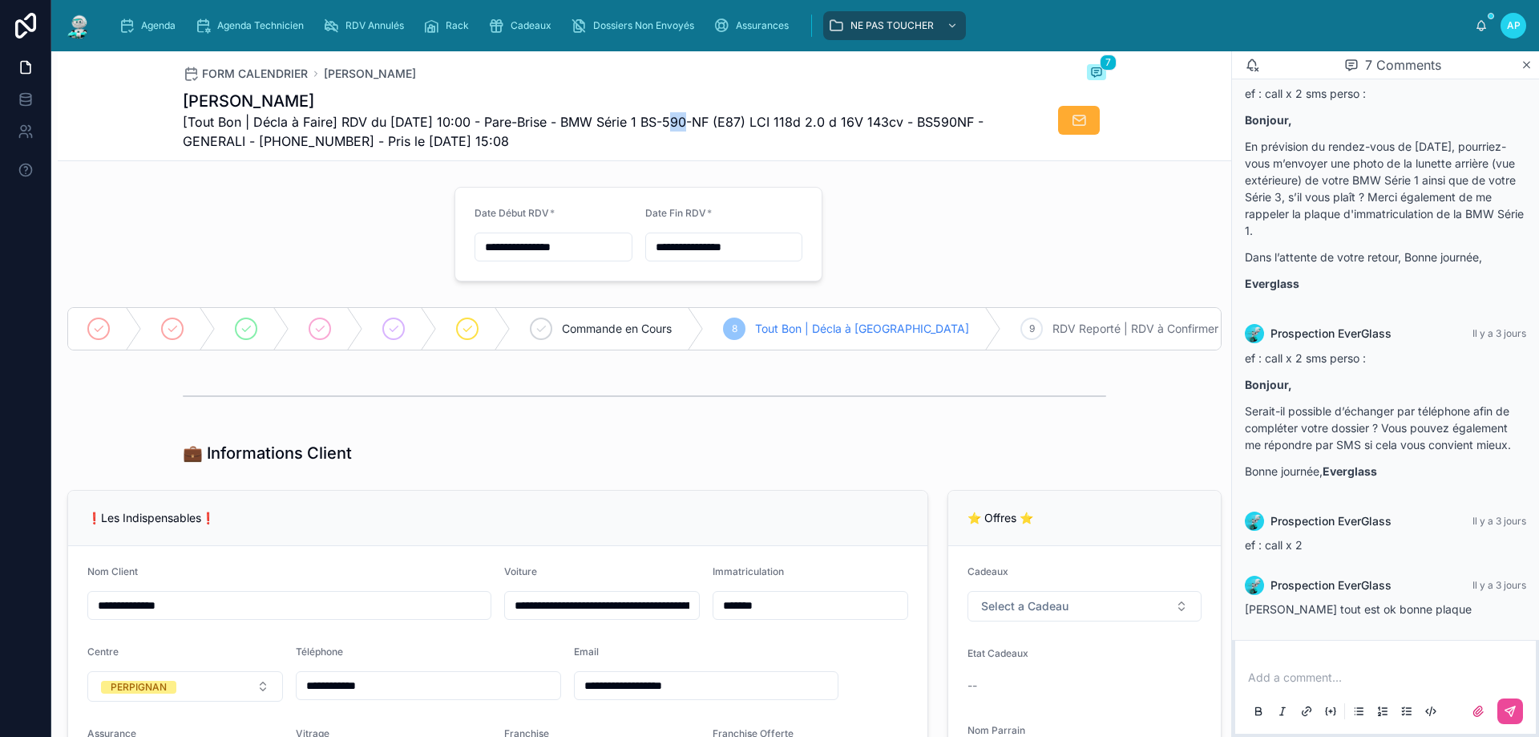
click at [674, 123] on span "[Tout Bon | Décla à Faire] RDV du [DATE] 10:00 - Pare-Brise - BMW Série 1 BS-59…" at bounding box center [584, 131] width 803 height 38
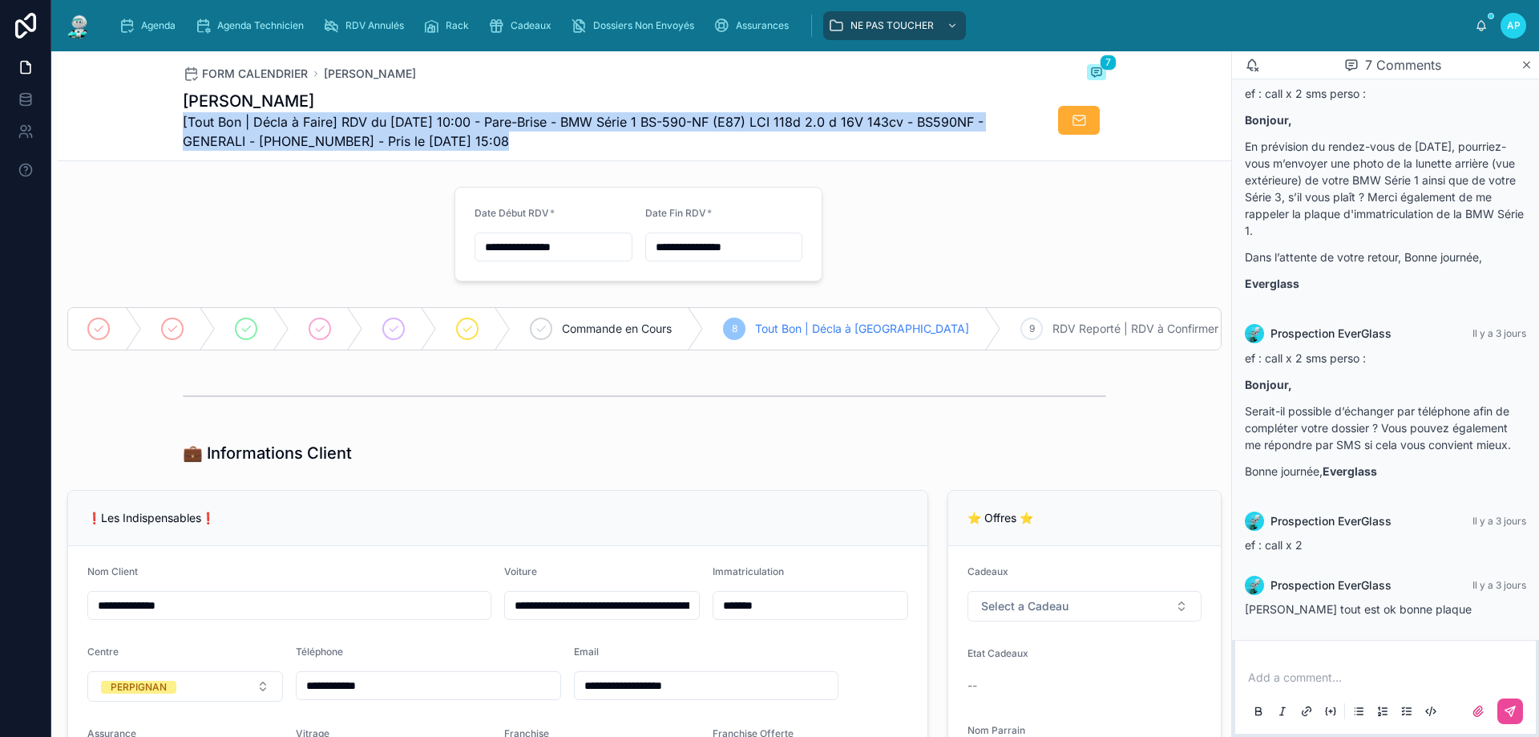
click at [674, 123] on span "[Tout Bon | Décla à Faire] RDV du [DATE] 10:00 - Pare-Brise - BMW Série 1 BS-59…" at bounding box center [584, 131] width 803 height 38
click at [690, 118] on span "[Tout Bon | Décla à Faire] RDV du [DATE] 10:00 - Pare-Brise - BMW Série 1 BS-59…" at bounding box center [584, 131] width 803 height 38
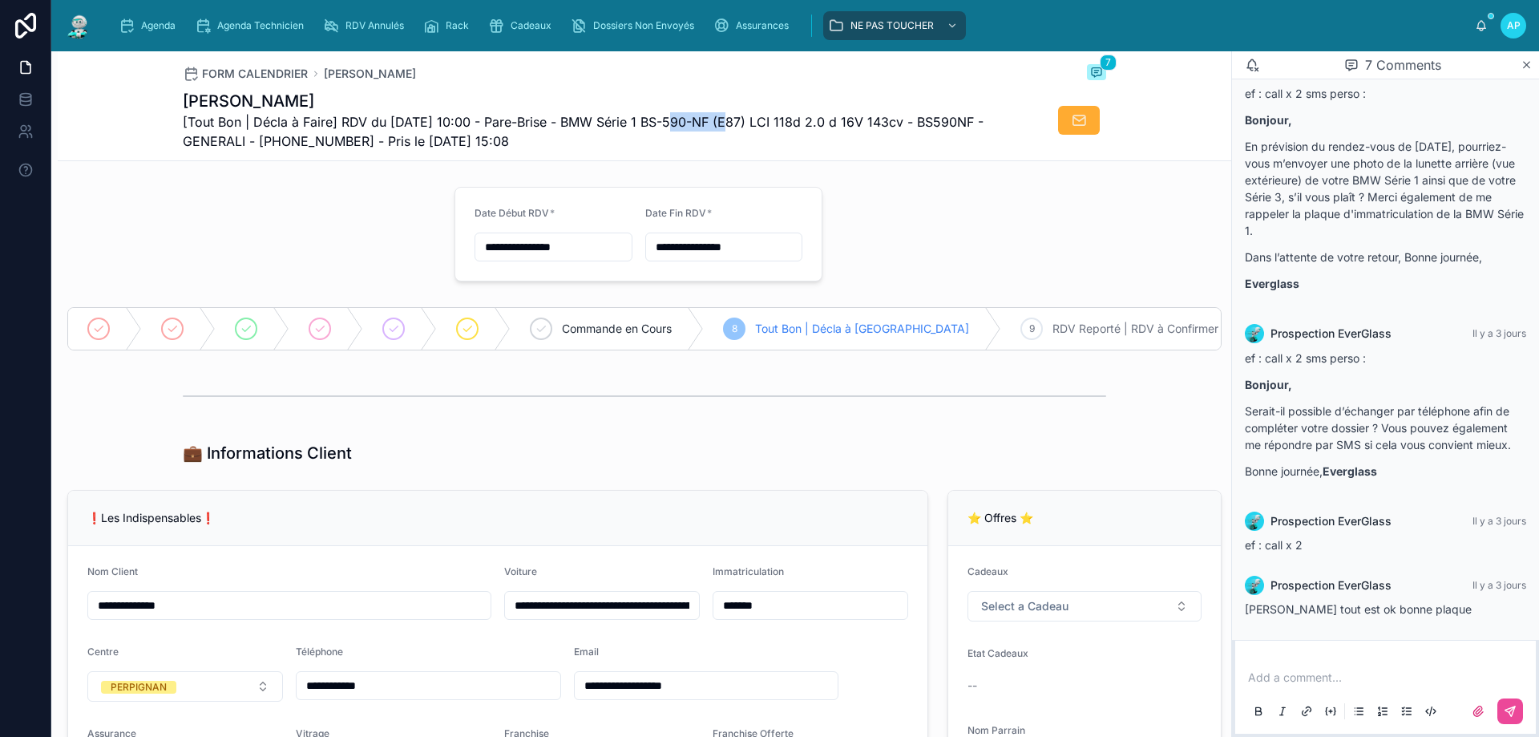
drag, startPoint x: 729, startPoint y: 123, endPoint x: 664, endPoint y: 118, distance: 65.1
click at [664, 118] on span "[Tout Bon | Décla à Faire] RDV du [DATE] 10:00 - Pare-Brise - BMW Série 1 BS-59…" at bounding box center [584, 131] width 803 height 38
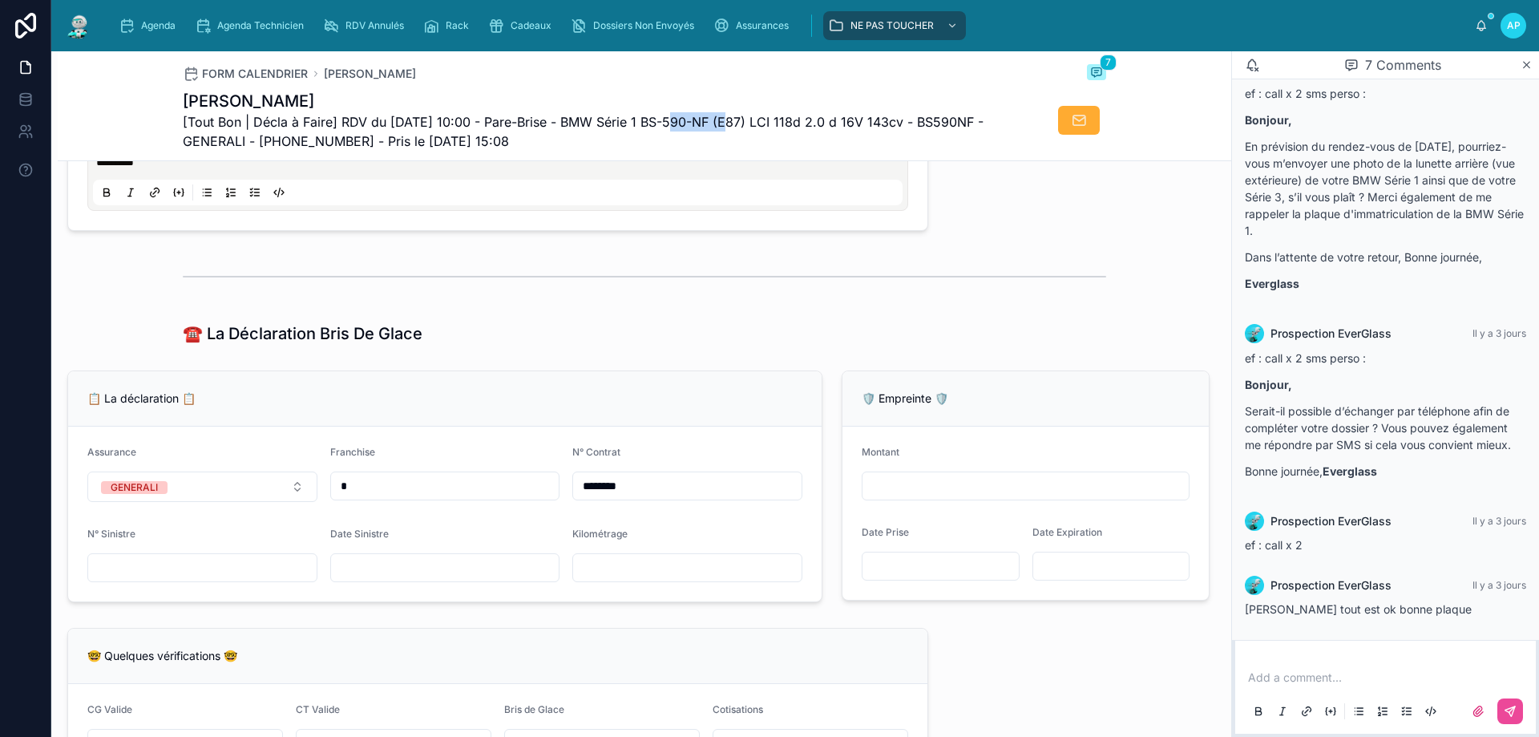
scroll to position [1363, 0]
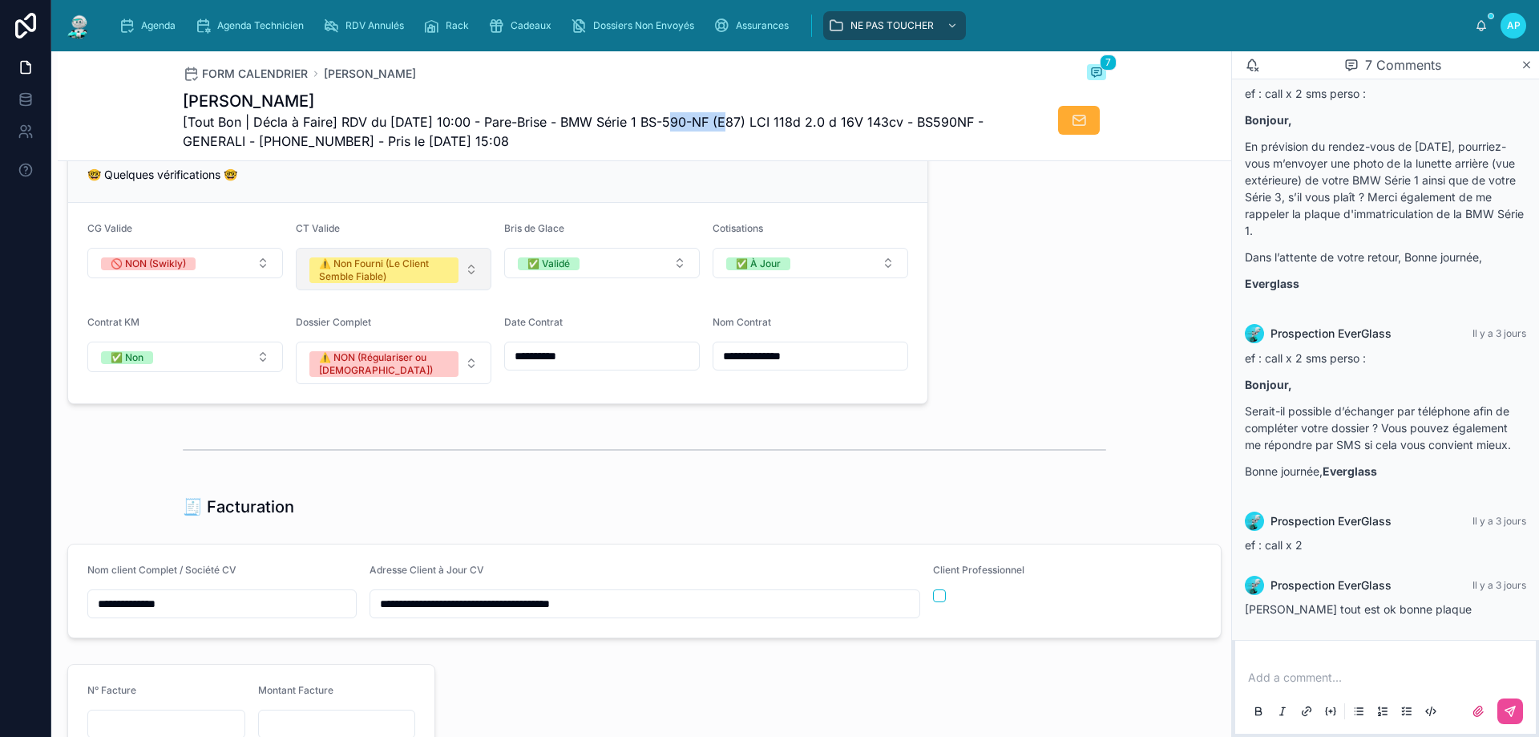
drag, startPoint x: 404, startPoint y: 289, endPoint x: 394, endPoint y: 289, distance: 9.7
click at [404, 283] on div "⚠️ Non Fourni (Le Client Semble Fiable)" at bounding box center [384, 270] width 130 height 26
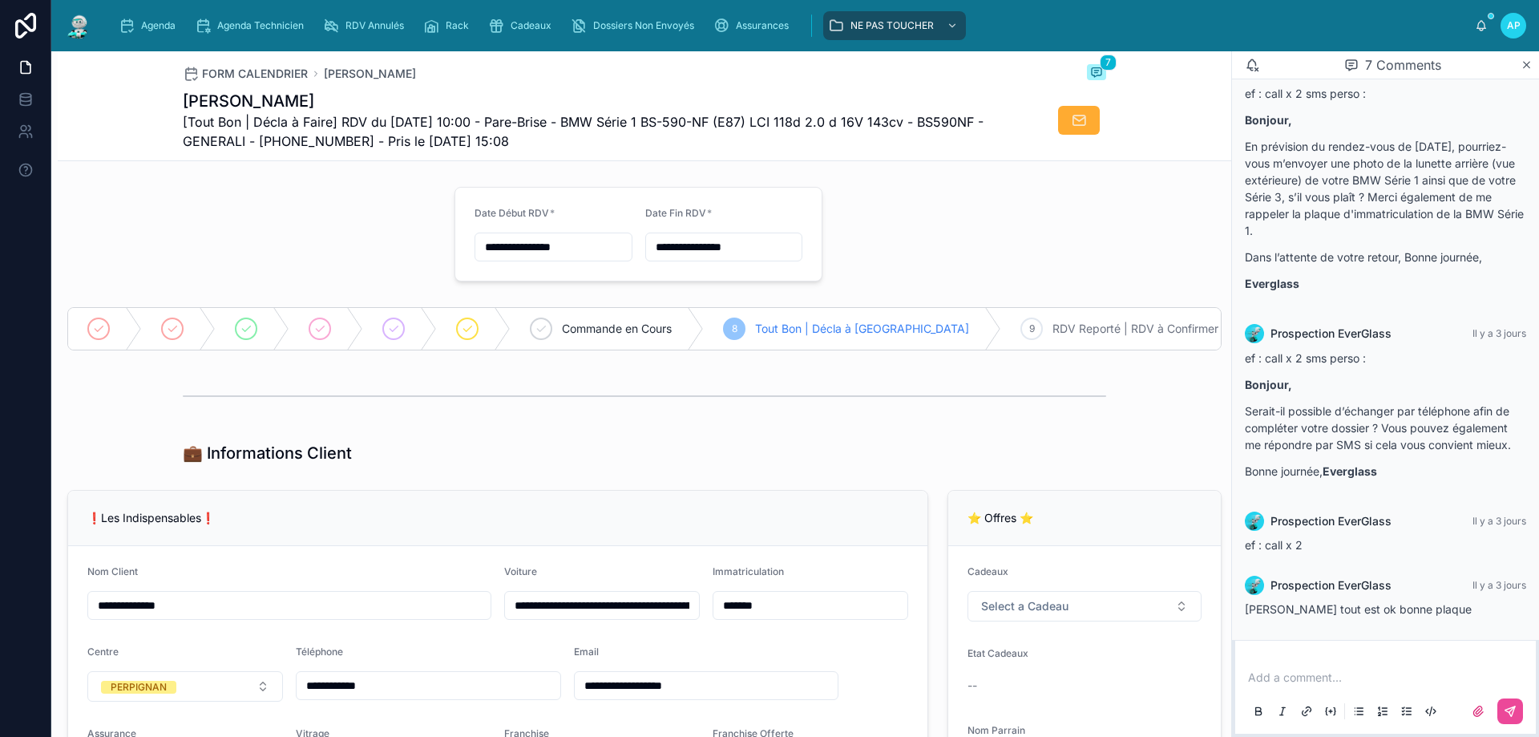
scroll to position [80, 0]
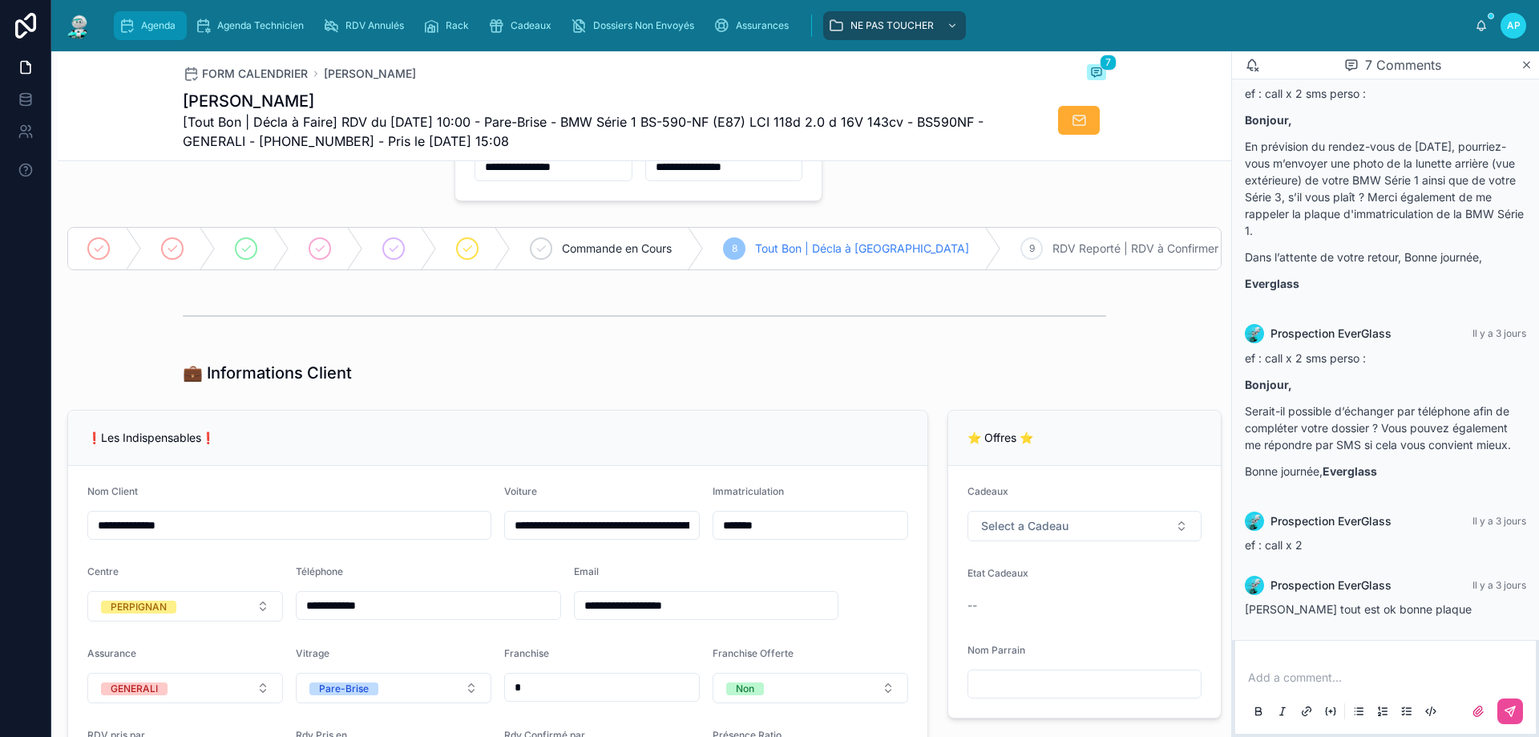
click at [146, 18] on div "Agenda" at bounding box center [150, 26] width 63 height 26
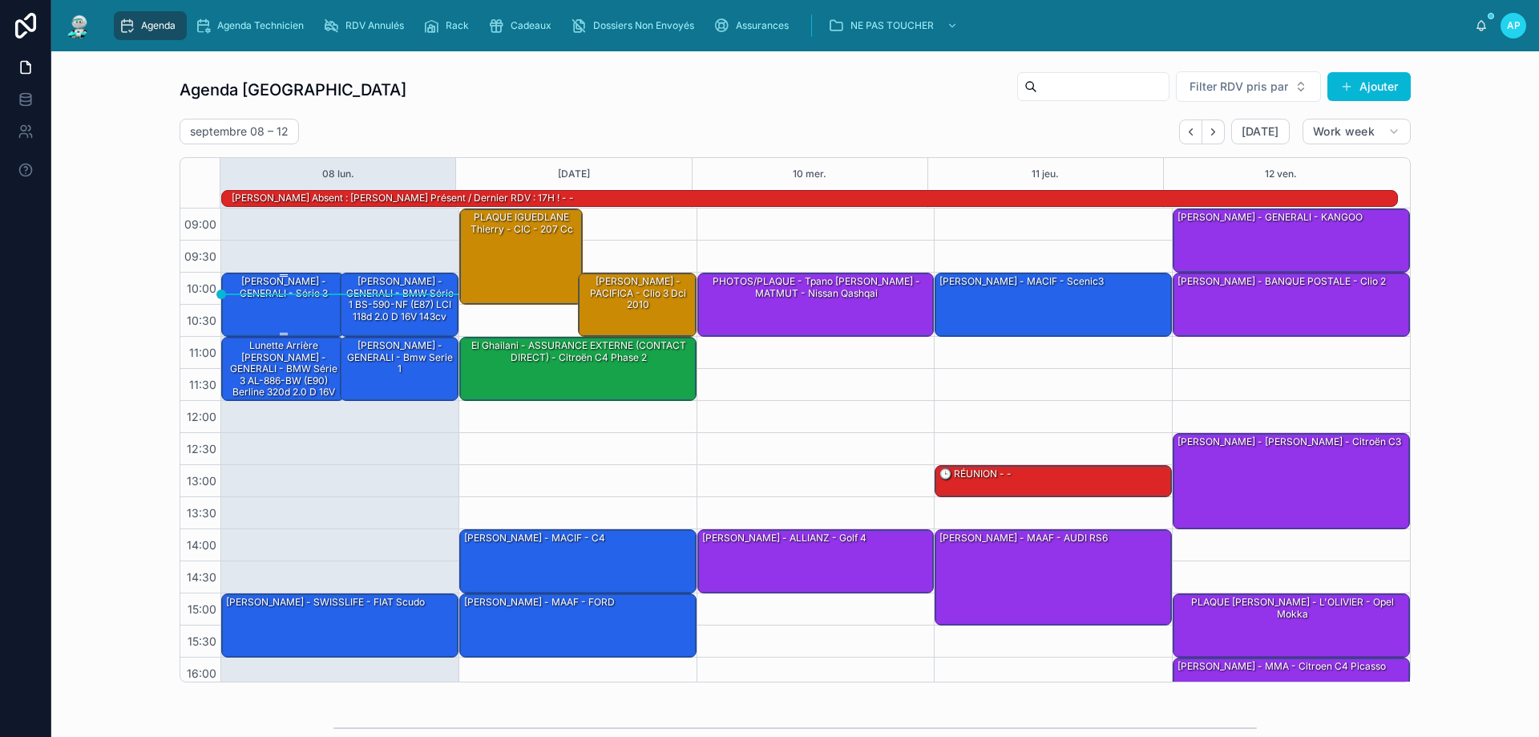
click at [309, 309] on div "[PERSON_NAME] - GENERALI - série 3" at bounding box center [283, 303] width 119 height 61
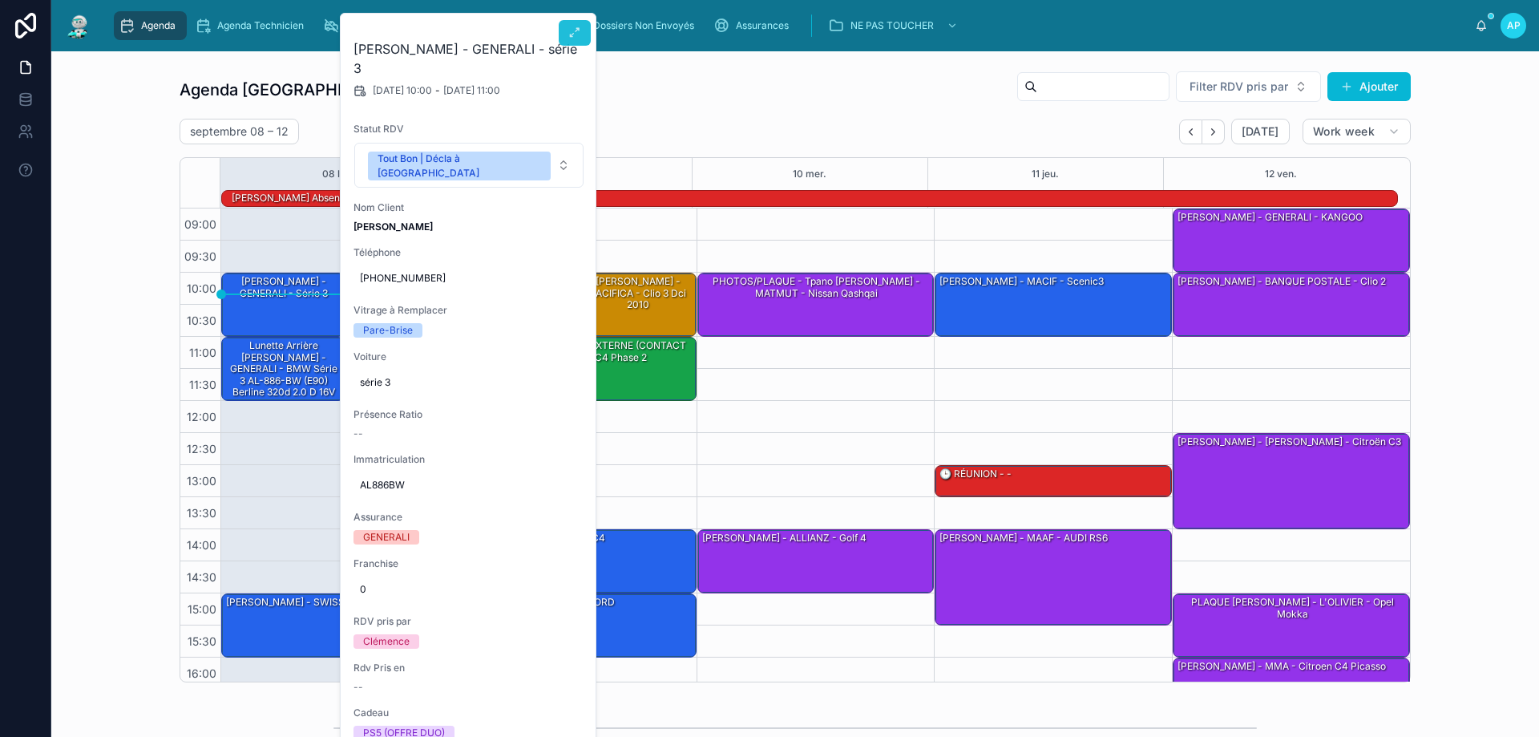
click at [574, 28] on icon at bounding box center [574, 32] width 13 height 13
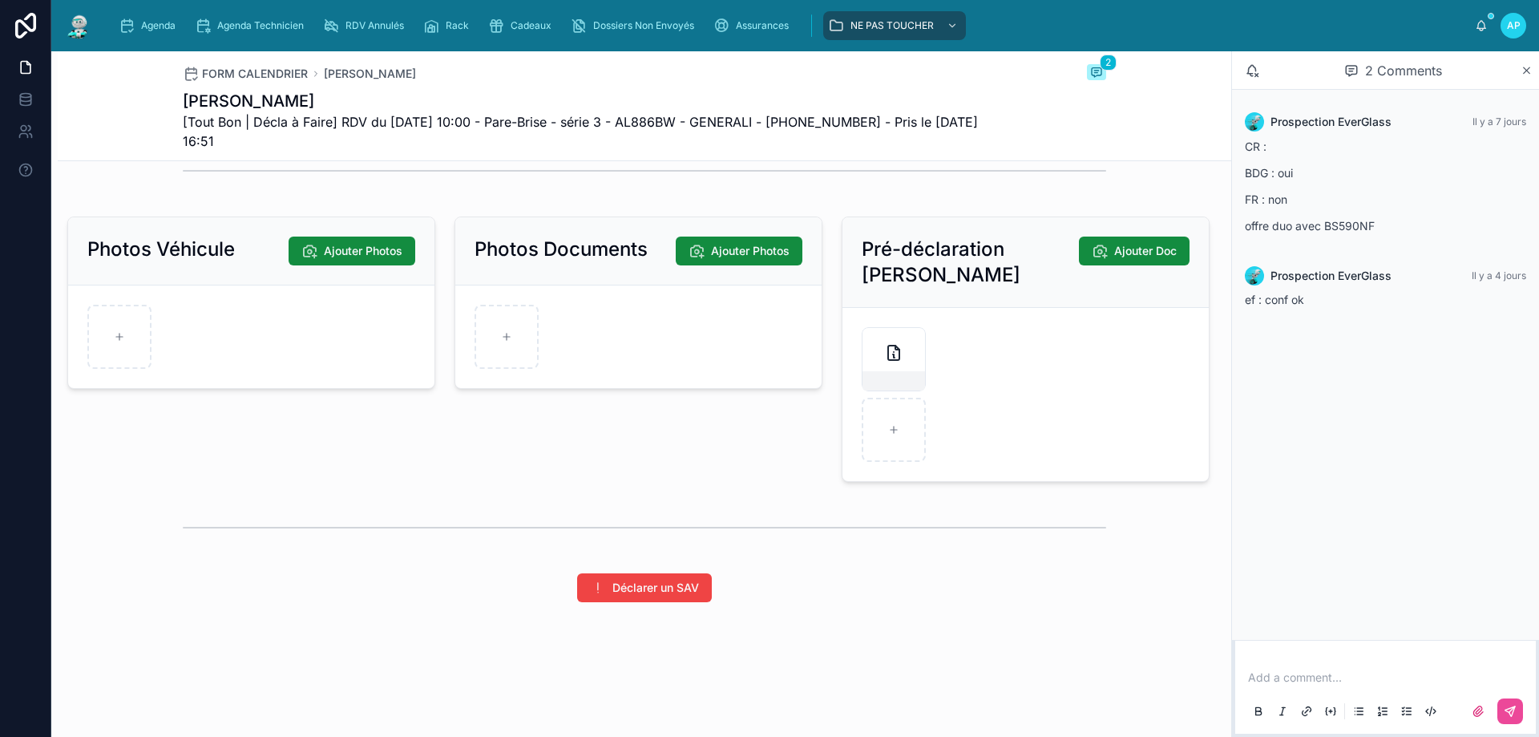
scroll to position [2171, 0]
click at [503, 337] on icon at bounding box center [506, 337] width 6 height 0
type input "**********"
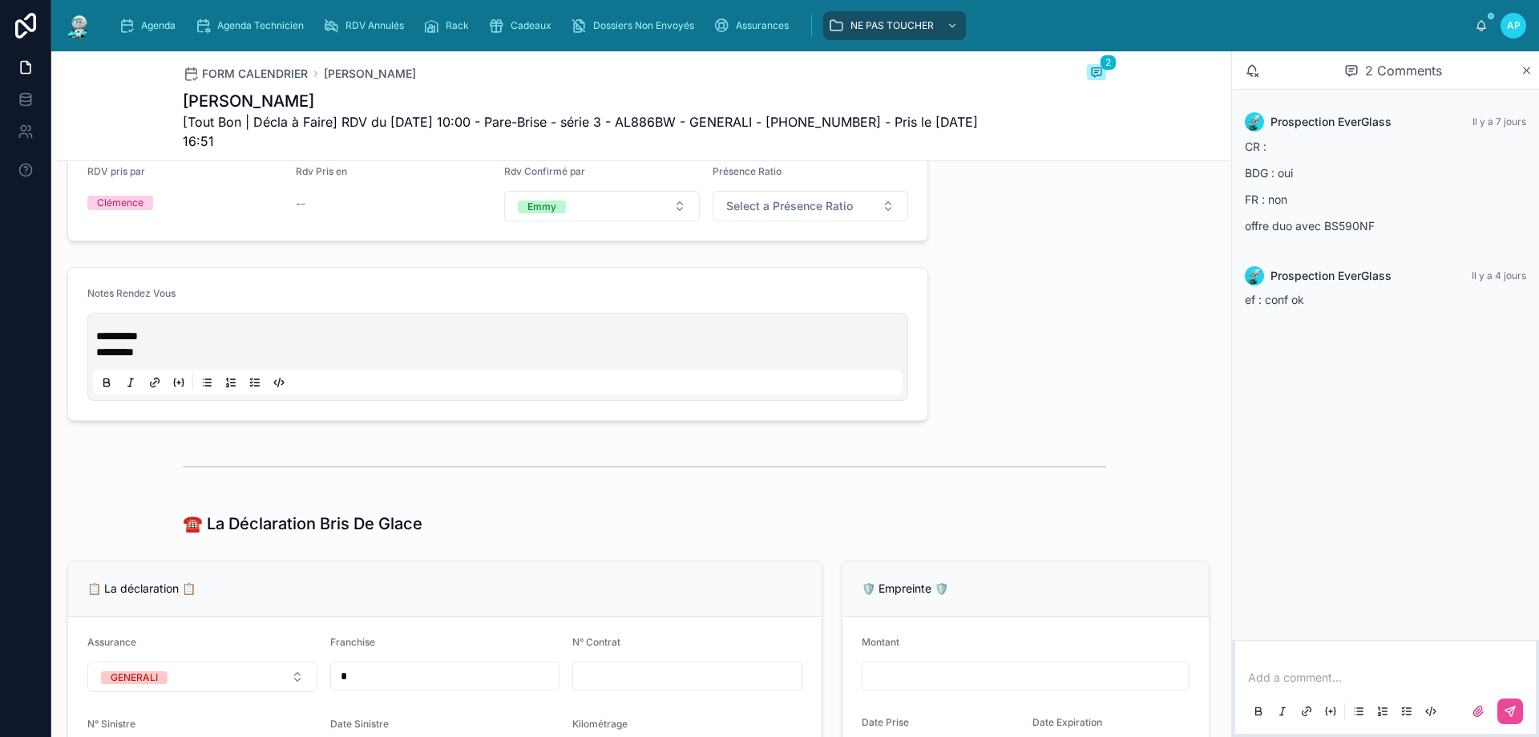
scroll to position [721, 0]
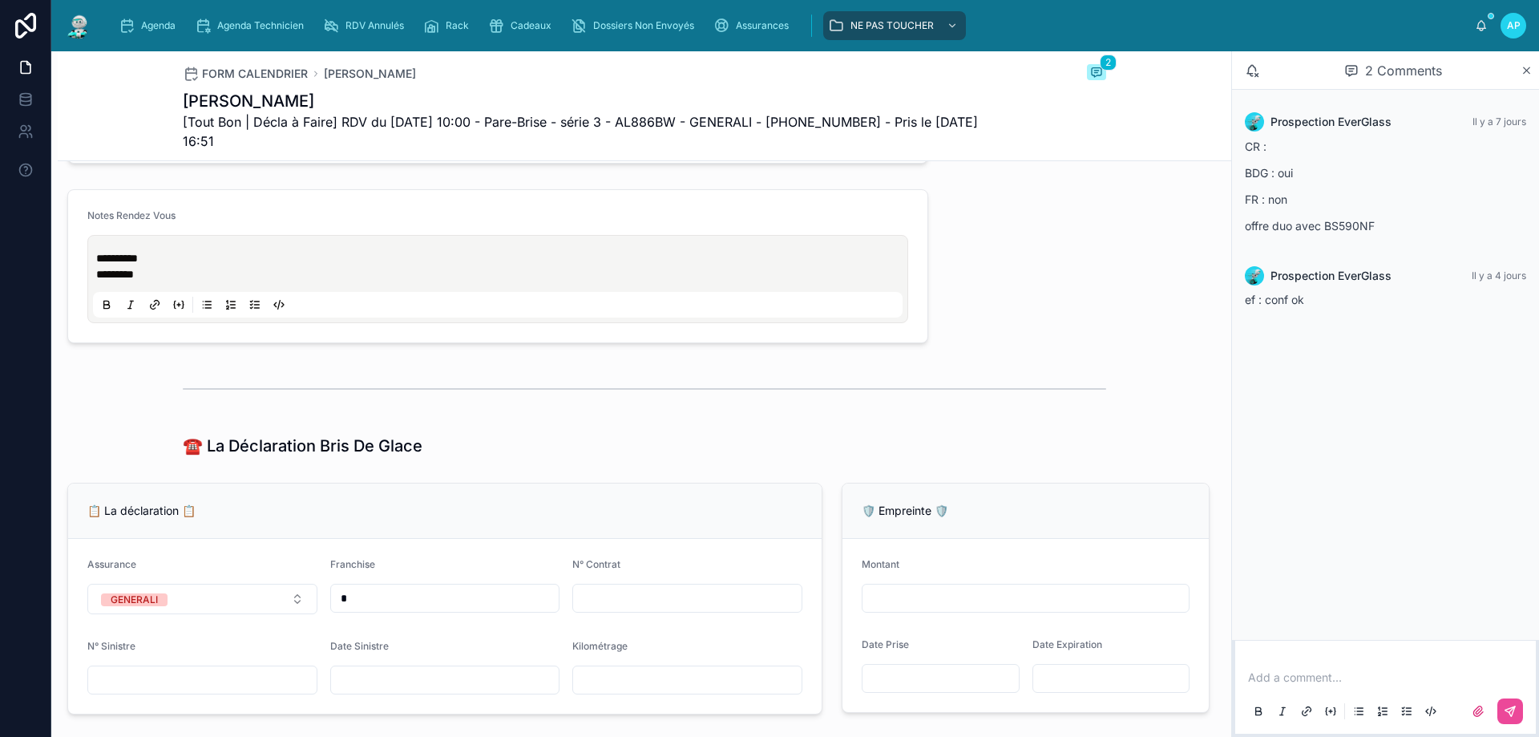
click at [632, 599] on input "text" at bounding box center [687, 598] width 228 height 22
type input "*"
type input "********"
click at [358, 691] on input "text" at bounding box center [445, 679] width 228 height 22
type input "**********"
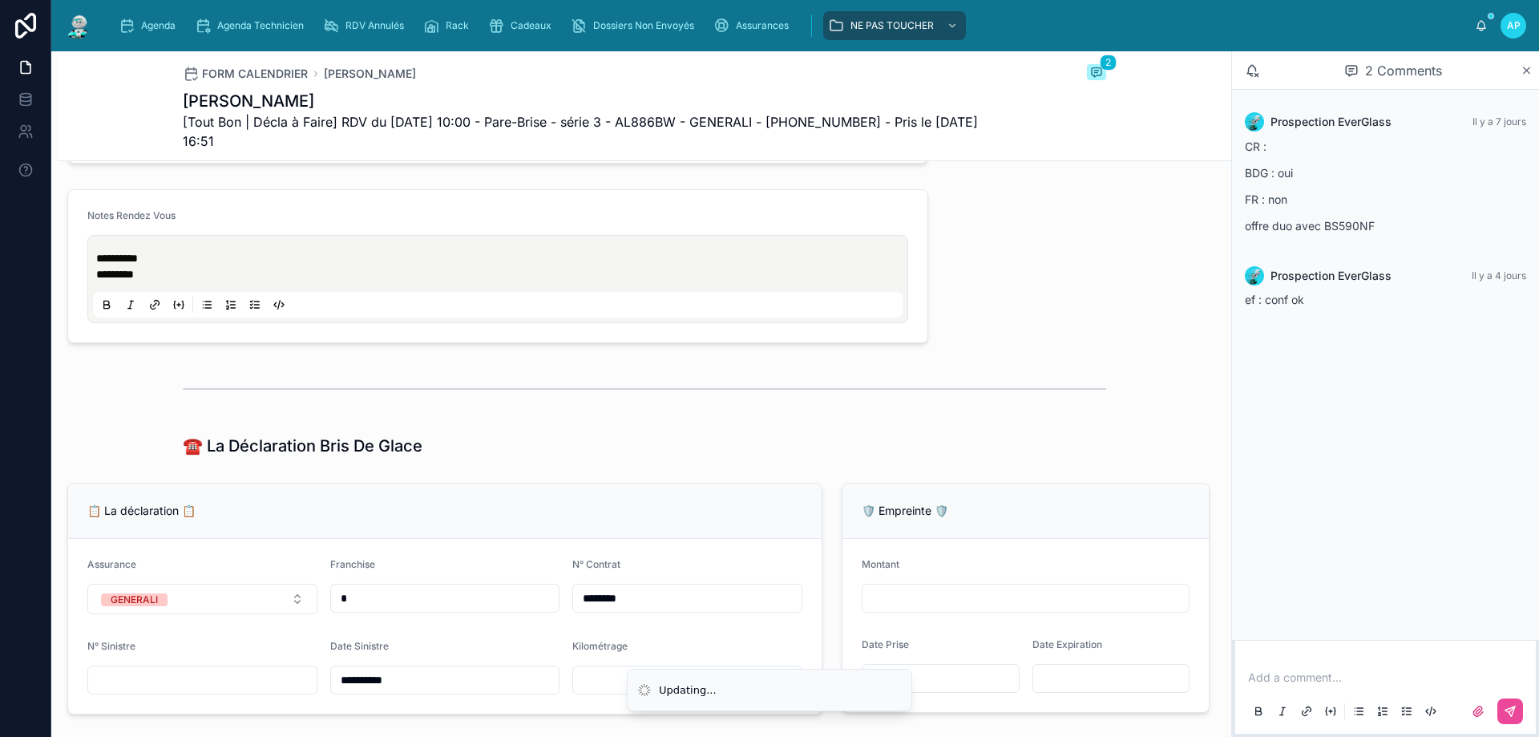
click at [559, 500] on div "📋 La déclaration 📋" at bounding box center [444, 510] width 753 height 55
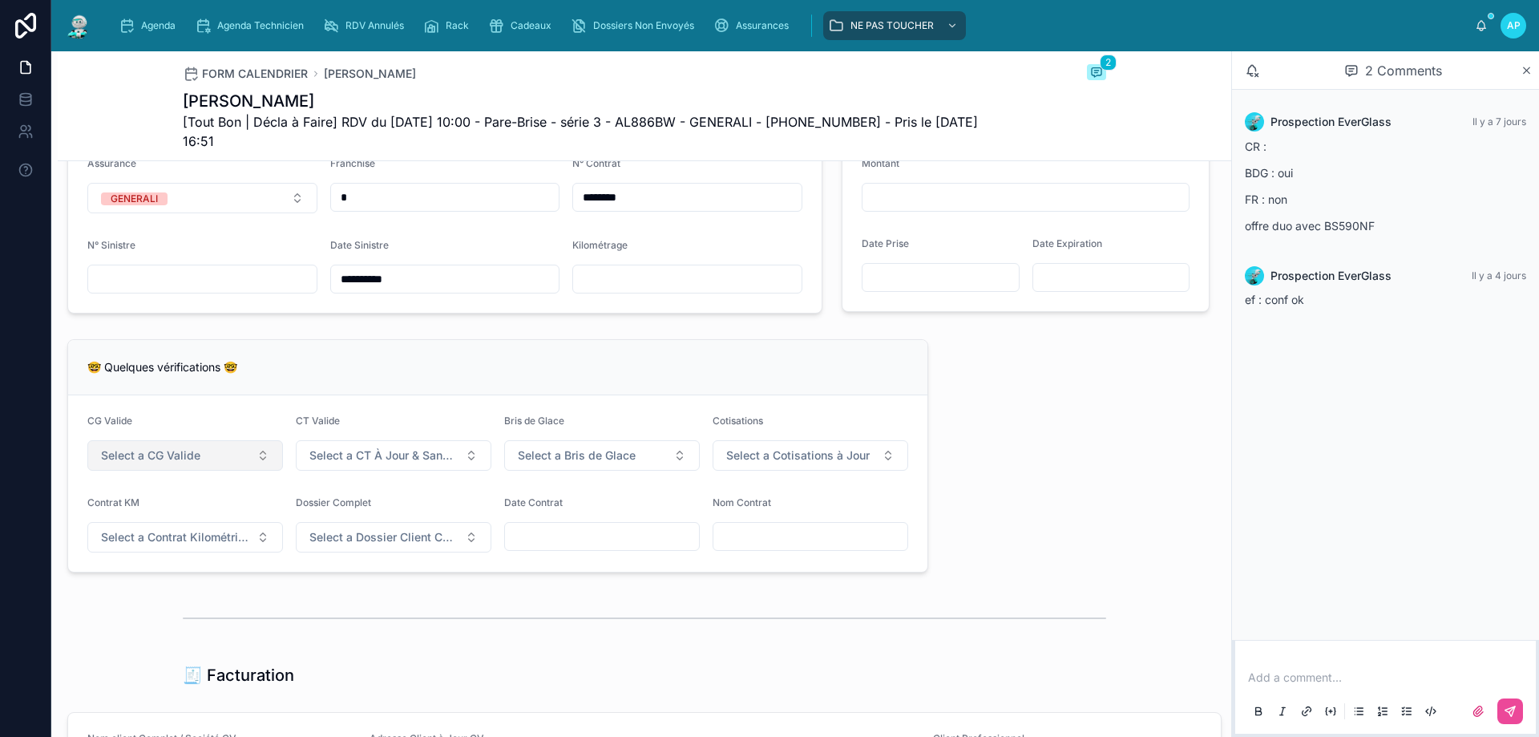
click at [210, 470] on button "Select a CG Valide" at bounding box center [185, 455] width 196 height 30
click at [193, 533] on div "✅ Oui" at bounding box center [184, 530] width 192 height 22
click at [312, 454] on button "Select a CT À Jour & Sans BDG" at bounding box center [394, 455] width 196 height 30
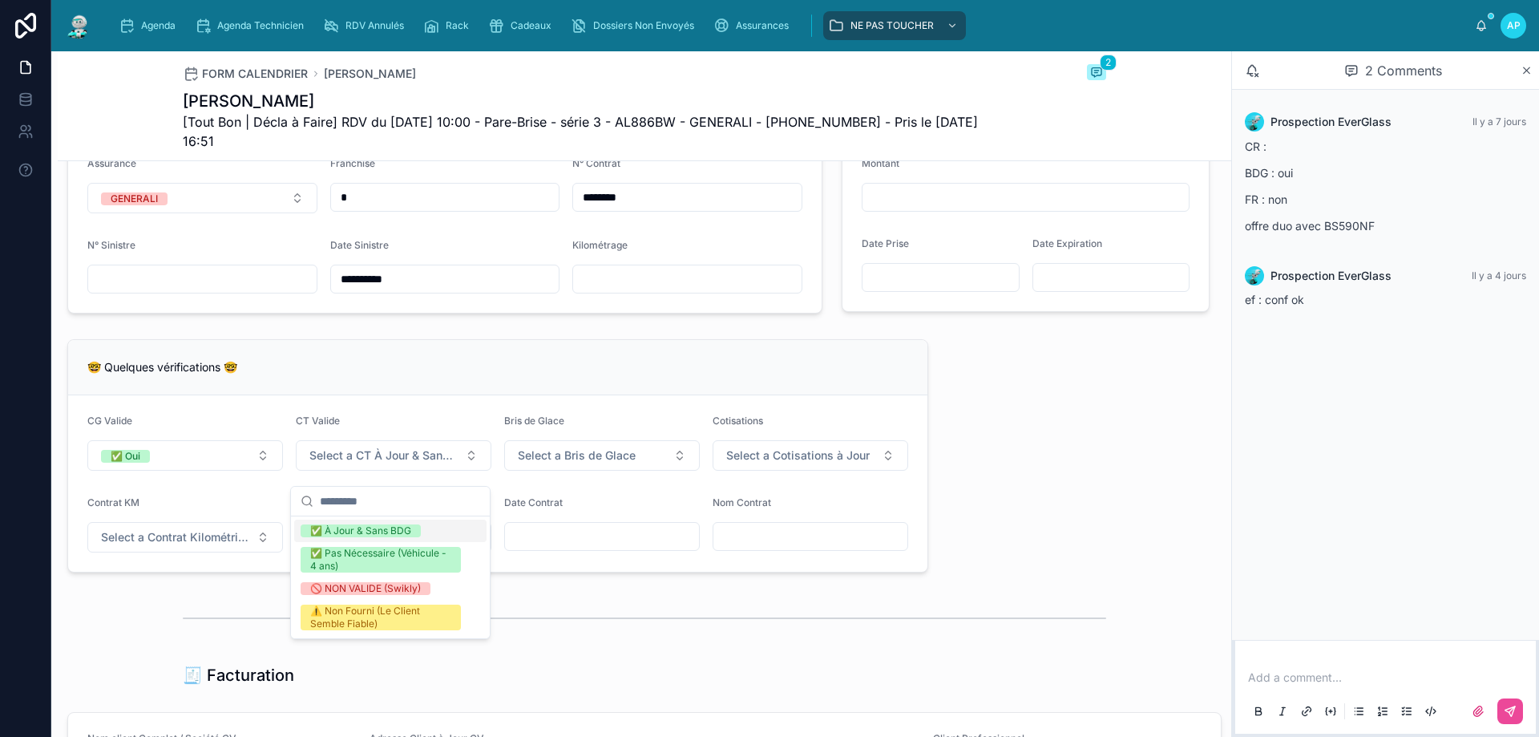
click at [341, 533] on div "✅ À Jour & Sans BDG" at bounding box center [360, 530] width 101 height 13
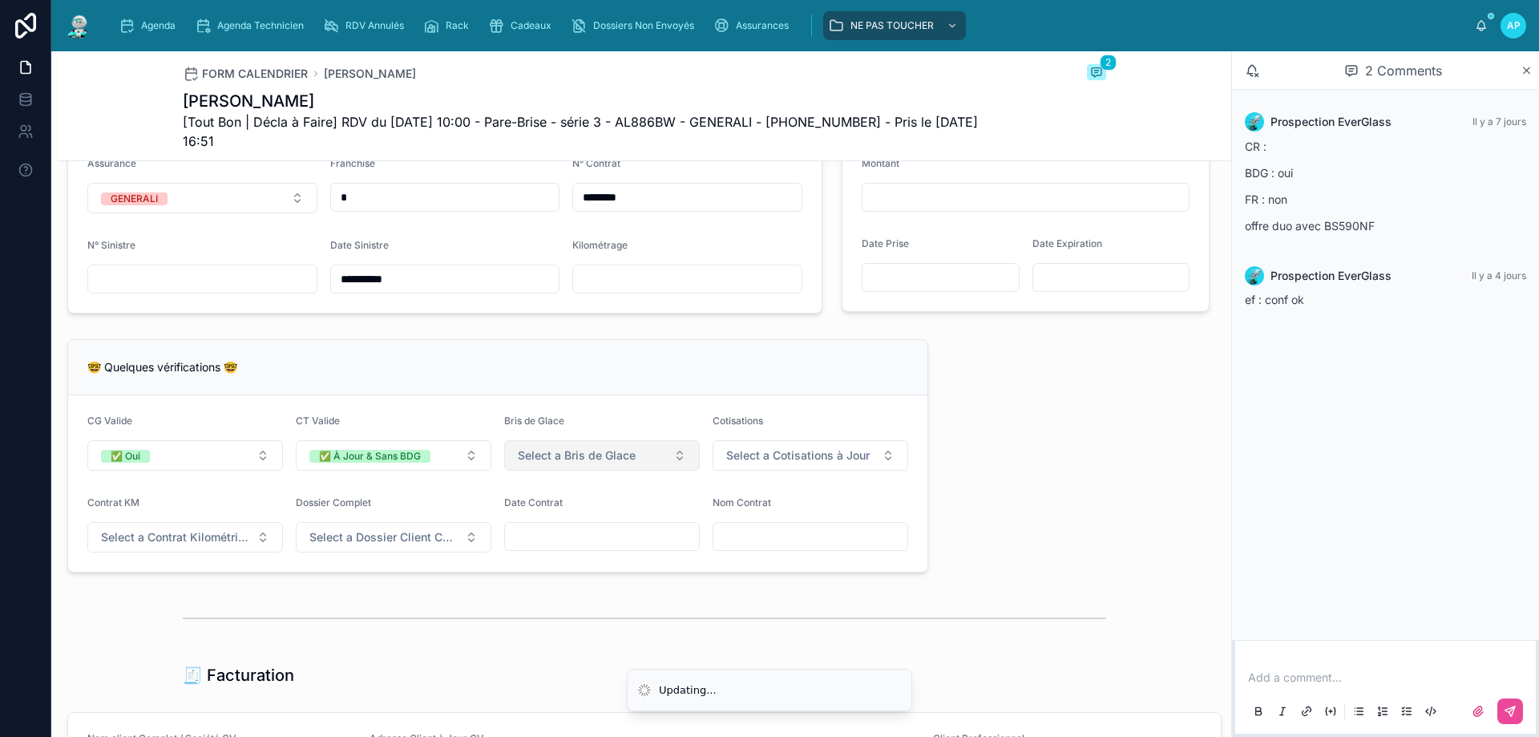
click at [592, 463] on span "Select a Bris de Glace" at bounding box center [577, 455] width 118 height 16
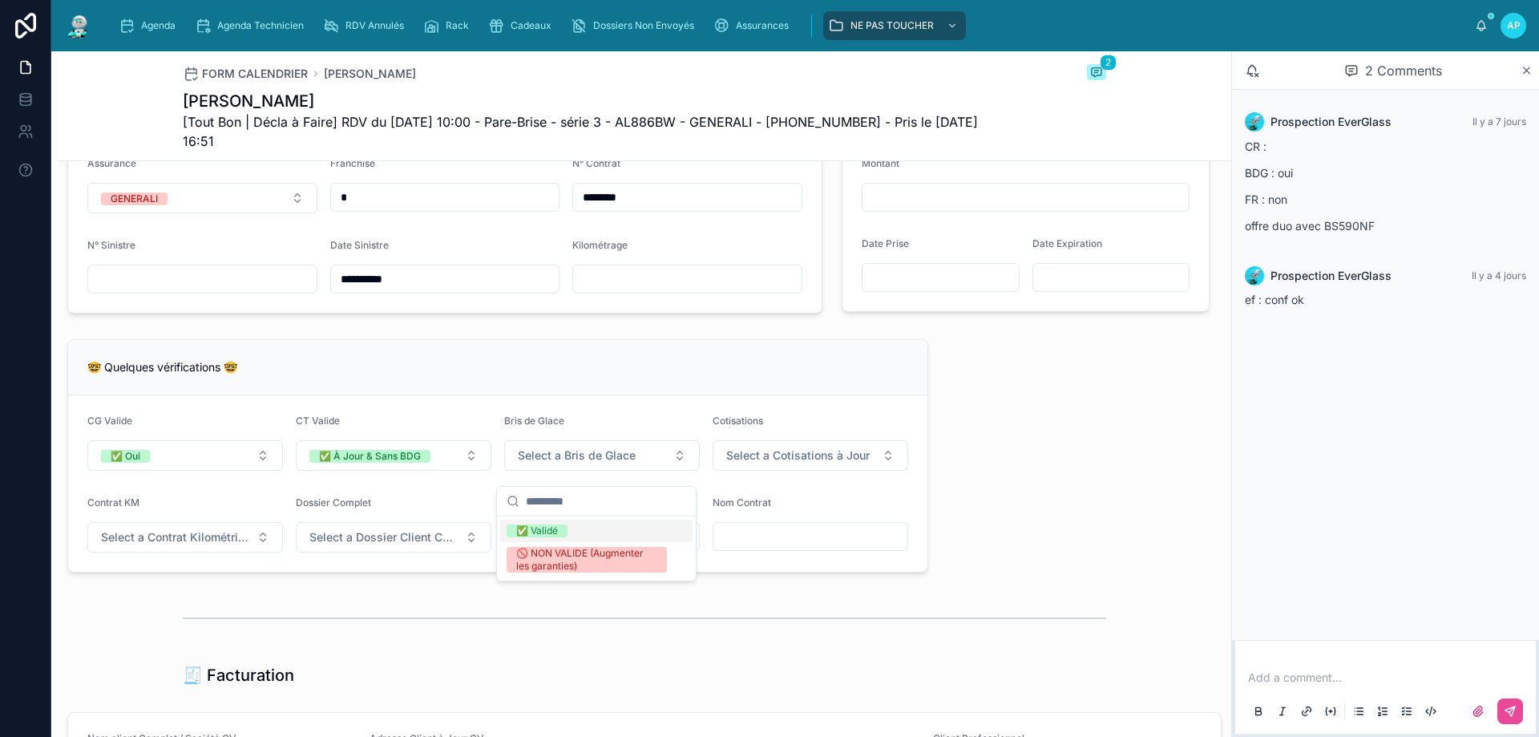
click at [555, 531] on div "✅ Validé" at bounding box center [537, 530] width 42 height 13
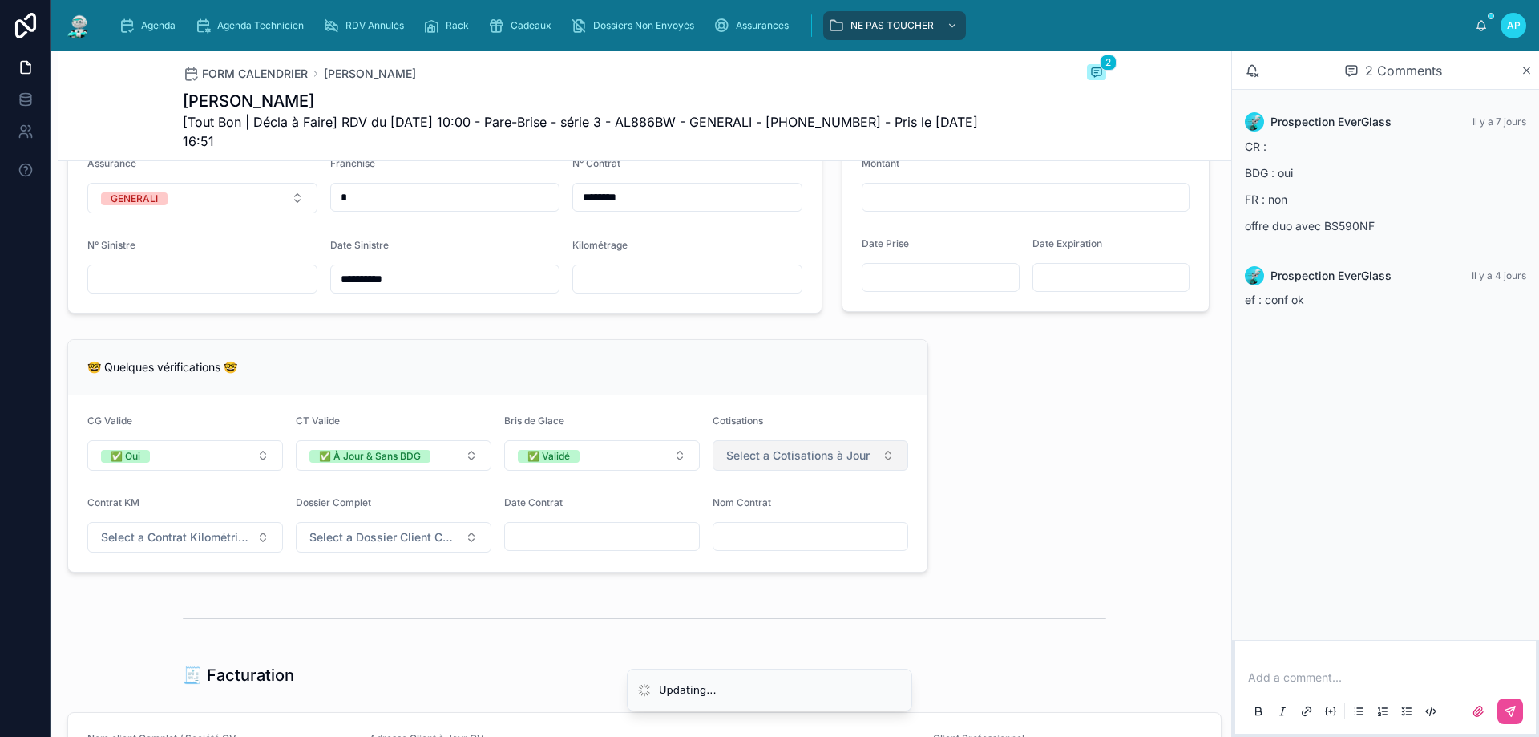
click at [809, 462] on span "Select a Cotisations à Jour" at bounding box center [797, 455] width 143 height 16
click at [755, 534] on div "✅ À Jour" at bounding box center [744, 530] width 44 height 13
click at [209, 552] on button "Select a Contrat Kilométrique" at bounding box center [185, 537] width 196 height 30
click at [195, 611] on div "✅ Non" at bounding box center [184, 612] width 192 height 22
drag, startPoint x: 426, startPoint y: 531, endPoint x: 397, endPoint y: 541, distance: 30.4
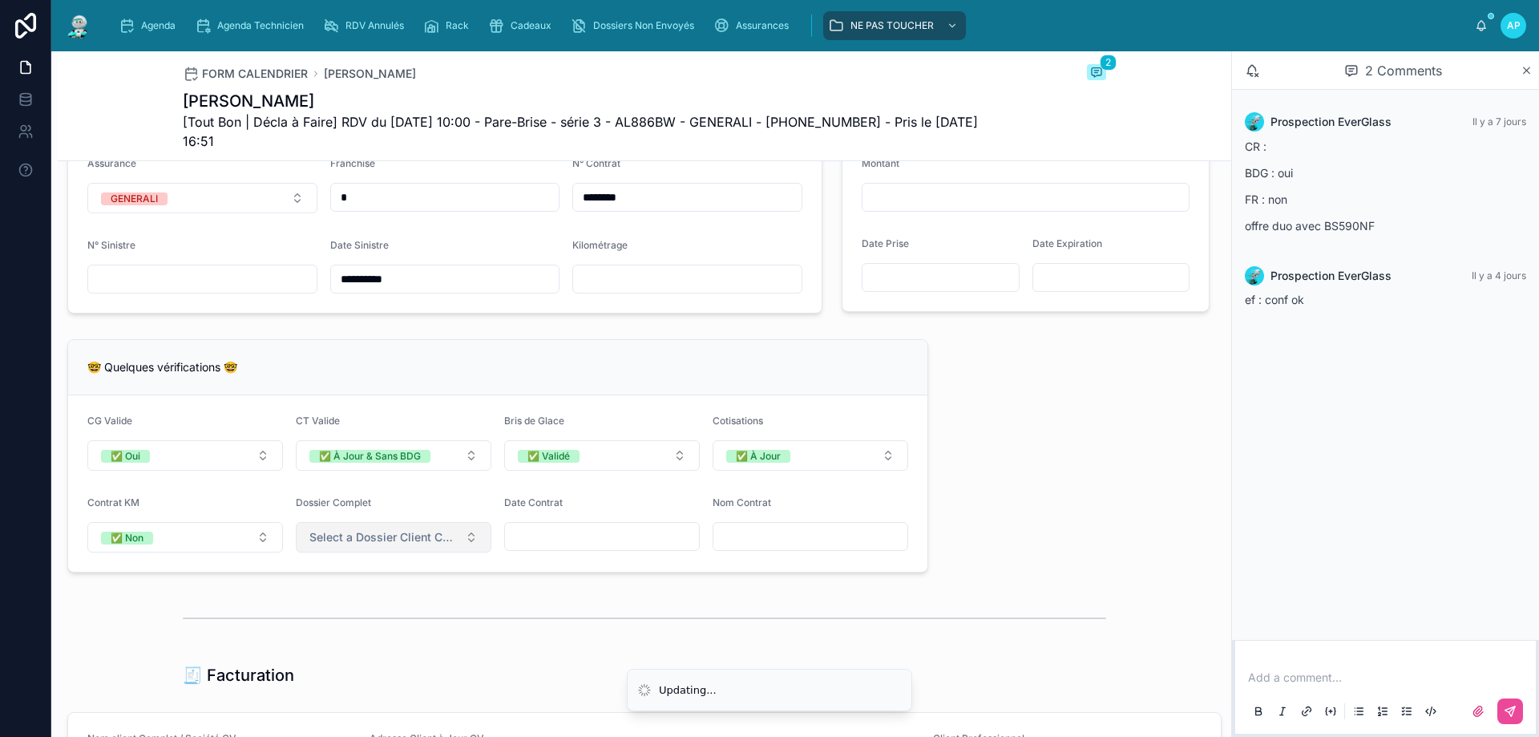
click at [426, 533] on div "Dossier Complet Select a Dossier Client Complet" at bounding box center [394, 524] width 196 height 56
click at [410, 545] on span "Select a Dossier Client Complet" at bounding box center [383, 537] width 149 height 16
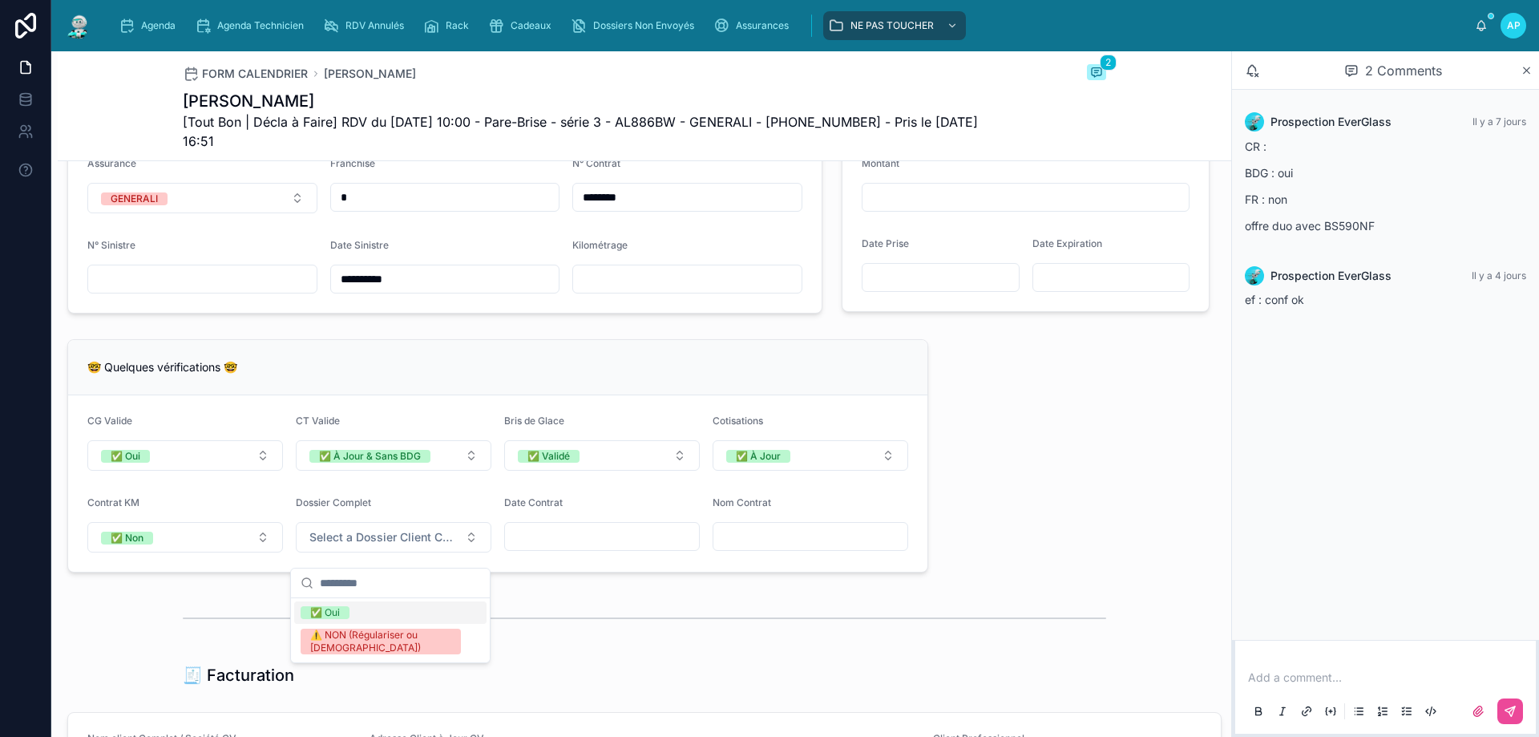
click at [362, 608] on div "✅ Oui" at bounding box center [390, 612] width 192 height 22
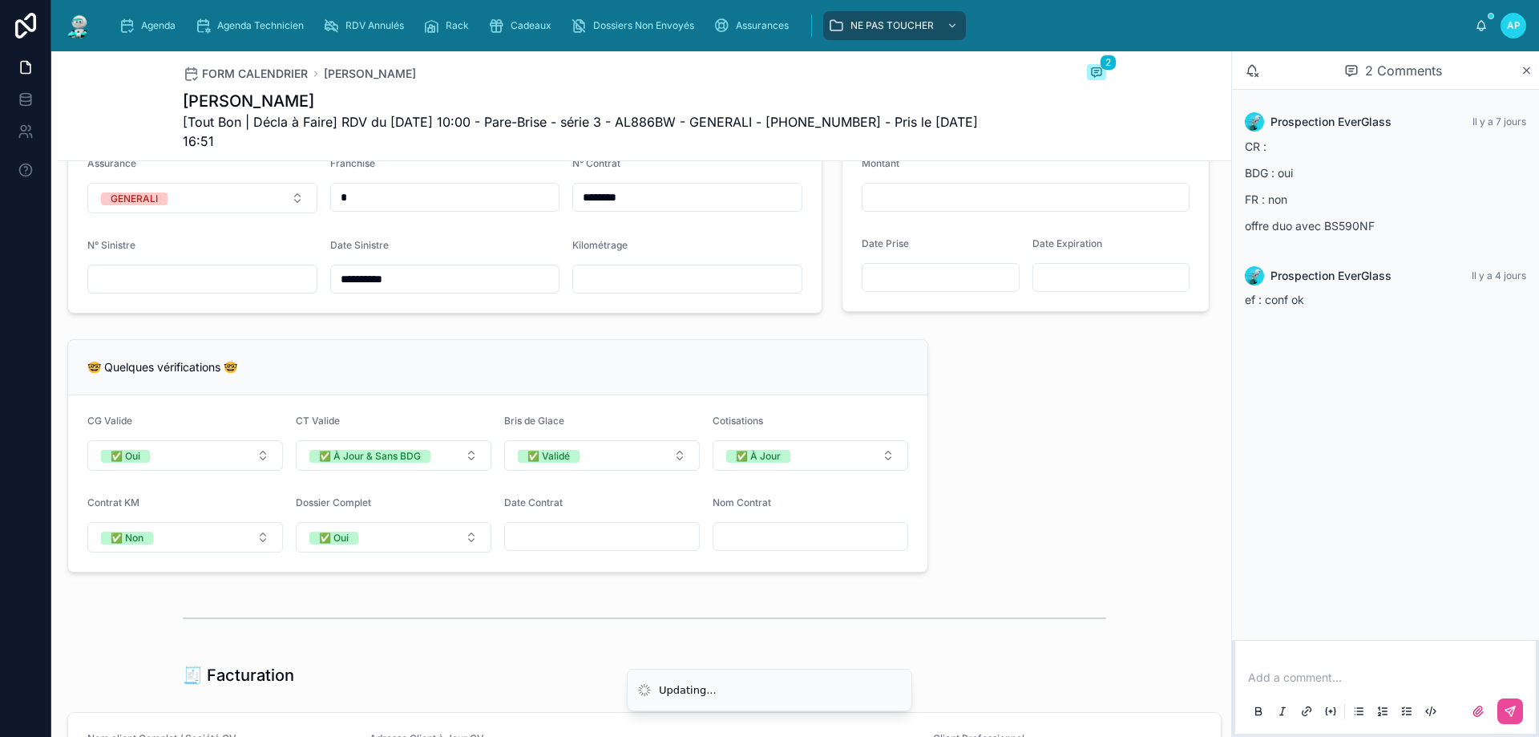
click at [563, 540] on input "text" at bounding box center [602, 536] width 194 height 22
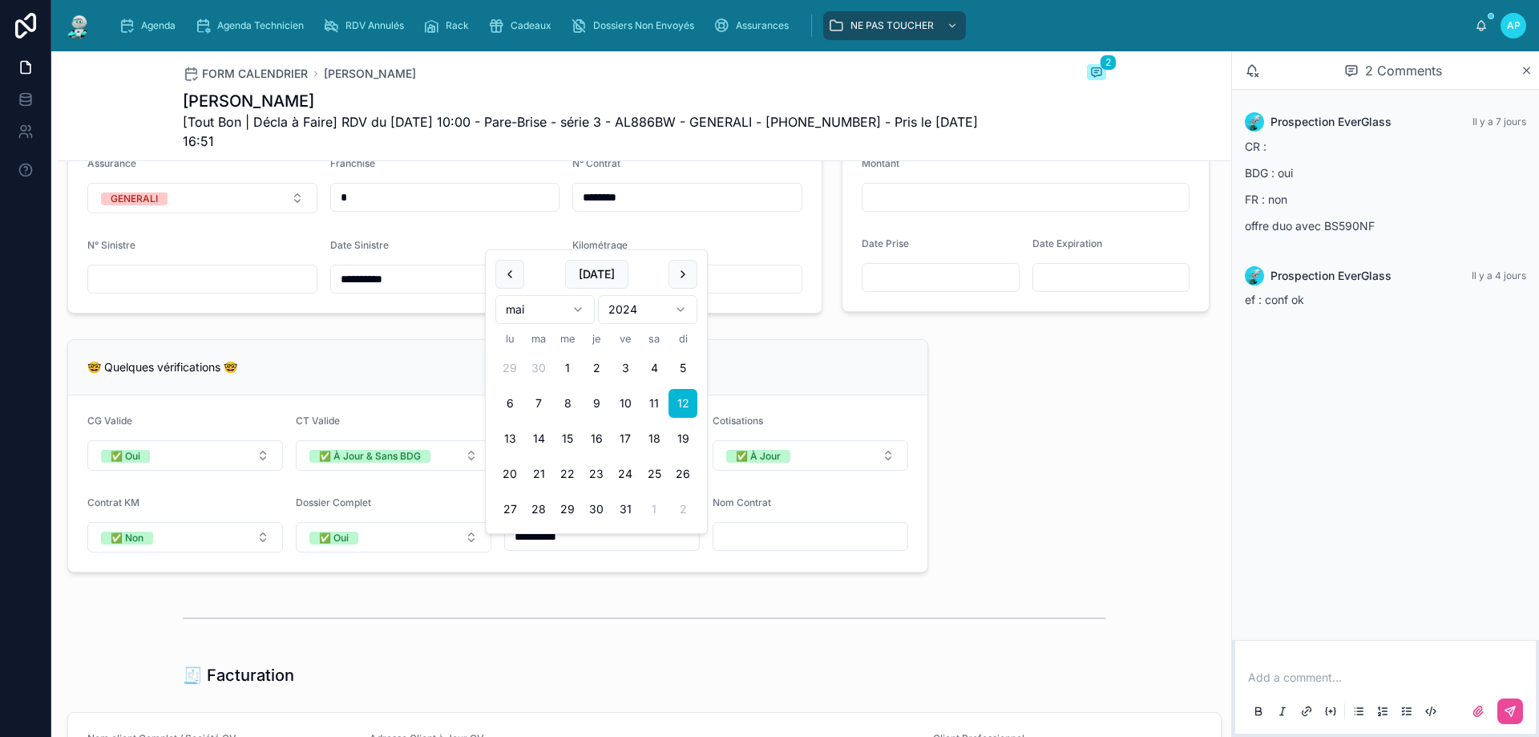
type input "**********"
click at [628, 571] on form "**********" at bounding box center [497, 483] width 859 height 176
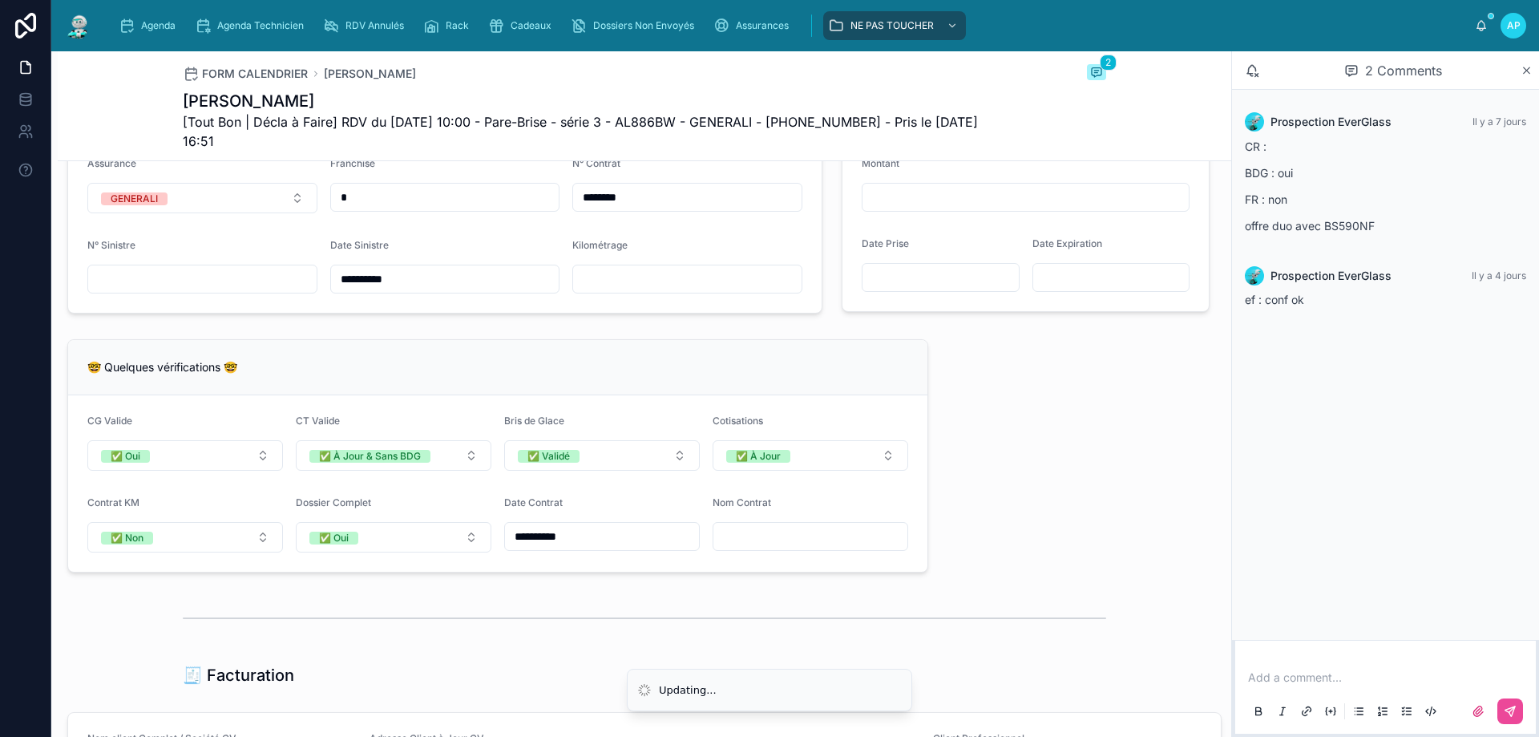
click at [737, 547] on input "text" at bounding box center [810, 536] width 194 height 22
type input "**********"
click at [703, 600] on div "**********" at bounding box center [644, 423] width 1173 height 2731
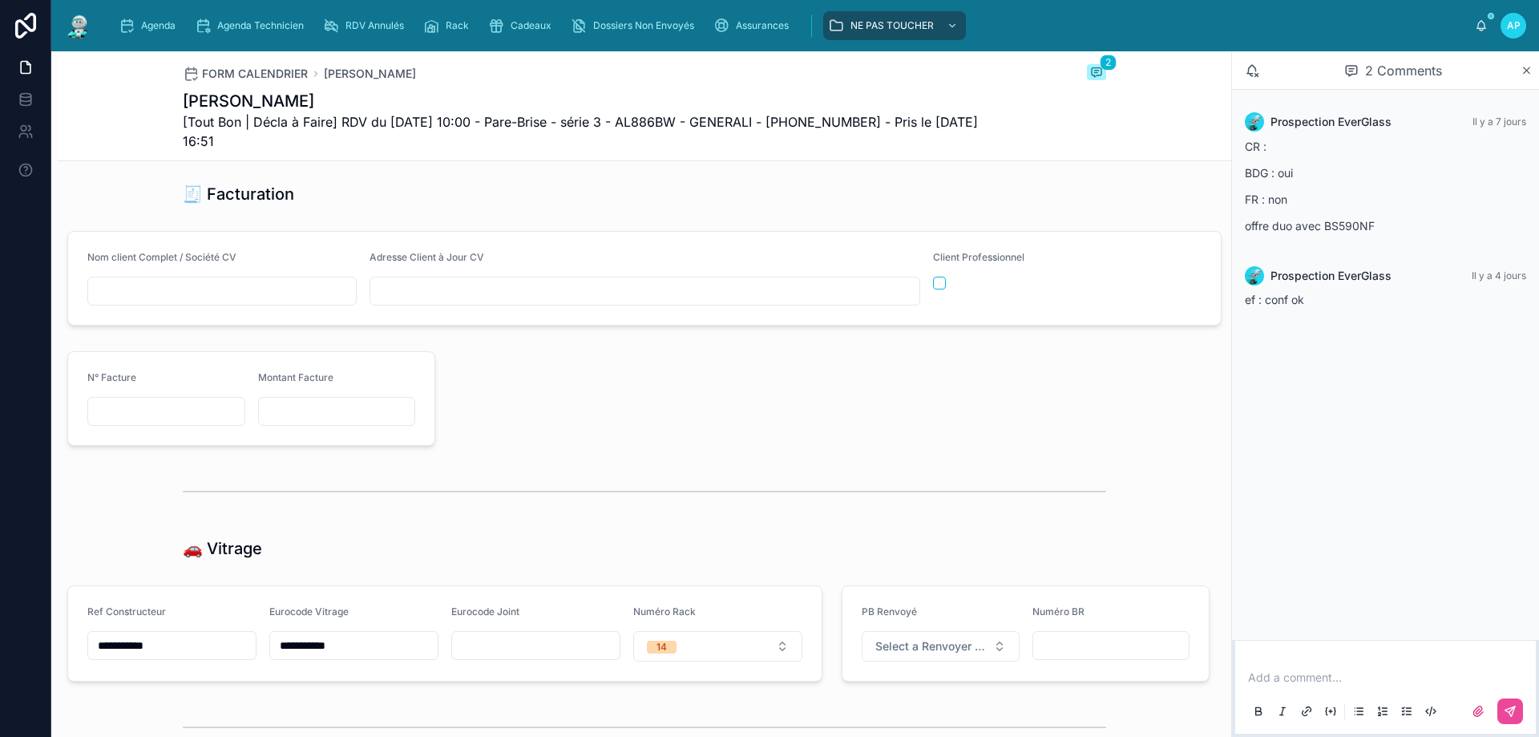
click at [286, 302] on input "text" at bounding box center [222, 291] width 268 height 22
type input "**********"
click at [418, 302] on input "text" at bounding box center [644, 291] width 549 height 22
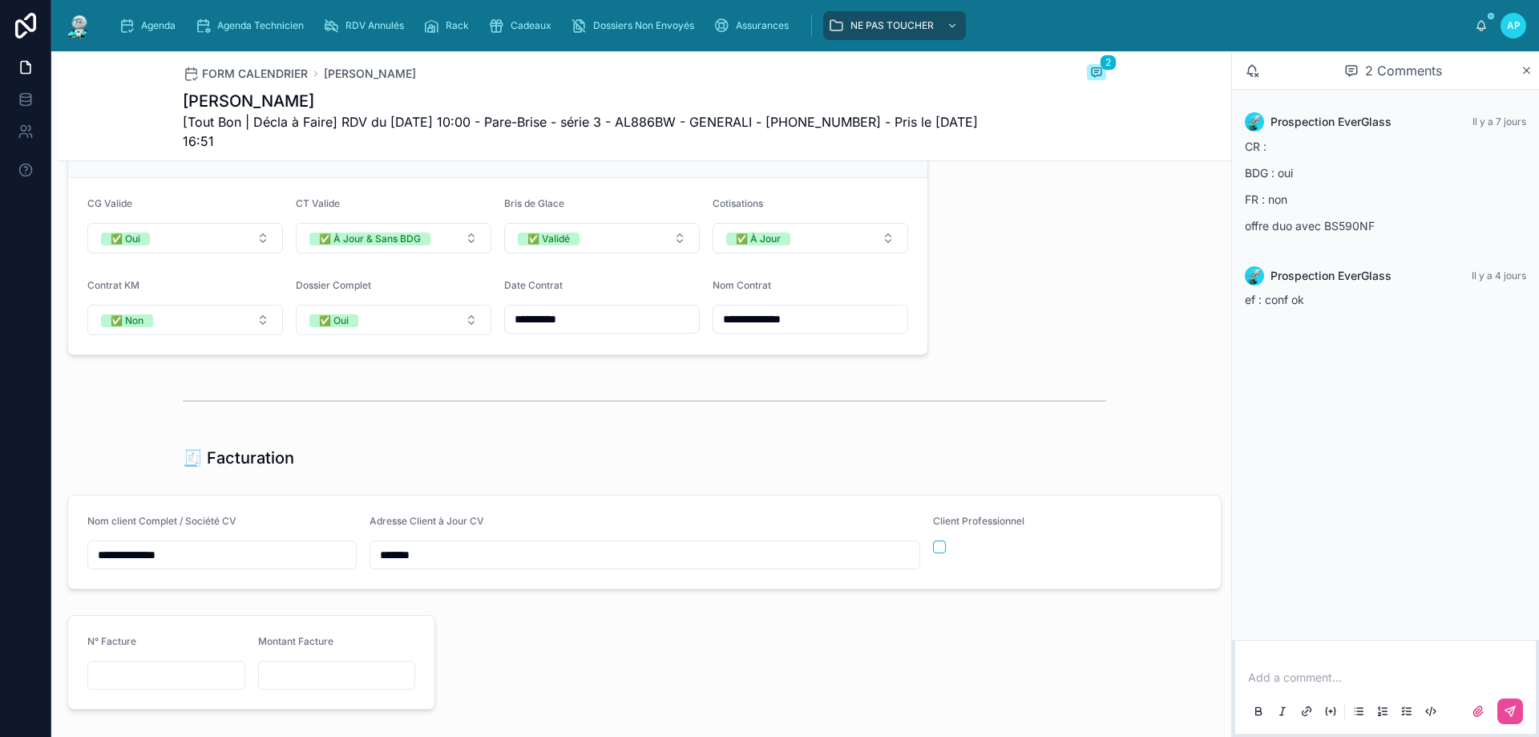
type input "**********"
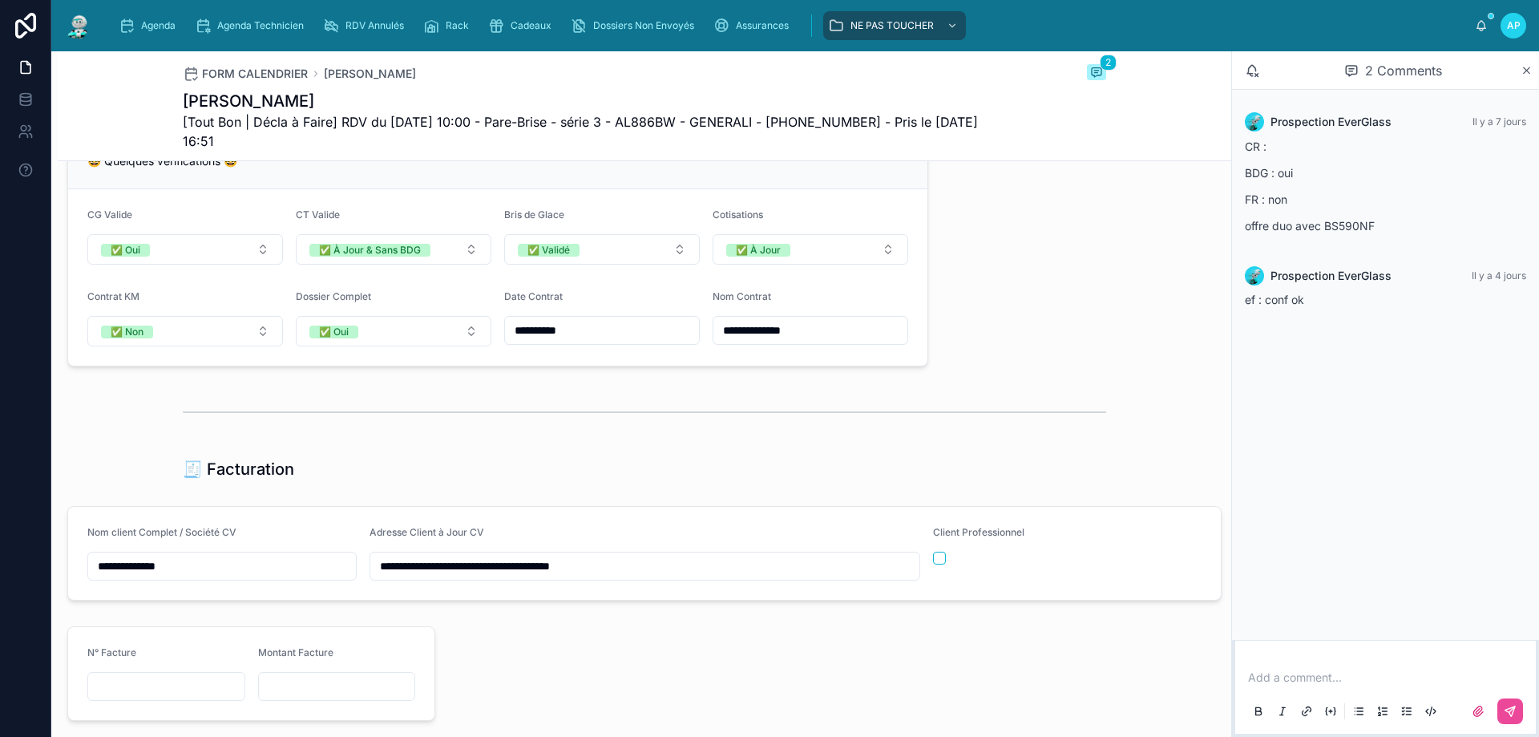
click at [656, 504] on div "**********" at bounding box center [644, 217] width 1173 height 2731
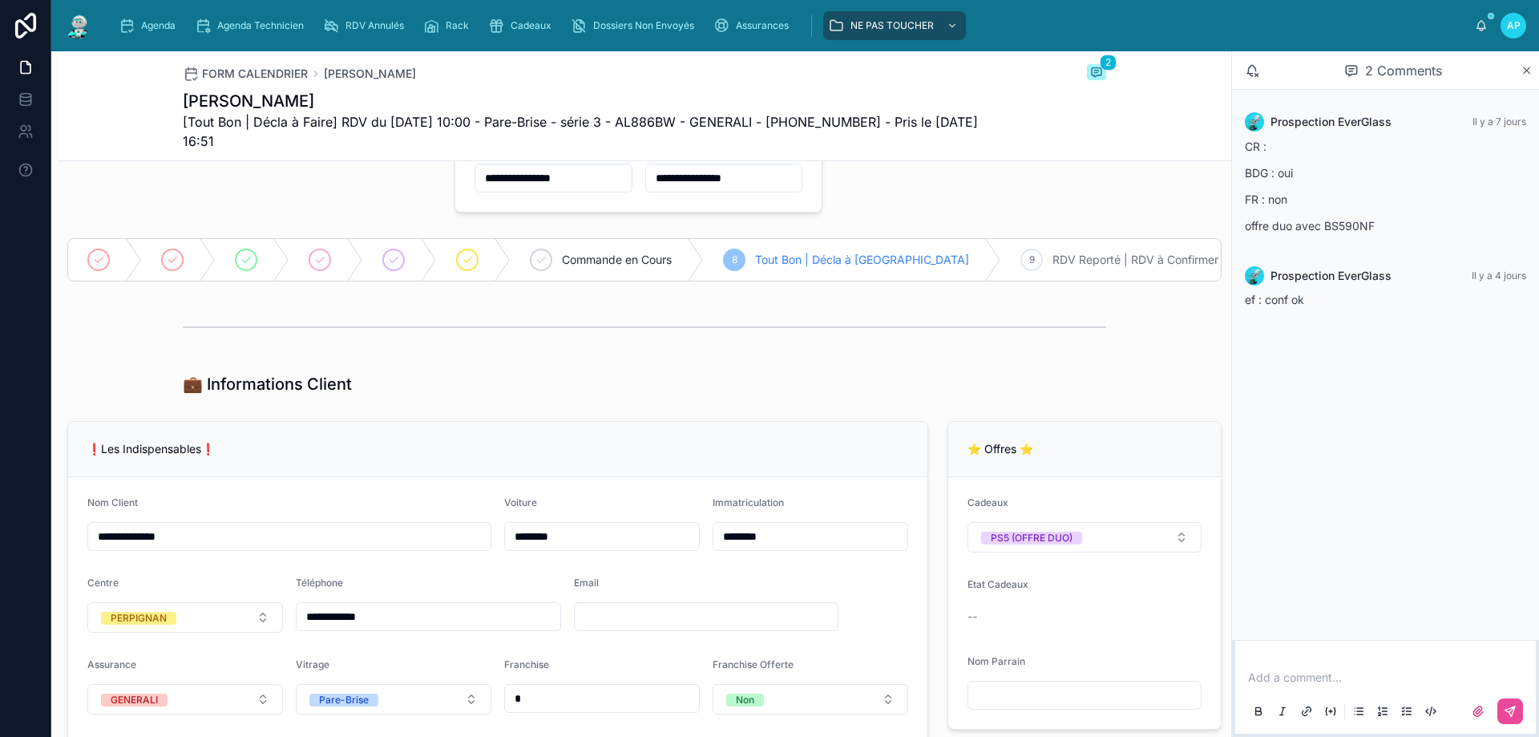
scroll to position [0, 0]
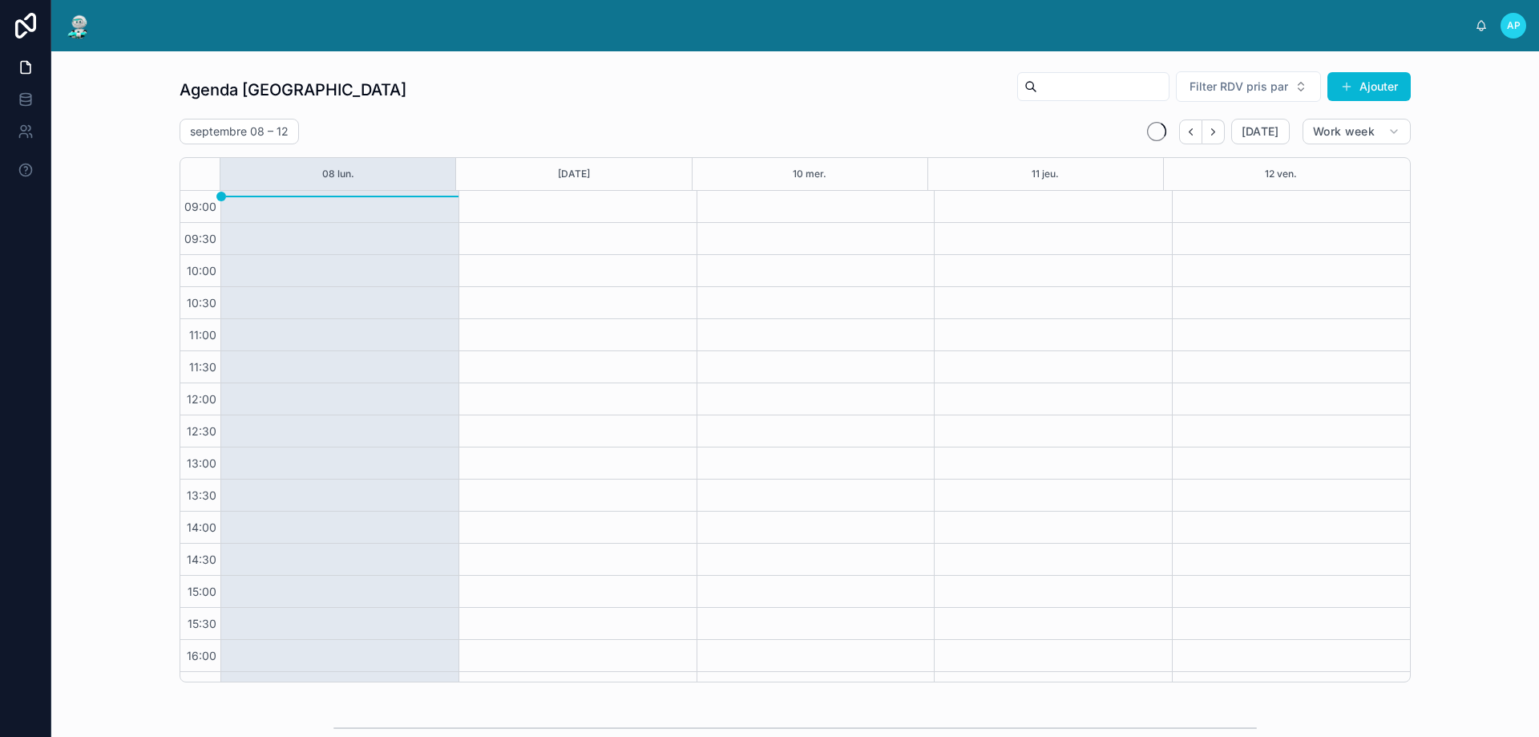
scroll to position [87, 0]
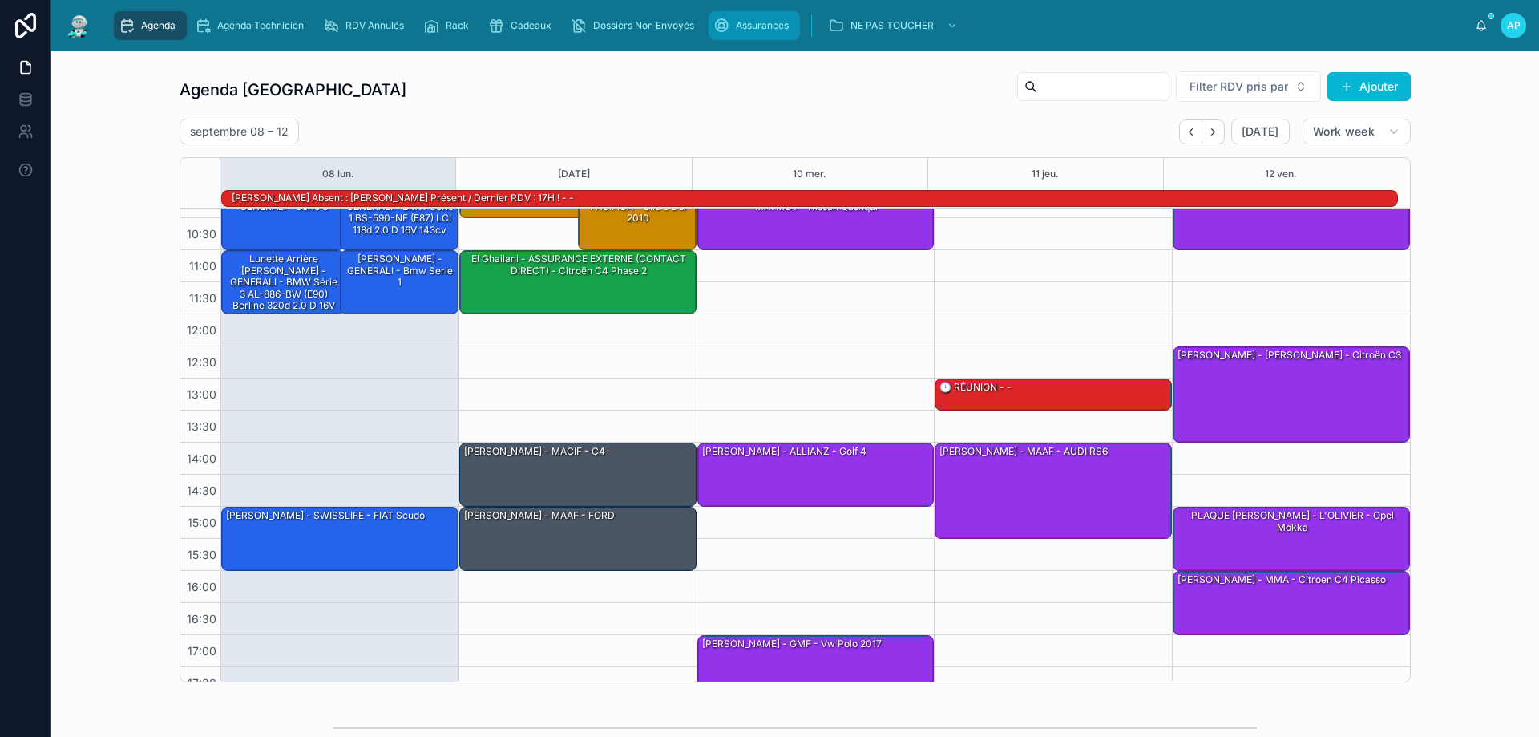
click at [752, 17] on div "Assurances" at bounding box center [754, 26] width 82 height 26
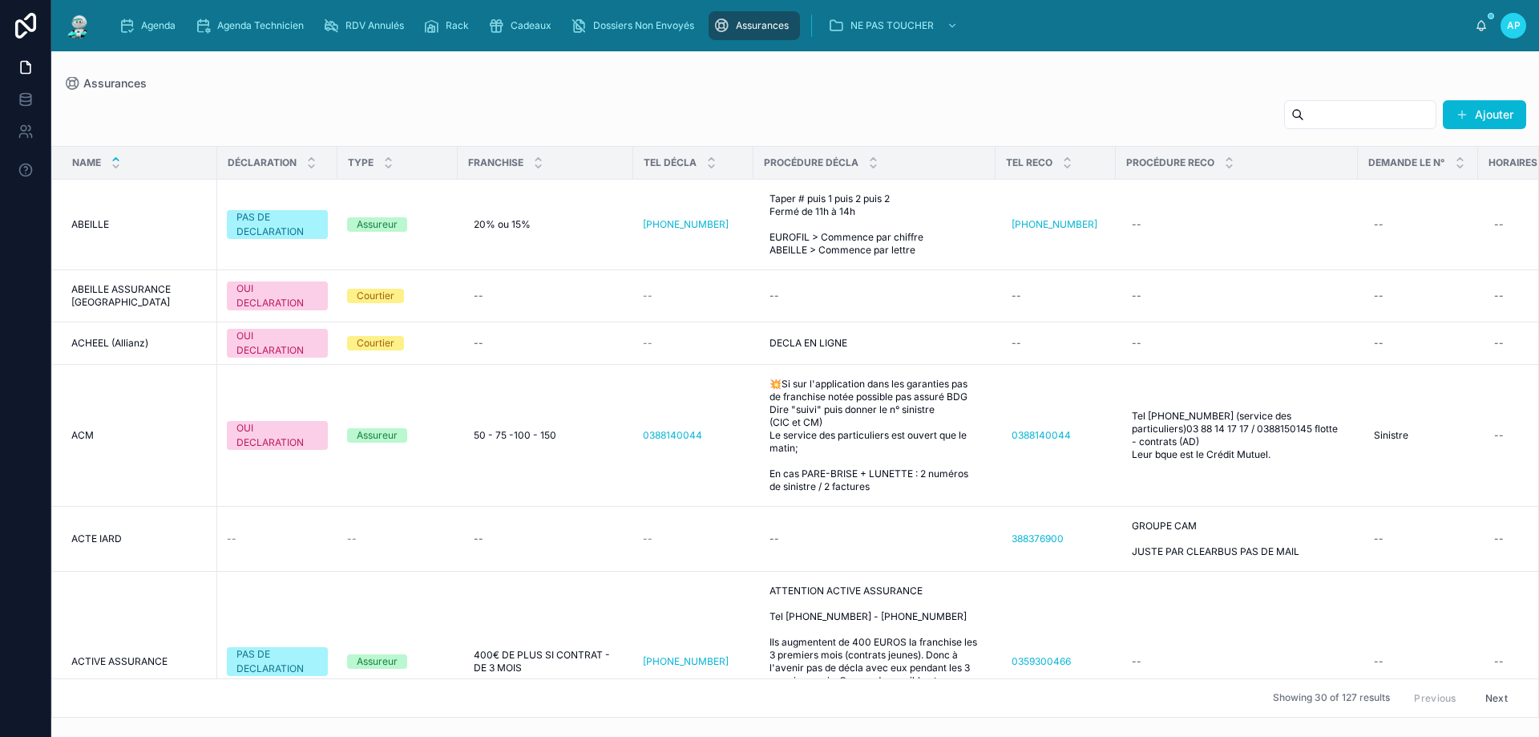
click at [1315, 123] on input "text" at bounding box center [1369, 114] width 131 height 22
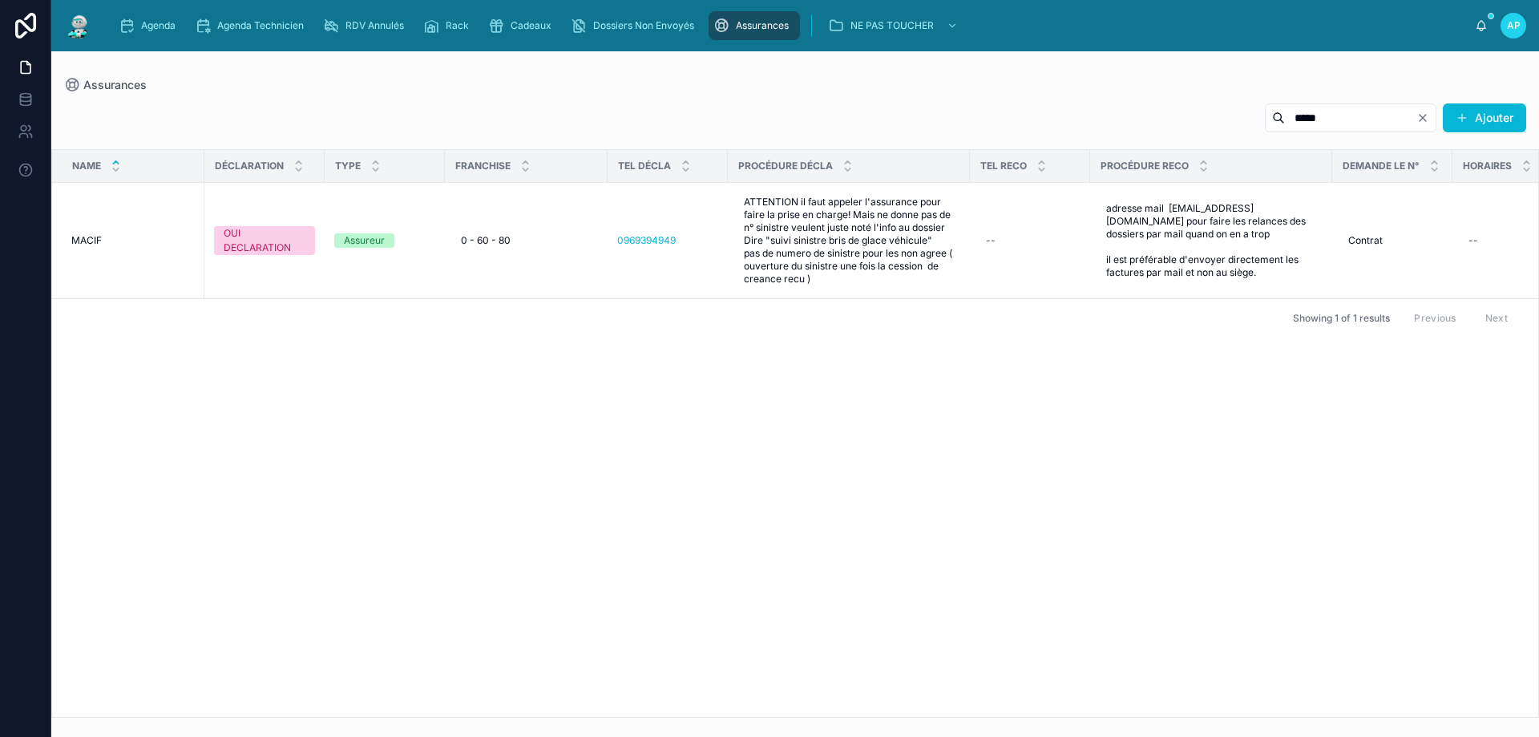
type input "*****"
click at [619, 440] on div "Name DÉCLARATION TYPE FRANCHISE TEL DÉCLA PROCÉDURE DÉCLA TEL RECO PROCÉDURE RE…" at bounding box center [795, 433] width 1486 height 567
click at [1427, 119] on icon "Clear" at bounding box center [1422, 117] width 13 height 13
click at [1356, 112] on input "*****" at bounding box center [1369, 118] width 131 height 22
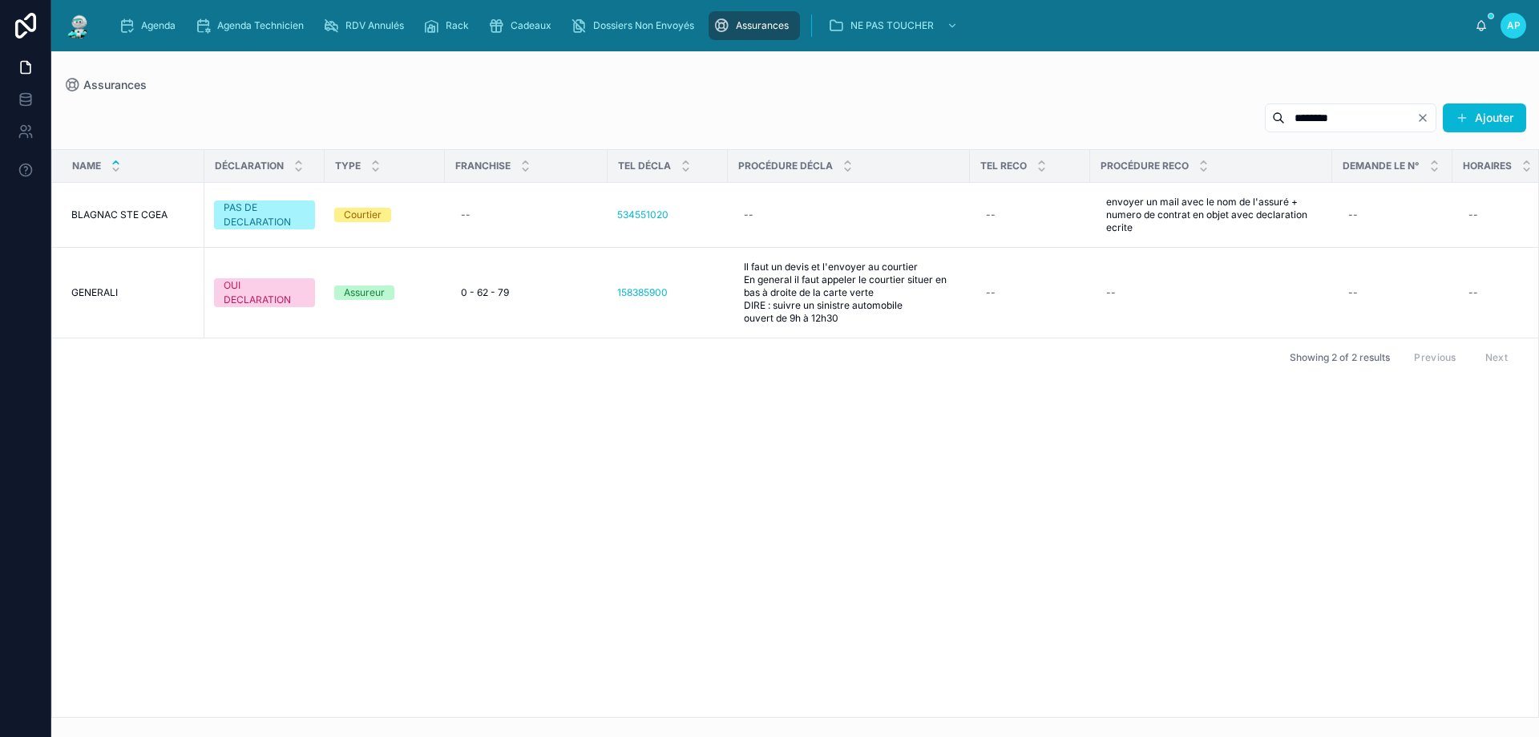
type input "********"
click at [577, 111] on div "******** Ajouter" at bounding box center [795, 121] width 1462 height 37
